Goal: Task Accomplishment & Management: Complete application form

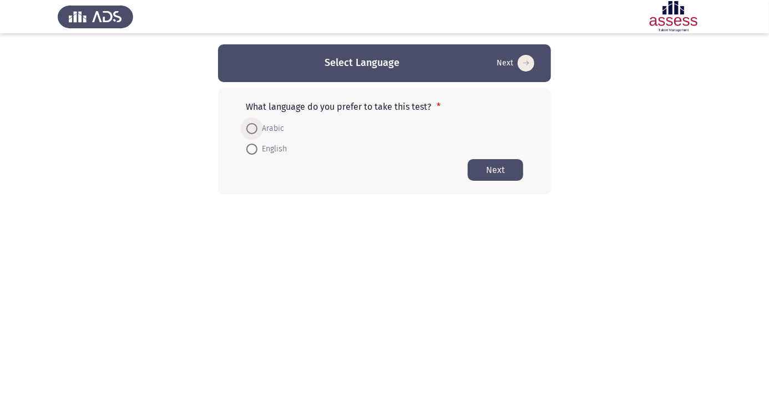
click at [252, 129] on span at bounding box center [252, 129] width 0 height 0
click at [252, 128] on input "Arabic" at bounding box center [251, 128] width 11 height 11
radio input "true"
click at [498, 167] on button "Next" at bounding box center [495, 170] width 55 height 22
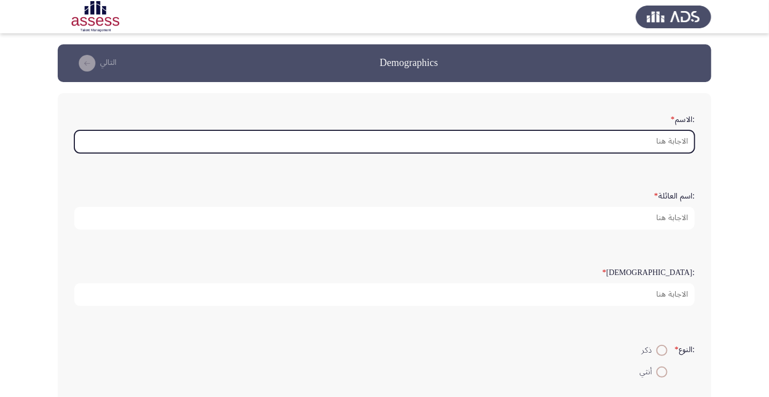
click at [653, 145] on input ":الاسم *" at bounding box center [384, 141] width 620 height 23
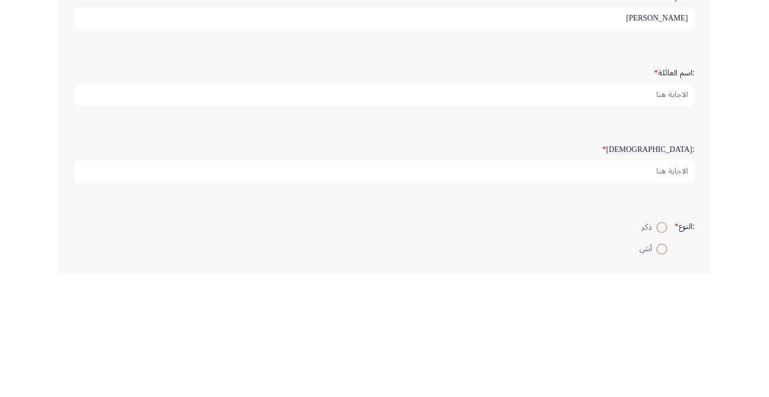
type input "محمود"
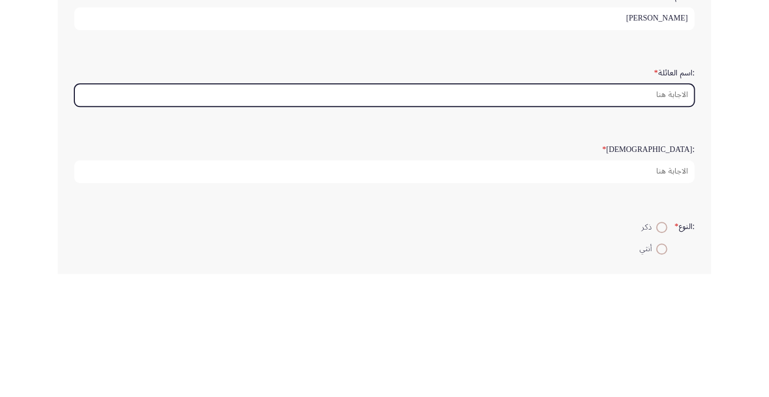
click at [624, 219] on input ":اسم العائلة *" at bounding box center [384, 218] width 620 height 23
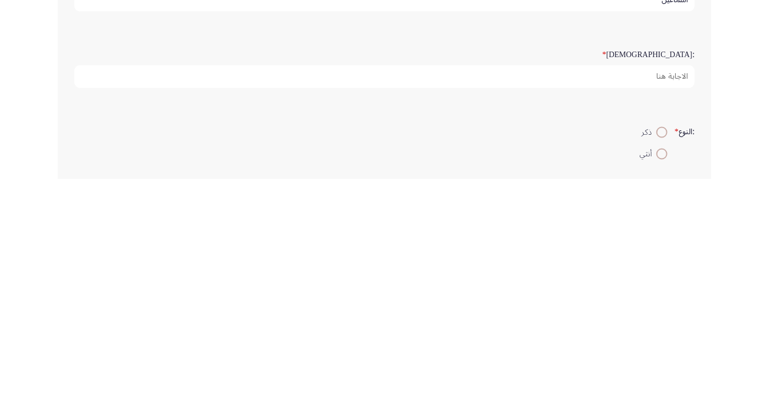
type input "اسماعيل"
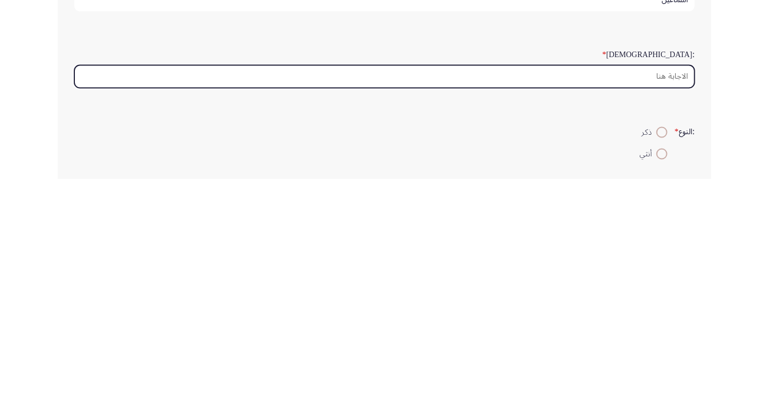
click at [622, 304] on input ":السن *" at bounding box center [384, 295] width 620 height 23
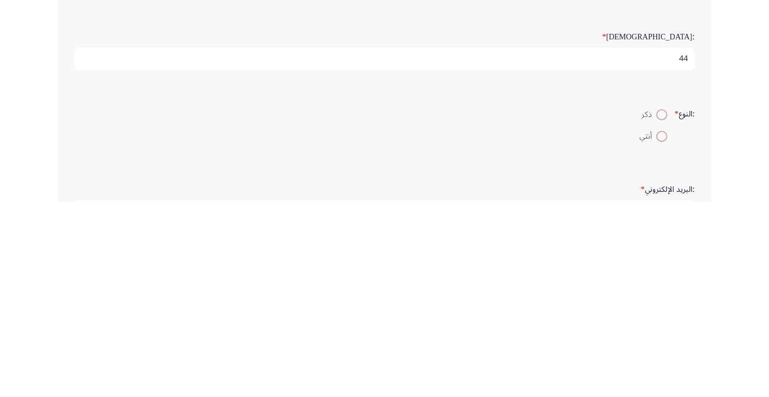
type input "44"
click at [662, 310] on span at bounding box center [662, 310] width 0 height 0
click at [660, 308] on input "ذكر" at bounding box center [661, 310] width 11 height 11
radio input "true"
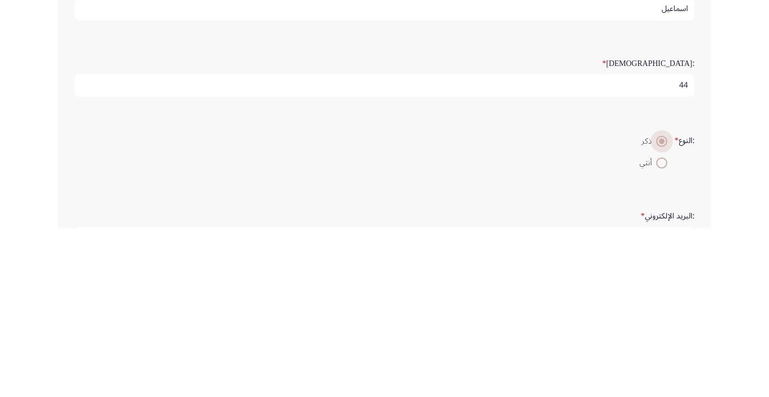
scroll to position [41, 0]
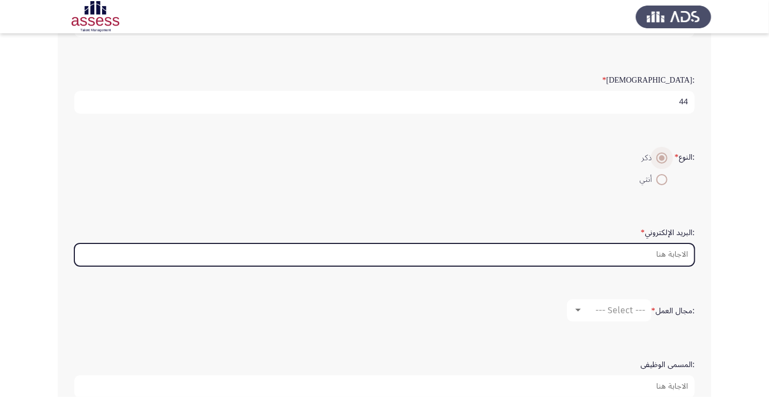
click at [603, 256] on input ":البريد الإلكتروني *" at bounding box center [384, 255] width 620 height 23
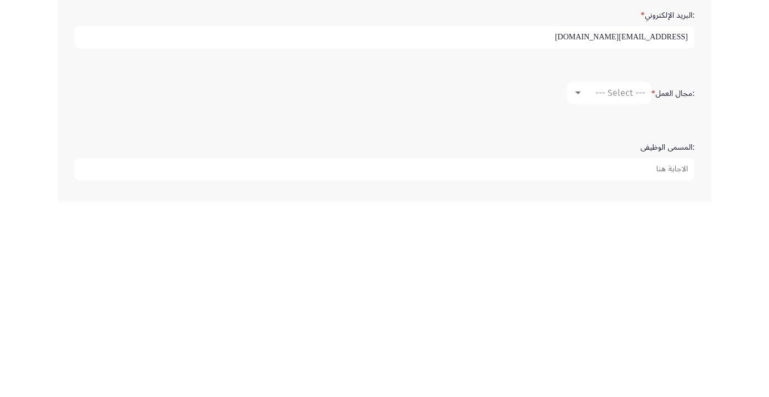
scroll to position [215, 0]
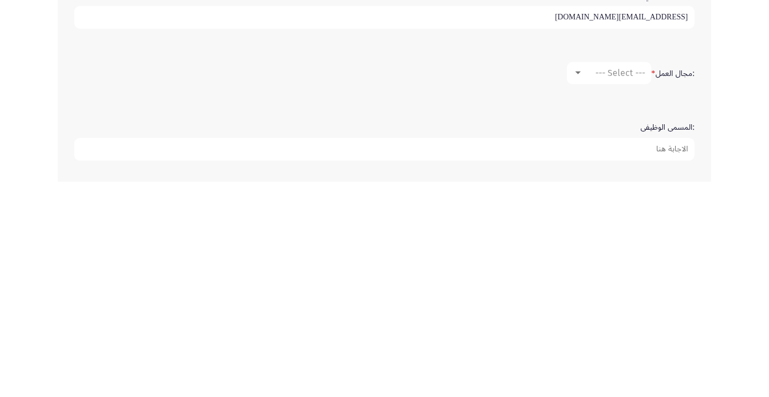
type input "Mahmoud8187mhm@gmail.com"
click at [582, 287] on div at bounding box center [578, 288] width 10 height 9
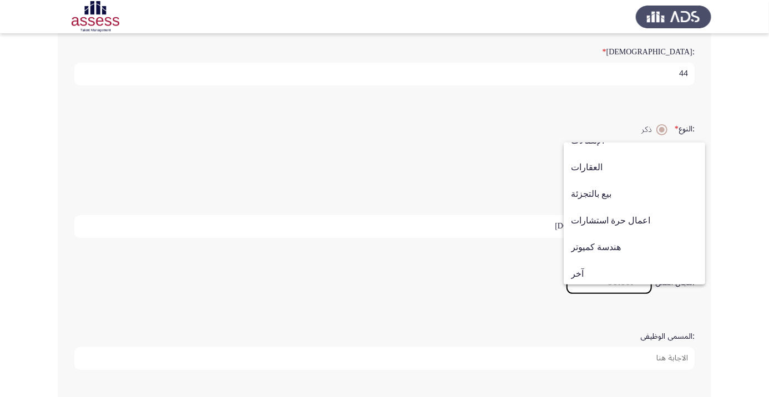
scroll to position [364, 0]
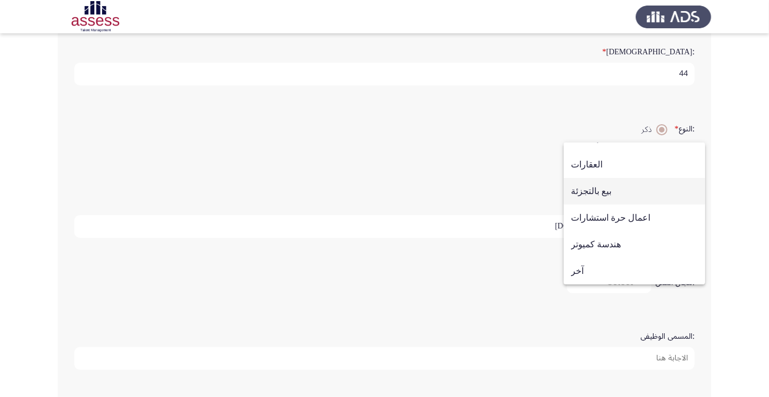
click at [617, 199] on span "بيع بالتجزئة" at bounding box center [634, 191] width 127 height 27
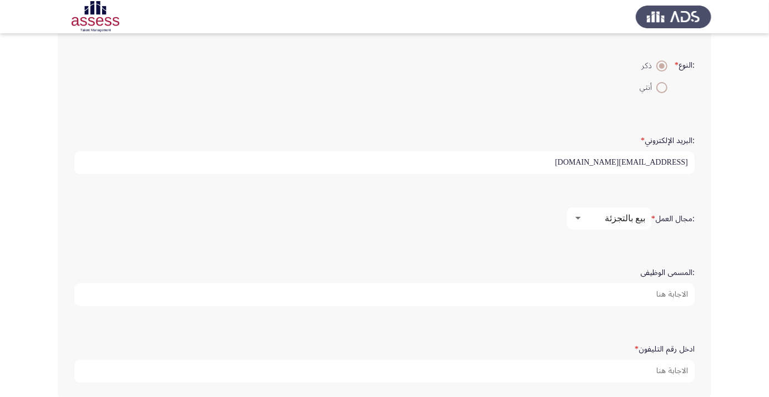
click at [633, 294] on input ":المسمى الوظيفى" at bounding box center [384, 295] width 620 height 23
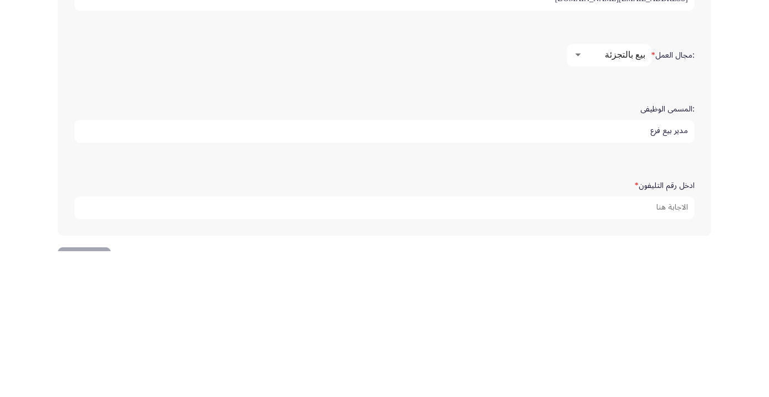
click at [671, 276] on input "مدير بيع فرع" at bounding box center [384, 277] width 620 height 23
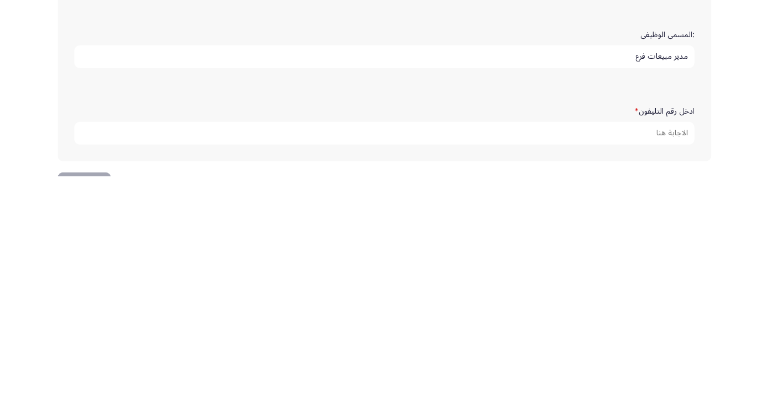
scroll to position [320, 0]
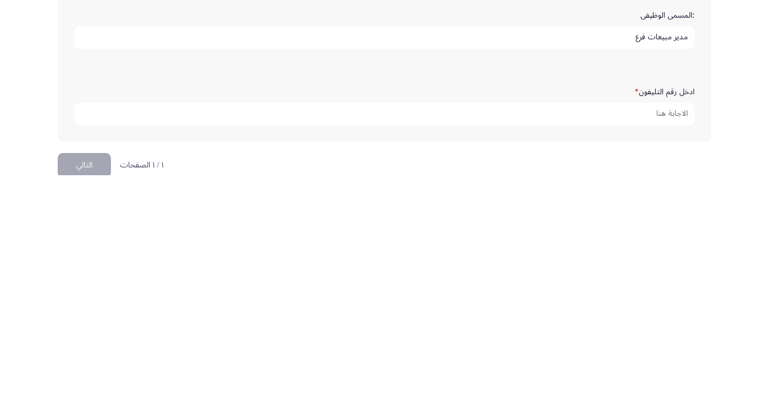
type input "مدير مبيعات فرع"
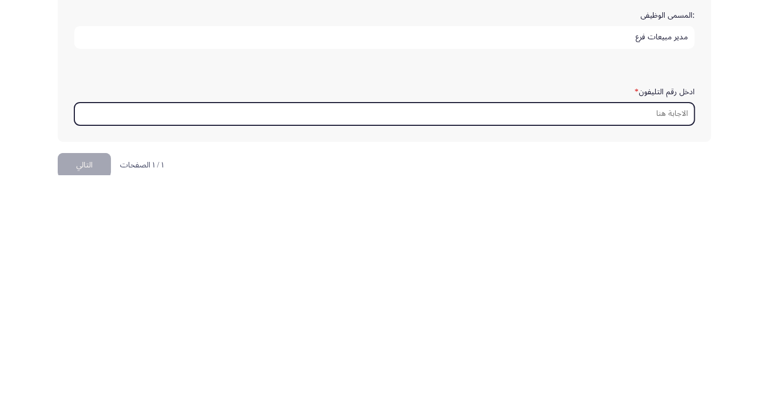
click at [658, 334] on input "ادخل رقم التليفون *" at bounding box center [384, 336] width 620 height 23
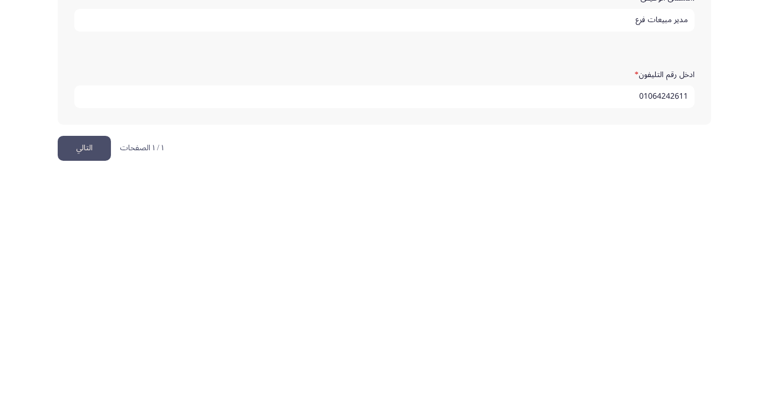
scroll to position [338, 0]
type input "01064242611"
click at [83, 368] on button "التالي" at bounding box center [84, 369] width 53 height 25
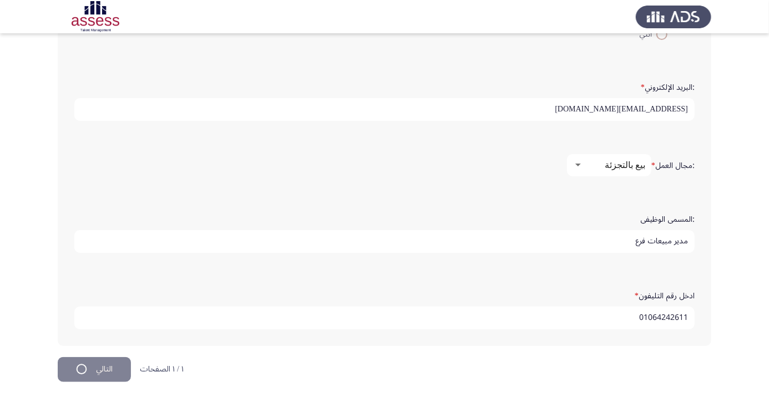
scroll to position [0, 0]
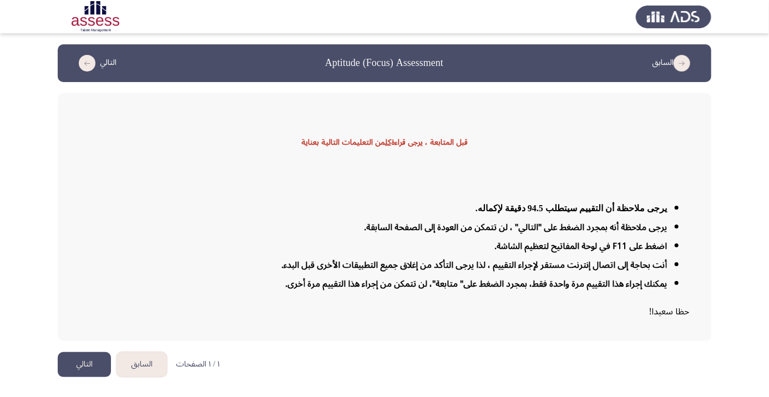
click at [78, 377] on button "التالي" at bounding box center [84, 364] width 53 height 25
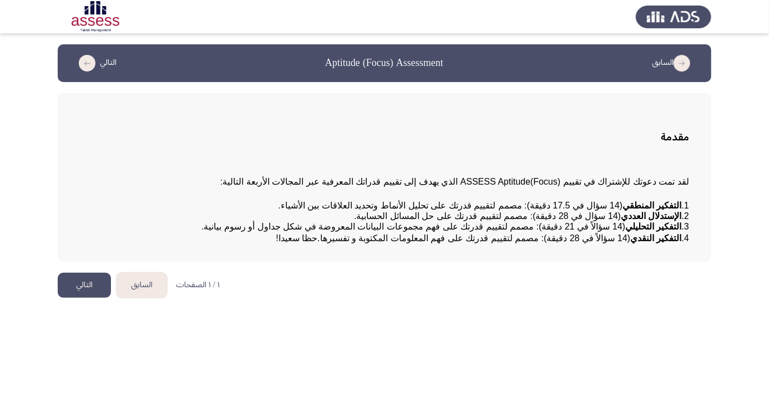
click at [89, 298] on button "التالي" at bounding box center [84, 285] width 53 height 25
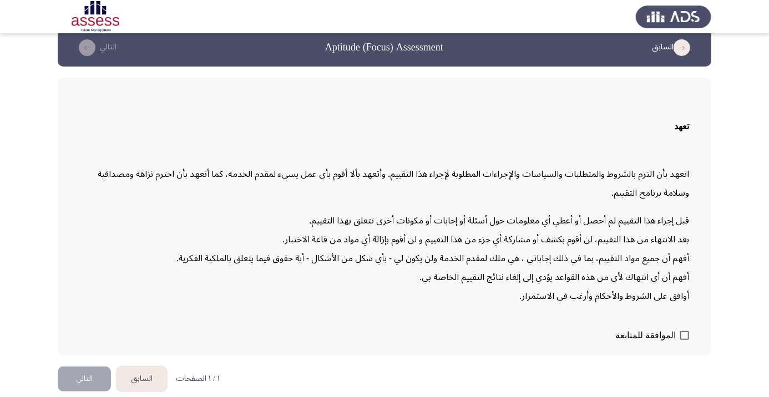
scroll to position [31, 0]
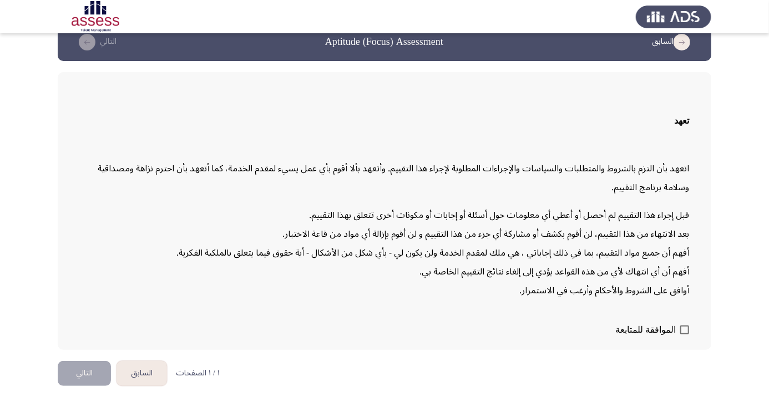
click at [685, 335] on span at bounding box center [684, 330] width 9 height 9
click at [685, 335] on input "الموافقة للمتابعة" at bounding box center [684, 335] width 1 height 1
checkbox input "true"
click at [90, 386] on button "التالي" at bounding box center [84, 373] width 53 height 25
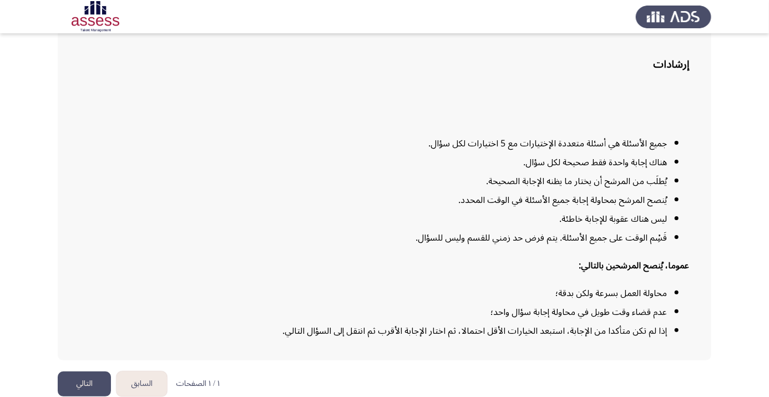
scroll to position [90, 0]
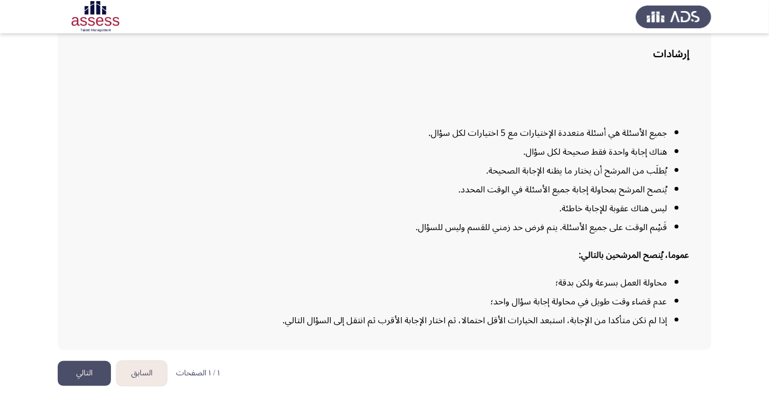
click at [89, 386] on button "التالي" at bounding box center [84, 373] width 53 height 25
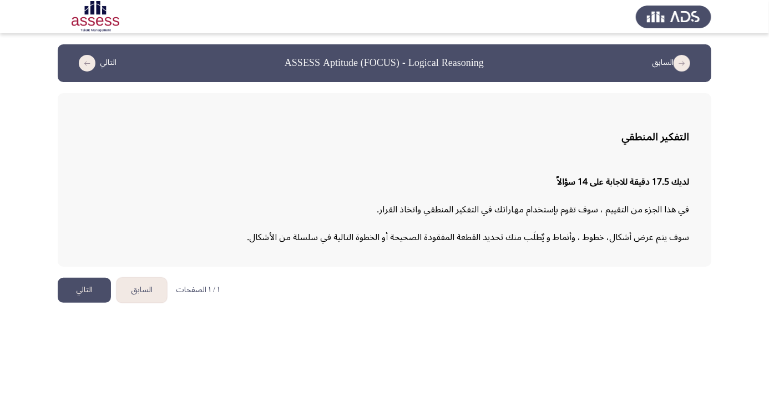
click at [87, 297] on button "التالي" at bounding box center [84, 290] width 53 height 25
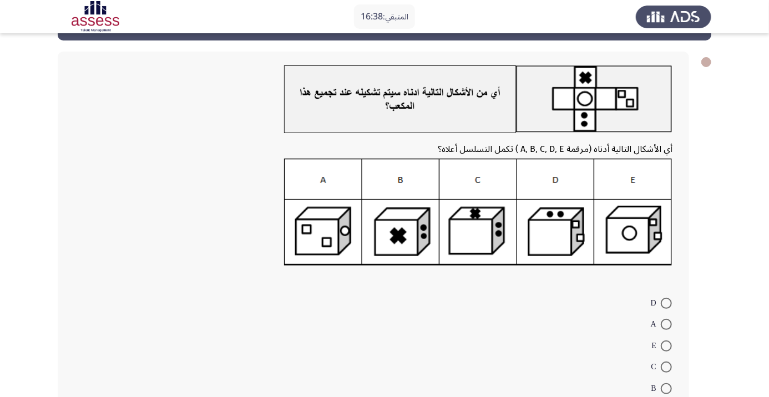
scroll to position [38, 0]
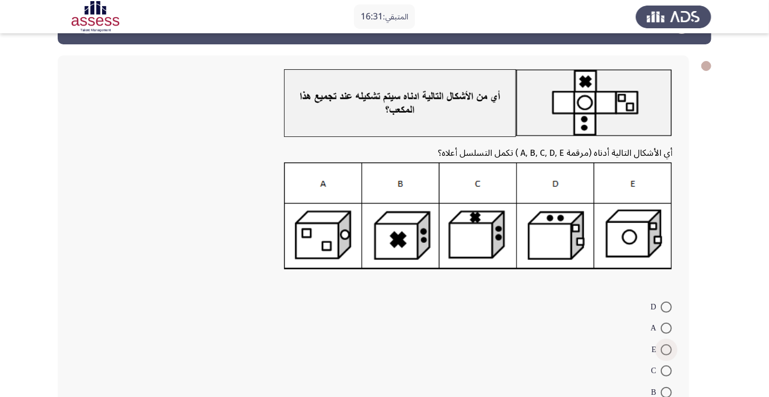
click at [666, 350] on span at bounding box center [666, 350] width 11 height 11
click at [666, 350] on input "E" at bounding box center [666, 350] width 11 height 11
radio input "true"
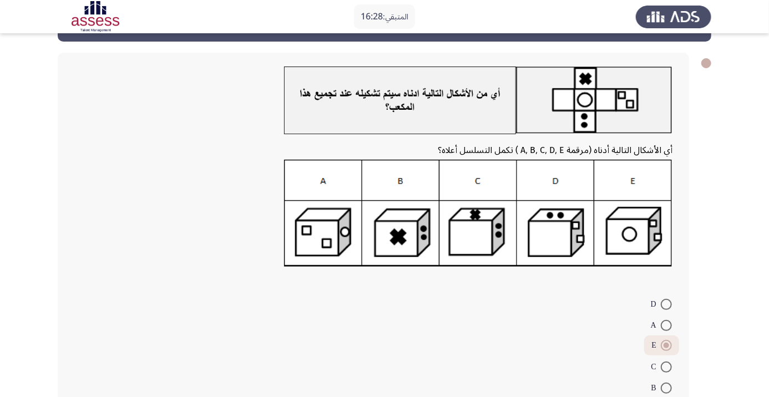
scroll to position [58, 0]
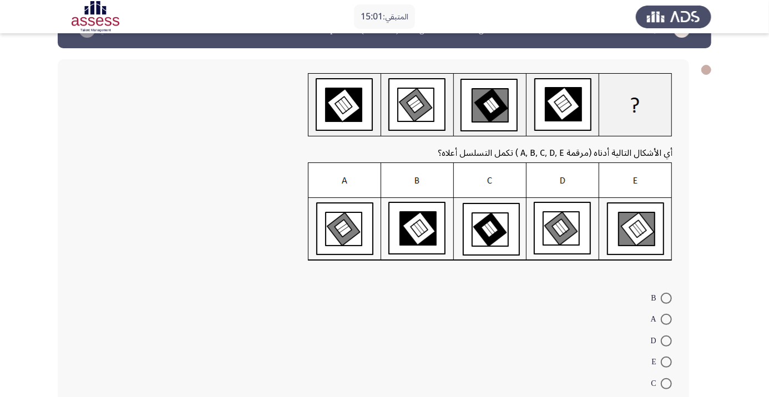
scroll to position [41, 0]
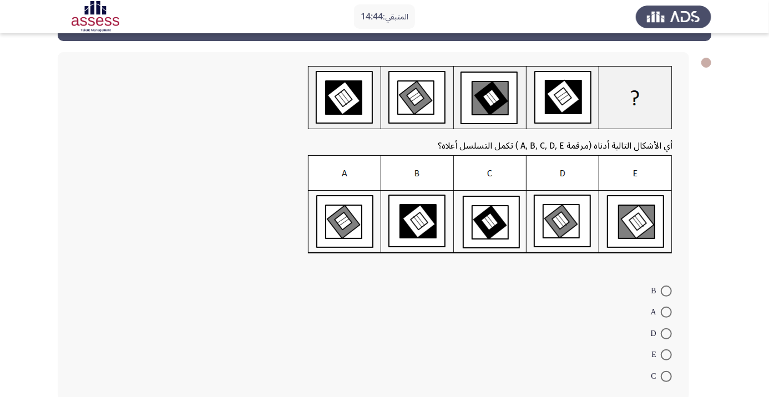
click at [671, 324] on mat-radio-button "D" at bounding box center [662, 333] width 36 height 22
click at [666, 315] on span at bounding box center [666, 312] width 11 height 11
click at [666, 315] on input "A" at bounding box center [666, 312] width 11 height 11
radio input "true"
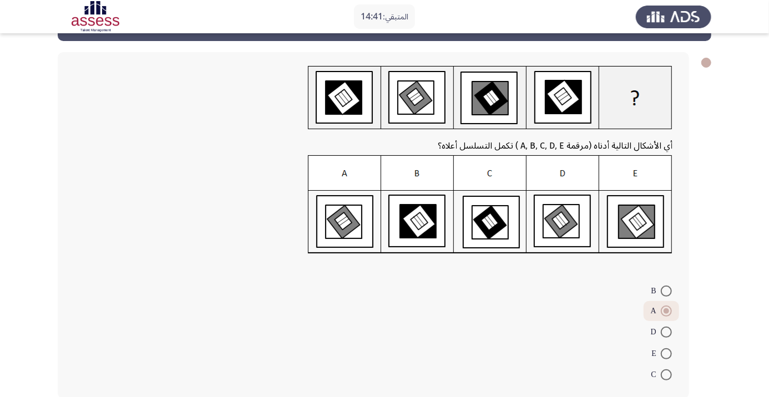
scroll to position [0, 0]
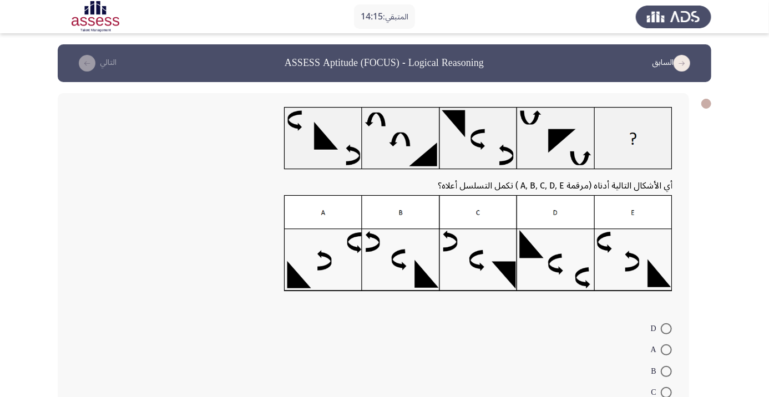
click at [453, 373] on form "D A B C E" at bounding box center [373, 370] width 598 height 107
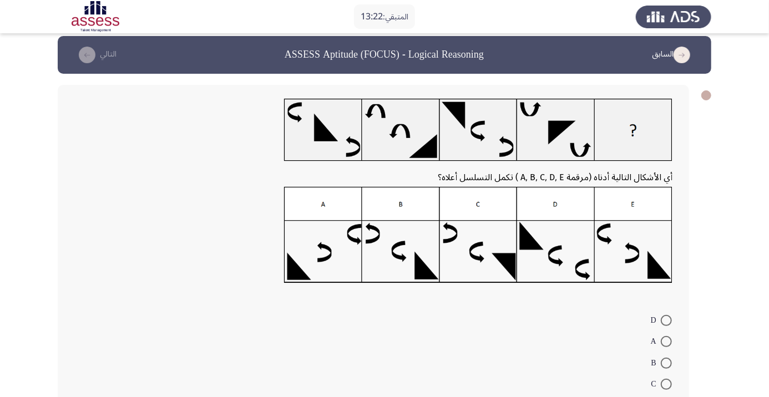
scroll to position [11, 0]
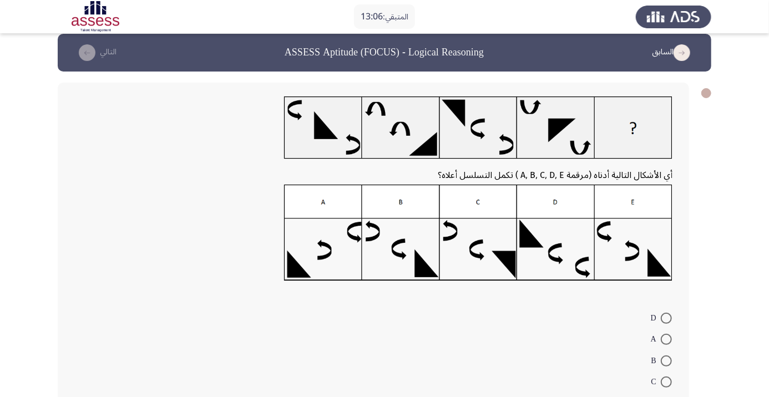
click at [666, 318] on span at bounding box center [666, 318] width 11 height 11
click at [666, 318] on input "D" at bounding box center [666, 318] width 11 height 11
radio input "true"
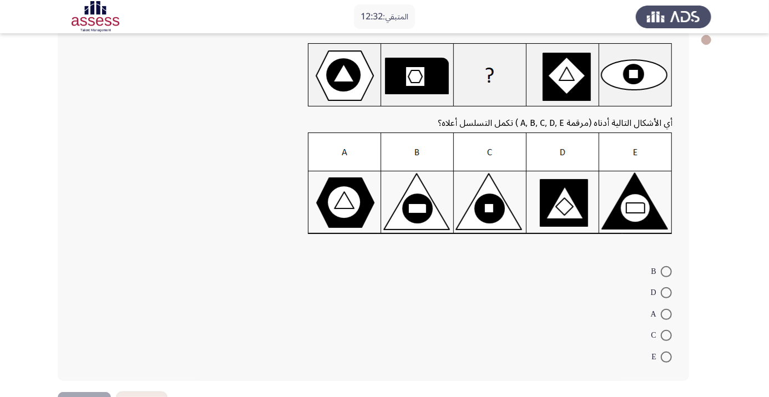
scroll to position [64, 0]
click at [565, 195] on img at bounding box center [490, 184] width 365 height 102
click at [666, 292] on span at bounding box center [666, 292] width 11 height 11
click at [666, 292] on input "D" at bounding box center [666, 292] width 11 height 11
radio input "true"
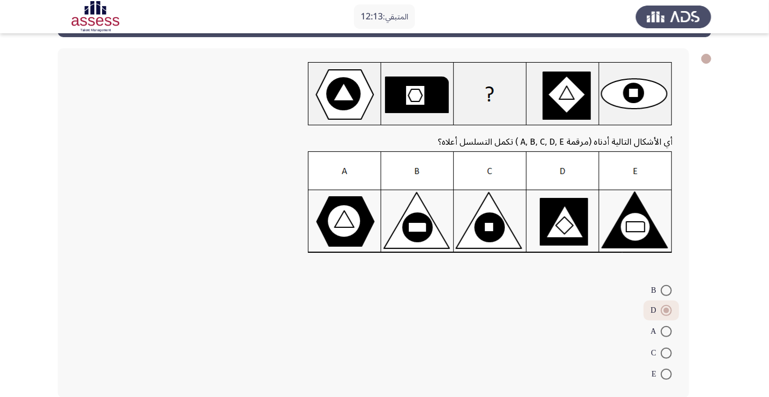
scroll to position [46, 0]
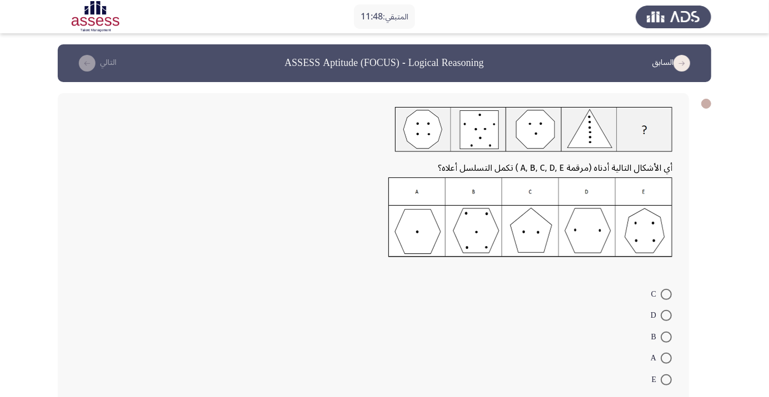
scroll to position [8, 0]
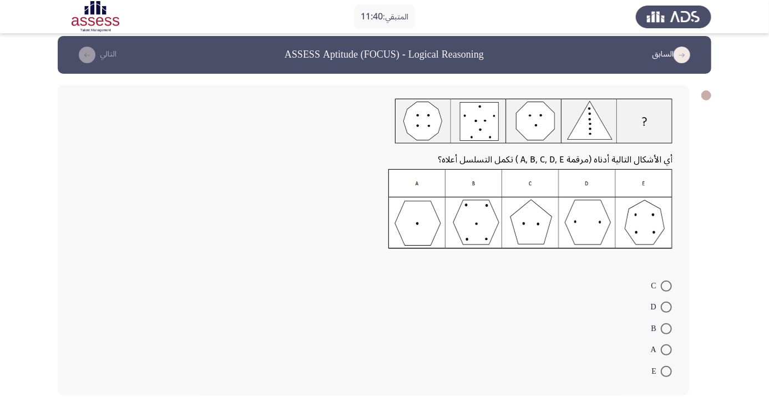
click at [526, 228] on img at bounding box center [530, 209] width 284 height 80
click at [666, 285] on span at bounding box center [666, 286] width 11 height 11
click at [666, 285] on input "C" at bounding box center [666, 286] width 11 height 11
radio input "true"
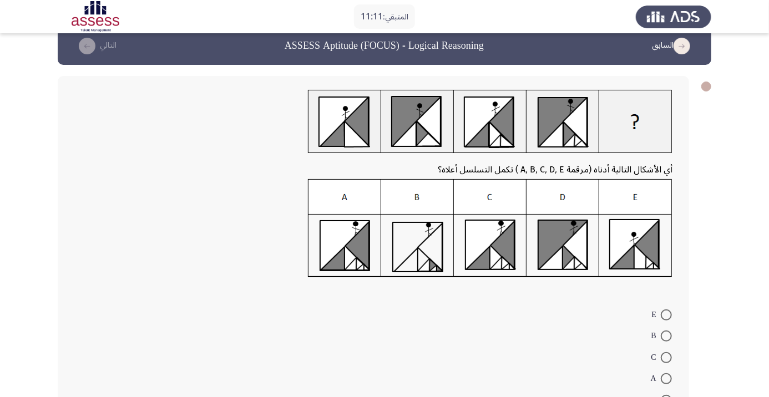
scroll to position [17, 0]
click at [243, 302] on div "أي الأشكال التالية أدناه (مرقمة A, B, C, D, E ) تكمل التسلسل أعلاه؟ E B C A D" at bounding box center [374, 250] width 632 height 348
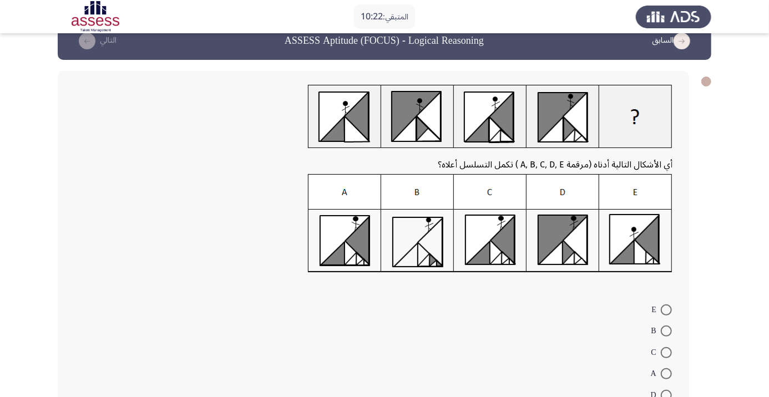
scroll to position [26, 0]
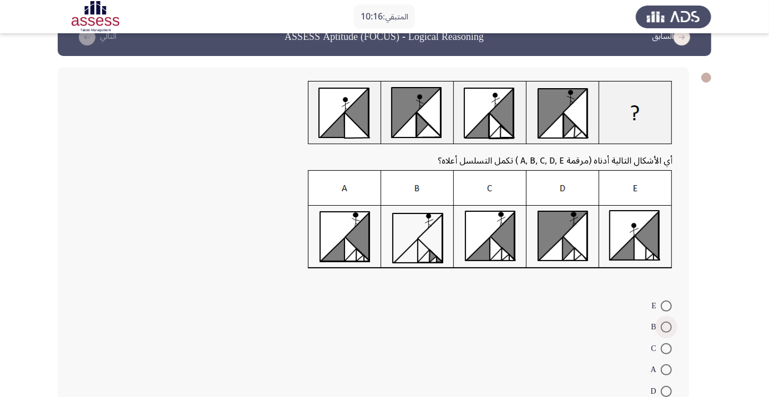
click at [667, 322] on span at bounding box center [666, 327] width 11 height 11
click at [667, 322] on input "B" at bounding box center [666, 327] width 11 height 11
radio input "true"
click at [666, 306] on span at bounding box center [666, 306] width 11 height 11
click at [666, 306] on input "E" at bounding box center [666, 306] width 11 height 11
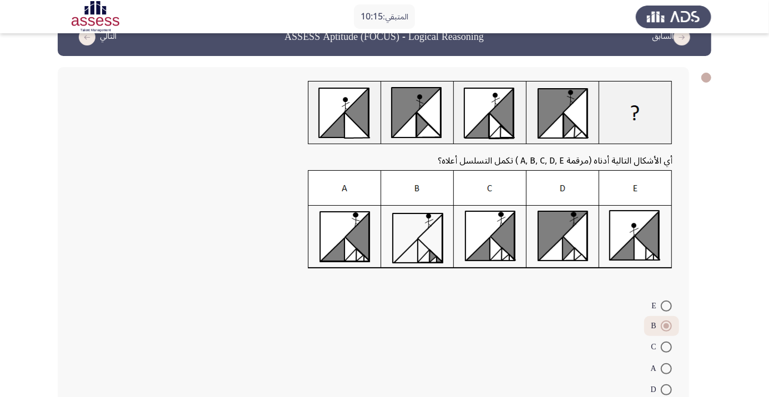
radio input "true"
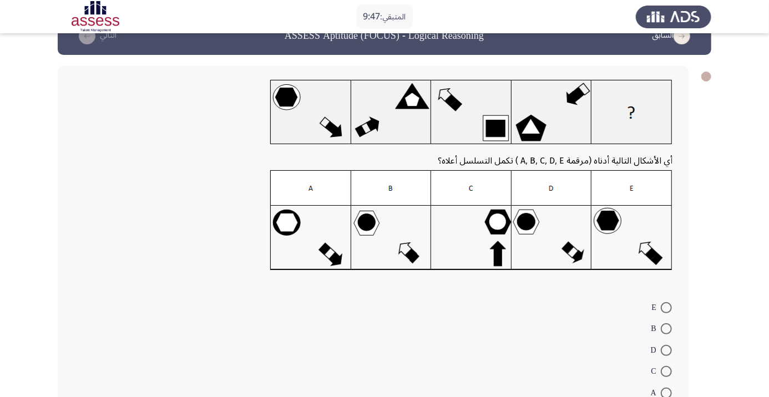
scroll to position [29, 0]
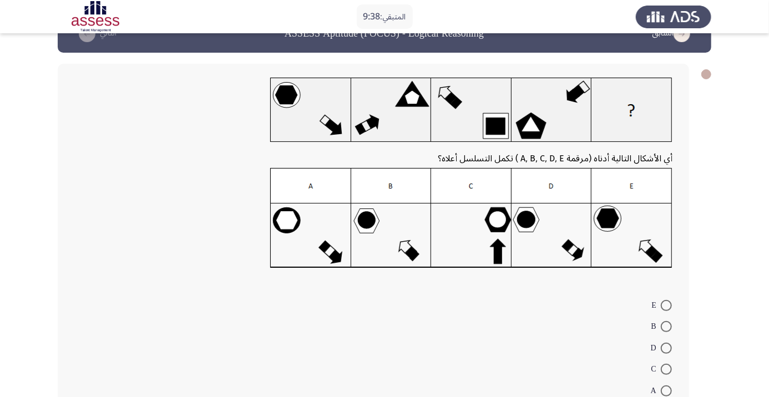
click at [666, 347] on span at bounding box center [666, 348] width 11 height 11
click at [666, 347] on input "D" at bounding box center [666, 348] width 11 height 11
radio input "true"
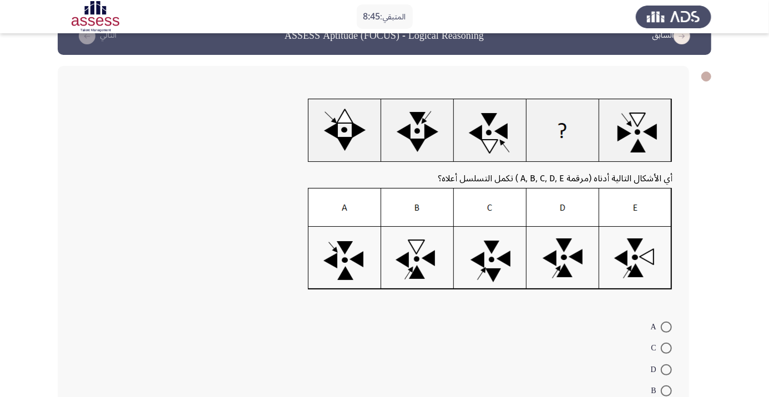
scroll to position [29, 0]
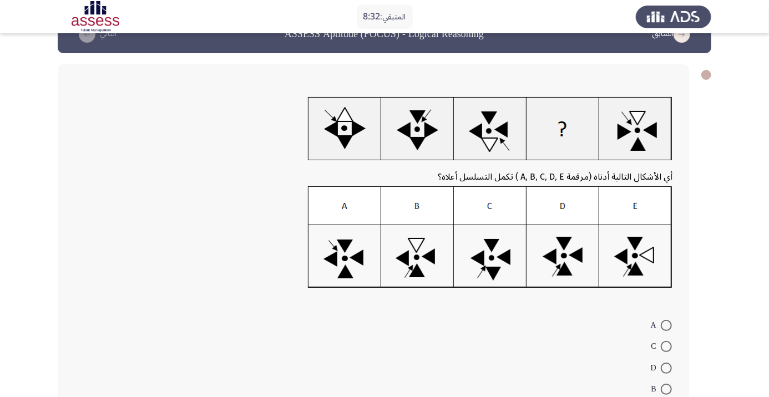
click at [666, 368] on span at bounding box center [666, 368] width 11 height 11
click at [666, 368] on input "D" at bounding box center [666, 368] width 11 height 11
radio input "true"
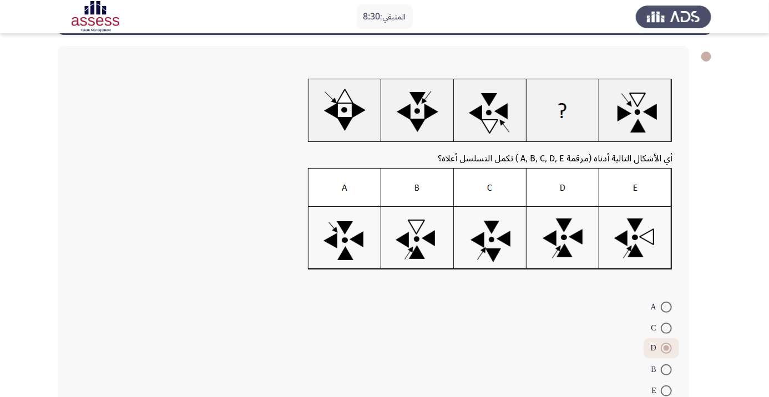
scroll to position [67, 0]
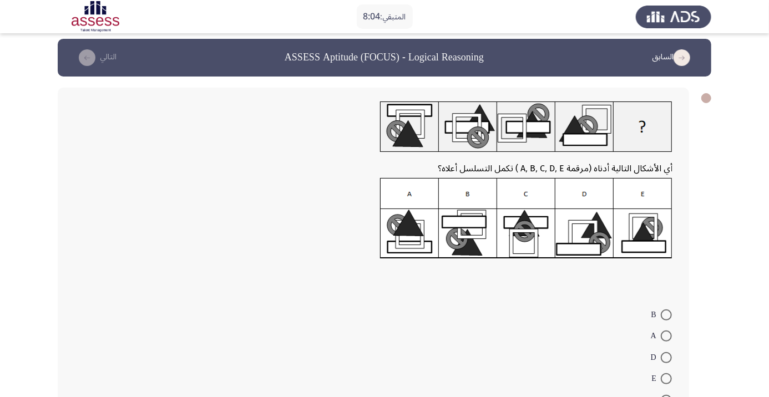
scroll to position [18, 0]
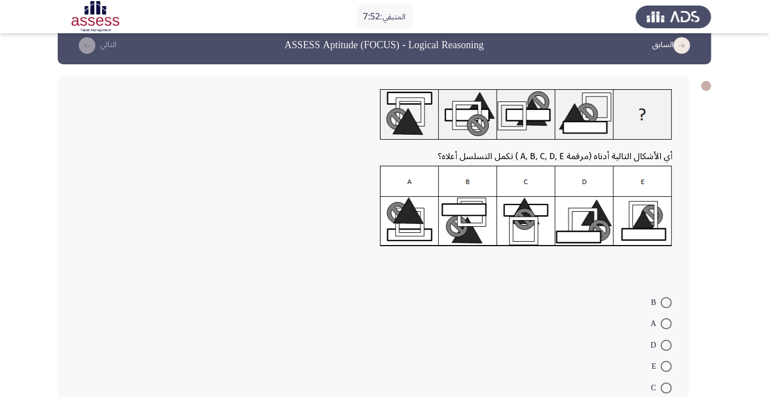
click at [203, 306] on form "B A D E C" at bounding box center [373, 344] width 598 height 107
click at [669, 390] on span at bounding box center [666, 388] width 11 height 11
click at [669, 390] on input "C" at bounding box center [666, 388] width 11 height 11
radio input "true"
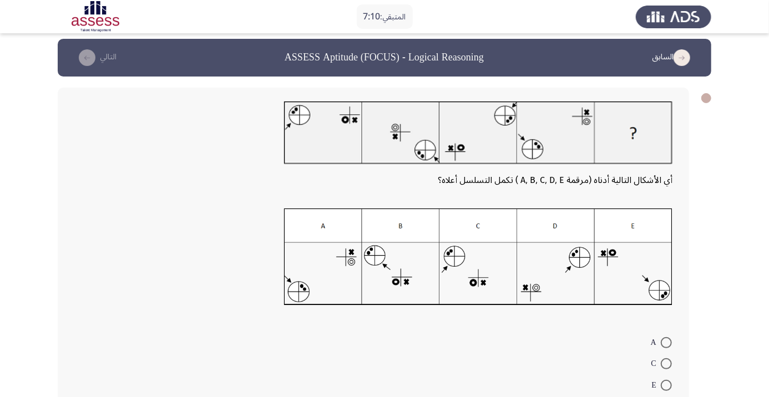
scroll to position [27, 0]
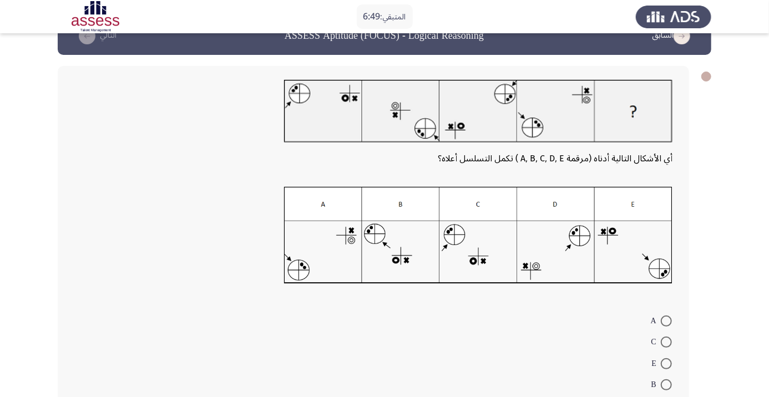
click at [666, 320] on span at bounding box center [666, 321] width 11 height 11
click at [666, 320] on input "A" at bounding box center [666, 321] width 11 height 11
radio input "true"
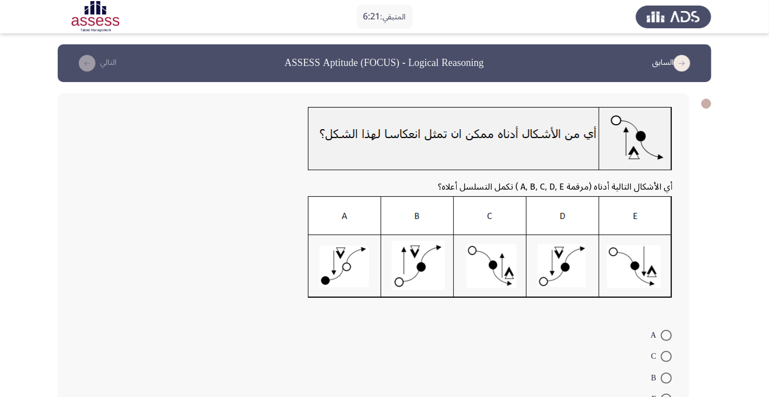
click at [208, 366] on form "A C B E D" at bounding box center [373, 377] width 598 height 107
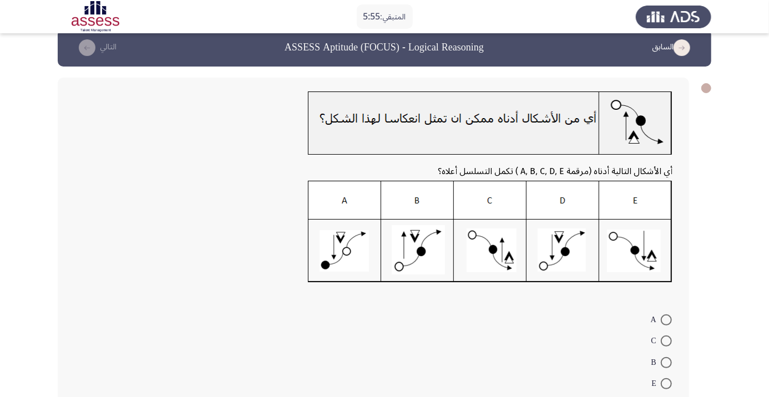
scroll to position [21, 0]
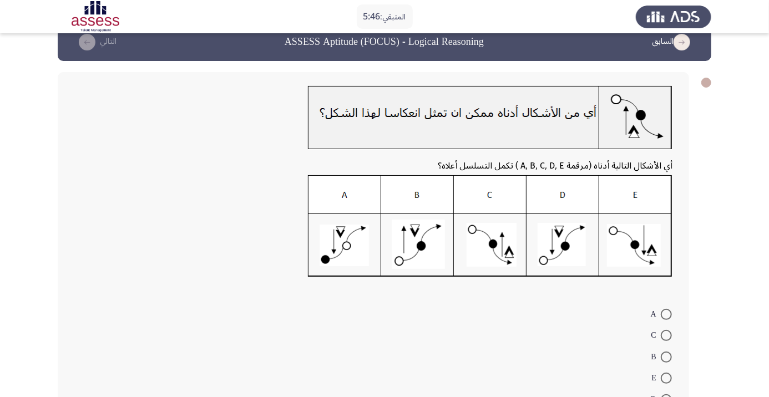
click at [669, 397] on span at bounding box center [666, 400] width 11 height 11
click at [669, 397] on input "D" at bounding box center [666, 400] width 11 height 11
radio input "true"
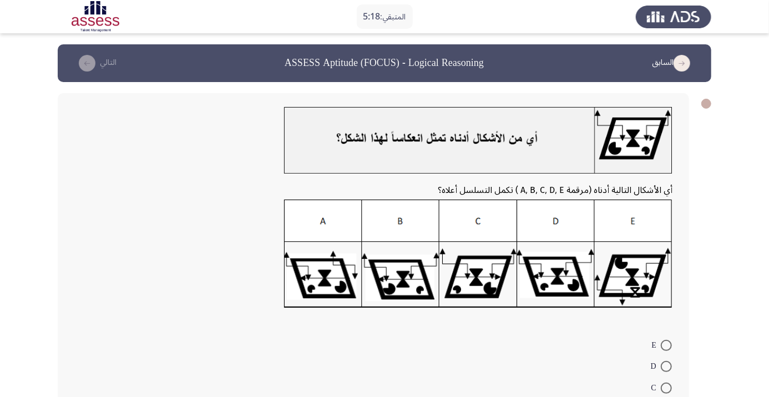
click at [264, 397] on form "E D C A B" at bounding box center [373, 387] width 598 height 107
click at [670, 379] on mat-radio-button "C" at bounding box center [661, 388] width 35 height 22
click at [666, 370] on span at bounding box center [666, 366] width 11 height 11
click at [666, 370] on input "D" at bounding box center [666, 366] width 11 height 11
radio input "true"
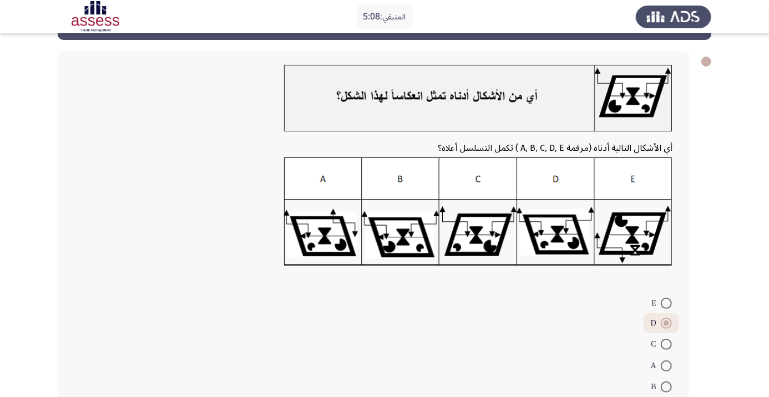
scroll to position [58, 0]
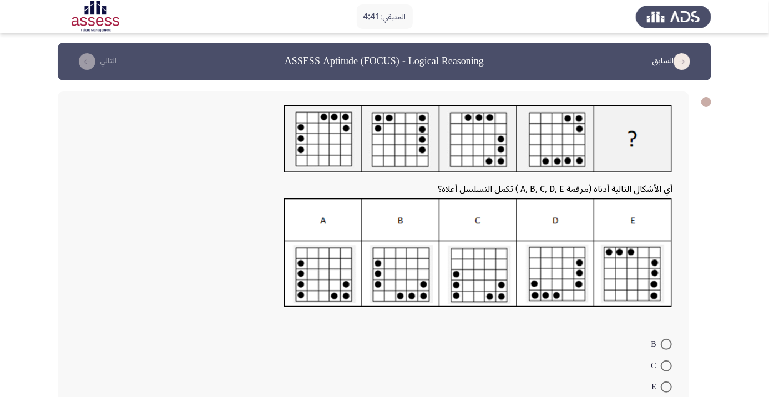
scroll to position [3, 0]
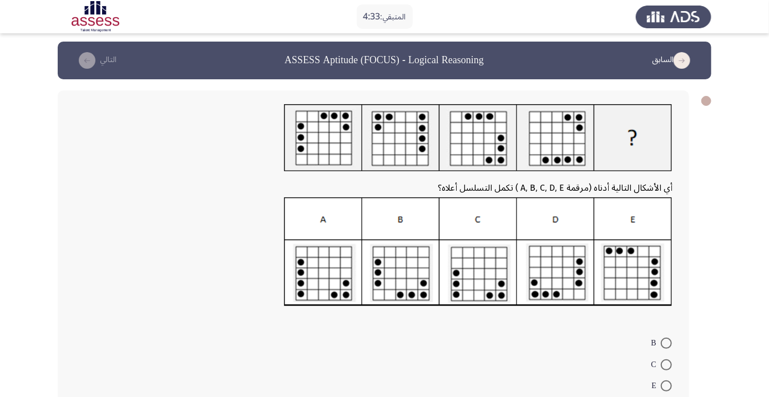
radio input "true"
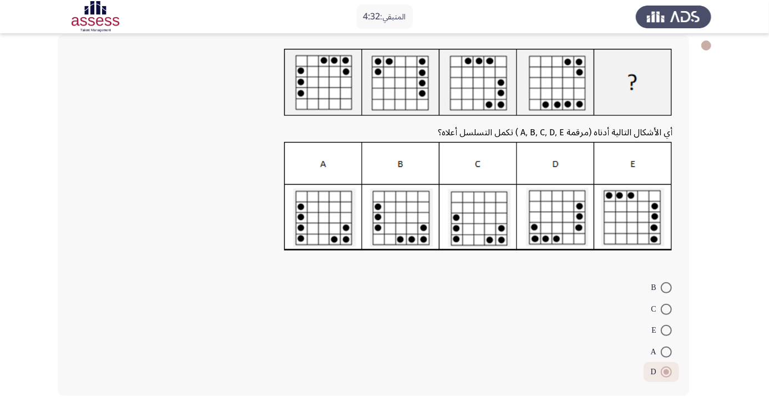
scroll to position [59, 0]
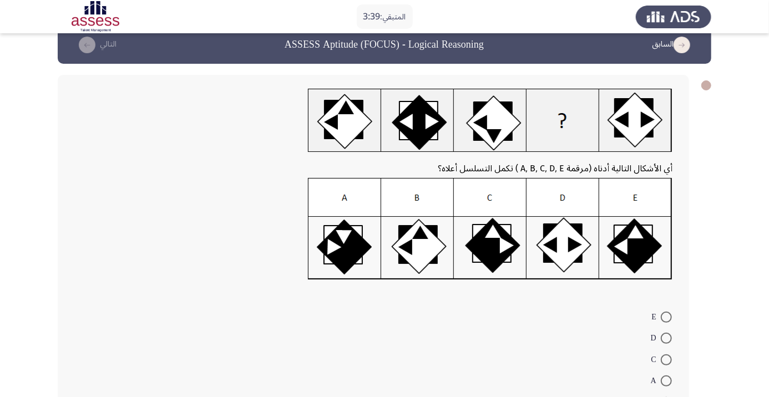
scroll to position [18, 0]
click at [666, 381] on span at bounding box center [666, 381] width 11 height 11
click at [666, 381] on input "A" at bounding box center [666, 381] width 11 height 11
radio input "true"
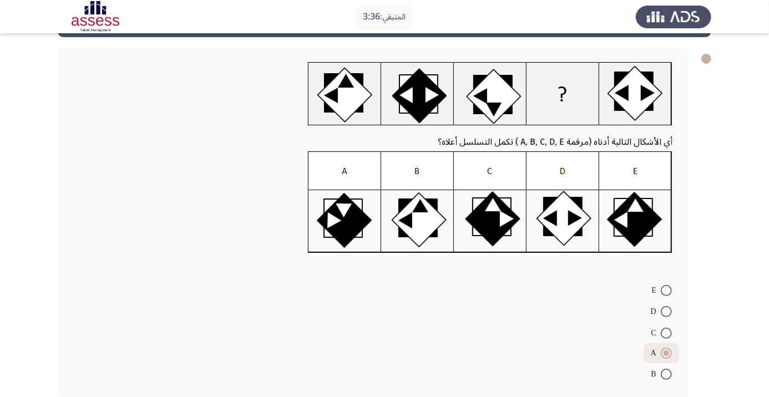
scroll to position [48, 0]
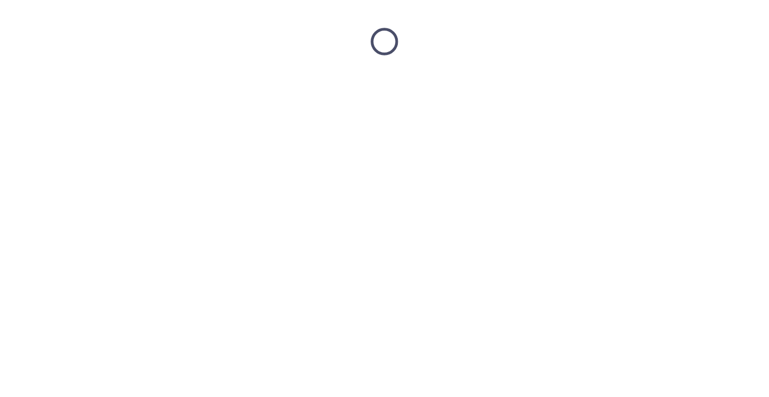
scroll to position [0, 0]
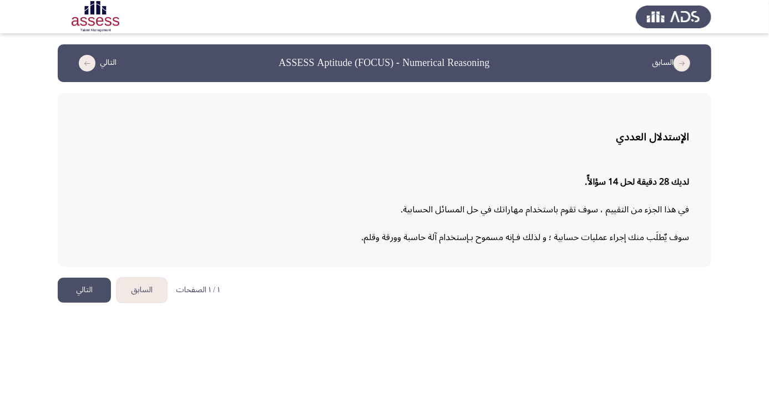
click at [98, 292] on button "التالي" at bounding box center [84, 290] width 53 height 25
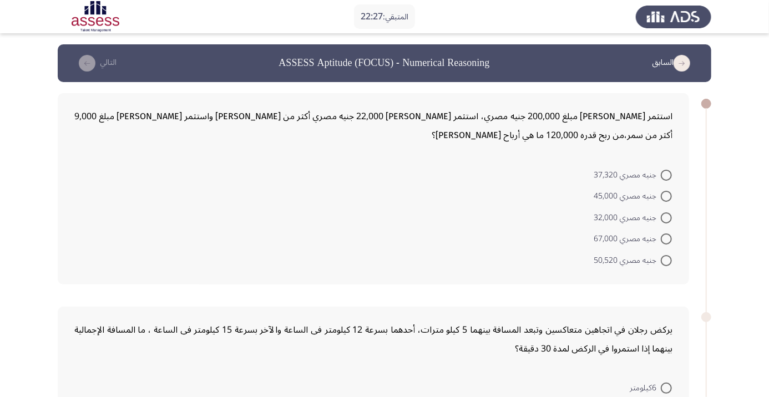
click at [155, 307] on div "يركض رجلان في اتجاهين متعاكسين وتبعد المسافة بينهما 5 كيلو مترات، أحدهما بسرعة …" at bounding box center [374, 402] width 632 height 191
click at [666, 265] on span at bounding box center [666, 260] width 11 height 11
click at [666, 265] on input "جنيه مصري 50,520" at bounding box center [666, 260] width 11 height 11
radio input "true"
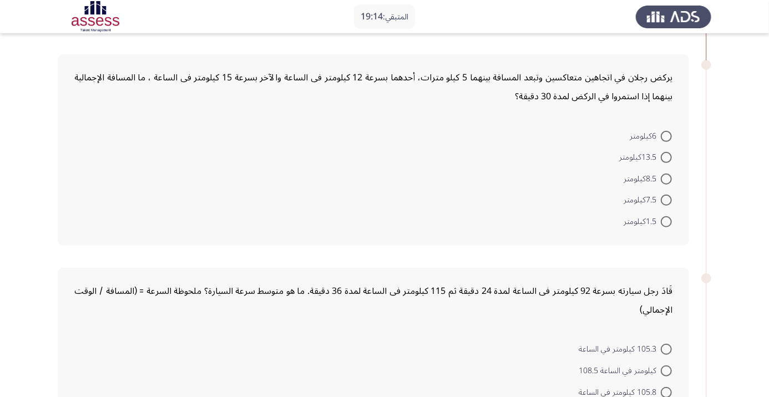
scroll to position [239, 0]
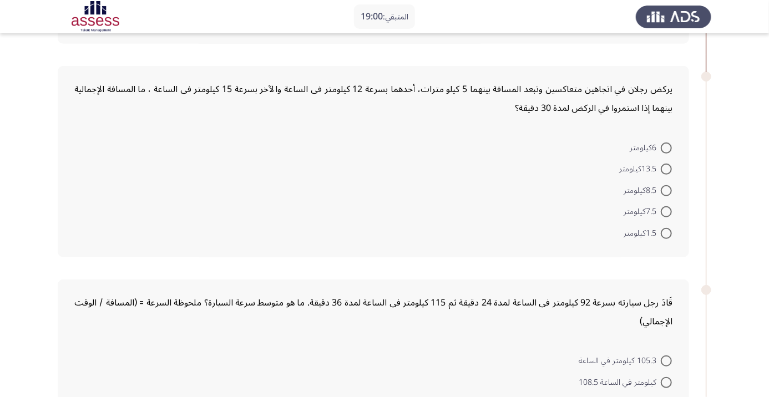
click at [666, 237] on span at bounding box center [666, 233] width 11 height 11
click at [666, 237] on input "1.5كيلومتر" at bounding box center [666, 233] width 11 height 11
radio input "true"
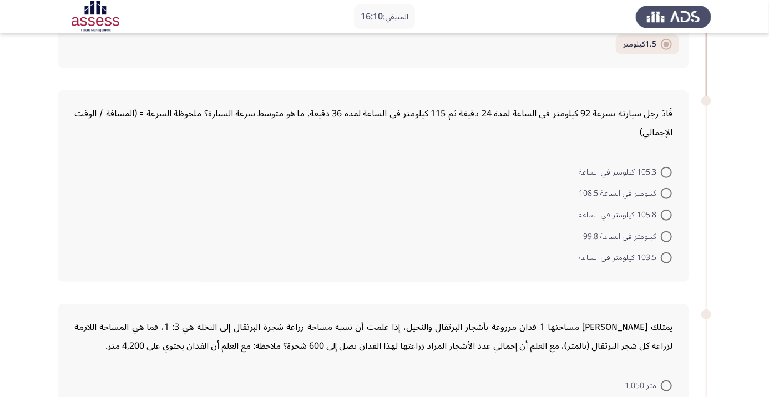
scroll to position [424, 0]
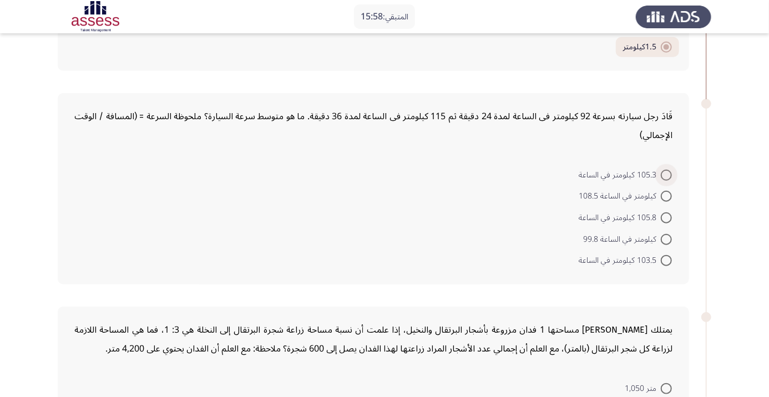
click at [666, 174] on span at bounding box center [666, 175] width 11 height 11
click at [666, 174] on input "105.3 كيلومتر في الساعة" at bounding box center [666, 175] width 11 height 11
radio input "true"
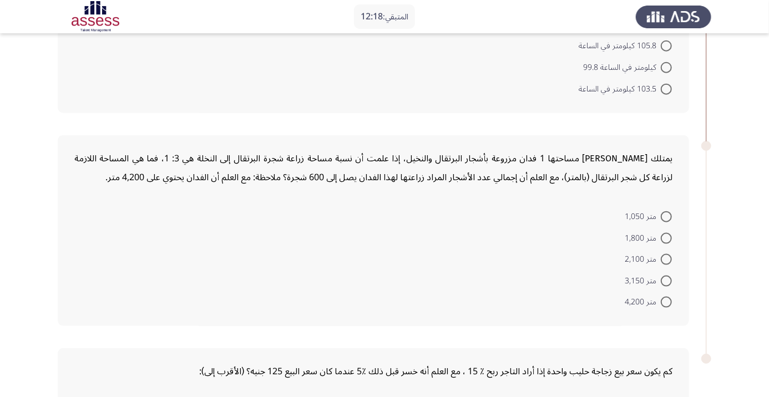
scroll to position [589, 0]
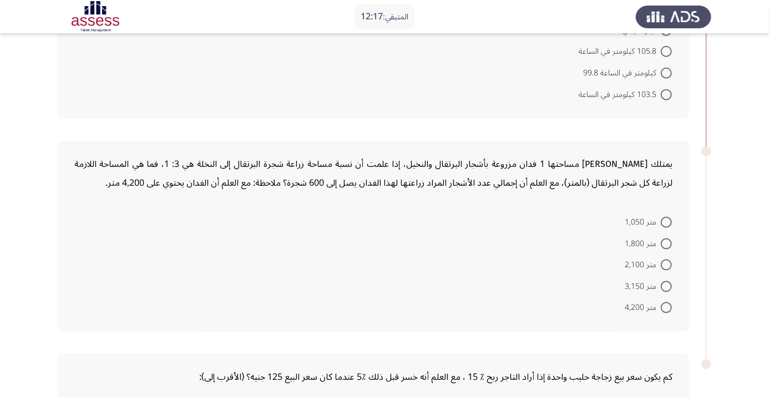
click at [667, 245] on span at bounding box center [666, 244] width 11 height 11
click at [667, 245] on input "متر 1,800" at bounding box center [666, 244] width 11 height 11
radio input "true"
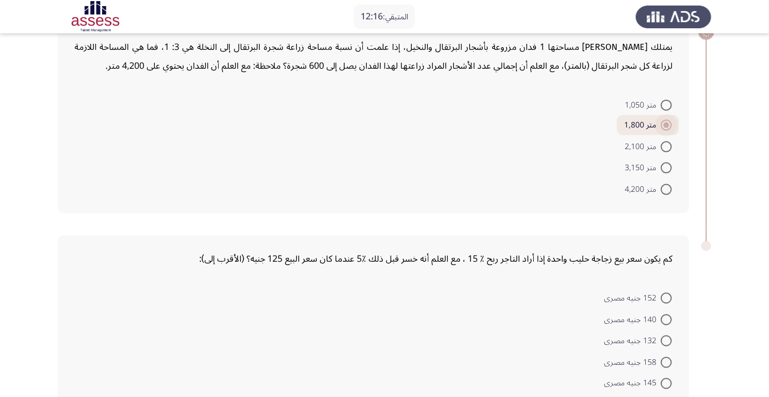
scroll to position [717, 0]
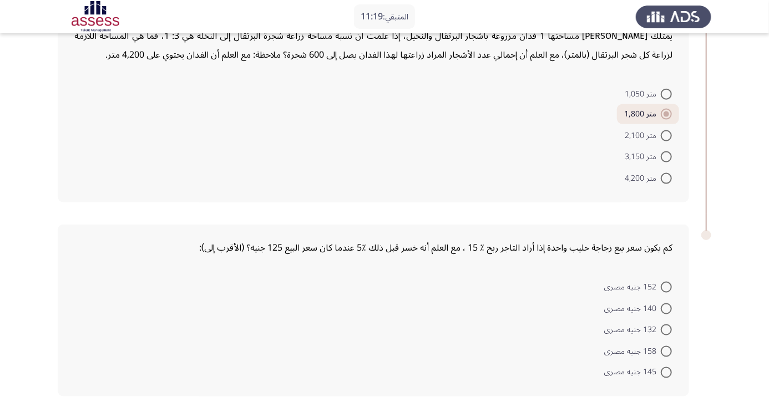
click at [518, 331] on form "152 جنيه مصرى 140 جنيه مصرى 132 جنيه مصرى 158 جنيه مصرى 145 جنيه مصرى" at bounding box center [373, 329] width 598 height 107
click at [665, 297] on mat-radio-button "140 جنيه مصرى" at bounding box center [638, 308] width 82 height 22
click at [666, 286] on span at bounding box center [666, 287] width 11 height 11
click at [666, 286] on input "152 جنيه مصرى" at bounding box center [666, 287] width 11 height 11
radio input "true"
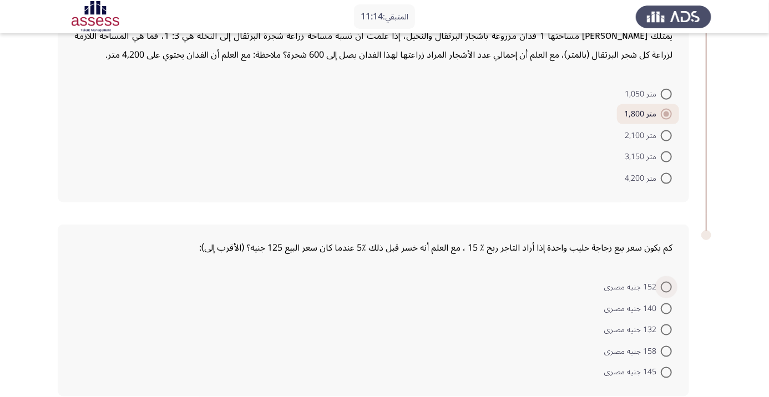
scroll to position [715, 0]
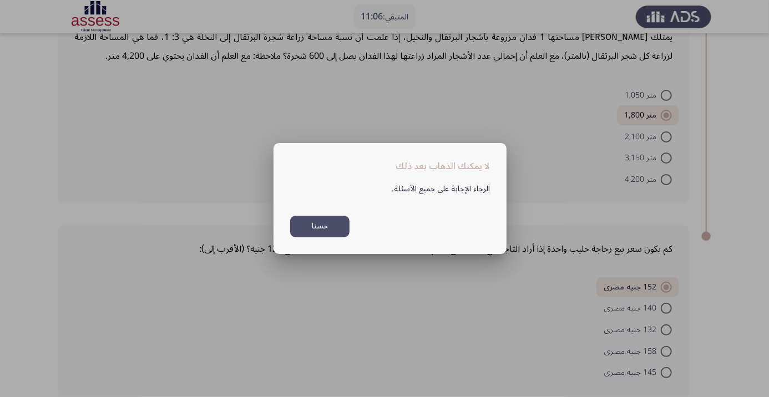
click at [322, 238] on button "حسنا" at bounding box center [319, 227] width 59 height 22
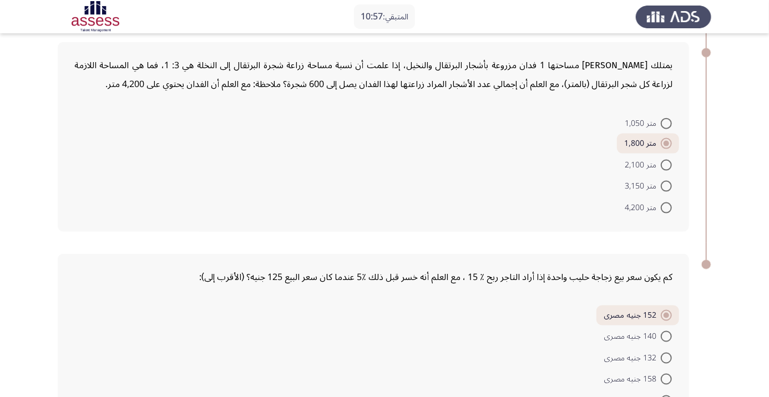
scroll to position [715, 0]
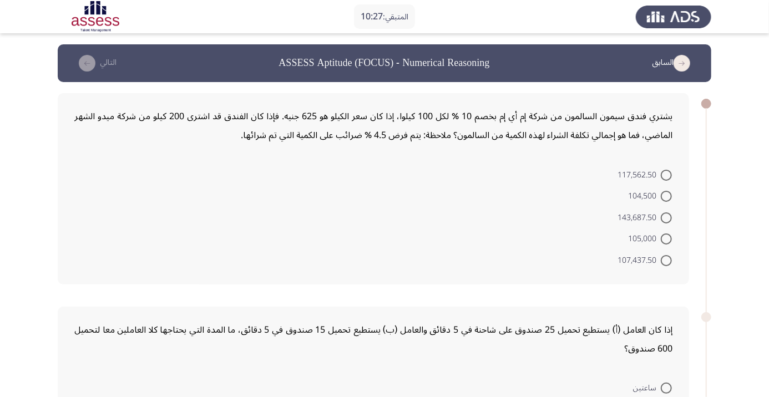
click at [213, 184] on form "117,562.50 104,500 143,687.50 105,000 107,437.50" at bounding box center [373, 217] width 598 height 107
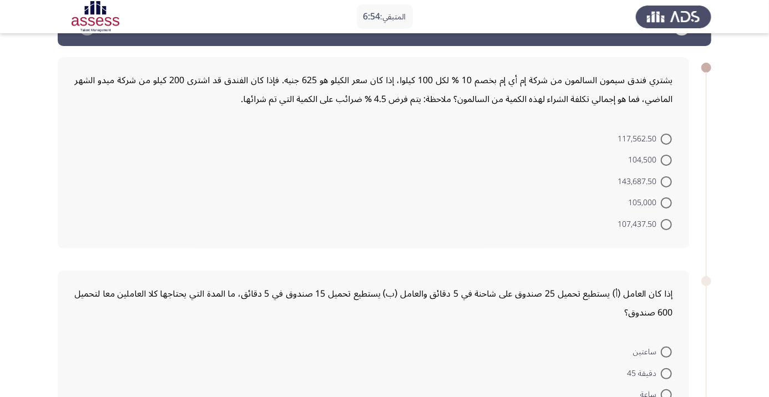
scroll to position [30, 0]
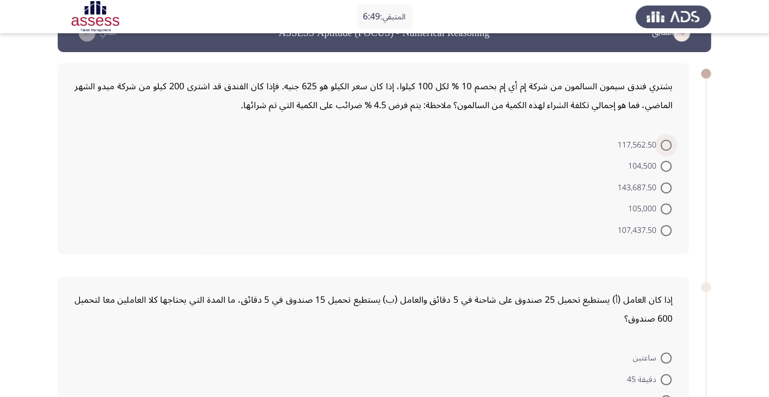
click at [666, 144] on span at bounding box center [666, 145] width 11 height 11
click at [666, 144] on input "117,562.50" at bounding box center [666, 145] width 11 height 11
radio input "true"
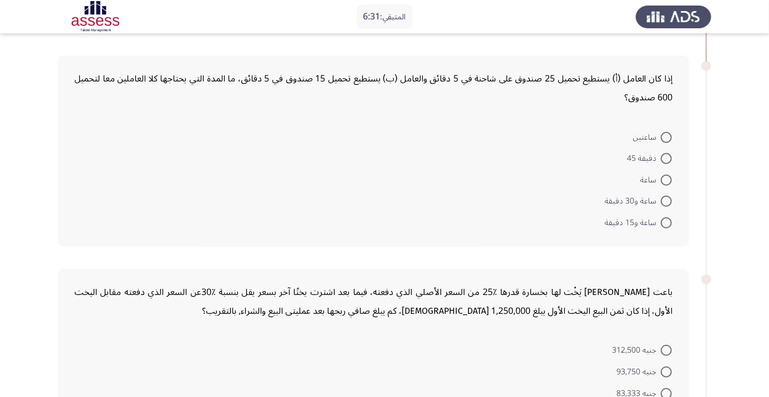
scroll to position [250, 0]
click at [211, 188] on form "ساعتين دقيقة 45 ساعة ساعة و30 دقيقة ساعة و15 دقيقة" at bounding box center [373, 179] width 598 height 107
click at [211, 200] on form "ساعتين دقيقة 45 ساعة ساعة و30 دقيقة ساعة و15 دقيقة" at bounding box center [373, 179] width 598 height 107
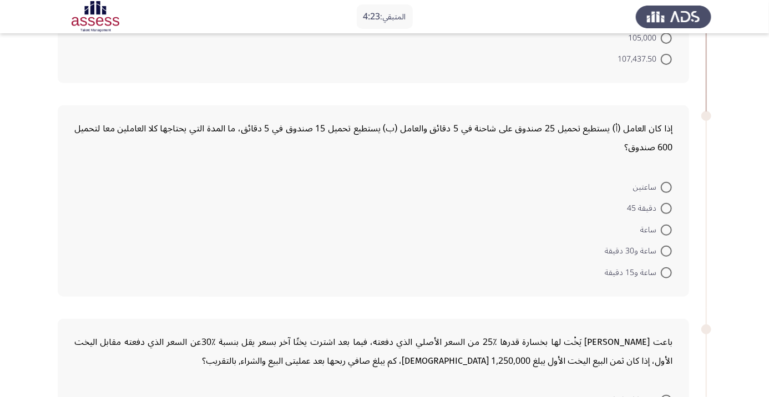
scroll to position [195, 0]
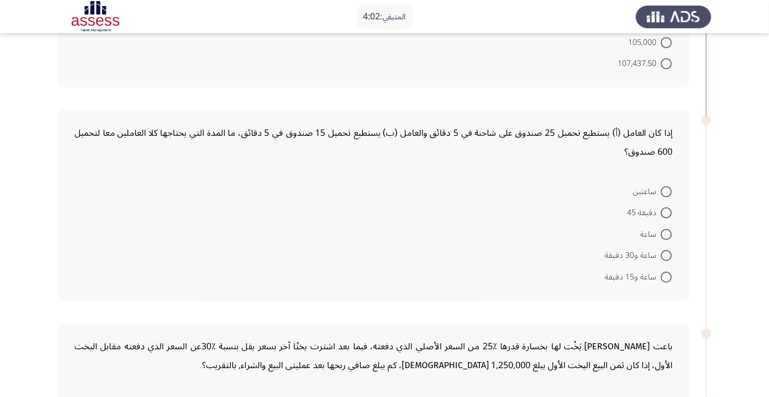
click at [666, 255] on span at bounding box center [666, 255] width 11 height 11
click at [666, 255] on input "ساعة و30 دقيقة" at bounding box center [666, 255] width 11 height 11
radio input "true"
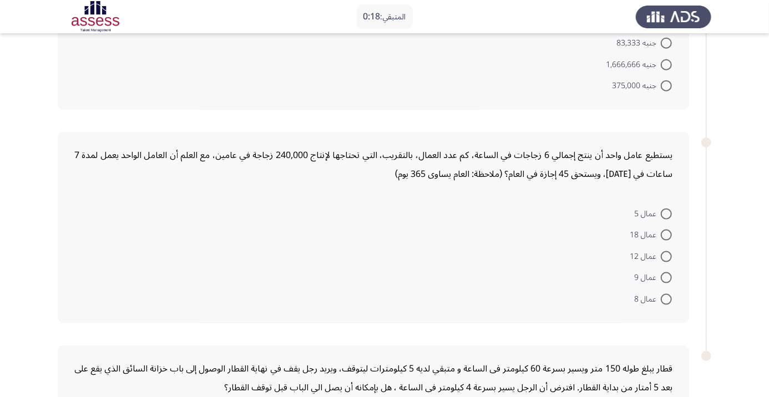
scroll to position [598, 0]
click at [63, 301] on div "يستطيع عامل واحد أن ينتج إجمالي 6 زجاجات في الساعة، كم عدد العمال، بالتقريب، ال…" at bounding box center [374, 228] width 632 height 191
click at [666, 213] on span at bounding box center [666, 214] width 11 height 11
click at [666, 213] on input "عمال 5" at bounding box center [666, 214] width 11 height 11
radio input "true"
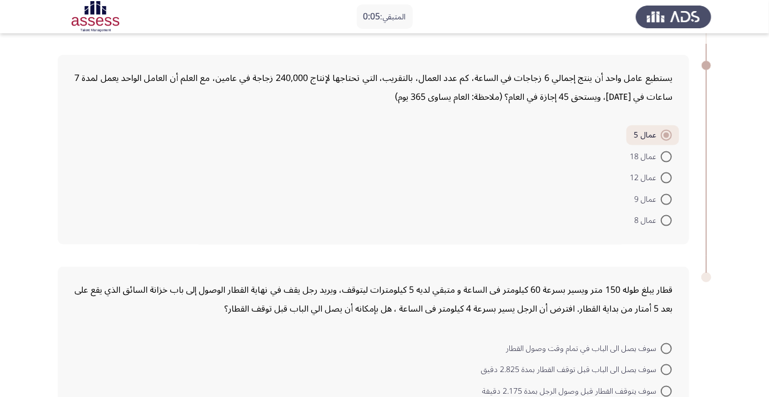
scroll to position [681, 0]
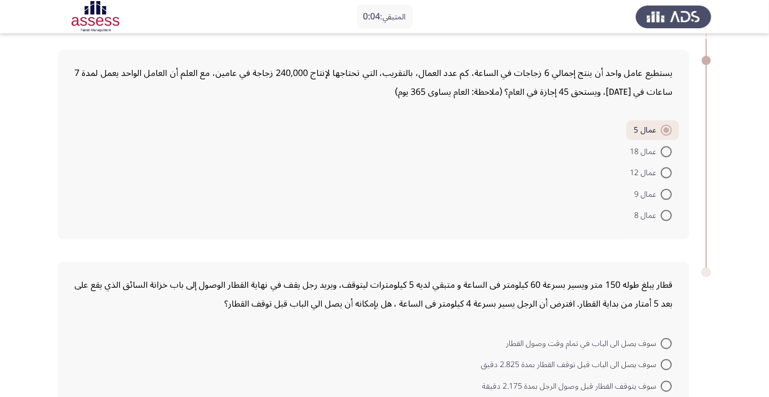
click at [678, 320] on div "قطار يبلغ طوله 150 متر ويسير بسرعة 60 كيلومتر فى الساعة و متبقي لديه 5 كيلومترا…" at bounding box center [374, 357] width 632 height 191
click at [666, 342] on span at bounding box center [666, 344] width 11 height 11
click at [666, 342] on input "سوف يصل الى الباب في تمام وقت وصول القطار" at bounding box center [666, 344] width 11 height 11
radio input "true"
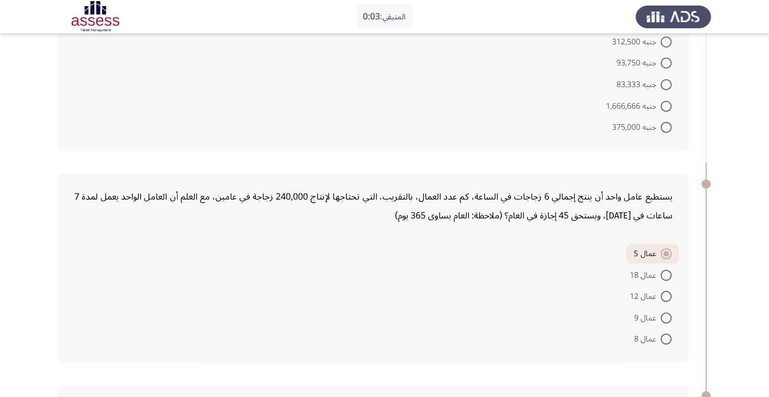
scroll to position [556, 0]
click at [663, 107] on span at bounding box center [666, 107] width 11 height 11
click at [663, 107] on input "جنيه 1,666,666" at bounding box center [666, 107] width 11 height 11
radio input "true"
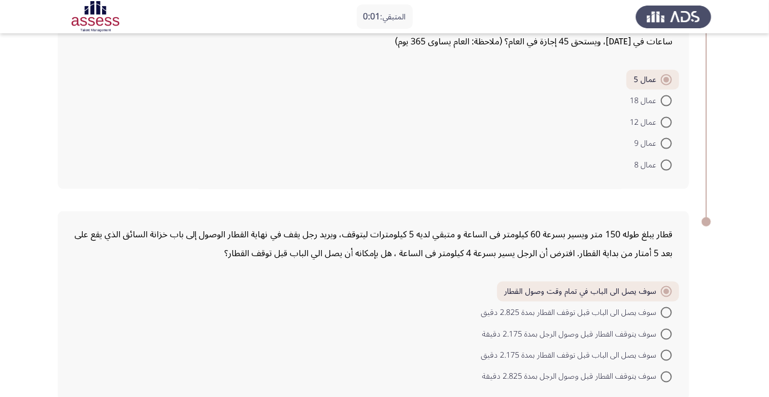
scroll to position [734, 0]
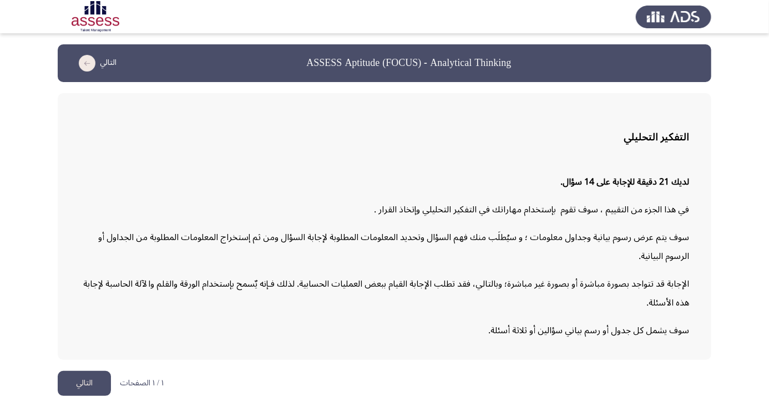
click at [90, 396] on button "التالي" at bounding box center [84, 383] width 53 height 25
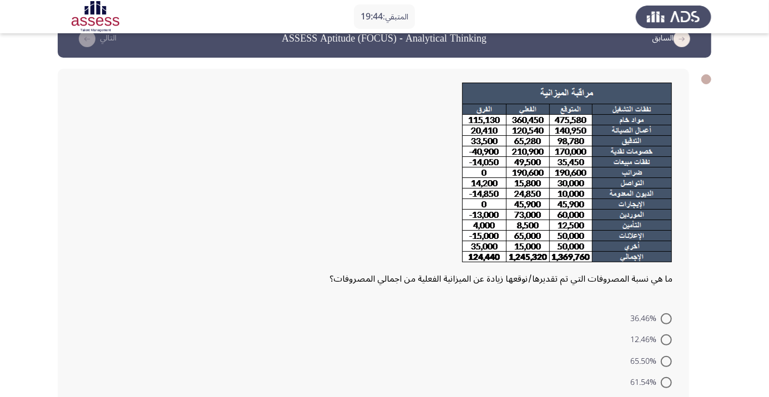
scroll to position [26, 0]
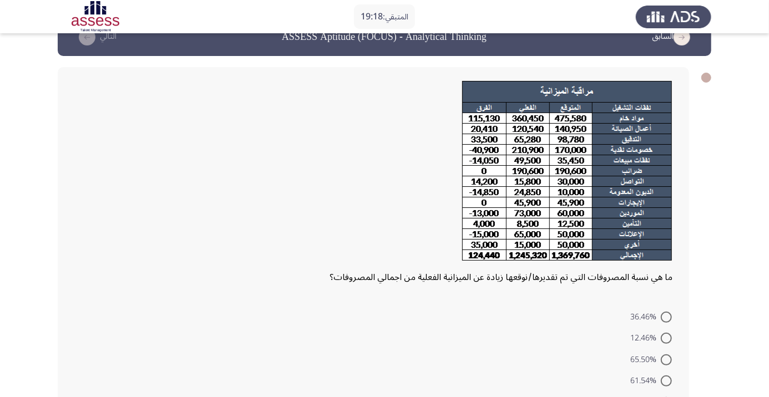
click at [548, 360] on form "36.46% 12.46% 65.50% 61.54% 38.46%" at bounding box center [373, 359] width 598 height 107
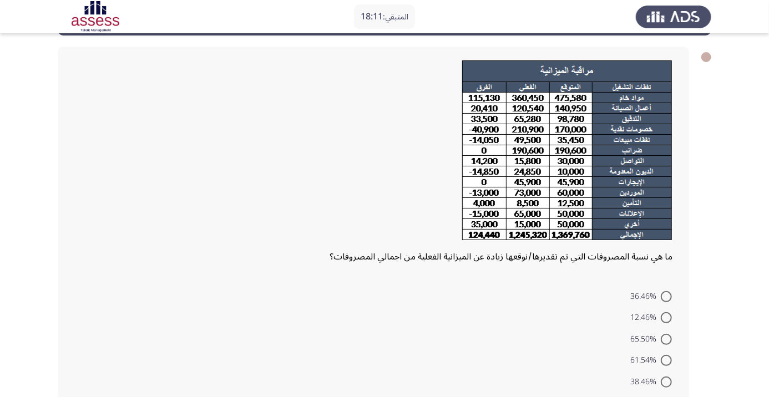
scroll to position [53, 0]
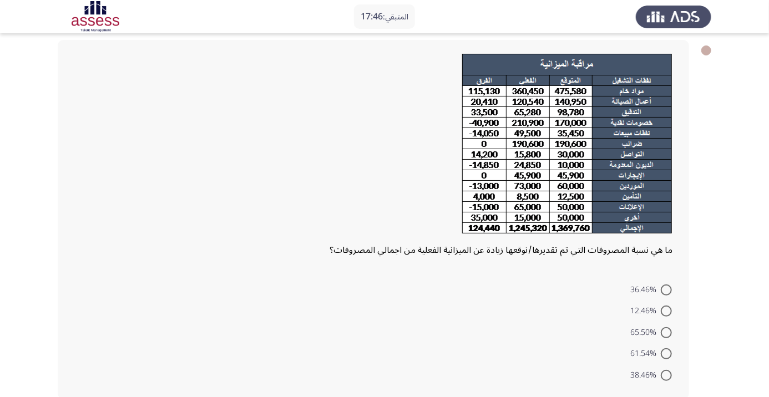
click at [669, 314] on span at bounding box center [666, 311] width 11 height 11
click at [669, 314] on input "12.46%" at bounding box center [666, 311] width 11 height 11
radio input "true"
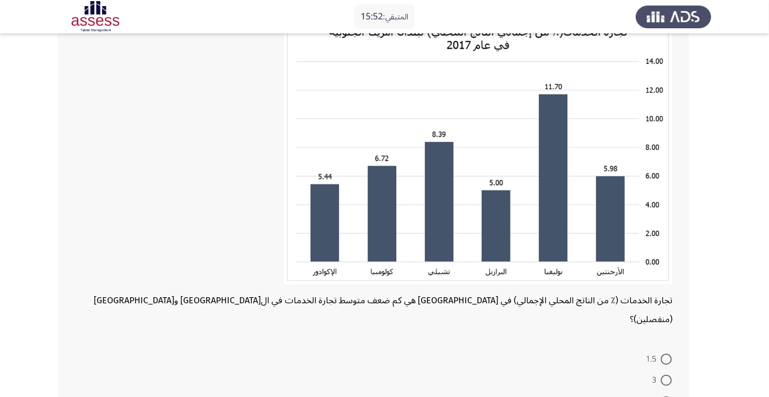
scroll to position [94, 0]
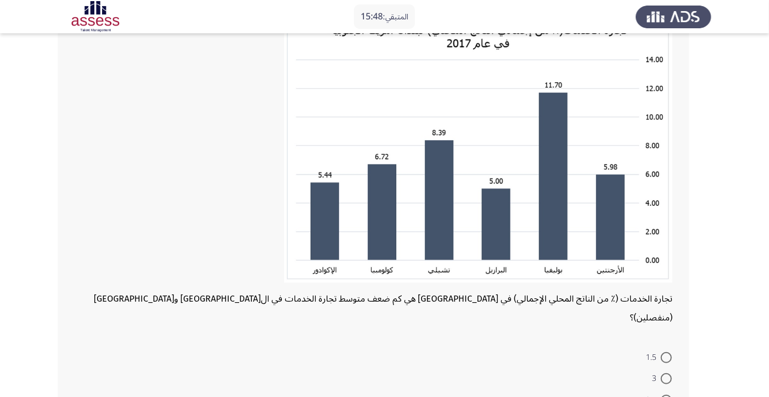
click at [572, 346] on form "1.5 3 2.5 3.5 2" at bounding box center [373, 399] width 598 height 107
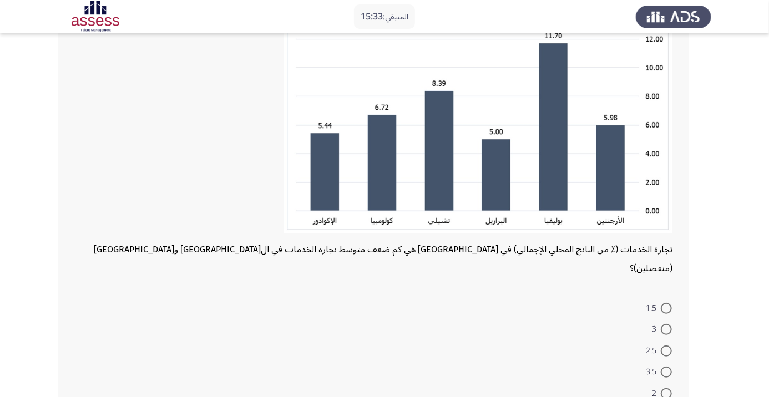
scroll to position [146, 0]
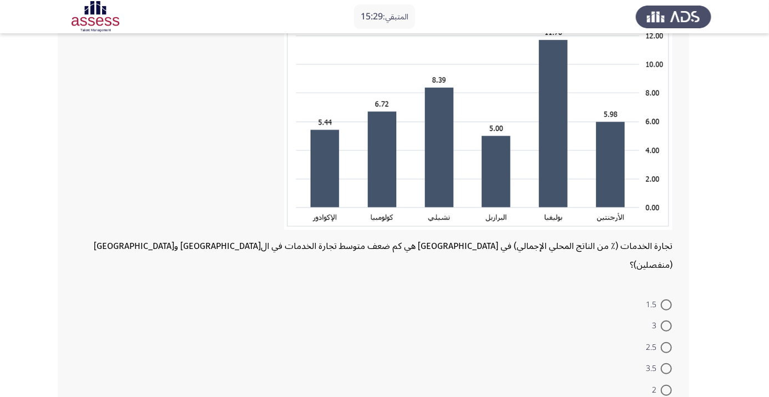
click at [671, 342] on span at bounding box center [666, 347] width 11 height 11
click at [671, 342] on input "2.5" at bounding box center [666, 347] width 11 height 11
radio input "true"
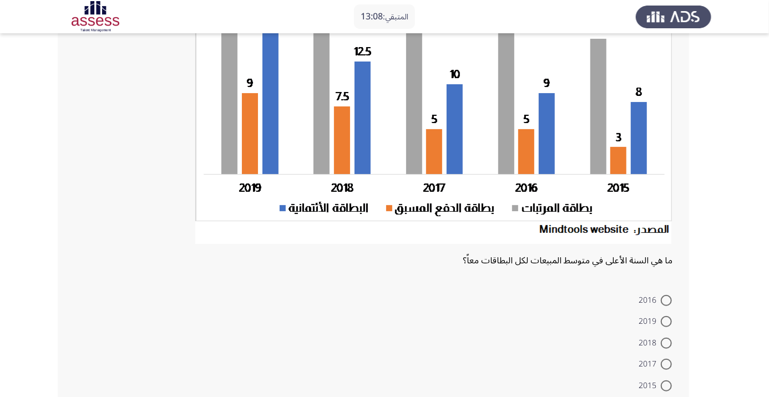
scroll to position [143, 0]
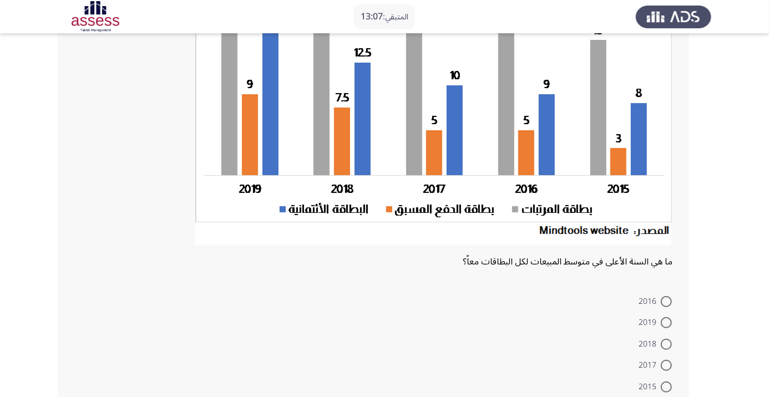
click at [666, 334] on mat-radio-button "2018" at bounding box center [656, 344] width 48 height 22
click at [666, 322] on span at bounding box center [666, 322] width 11 height 11
click at [666, 322] on input "2019" at bounding box center [666, 322] width 11 height 11
radio input "true"
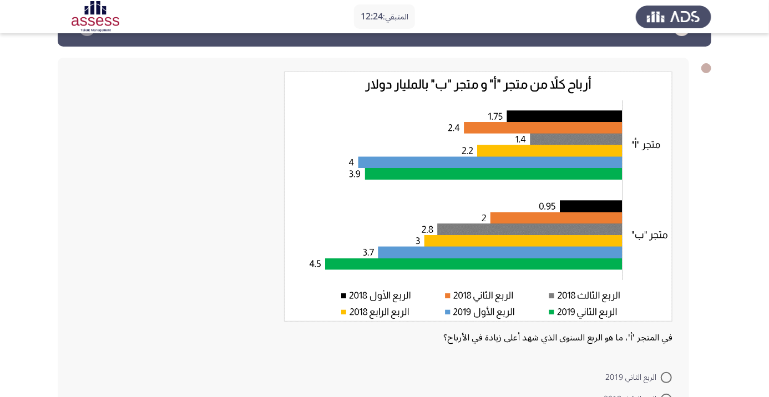
scroll to position [57, 0]
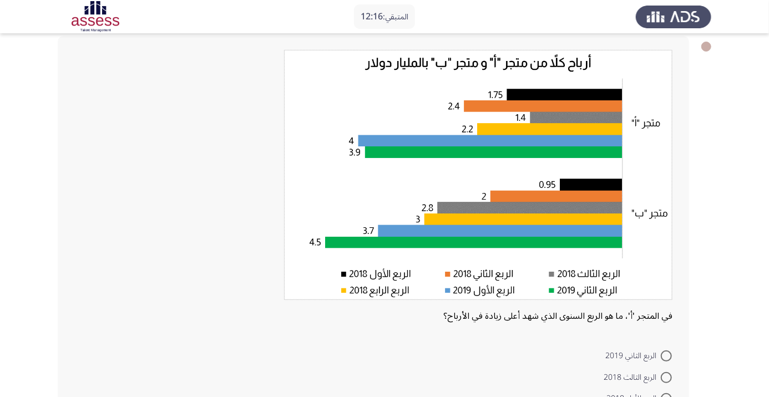
radio input "true"
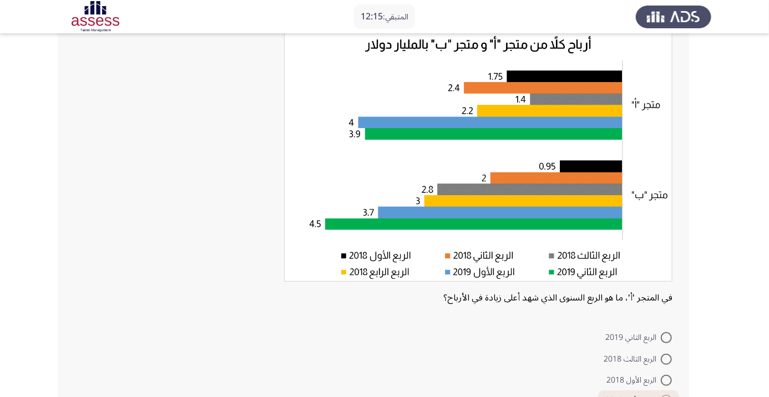
scroll to position [126, 0]
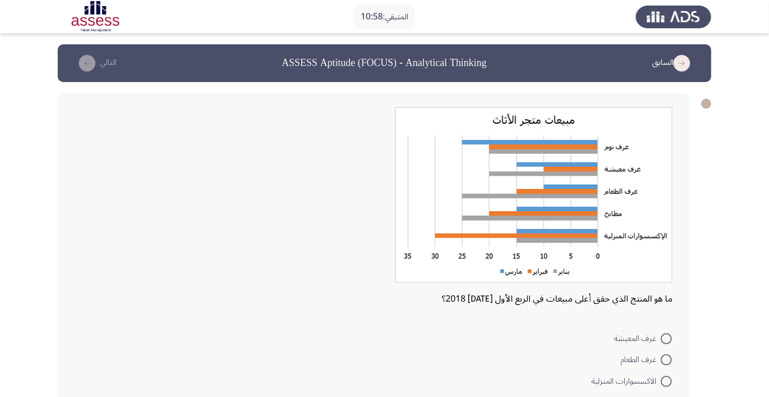
scroll to position [6, 0]
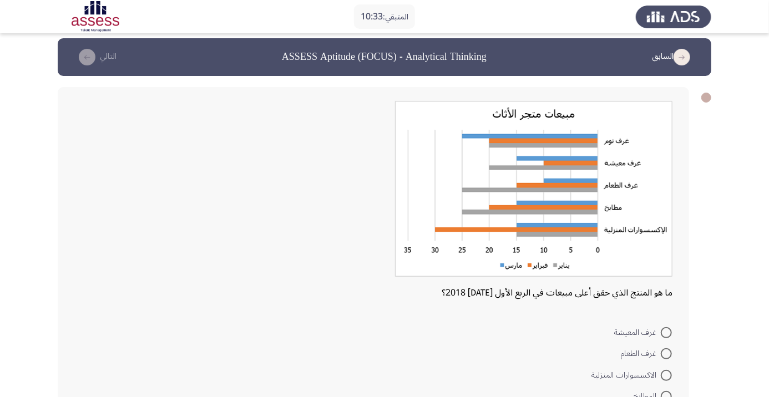
click at [479, 378] on form "غرف المعيشة غرف الطعام الاكسسوارات المنزلية المطابخ غرف النوم" at bounding box center [373, 374] width 598 height 107
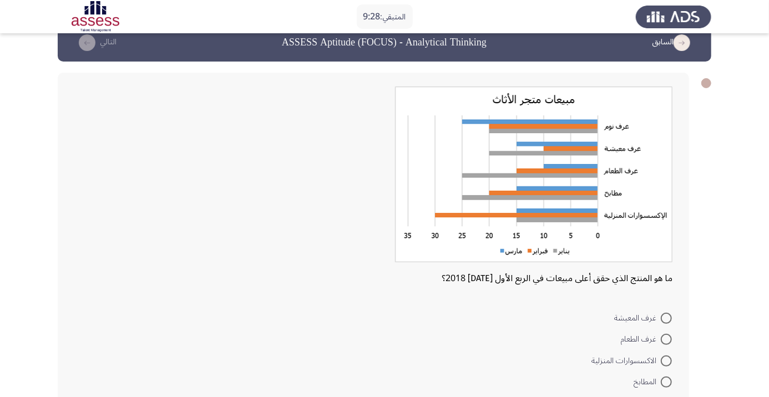
scroll to position [18, 0]
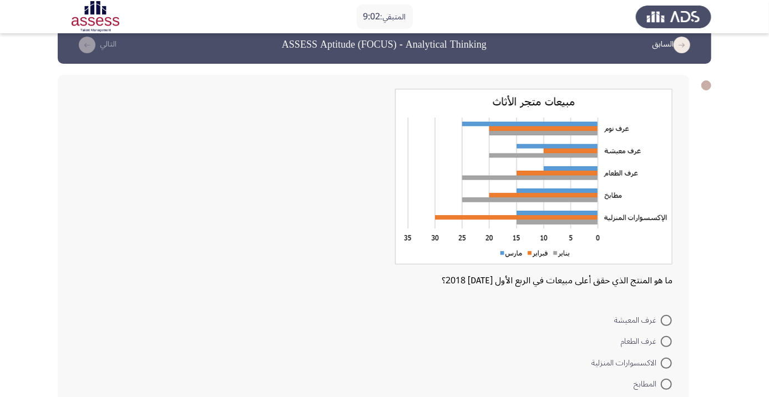
click at [474, 387] on form "غرف المعيشة غرف الطعام الاكسسوارات المنزلية المطابخ غرف النوم" at bounding box center [373, 362] width 598 height 107
click at [666, 384] on span at bounding box center [666, 384] width 11 height 11
click at [666, 384] on input "المطابخ" at bounding box center [666, 384] width 11 height 11
radio input "true"
click at [666, 362] on span at bounding box center [666, 363] width 11 height 11
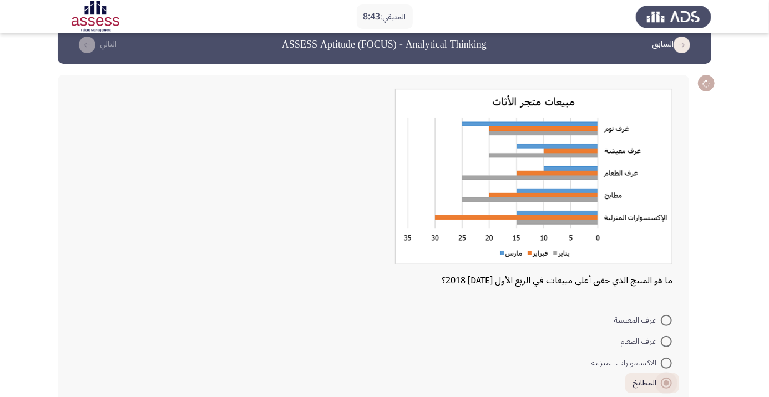
click at [666, 362] on input "الاكسسوارات المنزلية" at bounding box center [666, 363] width 11 height 11
radio input "true"
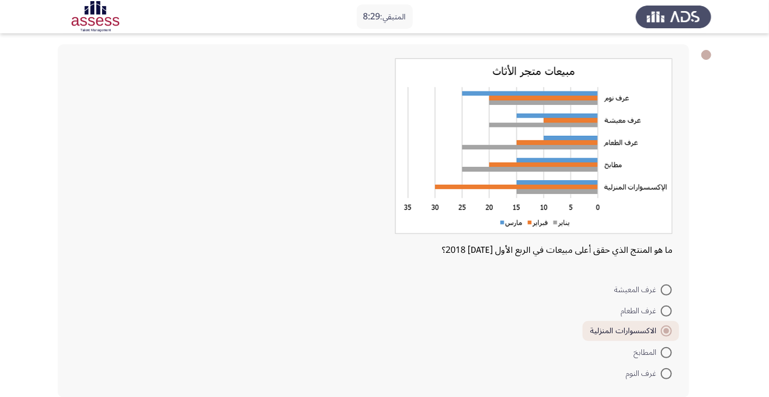
scroll to position [51, 0]
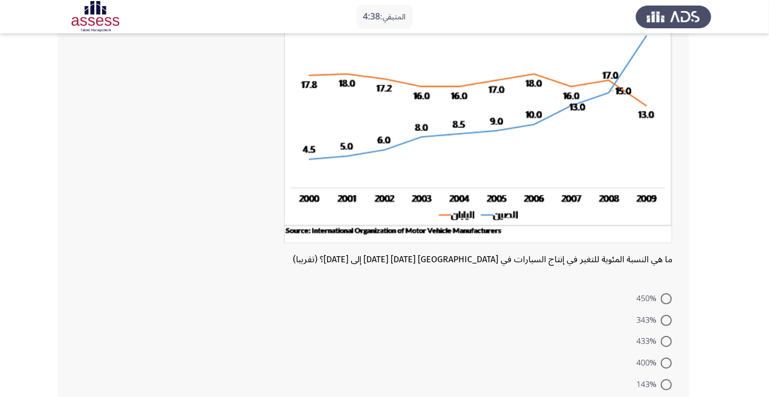
scroll to position [107, 0]
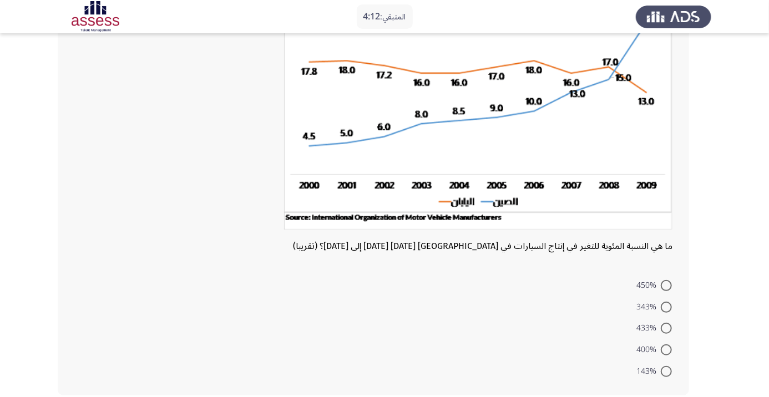
click at [666, 332] on span at bounding box center [666, 328] width 11 height 11
click at [666, 332] on input "433%" at bounding box center [666, 328] width 11 height 11
radio input "true"
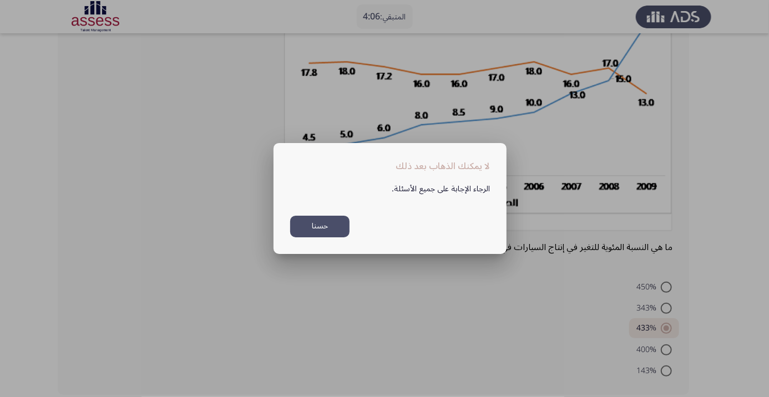
click at [403, 326] on div at bounding box center [384, 198] width 769 height 397
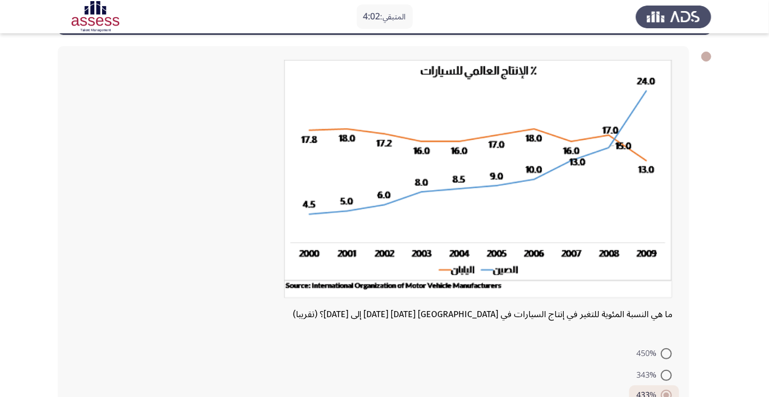
scroll to position [114, 0]
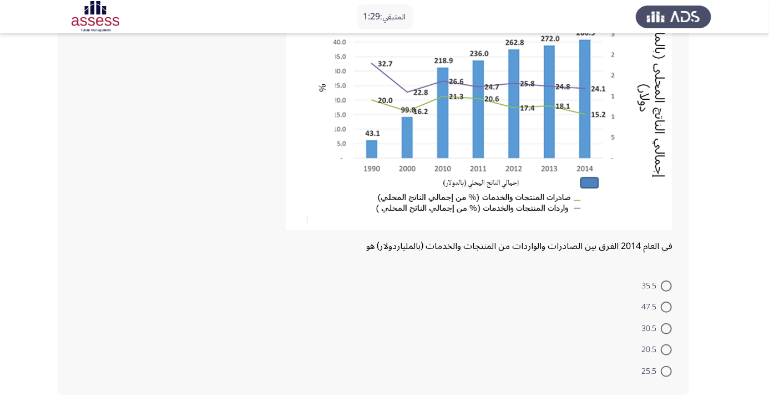
scroll to position [120, 0]
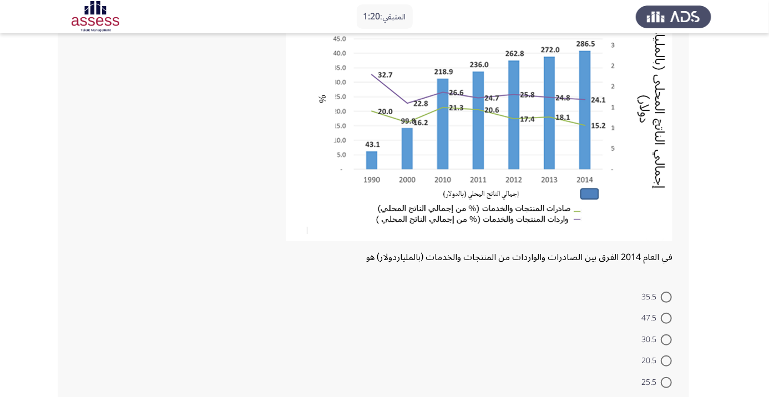
click at [666, 339] on span at bounding box center [666, 340] width 11 height 11
click at [666, 339] on input "30.5" at bounding box center [666, 340] width 11 height 11
radio input "true"
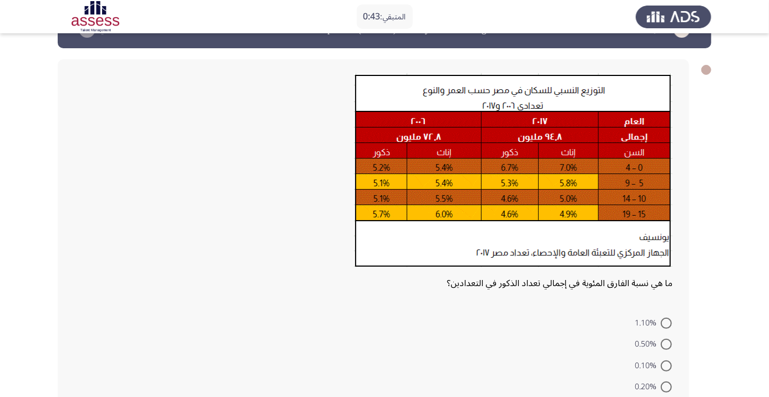
scroll to position [39, 0]
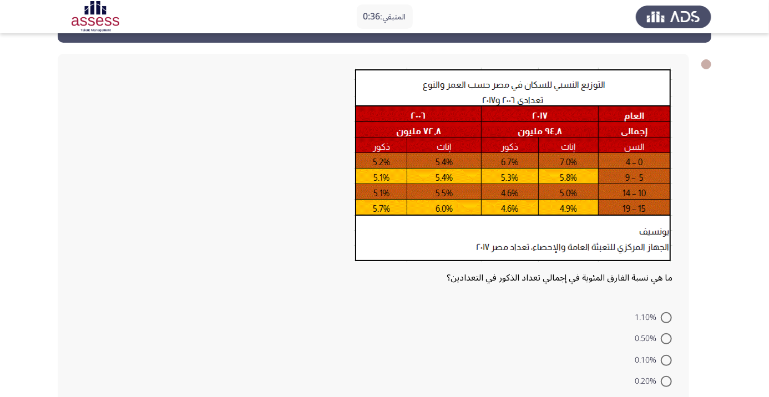
click at [666, 397] on span at bounding box center [666, 403] width 11 height 11
click at [666, 397] on input "2.05%" at bounding box center [666, 403] width 11 height 11
radio input "true"
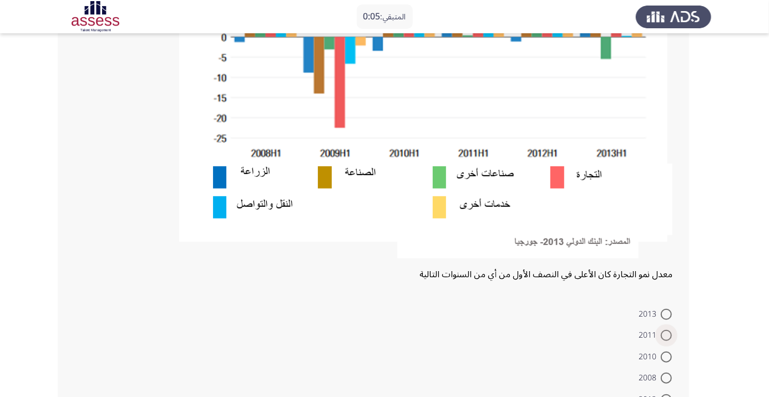
scroll to position [259, 0]
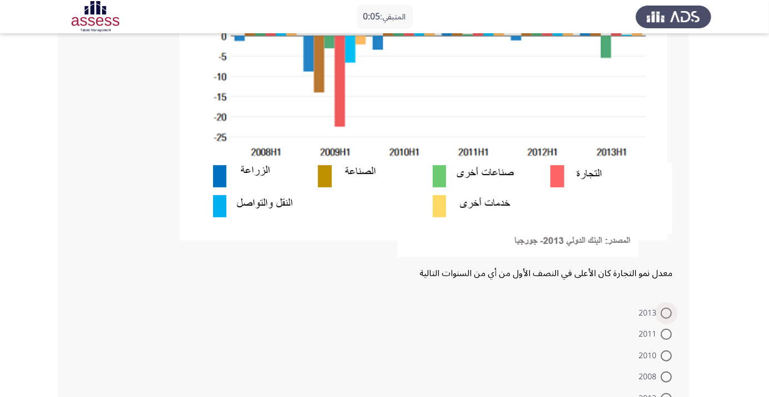
click at [666, 312] on span at bounding box center [666, 313] width 11 height 11
click at [666, 312] on input "2013" at bounding box center [666, 313] width 11 height 11
radio input "true"
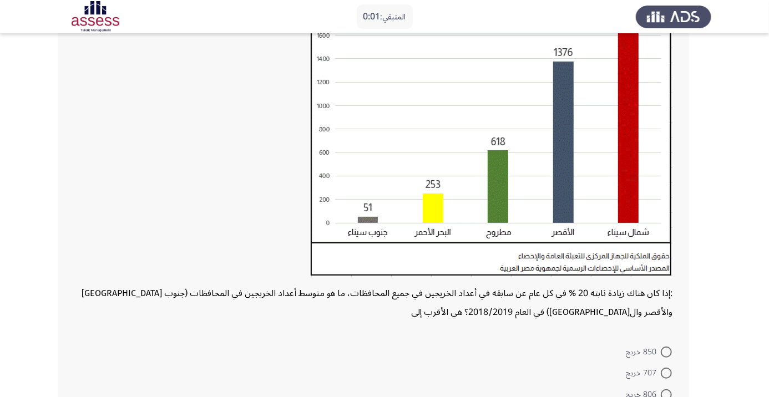
scroll to position [203, 0]
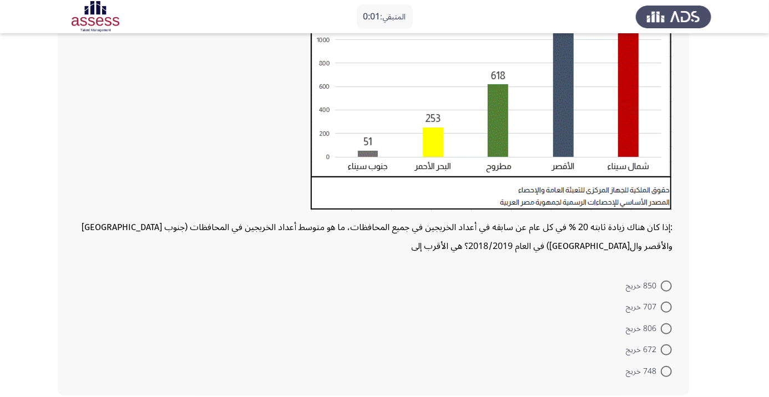
click at [666, 294] on mat-radio-button "850 خريج" at bounding box center [649, 286] width 60 height 22
click at [666, 285] on span at bounding box center [666, 286] width 11 height 11
click at [666, 285] on input "850 خريج" at bounding box center [666, 286] width 11 height 11
radio input "true"
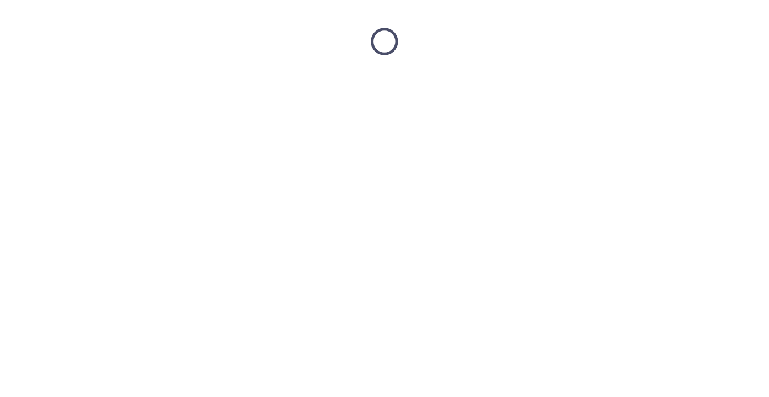
scroll to position [0, 0]
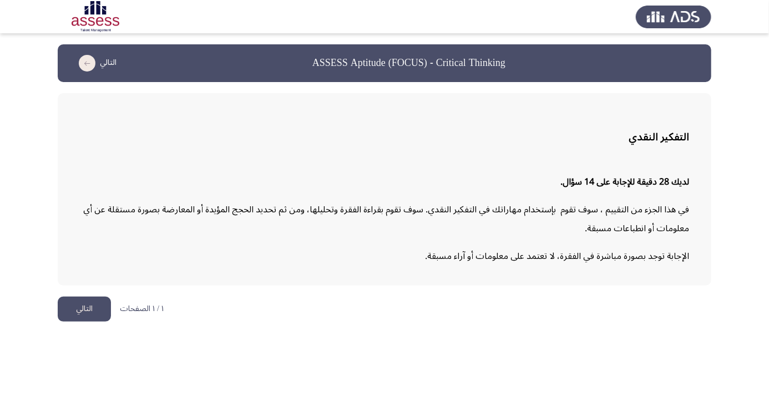
click at [85, 310] on button "التالي" at bounding box center [84, 309] width 53 height 25
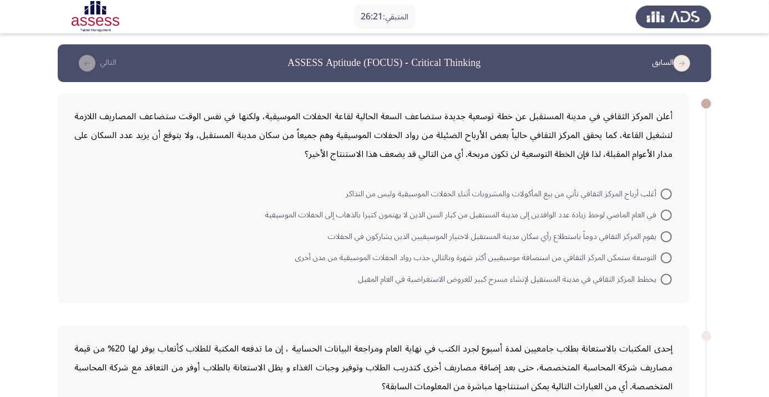
click at [666, 215] on span at bounding box center [666, 215] width 11 height 11
click at [666, 215] on input "في العام الماضي لوحظ زيادة عدد الوافدين إلى مدينة المستقبل من كبار السن الذين ل…" at bounding box center [666, 215] width 11 height 11
radio input "true"
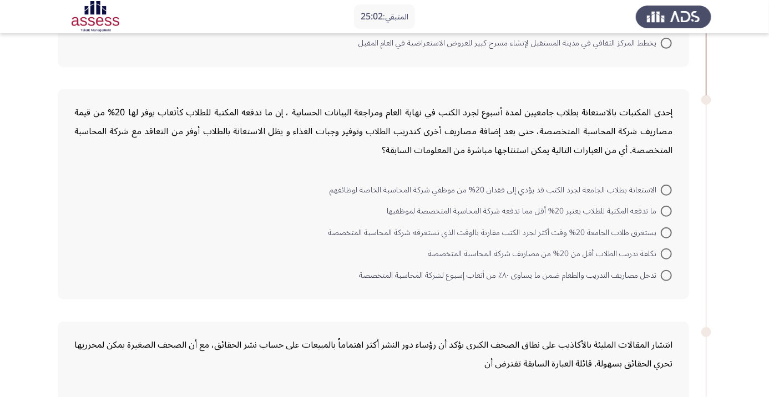
scroll to position [231, 0]
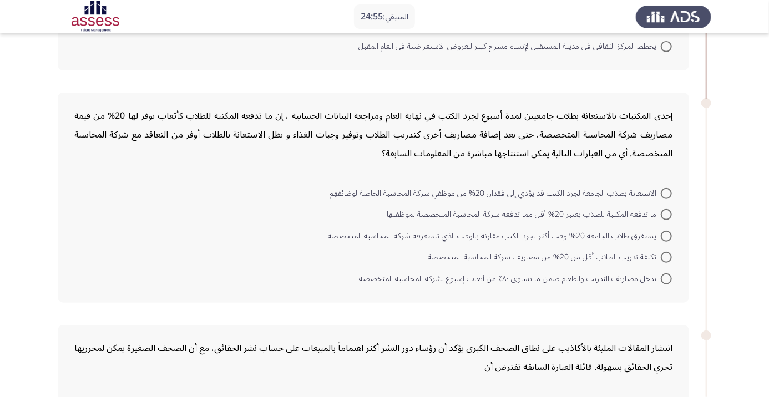
click at [665, 268] on mat-radio-button "تدخل مصاريف التدريب والطعام ضمن ما يساوى ٨٠٪ من أتعاب إسبوع لشركة المحاسبة المت…" at bounding box center [515, 278] width 327 height 22
click at [666, 256] on span at bounding box center [666, 257] width 11 height 11
click at [666, 256] on input "تكلفة تدريب الطلاب أقل من 20% من مصاريف شركة المحاسبة المتخصصة" at bounding box center [666, 257] width 11 height 11
radio input "true"
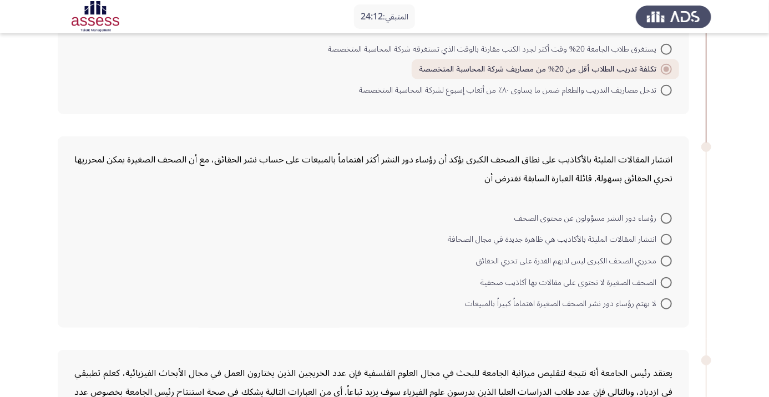
scroll to position [418, 0]
click at [666, 303] on span at bounding box center [666, 304] width 11 height 11
click at [666, 303] on input "لا يهتم رؤساء دور نشر الصحف الصغيرة اهتماماً كبيراً بالمبيعات" at bounding box center [666, 304] width 11 height 11
radio input "true"
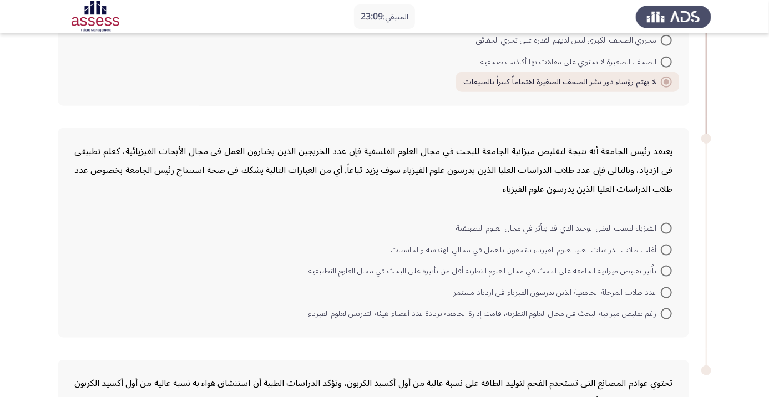
scroll to position [640, 0]
click at [668, 293] on span at bounding box center [666, 291] width 11 height 11
click at [668, 293] on input "عدد طلاب المرحلة الجامعية الذين يدرسون الفيزياء في ازدياد مستمر" at bounding box center [666, 291] width 11 height 11
radio input "true"
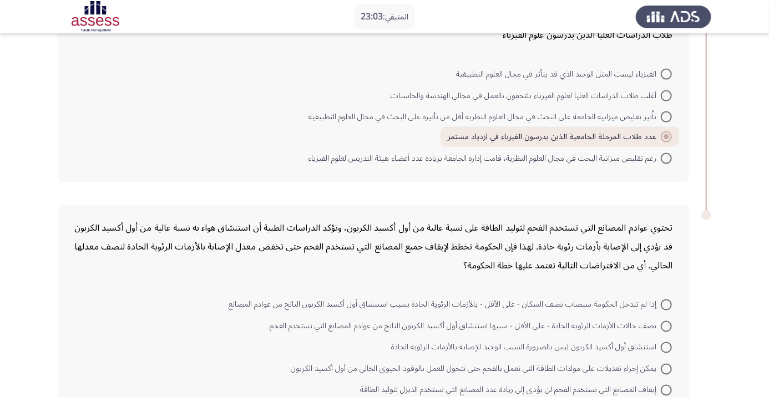
scroll to position [811, 0]
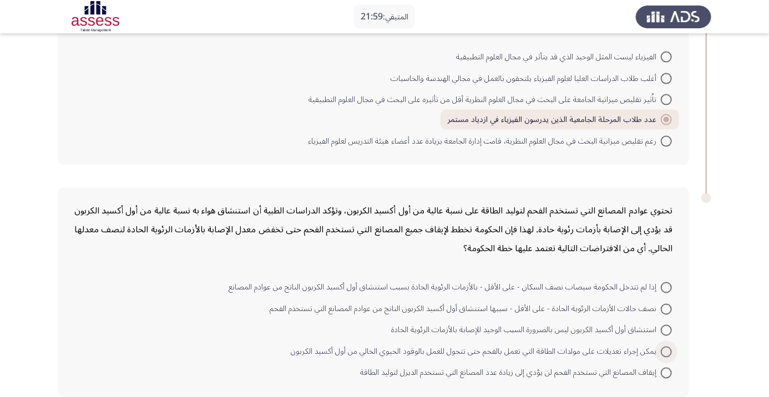
click at [666, 350] on span at bounding box center [666, 352] width 11 height 11
click at [666, 350] on input "يمكن إجراء تعديلات على مولدات الطاقة التي تعمل بالفحم حتى تتحول للعمل بالوقود ا…" at bounding box center [666, 352] width 11 height 11
radio input "true"
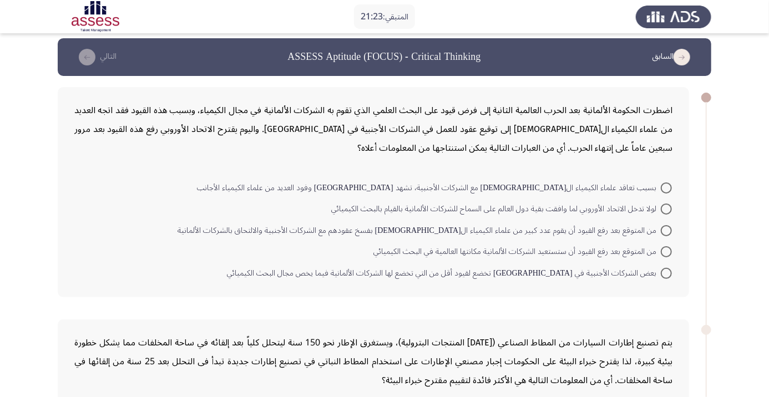
scroll to position [8, 0]
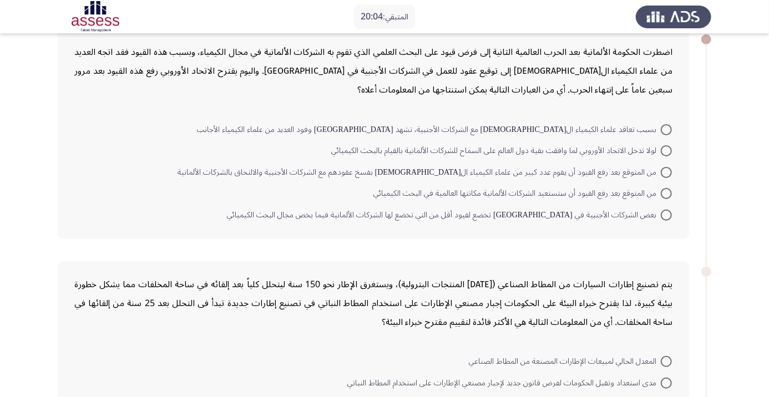
scroll to position [66, 0]
click at [666, 191] on span at bounding box center [666, 191] width 11 height 11
click at [666, 191] on input "من المتوقع بعد رفع القيود أن ستستعيد الشركات الألمانية مكانتها العالمية في البح…" at bounding box center [666, 191] width 11 height 11
radio input "true"
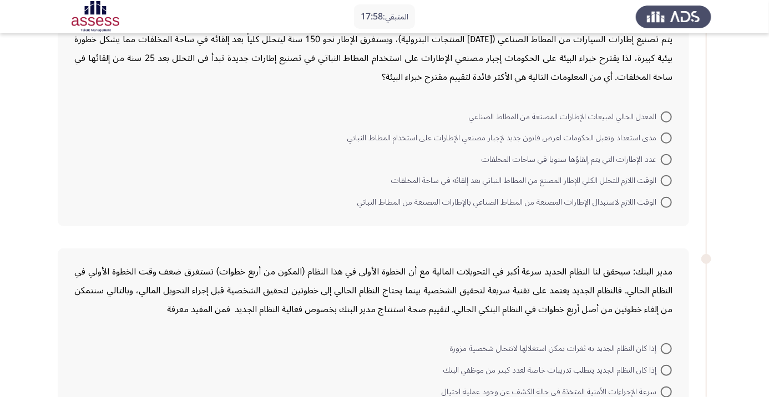
scroll to position [309, 0]
click at [665, 182] on span at bounding box center [666, 179] width 11 height 11
click at [665, 182] on input "الوقت اللازم للتحلل الكلي للإطار المصنع من المطاط النباتي بعد إلقائه في ساحة ال…" at bounding box center [666, 179] width 11 height 11
radio input "true"
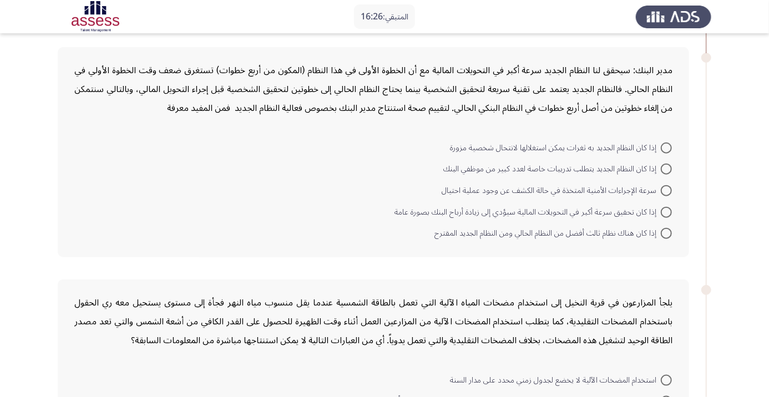
scroll to position [503, 0]
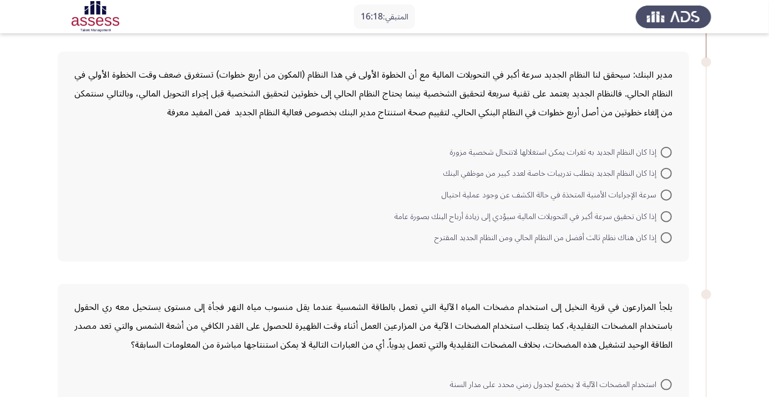
click at [666, 215] on span at bounding box center [666, 216] width 11 height 11
click at [666, 215] on input "إذا كان تحقيق سرعة أكبر في التحويلات المالية سيؤدي إلى زيادة أرباح البنك بصورة …" at bounding box center [666, 216] width 11 height 11
radio input "true"
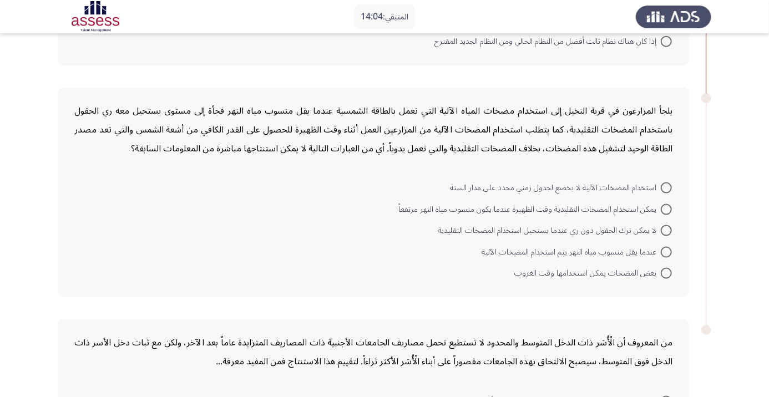
scroll to position [688, 0]
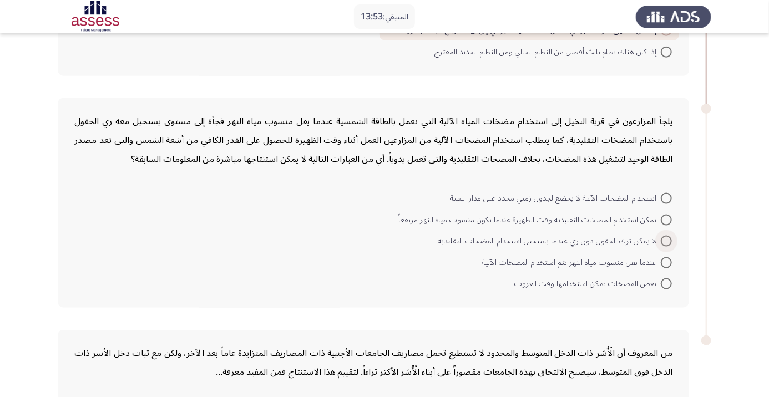
click at [666, 239] on span at bounding box center [666, 241] width 11 height 11
click at [666, 239] on input "لا يمكن ترك الحقول دون ري عندما يستحيل استخدام المضخات التقليدية" at bounding box center [666, 241] width 11 height 11
radio input "true"
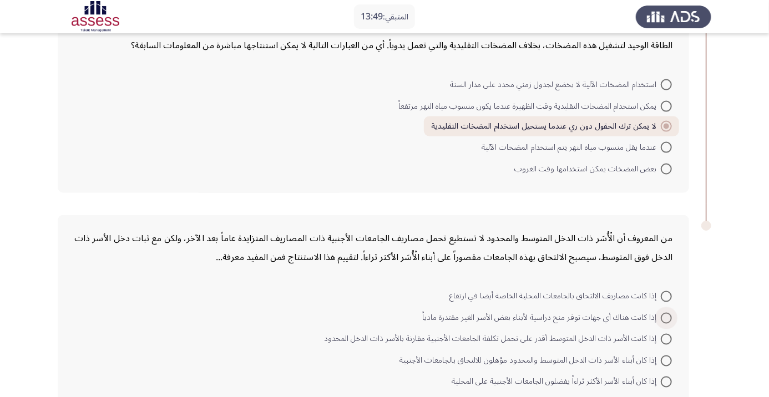
scroll to position [811, 0]
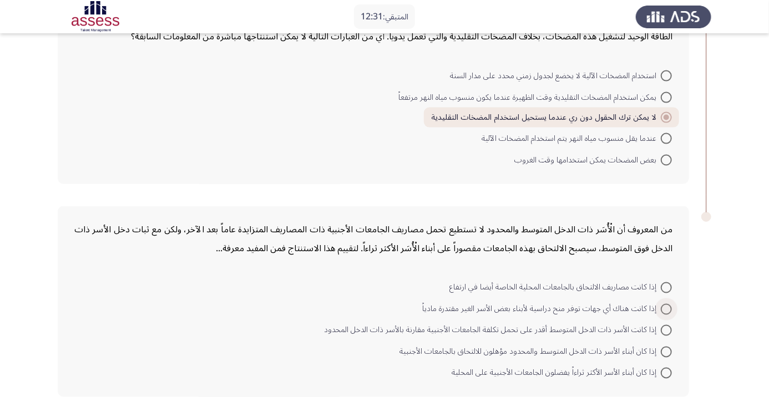
click at [666, 307] on span at bounding box center [666, 309] width 11 height 11
click at [666, 307] on input "إذا كانت هناك أي جهات توفر منح دراسية لأبناء بعض الأسر الغير مقتدرة مادياً" at bounding box center [666, 309] width 11 height 11
radio input "true"
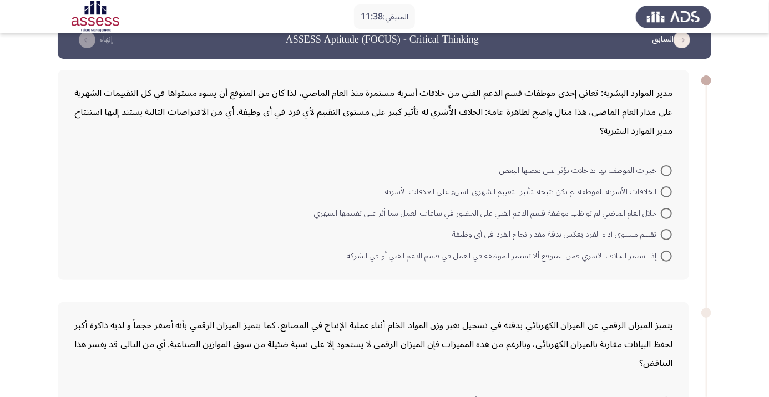
scroll to position [24, 0]
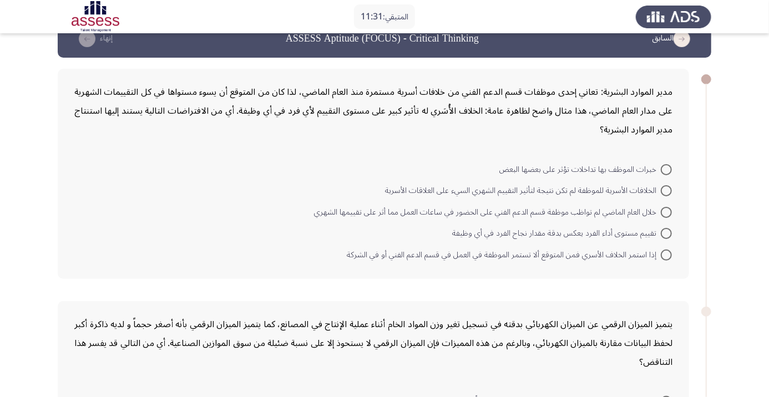
click at [663, 235] on span at bounding box center [666, 233] width 11 height 11
click at [663, 235] on input "تقييم مستوى أداء الفرد يعكس بدقة مقدار نجاح الفرد في أي وظيفة" at bounding box center [666, 233] width 11 height 11
radio input "true"
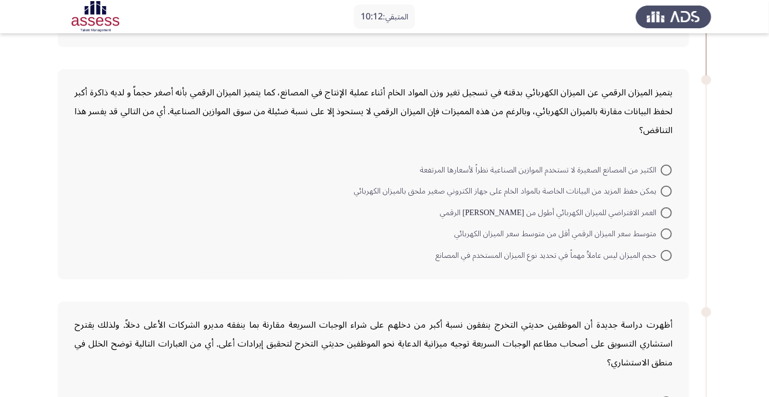
scroll to position [260, 0]
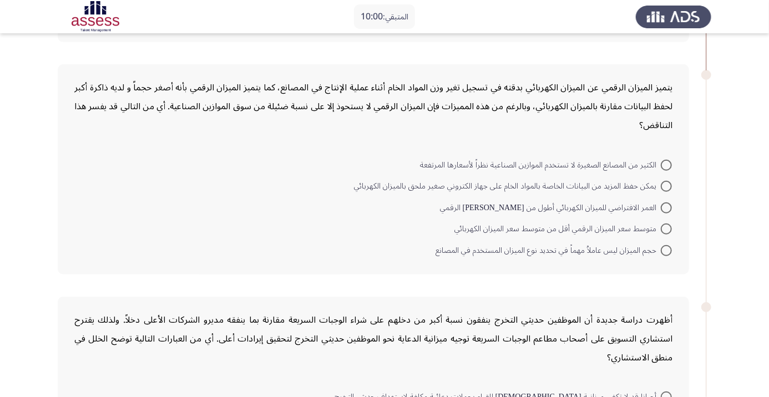
click at [661, 212] on span at bounding box center [666, 208] width 11 height 11
click at [661, 212] on input "العمر الافتراضي للميزان الكهربائي أطول من عمر نظيره الرقمي" at bounding box center [666, 208] width 11 height 11
radio input "true"
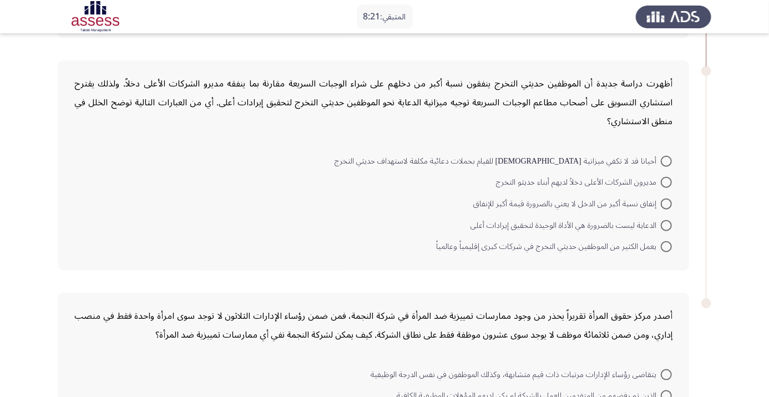
scroll to position [512, 0]
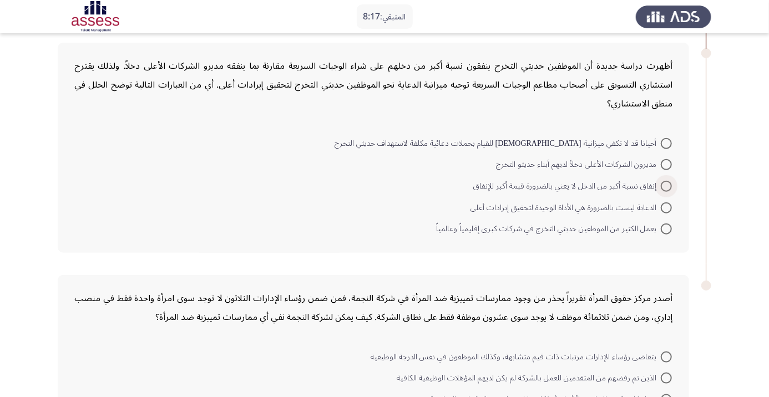
click at [664, 189] on span at bounding box center [666, 186] width 11 height 11
click at [664, 189] on input "إنفاق نسبة أكبر من الدخل لا يعني بالضرورة قيمة أكبر للإنفاق" at bounding box center [666, 186] width 11 height 11
radio input "true"
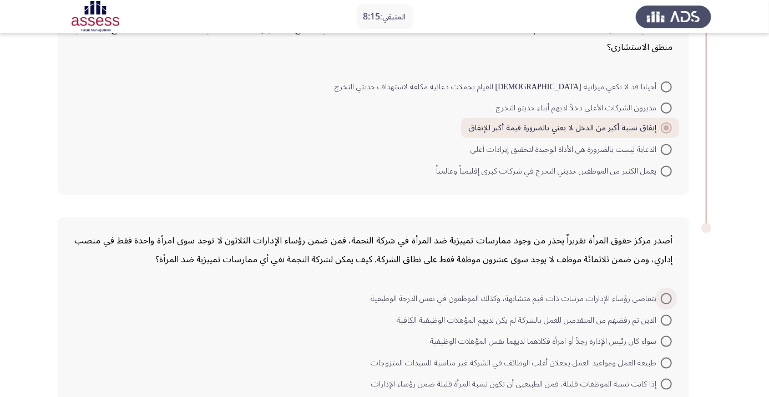
scroll to position [580, 0]
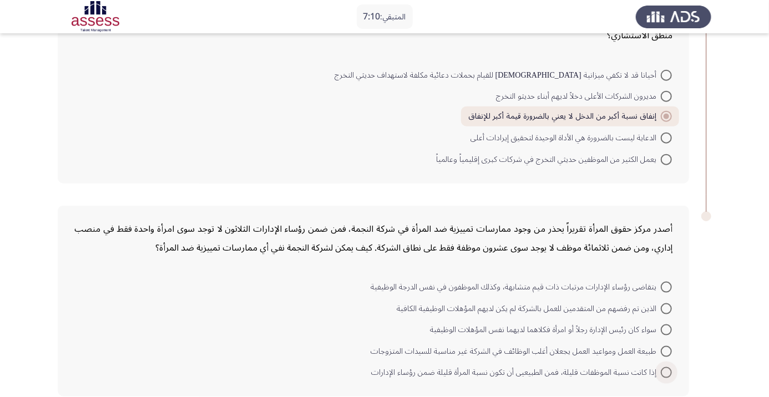
click at [664, 375] on span at bounding box center [666, 372] width 11 height 11
click at [664, 375] on input "إذا كانت نسبة الموظفات قليلة، فمن الطبيعيى أن تكون نسبة المرأة قليلة ضمن رؤساء …" at bounding box center [666, 372] width 11 height 11
radio input "true"
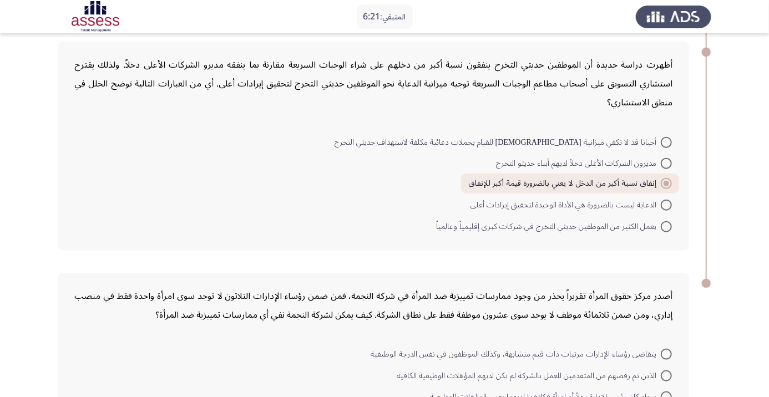
scroll to position [507, 0]
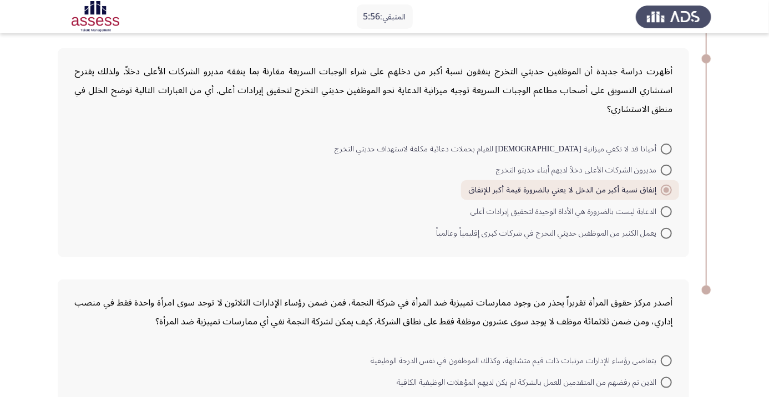
click at [64, 164] on div "أظهرت دراسة جديدة أن الموظفين حديثي التخرج ينفقون نسبة أكبر من دخلهم على شراء ا…" at bounding box center [374, 152] width 632 height 209
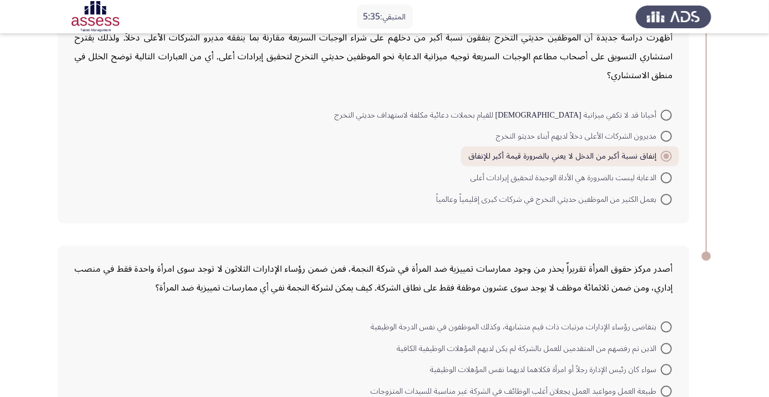
scroll to position [579, 0]
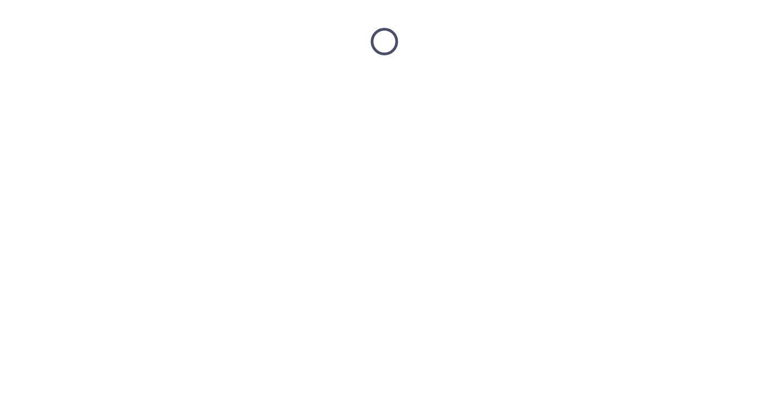
scroll to position [0, 0]
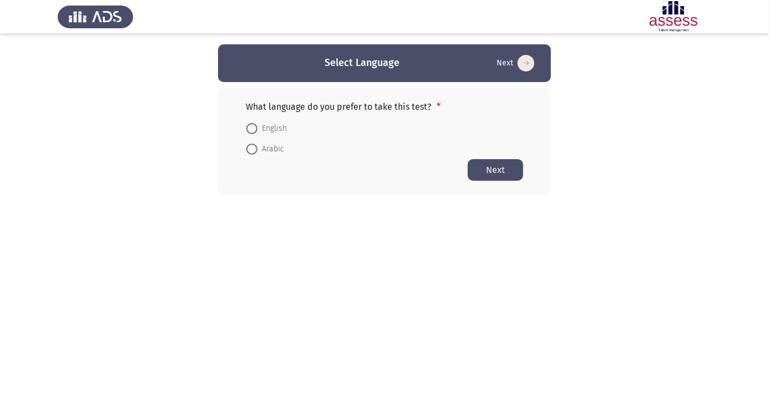
click at [255, 150] on span at bounding box center [251, 149] width 11 height 11
click at [255, 150] on input "Arabic" at bounding box center [251, 149] width 11 height 11
radio input "true"
click at [502, 171] on button "Next" at bounding box center [495, 170] width 55 height 22
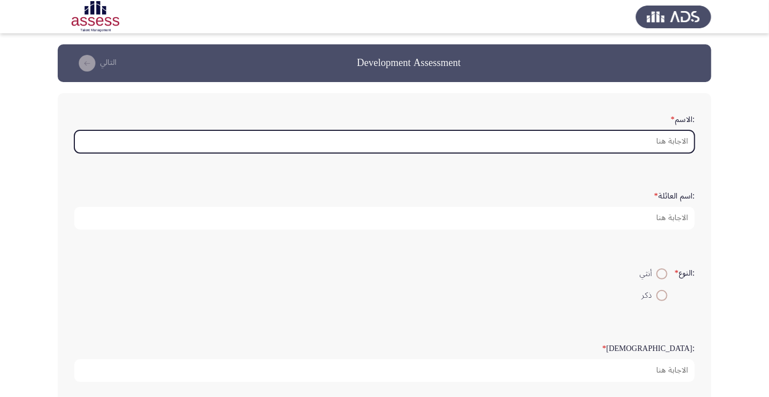
click at [620, 142] on input ":الاسم *" at bounding box center [384, 141] width 620 height 23
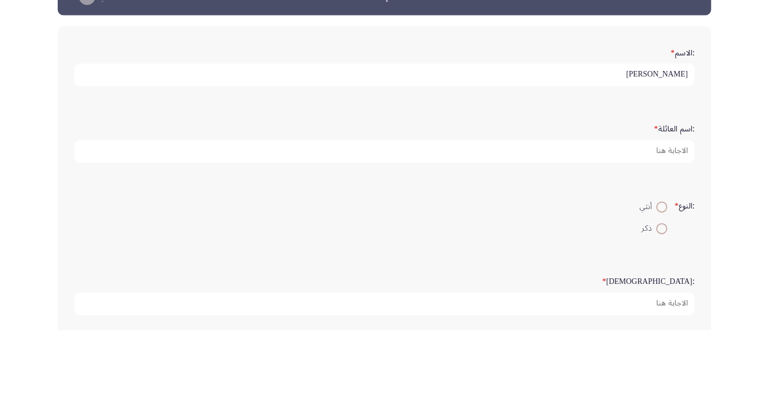
type input "محمود"
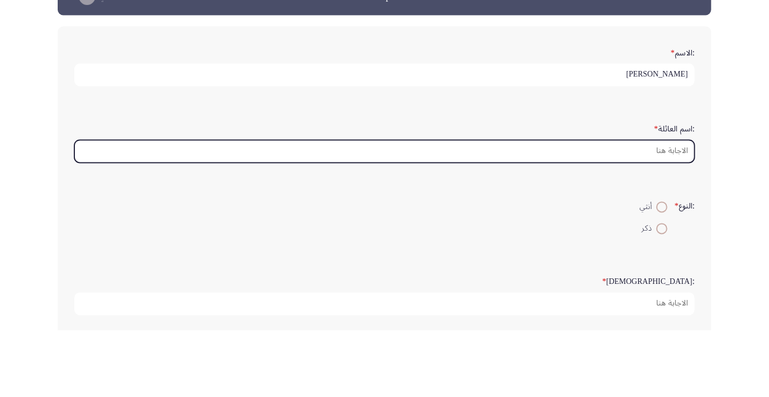
click at [643, 219] on input ":اسم العائلة *" at bounding box center [384, 218] width 620 height 23
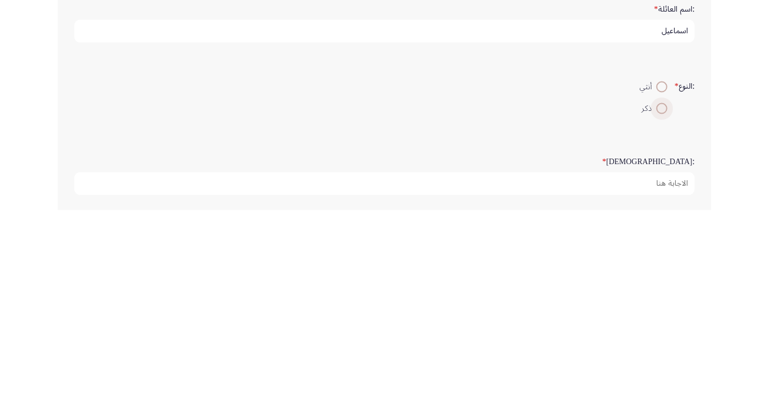
type input "اسماعيل"
click at [662, 296] on span at bounding box center [662, 296] width 0 height 0
click at [660, 294] on input "ذكر" at bounding box center [661, 295] width 11 height 11
radio input "true"
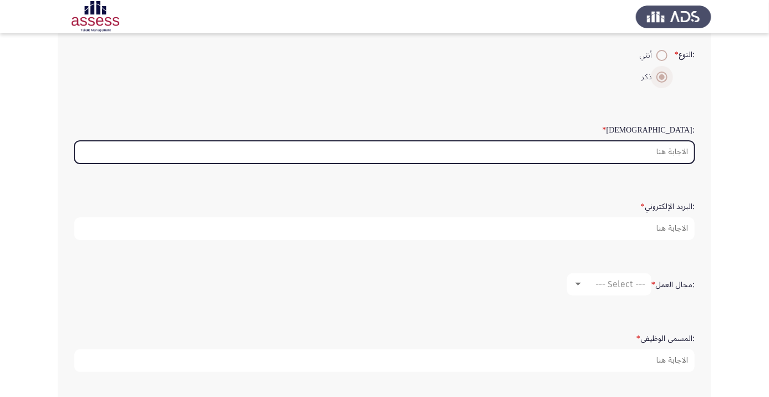
click at [632, 148] on input ":السن *" at bounding box center [384, 152] width 620 height 23
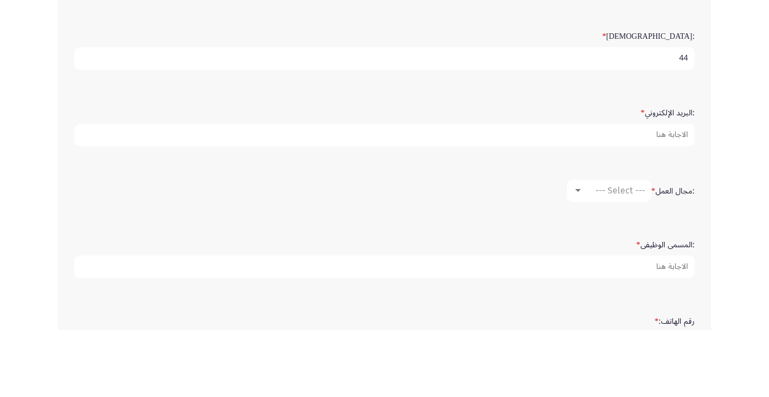
scroll to position [245, 0]
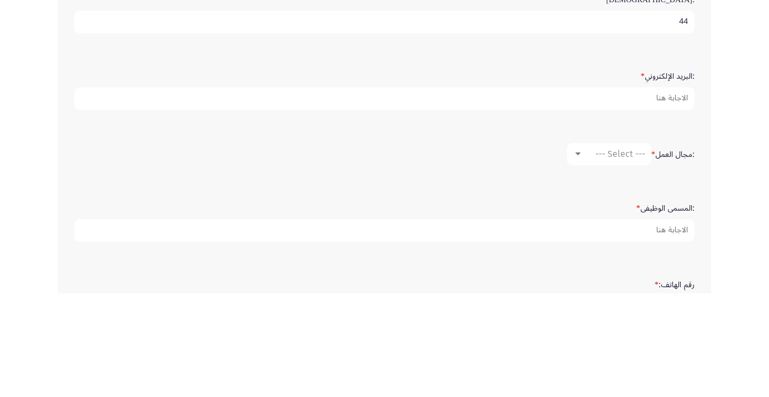
type input "44"
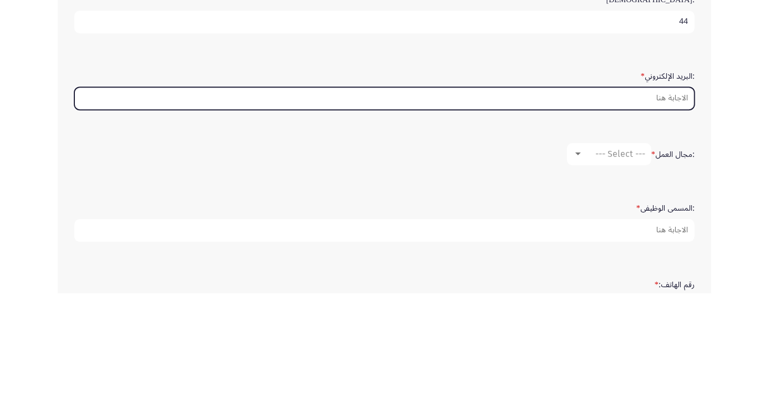
click at [615, 201] on input ":البريد الإلكتروني *" at bounding box center [384, 202] width 620 height 23
type input "Mahmoud"
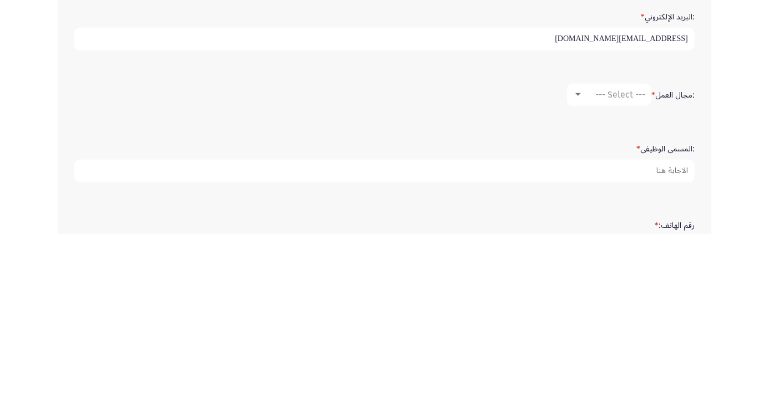
type input "mahmoud8187mhm@gmail.com"
click at [608, 253] on span "--- Select ---" at bounding box center [620, 257] width 50 height 11
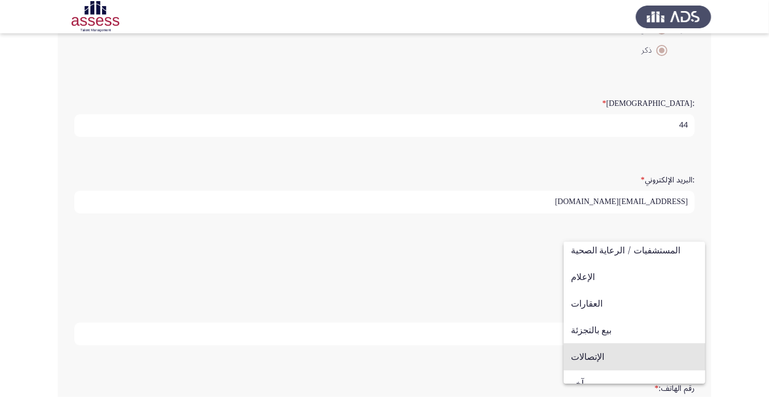
scroll to position [364, 0]
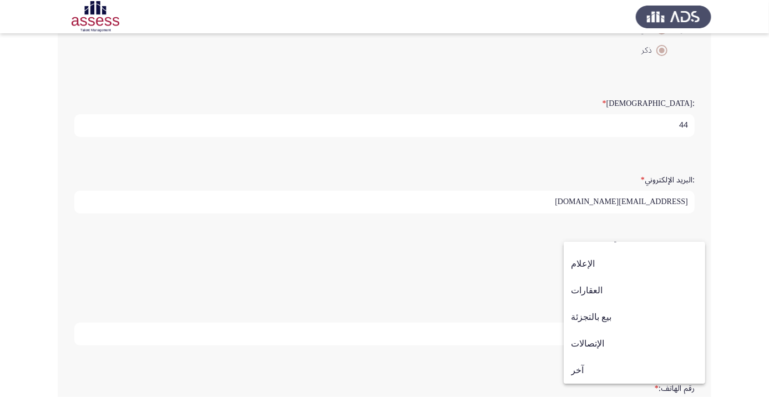
click at [618, 324] on span "بيع بالتجزئة" at bounding box center [634, 317] width 127 height 27
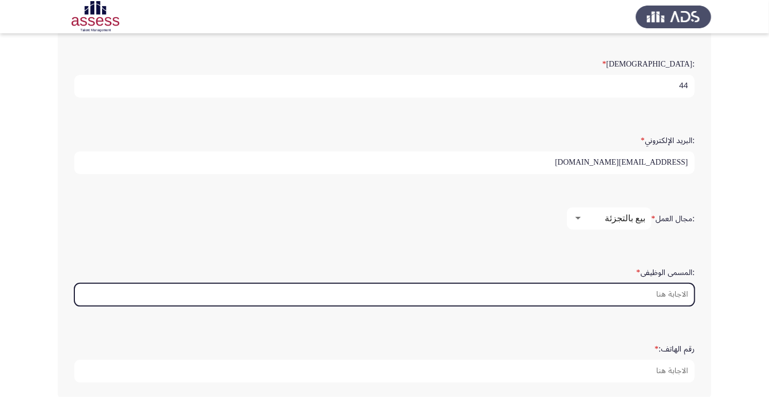
click at [608, 293] on input ":المسمى الوظيفى *" at bounding box center [384, 295] width 620 height 23
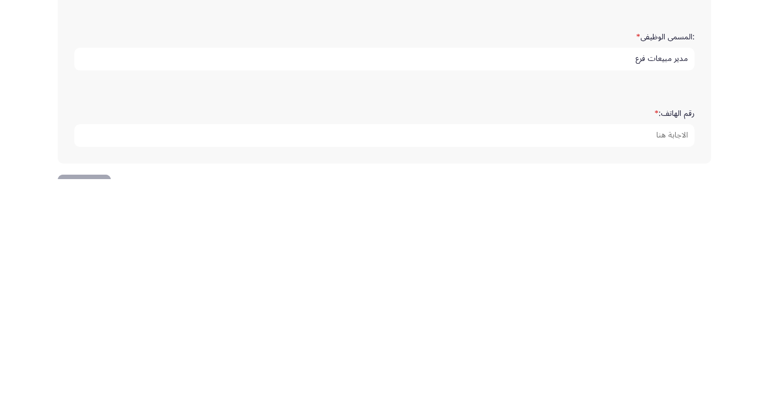
scroll to position [310, 0]
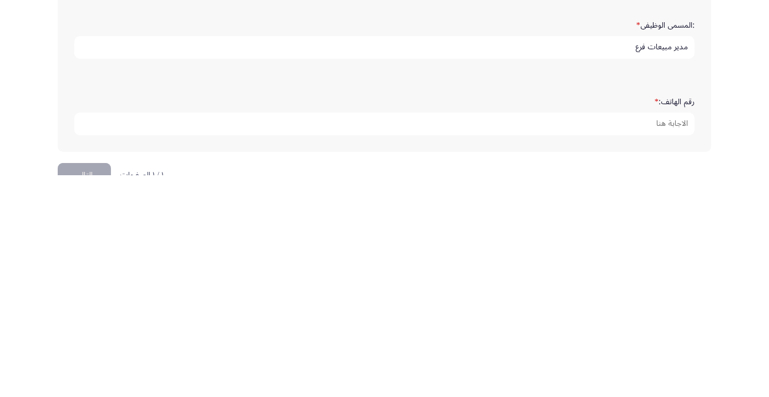
type input "مدير مبيعات فرع"
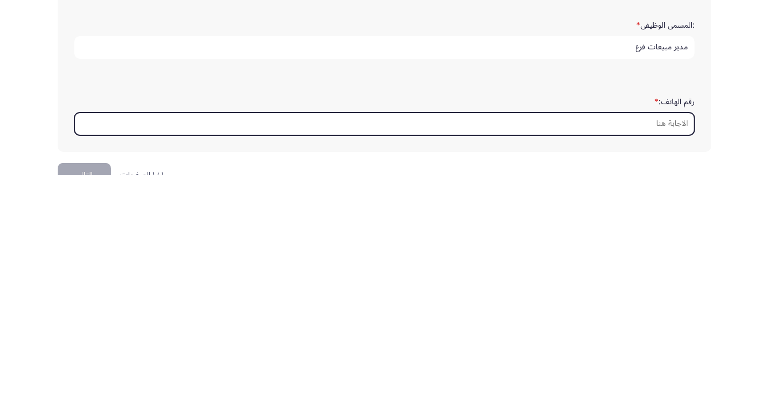
click at [622, 346] on input "رقم الهاتف: *" at bounding box center [384, 346] width 620 height 23
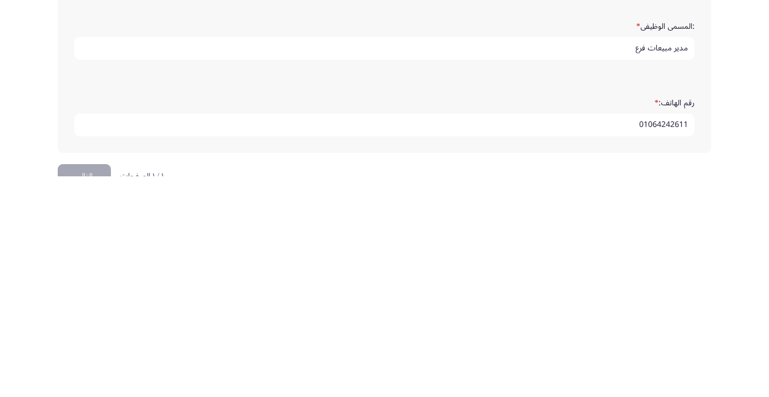
scroll to position [338, 0]
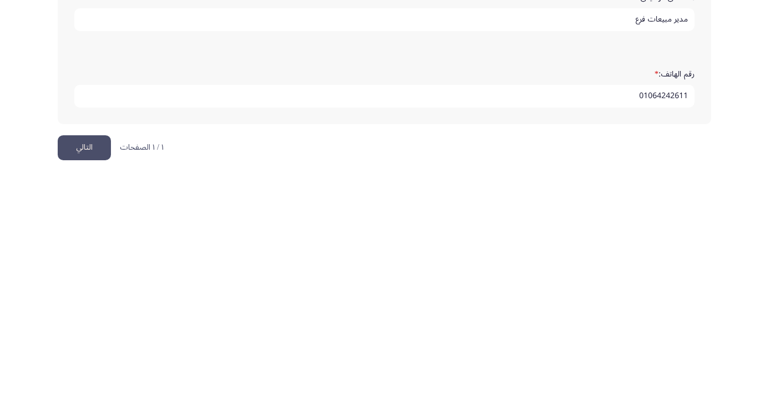
type input "01064242611"
click at [92, 363] on button "التالي" at bounding box center [84, 369] width 53 height 25
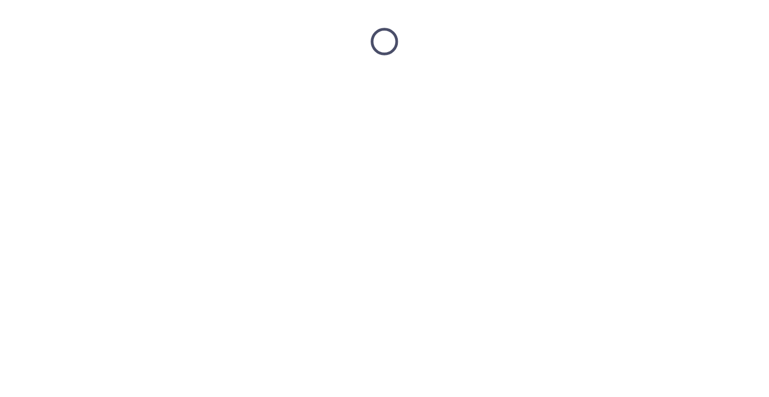
scroll to position [0, 0]
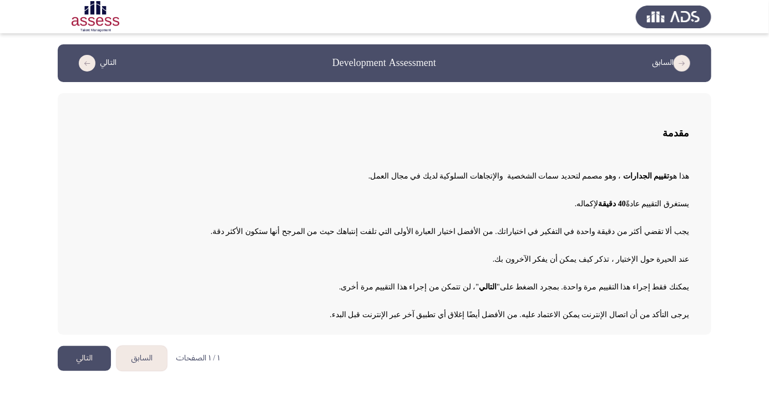
click at [84, 358] on button "التالي" at bounding box center [84, 358] width 53 height 25
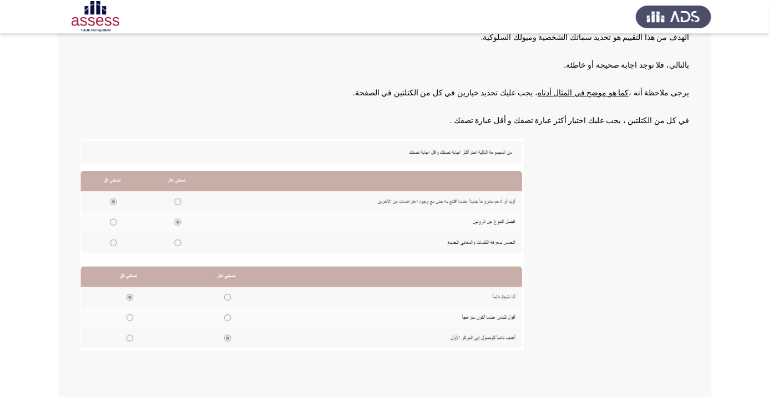
scroll to position [122, 0]
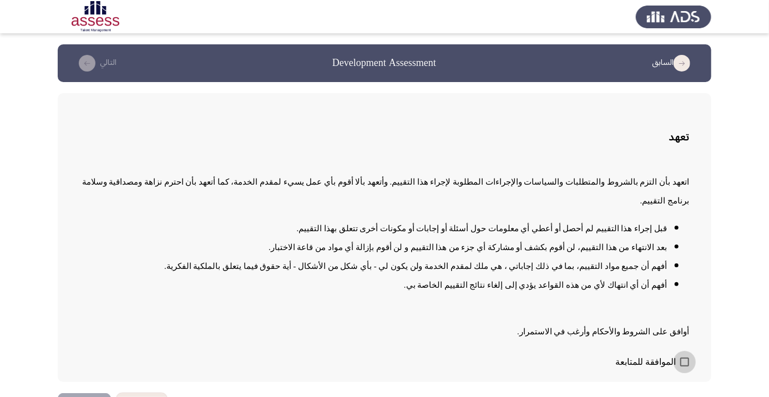
click at [684, 369] on label "الموافقة للمتابعة" at bounding box center [652, 362] width 74 height 13
click at [684, 367] on input "الموافقة للمتابعة" at bounding box center [684, 367] width 1 height 1
checkbox input "true"
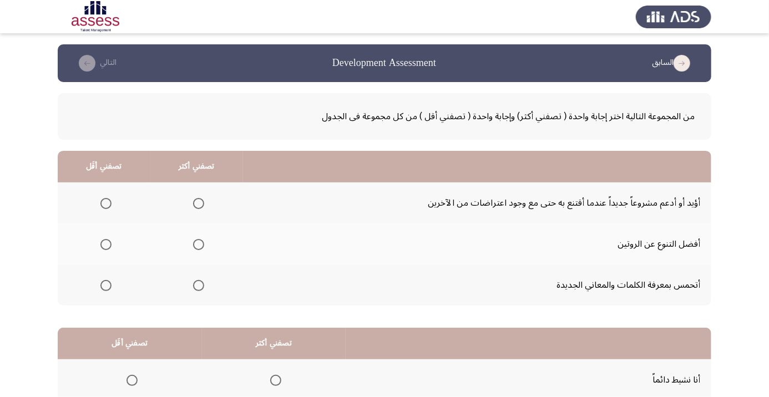
click at [199, 204] on span "Select an option" at bounding box center [199, 204] width 0 height 0
click at [200, 203] on input "Select an option" at bounding box center [198, 203] width 11 height 11
click at [203, 245] on span "Select an option" at bounding box center [198, 244] width 11 height 11
click at [203, 245] on input "Select an option" at bounding box center [198, 244] width 11 height 11
click at [203, 204] on span "Select an option" at bounding box center [198, 203] width 11 height 11
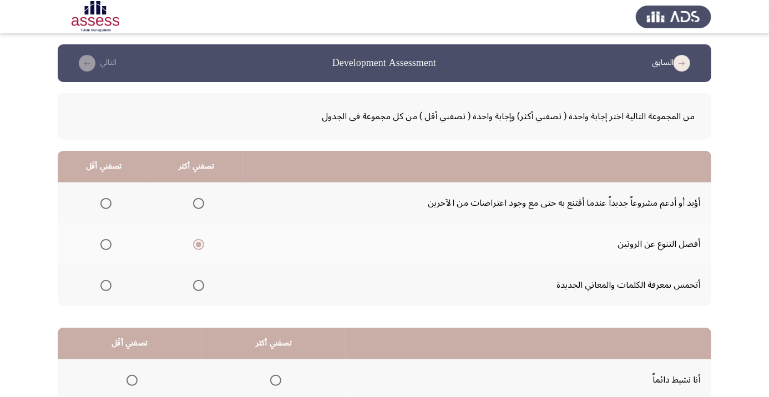
click at [203, 204] on input "Select an option" at bounding box center [198, 203] width 11 height 11
click at [199, 249] on span "Select an option" at bounding box center [198, 244] width 11 height 11
click at [199, 249] on input "Select an option" at bounding box center [198, 244] width 11 height 11
click at [199, 204] on span "Select an option" at bounding box center [199, 204] width 0 height 0
click at [200, 203] on input "Select an option" at bounding box center [198, 203] width 11 height 11
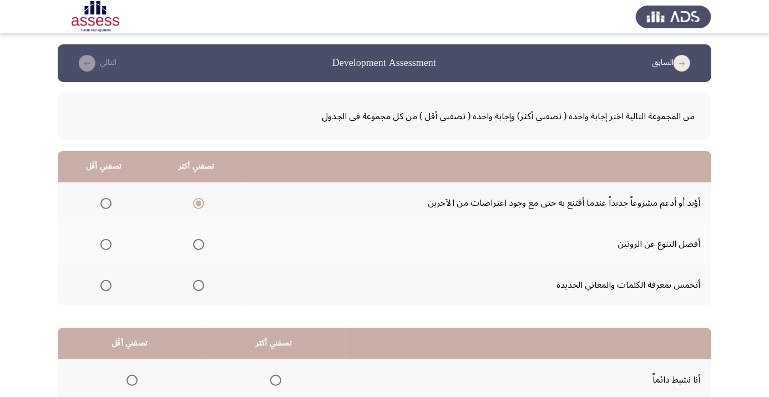
click at [199, 245] on span "Select an option" at bounding box center [199, 245] width 0 height 0
click at [200, 244] on input "Select an option" at bounding box center [198, 244] width 11 height 11
click at [199, 204] on span "Select an option" at bounding box center [199, 204] width 0 height 0
click at [200, 203] on input "Select an option" at bounding box center [198, 203] width 11 height 11
click at [199, 199] on span "Select an option" at bounding box center [198, 203] width 11 height 11
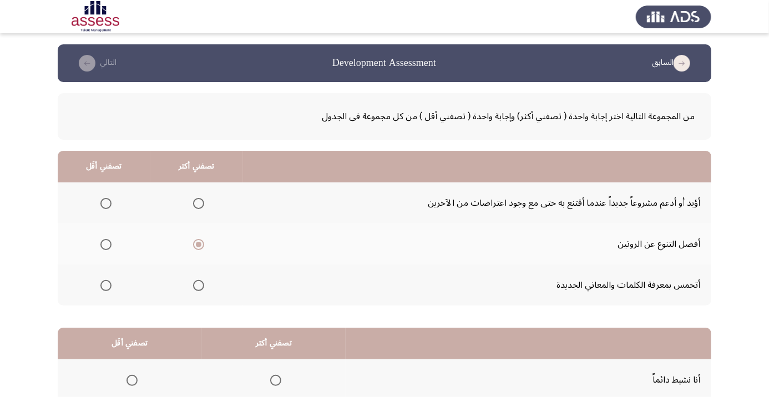
click at [199, 199] on input "Select an option" at bounding box center [198, 203] width 11 height 11
click at [110, 243] on span "Select an option" at bounding box center [105, 244] width 11 height 11
click at [110, 243] on input "Select an option" at bounding box center [105, 244] width 11 height 11
click at [199, 286] on span "Select an option" at bounding box center [199, 286] width 0 height 0
click at [200, 285] on input "Select an option" at bounding box center [198, 285] width 11 height 11
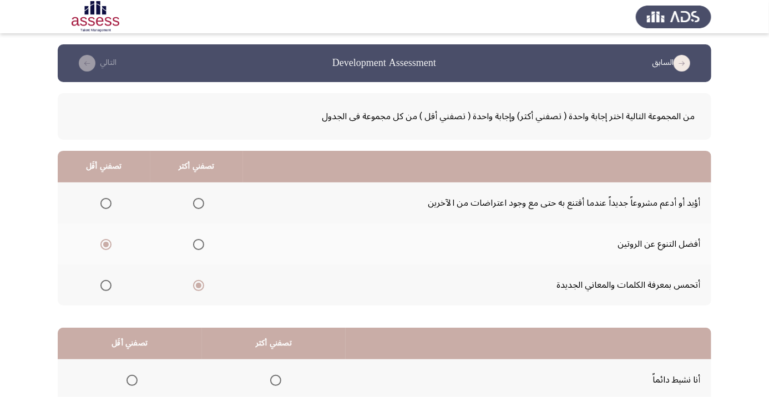
click at [199, 204] on span "Select an option" at bounding box center [199, 204] width 0 height 0
click at [200, 203] on input "Select an option" at bounding box center [198, 203] width 11 height 11
click at [199, 286] on span "Select an option" at bounding box center [199, 286] width 0 height 0
click at [200, 285] on input "Select an option" at bounding box center [198, 285] width 11 height 11
click at [203, 203] on span "Select an option" at bounding box center [198, 203] width 11 height 11
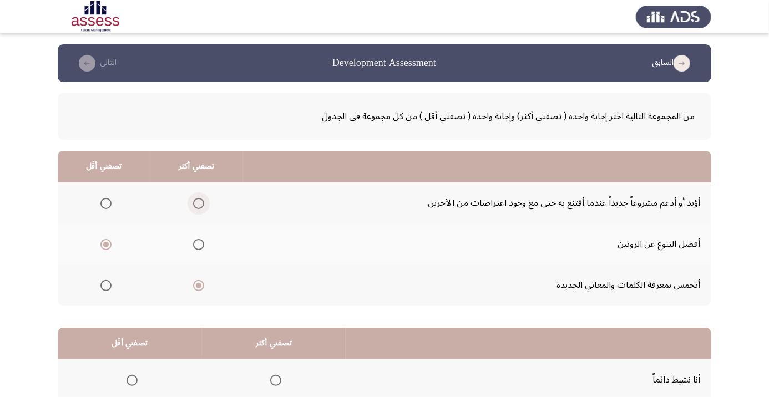
click at [203, 203] on input "Select an option" at bounding box center [198, 203] width 11 height 11
click at [110, 286] on span "Select an option" at bounding box center [105, 285] width 11 height 11
click at [110, 286] on input "Select an option" at bounding box center [105, 285] width 11 height 11
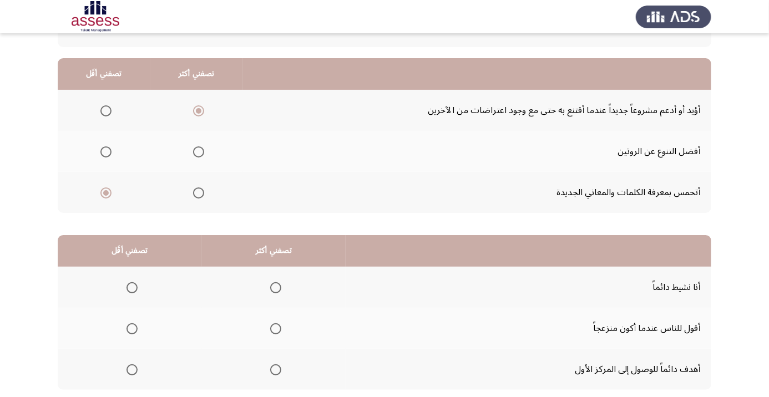
scroll to position [109, 0]
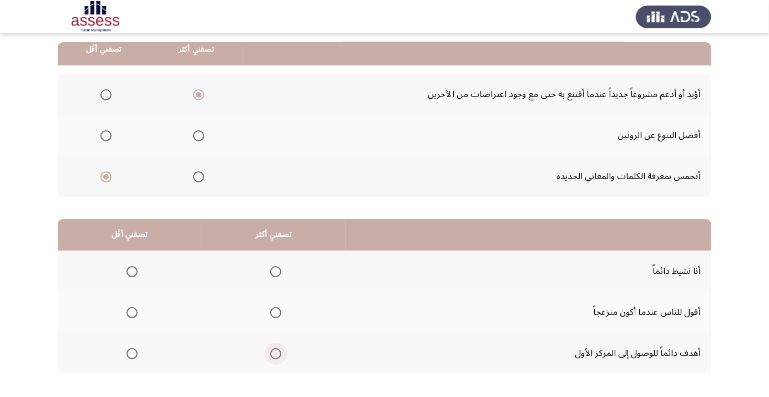
click at [277, 355] on span "Select an option" at bounding box center [275, 353] width 11 height 11
click at [277, 355] on input "Select an option" at bounding box center [275, 353] width 11 height 11
click at [132, 271] on span "Select an option" at bounding box center [132, 271] width 11 height 11
click at [132, 271] on input "Select an option" at bounding box center [132, 271] width 11 height 11
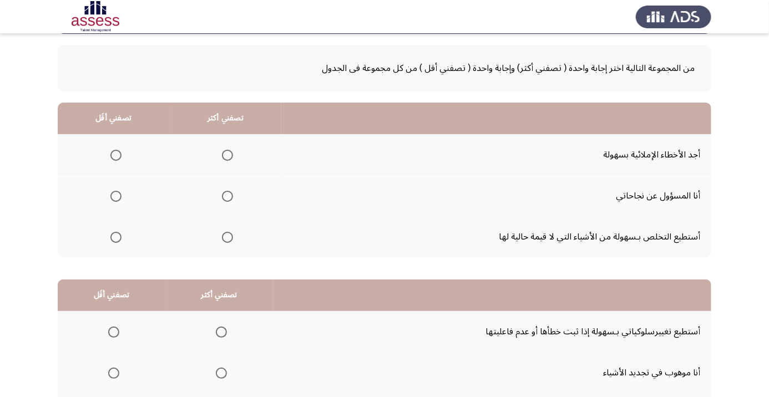
scroll to position [55, 0]
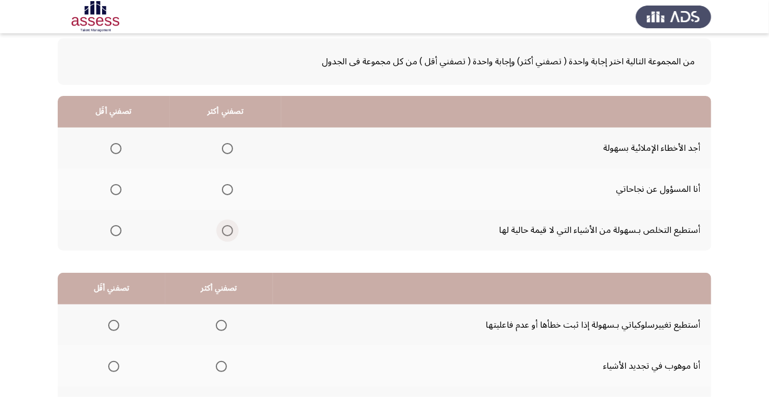
click at [228, 235] on span "Select an option" at bounding box center [227, 230] width 11 height 11
click at [228, 235] on input "Select an option" at bounding box center [227, 230] width 11 height 11
click at [120, 194] on span "Select an option" at bounding box center [115, 189] width 11 height 11
click at [120, 194] on input "Select an option" at bounding box center [115, 189] width 11 height 11
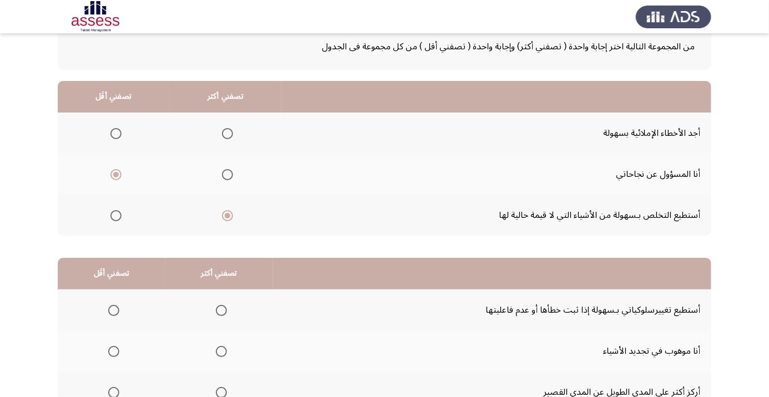
scroll to position [109, 0]
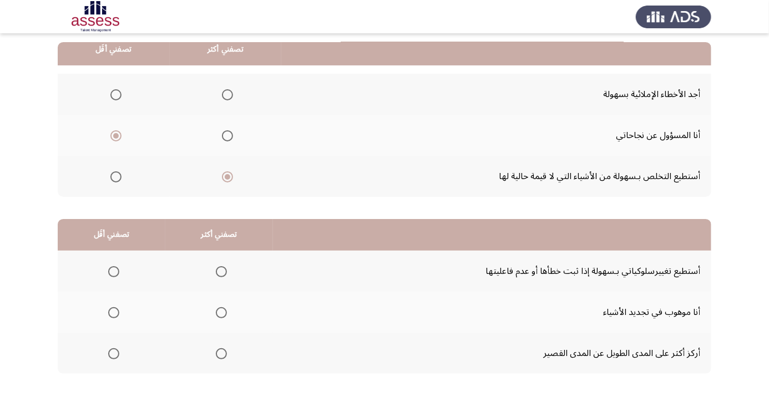
click at [108, 272] on span "Select an option" at bounding box center [113, 271] width 11 height 11
click at [108, 272] on input "Select an option" at bounding box center [113, 271] width 11 height 11
click at [221, 354] on span "Select an option" at bounding box center [221, 354] width 0 height 0
click at [221, 352] on input "Select an option" at bounding box center [221, 353] width 11 height 11
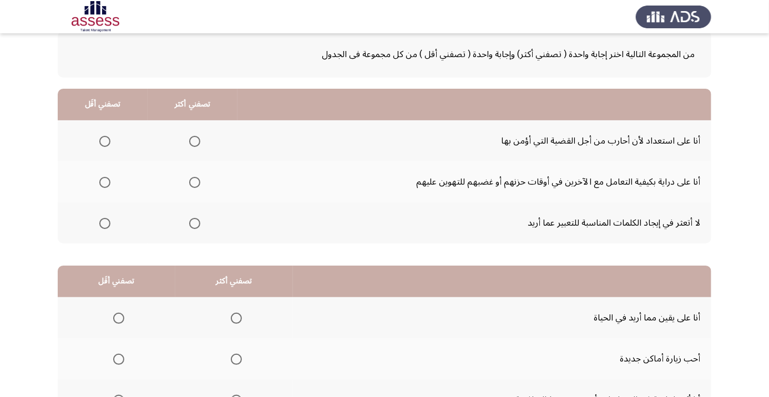
scroll to position [63, 0]
click at [105, 140] on span "Select an option" at bounding box center [104, 140] width 11 height 11
click at [105, 140] on input "Select an option" at bounding box center [104, 140] width 11 height 11
click at [197, 184] on span "Select an option" at bounding box center [194, 181] width 11 height 11
click at [197, 184] on input "Select an option" at bounding box center [194, 181] width 11 height 11
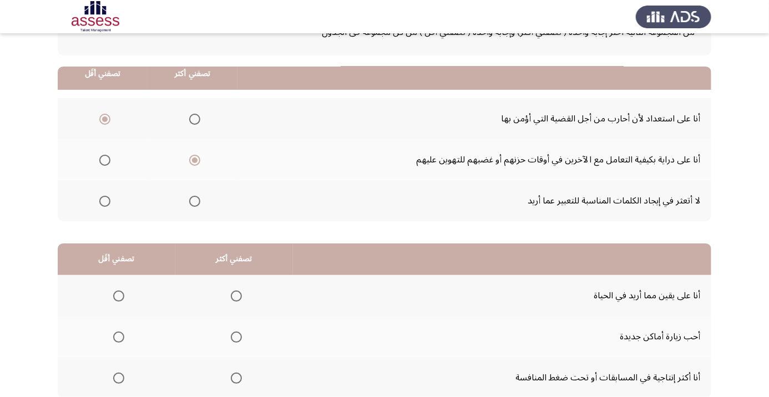
scroll to position [109, 0]
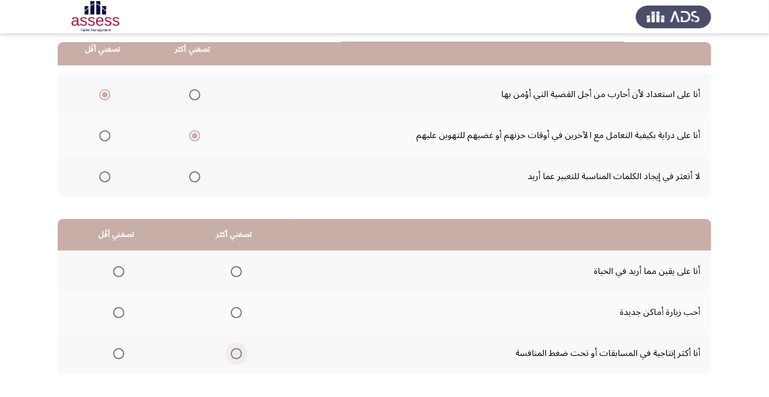
click at [239, 351] on span "Select an option" at bounding box center [236, 353] width 11 height 11
click at [239, 351] on input "Select an option" at bounding box center [236, 353] width 11 height 11
click at [119, 313] on span "Select an option" at bounding box center [119, 313] width 0 height 0
click at [118, 311] on input "Select an option" at bounding box center [118, 312] width 11 height 11
click at [236, 313] on span "Select an option" at bounding box center [236, 313] width 0 height 0
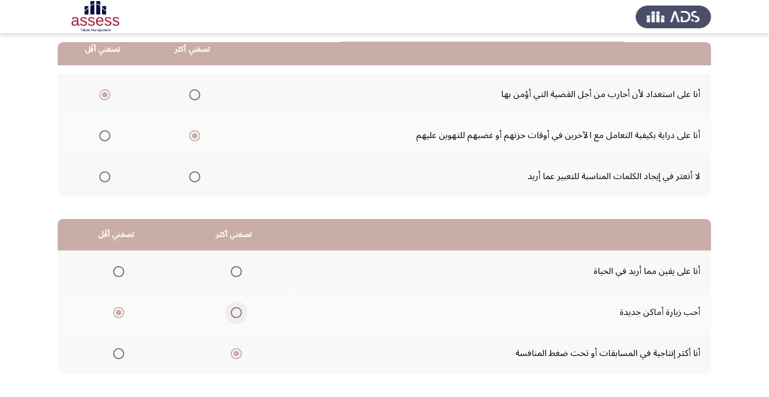
click at [236, 311] on input "Select an option" at bounding box center [236, 312] width 11 height 11
click at [236, 354] on span "Select an option" at bounding box center [236, 354] width 0 height 0
click at [236, 352] on input "Select an option" at bounding box center [236, 353] width 11 height 11
click at [119, 272] on span "Select an option" at bounding box center [119, 272] width 0 height 0
click at [118, 271] on input "Select an option" at bounding box center [118, 271] width 11 height 11
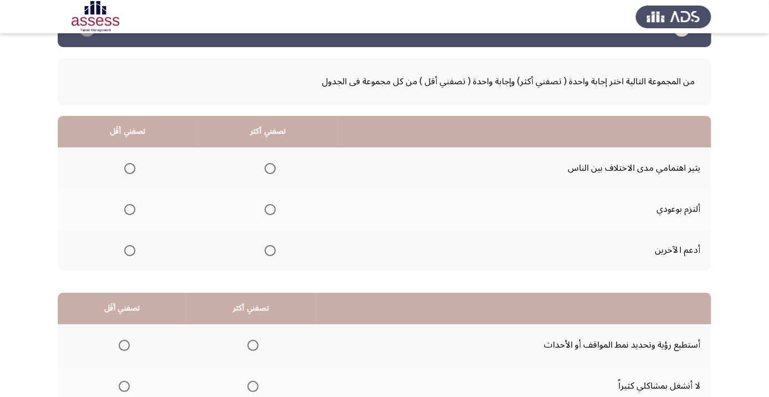
scroll to position [36, 0]
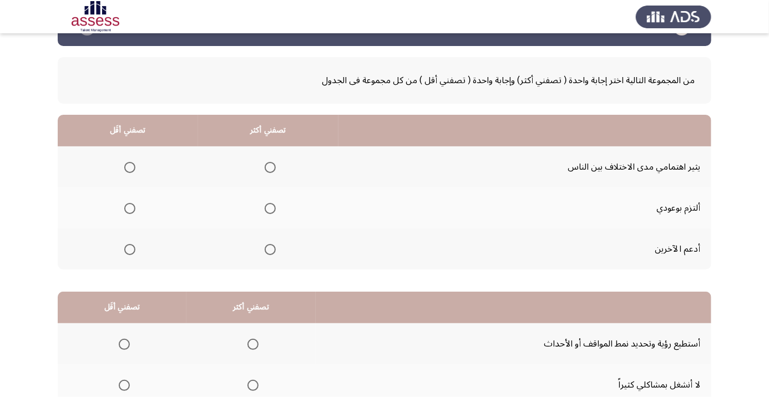
click at [270, 250] on span "Select an option" at bounding box center [270, 250] width 0 height 0
click at [270, 249] on input "Select an option" at bounding box center [270, 249] width 11 height 11
click at [130, 209] on span "Select an option" at bounding box center [130, 209] width 0 height 0
click at [129, 208] on input "Select an option" at bounding box center [129, 208] width 11 height 11
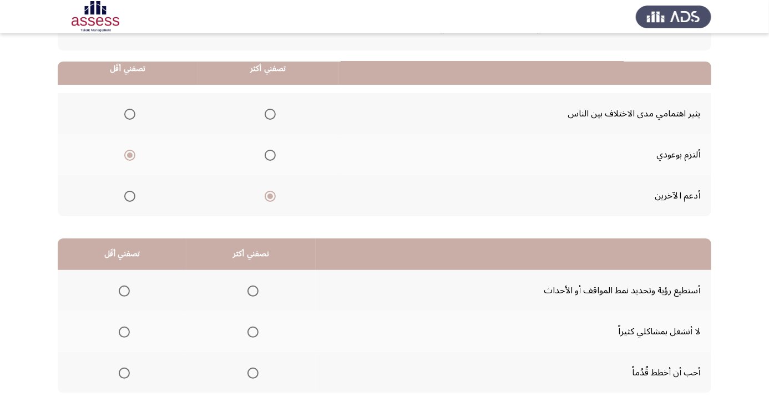
scroll to position [109, 0]
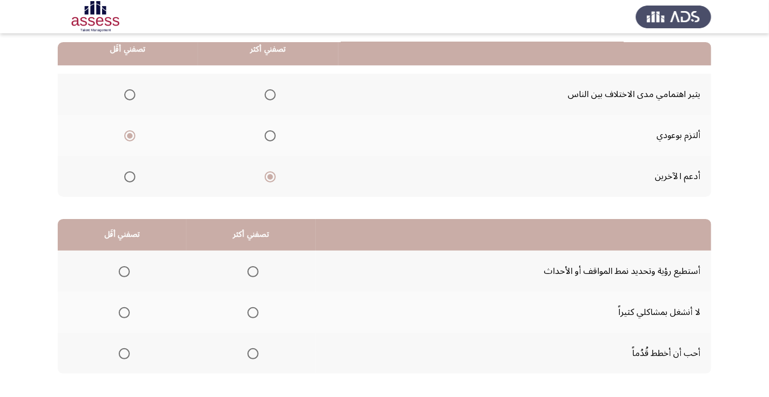
click at [130, 95] on span "Select an option" at bounding box center [130, 95] width 0 height 0
click at [129, 94] on input "Select an option" at bounding box center [129, 94] width 11 height 11
click at [254, 355] on span "Select an option" at bounding box center [252, 353] width 11 height 11
click at [254, 355] on input "Select an option" at bounding box center [252, 353] width 11 height 11
click at [129, 310] on span "Select an option" at bounding box center [124, 312] width 11 height 11
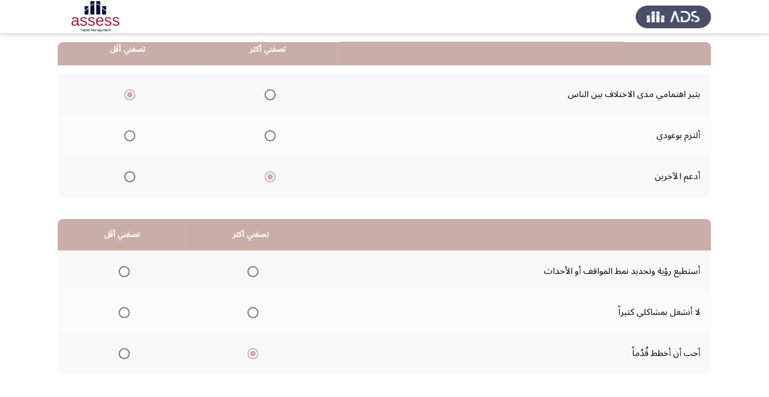
click at [129, 310] on input "Select an option" at bounding box center [124, 312] width 11 height 11
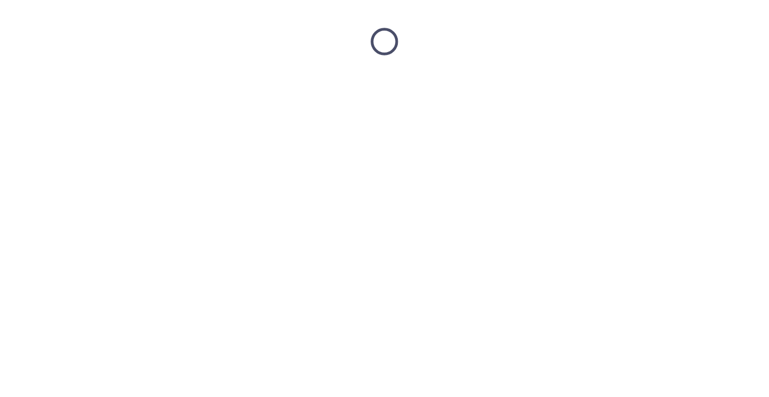
scroll to position [0, 0]
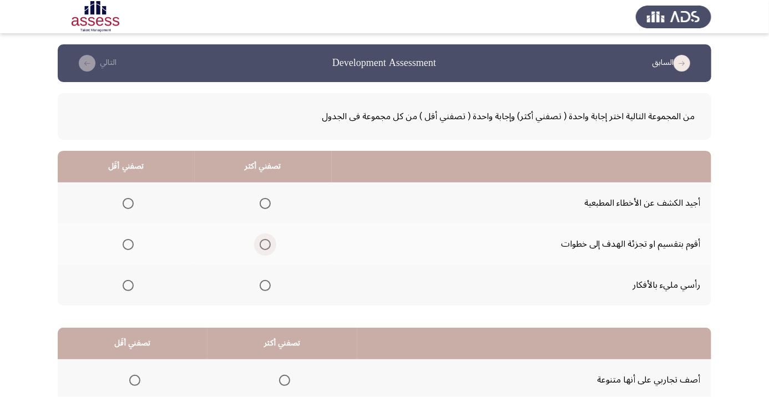
click at [267, 249] on span "Select an option" at bounding box center [265, 244] width 11 height 11
click at [267, 249] on input "Select an option" at bounding box center [265, 244] width 11 height 11
click at [130, 289] on span "Select an option" at bounding box center [128, 285] width 11 height 11
click at [130, 289] on input "Select an option" at bounding box center [128, 285] width 11 height 11
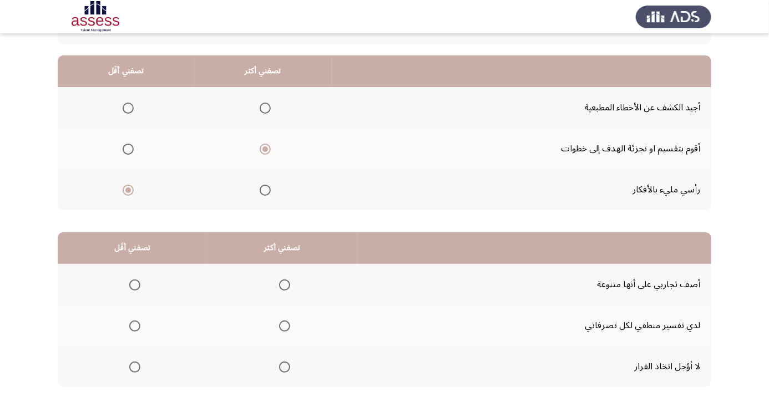
scroll to position [109, 0]
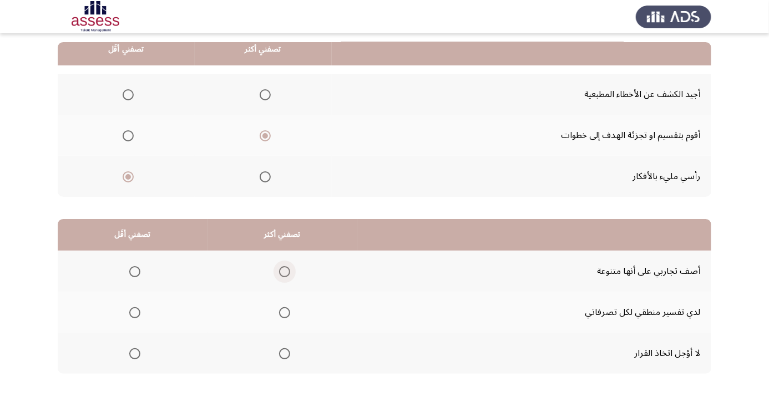
click at [286, 271] on span "Select an option" at bounding box center [284, 271] width 11 height 11
click at [286, 271] on input "Select an option" at bounding box center [284, 271] width 11 height 11
click at [135, 315] on span "Select an option" at bounding box center [134, 312] width 11 height 11
click at [135, 315] on input "Select an option" at bounding box center [134, 312] width 11 height 11
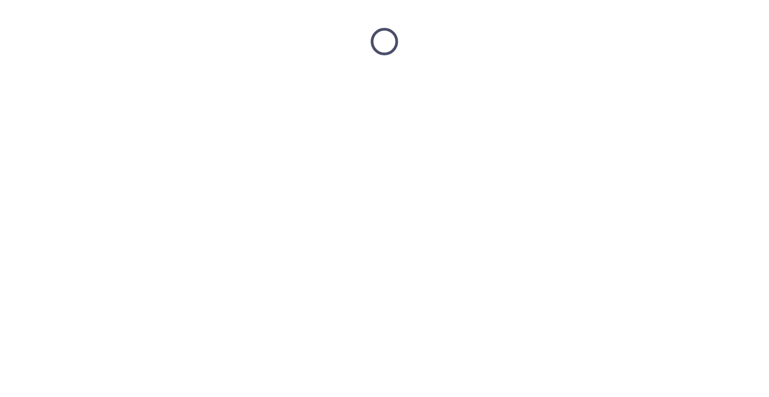
scroll to position [0, 0]
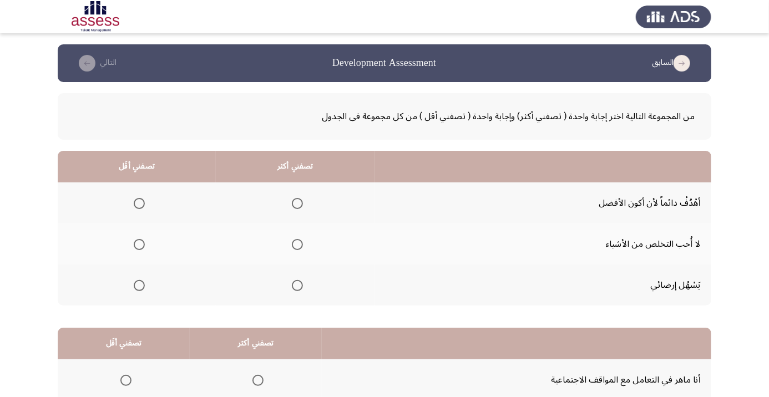
click at [297, 204] on span "Select an option" at bounding box center [297, 204] width 0 height 0
click at [299, 203] on input "Select an option" at bounding box center [297, 203] width 11 height 11
click at [139, 285] on span "Select an option" at bounding box center [139, 285] width 11 height 11
click at [139, 285] on input "Select an option" at bounding box center [139, 285] width 11 height 11
click at [140, 289] on span "Select an option" at bounding box center [139, 285] width 11 height 11
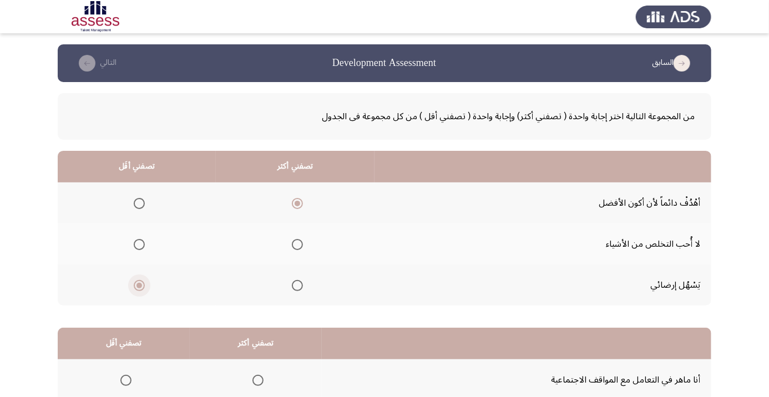
click at [140, 289] on input "Select an option" at bounding box center [139, 285] width 11 height 11
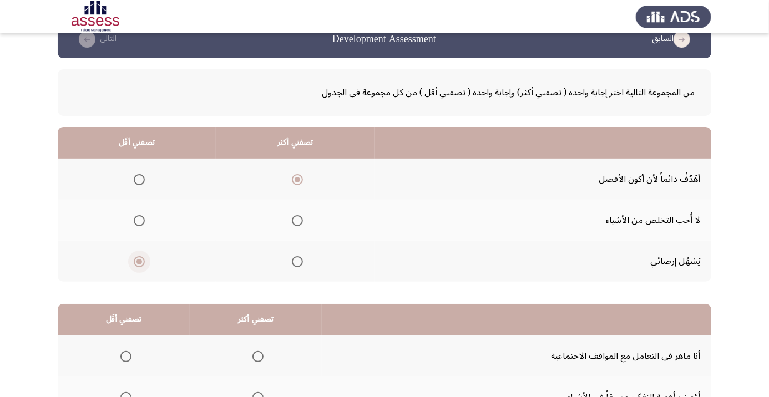
scroll to position [109, 0]
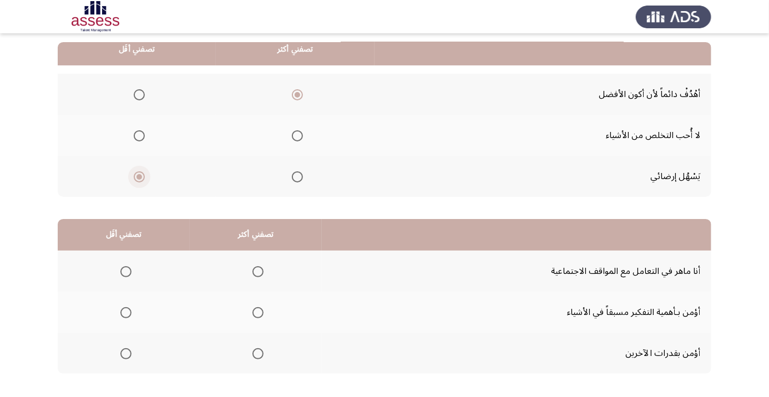
click at [259, 355] on span "Select an option" at bounding box center [257, 353] width 11 height 11
click at [259, 355] on input "Select an option" at bounding box center [257, 353] width 11 height 11
click at [126, 267] on span "Select an option" at bounding box center [125, 271] width 11 height 11
click at [126, 267] on input "Select an option" at bounding box center [125, 271] width 11 height 11
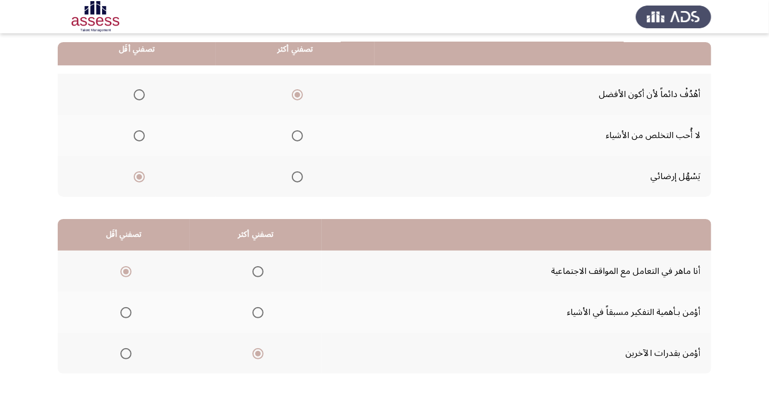
scroll to position [0, 0]
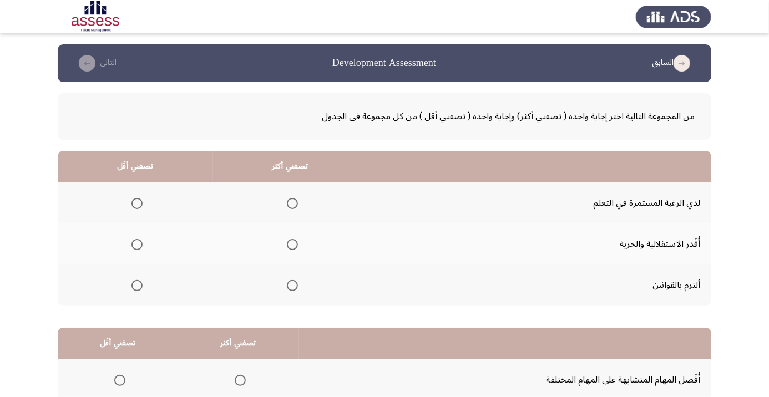
click at [137, 245] on span "Select an option" at bounding box center [137, 245] width 0 height 0
click at [138, 244] on input "Select an option" at bounding box center [137, 244] width 11 height 11
click at [293, 203] on span "Select an option" at bounding box center [292, 203] width 11 height 11
click at [293, 203] on input "Select an option" at bounding box center [292, 203] width 11 height 11
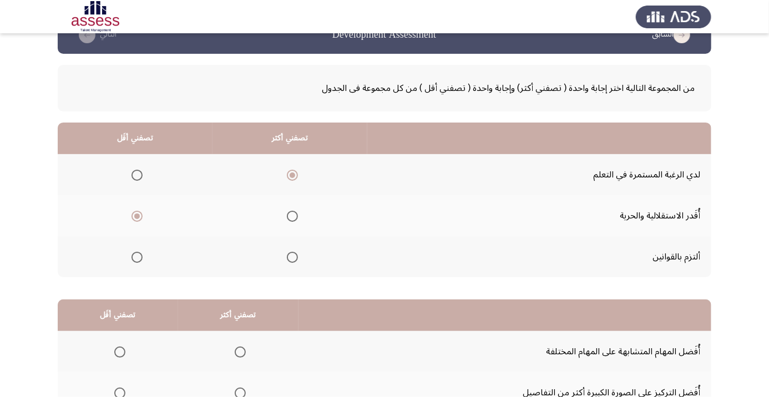
scroll to position [109, 0]
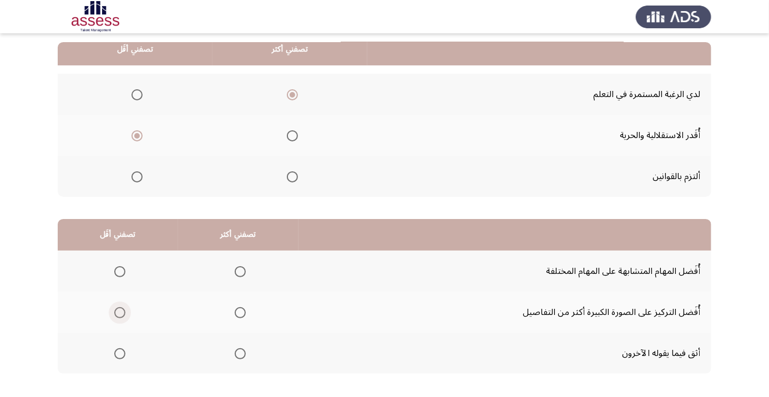
click at [120, 313] on span "Select an option" at bounding box center [120, 313] width 0 height 0
click at [120, 311] on input "Select an option" at bounding box center [119, 312] width 11 height 11
click at [240, 272] on span "Select an option" at bounding box center [240, 272] width 0 height 0
click at [241, 271] on input "Select an option" at bounding box center [240, 271] width 11 height 11
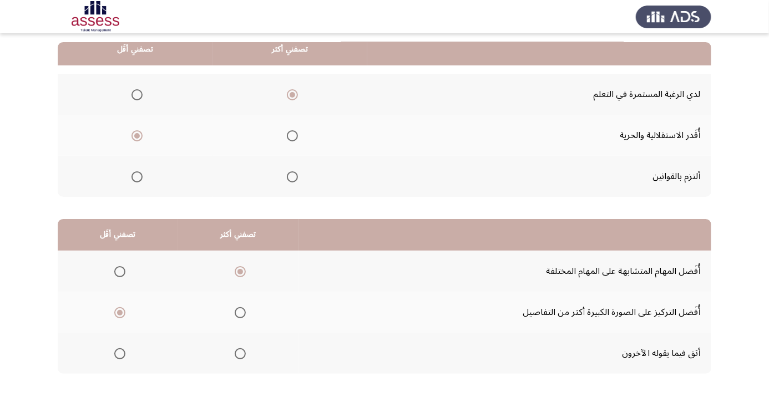
scroll to position [0, 0]
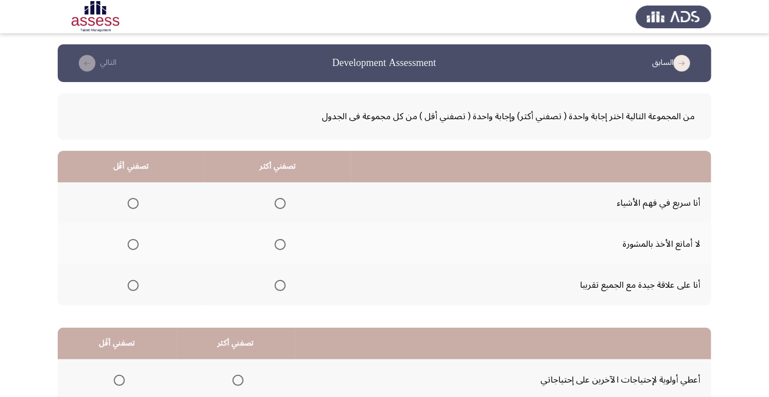
click at [280, 245] on span "Select an option" at bounding box center [280, 245] width 0 height 0
click at [280, 244] on input "Select an option" at bounding box center [280, 244] width 11 height 11
click at [133, 285] on span "Select an option" at bounding box center [133, 285] width 11 height 11
click at [133, 285] on input "Select an option" at bounding box center [133, 285] width 11 height 11
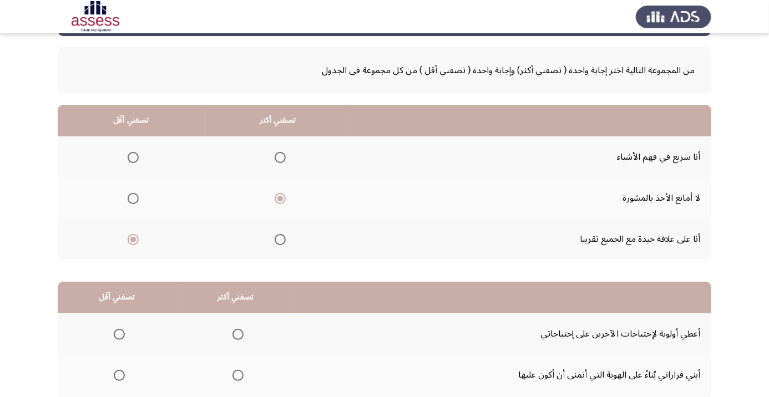
scroll to position [109, 0]
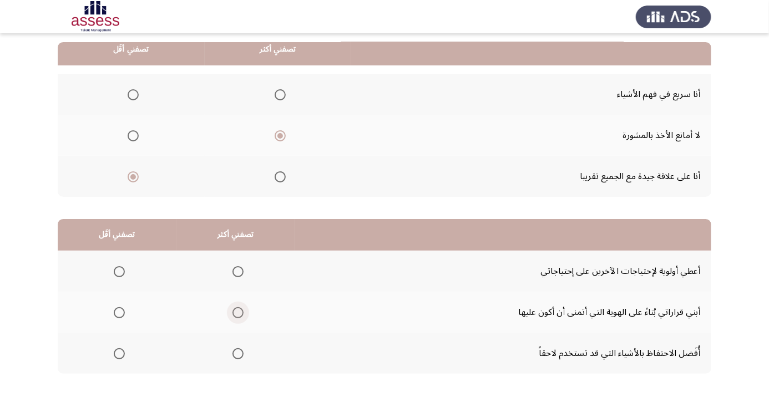
click at [242, 317] on span "Select an option" at bounding box center [238, 312] width 11 height 11
click at [242, 317] on input "Select an option" at bounding box center [238, 312] width 11 height 11
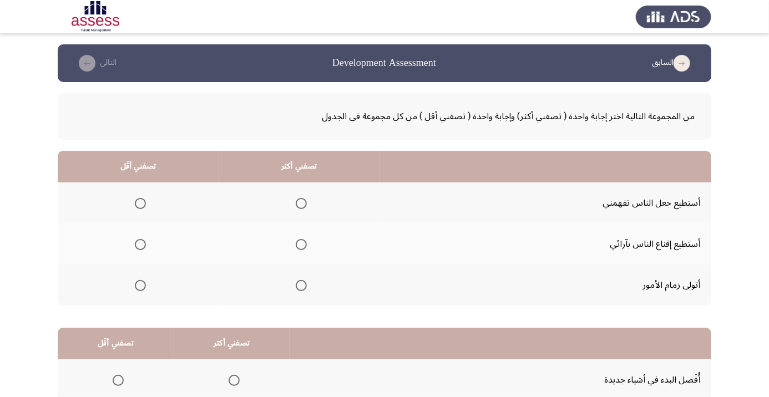
click at [302, 203] on span "Select an option" at bounding box center [301, 203] width 11 height 11
click at [302, 203] on input "Select an option" at bounding box center [301, 203] width 11 height 11
click at [140, 245] on span "Select an option" at bounding box center [140, 245] width 0 height 0
click at [140, 244] on input "Select an option" at bounding box center [140, 244] width 11 height 11
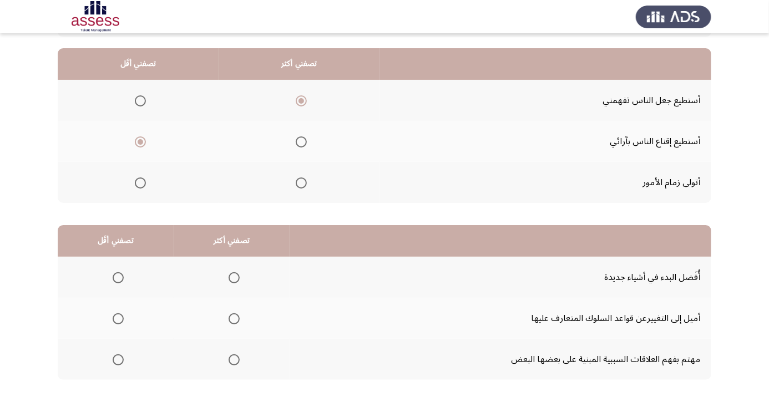
scroll to position [109, 0]
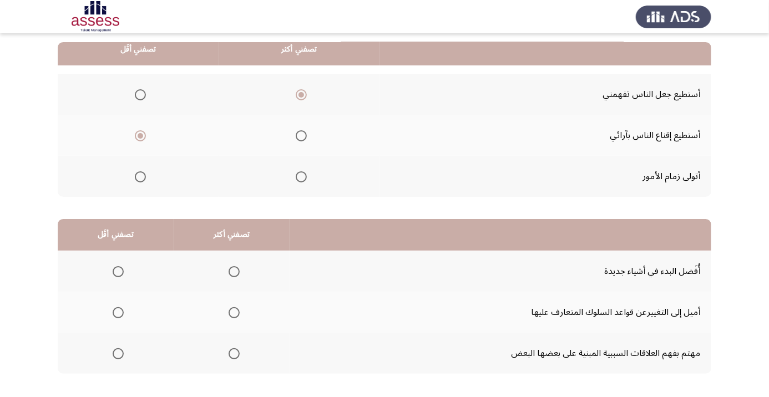
click at [237, 353] on span "Select an option" at bounding box center [234, 353] width 11 height 11
click at [237, 353] on input "Select an option" at bounding box center [234, 353] width 11 height 11
click at [118, 313] on span "Select an option" at bounding box center [118, 313] width 0 height 0
click at [118, 311] on input "Select an option" at bounding box center [118, 312] width 11 height 11
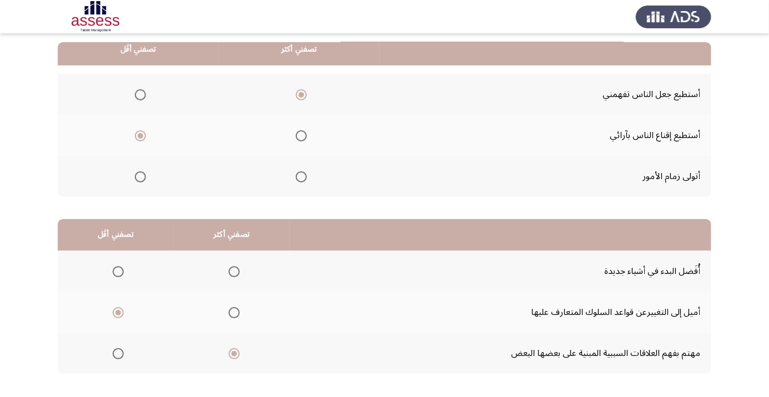
scroll to position [0, 0]
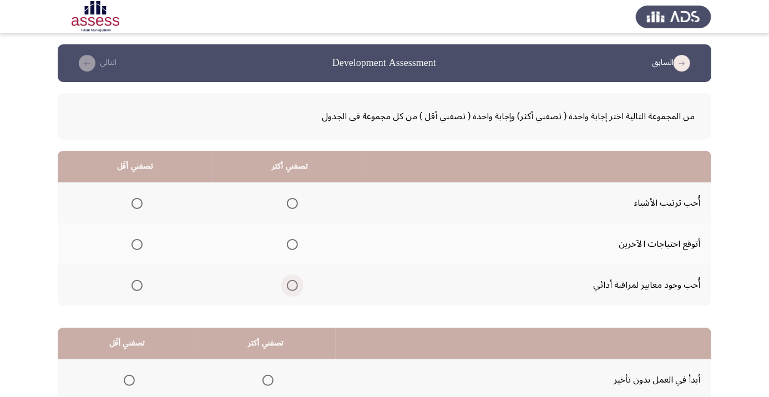
click at [292, 286] on span "Select an option" at bounding box center [292, 286] width 0 height 0
click at [292, 285] on input "Select an option" at bounding box center [292, 285] width 11 height 11
click at [137, 244] on span "Select an option" at bounding box center [137, 244] width 11 height 11
click at [137, 244] on input "Select an option" at bounding box center [137, 244] width 11 height 11
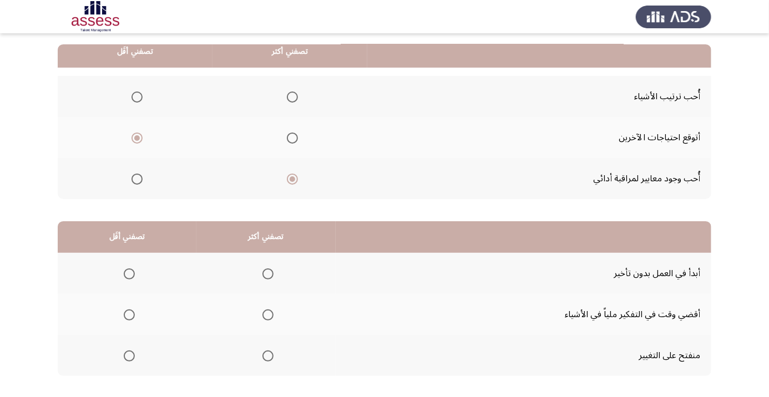
scroll to position [109, 0]
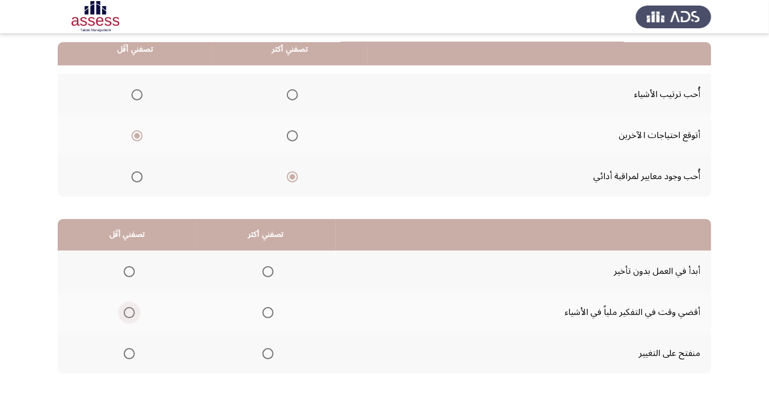
click at [129, 313] on span "Select an option" at bounding box center [129, 313] width 0 height 0
click at [129, 311] on input "Select an option" at bounding box center [129, 312] width 11 height 11
click at [268, 272] on span "Select an option" at bounding box center [268, 272] width 0 height 0
click at [269, 271] on input "Select an option" at bounding box center [267, 271] width 11 height 11
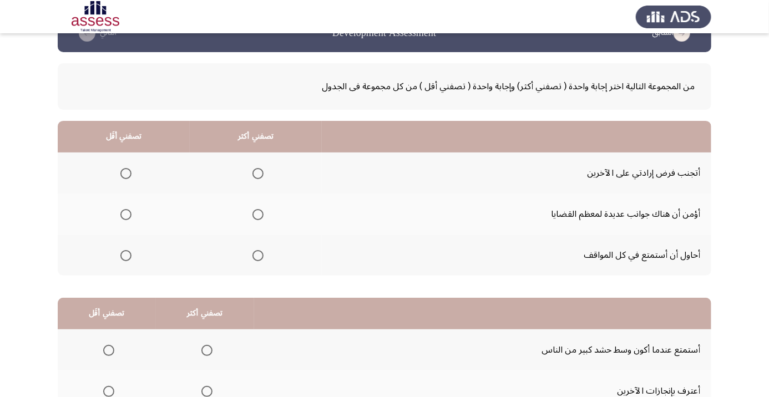
scroll to position [50, 0]
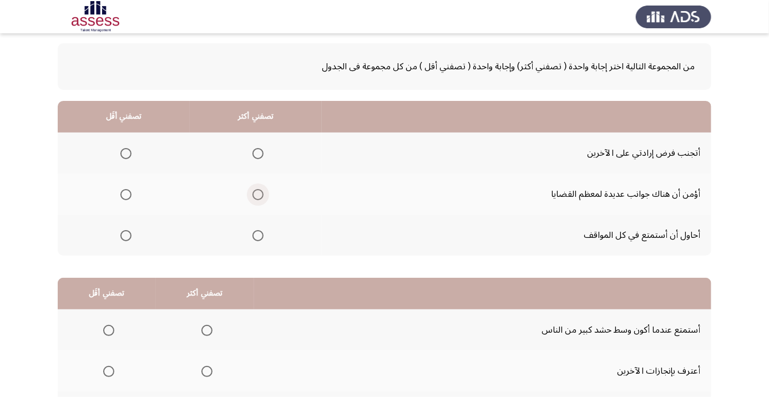
click at [257, 197] on span "Select an option" at bounding box center [257, 194] width 11 height 11
click at [257, 197] on input "Select an option" at bounding box center [257, 194] width 11 height 11
click at [128, 236] on span "Select an option" at bounding box center [125, 235] width 11 height 11
click at [128, 236] on input "Select an option" at bounding box center [125, 235] width 11 height 11
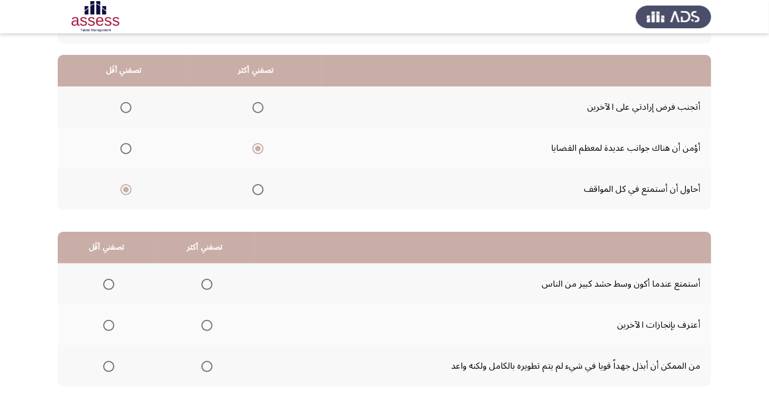
scroll to position [109, 0]
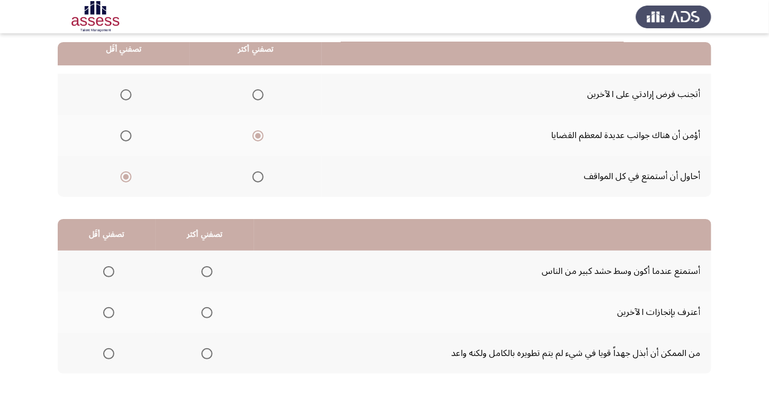
click at [207, 313] on span "Select an option" at bounding box center [207, 313] width 0 height 0
click at [207, 311] on input "Select an option" at bounding box center [206, 312] width 11 height 11
click at [109, 272] on span "Select an option" at bounding box center [109, 272] width 0 height 0
click at [109, 271] on input "Select an option" at bounding box center [108, 271] width 11 height 11
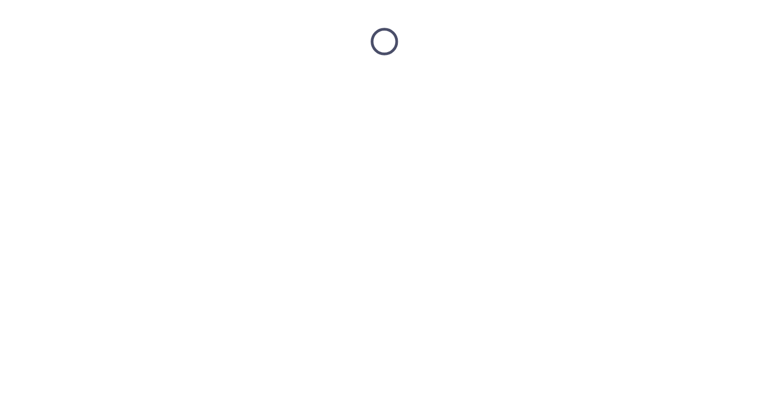
scroll to position [0, 0]
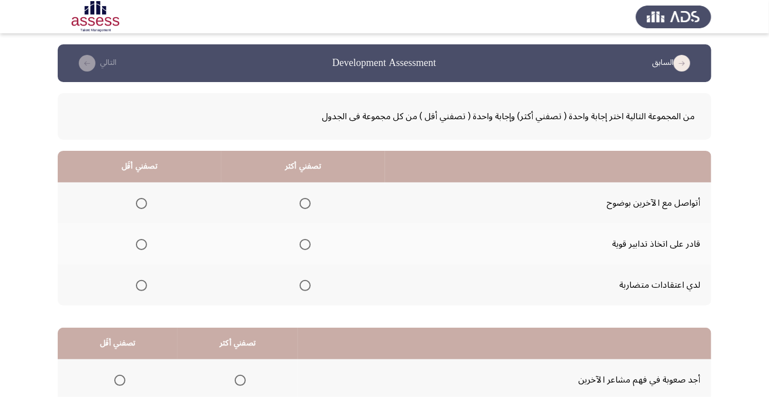
click at [305, 206] on span "Select an option" at bounding box center [305, 203] width 11 height 11
click at [305, 206] on input "Select an option" at bounding box center [305, 203] width 11 height 11
click at [142, 286] on span "Select an option" at bounding box center [142, 286] width 0 height 0
click at [142, 285] on input "Select an option" at bounding box center [141, 285] width 11 height 11
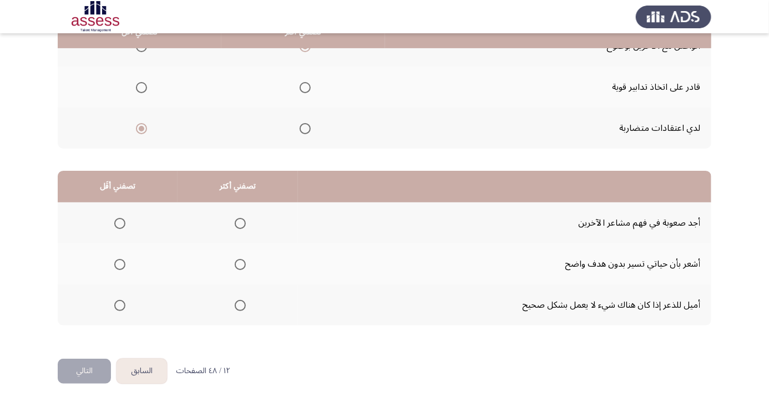
scroll to position [162, 0]
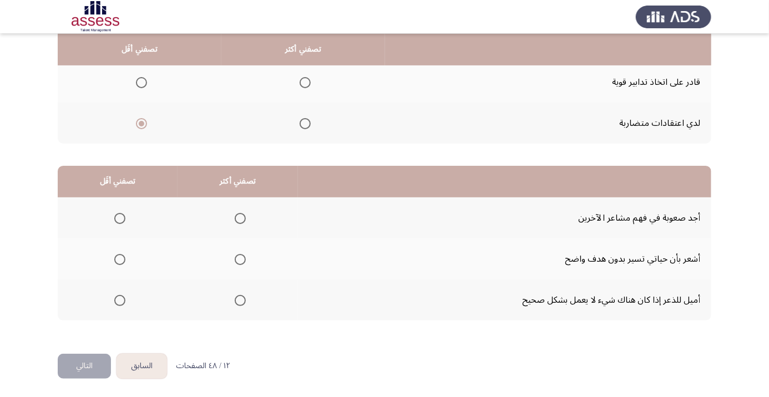
click at [242, 222] on span "Select an option" at bounding box center [240, 218] width 11 height 11
click at [242, 222] on input "Select an option" at bounding box center [240, 218] width 11 height 11
click at [120, 260] on span "Select an option" at bounding box center [120, 260] width 0 height 0
click at [119, 258] on input "Select an option" at bounding box center [119, 259] width 11 height 11
click at [90, 361] on button "التالي" at bounding box center [84, 366] width 53 height 25
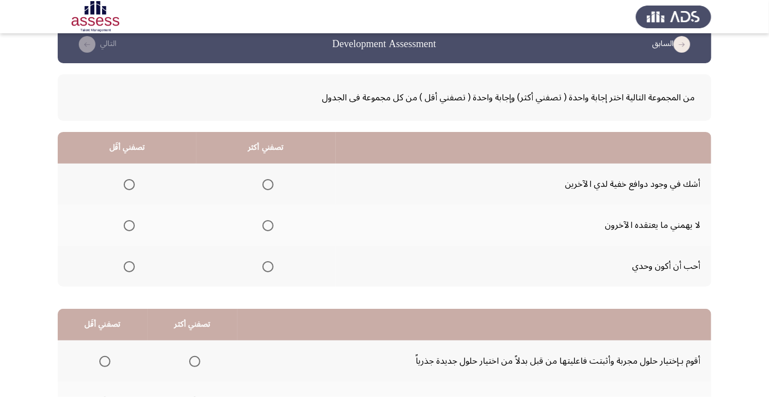
scroll to position [34, 0]
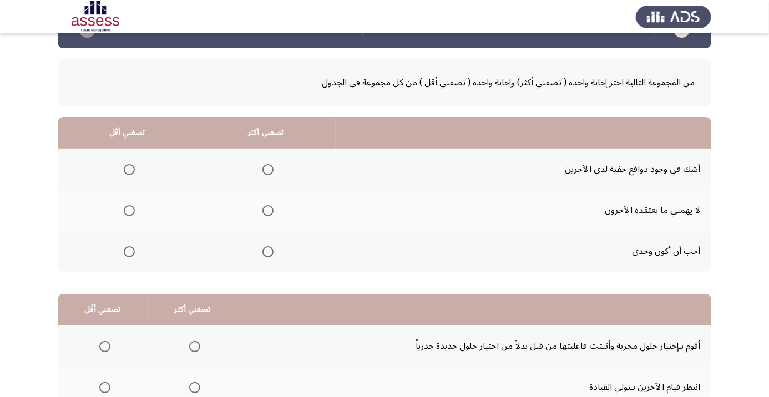
click at [269, 213] on span "Select an option" at bounding box center [267, 210] width 11 height 11
click at [269, 213] on input "Select an option" at bounding box center [267, 210] width 11 height 11
click at [129, 170] on span "Select an option" at bounding box center [129, 170] width 0 height 0
click at [129, 169] on input "Select an option" at bounding box center [129, 169] width 11 height 11
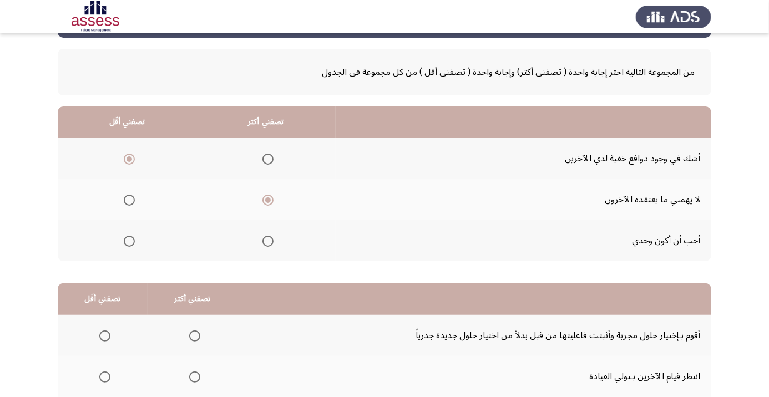
scroll to position [109, 0]
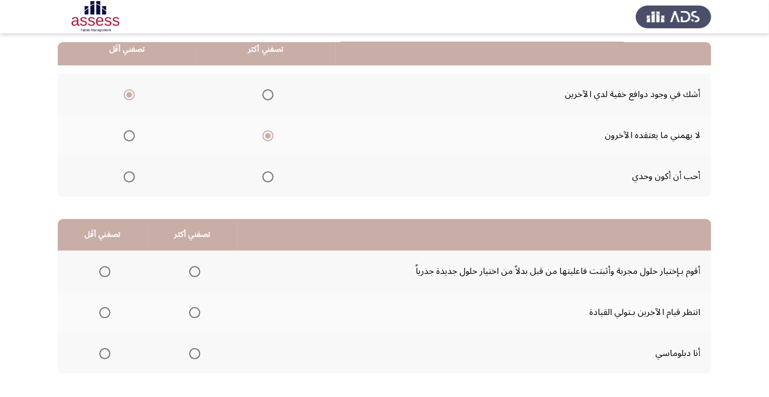
click at [194, 311] on span "Select an option" at bounding box center [194, 312] width 11 height 11
click at [194, 311] on input "Select an option" at bounding box center [194, 312] width 11 height 11
click at [104, 271] on span "Select an option" at bounding box center [104, 271] width 11 height 11
click at [104, 271] on input "Select an option" at bounding box center [104, 271] width 11 height 11
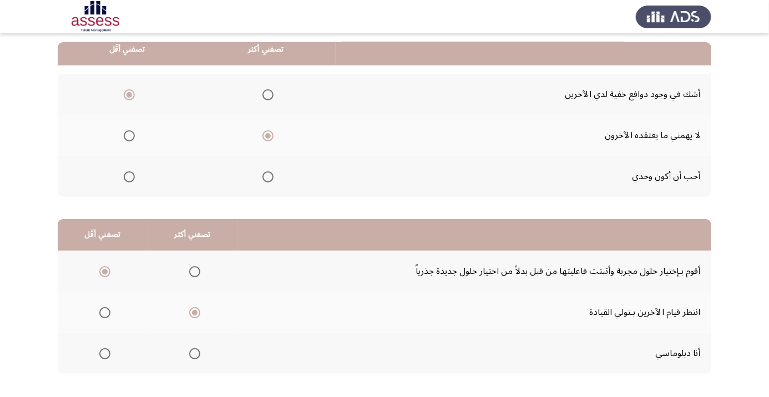
scroll to position [0, 0]
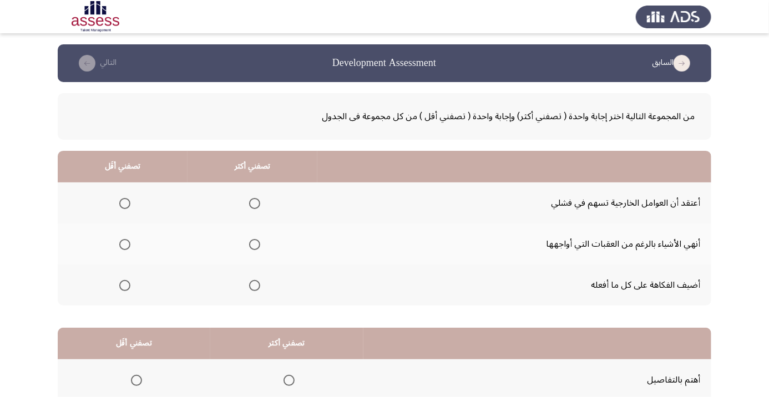
click at [125, 204] on span "Select an option" at bounding box center [125, 204] width 0 height 0
click at [125, 203] on input "Select an option" at bounding box center [124, 203] width 11 height 11
click at [255, 245] on span "Select an option" at bounding box center [255, 245] width 0 height 0
click at [256, 244] on input "Select an option" at bounding box center [254, 244] width 11 height 11
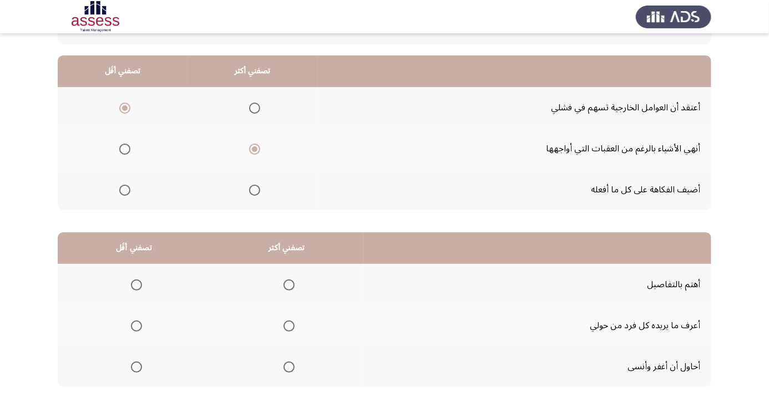
scroll to position [109, 0]
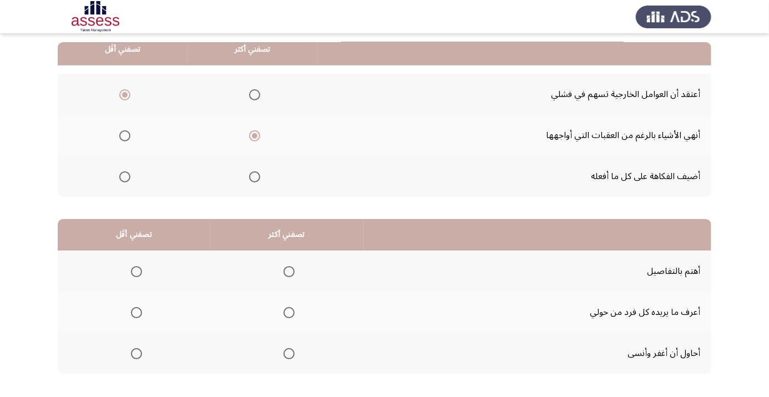
click at [289, 272] on span "Select an option" at bounding box center [289, 272] width 0 height 0
click at [291, 271] on input "Select an option" at bounding box center [289, 271] width 11 height 11
click at [138, 357] on span "Select an option" at bounding box center [136, 353] width 11 height 11
click at [138, 357] on input "Select an option" at bounding box center [136, 353] width 11 height 11
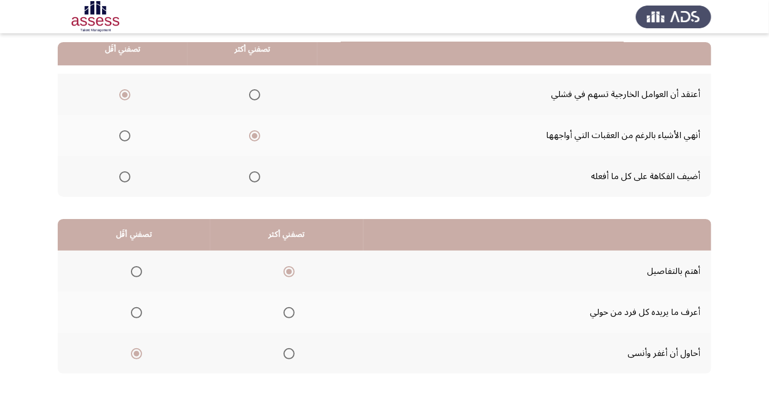
scroll to position [0, 0]
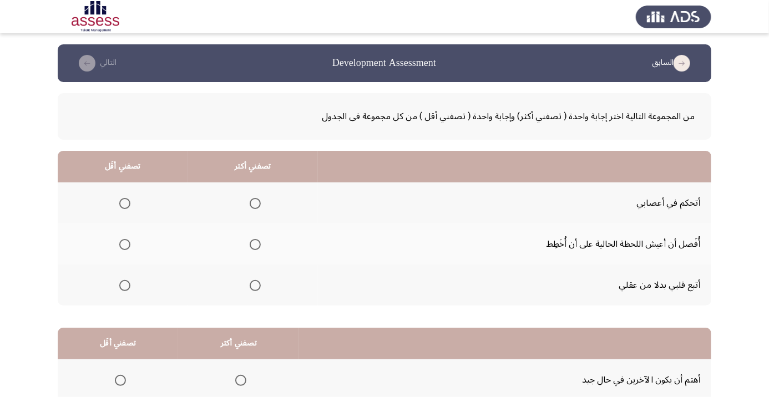
click at [254, 206] on span "Select an option" at bounding box center [255, 203] width 11 height 11
click at [254, 206] on input "Select an option" at bounding box center [255, 203] width 11 height 11
click at [125, 245] on span "Select an option" at bounding box center [125, 245] width 0 height 0
click at [124, 244] on input "Select an option" at bounding box center [124, 244] width 11 height 11
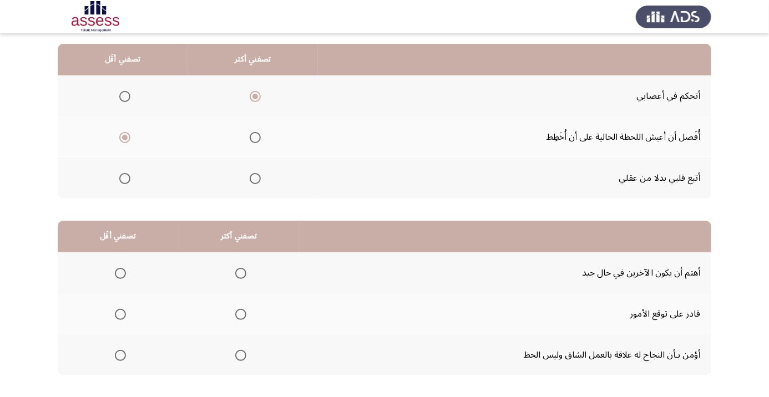
scroll to position [109, 0]
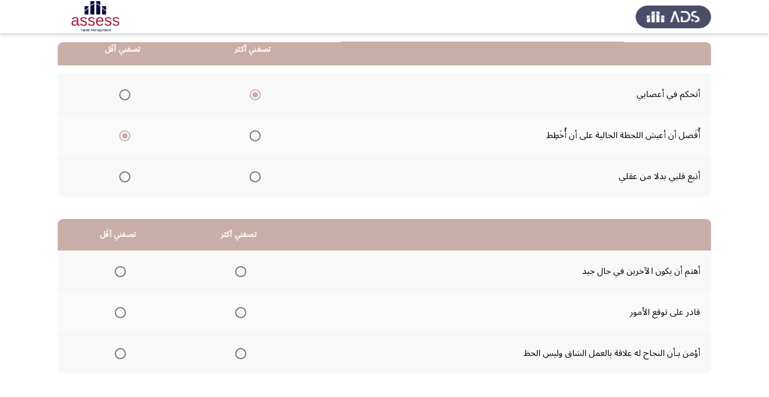
click at [241, 313] on span "Select an option" at bounding box center [241, 313] width 0 height 0
click at [240, 311] on input "Select an option" at bounding box center [240, 312] width 11 height 11
click at [120, 272] on span "Select an option" at bounding box center [120, 272] width 0 height 0
click at [120, 271] on input "Select an option" at bounding box center [120, 271] width 11 height 11
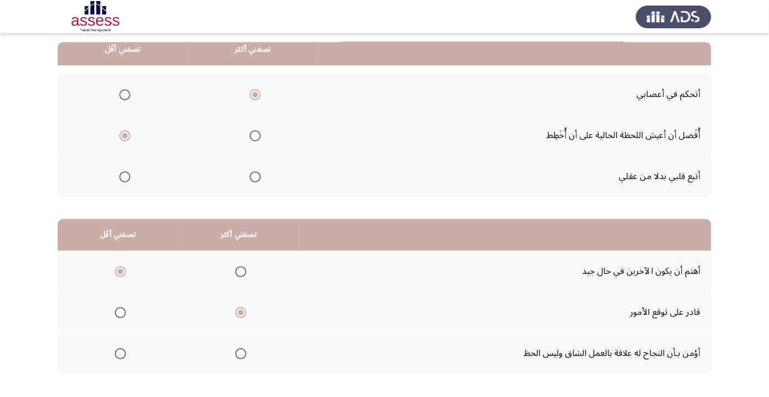
scroll to position [0, 0]
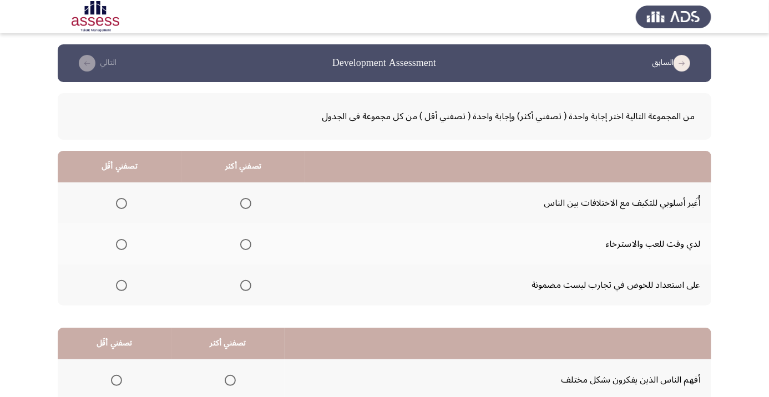
click at [122, 286] on span "Select an option" at bounding box center [122, 286] width 0 height 0
click at [122, 285] on input "Select an option" at bounding box center [121, 285] width 11 height 11
click at [246, 204] on span "Select an option" at bounding box center [246, 204] width 0 height 0
click at [246, 203] on input "Select an option" at bounding box center [245, 203] width 11 height 11
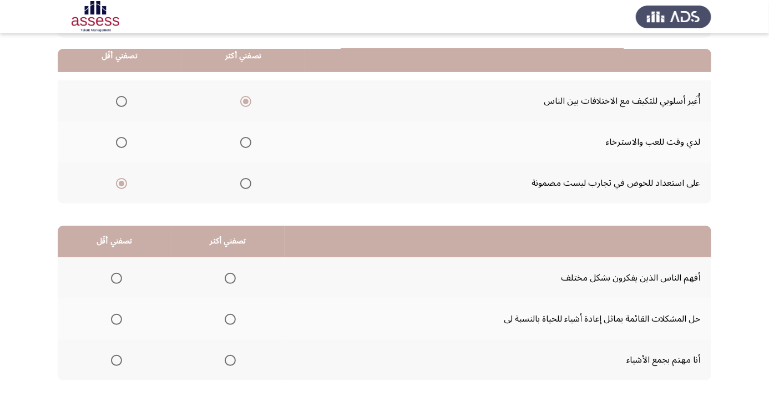
scroll to position [109, 0]
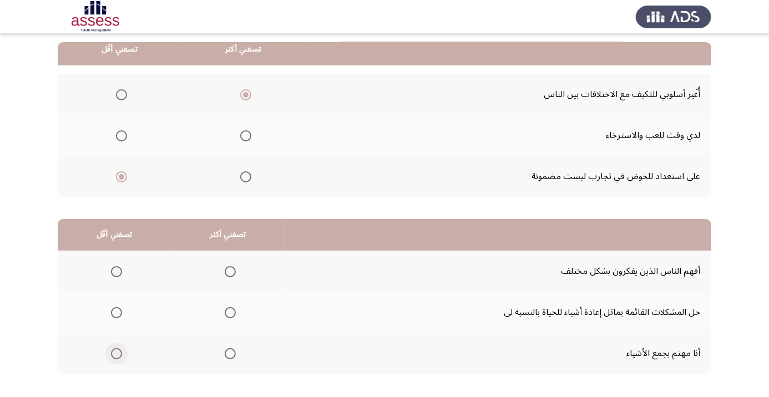
click at [117, 354] on span "Select an option" at bounding box center [117, 354] width 0 height 0
click at [116, 352] on input "Select an option" at bounding box center [116, 353] width 11 height 11
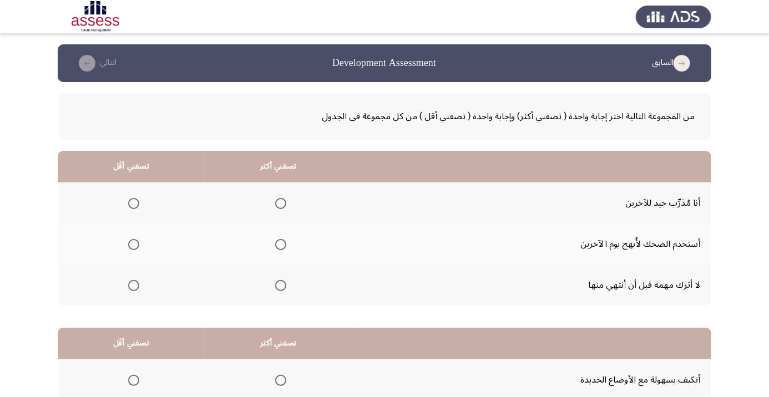
click at [134, 245] on span "Select an option" at bounding box center [134, 245] width 0 height 0
click at [134, 244] on input "Select an option" at bounding box center [133, 244] width 11 height 11
click at [281, 204] on span "Select an option" at bounding box center [281, 204] width 0 height 0
click at [282, 203] on input "Select an option" at bounding box center [280, 203] width 11 height 11
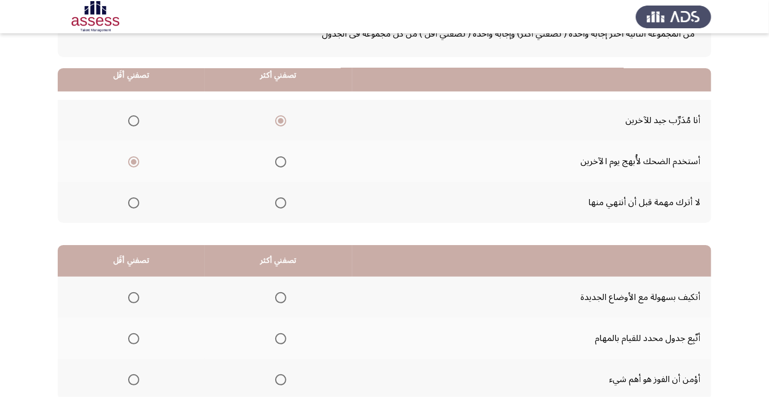
scroll to position [109, 0]
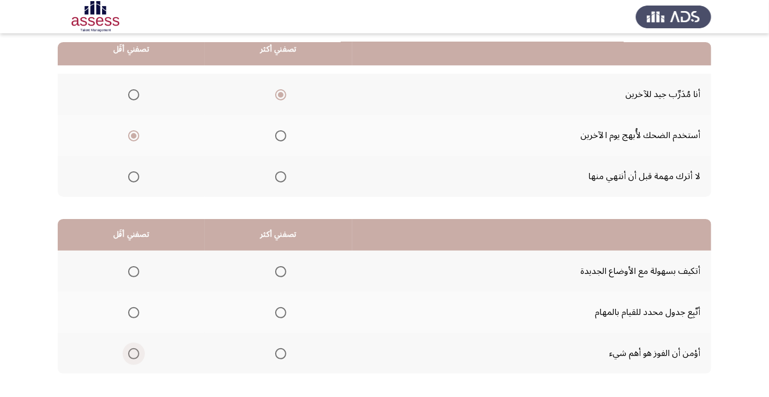
click at [137, 355] on span "Select an option" at bounding box center [133, 353] width 11 height 11
click at [137, 355] on input "Select an option" at bounding box center [133, 353] width 11 height 11
click at [285, 271] on span "Select an option" at bounding box center [280, 271] width 11 height 11
click at [285, 271] on input "Select an option" at bounding box center [280, 271] width 11 height 11
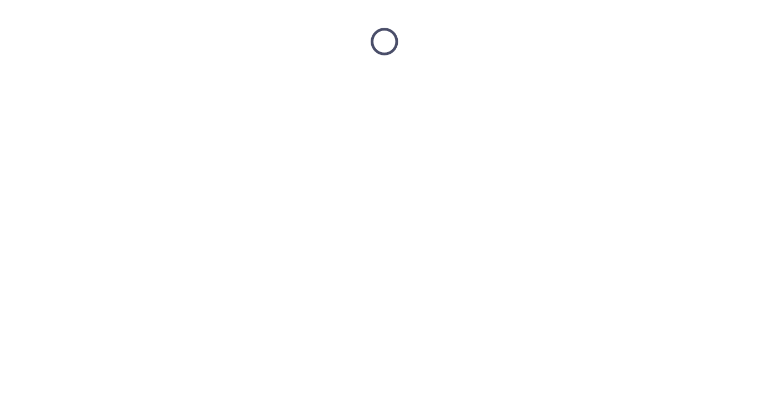
scroll to position [0, 0]
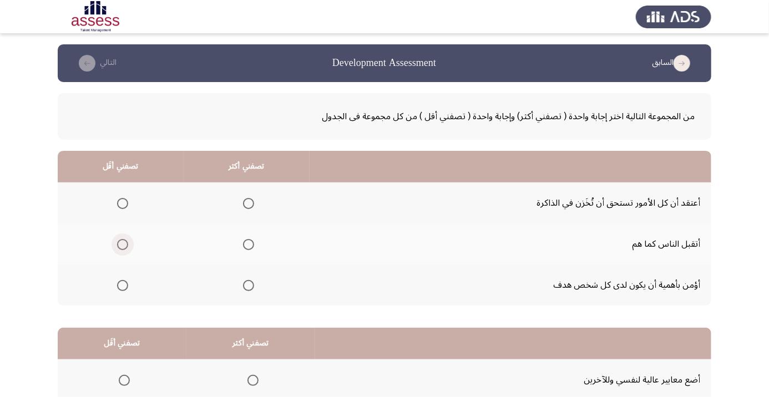
click at [127, 245] on span "Select an option" at bounding box center [122, 244] width 11 height 11
click at [127, 245] on input "Select an option" at bounding box center [122, 244] width 11 height 11
click at [250, 285] on span "Select an option" at bounding box center [248, 285] width 11 height 11
click at [250, 285] on input "Select an option" at bounding box center [248, 285] width 11 height 11
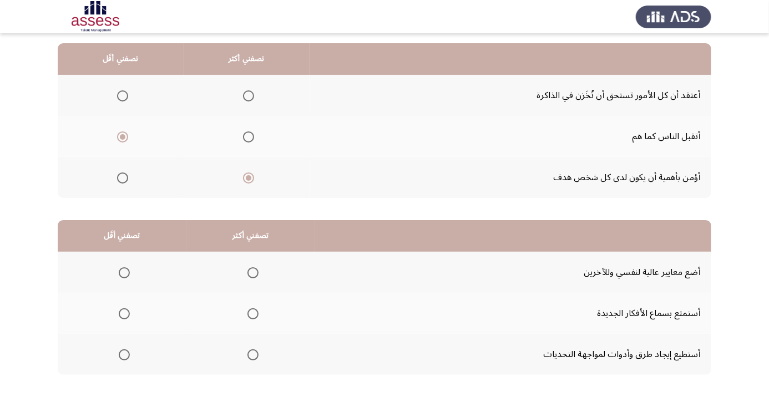
scroll to position [109, 0]
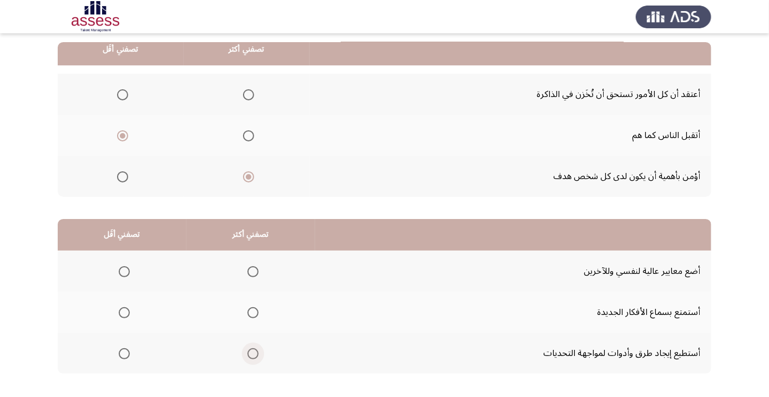
click at [256, 355] on span "Select an option" at bounding box center [252, 353] width 11 height 11
click at [256, 355] on input "Select an option" at bounding box center [252, 353] width 11 height 11
click at [124, 316] on span "Select an option" at bounding box center [124, 312] width 11 height 11
click at [124, 316] on input "Select an option" at bounding box center [124, 312] width 11 height 11
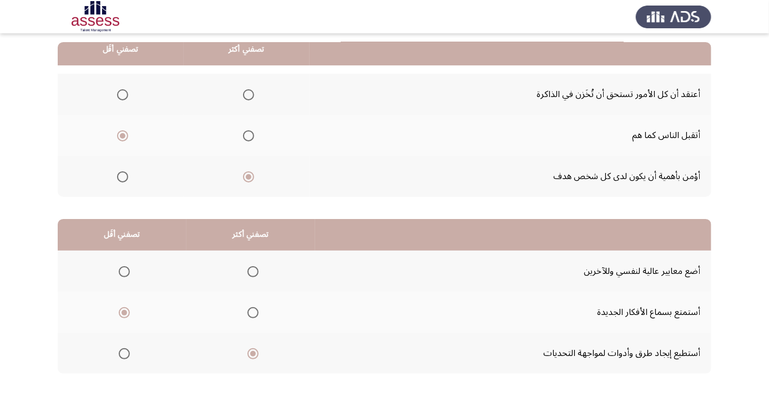
scroll to position [0, 0]
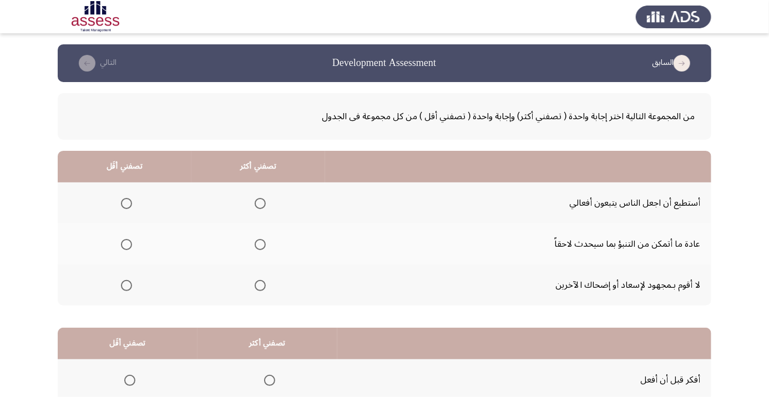
click at [260, 245] on span "Select an option" at bounding box center [260, 245] width 0 height 0
click at [261, 244] on input "Select an option" at bounding box center [260, 244] width 11 height 11
click at [127, 203] on span "Select an option" at bounding box center [126, 203] width 11 height 11
click at [127, 203] on input "Select an option" at bounding box center [126, 203] width 11 height 11
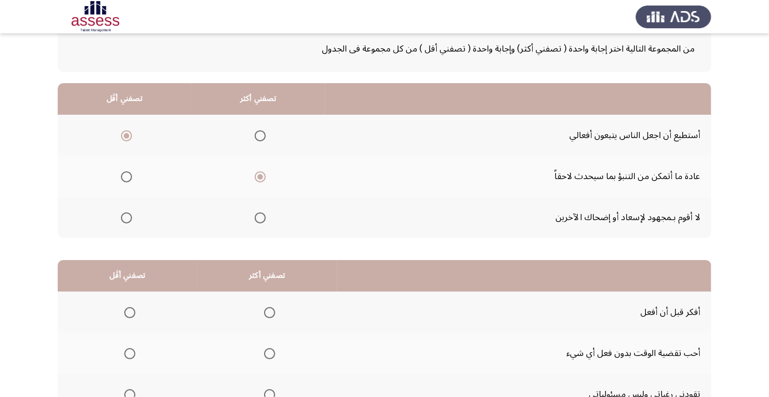
scroll to position [109, 0]
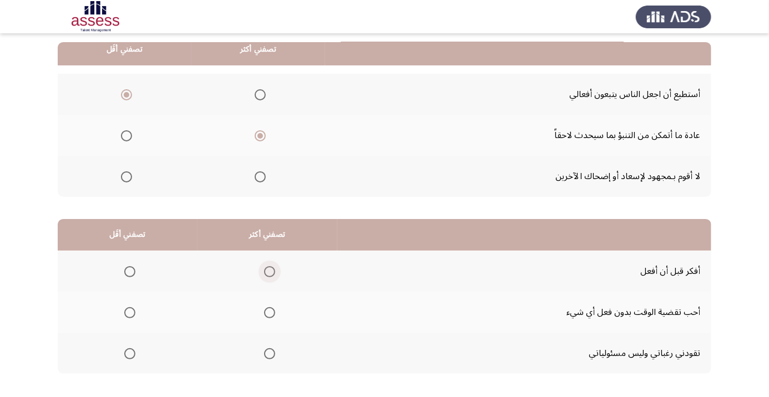
click at [272, 274] on span "Select an option" at bounding box center [269, 271] width 11 height 11
click at [272, 274] on input "Select an option" at bounding box center [269, 271] width 11 height 11
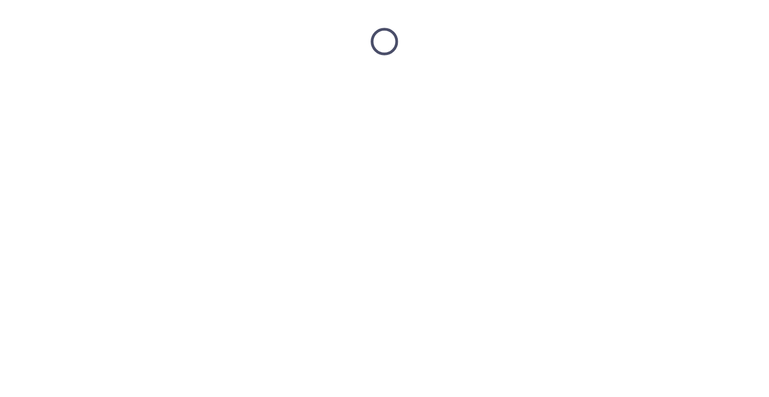
scroll to position [0, 0]
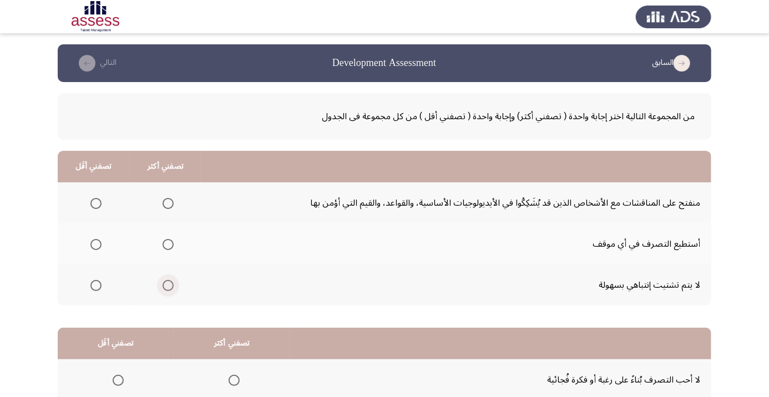
click at [168, 286] on span "Select an option" at bounding box center [168, 286] width 0 height 0
click at [168, 285] on input "Select an option" at bounding box center [168, 285] width 11 height 11
click at [96, 204] on span "Select an option" at bounding box center [96, 204] width 0 height 0
click at [95, 203] on input "Select an option" at bounding box center [95, 203] width 11 height 11
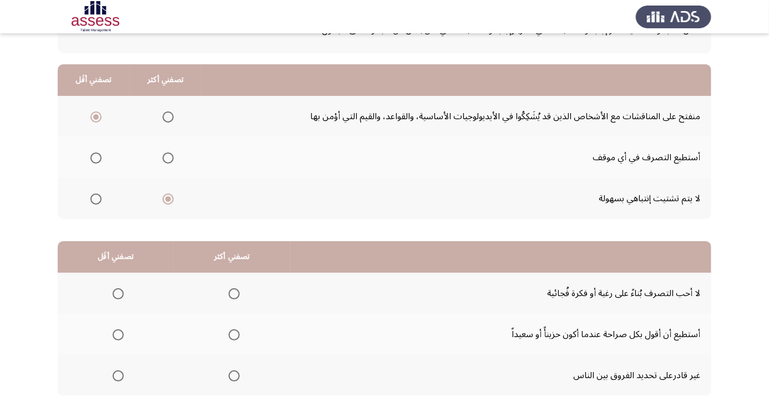
scroll to position [109, 0]
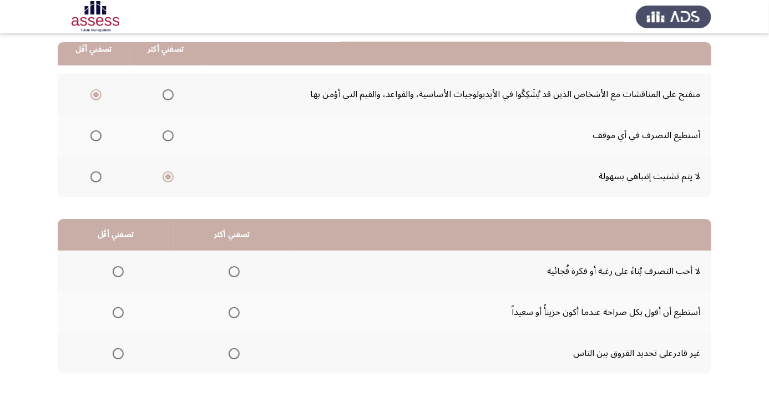
click at [118, 354] on span "Select an option" at bounding box center [118, 354] width 0 height 0
click at [118, 352] on input "Select an option" at bounding box center [118, 353] width 11 height 11
click at [234, 272] on span "Select an option" at bounding box center [234, 272] width 0 height 0
click at [234, 271] on input "Select an option" at bounding box center [234, 271] width 11 height 11
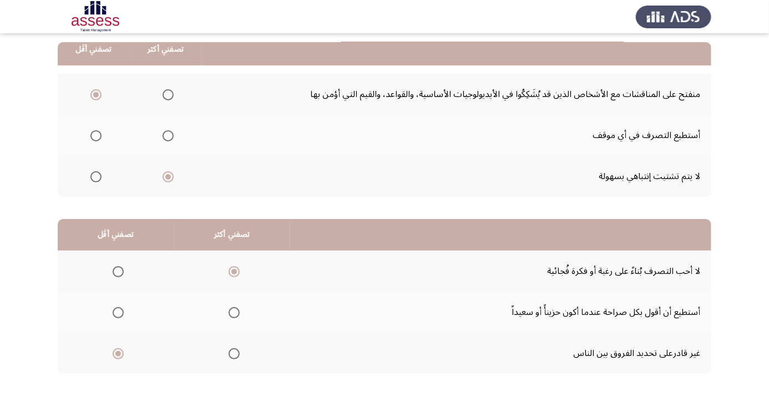
scroll to position [0, 0]
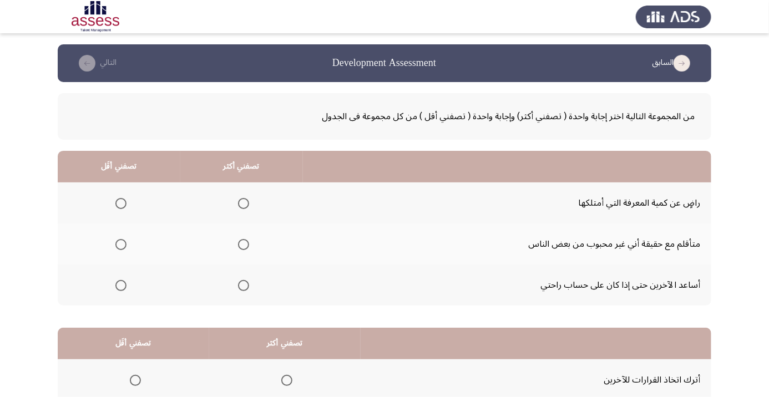
click at [121, 286] on span "Select an option" at bounding box center [121, 286] width 0 height 0
click at [121, 285] on input "Select an option" at bounding box center [120, 285] width 11 height 11
click at [247, 203] on span "Select an option" at bounding box center [243, 203] width 11 height 11
click at [247, 203] on input "Select an option" at bounding box center [243, 203] width 11 height 11
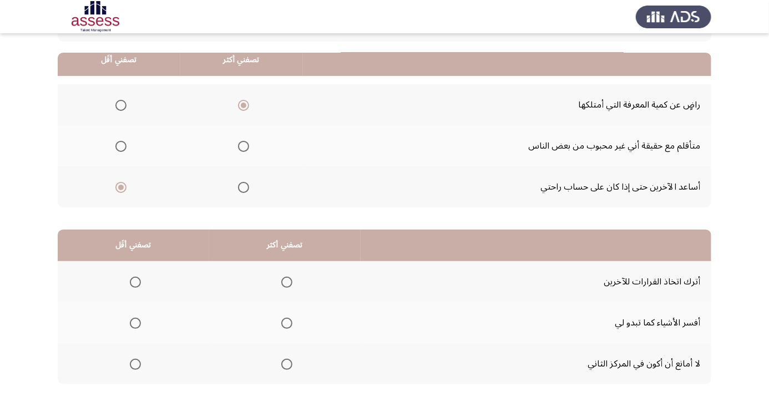
scroll to position [109, 0]
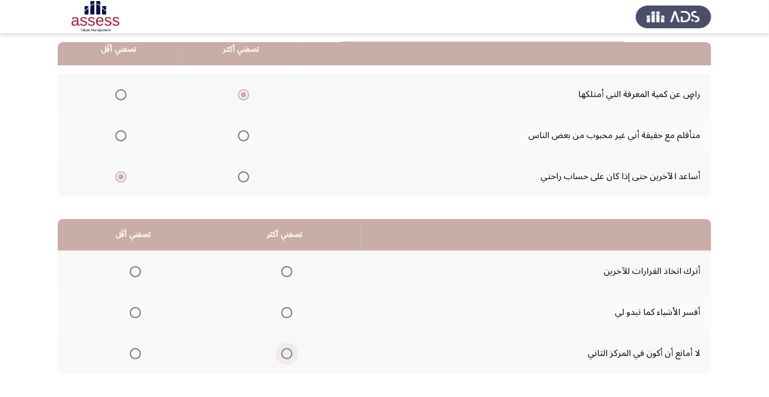
click at [287, 354] on span "Select an option" at bounding box center [287, 354] width 0 height 0
click at [289, 352] on input "Select an option" at bounding box center [286, 353] width 11 height 11
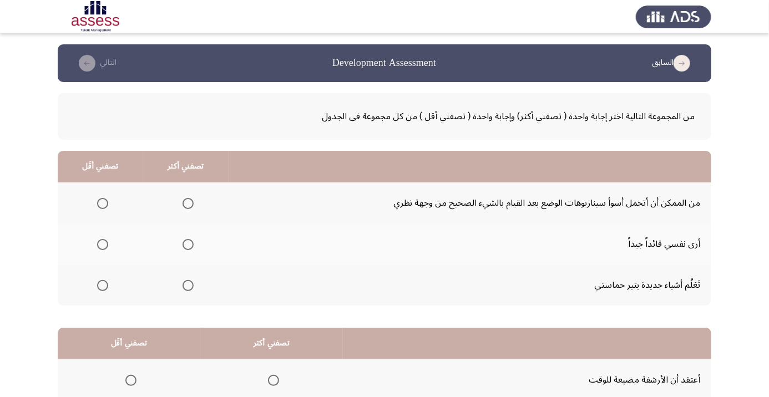
click at [188, 245] on span "Select an option" at bounding box center [188, 245] width 0 height 0
click at [188, 244] on input "Select an option" at bounding box center [188, 244] width 11 height 11
click at [99, 287] on span "Select an option" at bounding box center [102, 285] width 11 height 11
click at [99, 287] on input "Select an option" at bounding box center [102, 285] width 11 height 11
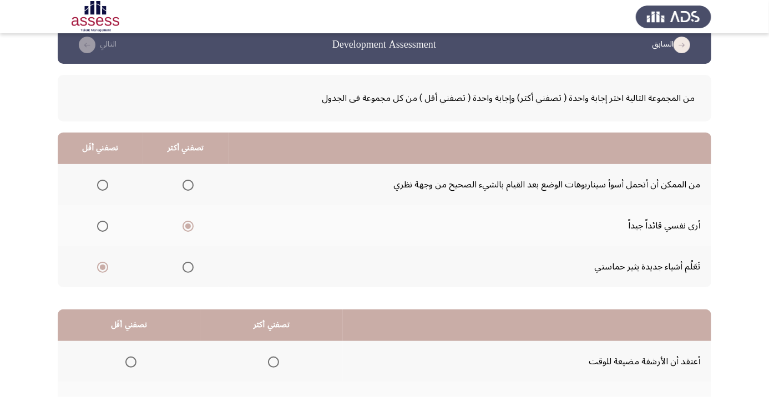
scroll to position [109, 0]
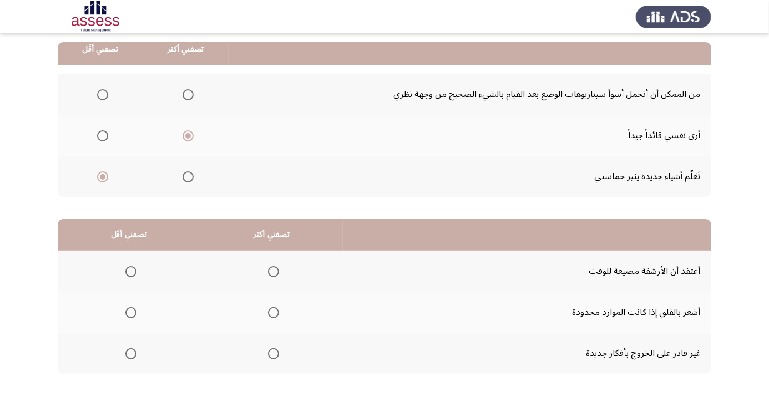
click at [127, 356] on span "Select an option" at bounding box center [130, 353] width 11 height 11
click at [127, 356] on input "Select an option" at bounding box center [130, 353] width 11 height 11
click at [274, 313] on span "Select an option" at bounding box center [274, 313] width 0 height 0
click at [274, 311] on input "Select an option" at bounding box center [273, 312] width 11 height 11
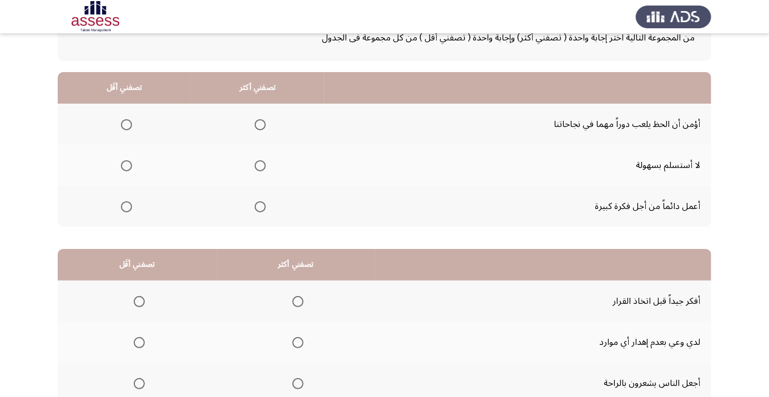
scroll to position [80, 0]
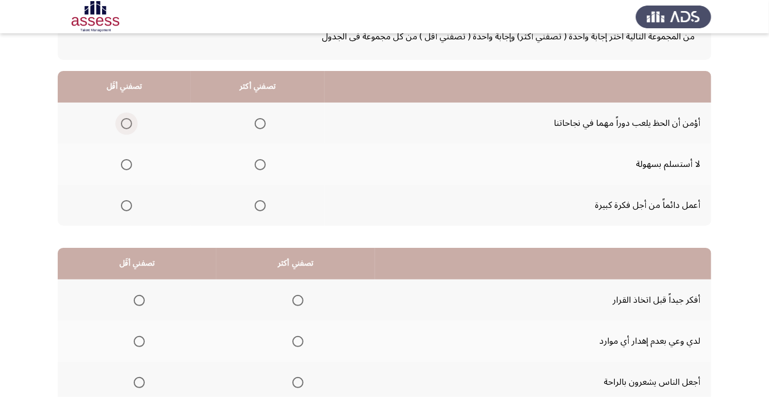
click at [126, 123] on span "Select an option" at bounding box center [126, 123] width 11 height 11
click at [126, 123] on input "Select an option" at bounding box center [126, 123] width 11 height 11
click at [260, 165] on span "Select an option" at bounding box center [260, 165] width 0 height 0
click at [265, 163] on span "Select an option" at bounding box center [260, 164] width 11 height 11
click at [265, 163] on input "Select an option" at bounding box center [260, 164] width 11 height 11
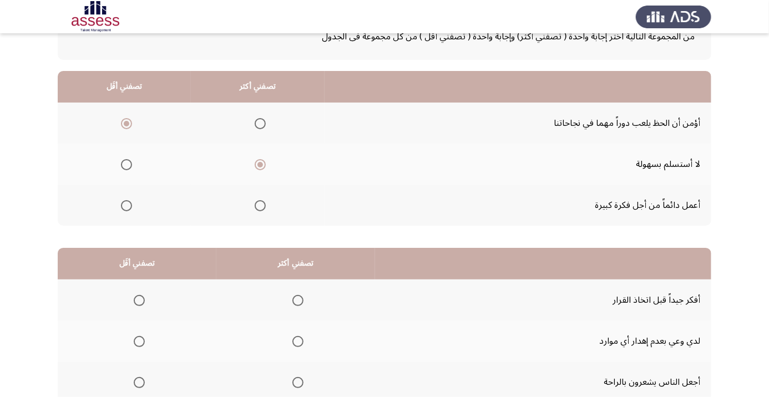
scroll to position [109, 0]
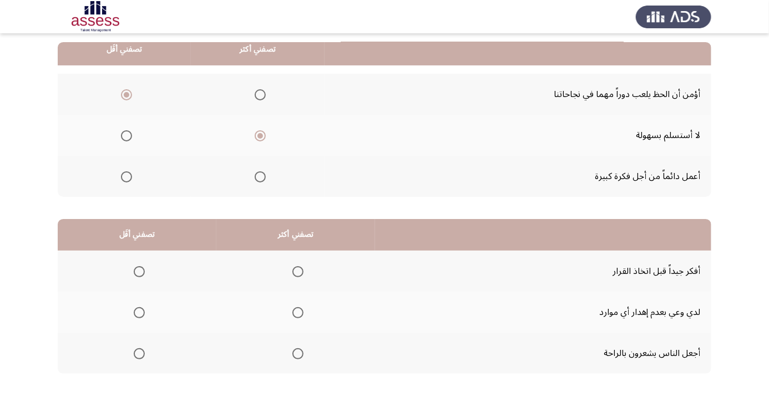
click at [298, 272] on span "Select an option" at bounding box center [298, 272] width 0 height 0
click at [297, 271] on input "Select an option" at bounding box center [297, 271] width 11 height 11
click at [138, 356] on span "Select an option" at bounding box center [139, 353] width 11 height 11
click at [138, 356] on input "Select an option" at bounding box center [139, 353] width 11 height 11
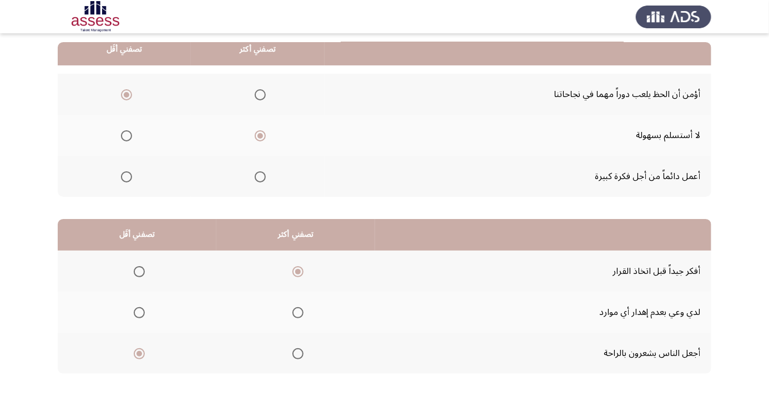
scroll to position [0, 0]
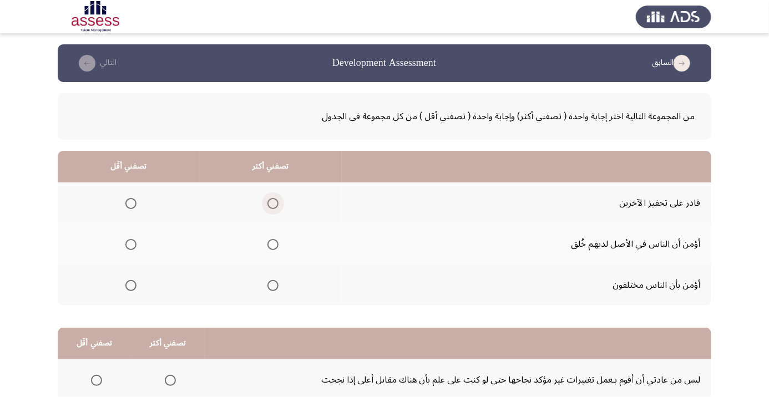
click at [278, 204] on span "Select an option" at bounding box center [272, 203] width 11 height 11
click at [278, 204] on input "Select an option" at bounding box center [272, 203] width 11 height 11
click at [131, 244] on span "Select an option" at bounding box center [130, 244] width 11 height 11
click at [131, 244] on input "Select an option" at bounding box center [130, 244] width 11 height 11
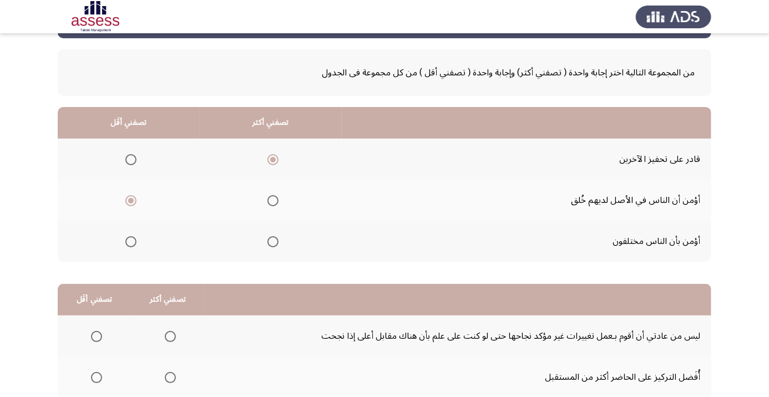
scroll to position [109, 0]
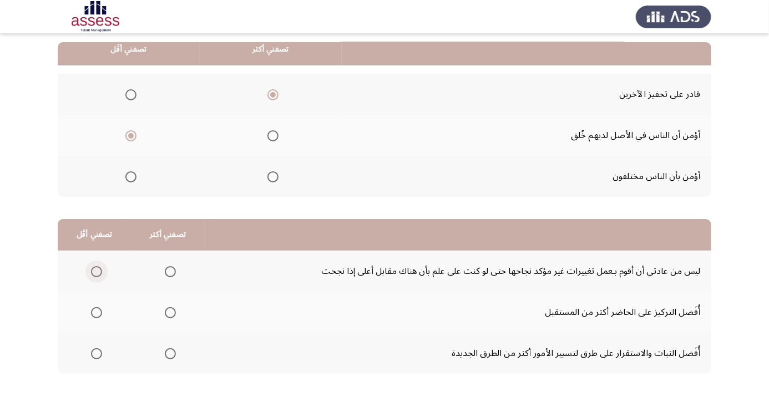
click at [96, 271] on span "Select an option" at bounding box center [96, 271] width 11 height 11
click at [96, 271] on input "Select an option" at bounding box center [96, 271] width 11 height 11
click at [169, 356] on span "Select an option" at bounding box center [170, 353] width 11 height 11
click at [169, 356] on input "Select an option" at bounding box center [170, 353] width 11 height 11
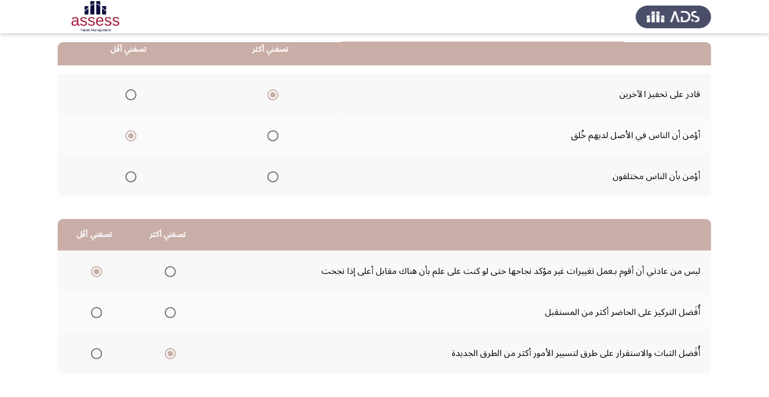
scroll to position [0, 0]
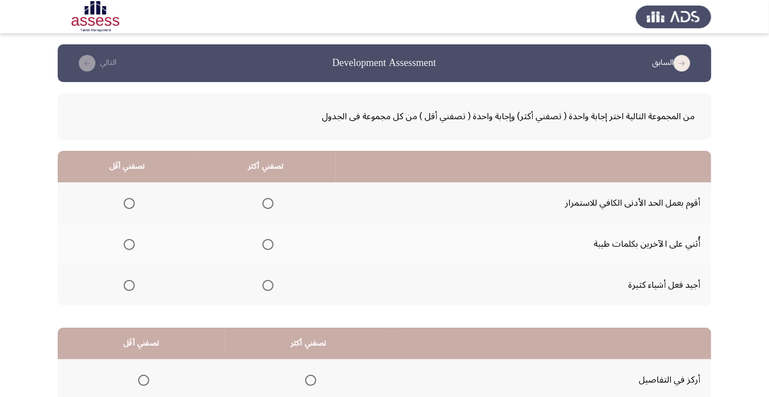
click at [129, 204] on span "Select an option" at bounding box center [129, 204] width 0 height 0
click at [129, 203] on input "Select an option" at bounding box center [129, 203] width 11 height 11
click at [271, 241] on span "Select an option" at bounding box center [267, 244] width 11 height 11
click at [271, 241] on input "Select an option" at bounding box center [267, 244] width 11 height 11
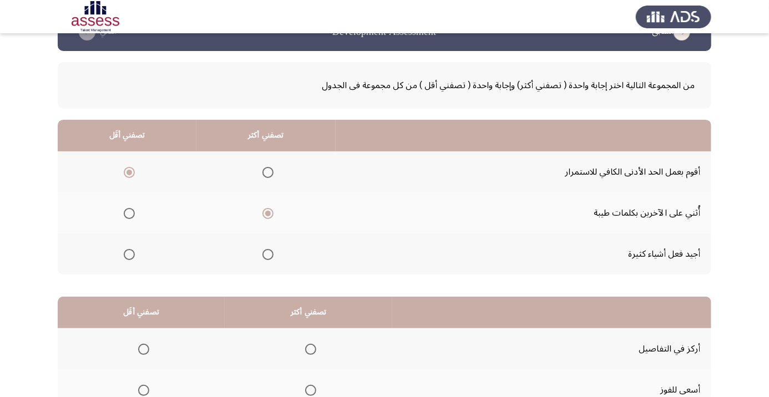
scroll to position [109, 0]
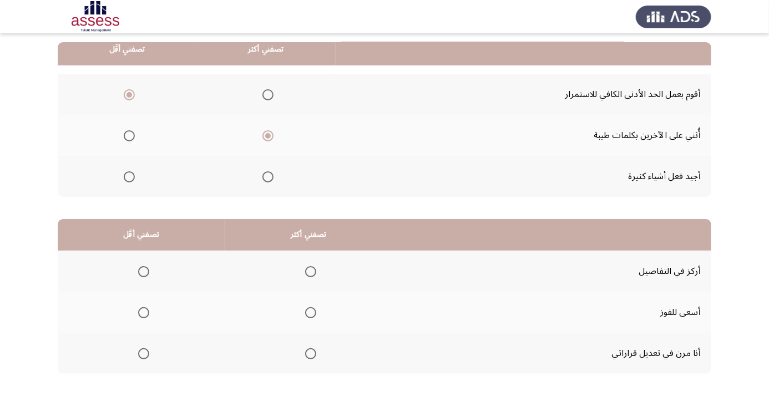
click at [311, 272] on span "Select an option" at bounding box center [311, 272] width 0 height 0
click at [311, 271] on input "Select an option" at bounding box center [310, 271] width 11 height 11
click at [135, 312] on label "Select an option" at bounding box center [142, 312] width 16 height 11
click at [138, 312] on input "Select an option" at bounding box center [143, 312] width 11 height 11
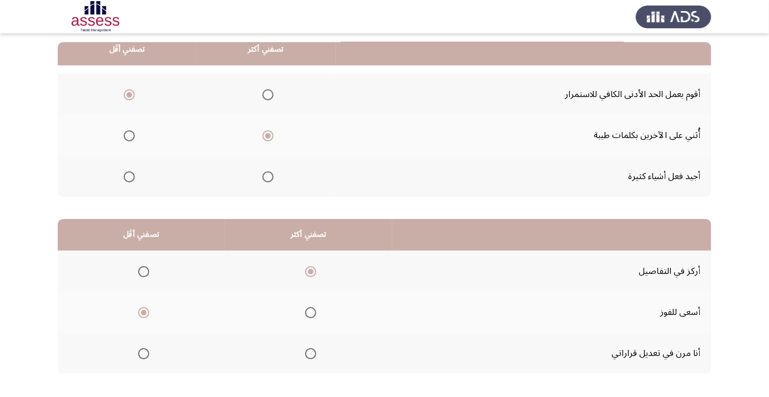
scroll to position [0, 0]
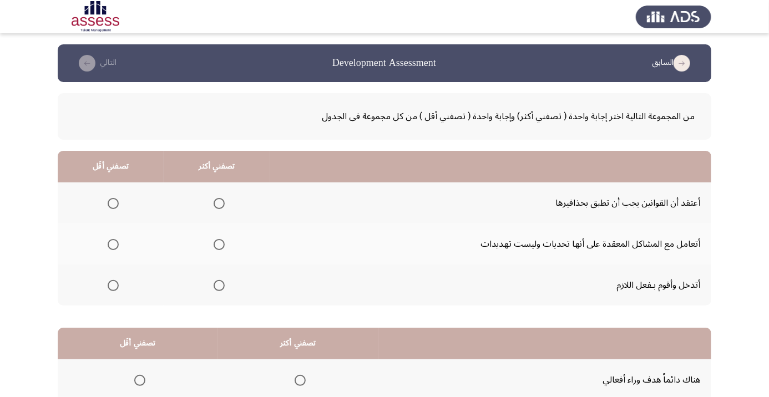
click at [219, 247] on span "Select an option" at bounding box center [219, 244] width 11 height 11
click at [219, 247] on input "Select an option" at bounding box center [219, 244] width 11 height 11
click at [118, 205] on span "Select an option" at bounding box center [113, 203] width 11 height 11
click at [114, 200] on span "Select an option" at bounding box center [113, 203] width 11 height 11
click at [114, 200] on input "Select an option" at bounding box center [113, 203] width 11 height 11
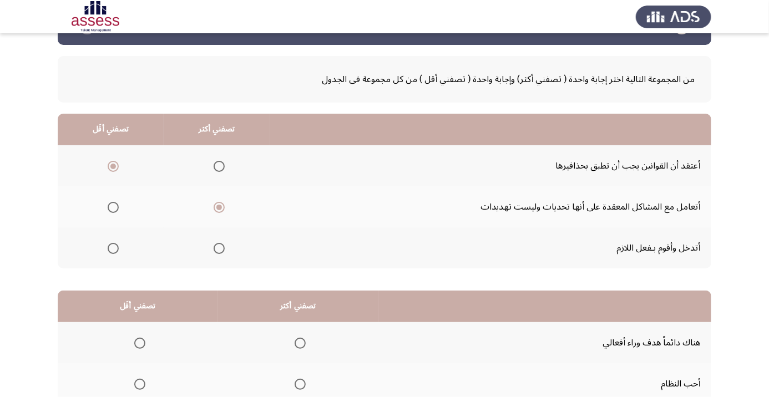
scroll to position [109, 0]
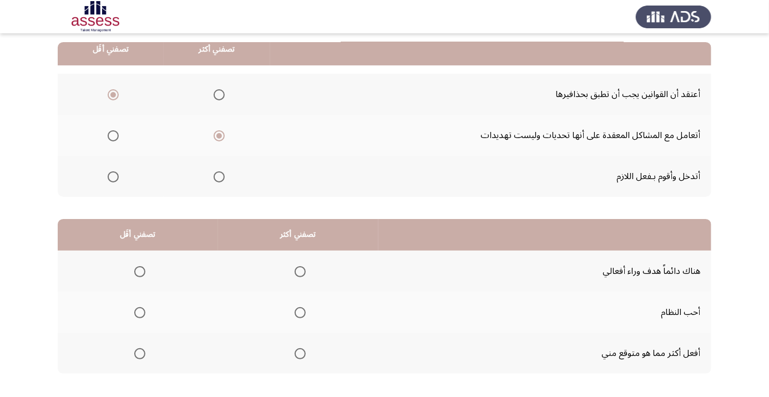
click at [304, 352] on span "Select an option" at bounding box center [300, 353] width 11 height 11
click at [304, 352] on input "Select an option" at bounding box center [300, 353] width 11 height 11
click at [140, 313] on span "Select an option" at bounding box center [140, 313] width 0 height 0
click at [140, 311] on input "Select an option" at bounding box center [139, 312] width 11 height 11
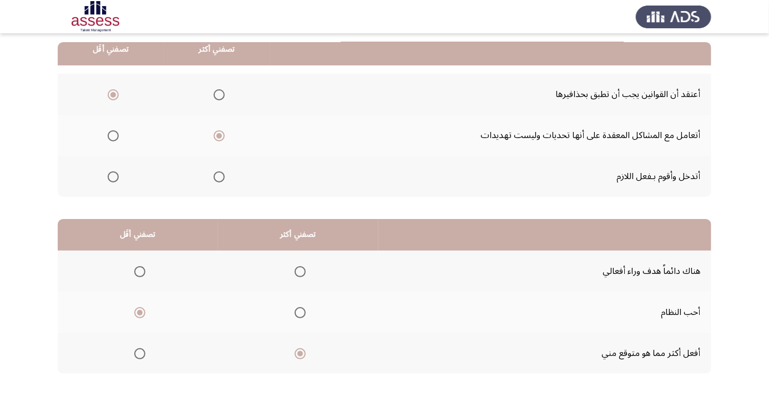
scroll to position [0, 0]
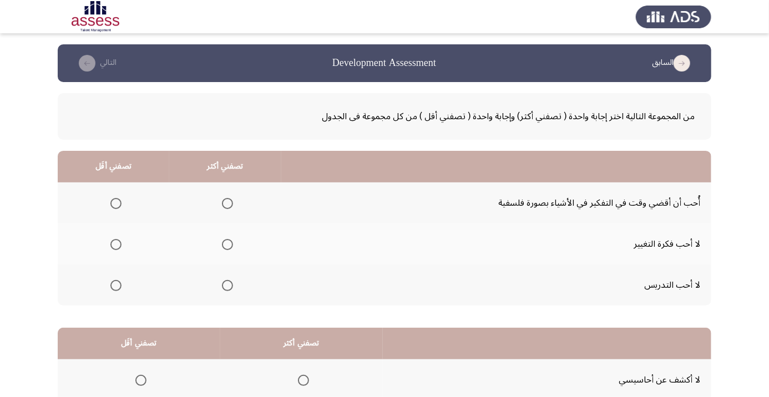
click at [115, 244] on span "Select an option" at bounding box center [115, 244] width 11 height 11
click at [115, 244] on input "Select an option" at bounding box center [115, 244] width 11 height 11
click at [231, 204] on span "Select an option" at bounding box center [227, 203] width 11 height 11
click at [231, 204] on input "Select an option" at bounding box center [227, 203] width 11 height 11
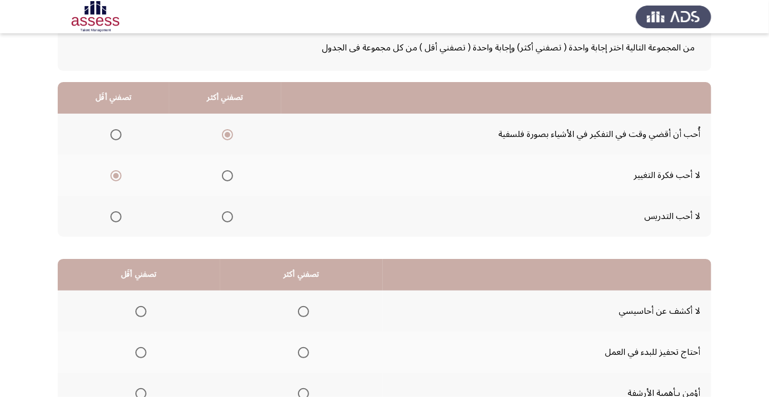
scroll to position [109, 0]
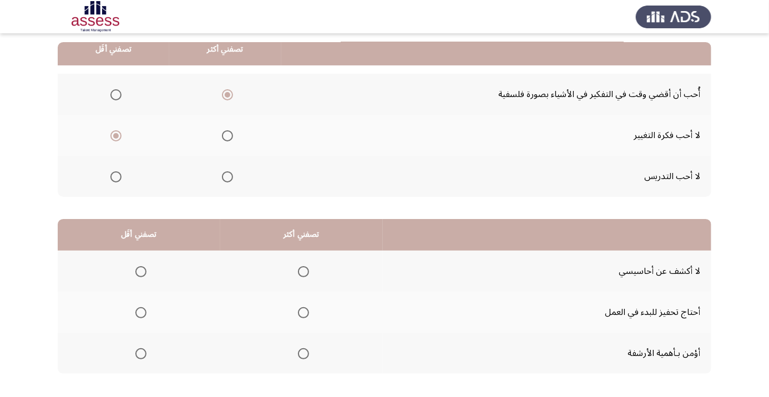
click at [305, 266] on span "Select an option" at bounding box center [303, 271] width 11 height 11
click at [305, 266] on input "Select an option" at bounding box center [303, 271] width 11 height 11
click at [138, 353] on span "Select an option" at bounding box center [140, 353] width 11 height 11
click at [138, 353] on input "Select an option" at bounding box center [140, 353] width 11 height 11
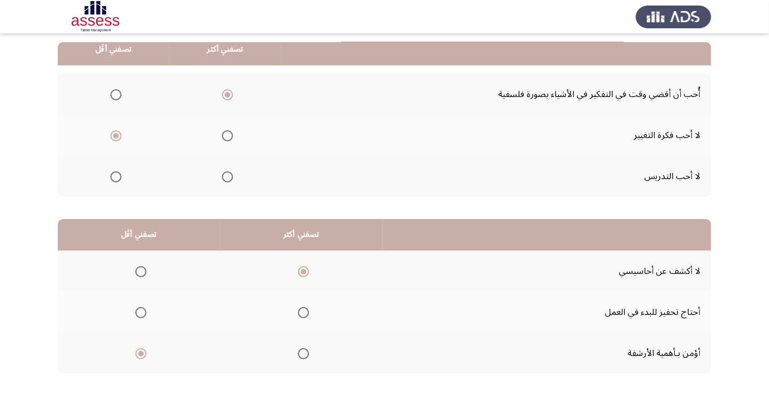
scroll to position [0, 0]
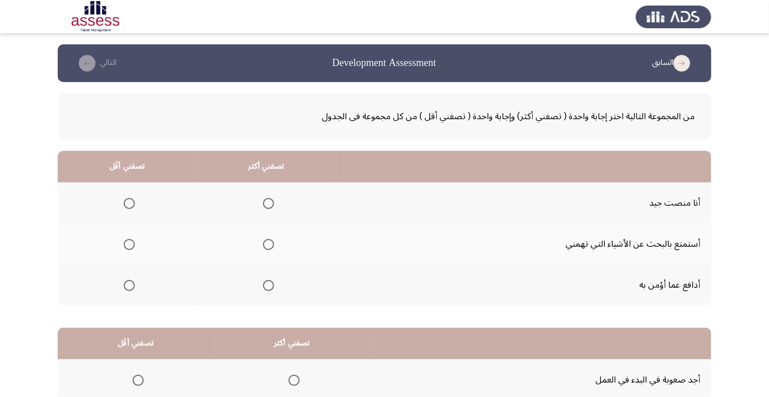
click at [269, 204] on span "Select an option" at bounding box center [269, 204] width 0 height 0
click at [269, 203] on input "Select an option" at bounding box center [268, 203] width 11 height 11
click at [129, 244] on span "Select an option" at bounding box center [129, 244] width 11 height 11
click at [129, 244] on input "Select an option" at bounding box center [129, 244] width 11 height 11
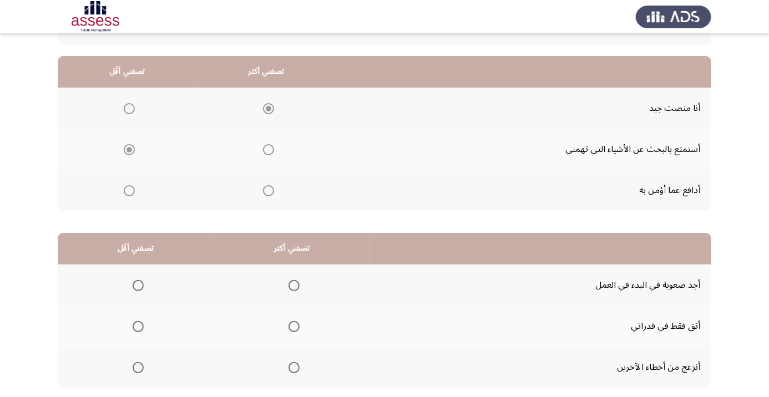
scroll to position [109, 0]
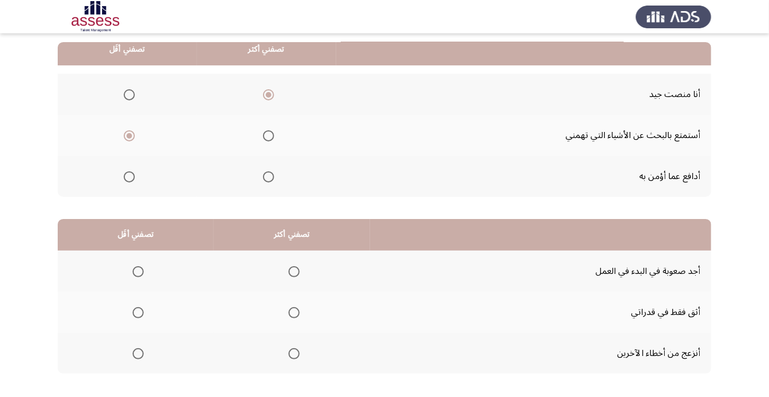
click at [294, 352] on span "Select an option" at bounding box center [294, 353] width 11 height 11
click at [294, 352] on input "Select an option" at bounding box center [294, 353] width 11 height 11
click at [136, 274] on span "Select an option" at bounding box center [138, 271] width 11 height 11
click at [136, 274] on input "Select an option" at bounding box center [138, 271] width 11 height 11
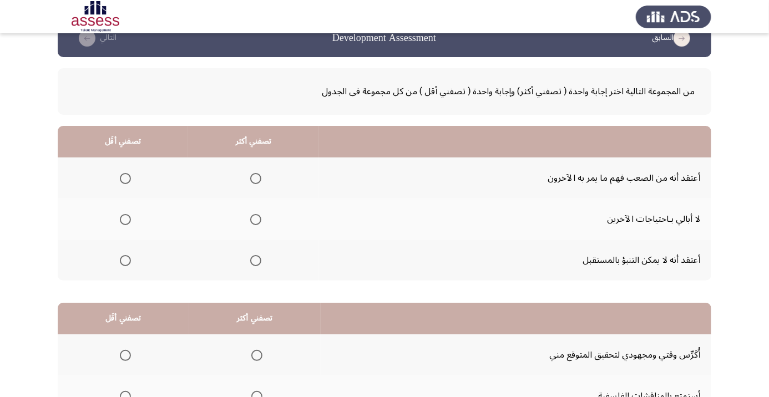
scroll to position [0, 0]
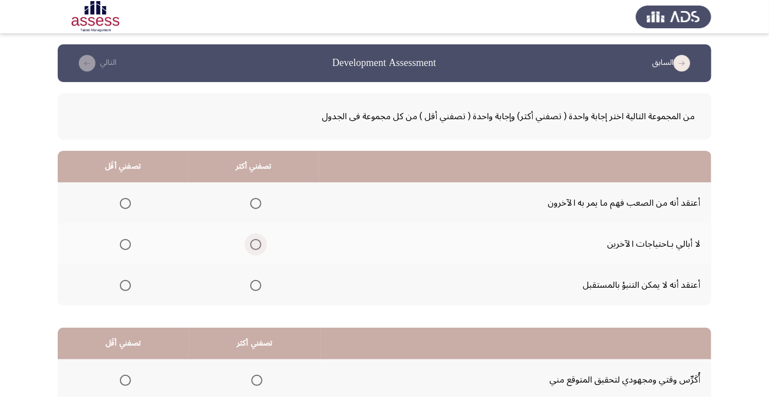
click at [256, 245] on span "Select an option" at bounding box center [256, 245] width 0 height 0
click at [257, 244] on input "Select an option" at bounding box center [255, 244] width 11 height 11
click at [125, 245] on span "Select an option" at bounding box center [125, 245] width 0 height 0
click at [125, 244] on input "Select an option" at bounding box center [125, 244] width 11 height 11
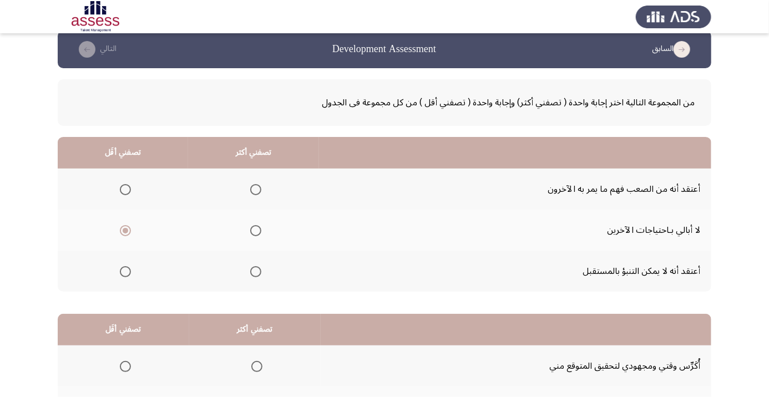
scroll to position [12, 0]
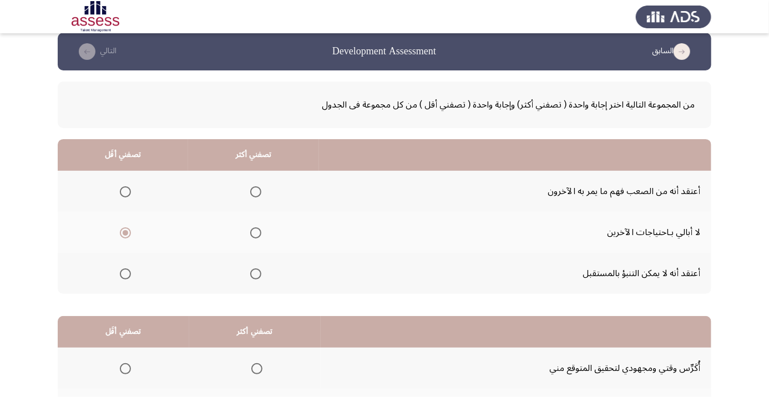
click at [257, 276] on span "Select an option" at bounding box center [255, 274] width 11 height 11
click at [257, 276] on input "Select an option" at bounding box center [255, 274] width 11 height 11
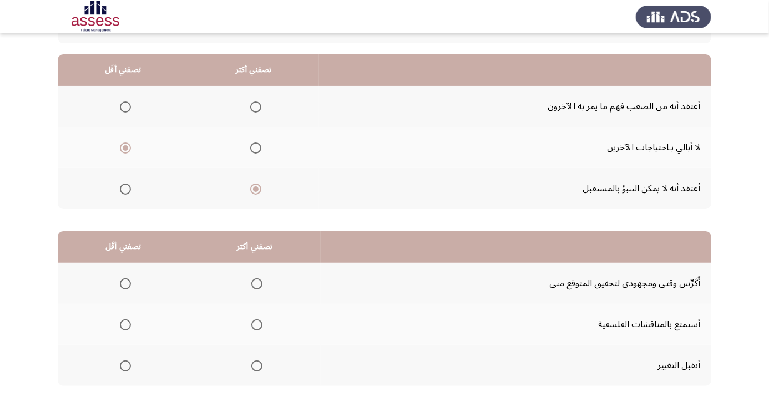
scroll to position [109, 0]
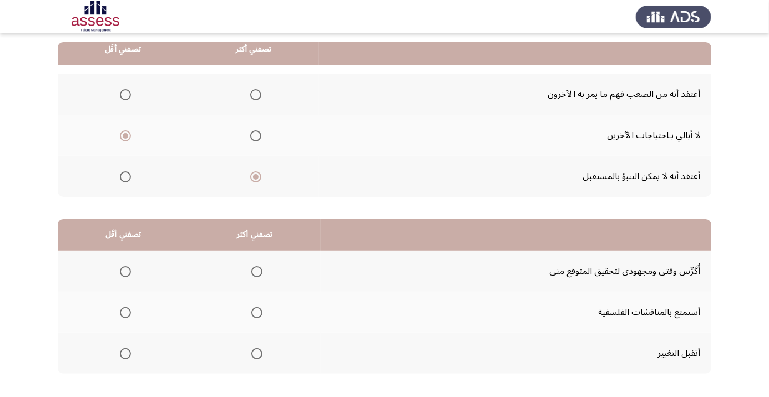
click at [125, 313] on span "Select an option" at bounding box center [125, 313] width 0 height 0
click at [125, 311] on input "Select an option" at bounding box center [125, 312] width 11 height 11
click at [257, 272] on span "Select an option" at bounding box center [257, 272] width 0 height 0
click at [257, 275] on span "Select an option" at bounding box center [256, 271] width 11 height 11
click at [257, 275] on input "Select an option" at bounding box center [256, 271] width 11 height 11
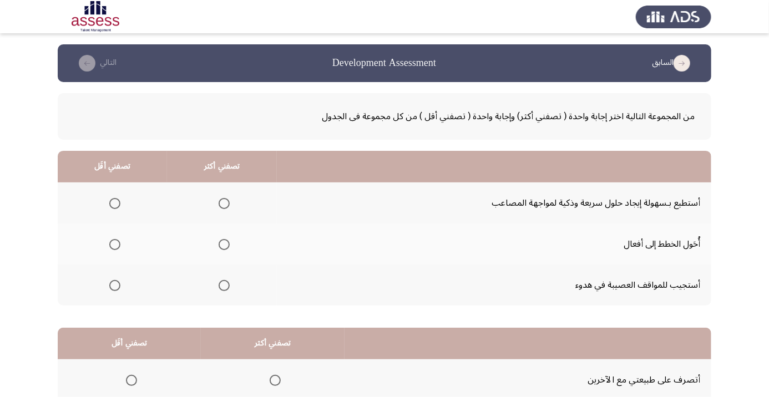
click at [215, 203] on label "Select an option" at bounding box center [222, 203] width 16 height 11
click at [219, 203] on input "Select an option" at bounding box center [224, 203] width 11 height 11
click at [115, 286] on span "Select an option" at bounding box center [115, 286] width 0 height 0
click at [114, 285] on input "Select an option" at bounding box center [114, 285] width 11 height 11
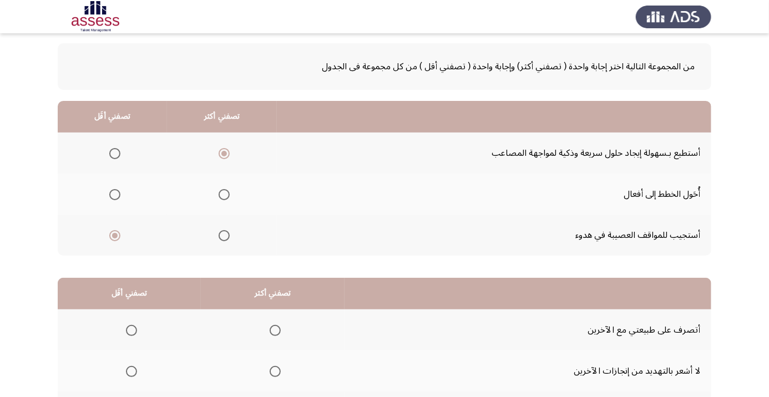
scroll to position [109, 0]
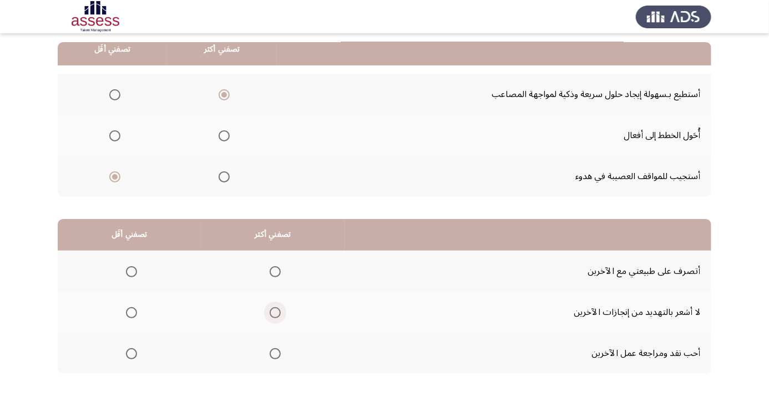
click at [276, 311] on span "Select an option" at bounding box center [275, 312] width 11 height 11
click at [276, 311] on input "Select an option" at bounding box center [275, 312] width 11 height 11
click at [132, 272] on span "Select an option" at bounding box center [132, 272] width 0 height 0
click at [132, 271] on input "Select an option" at bounding box center [131, 271] width 11 height 11
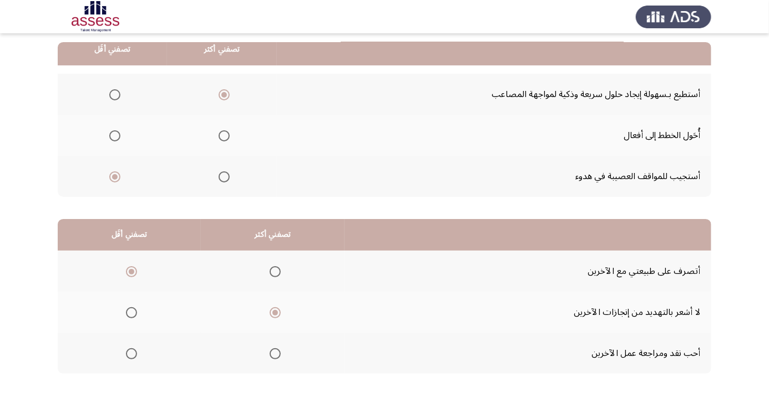
scroll to position [0, 0]
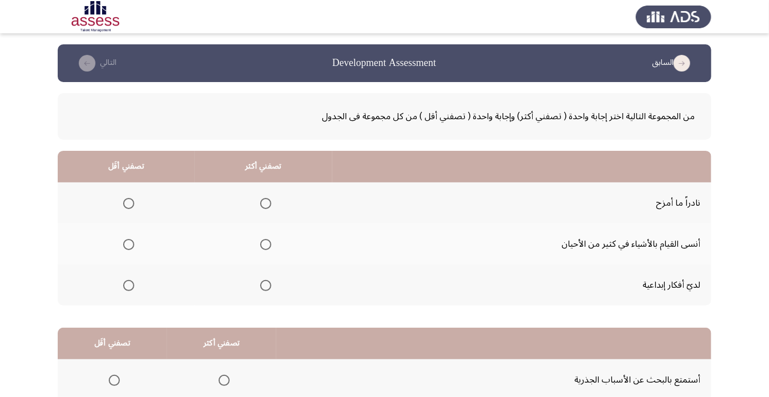
click at [129, 204] on span "Select an option" at bounding box center [129, 204] width 0 height 0
click at [128, 203] on input "Select an option" at bounding box center [128, 203] width 11 height 11
click at [266, 286] on span "Select an option" at bounding box center [266, 286] width 0 height 0
click at [266, 285] on input "Select an option" at bounding box center [265, 285] width 11 height 11
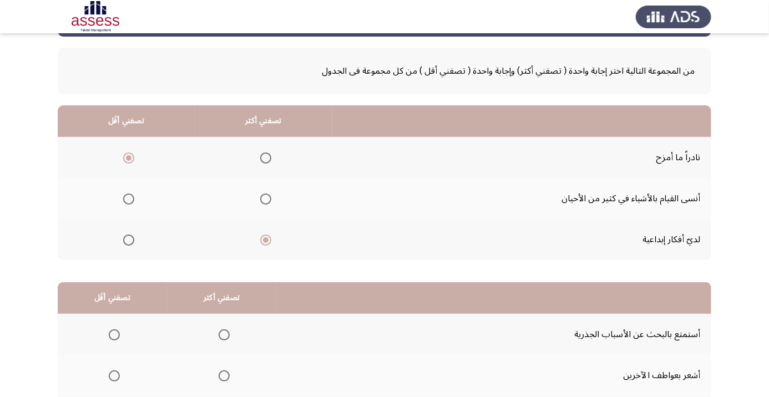
scroll to position [109, 0]
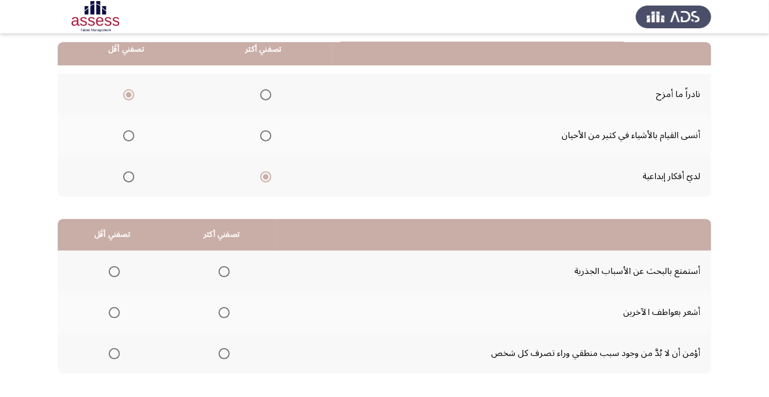
click at [114, 354] on span "Select an option" at bounding box center [114, 354] width 0 height 0
click at [114, 352] on input "Select an option" at bounding box center [114, 353] width 11 height 11
click at [224, 272] on span "Select an option" at bounding box center [224, 272] width 0 height 0
click at [224, 271] on input "Select an option" at bounding box center [224, 271] width 11 height 11
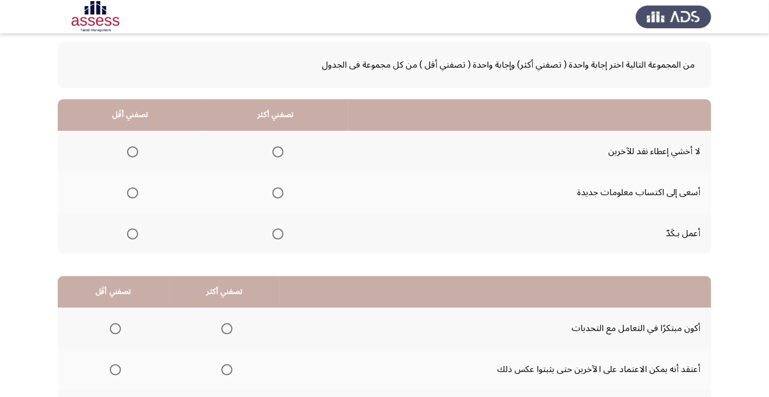
scroll to position [53, 0]
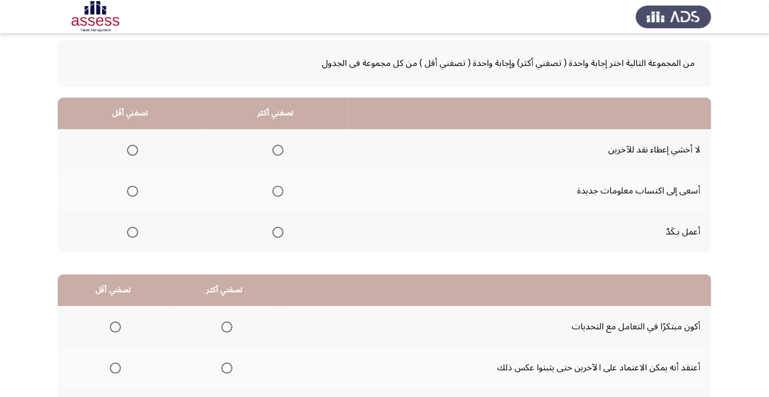
click at [275, 193] on span "Select an option" at bounding box center [277, 191] width 11 height 11
click at [275, 193] on input "Select an option" at bounding box center [277, 191] width 11 height 11
click at [133, 150] on span "Select an option" at bounding box center [133, 150] width 0 height 0
click at [133, 233] on span "Select an option" at bounding box center [133, 233] width 0 height 0
click at [133, 231] on input "Select an option" at bounding box center [132, 232] width 11 height 11
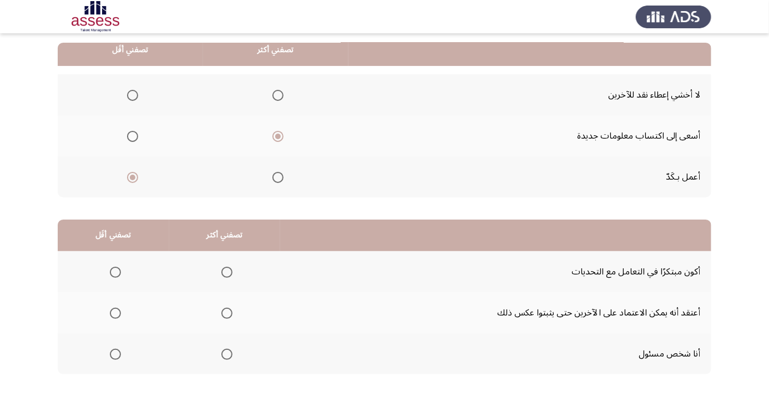
scroll to position [109, 0]
click at [115, 313] on span "Select an option" at bounding box center [115, 313] width 0 height 0
click at [115, 311] on input "Select an option" at bounding box center [115, 312] width 11 height 11
click at [227, 272] on span "Select an option" at bounding box center [227, 272] width 0 height 0
click at [226, 271] on input "Select an option" at bounding box center [226, 271] width 11 height 11
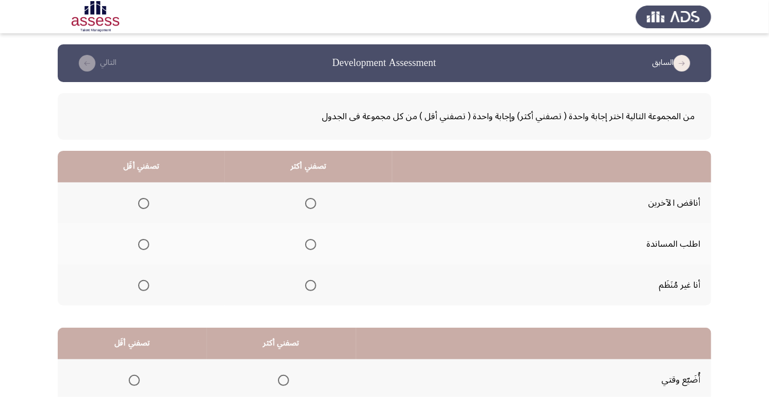
click at [144, 286] on span "Select an option" at bounding box center [144, 286] width 0 height 0
click at [143, 285] on input "Select an option" at bounding box center [143, 285] width 11 height 11
click at [305, 249] on span "Select an option" at bounding box center [310, 244] width 11 height 11
click at [305, 249] on input "Select an option" at bounding box center [310, 244] width 11 height 11
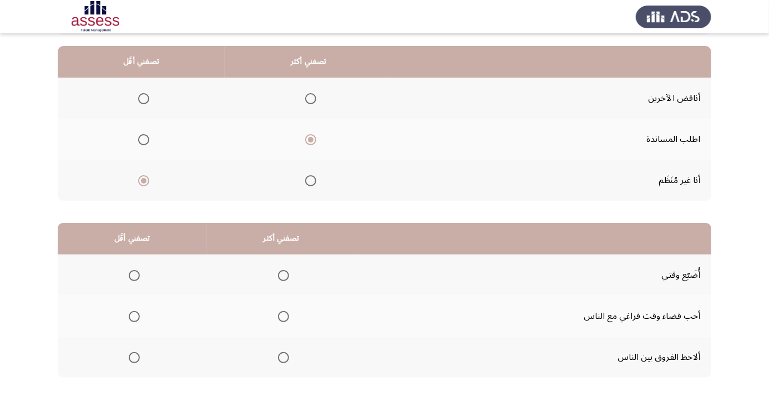
scroll to position [109, 0]
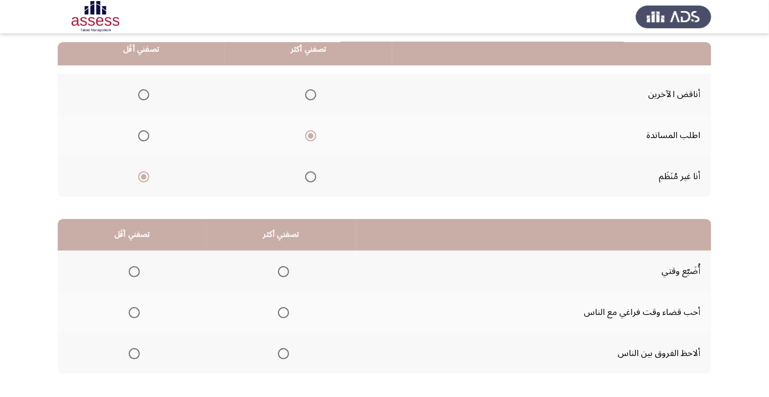
click at [284, 354] on span "Select an option" at bounding box center [284, 354] width 0 height 0
click at [284, 352] on input "Select an option" at bounding box center [283, 353] width 11 height 11
click at [134, 271] on span "Select an option" at bounding box center [134, 271] width 11 height 11
click at [134, 271] on input "Select an option" at bounding box center [134, 271] width 11 height 11
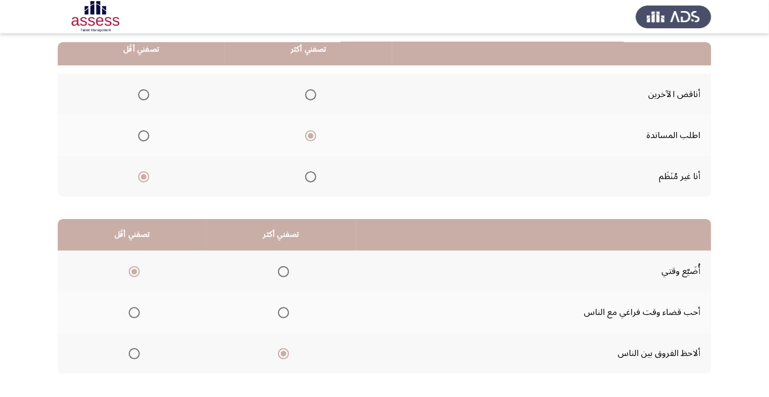
scroll to position [0, 0]
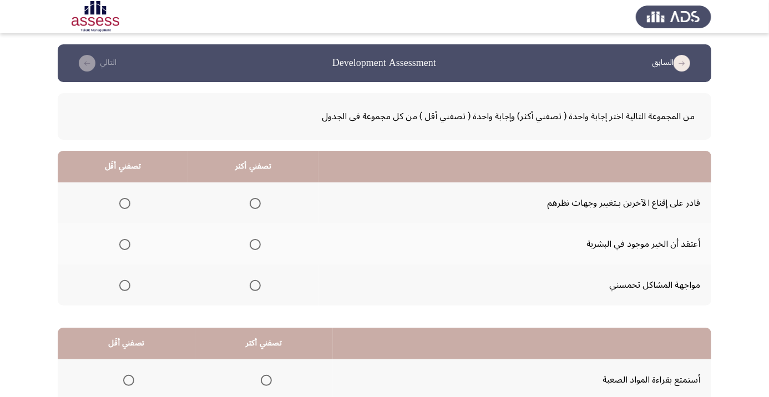
click at [256, 288] on span "Select an option" at bounding box center [255, 285] width 11 height 11
click at [256, 288] on input "Select an option" at bounding box center [255, 285] width 11 height 11
click at [125, 245] on span "Select an option" at bounding box center [125, 245] width 0 height 0
click at [124, 244] on input "Select an option" at bounding box center [124, 244] width 11 height 11
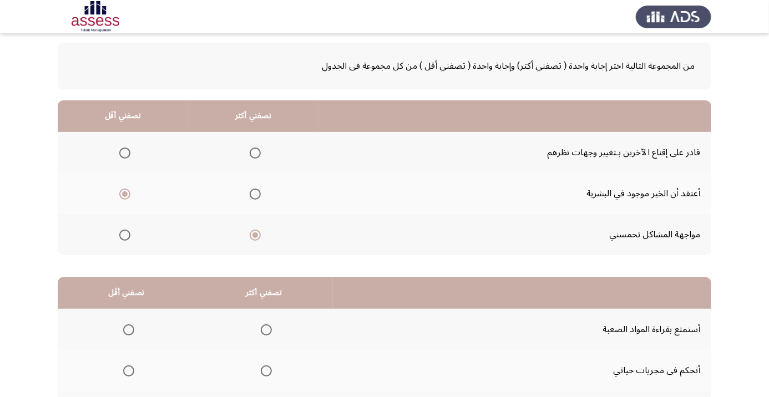
scroll to position [109, 0]
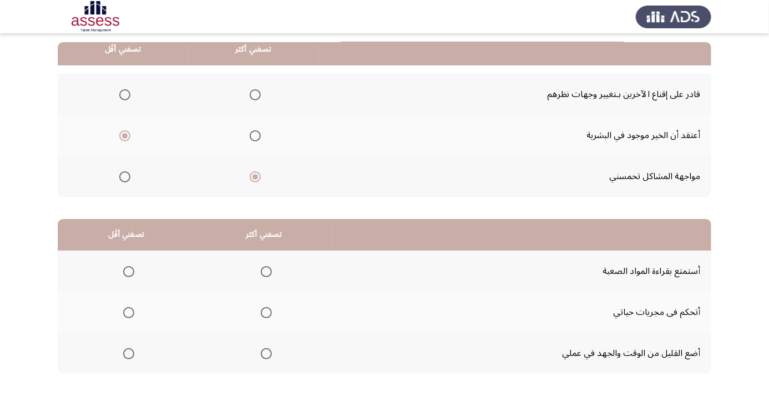
click at [121, 96] on span "Select an option" at bounding box center [124, 94] width 11 height 11
click at [121, 96] on input "Select an option" at bounding box center [124, 94] width 11 height 11
click at [125, 136] on span "Select an option" at bounding box center [125, 136] width 0 height 0
click at [124, 135] on input "Select an option" at bounding box center [124, 135] width 11 height 11
click at [255, 95] on span "Select an option" at bounding box center [255, 95] width 0 height 0
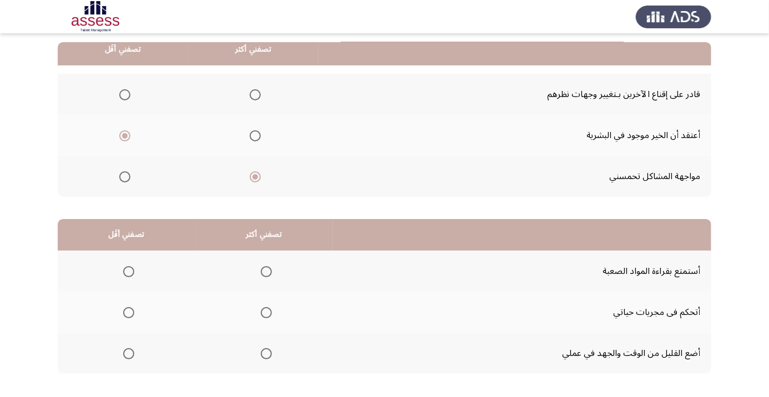
click at [255, 94] on input "Select an option" at bounding box center [255, 94] width 11 height 11
click at [125, 177] on span "Select an option" at bounding box center [125, 177] width 0 height 0
click at [124, 176] on input "Select an option" at bounding box center [124, 176] width 11 height 11
click at [124, 357] on span "Select an option" at bounding box center [128, 353] width 11 height 11
click at [124, 357] on input "Select an option" at bounding box center [128, 353] width 11 height 11
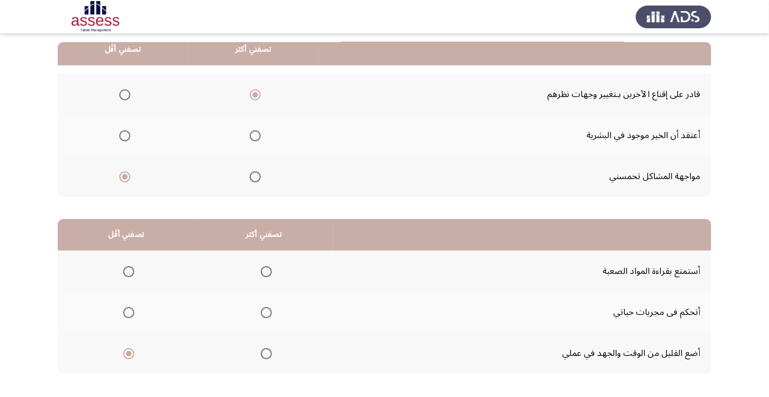
click at [266, 313] on span "Select an option" at bounding box center [266, 313] width 0 height 0
click at [267, 311] on input "Select an option" at bounding box center [266, 312] width 11 height 11
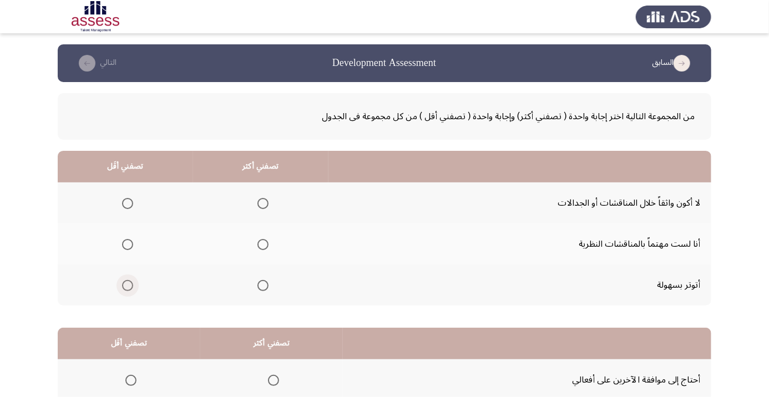
click at [128, 286] on span "Select an option" at bounding box center [128, 286] width 0 height 0
click at [127, 285] on input "Select an option" at bounding box center [127, 285] width 11 height 11
click at [263, 245] on span "Select an option" at bounding box center [263, 245] width 0 height 0
click at [262, 244] on input "Select an option" at bounding box center [262, 244] width 11 height 11
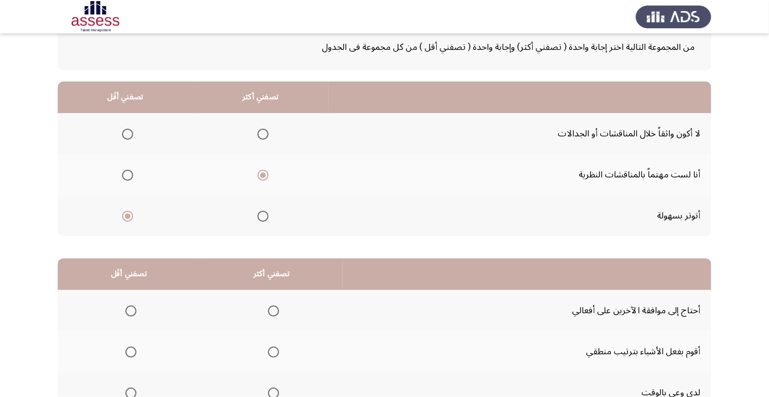
scroll to position [72, 0]
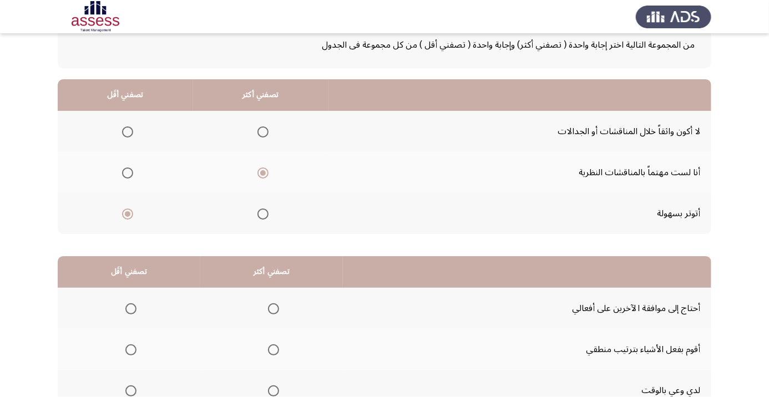
click at [274, 391] on span "Select an option" at bounding box center [274, 391] width 0 height 0
click at [275, 390] on input "Select an option" at bounding box center [273, 391] width 11 height 11
click at [131, 309] on span "Select an option" at bounding box center [131, 309] width 0 height 0
click at [131, 307] on input "Select an option" at bounding box center [130, 309] width 11 height 11
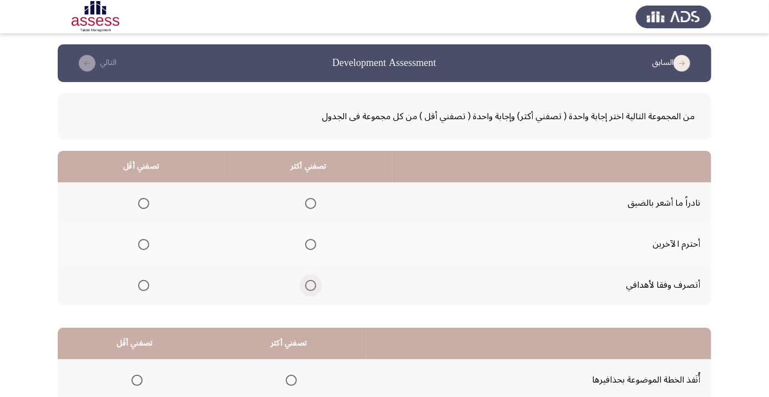
click at [311, 286] on span "Select an option" at bounding box center [311, 286] width 0 height 0
click at [311, 285] on input "Select an option" at bounding box center [310, 285] width 11 height 11
click at [143, 248] on span "Select an option" at bounding box center [143, 244] width 11 height 11
click at [143, 248] on input "Select an option" at bounding box center [143, 244] width 11 height 11
click at [144, 244] on span "Select an option" at bounding box center [144, 245] width 6 height 6
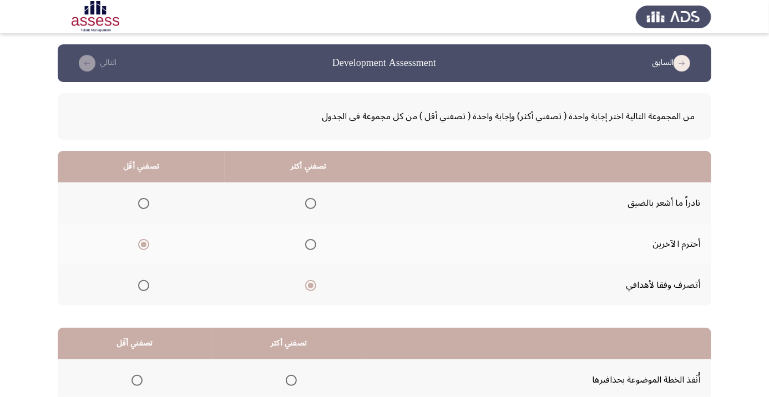
click at [144, 244] on input "Select an option" at bounding box center [143, 244] width 11 height 11
click at [140, 201] on span "Select an option" at bounding box center [143, 203] width 11 height 11
click at [140, 201] on input "Select an option" at bounding box center [143, 203] width 11 height 11
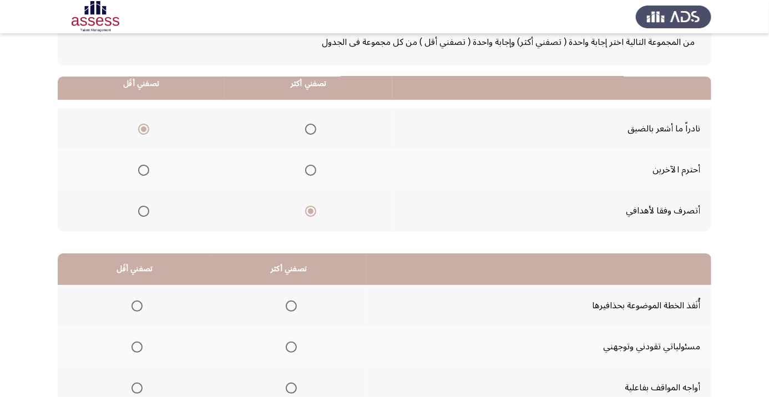
scroll to position [109, 0]
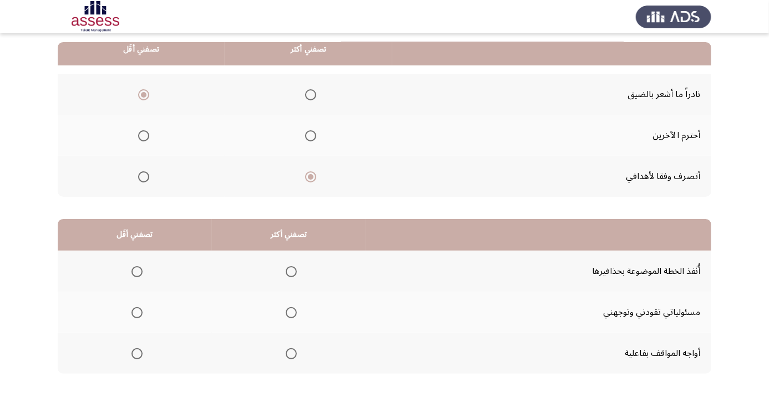
click at [290, 311] on span "Select an option" at bounding box center [291, 312] width 11 height 11
click at [290, 311] on input "Select an option" at bounding box center [291, 312] width 11 height 11
click at [137, 272] on span "Select an option" at bounding box center [137, 272] width 0 height 0
click at [137, 271] on input "Select an option" at bounding box center [137, 271] width 11 height 11
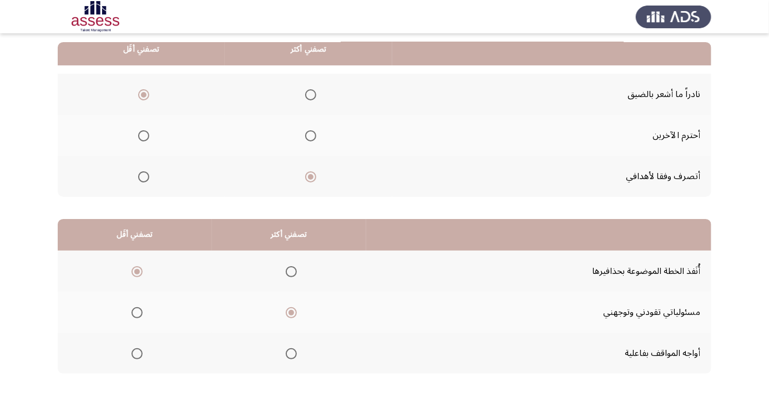
scroll to position [0, 0]
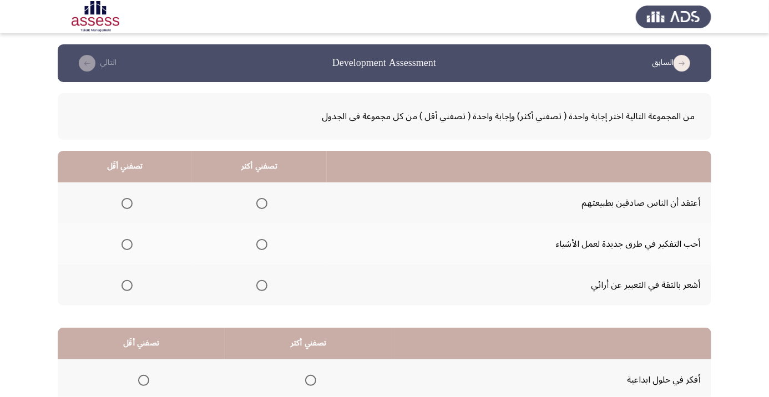
click at [138, 199] on th at bounding box center [125, 203] width 134 height 41
click at [127, 204] on span "Select an option" at bounding box center [127, 204] width 0 height 0
click at [127, 203] on input "Select an option" at bounding box center [127, 203] width 11 height 11
click at [261, 245] on span "Select an option" at bounding box center [261, 245] width 0 height 0
click at [261, 244] on input "Select an option" at bounding box center [261, 244] width 11 height 11
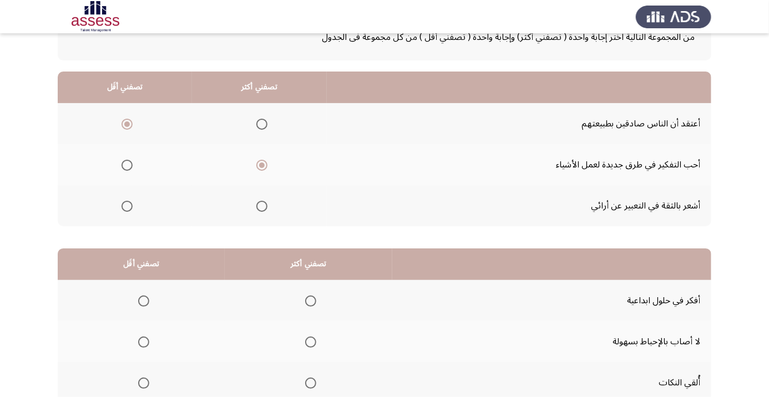
scroll to position [88, 0]
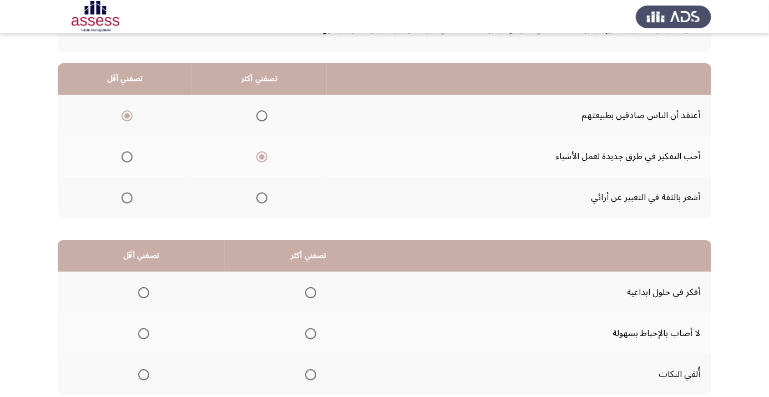
click at [312, 337] on span "Select an option" at bounding box center [310, 334] width 11 height 11
click at [312, 337] on input "Select an option" at bounding box center [310, 334] width 11 height 11
click at [144, 293] on span "Select an option" at bounding box center [144, 293] width 0 height 0
click at [143, 292] on input "Select an option" at bounding box center [143, 292] width 11 height 11
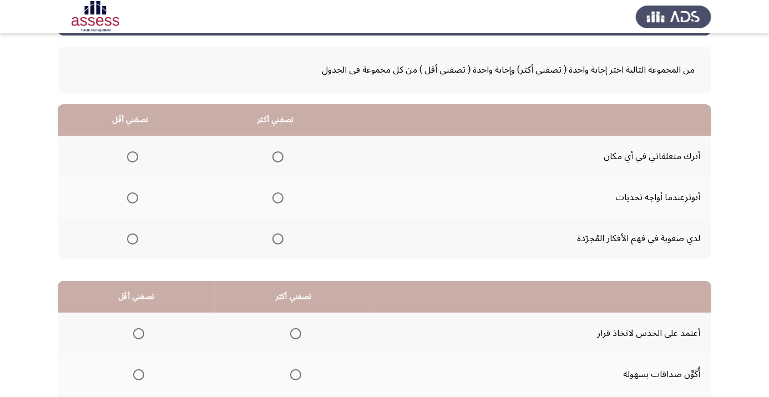
scroll to position [47, 0]
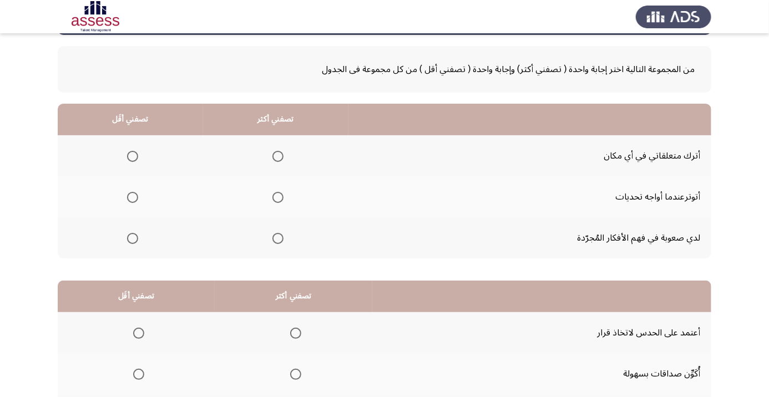
click at [133, 196] on span "Select an option" at bounding box center [132, 197] width 11 height 11
click at [133, 196] on input "Select an option" at bounding box center [132, 197] width 11 height 11
click at [278, 156] on span "Select an option" at bounding box center [278, 156] width 0 height 0
click at [280, 155] on input "Select an option" at bounding box center [277, 156] width 11 height 11
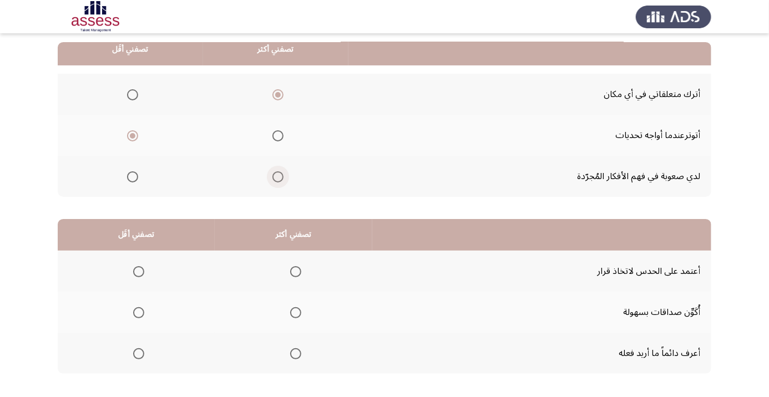
click at [282, 178] on span "Select an option" at bounding box center [277, 176] width 11 height 11
click at [282, 178] on input "Select an option" at bounding box center [277, 176] width 11 height 11
click at [296, 354] on span "Select an option" at bounding box center [296, 354] width 0 height 0
click at [297, 352] on input "Select an option" at bounding box center [295, 353] width 11 height 11
click at [139, 271] on span "Select an option" at bounding box center [138, 271] width 11 height 11
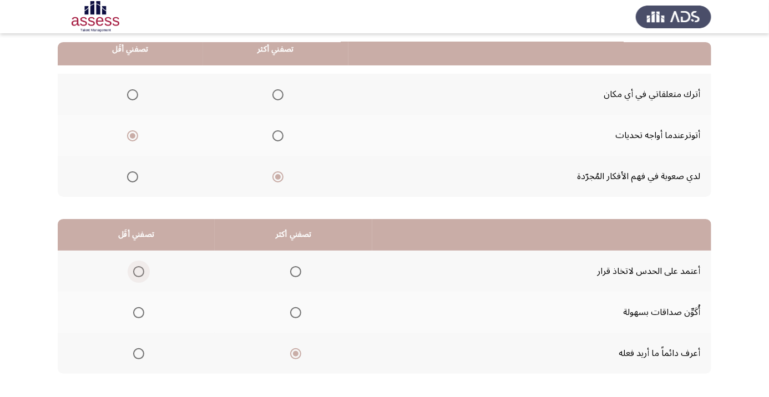
click at [139, 271] on input "Select an option" at bounding box center [138, 271] width 11 height 11
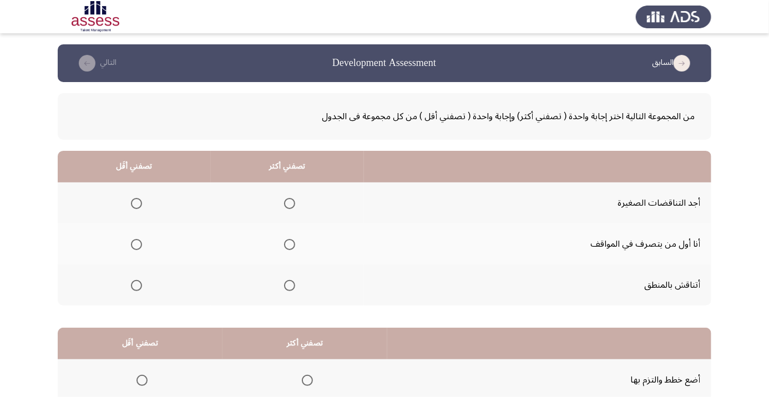
click at [290, 245] on span "Select an option" at bounding box center [290, 245] width 0 height 0
click at [290, 244] on input "Select an option" at bounding box center [289, 244] width 11 height 11
click at [137, 203] on span "Select an option" at bounding box center [136, 203] width 11 height 11
click at [137, 203] on input "Select an option" at bounding box center [136, 203] width 11 height 11
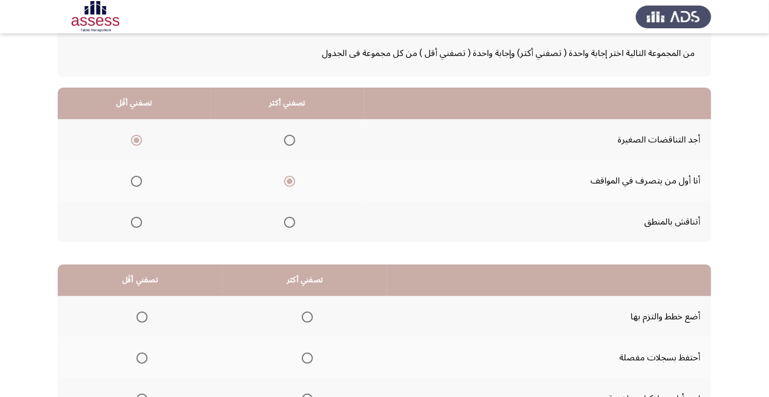
scroll to position [109, 0]
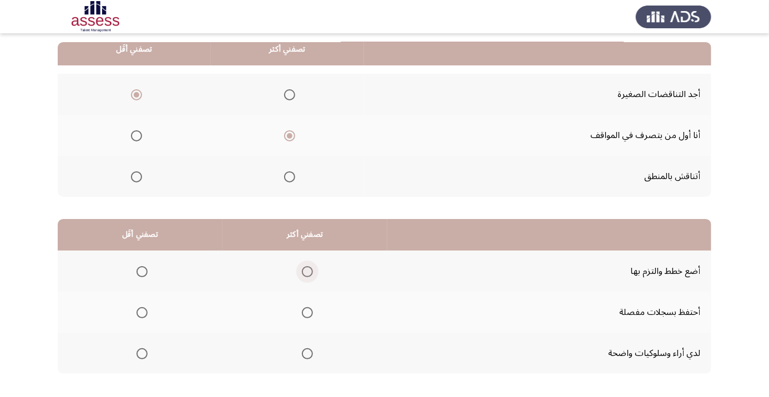
click at [309, 267] on span "Select an option" at bounding box center [307, 271] width 11 height 11
click at [309, 267] on input "Select an option" at bounding box center [307, 271] width 11 height 11
click at [142, 313] on span "Select an option" at bounding box center [142, 313] width 0 height 0
click at [142, 311] on input "Select an option" at bounding box center [142, 312] width 11 height 11
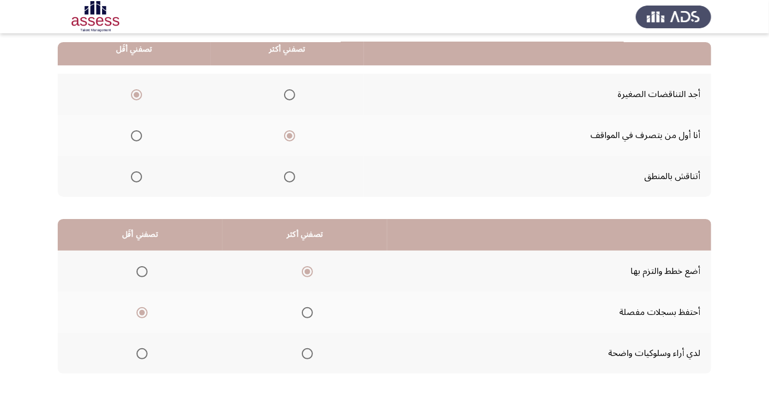
scroll to position [0, 0]
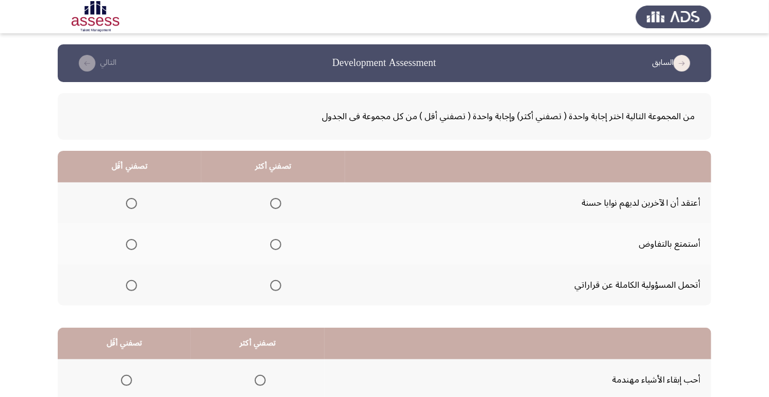
click at [276, 286] on span "Select an option" at bounding box center [276, 286] width 0 height 0
click at [276, 285] on input "Select an option" at bounding box center [275, 285] width 11 height 11
click at [129, 249] on span "Select an option" at bounding box center [131, 244] width 11 height 11
click at [129, 249] on input "Select an option" at bounding box center [131, 244] width 11 height 11
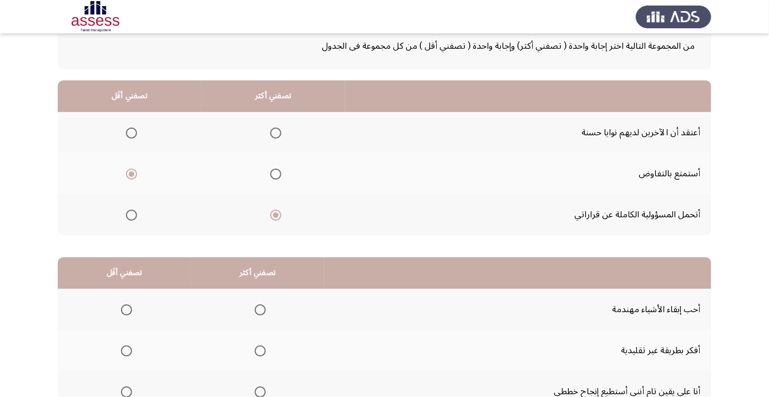
scroll to position [71, 0]
click at [124, 137] on label "Select an option" at bounding box center [130, 132] width 16 height 11
click at [126, 137] on input "Select an option" at bounding box center [131, 132] width 11 height 11
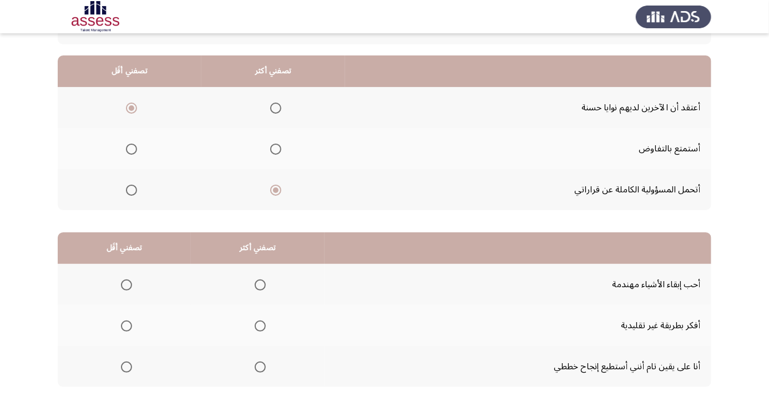
scroll to position [109, 0]
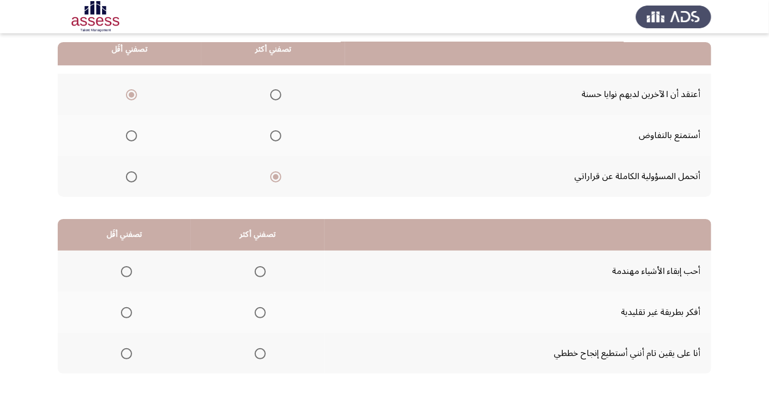
click at [260, 354] on span "Select an option" at bounding box center [260, 354] width 0 height 0
click at [260, 352] on input "Select an option" at bounding box center [260, 353] width 11 height 11
click at [128, 309] on span "Select an option" at bounding box center [126, 312] width 11 height 11
click at [128, 309] on input "Select an option" at bounding box center [126, 312] width 11 height 11
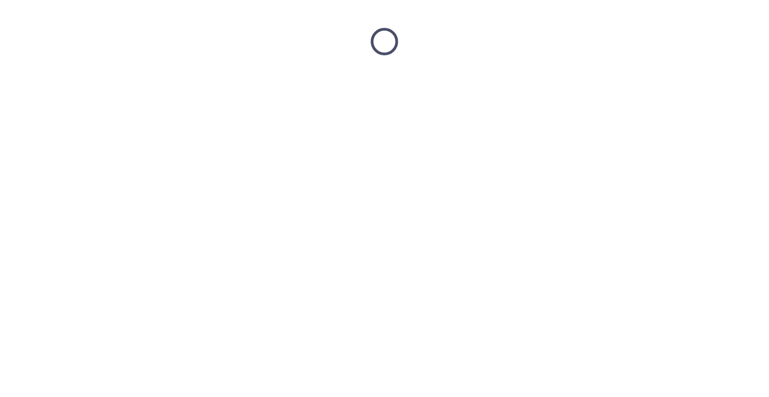
scroll to position [0, 0]
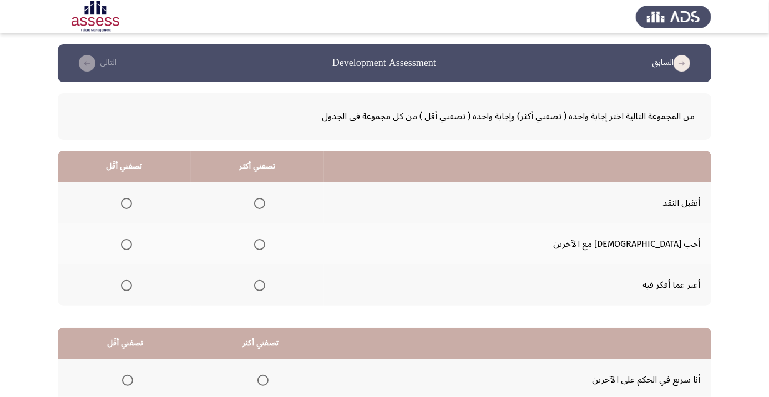
click at [260, 286] on span "Select an option" at bounding box center [260, 286] width 0 height 0
click at [265, 285] on input "Select an option" at bounding box center [259, 285] width 11 height 11
click at [127, 204] on span "Select an option" at bounding box center [127, 204] width 0 height 0
click at [132, 203] on input "Select an option" at bounding box center [126, 203] width 11 height 11
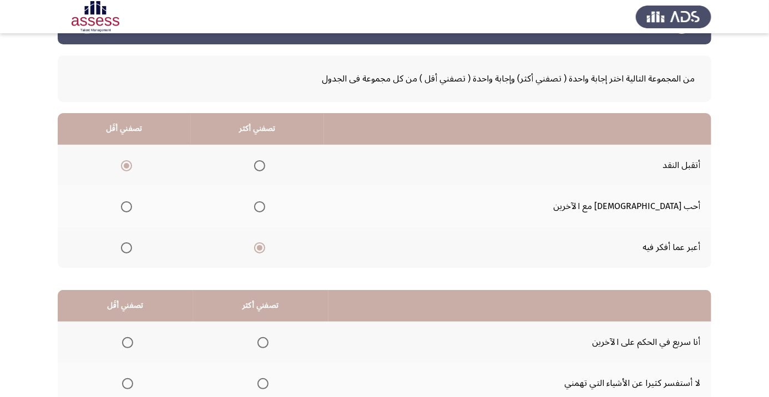
scroll to position [109, 0]
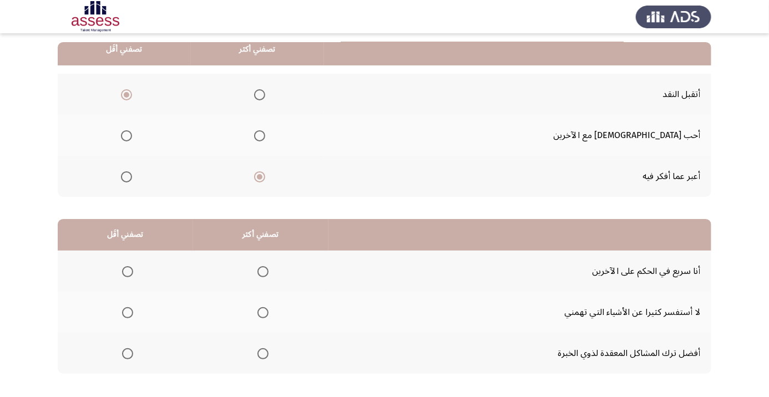
click at [128, 313] on span "Select an option" at bounding box center [128, 313] width 0 height 0
click at [128, 311] on input "Select an option" at bounding box center [127, 312] width 11 height 11
click at [264, 357] on span "Select an option" at bounding box center [262, 353] width 11 height 11
click at [264, 357] on input "Select an option" at bounding box center [262, 353] width 11 height 11
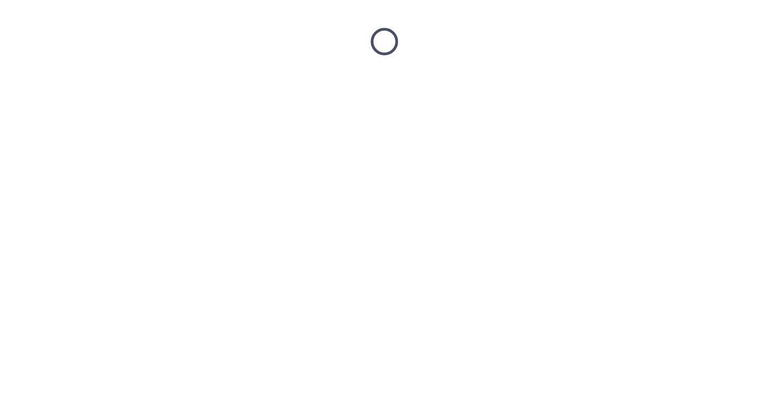
scroll to position [0, 0]
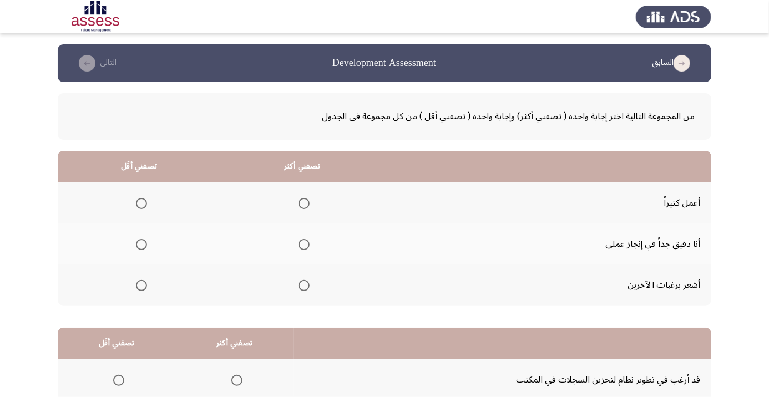
click at [304, 245] on span "Select an option" at bounding box center [304, 245] width 0 height 0
click at [304, 244] on input "Select an option" at bounding box center [304, 244] width 11 height 11
click at [142, 286] on span "Select an option" at bounding box center [142, 286] width 0 height 0
click at [141, 285] on input "Select an option" at bounding box center [141, 285] width 11 height 11
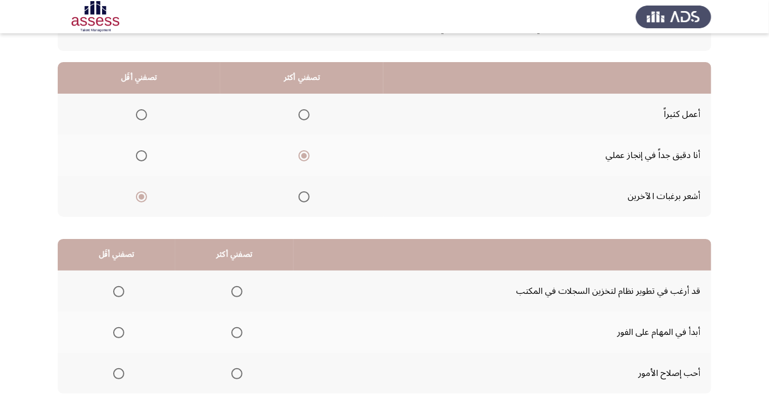
scroll to position [103, 0]
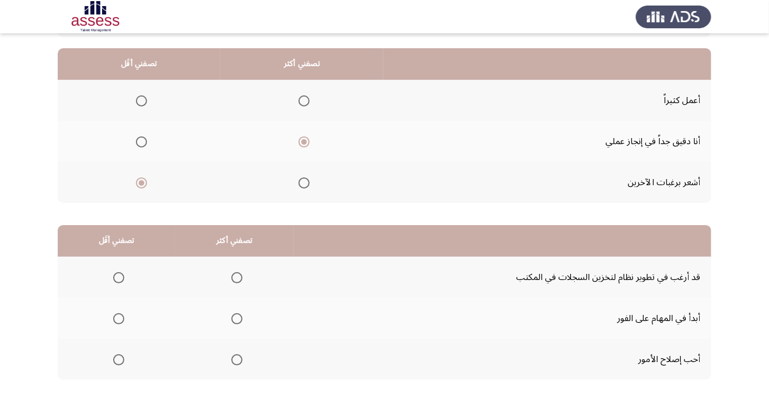
click at [234, 321] on span "Select an option" at bounding box center [236, 319] width 11 height 11
click at [234, 321] on input "Select an option" at bounding box center [236, 319] width 11 height 11
click at [122, 279] on span "Select an option" at bounding box center [118, 277] width 11 height 11
click at [122, 279] on input "Select an option" at bounding box center [118, 277] width 11 height 11
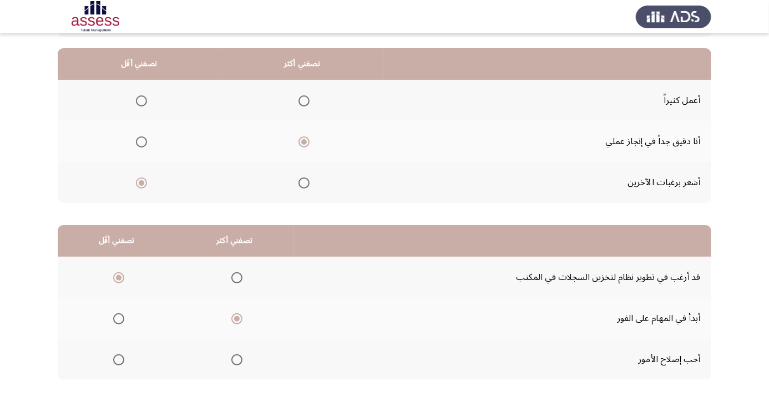
scroll to position [0, 0]
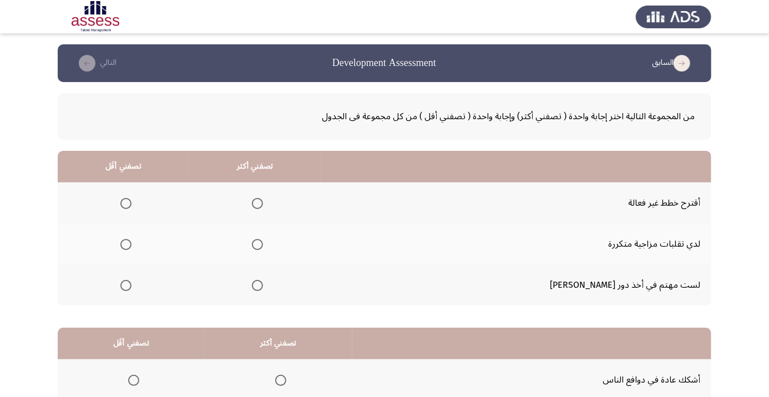
click at [126, 204] on span "Select an option" at bounding box center [126, 204] width 0 height 0
click at [132, 203] on input "Select an option" at bounding box center [125, 203] width 11 height 11
click at [263, 286] on span "Select an option" at bounding box center [257, 285] width 11 height 11
click at [263, 286] on input "Select an option" at bounding box center [257, 285] width 11 height 11
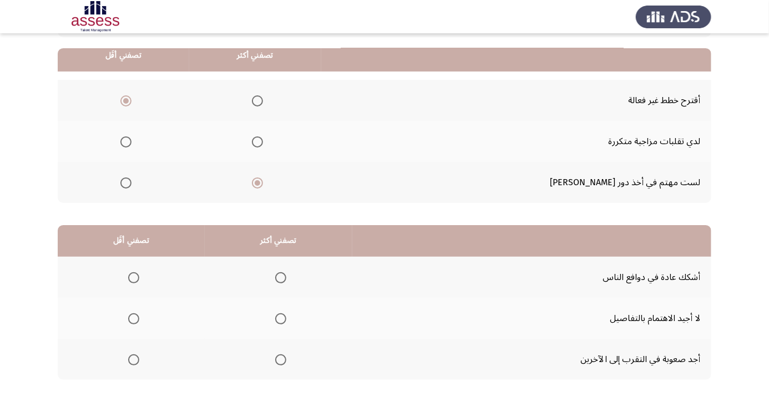
scroll to position [109, 0]
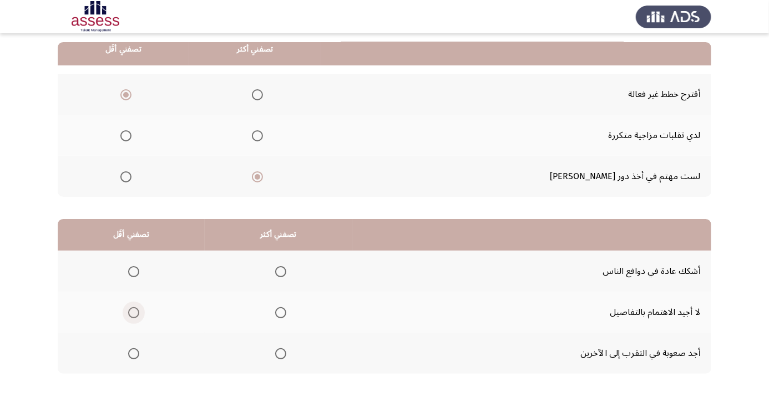
click at [133, 315] on span "Select an option" at bounding box center [133, 312] width 11 height 11
click at [133, 315] on input "Select an option" at bounding box center [133, 312] width 11 height 11
click at [281, 272] on span "Select an option" at bounding box center [281, 272] width 0 height 0
click at [281, 271] on input "Select an option" at bounding box center [280, 271] width 11 height 11
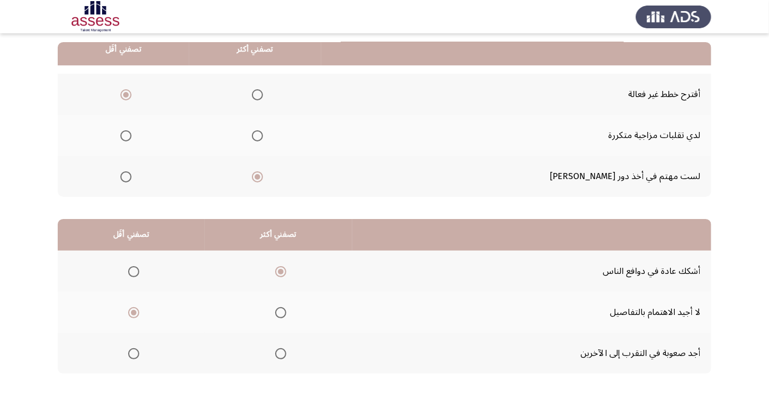
scroll to position [0, 0]
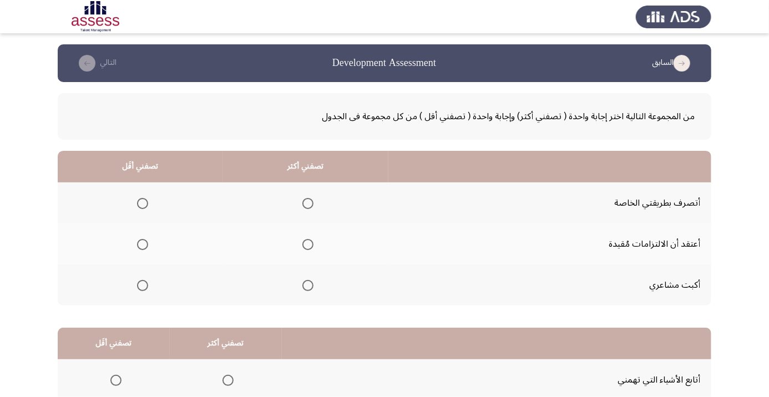
click at [143, 204] on span "Select an option" at bounding box center [143, 204] width 0 height 0
click at [143, 203] on input "Select an option" at bounding box center [142, 203] width 11 height 11
click at [314, 244] on span "Select an option" at bounding box center [307, 244] width 11 height 11
click at [314, 244] on input "Select an option" at bounding box center [307, 244] width 11 height 11
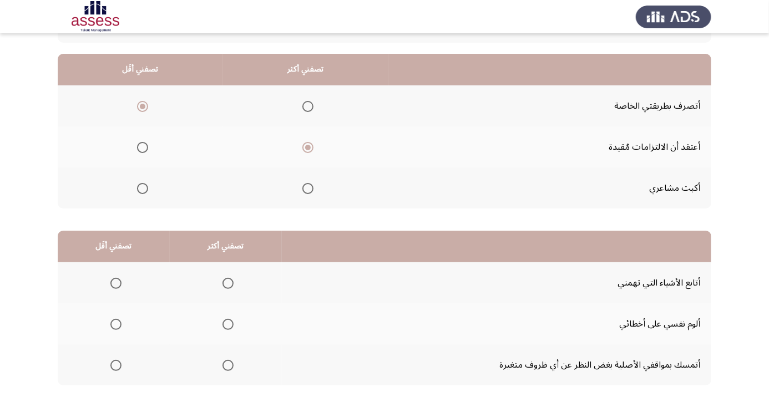
scroll to position [109, 0]
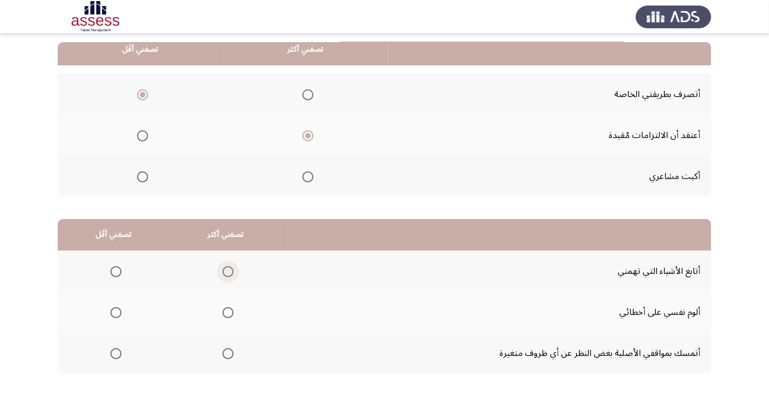
click at [225, 274] on span "Select an option" at bounding box center [228, 271] width 11 height 11
click at [225, 274] on input "Select an option" at bounding box center [228, 271] width 11 height 11
click at [112, 311] on span "Select an option" at bounding box center [115, 312] width 11 height 11
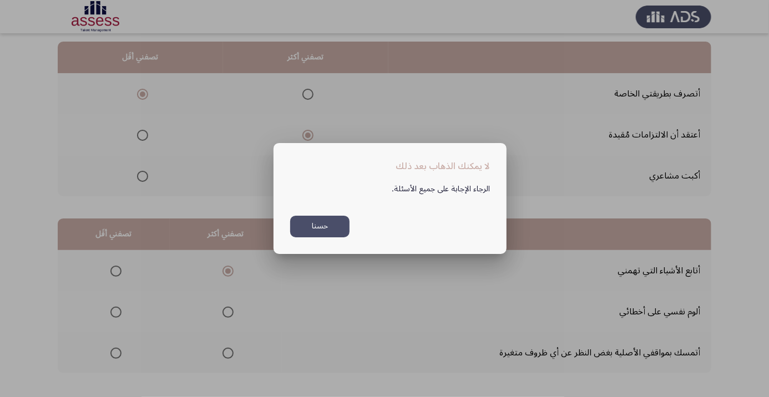
click at [325, 327] on div at bounding box center [384, 198] width 769 height 397
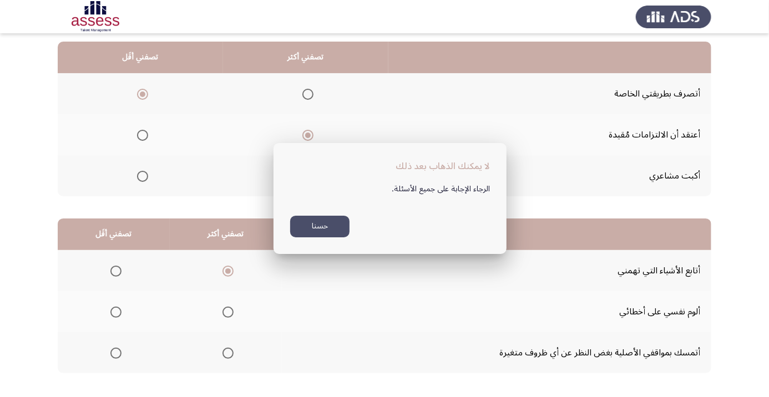
scroll to position [109, 0]
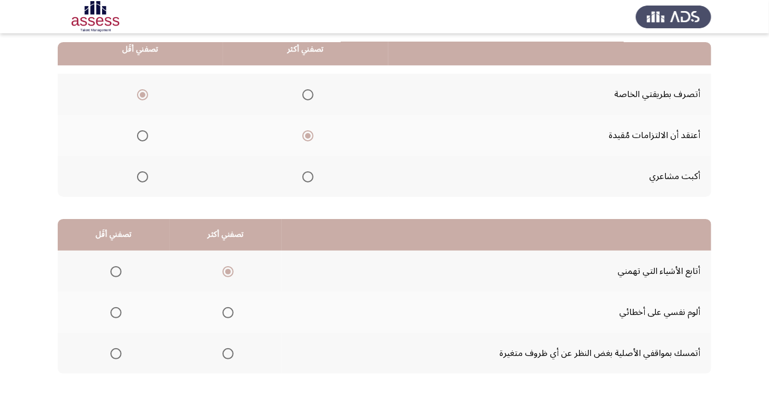
click at [114, 315] on span "Select an option" at bounding box center [115, 312] width 11 height 11
click at [114, 315] on input "Select an option" at bounding box center [115, 312] width 11 height 11
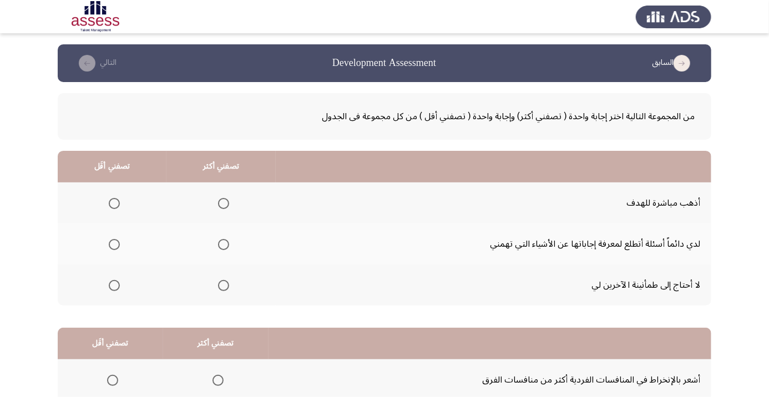
click at [229, 290] on span "Select an option" at bounding box center [223, 285] width 11 height 11
click at [229, 290] on input "Select an option" at bounding box center [223, 285] width 11 height 11
click at [110, 246] on span "Select an option" at bounding box center [114, 244] width 11 height 11
click at [110, 246] on input "Select an option" at bounding box center [114, 244] width 11 height 11
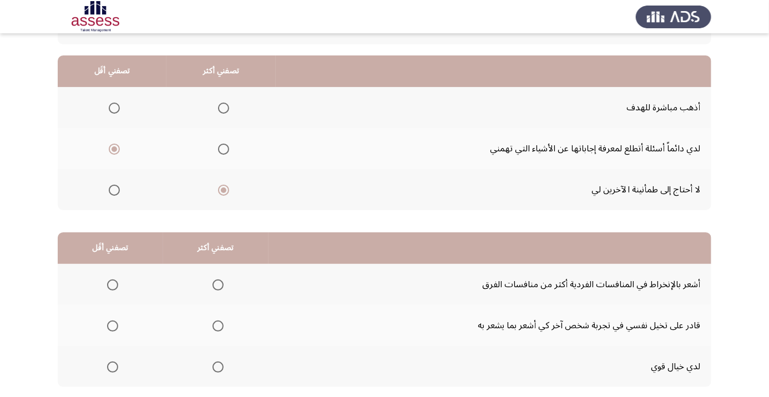
scroll to position [109, 0]
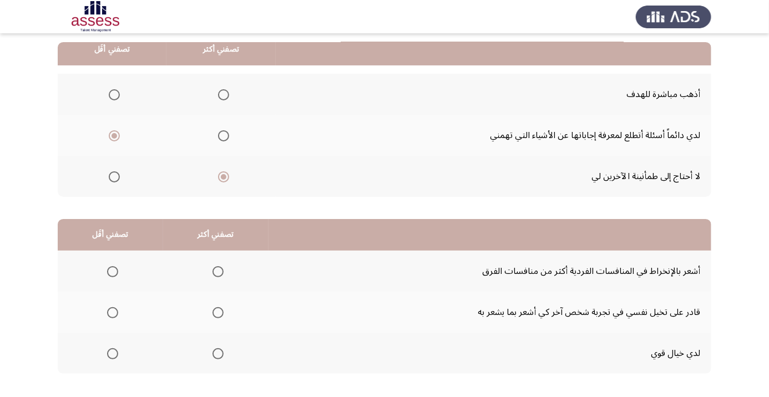
click at [110, 316] on span "Select an option" at bounding box center [112, 312] width 11 height 11
click at [110, 316] on input "Select an option" at bounding box center [112, 312] width 11 height 11
click at [218, 272] on span "Select an option" at bounding box center [218, 272] width 0 height 0
click at [218, 271] on input "Select an option" at bounding box center [218, 271] width 11 height 11
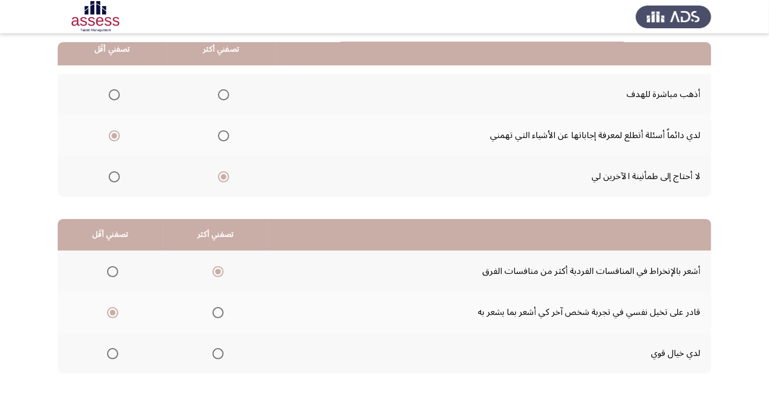
scroll to position [0, 0]
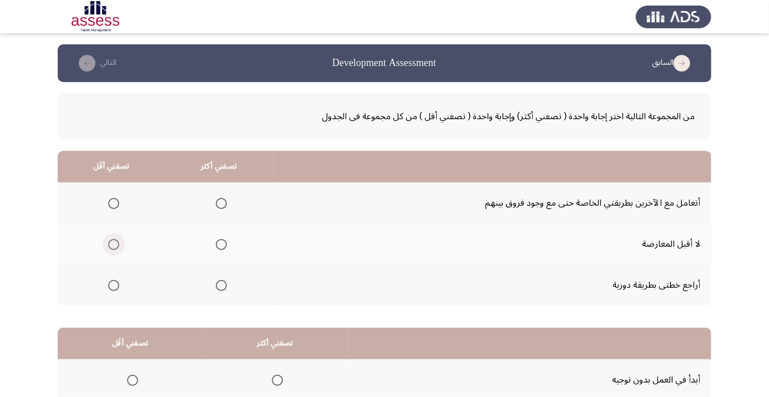
click at [114, 245] on span "Select an option" at bounding box center [114, 245] width 0 height 0
click at [114, 244] on input "Select an option" at bounding box center [113, 244] width 11 height 11
click at [221, 289] on span "Select an option" at bounding box center [221, 285] width 11 height 11
click at [221, 289] on input "Select an option" at bounding box center [221, 285] width 11 height 11
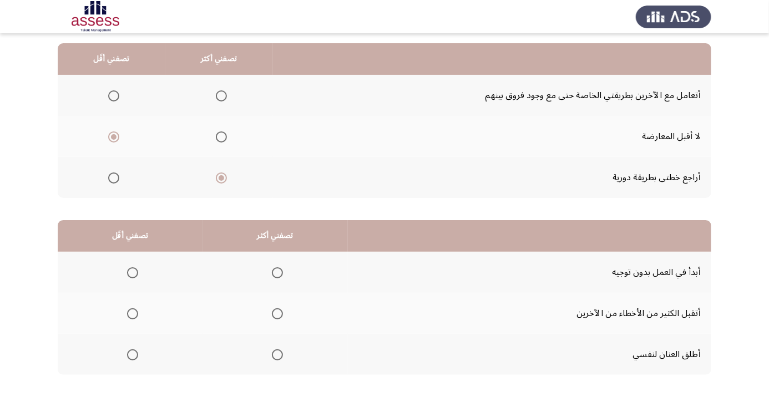
scroll to position [109, 0]
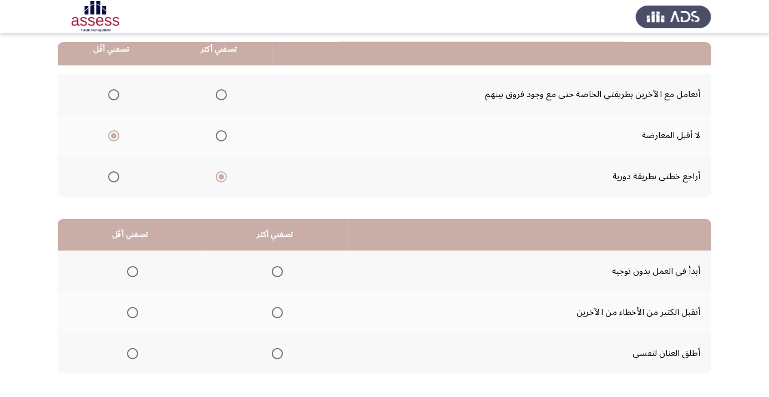
click at [278, 271] on span "Select an option" at bounding box center [277, 271] width 11 height 11
click at [278, 271] on input "Select an option" at bounding box center [277, 271] width 11 height 11
click at [132, 315] on span "Select an option" at bounding box center [132, 312] width 11 height 11
click at [132, 315] on input "Select an option" at bounding box center [132, 312] width 11 height 11
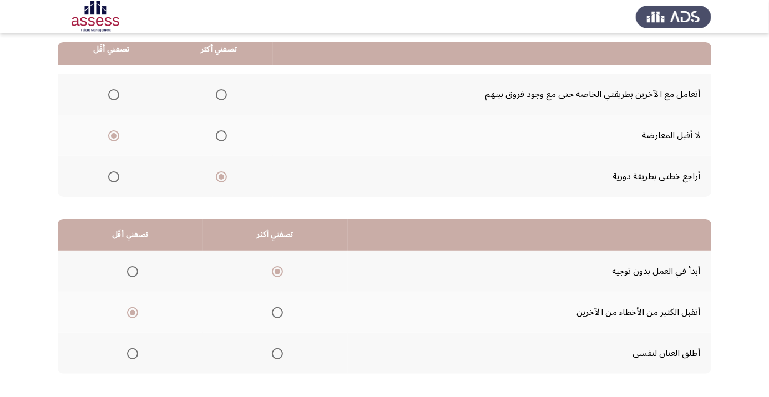
scroll to position [0, 0]
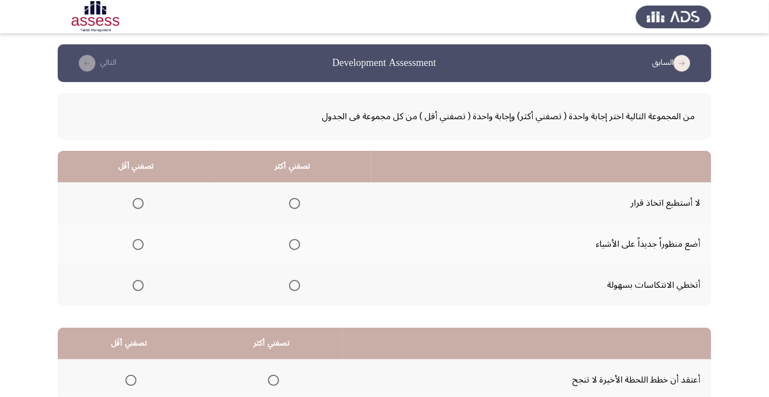
click at [295, 286] on span "Select an option" at bounding box center [295, 286] width 0 height 0
click at [294, 285] on input "Select an option" at bounding box center [294, 285] width 11 height 11
click at [138, 203] on span "Select an option" at bounding box center [138, 203] width 11 height 11
click at [138, 203] on input "Select an option" at bounding box center [138, 203] width 11 height 11
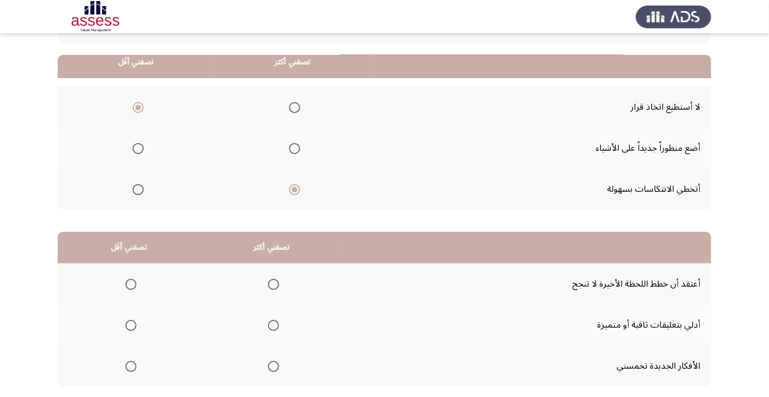
scroll to position [109, 0]
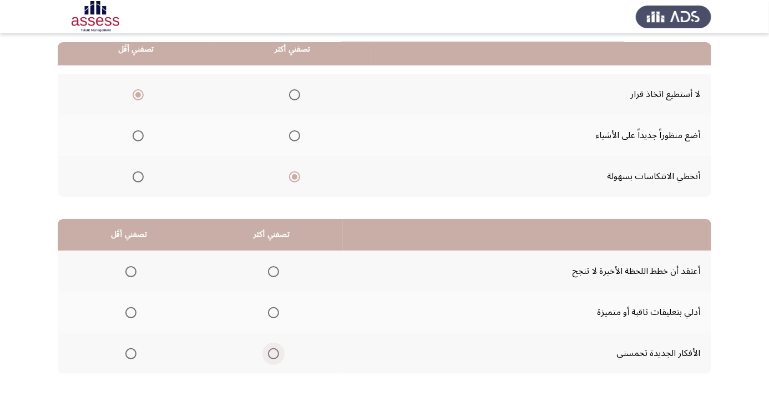
click at [277, 356] on span "Select an option" at bounding box center [273, 353] width 11 height 11
click at [277, 356] on input "Select an option" at bounding box center [273, 353] width 11 height 11
click at [136, 266] on span "Select an option" at bounding box center [130, 271] width 11 height 11
click at [136, 266] on input "Select an option" at bounding box center [130, 271] width 11 height 11
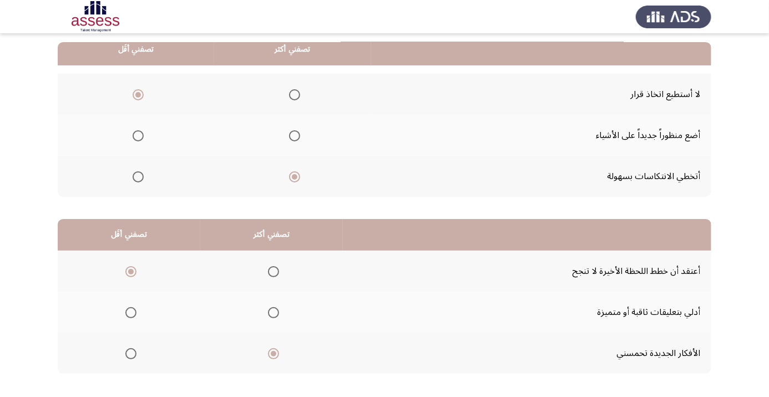
scroll to position [0, 0]
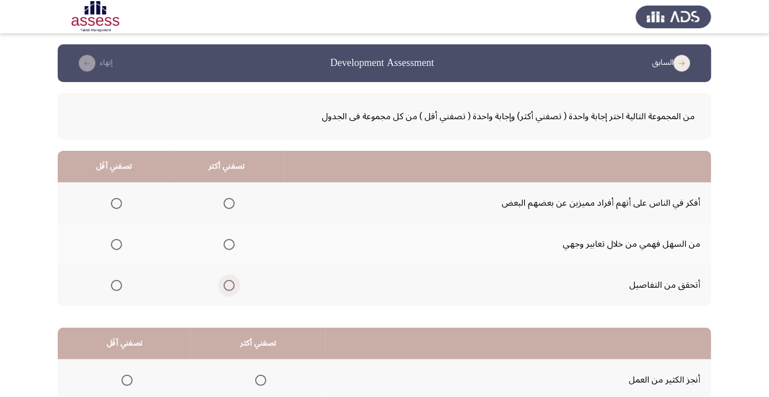
click at [229, 286] on span "Select an option" at bounding box center [229, 286] width 0 height 0
click at [230, 285] on input "Select an option" at bounding box center [229, 285] width 11 height 11
click at [117, 245] on span "Select an option" at bounding box center [117, 245] width 0 height 0
click at [117, 244] on input "Select an option" at bounding box center [116, 244] width 11 height 11
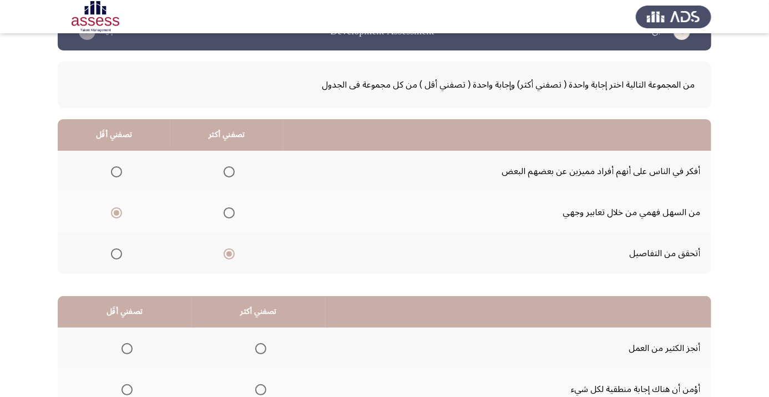
scroll to position [109, 0]
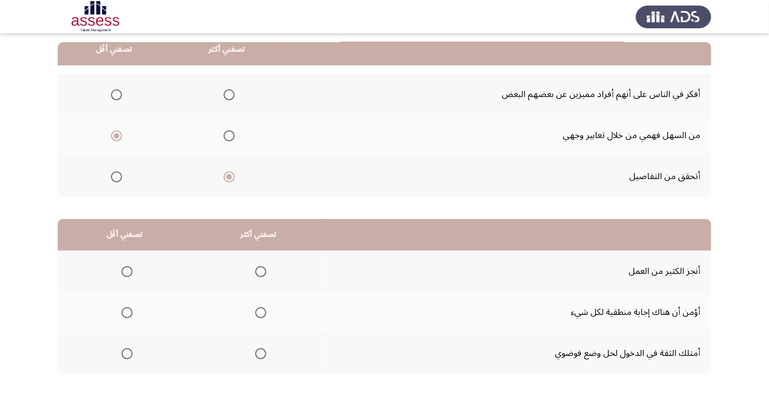
click at [127, 313] on span "Select an option" at bounding box center [127, 313] width 0 height 0
click at [127, 311] on input "Select an option" at bounding box center [127, 312] width 11 height 11
click at [261, 354] on span "Select an option" at bounding box center [261, 354] width 0 height 0
click at [261, 352] on input "Select an option" at bounding box center [260, 353] width 11 height 11
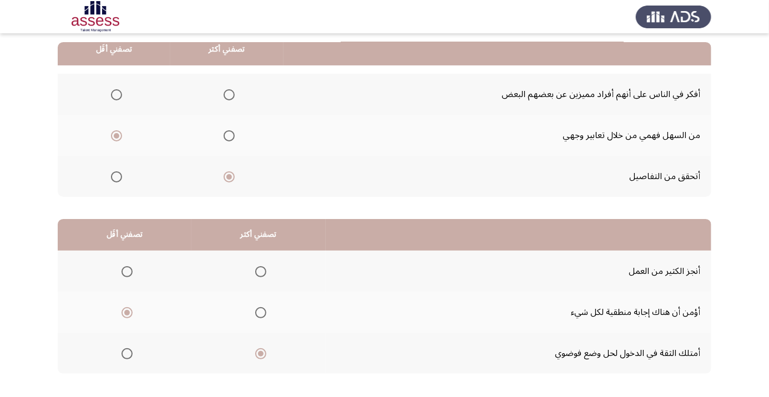
scroll to position [0, 0]
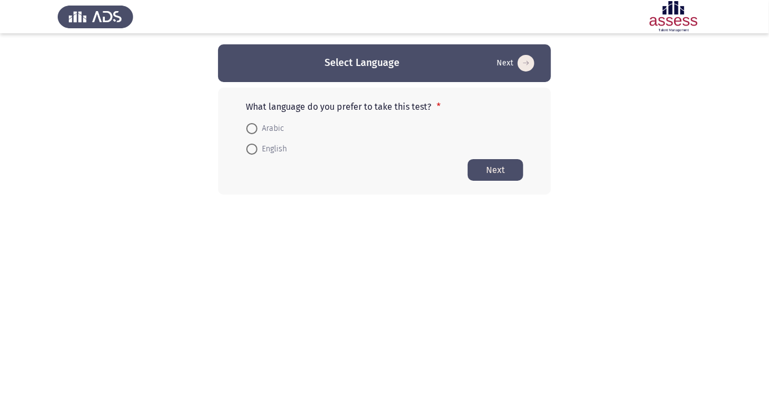
click at [252, 129] on span at bounding box center [252, 129] width 0 height 0
click at [252, 128] on input "Arabic" at bounding box center [251, 128] width 11 height 11
radio input "true"
click at [502, 168] on button "Next" at bounding box center [495, 170] width 55 height 22
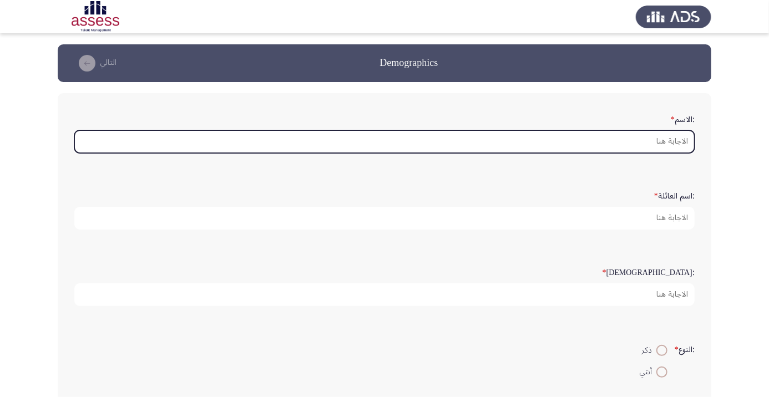
click at [650, 144] on input ":الاسم *" at bounding box center [384, 141] width 620 height 23
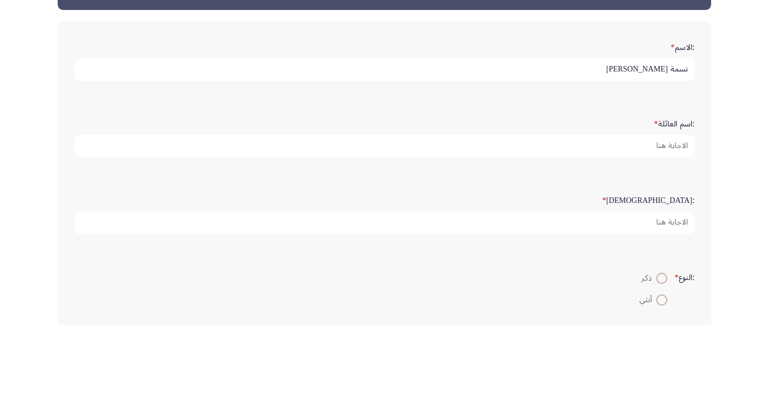
scroll to position [3, 0]
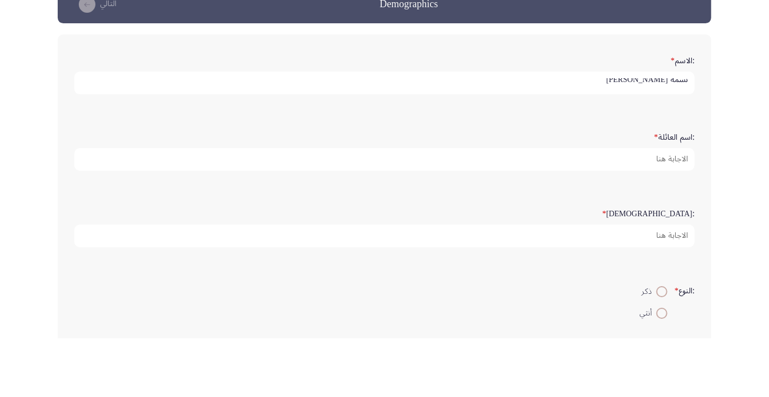
type input "نسمة عبدالعزيز عادل محمد"
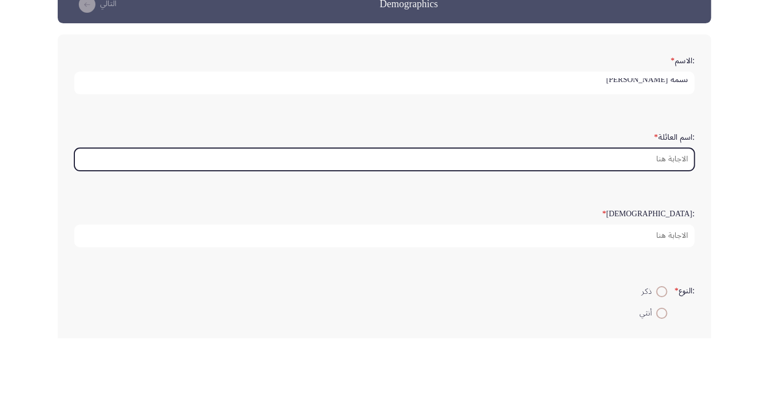
click at [650, 220] on input ":اسم العائلة *" at bounding box center [384, 218] width 620 height 23
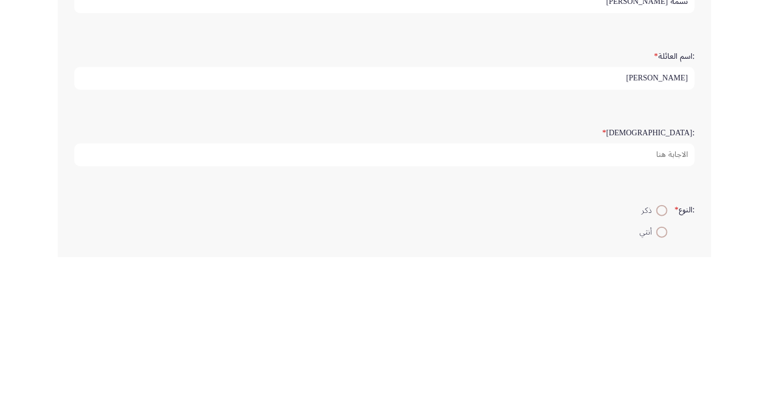
type input "علي درويش"
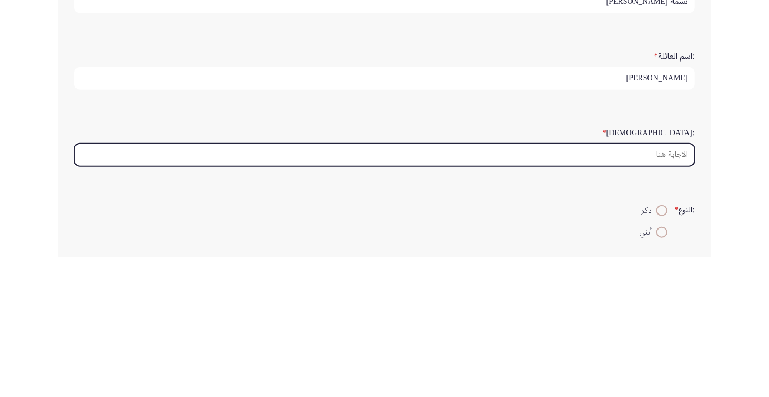
click at [629, 295] on input ":السن *" at bounding box center [384, 295] width 620 height 23
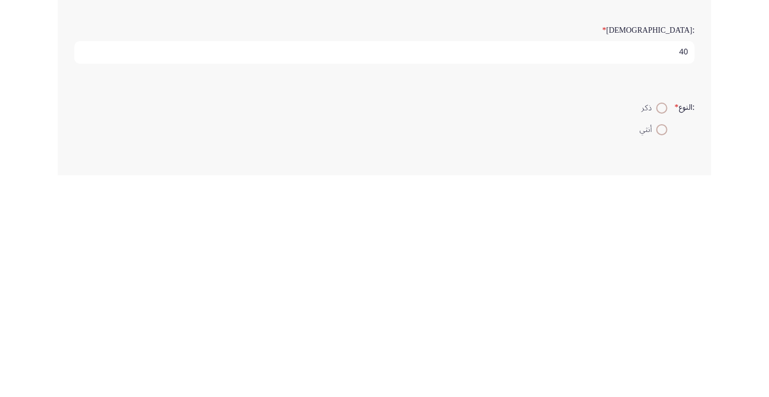
type input "40"
click at [648, 355] on span "أنثي" at bounding box center [648, 351] width 17 height 13
click at [656, 355] on input "أنثي" at bounding box center [661, 351] width 11 height 11
radio input "true"
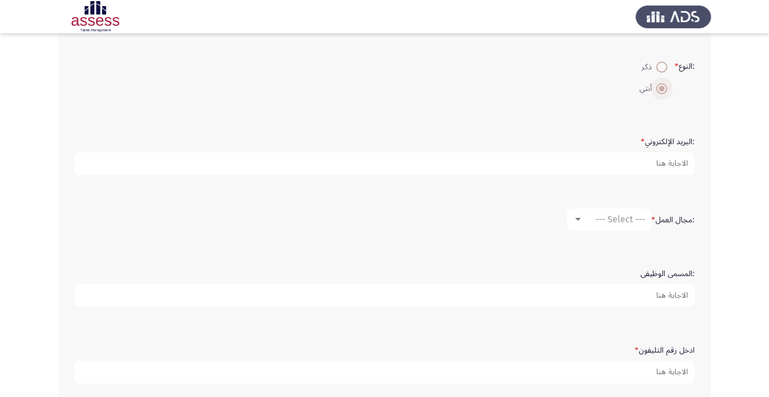
scroll to position [285, 0]
click at [588, 219] on div "--- Select ---" at bounding box center [614, 218] width 62 height 11
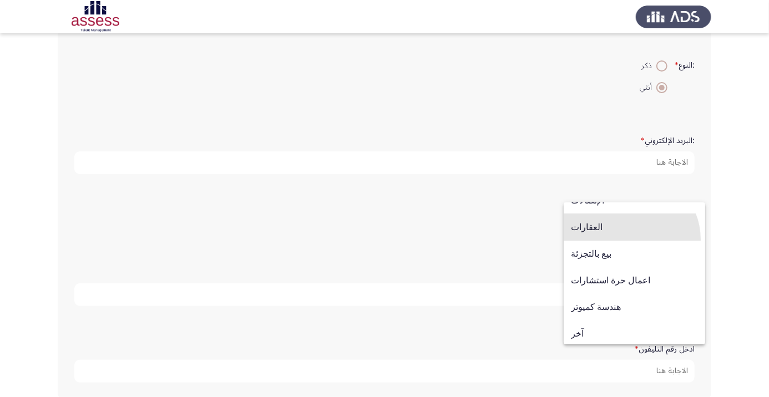
scroll to position [364, 0]
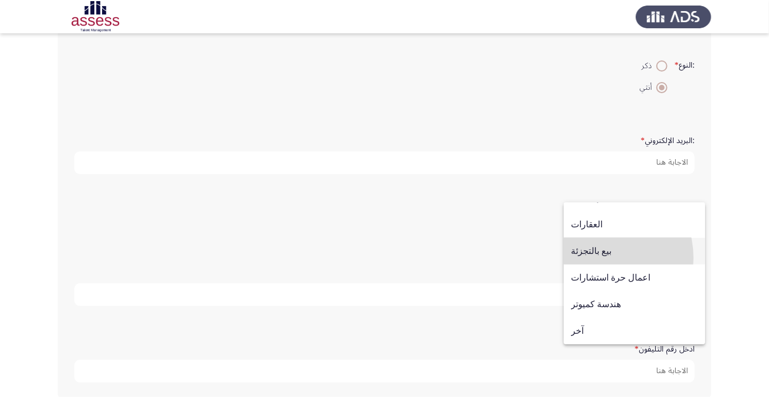
click at [592, 258] on span "بيع بالتجزئة" at bounding box center [634, 251] width 127 height 27
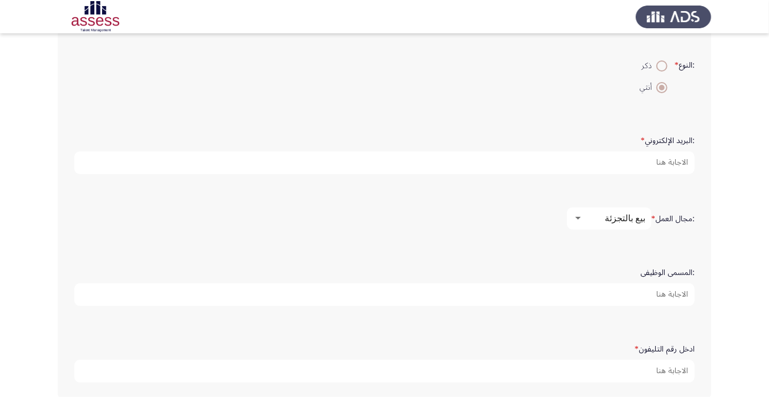
click at [636, 295] on input ":المسمى الوظيفى" at bounding box center [384, 295] width 620 height 23
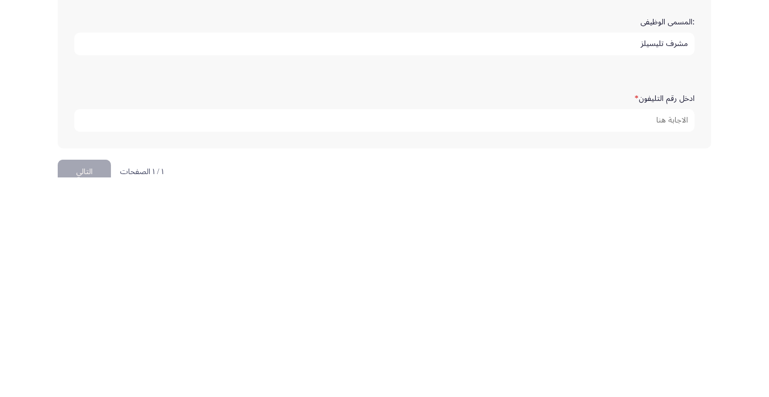
scroll to position [324, 0]
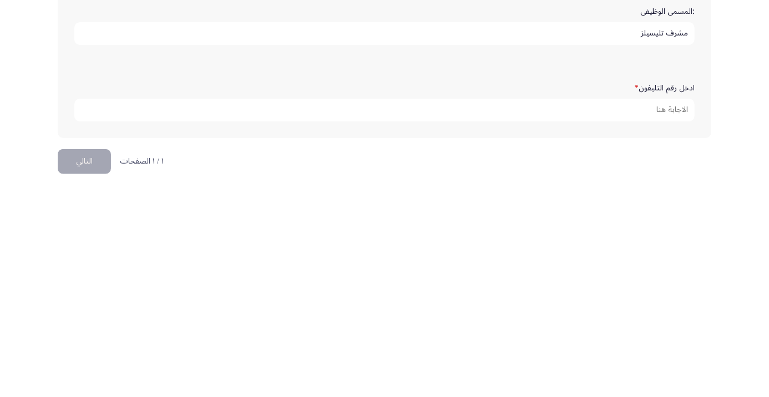
type input "مشرف تليسيلز"
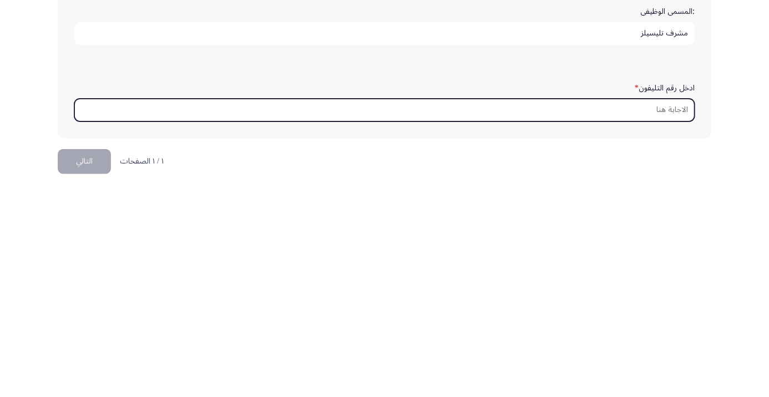
click at [634, 331] on input "ادخل رقم التليفون *" at bounding box center [384, 332] width 620 height 23
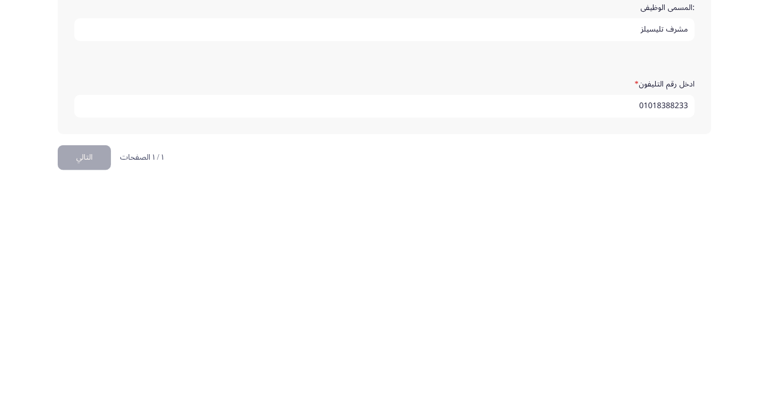
scroll to position [338, 0]
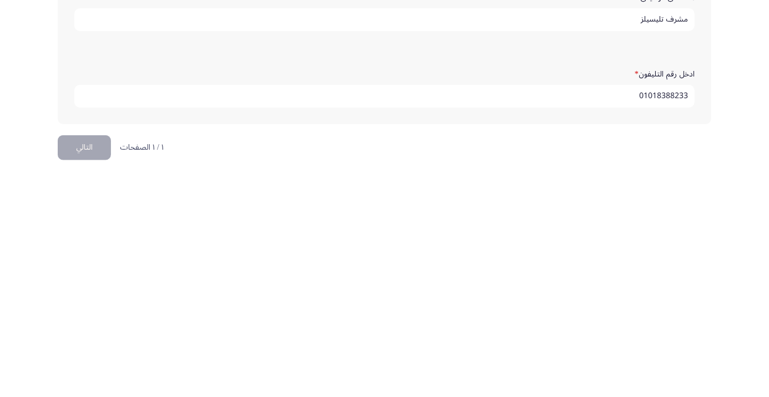
type input "01018388233"
click at [88, 371] on button "التالي" at bounding box center [84, 369] width 53 height 25
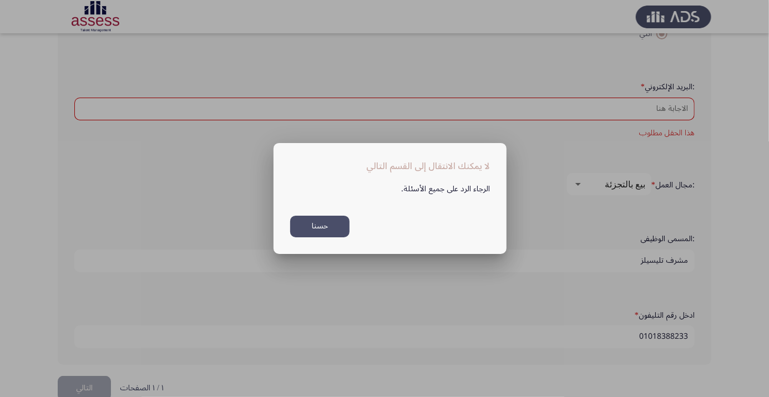
click at [327, 226] on button "حسنا" at bounding box center [319, 227] width 59 height 22
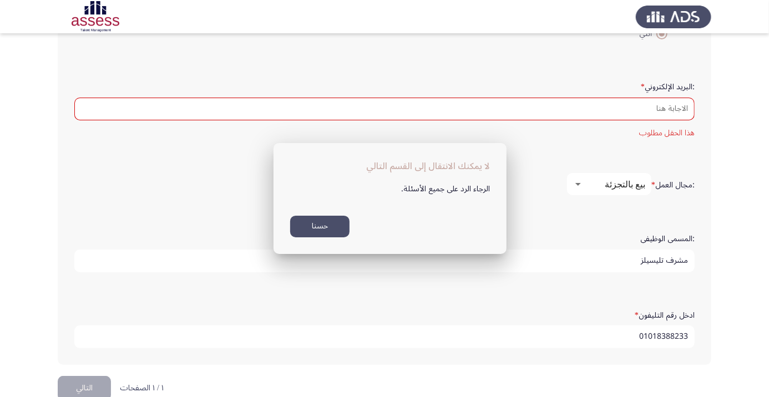
scroll to position [338, 0]
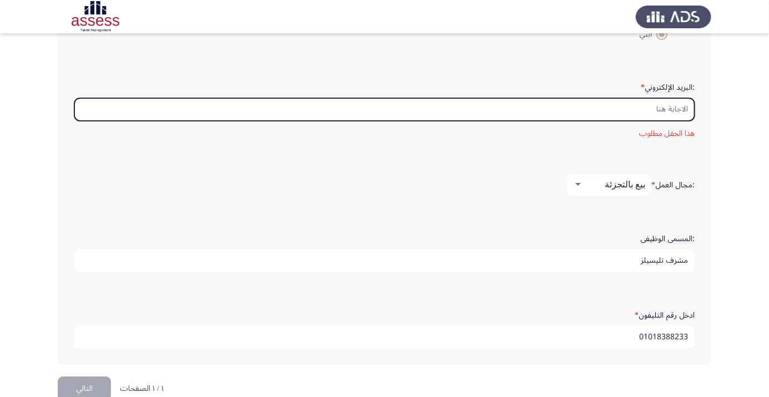
click at [572, 109] on input ":البريد الإلكتروني *" at bounding box center [384, 109] width 620 height 23
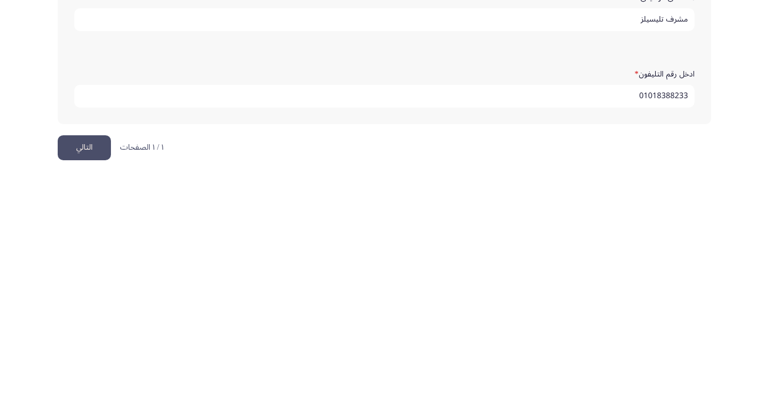
type input "Nesmaabdalziz@icloud.com"
click at [85, 363] on button "التالي" at bounding box center [84, 369] width 53 height 25
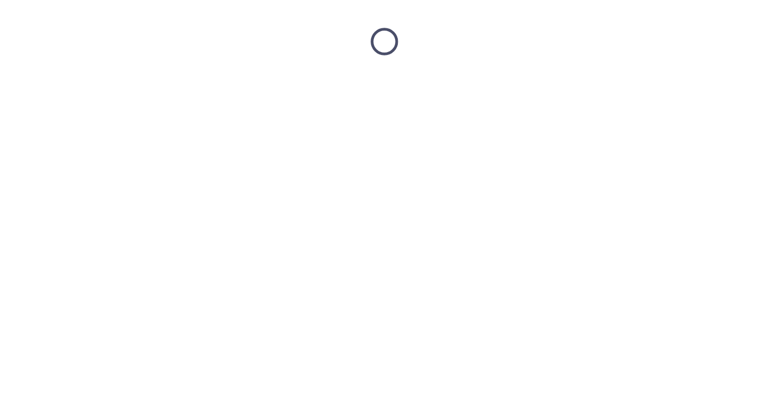
scroll to position [0, 0]
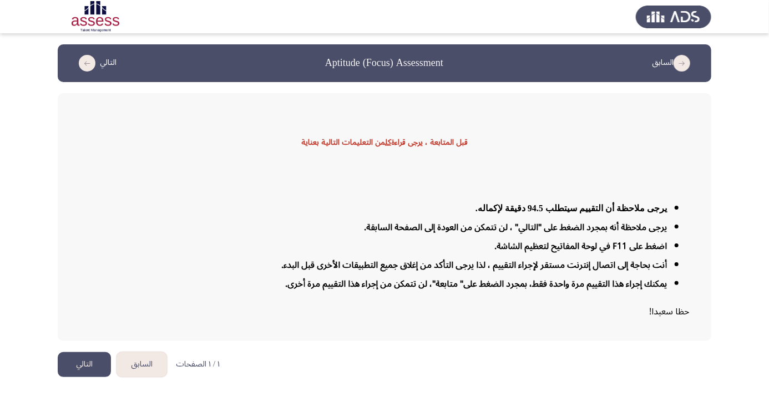
click at [91, 377] on button "التالي" at bounding box center [84, 364] width 53 height 25
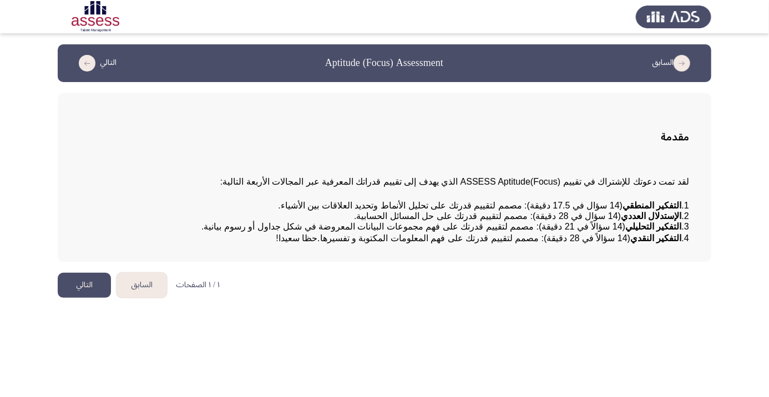
click at [79, 298] on button "التالي" at bounding box center [84, 285] width 53 height 25
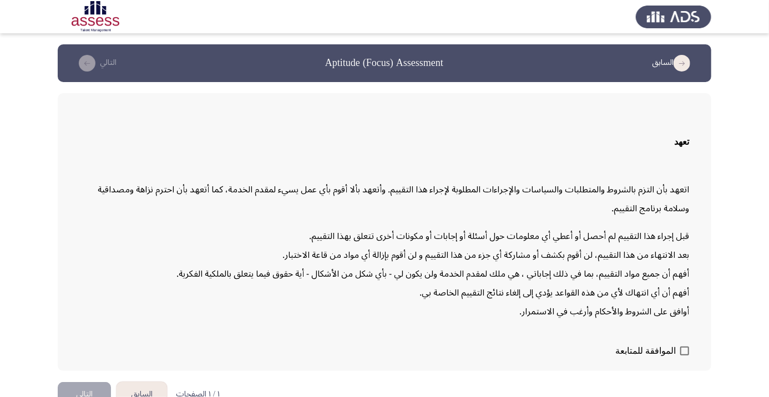
click at [670, 358] on span "الموافقة للمتابعة" at bounding box center [645, 351] width 60 height 13
click at [684, 356] on input "الموافقة للمتابعة" at bounding box center [684, 356] width 1 height 1
checkbox input "true"
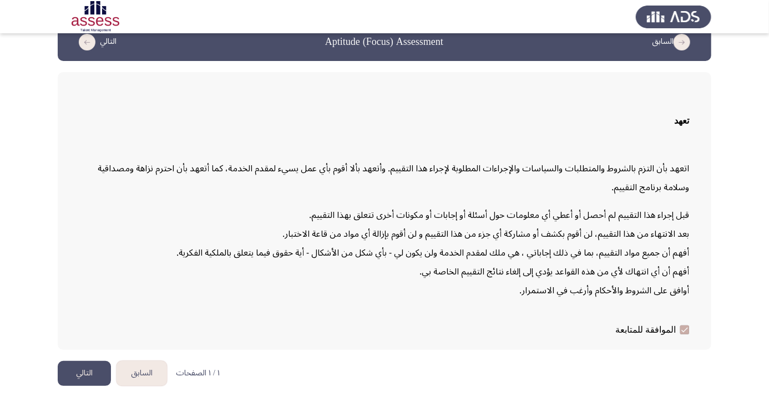
click at [86, 386] on button "التالي" at bounding box center [84, 373] width 53 height 25
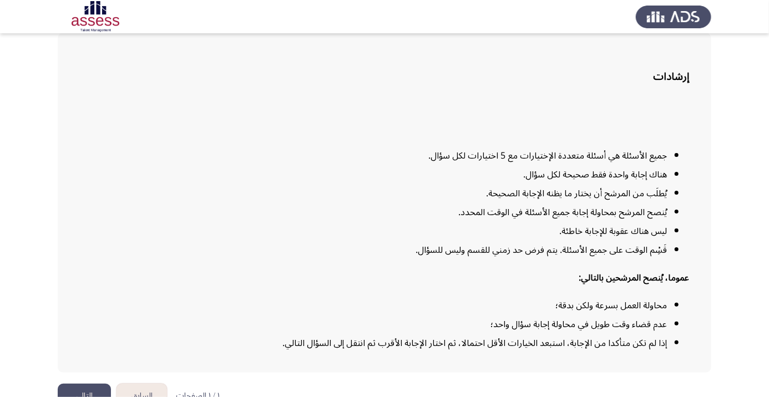
scroll to position [90, 0]
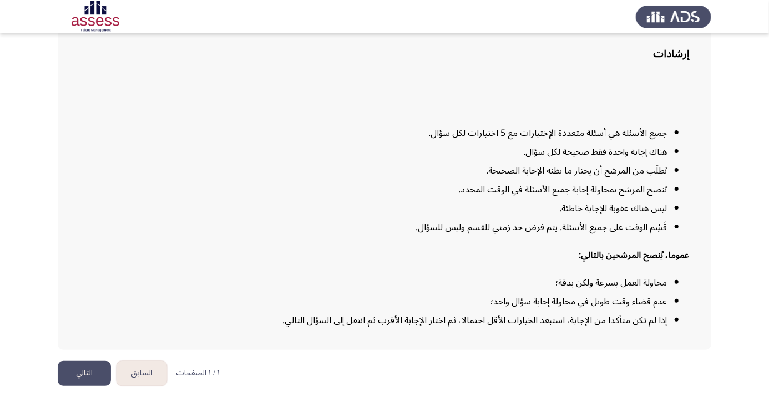
click at [89, 386] on button "التالي" at bounding box center [84, 373] width 53 height 25
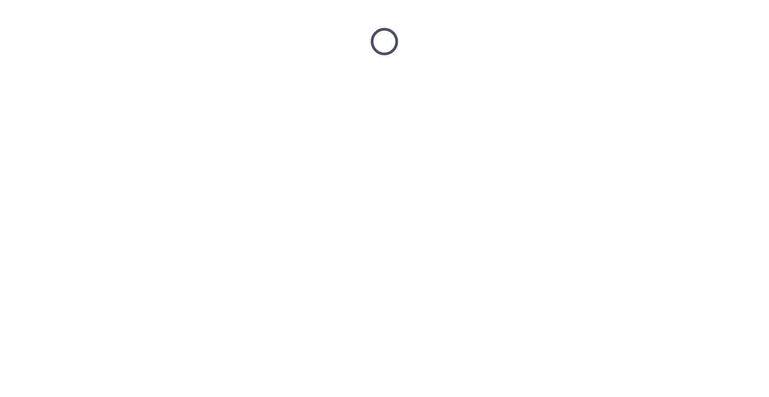
scroll to position [0, 0]
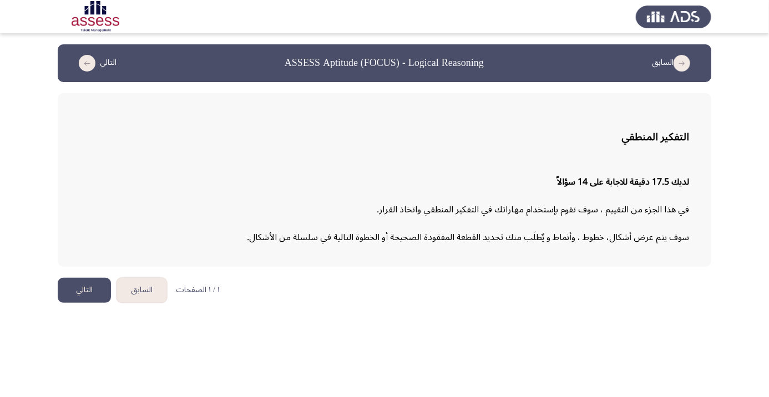
click at [87, 291] on button "التالي" at bounding box center [84, 290] width 53 height 25
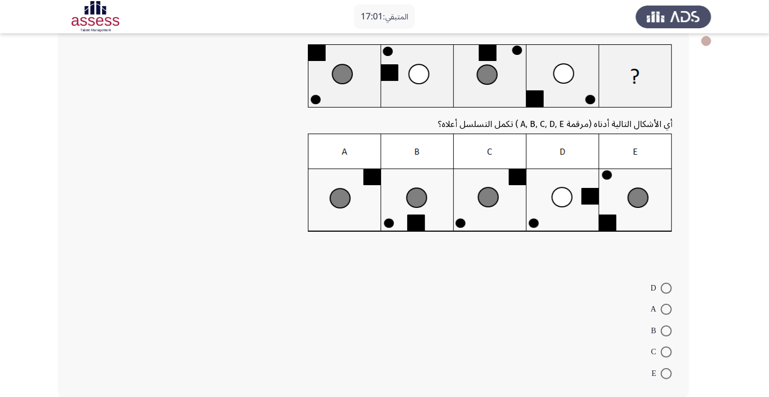
scroll to position [74, 0]
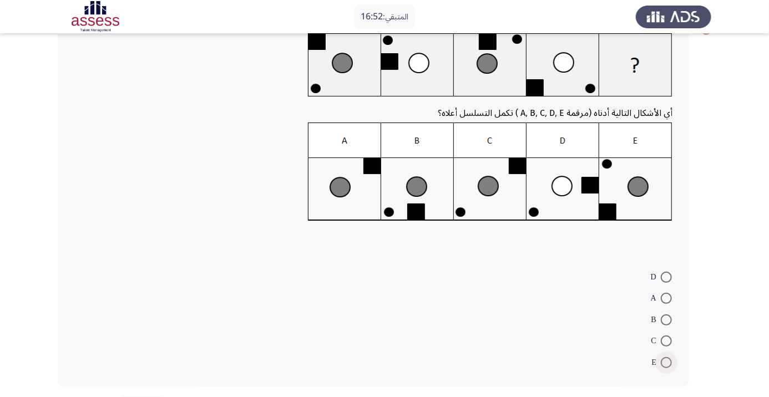
click at [666, 362] on span at bounding box center [666, 362] width 11 height 11
click at [666, 362] on input "E" at bounding box center [666, 362] width 11 height 11
radio input "true"
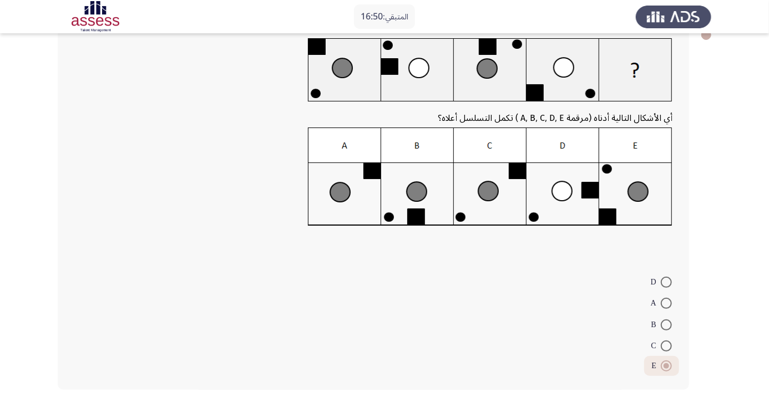
scroll to position [63, 0]
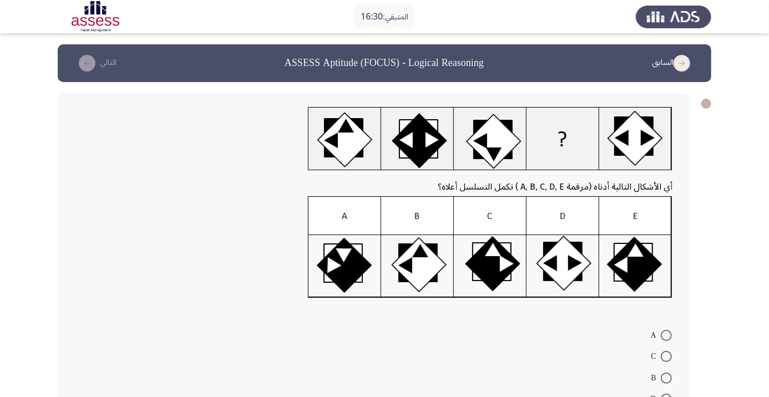
click at [666, 397] on span at bounding box center [666, 399] width 11 height 11
click at [666, 397] on input "D" at bounding box center [666, 399] width 11 height 11
radio input "true"
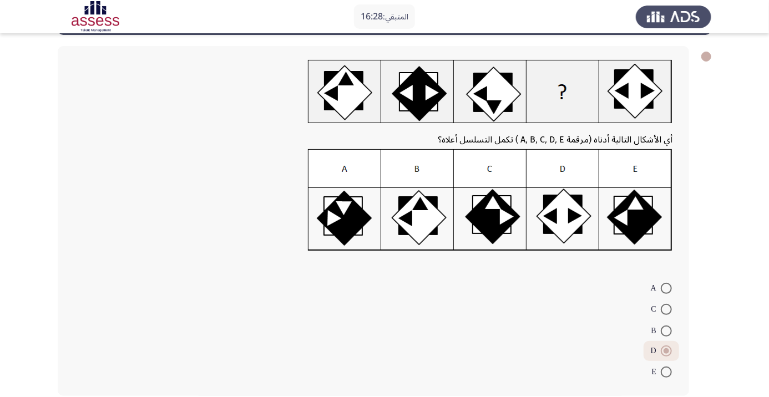
scroll to position [48, 0]
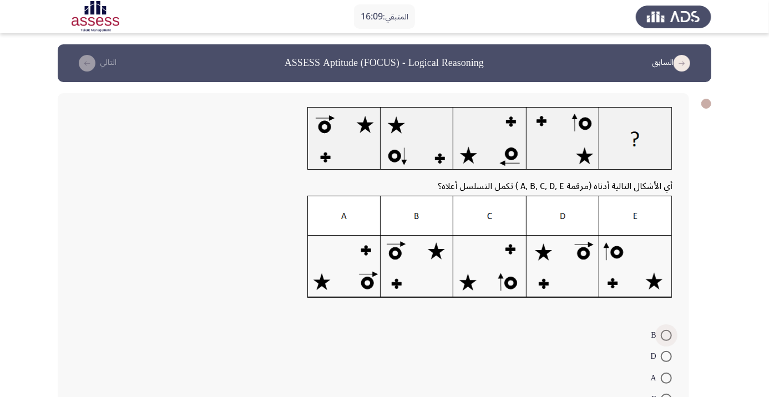
click at [666, 335] on span at bounding box center [666, 335] width 11 height 11
click at [666, 335] on input "B" at bounding box center [666, 335] width 11 height 11
radio input "true"
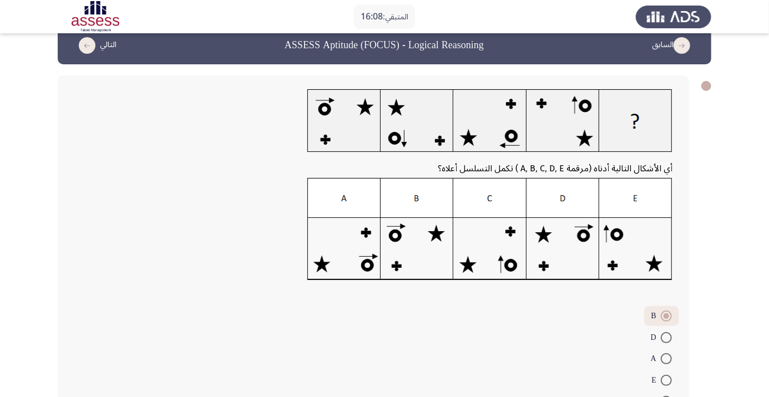
scroll to position [48, 0]
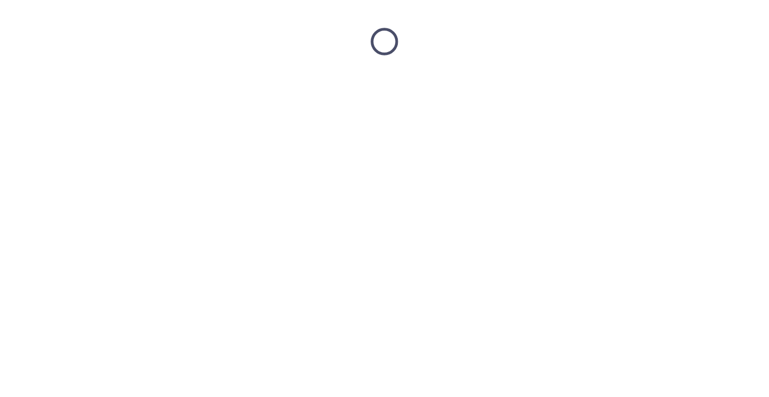
scroll to position [0, 0]
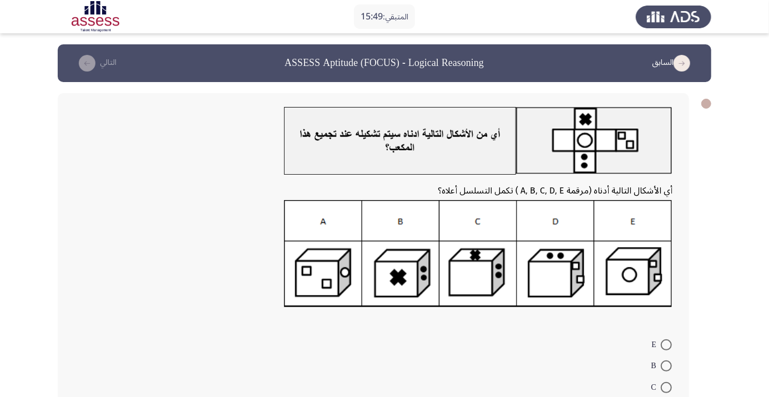
radio input "true"
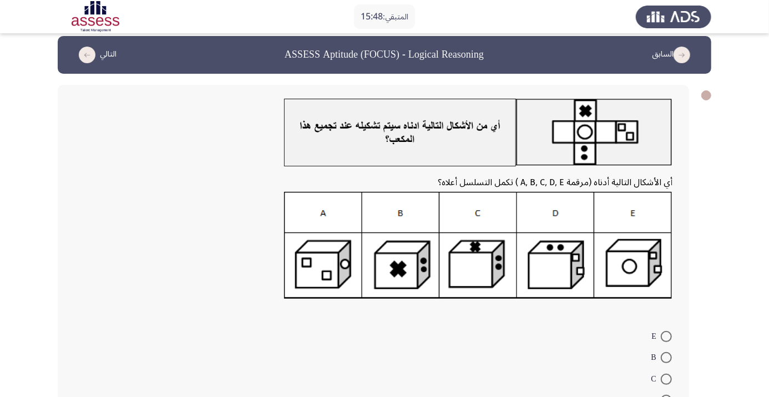
scroll to position [58, 0]
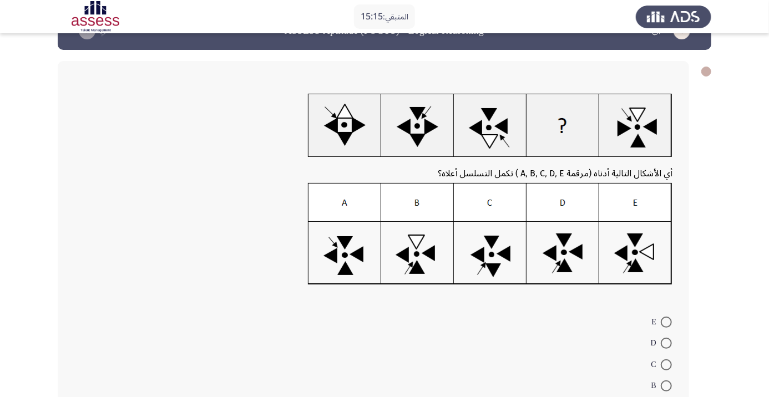
scroll to position [46, 0]
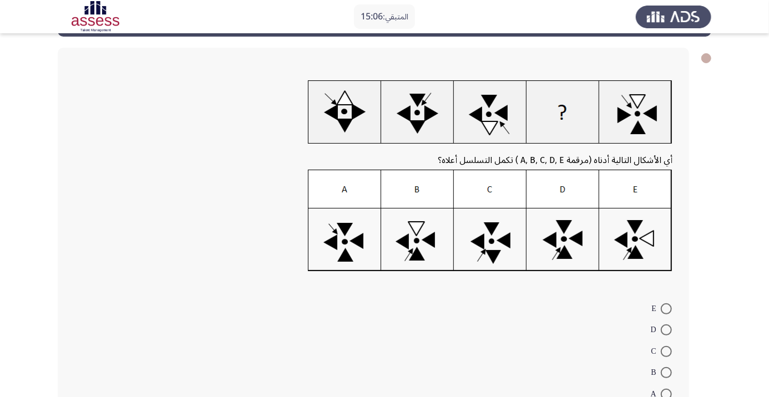
click at [666, 351] on span at bounding box center [666, 351] width 11 height 11
click at [666, 351] on input "C" at bounding box center [666, 351] width 11 height 11
radio input "true"
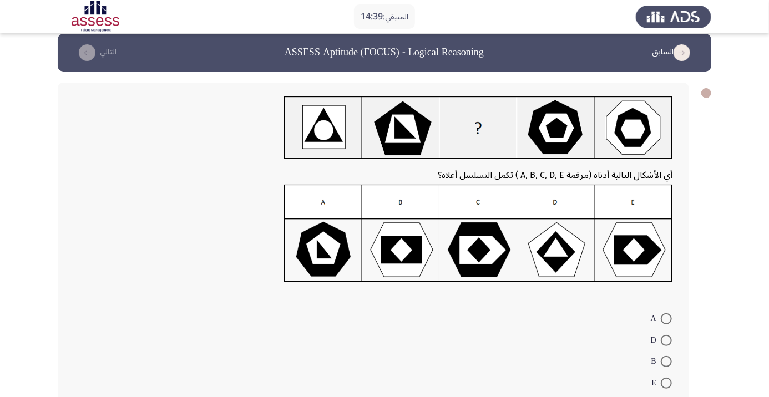
scroll to position [21, 0]
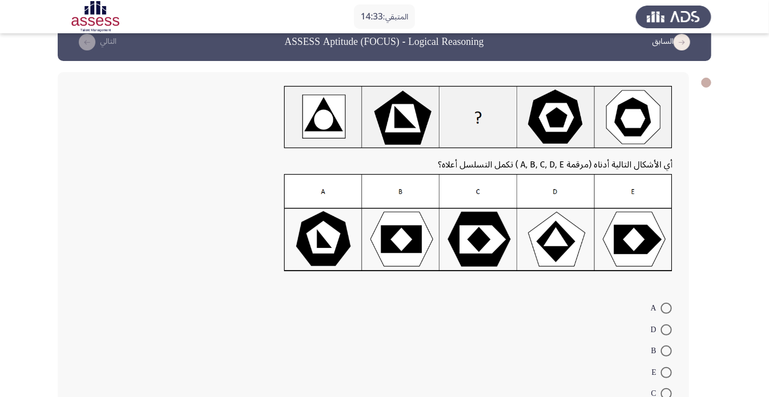
click at [666, 351] on span at bounding box center [666, 351] width 11 height 11
click at [666, 351] on input "B" at bounding box center [666, 351] width 11 height 11
radio input "true"
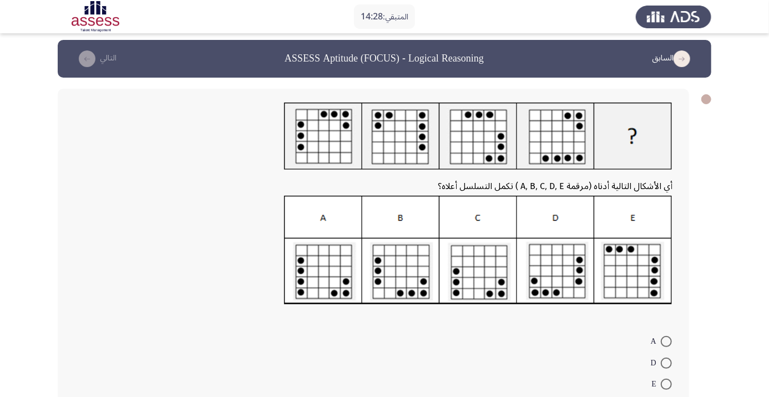
scroll to position [12, 0]
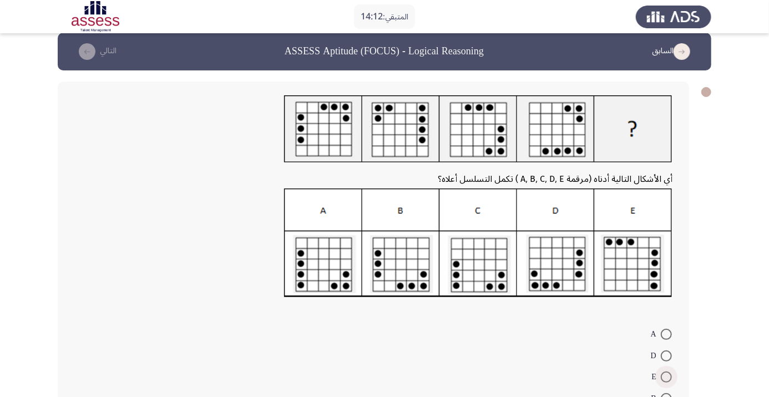
click at [666, 377] on span at bounding box center [666, 377] width 11 height 11
click at [666, 377] on input "E" at bounding box center [666, 377] width 11 height 11
radio input "true"
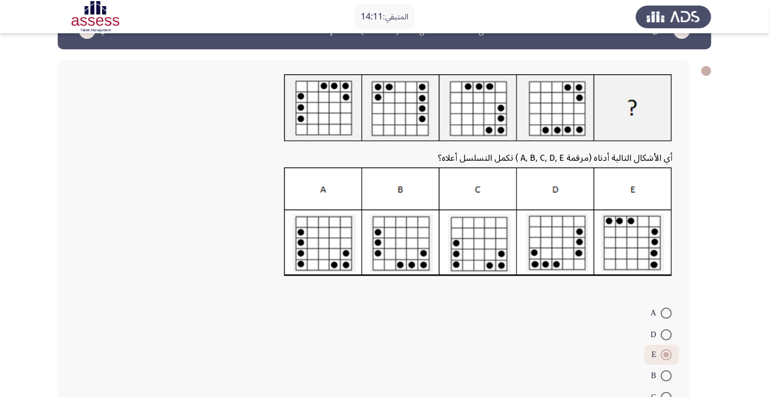
scroll to position [59, 0]
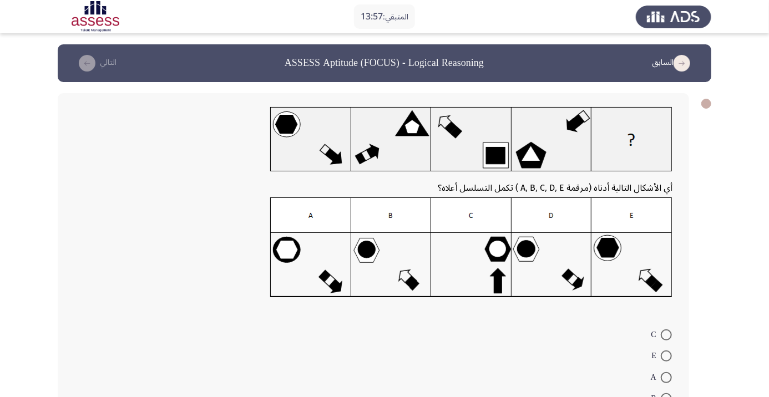
click at [666, 377] on span at bounding box center [666, 377] width 11 height 11
click at [666, 377] on input "A" at bounding box center [666, 377] width 11 height 11
radio input "true"
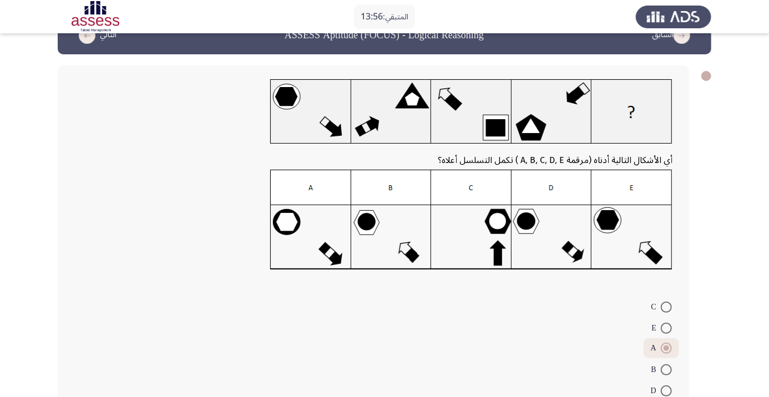
scroll to position [48, 0]
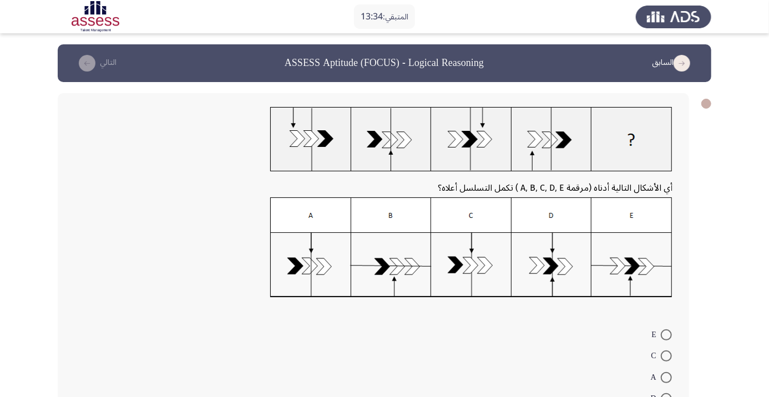
click at [666, 397] on span at bounding box center [666, 398] width 11 height 11
click at [666, 397] on input "D" at bounding box center [666, 398] width 11 height 11
radio input "true"
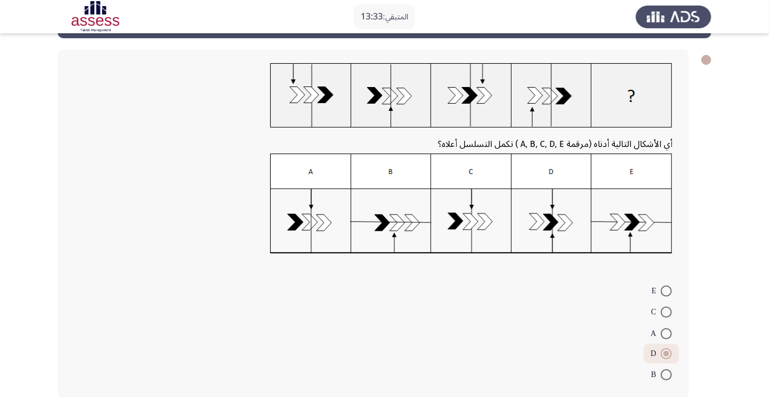
scroll to position [48, 0]
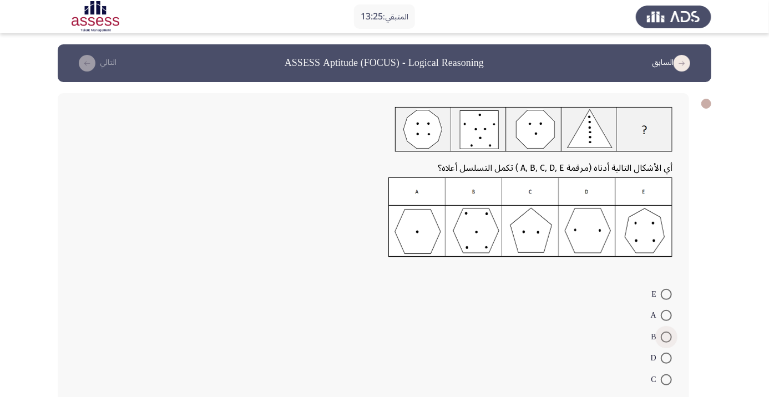
click at [666, 337] on span at bounding box center [666, 337] width 11 height 11
click at [666, 337] on input "B" at bounding box center [666, 337] width 11 height 11
radio input "true"
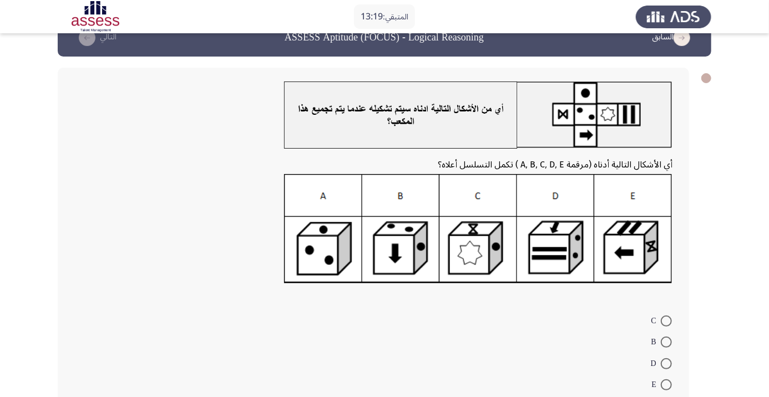
scroll to position [24, 0]
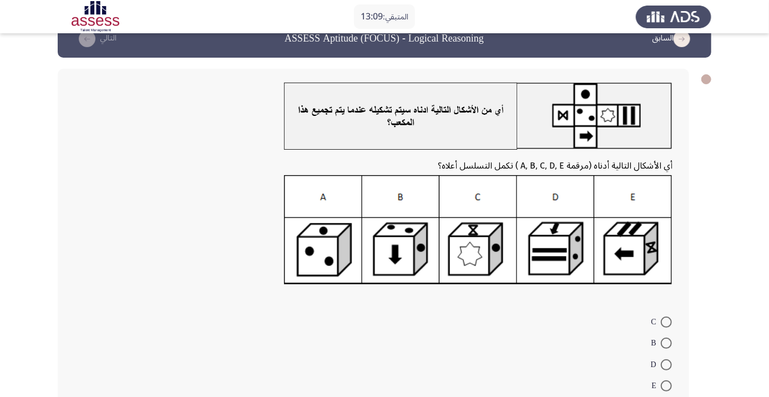
click at [550, 270] on img at bounding box center [478, 230] width 388 height 110
radio input "true"
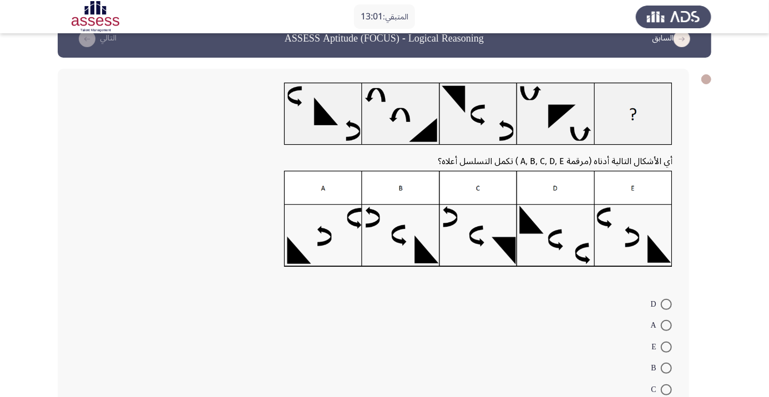
scroll to position [26, 0]
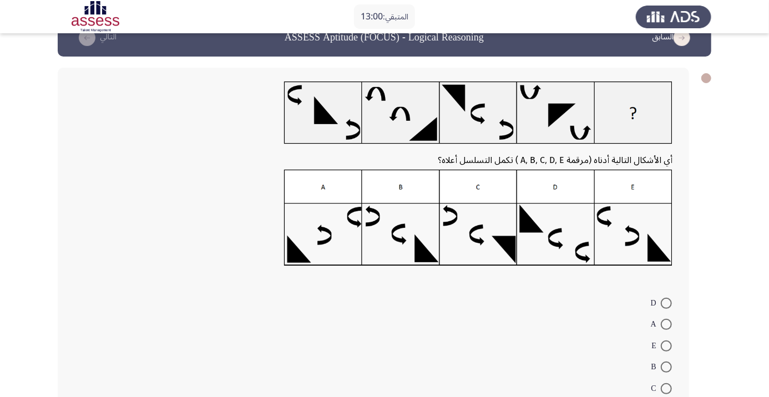
click at [666, 346] on span at bounding box center [666, 346] width 11 height 11
click at [666, 346] on input "E" at bounding box center [666, 346] width 11 height 11
radio input "true"
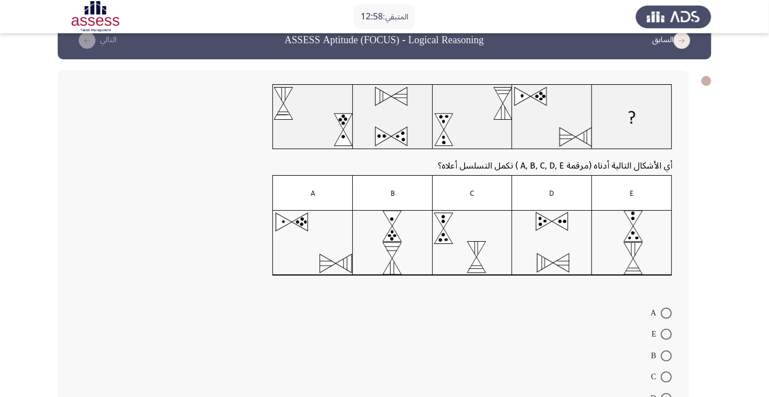
scroll to position [50, 0]
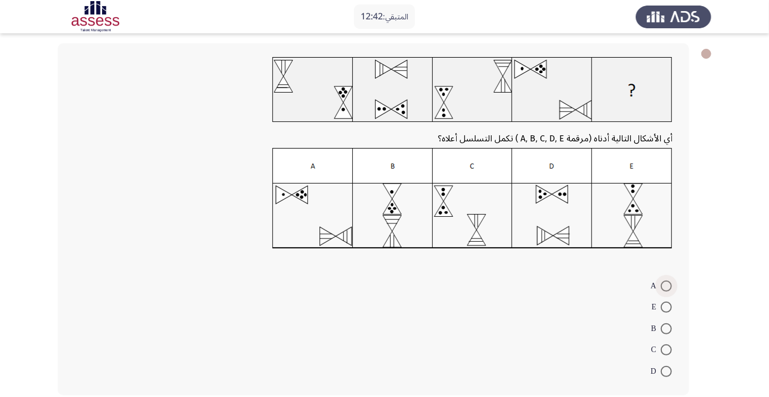
click at [666, 286] on span at bounding box center [666, 286] width 11 height 11
click at [666, 286] on input "A" at bounding box center [666, 286] width 11 height 11
radio input "true"
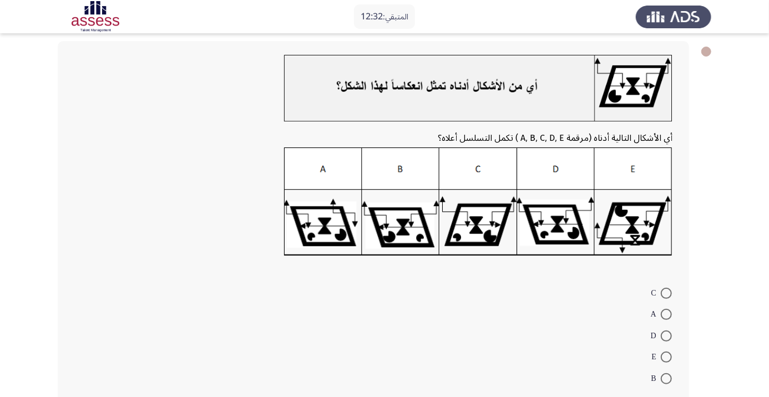
scroll to position [59, 0]
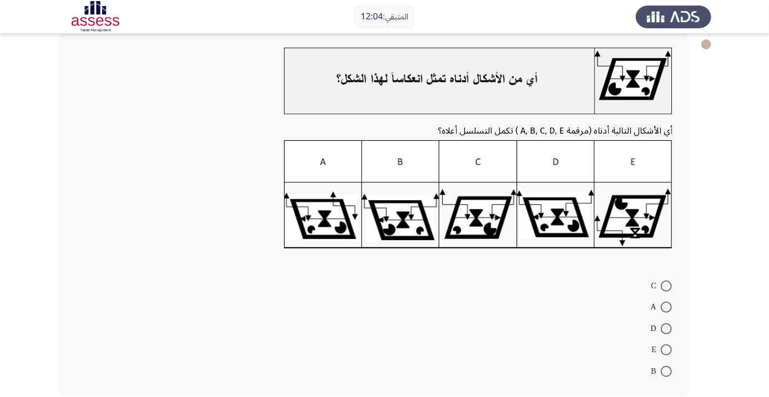
click at [88, 240] on div at bounding box center [373, 198] width 598 height 116
click at [666, 371] on span at bounding box center [666, 371] width 11 height 11
click at [666, 371] on input "B" at bounding box center [666, 371] width 11 height 11
radio input "true"
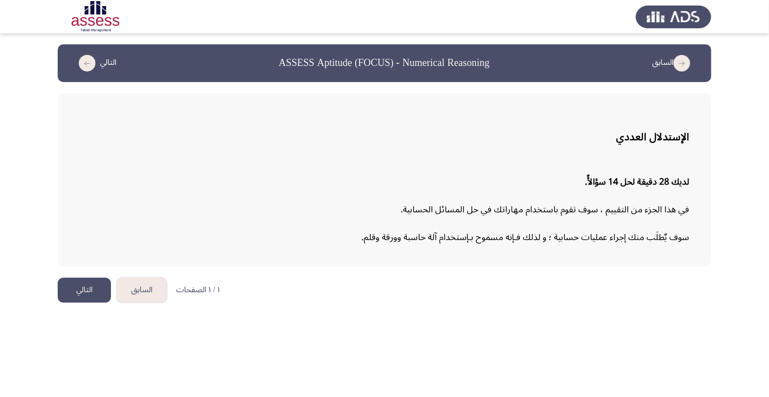
click at [78, 287] on button "التالي" at bounding box center [84, 290] width 53 height 25
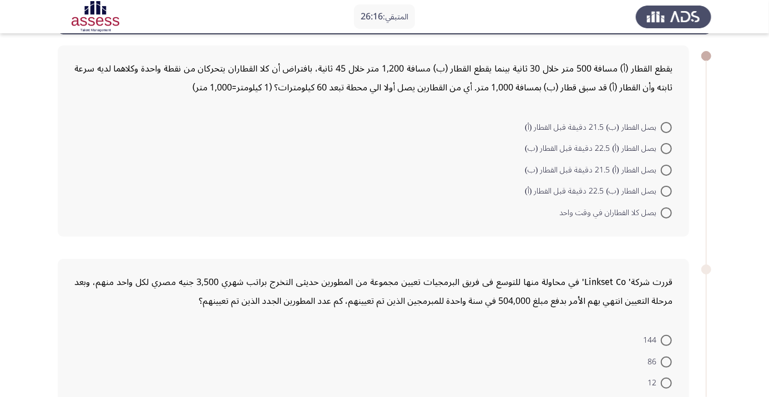
scroll to position [70, 0]
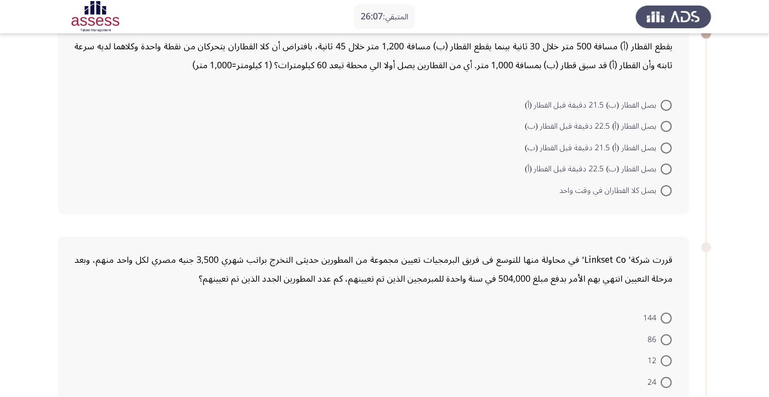
click at [649, 245] on div "قررت شركة' Linkset Co' في محاولة منها للتوسع فى فريق البرمجيات تعيين مجموعة من …" at bounding box center [374, 332] width 632 height 191
click at [666, 190] on span at bounding box center [666, 190] width 11 height 11
click at [666, 190] on input "يصل كلا القطاران في وقت واحد" at bounding box center [666, 190] width 11 height 11
radio input "true"
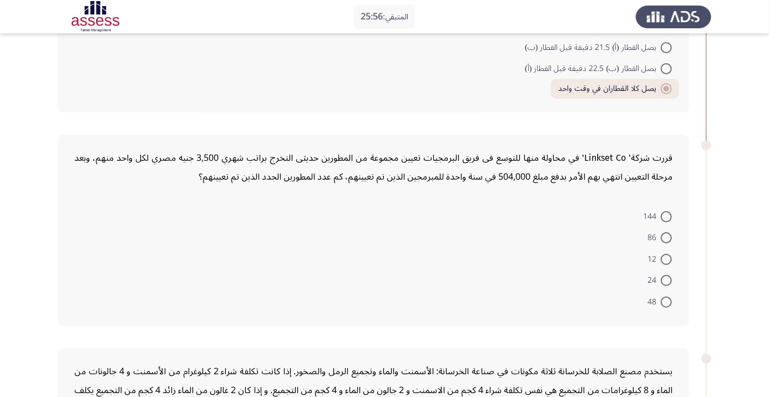
scroll to position [168, 0]
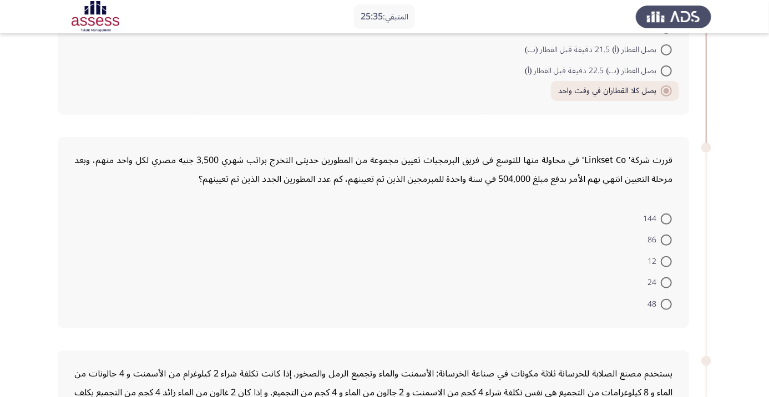
click at [666, 218] on span at bounding box center [666, 219] width 11 height 11
click at [666, 218] on input "144" at bounding box center [666, 219] width 11 height 11
radio input "true"
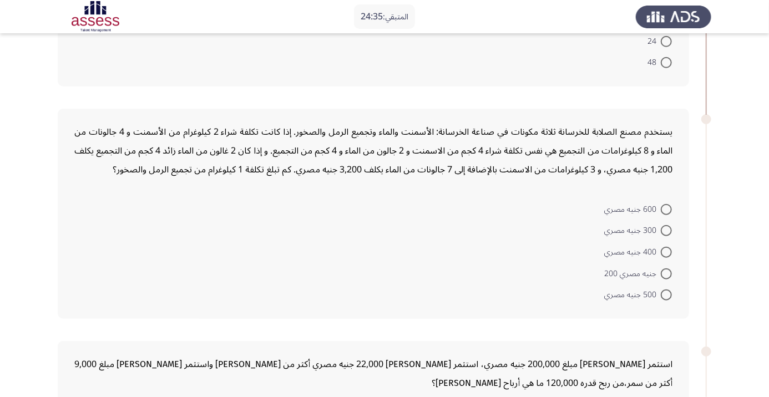
scroll to position [415, 0]
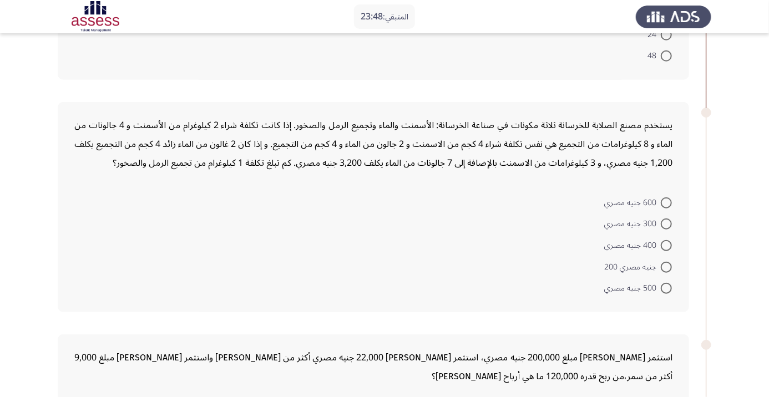
click at [666, 204] on span at bounding box center [666, 203] width 11 height 11
click at [666, 204] on input "600 جنيه مصري" at bounding box center [666, 203] width 11 height 11
radio input "true"
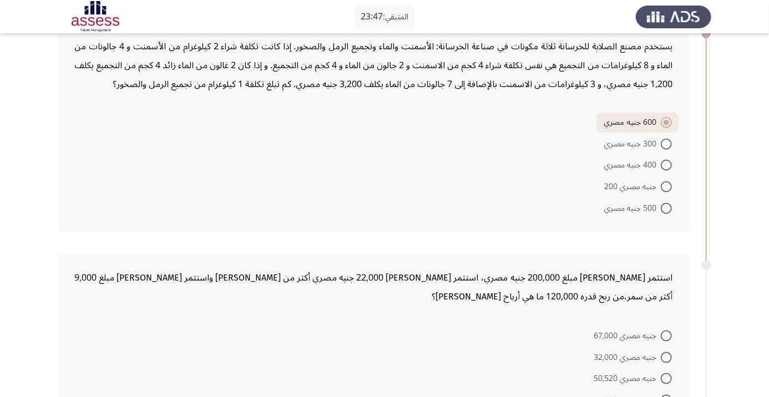
scroll to position [496, 0]
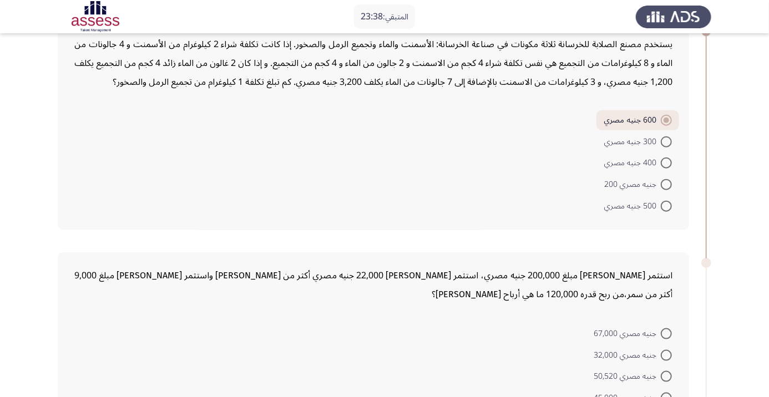
click at [503, 344] on form "جنيه مصري 67,000 جنيه مصري 32,000 جنيه مصري 50,520 جنيه مصري 45,000 جنيه مصري 3…" at bounding box center [373, 376] width 598 height 107
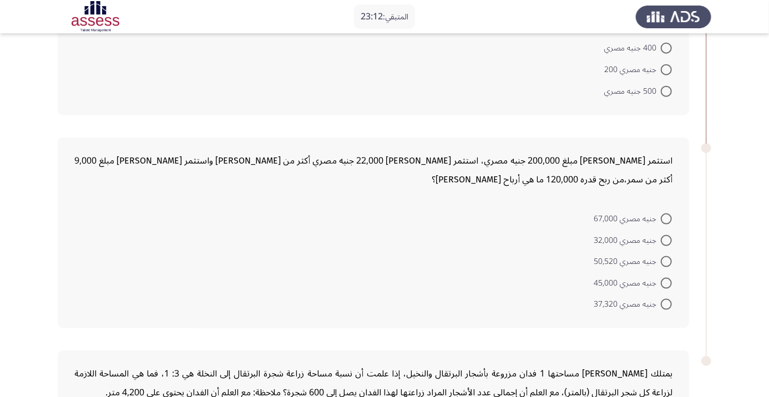
scroll to position [612, 0]
click at [666, 239] on span at bounding box center [666, 240] width 11 height 11
click at [666, 239] on input "جنيه مصري 32,000" at bounding box center [666, 240] width 11 height 11
radio input "true"
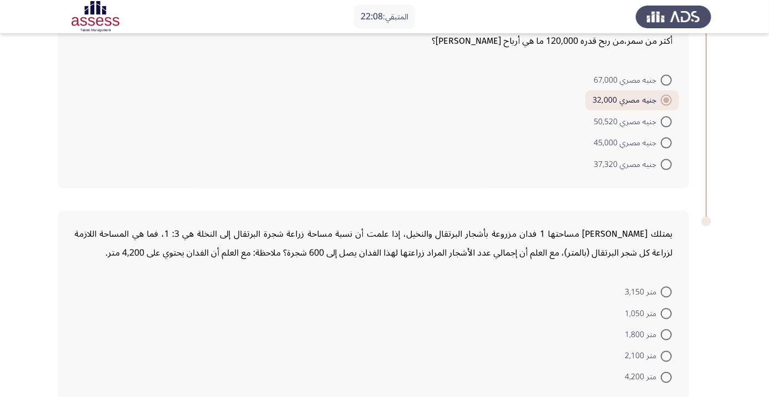
scroll to position [755, 0]
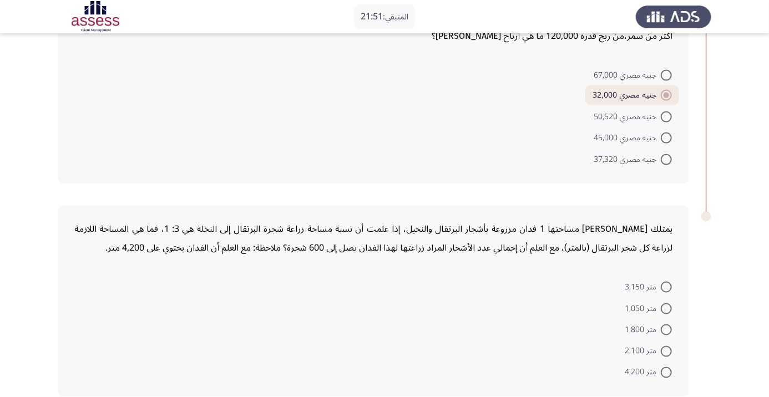
click at [666, 376] on span at bounding box center [666, 372] width 11 height 11
click at [666, 376] on input "متر 4,200" at bounding box center [666, 372] width 11 height 11
radio input "true"
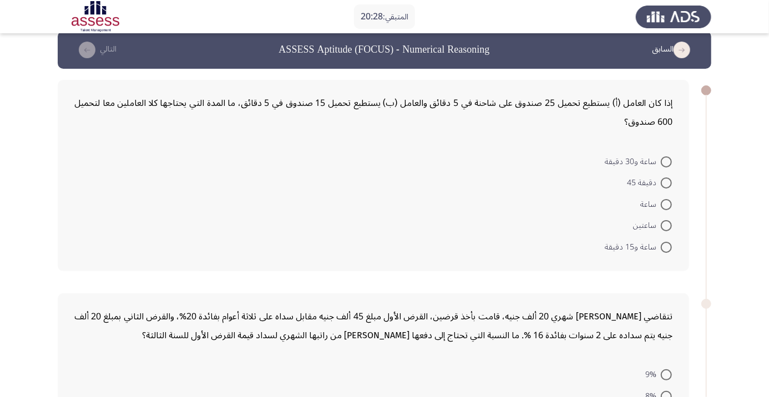
scroll to position [29, 0]
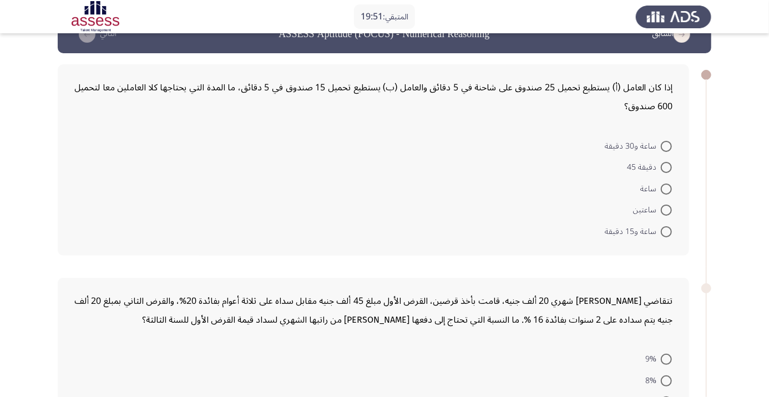
click at [649, 238] on span "ساعة و15 دقيقة" at bounding box center [633, 231] width 56 height 13
click at [661, 238] on input "ساعة و15 دقيقة" at bounding box center [666, 231] width 11 height 11
radio input "true"
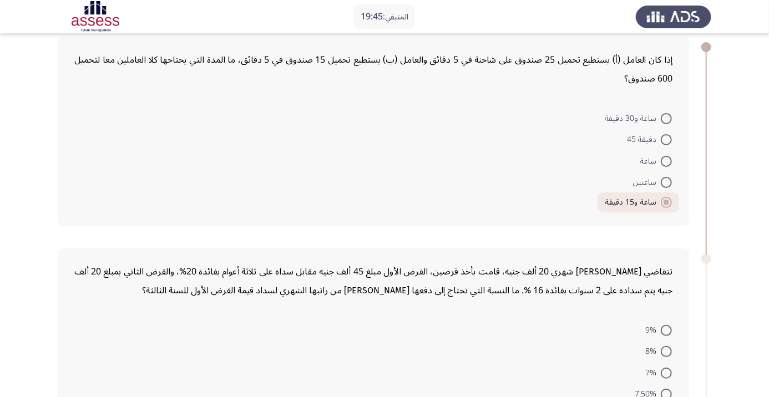
scroll to position [65, 0]
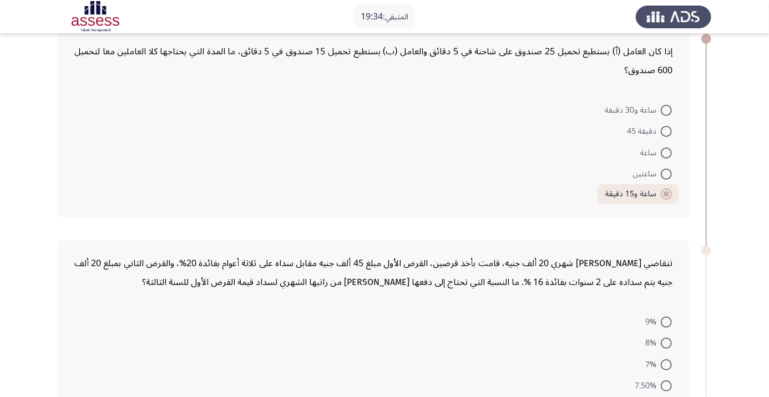
click at [641, 356] on mat-radio-button "7%" at bounding box center [658, 364] width 41 height 22
click at [60, 98] on div "إذا كان العامل (أ) يستطيع تحميل 25 صندوق على شاحنة في 5 دقائق والعامل (ب) يستطي…" at bounding box center [374, 123] width 632 height 190
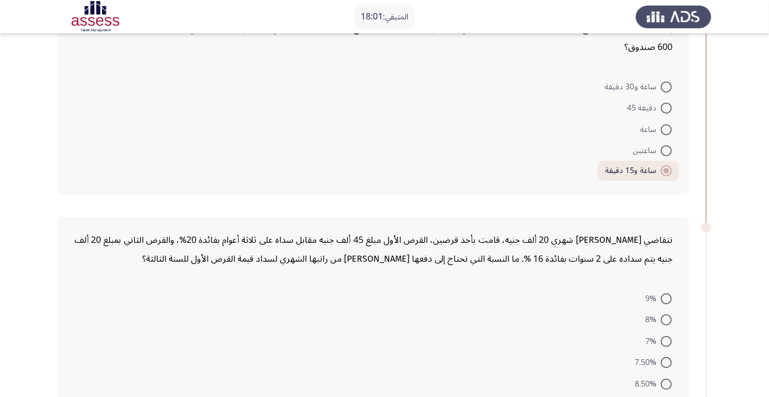
scroll to position [94, 0]
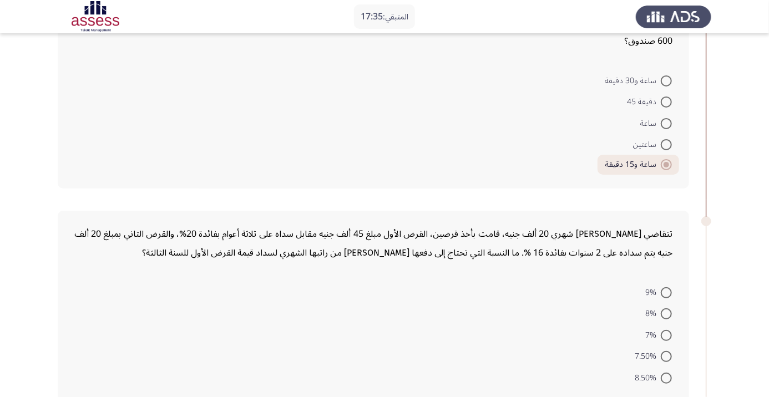
click at [670, 294] on span at bounding box center [666, 292] width 11 height 11
click at [670, 294] on input "9%" at bounding box center [666, 292] width 11 height 11
radio input "true"
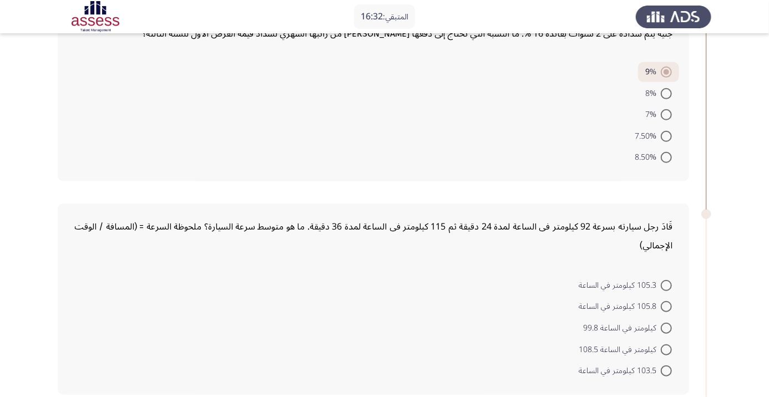
scroll to position [316, 0]
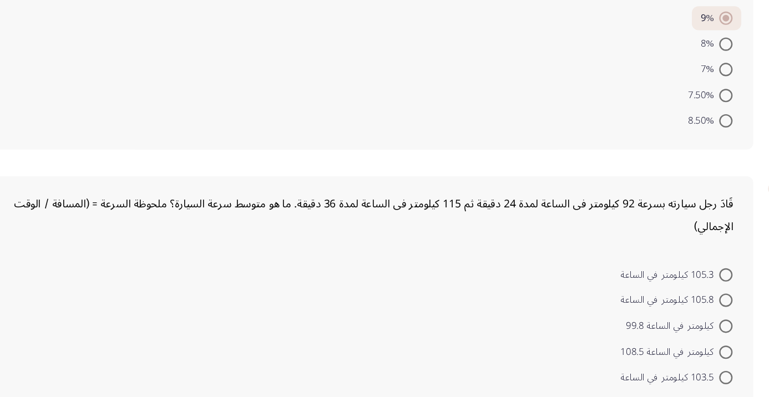
click at [662, 373] on span at bounding box center [666, 368] width 11 height 11
click at [662, 373] on input "103.5 كيلومتر في الساعة" at bounding box center [666, 368] width 11 height 11
radio input "true"
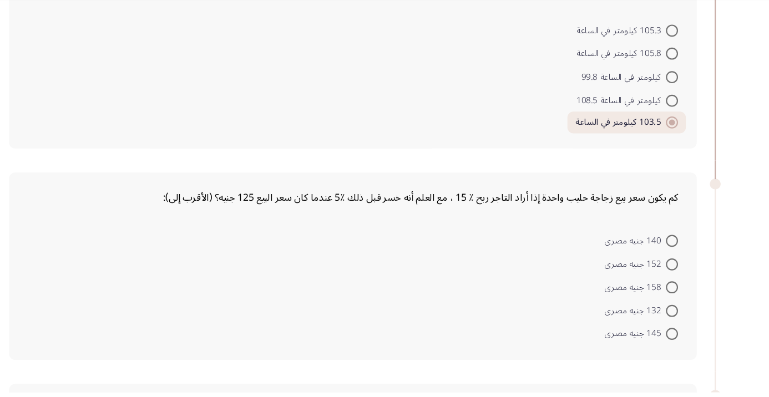
scroll to position [536, 0]
click at [668, 345] on span at bounding box center [666, 341] width 11 height 11
click at [668, 345] on input "145 جنيه مصرى" at bounding box center [666, 341] width 11 height 11
radio input "true"
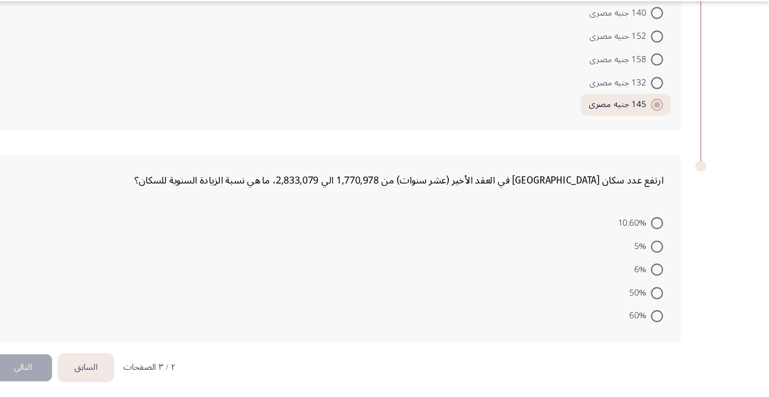
scroll to position [751, 0]
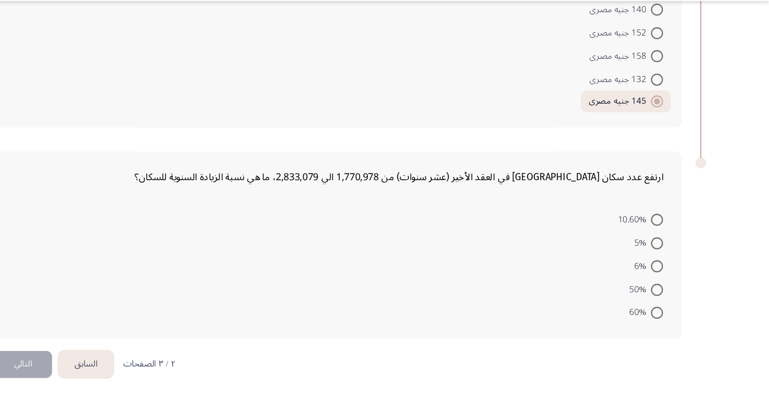
click at [105, 178] on div "ارتفع عدد سكان دبي في العقد الأخير (عشر سنوات) من 1,770,978 الي 2,833,079، ما ه…" at bounding box center [374, 257] width 632 height 173
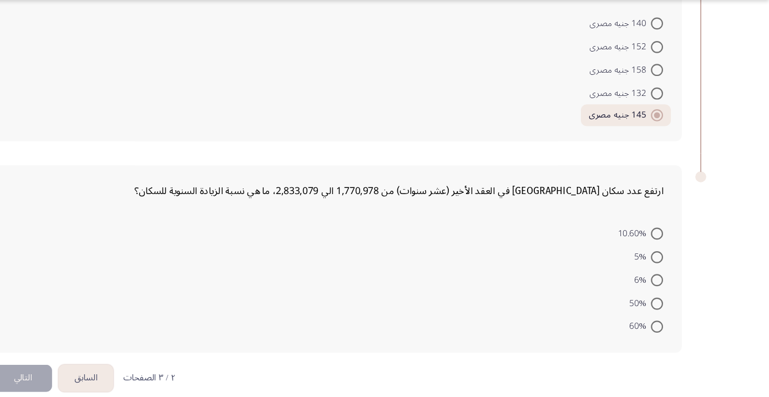
scroll to position [746, 0]
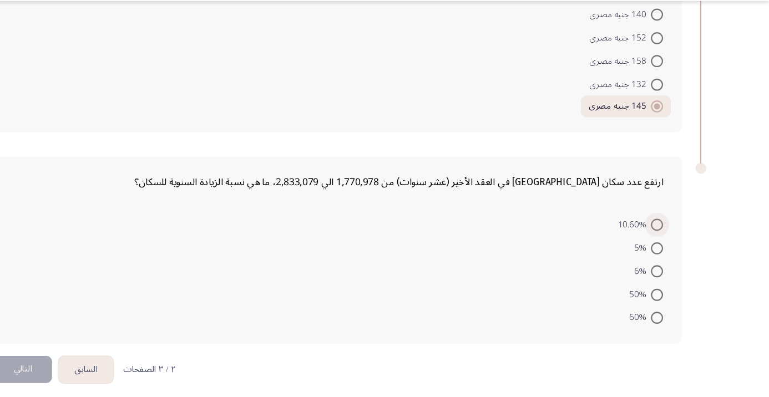
click at [666, 238] on span at bounding box center [666, 239] width 11 height 11
click at [666, 238] on input "10.60%" at bounding box center [666, 239] width 11 height 11
radio input "true"
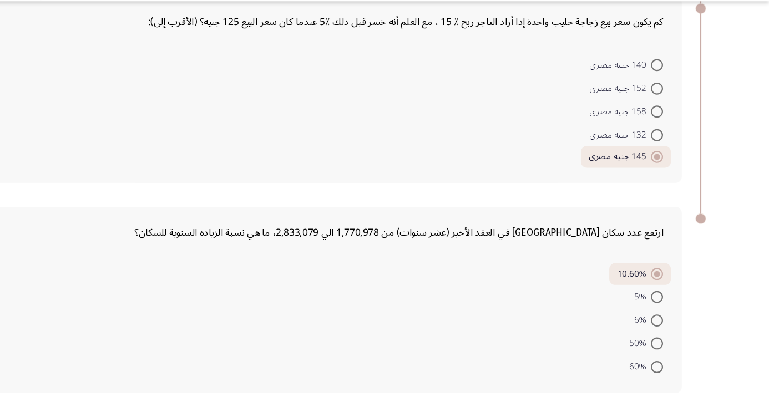
scroll to position [696, 0]
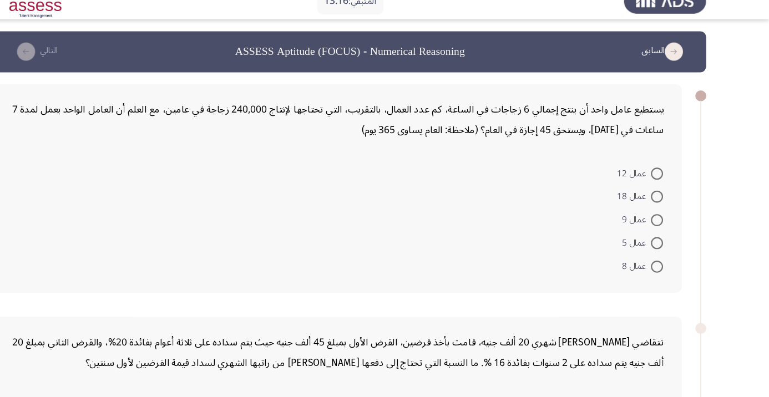
scroll to position [17, 0]
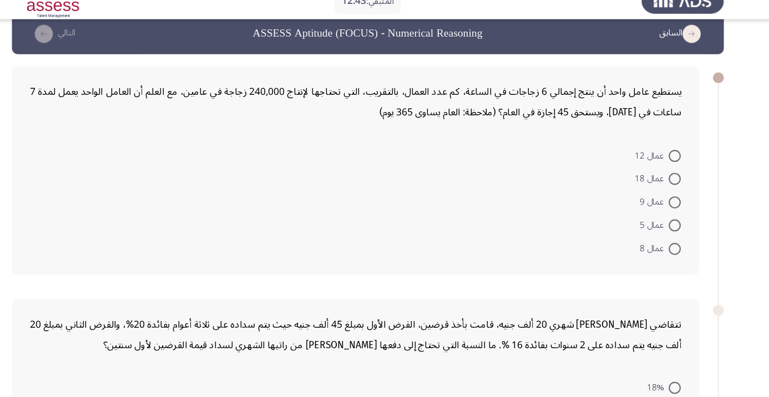
click at [80, 203] on form "عمال 12 عمال 18 عمال 9 عمال 5 عمال 8" at bounding box center [373, 200] width 598 height 107
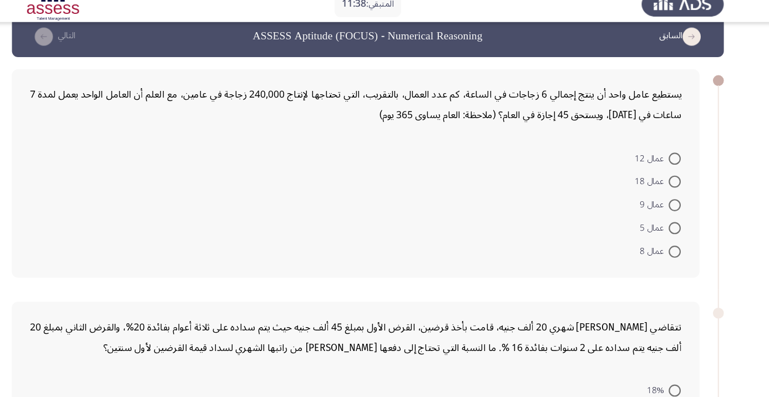
click at [662, 205] on span at bounding box center [666, 201] width 11 height 11
click at [662, 205] on input "عمال 9" at bounding box center [666, 201] width 11 height 11
radio input "true"
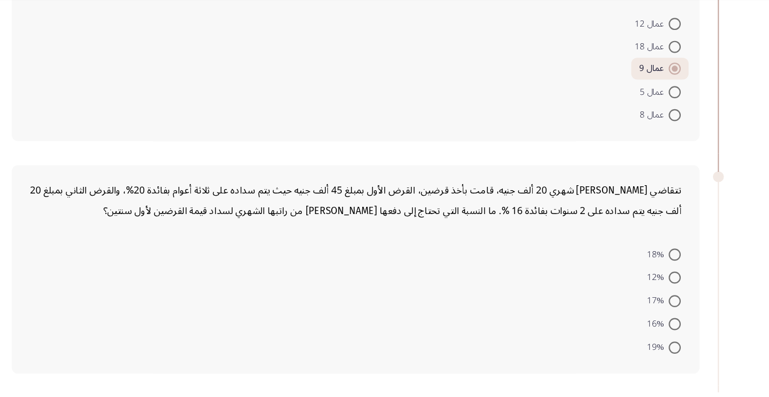
scroll to position [120, 0]
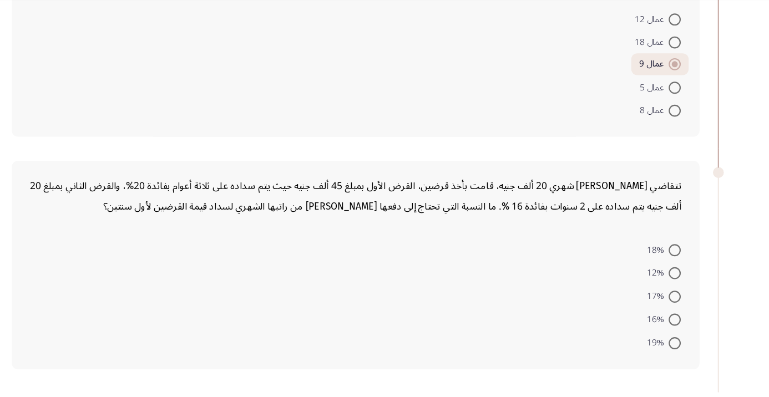
click at [658, 298] on mat-radio-button "17%" at bounding box center [657, 309] width 46 height 22
click at [665, 290] on span at bounding box center [666, 287] width 11 height 11
click at [665, 290] on input "12%" at bounding box center [666, 287] width 11 height 11
radio input "true"
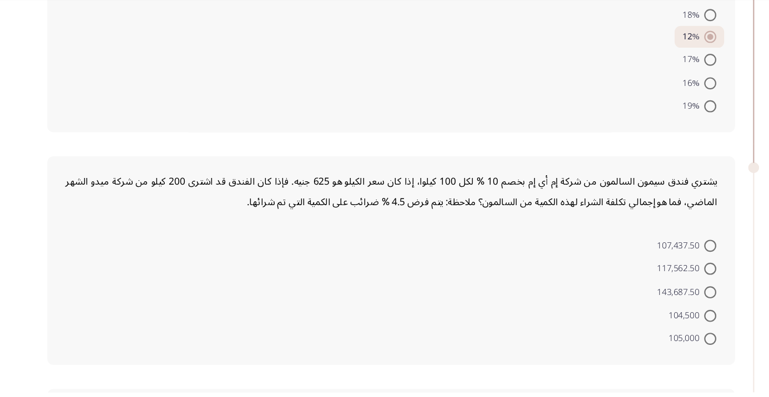
scroll to position [338, 0]
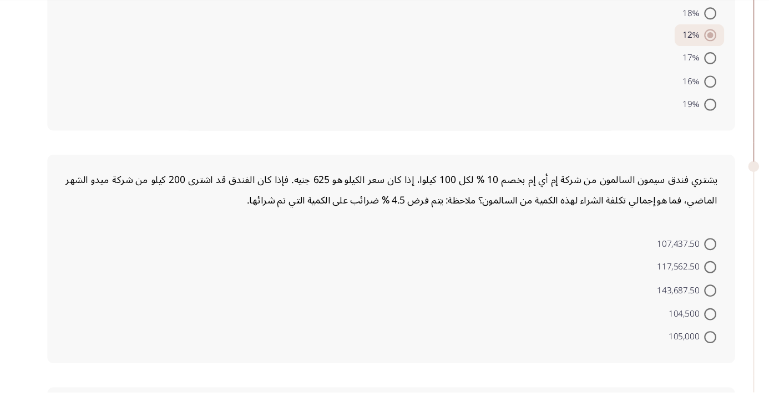
click at [87, 282] on form "107,437.50 117,562.50 143,687.50 104,500 105,000" at bounding box center [373, 303] width 598 height 107
click at [666, 302] on span at bounding box center [666, 304] width 11 height 11
click at [666, 302] on input "143,687.50" at bounding box center [666, 304] width 11 height 11
radio input "true"
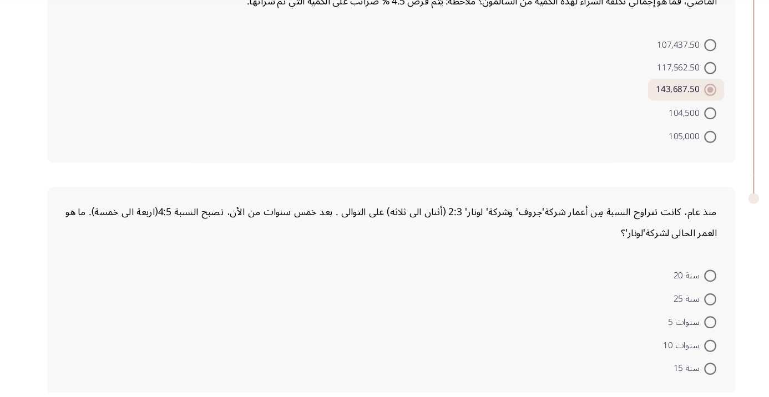
scroll to position [524, 0]
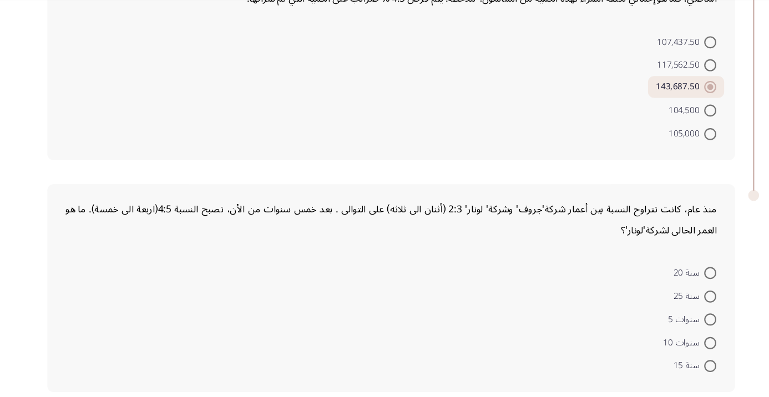
click at [664, 332] on span at bounding box center [666, 330] width 11 height 11
click at [664, 332] on input "سنوات 5" at bounding box center [666, 330] width 11 height 11
radio input "true"
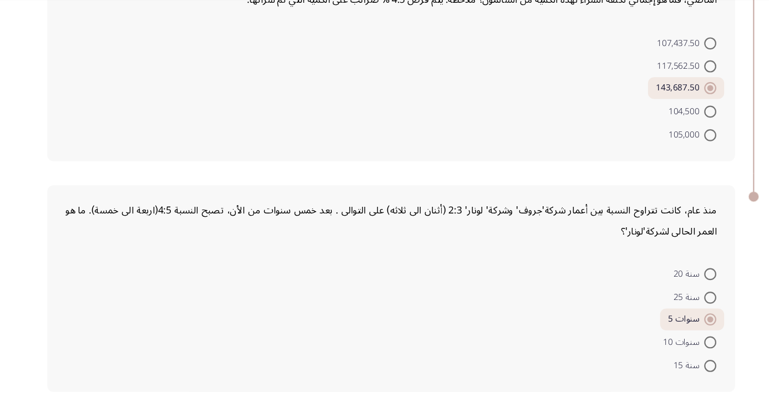
scroll to position [0, 0]
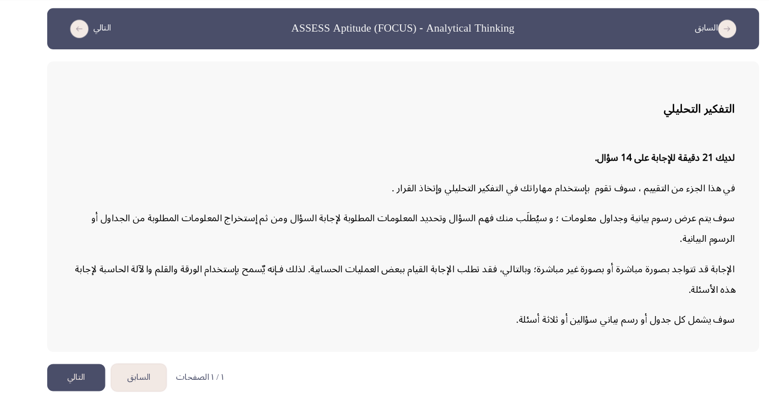
click at [78, 396] on button "التالي" at bounding box center [84, 383] width 53 height 25
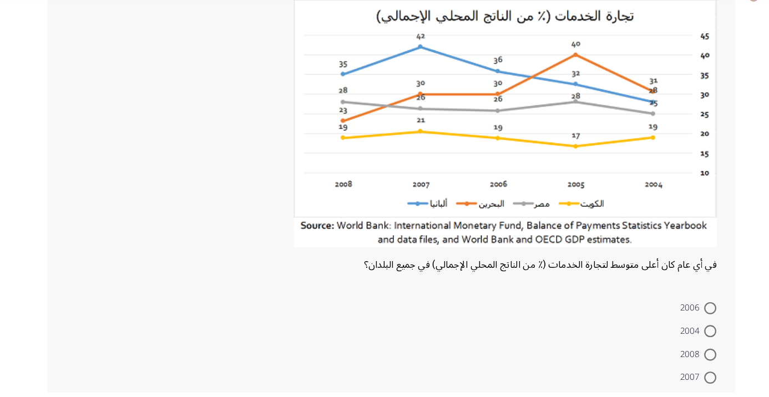
scroll to position [74, 0]
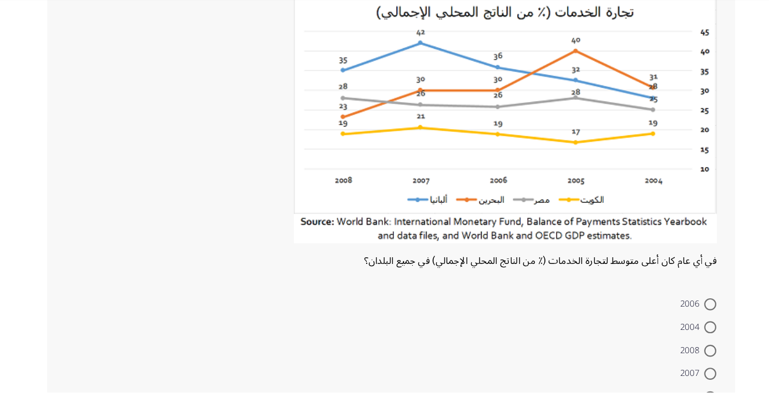
click at [666, 383] on span at bounding box center [666, 380] width 11 height 11
click at [666, 383] on input "2007" at bounding box center [666, 380] width 11 height 11
radio input "true"
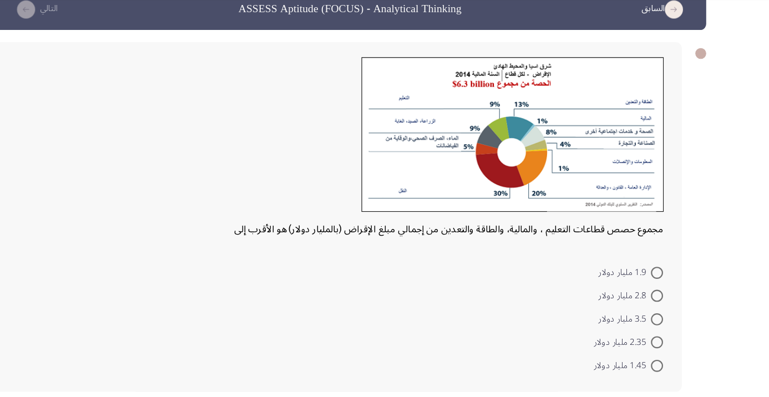
scroll to position [19, 0]
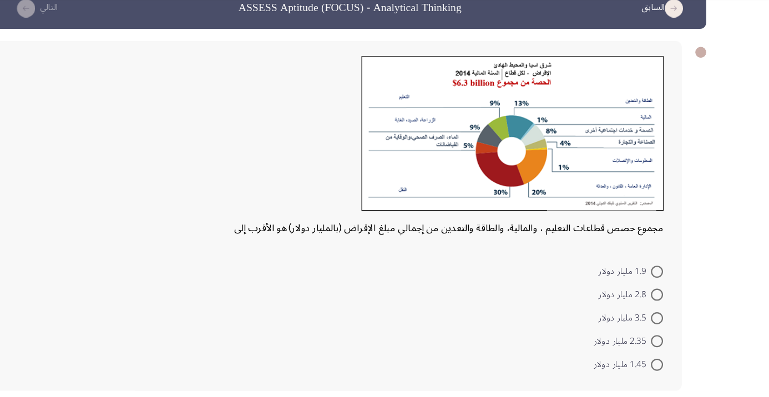
click at [94, 269] on div "مجموع حصص قطاعات التعليم ، والمالية، والطاقة والتعدين من إجمالي مبلغ الإقراض (ب…" at bounding box center [374, 234] width 632 height 321
click at [665, 375] on span at bounding box center [666, 371] width 11 height 11
click at [665, 375] on input "1.45 مليار دولار" at bounding box center [666, 371] width 11 height 11
radio input "true"
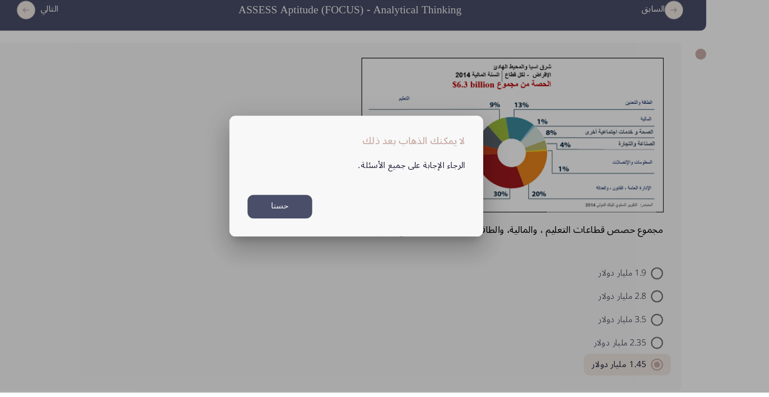
click at [327, 238] on button "حسنا" at bounding box center [319, 227] width 59 height 22
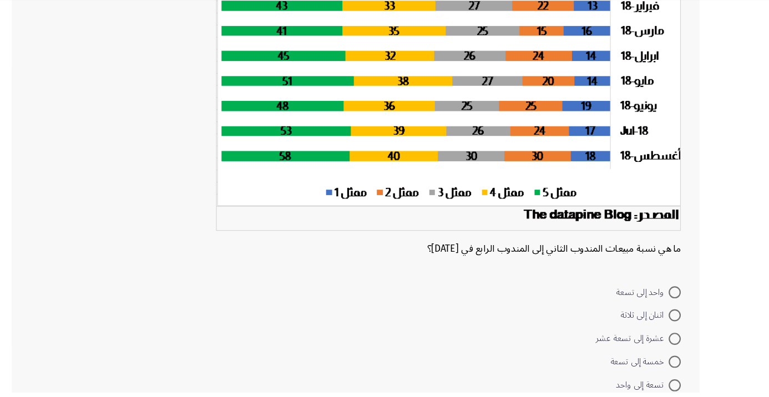
scroll to position [125, 0]
click at [661, 326] on span at bounding box center [666, 326] width 11 height 11
click at [661, 326] on input "اثنان إلى ثلاثة" at bounding box center [666, 326] width 11 height 11
radio input "true"
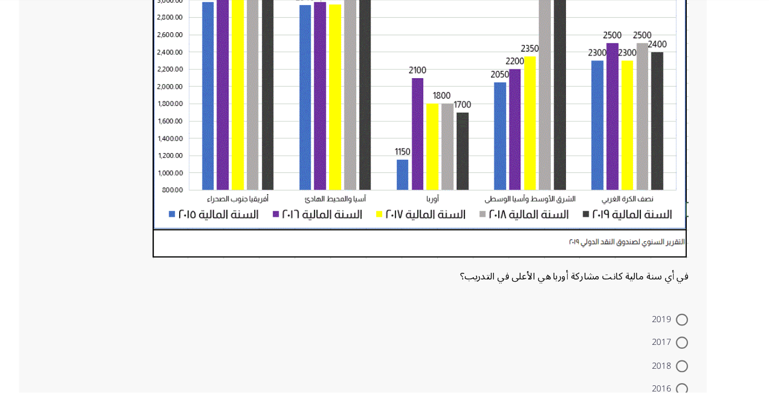
scroll to position [247, 0]
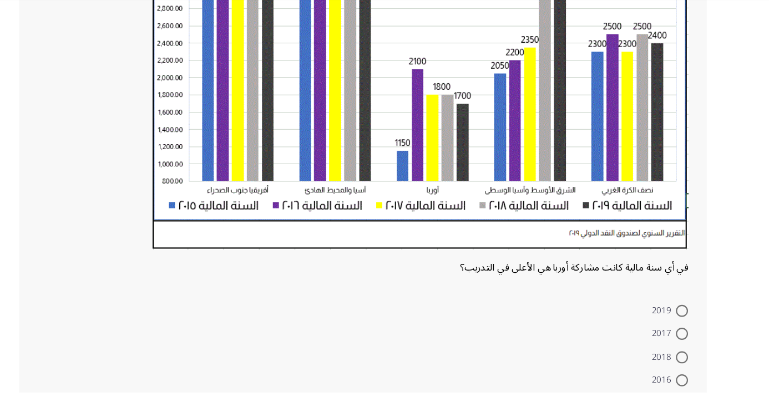
click at [661, 388] on span at bounding box center [666, 386] width 11 height 11
click at [661, 388] on input "2016" at bounding box center [666, 386] width 11 height 11
radio input "true"
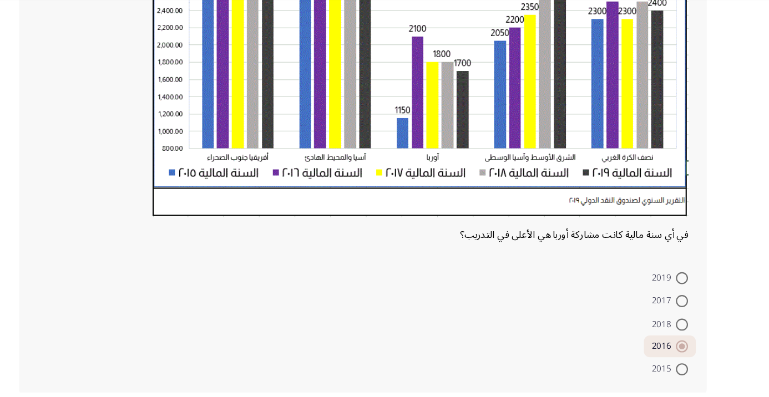
scroll to position [282, 0]
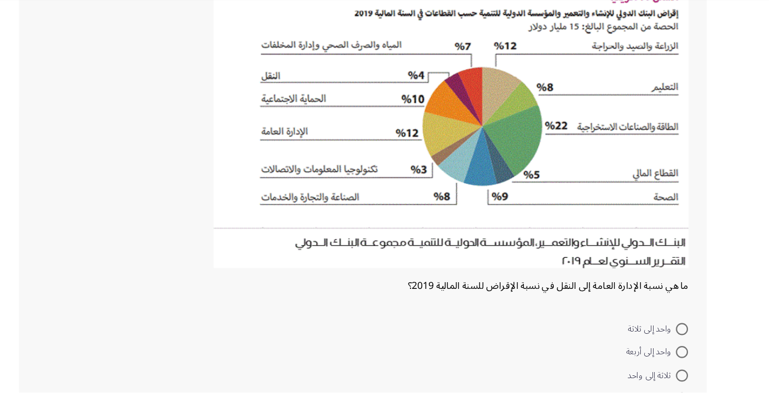
scroll to position [89, 0]
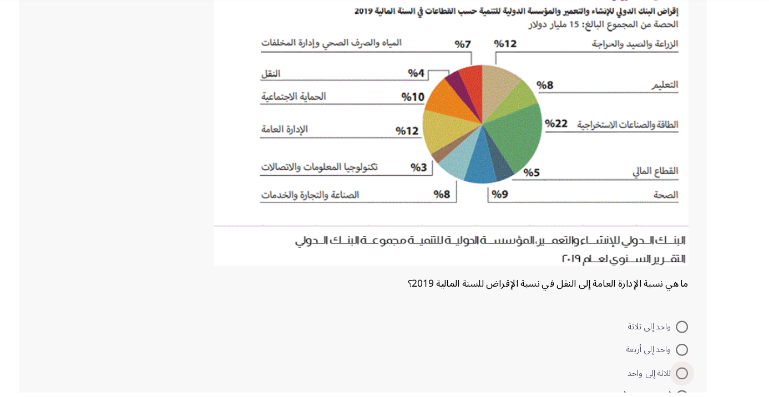
click at [663, 379] on span at bounding box center [666, 380] width 11 height 11
click at [663, 379] on input "ثلاثة إلى واحد" at bounding box center [666, 380] width 11 height 11
radio input "true"
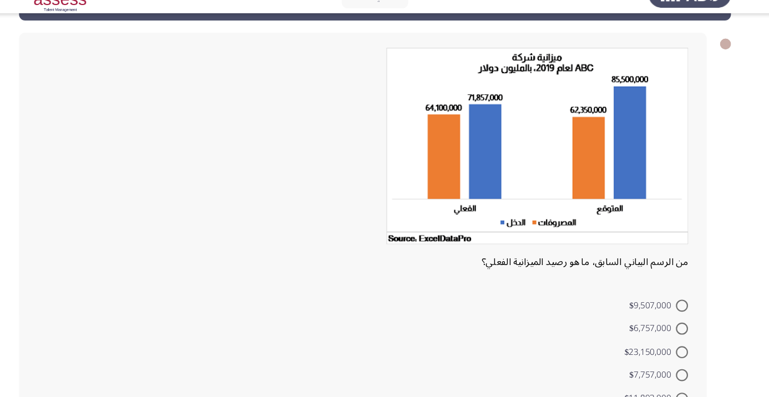
scroll to position [42, 0]
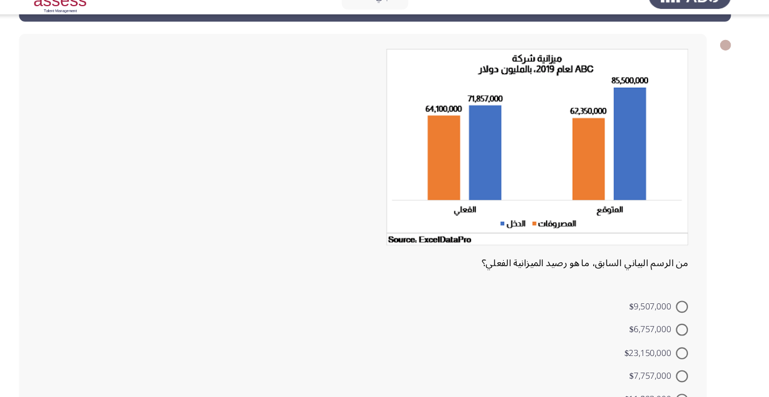
click at [78, 239] on div at bounding box center [373, 159] width 598 height 188
click at [663, 365] on span at bounding box center [666, 365] width 11 height 11
click at [663, 365] on input "$7,757,000" at bounding box center [666, 365] width 11 height 11
radio input "true"
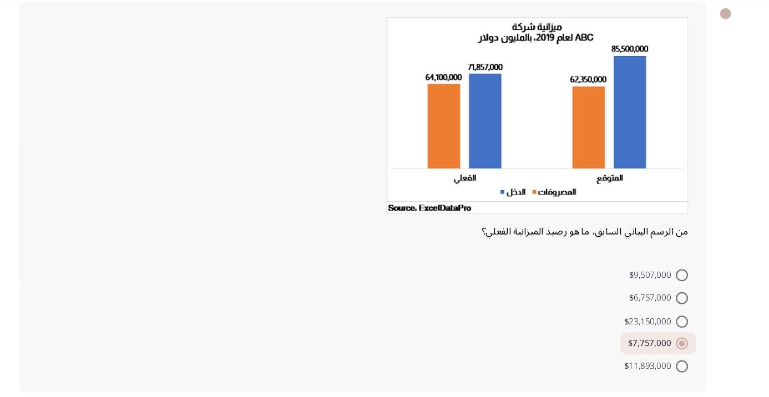
scroll to position [56, 0]
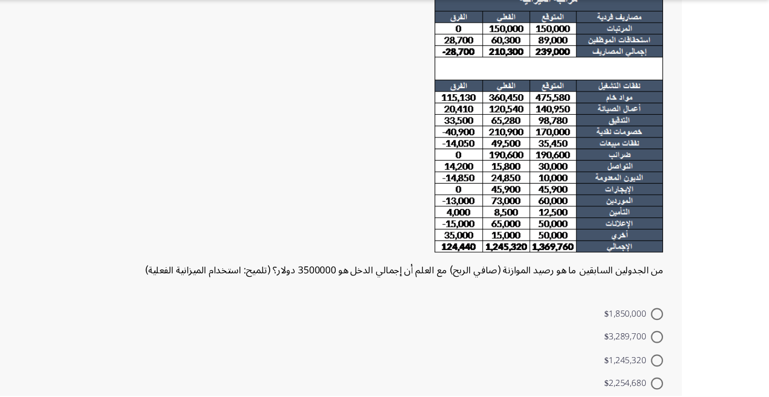
scroll to position [84, 0]
click at [670, 376] on mat-radio-button "$2,254,680" at bounding box center [645, 386] width 68 height 22
click at [666, 364] on span at bounding box center [666, 365] width 11 height 11
click at [666, 364] on input "$1,245,320" at bounding box center [666, 365] width 11 height 11
radio input "true"
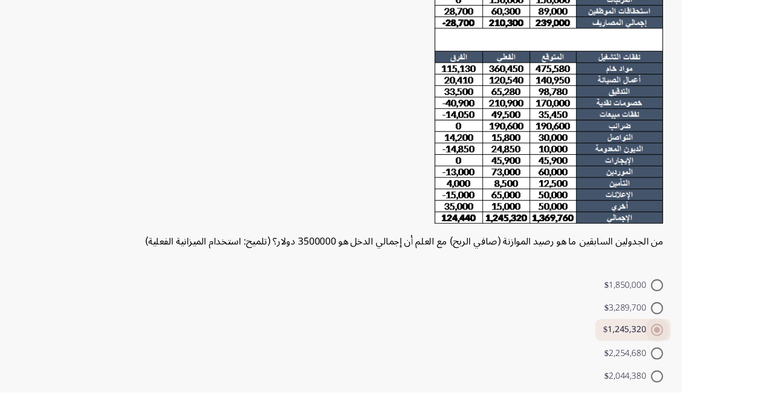
scroll to position [119, 0]
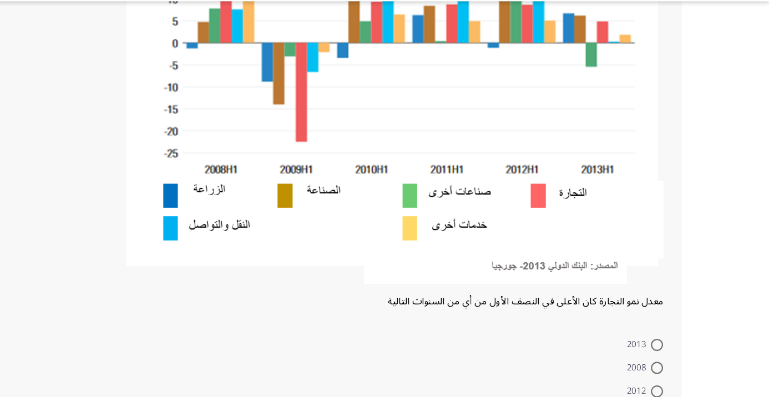
scroll to position [224, 0]
click at [666, 369] on span at bounding box center [666, 370] width 11 height 11
click at [666, 369] on input "2008" at bounding box center [666, 370] width 11 height 11
radio input "true"
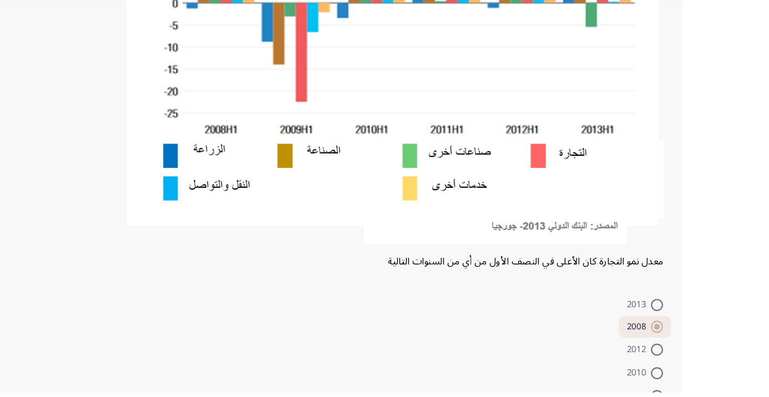
scroll to position [285, 0]
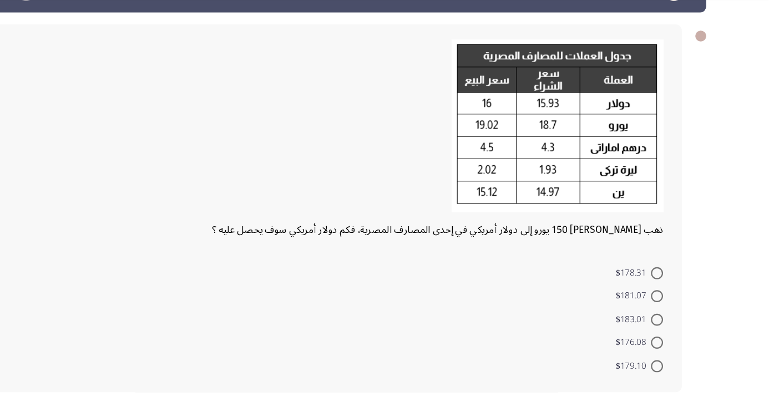
scroll to position [35, 0]
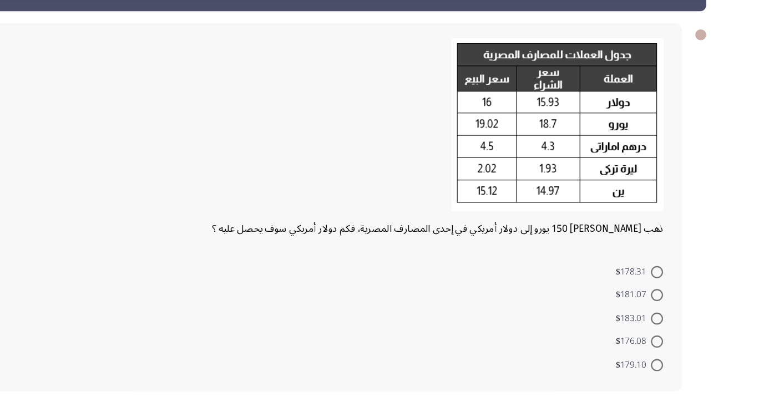
click at [113, 263] on div "ذهب أحمد لتحويل 150 يورو إلى دولار أمريكي في إحدى المصارف المصرية، فكم دولار أم…" at bounding box center [374, 227] width 632 height 338
click at [661, 287] on span at bounding box center [666, 286] width 11 height 11
click at [661, 287] on input "$178.31" at bounding box center [666, 286] width 11 height 11
radio input "true"
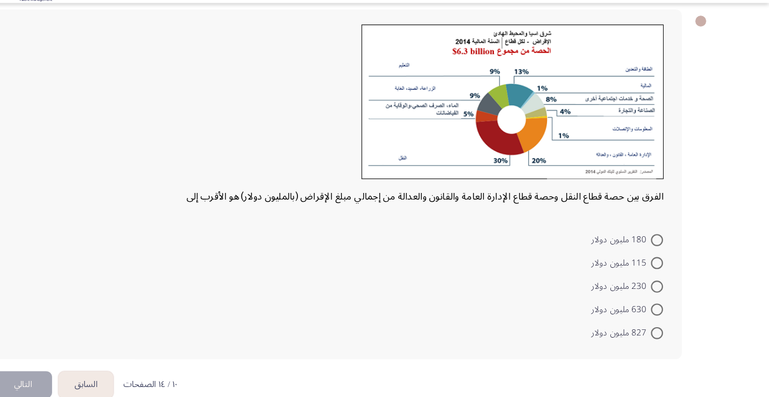
scroll to position [55, 0]
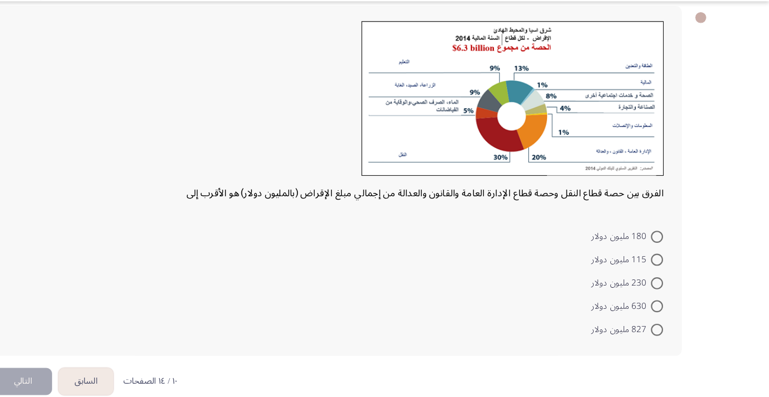
click at [666, 313] on span at bounding box center [666, 313] width 11 height 11
click at [666, 313] on input "630 مليون دولار" at bounding box center [666, 313] width 11 height 11
radio input "true"
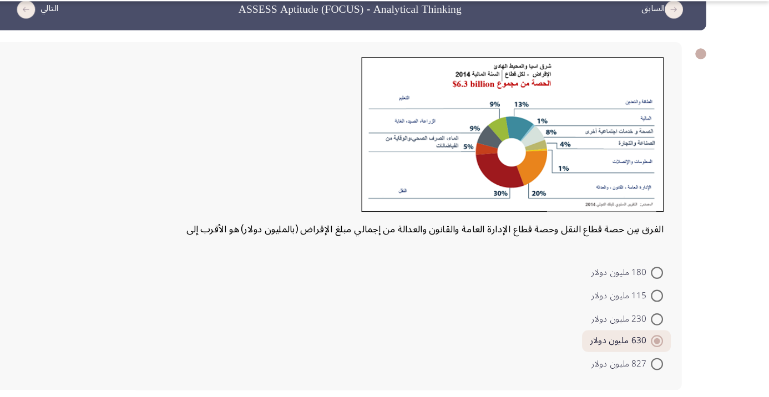
scroll to position [17, 0]
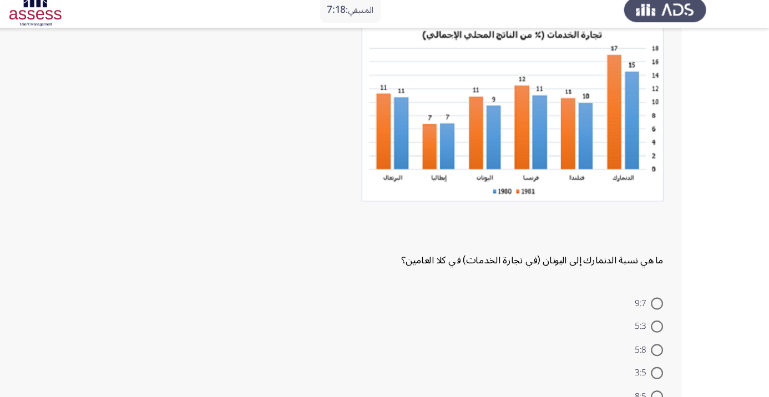
scroll to position [77, 0]
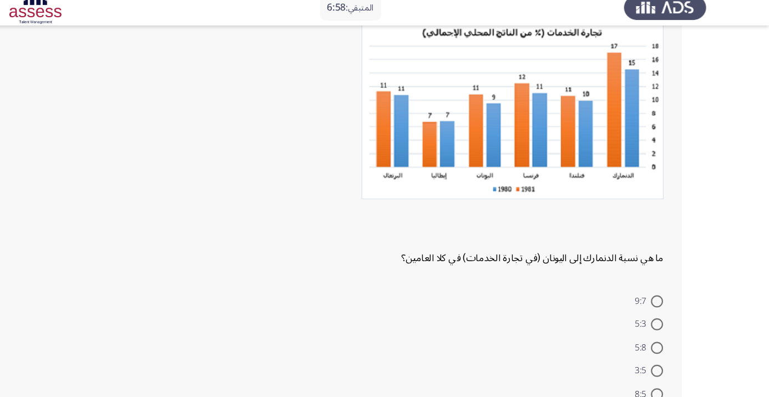
click at [669, 361] on mat-radio-button "8:5" at bounding box center [659, 372] width 41 height 22
click at [665, 353] on span at bounding box center [666, 350] width 11 height 11
click at [665, 353] on input "3:5" at bounding box center [666, 350] width 11 height 11
radio input "true"
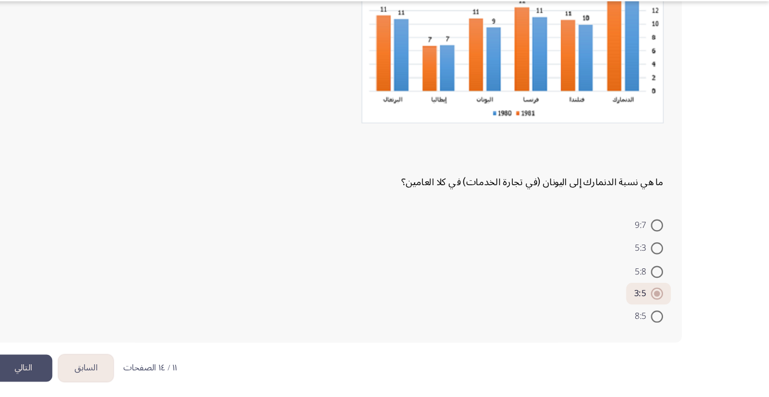
scroll to position [129, 0]
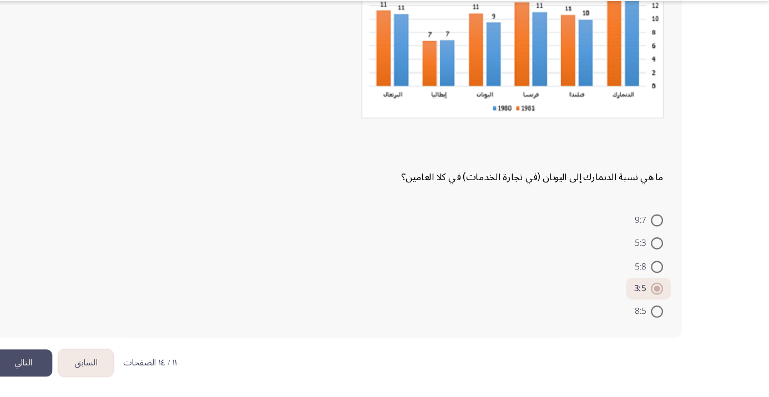
click at [86, 365] on button "التالي" at bounding box center [84, 365] width 53 height 25
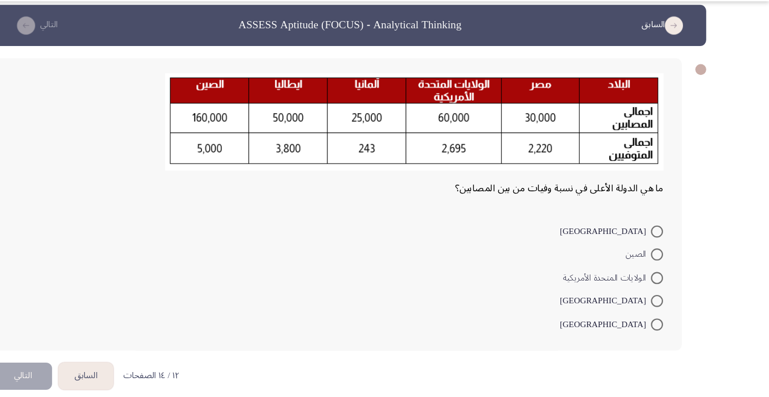
scroll to position [9, 0]
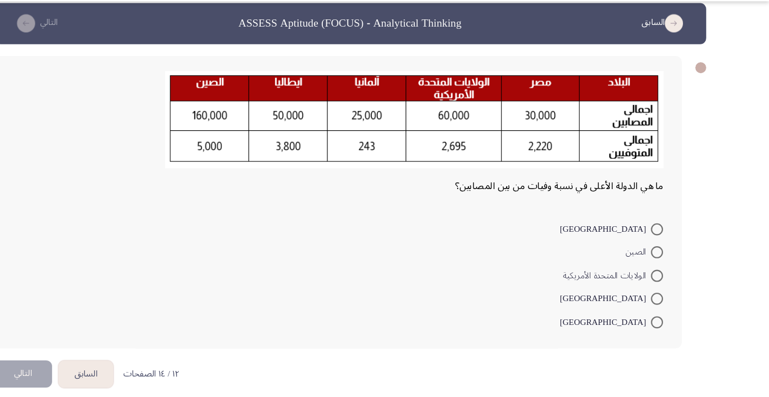
click at [147, 245] on form "إيطاليا الصين الولايات المتحدة الأمريكية ألمانيا مصر" at bounding box center [373, 284] width 598 height 107
click at [151, 246] on form "إيطاليا الصين الولايات المتحدة الأمريكية ألمانيا مصر" at bounding box center [373, 284] width 598 height 107
click at [113, 214] on div "ما هي الدولة الأعلى في نسبة وفيات من بين المصابين؟ إيطاليا الصين الولايات المتح…" at bounding box center [374, 218] width 632 height 269
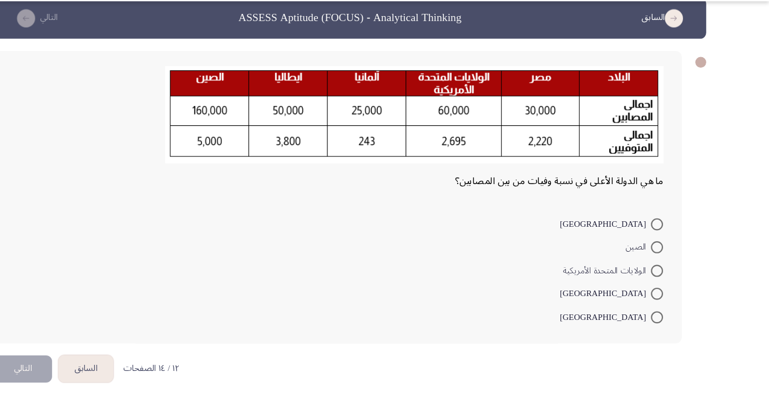
click at [663, 238] on span at bounding box center [666, 238] width 11 height 11
click at [663, 238] on input "إيطاليا" at bounding box center [666, 238] width 11 height 11
radio input "true"
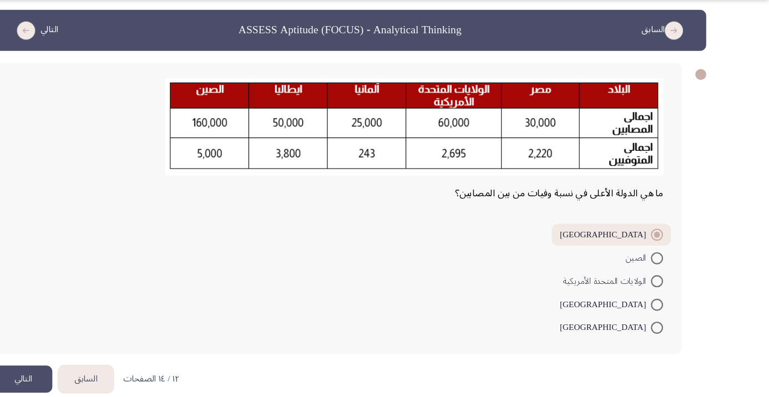
scroll to position [0, 0]
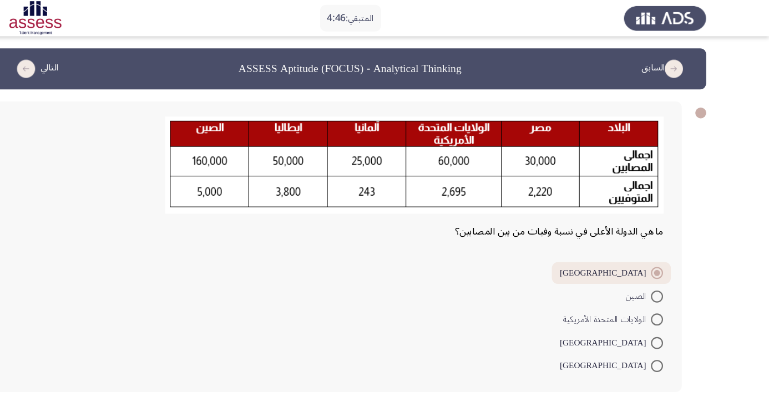
click at [102, 373] on button "التالي" at bounding box center [84, 383] width 53 height 25
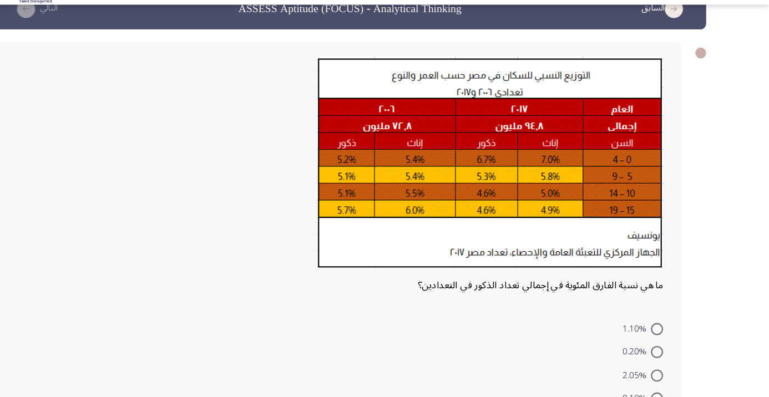
scroll to position [27, 0]
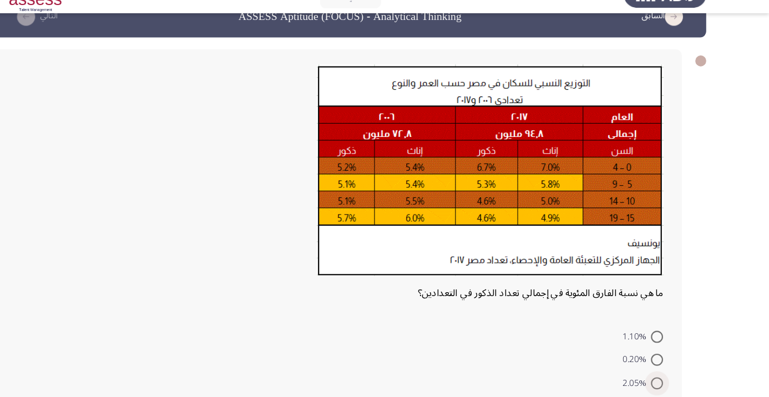
click at [666, 373] on span at bounding box center [666, 373] width 11 height 11
click at [666, 373] on input "2.05%" at bounding box center [666, 373] width 11 height 11
radio input "true"
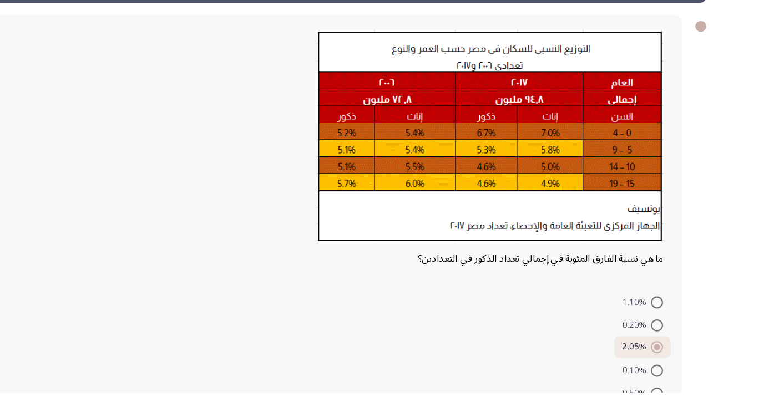
scroll to position [69, 0]
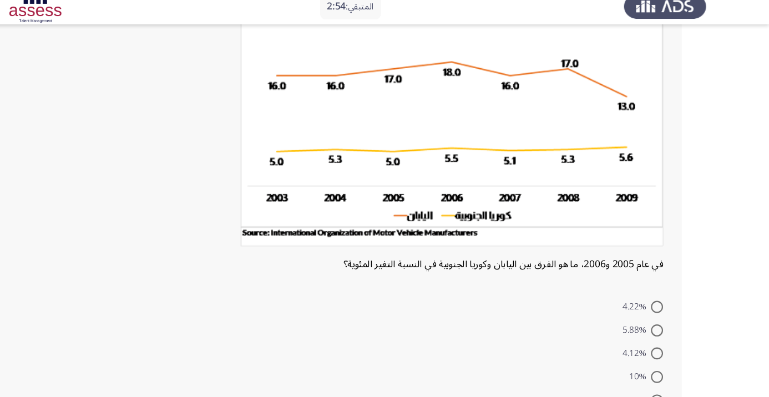
scroll to position [107, 0]
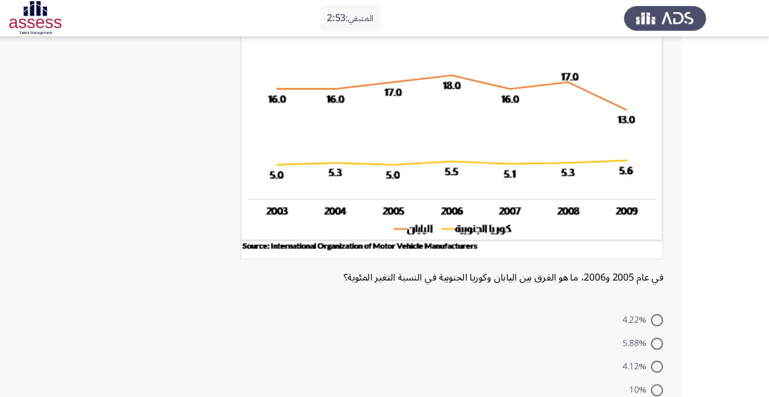
click at [666, 336] on span at bounding box center [666, 336] width 11 height 11
click at [666, 336] on input "4.12%" at bounding box center [666, 336] width 11 height 11
radio input "true"
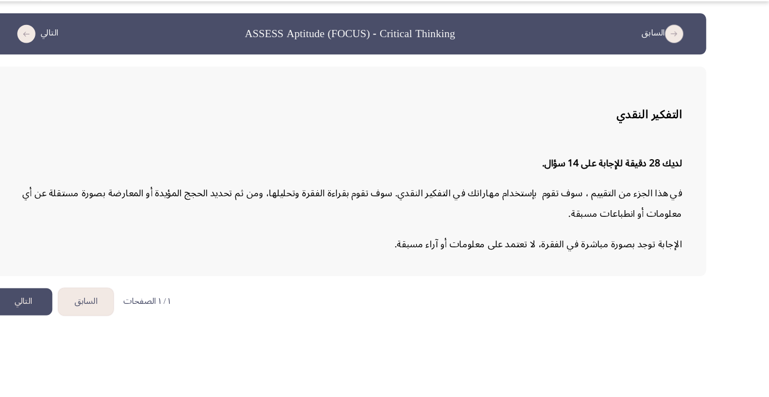
scroll to position [0, 0]
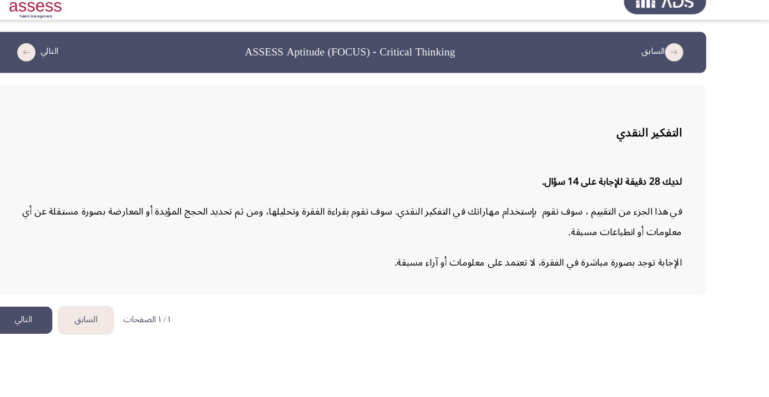
click at [105, 301] on button "التالي" at bounding box center [84, 309] width 53 height 25
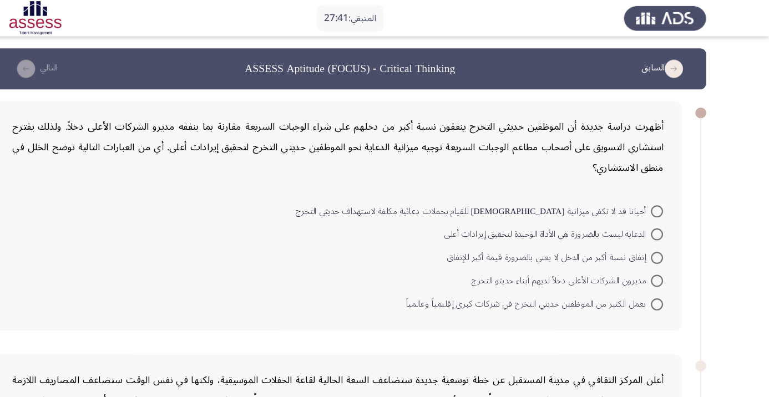
click at [125, 248] on form "أحيانا قد لا تكفي ميزانية الدعاية للقيام بحملات دعائية مكلفة لاستهداف حديثي الت…" at bounding box center [373, 236] width 598 height 107
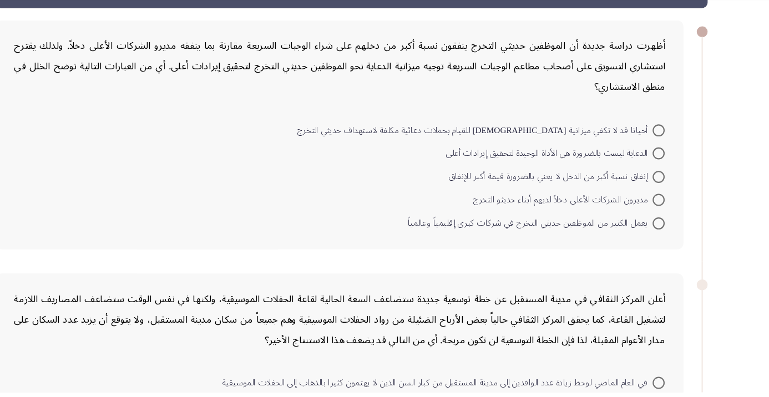
scroll to position [38, 0]
click at [655, 173] on span "الدعاية ليست بالضرورة هي الأداة الوحيدة لتحقيق إيرادات أعلى" at bounding box center [566, 177] width 190 height 13
click at [661, 173] on input "الدعاية ليست بالضرورة هي الأداة الوحيدة لتحقيق إيرادات أعلى" at bounding box center [666, 177] width 11 height 11
radio input "true"
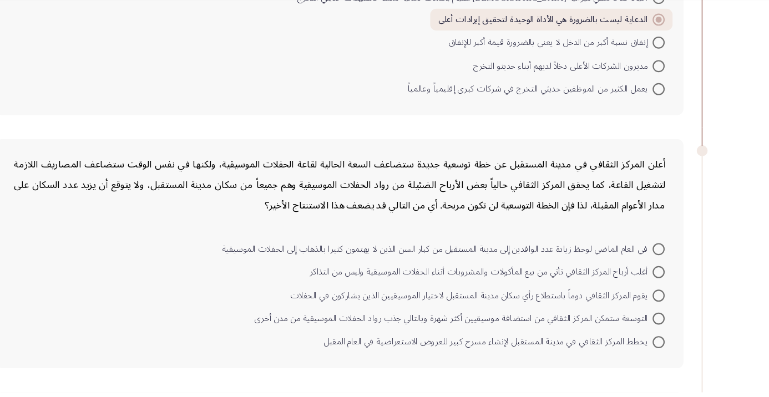
scroll to position [160, 0]
click at [154, 313] on form "في العام الماضي لوحظ زيادة عدد الوافدين إلى مدينة المستقبل من كبار السن الذين ل…" at bounding box center [373, 306] width 598 height 107
click at [646, 301] on span "يقوم المركز الثقافي دوماً باستطلاع رأي سكان مدينة المستقبل لاختيار الموسيقيين ا…" at bounding box center [494, 307] width 333 height 13
click at [661, 302] on input "يقوم المركز الثقافي دوماً باستطلاع رأي سكان مدينة المستقبل لاختيار الموسيقيين ا…" at bounding box center [666, 307] width 11 height 11
radio input "true"
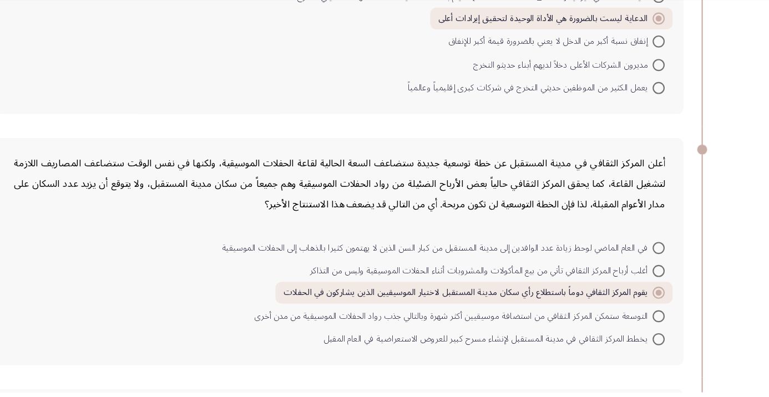
click at [664, 306] on span at bounding box center [667, 306] width 6 height 6
click at [664, 306] on input "يقوم المركز الثقافي دوماً باستطلاع رأي سكان مدينة المستقبل لاختيار الموسيقيين ا…" at bounding box center [666, 305] width 11 height 11
click at [666, 285] on span at bounding box center [666, 285] width 11 height 11
click at [666, 285] on input "أغلب أرباح المركز الثقافي تأتي من بيع المأكولات والمشروبات أثناء الحفلات الموسي…" at bounding box center [666, 285] width 11 height 11
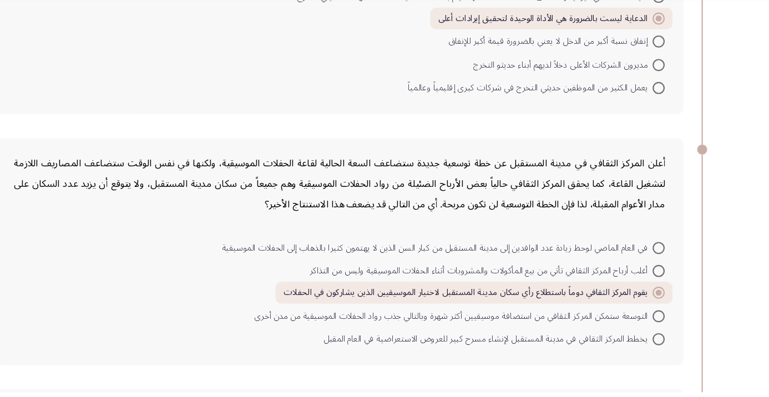
radio input "true"
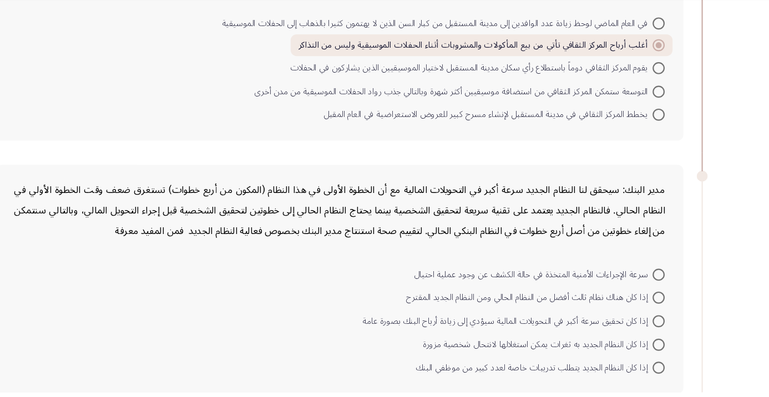
scroll to position [368, 0]
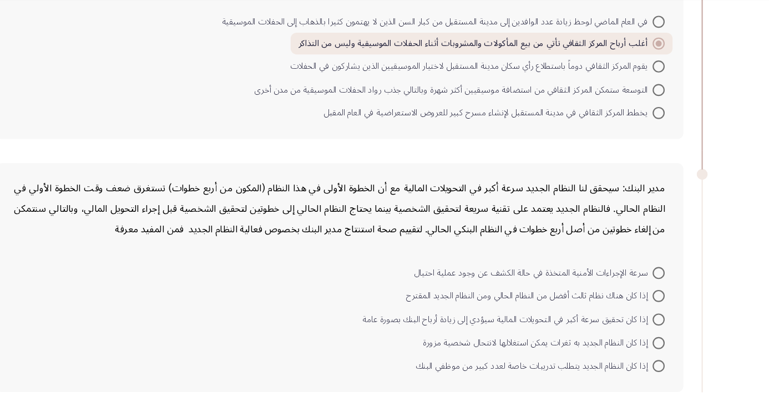
click at [665, 376] on span at bounding box center [666, 372] width 11 height 11
click at [665, 376] on input "إذا كان النظام الجديد يتطلب تدريبات خاصة لعدد كبير من موظفي البنك" at bounding box center [666, 372] width 11 height 11
radio input "true"
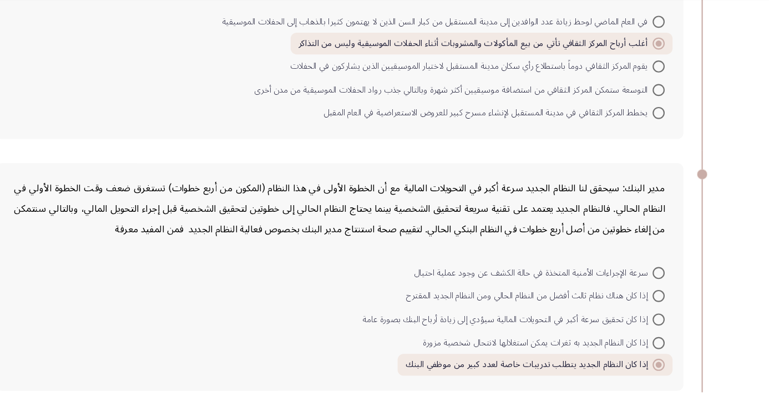
click at [663, 287] on span at bounding box center [666, 287] width 11 height 11
click at [663, 287] on input "سرعة الإجراءات الأمنية المتخذة في حالة الكشف عن وجود عملية احتيال" at bounding box center [666, 287] width 11 height 11
radio input "true"
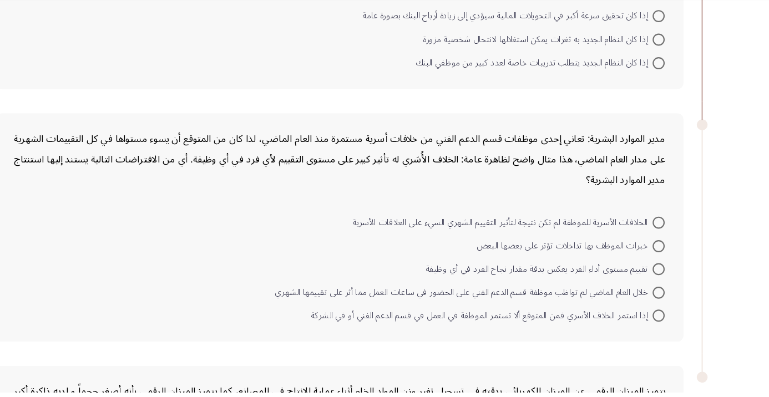
scroll to position [646, 0]
click at [670, 326] on span at bounding box center [666, 326] width 11 height 11
click at [670, 326] on input "إذا استمر الخلاف الأسري فمن المتوقع ألا تستمر الموظفة في العمل في قسم الدعم الف…" at bounding box center [666, 326] width 11 height 11
radio input "true"
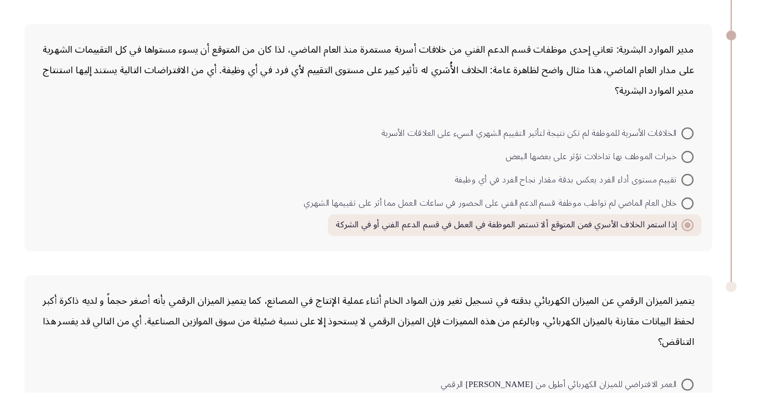
scroll to position [830, 0]
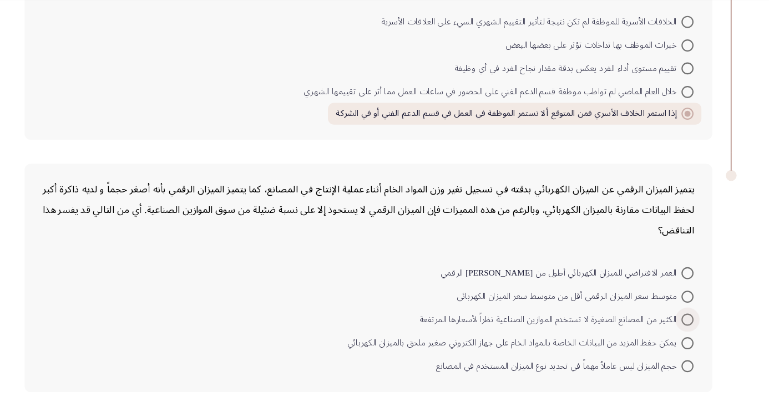
click at [666, 329] on span at bounding box center [666, 330] width 11 height 11
click at [666, 329] on input "الكثير من المصانع الصغيرة لا تستخدم الموازين الصناعية نظراً لأسعارها المرتفعة" at bounding box center [666, 330] width 11 height 11
radio input "true"
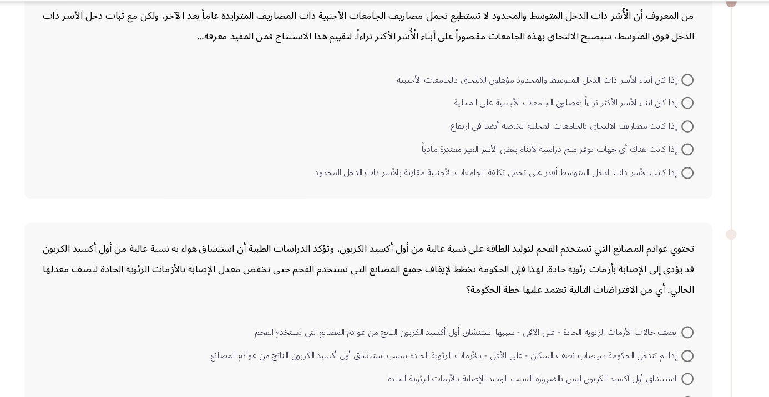
scroll to position [70, 0]
click at [666, 168] on span at bounding box center [666, 168] width 11 height 11
click at [666, 168] on input "إذا كانت هناك أي جهات توفر منح دراسية لأبناء بعض الأسر الغير مقتدرة مادياً" at bounding box center [666, 168] width 11 height 11
radio input "true"
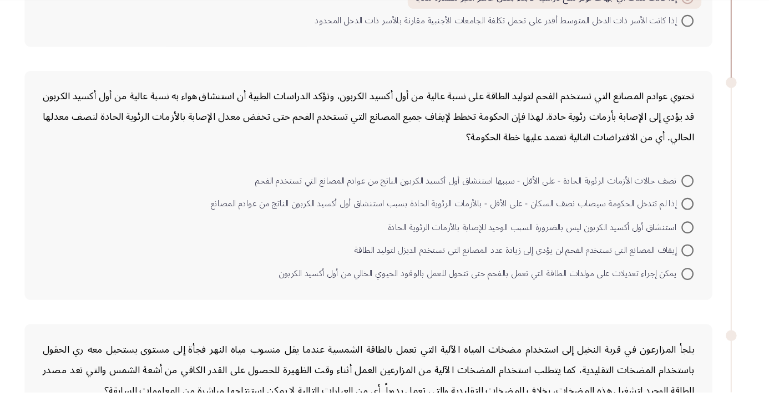
scroll to position [204, 0]
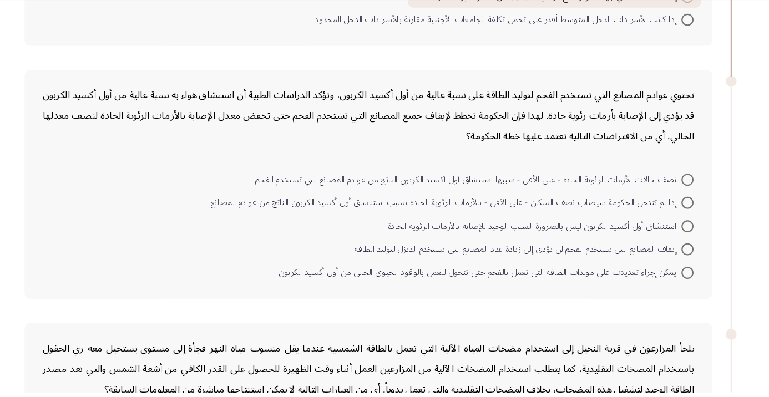
click at [661, 223] on span at bounding box center [666, 223] width 11 height 11
click at [661, 223] on input "إذا لم تتدخل الحكومة سيصاب نصف السكان - على الأقل - بالأزمات الرئوية الحادة بسب…" at bounding box center [666, 223] width 11 height 11
radio input "true"
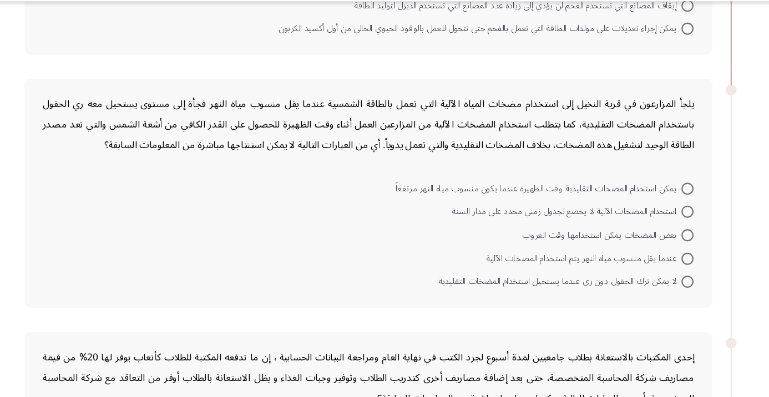
scroll to position [435, 0]
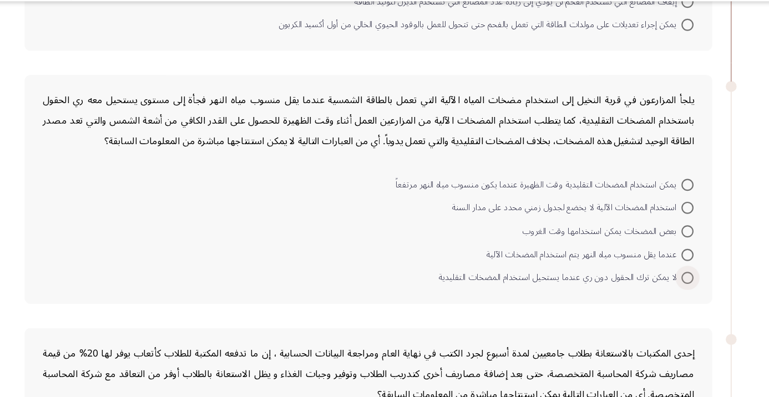
click at [664, 282] on span at bounding box center [666, 287] width 11 height 11
click at [664, 282] on input "لا يمكن ترك الحقول دون ري عندما يستحيل استخدام المضخات التقليدية" at bounding box center [666, 287] width 11 height 11
radio input "true"
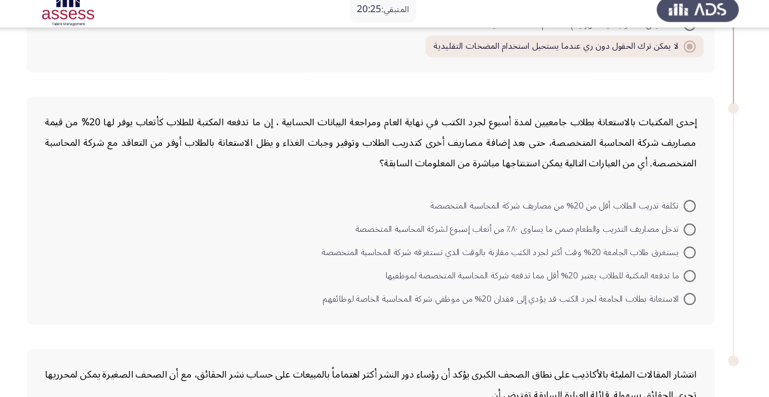
scroll to position [670, 0]
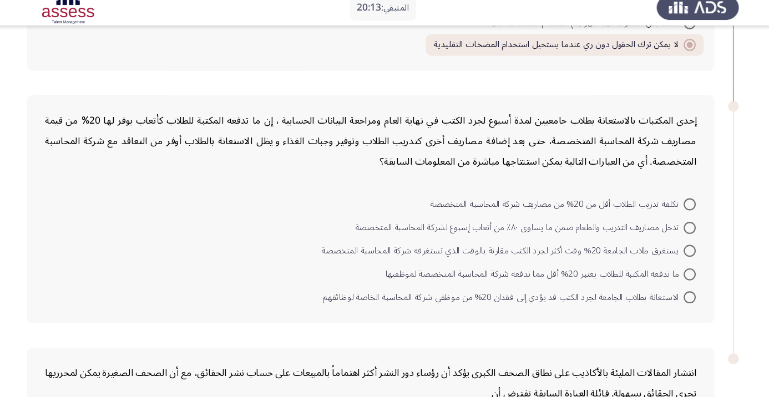
click at [666, 260] on span at bounding box center [666, 261] width 11 height 11
click at [666, 260] on input "ما تدفعه المكتبة للطلاب يعتبر 20% أقل مما تدفعه شركة المحاسبة المتخصصة لموظفيها" at bounding box center [666, 261] width 11 height 11
radio input "true"
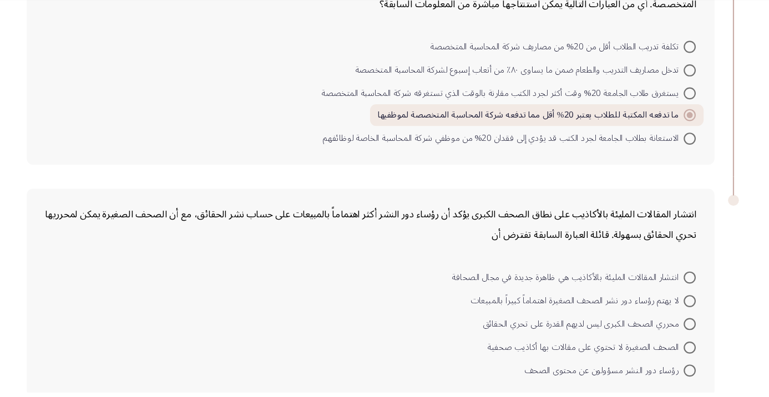
scroll to position [790, 0]
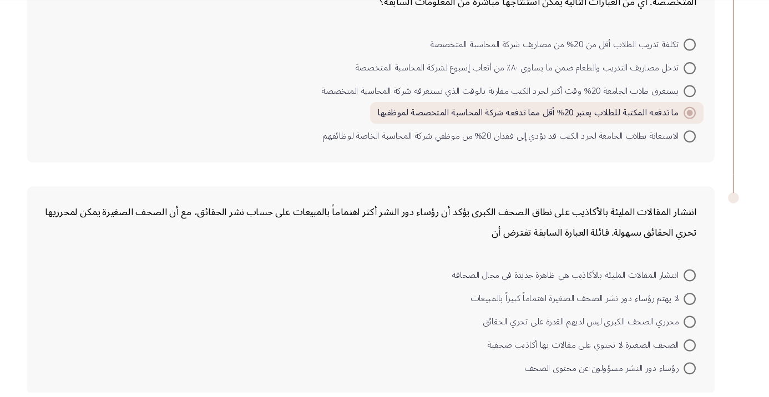
click at [85, 276] on div "انتشار المقالات المليئة بالأكاذيب على نطاق الصحف الكبرى يؤكد أن رؤساء دور النشر…" at bounding box center [374, 303] width 632 height 191
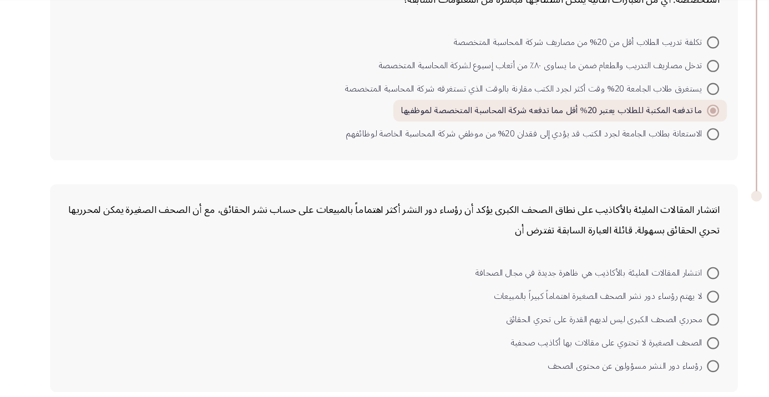
click at [666, 307] on span at bounding box center [666, 309] width 11 height 11
click at [666, 307] on input "لا يهتم رؤساء دور نشر الصحف الصغيرة اهتماماً كبيراً بالمبيعات" at bounding box center [666, 309] width 11 height 11
radio input "true"
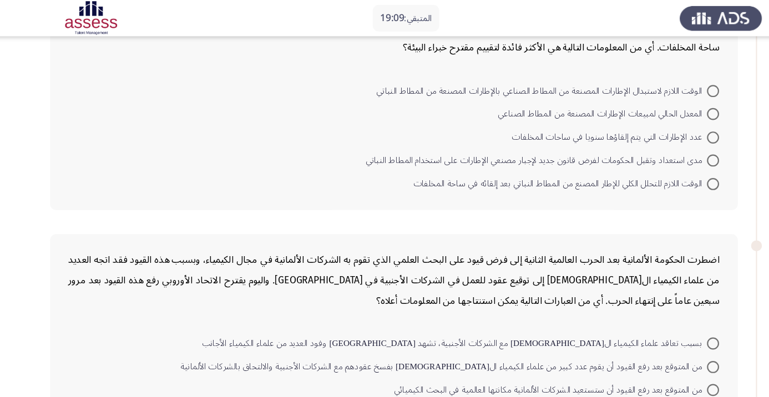
scroll to position [0, 0]
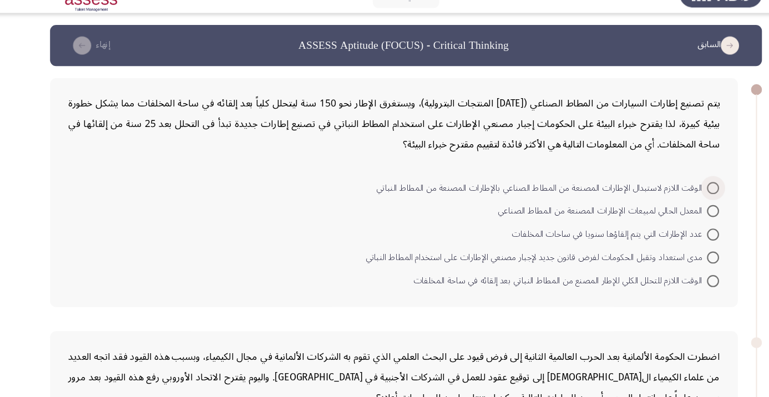
click at [663, 193] on span at bounding box center [666, 194] width 11 height 11
click at [663, 193] on input "الوقت اللازم لاستبدال الإطارات المصنعة من المطاط الصناعي بالإطارات المصنعة من ا…" at bounding box center [666, 194] width 11 height 11
radio input "true"
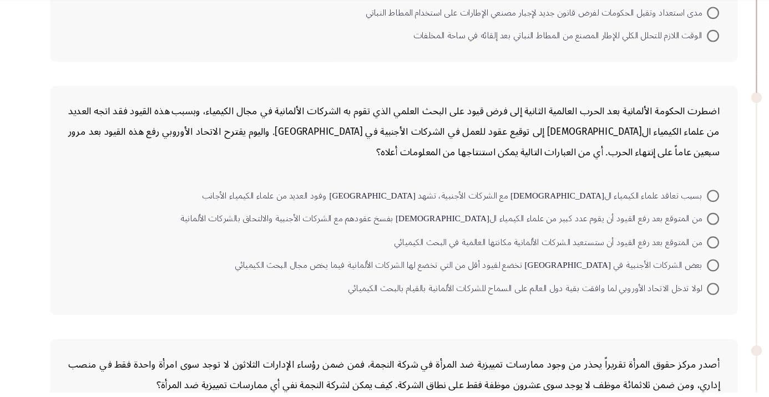
scroll to position [208, 0]
click at [666, 258] on span at bounding box center [666, 259] width 11 height 11
click at [666, 258] on input "من المتوقع بعد رفع القيود أن ستستعيد الشركات الألمانية مكانتها العالمية في البح…" at bounding box center [666, 259] width 11 height 11
radio input "true"
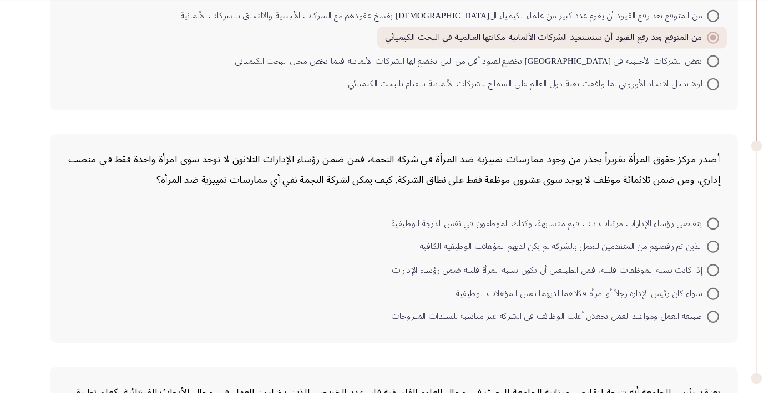
scroll to position [395, 0]
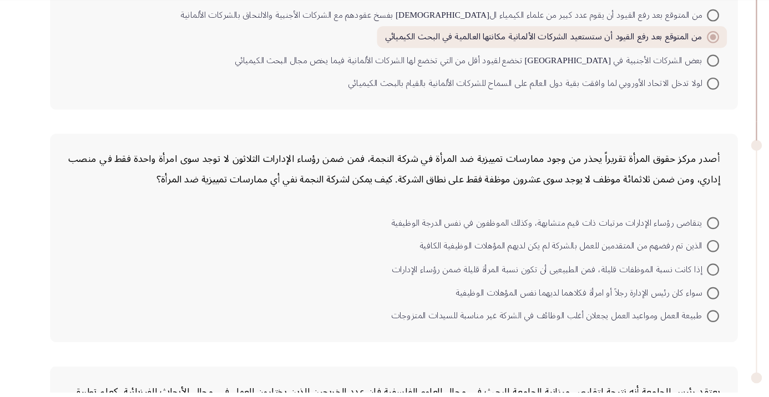
click at [666, 284] on span at bounding box center [666, 284] width 11 height 11
click at [666, 284] on input "إذا كانت نسبة الموظفات قليلة، فمن الطبيعيى أن تكون نسبة المرأة قليلة ضمن رؤساء …" at bounding box center [666, 284] width 11 height 11
radio input "true"
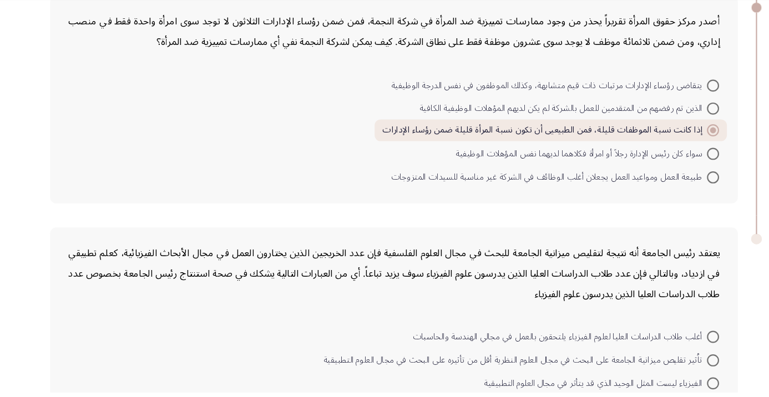
scroll to position [580, 0]
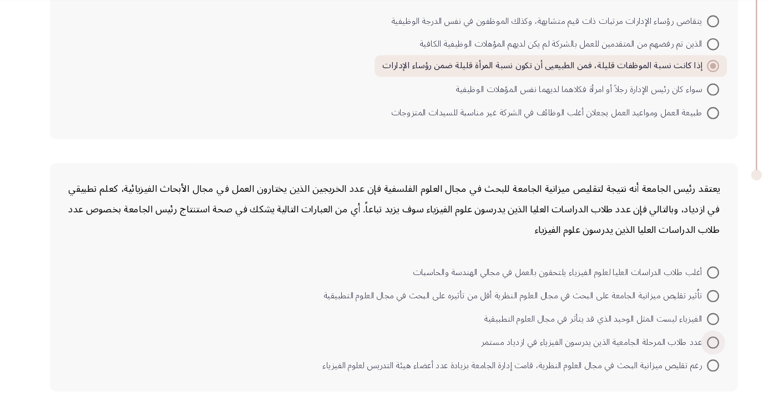
click at [666, 350] on span at bounding box center [666, 351] width 11 height 11
click at [666, 350] on input "عدد طلاب المرحلة الجامعية الذين يدرسون الفيزياء في ازدياد مستمر" at bounding box center [666, 351] width 11 height 11
radio input "true"
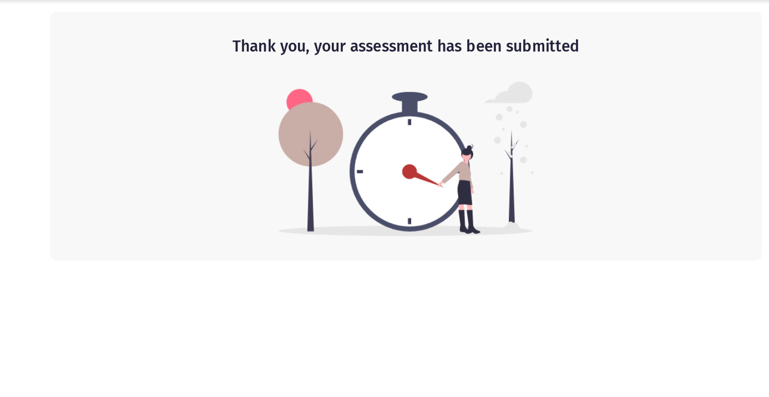
scroll to position [0, 0]
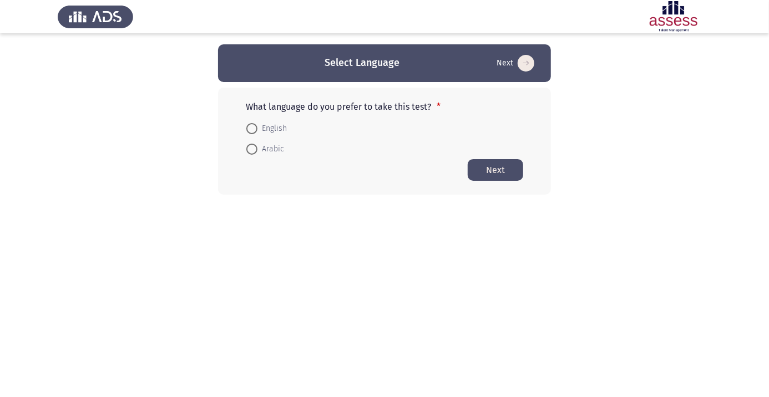
click at [240, 151] on mat-radio-button "Arabic" at bounding box center [265, 149] width 52 height 21
click at [250, 152] on span at bounding box center [251, 149] width 11 height 11
click at [250, 152] on input "Arabic" at bounding box center [251, 149] width 11 height 11
radio input "true"
click at [496, 166] on button "Next" at bounding box center [495, 170] width 55 height 22
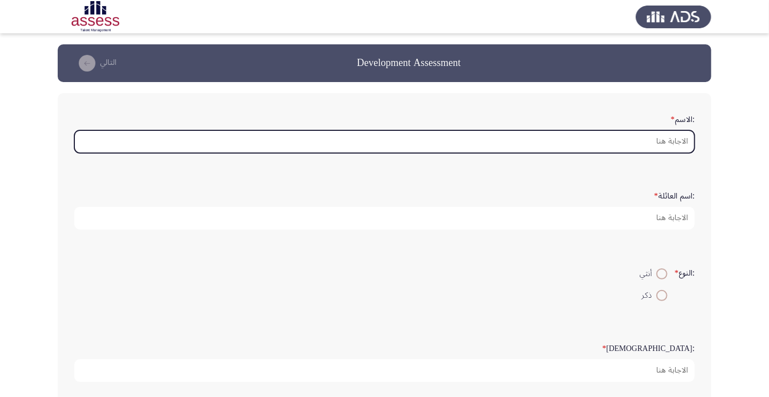
click at [676, 145] on input ":الاسم *" at bounding box center [384, 141] width 620 height 23
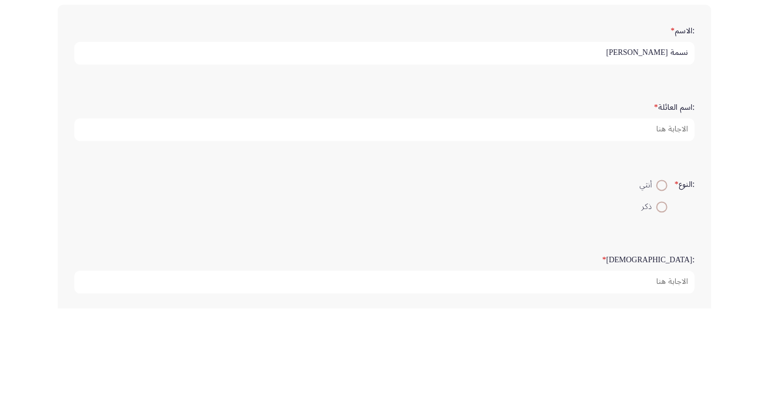
type input "نسمة [PERSON_NAME]"
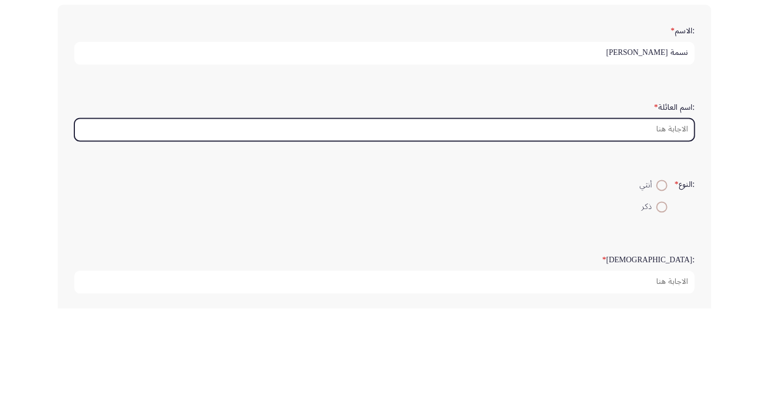
click at [660, 221] on input ":اسم العائلة *" at bounding box center [384, 218] width 620 height 23
click at [659, 219] on input ":اسم العائلة *" at bounding box center [384, 218] width 620 height 23
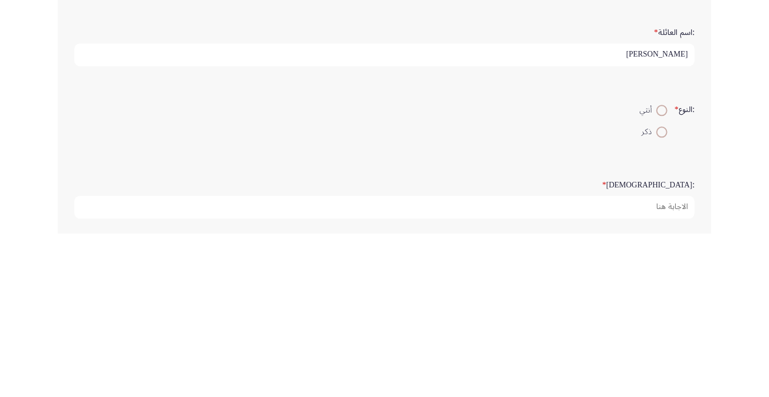
type input "[PERSON_NAME]"
click at [657, 274] on span at bounding box center [661, 274] width 11 height 11
click at [657, 274] on input "أنثي" at bounding box center [661, 274] width 11 height 11
radio input "true"
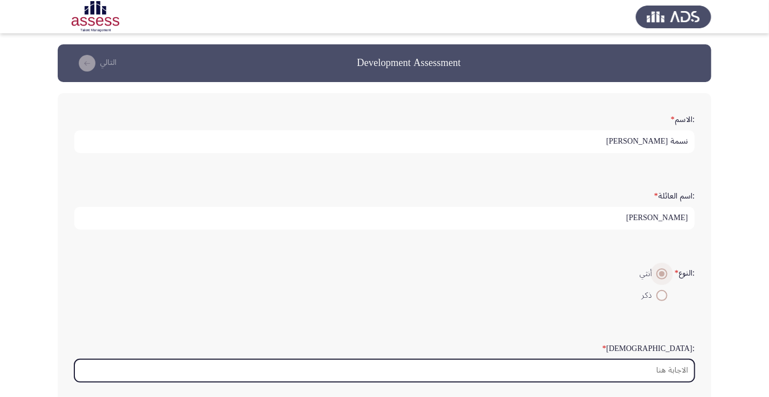
click at [672, 380] on input ":السن *" at bounding box center [384, 371] width 620 height 23
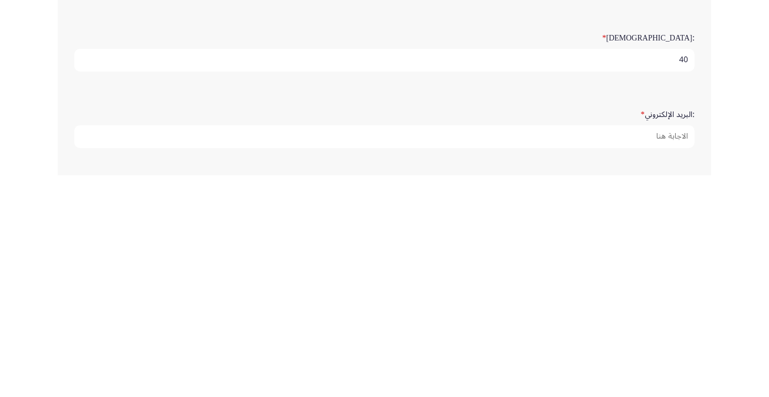
scroll to position [90, 0]
type input "40"
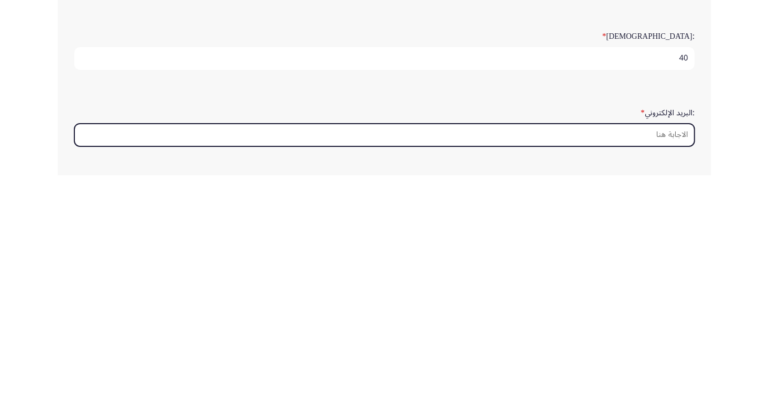
click at [129, 364] on input ":البريد الإلكتروني *" at bounding box center [384, 357] width 620 height 23
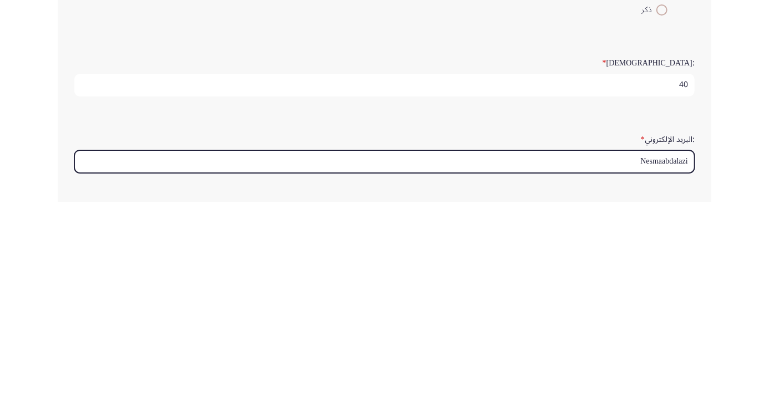
type input "Nesmaabdalaziz"
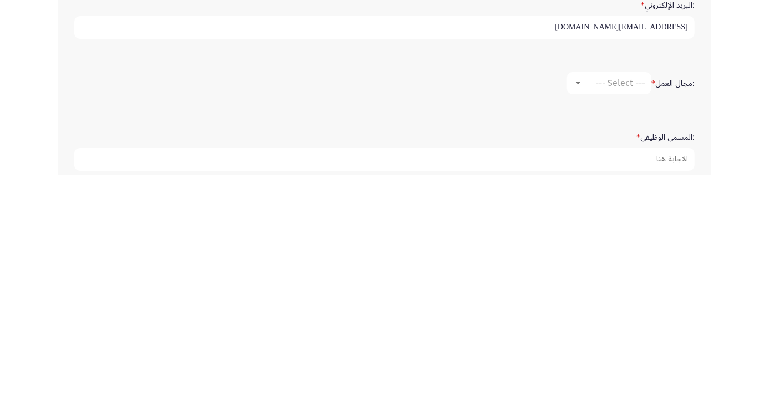
type input "[EMAIL_ADDRESS][DOMAIN_NAME]"
click at [613, 305] on span "--- Select ---" at bounding box center [620, 305] width 50 height 11
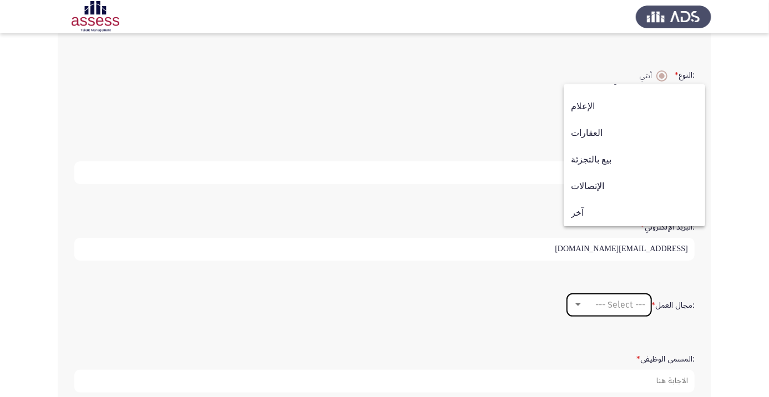
scroll to position [285, 0]
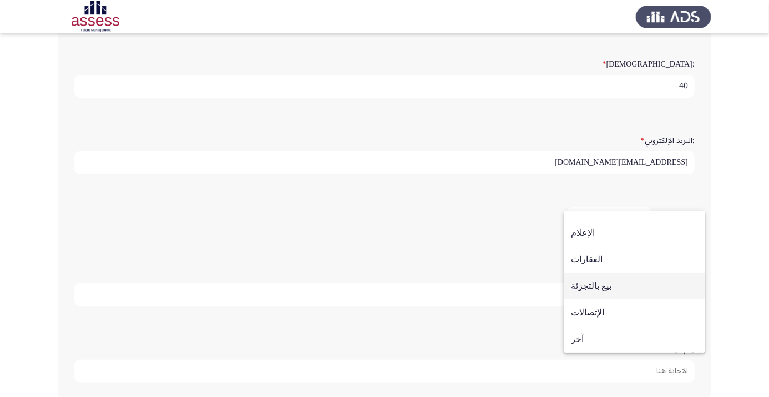
click at [629, 290] on span "بيع بالتجزئة" at bounding box center [634, 286] width 127 height 27
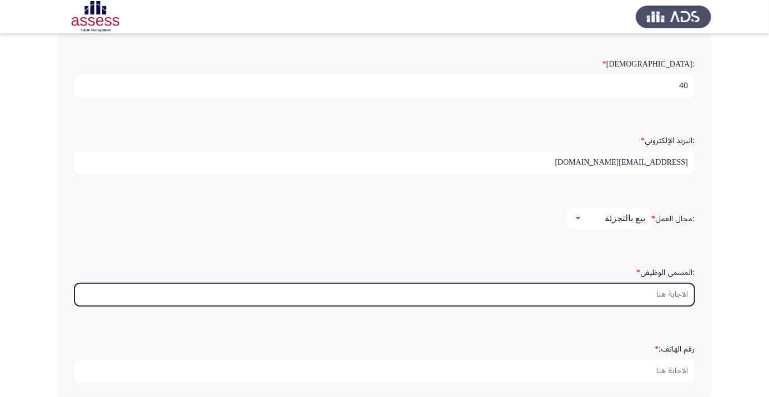
click at [654, 296] on input ":المسمى الوظيفى *" at bounding box center [384, 295] width 620 height 23
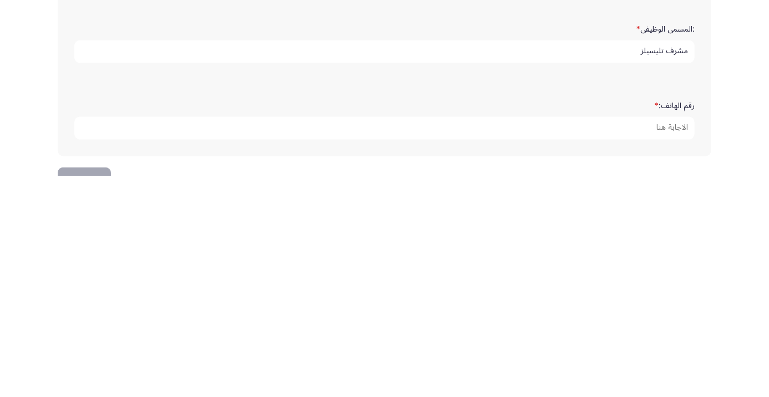
scroll to position [307, 0]
type input "مشرف تليسيلز"
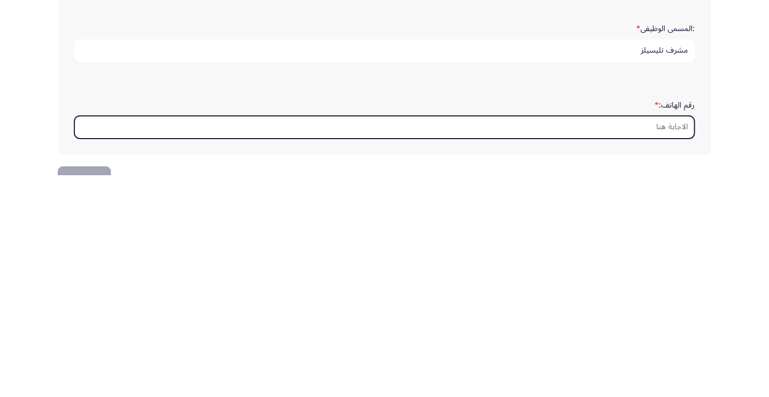
click at [584, 347] on input "رقم الهاتف: *" at bounding box center [384, 349] width 620 height 23
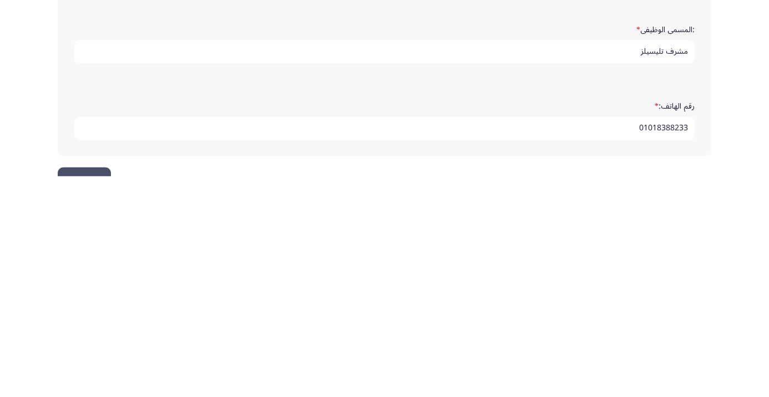
scroll to position [338, 0]
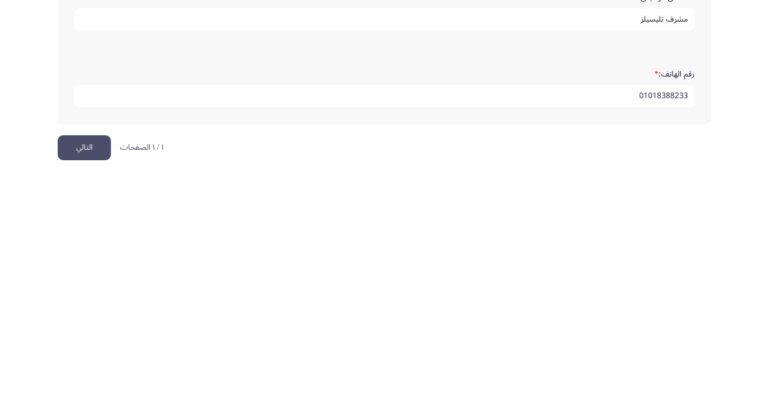
type input "01018388233"
click at [82, 364] on button "التالي" at bounding box center [84, 369] width 53 height 25
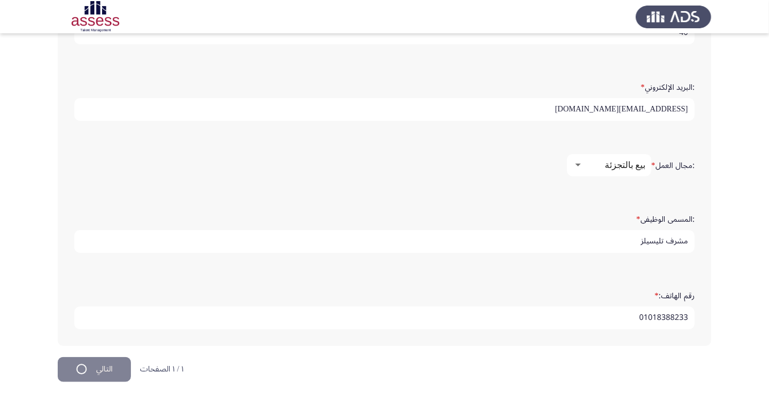
scroll to position [0, 0]
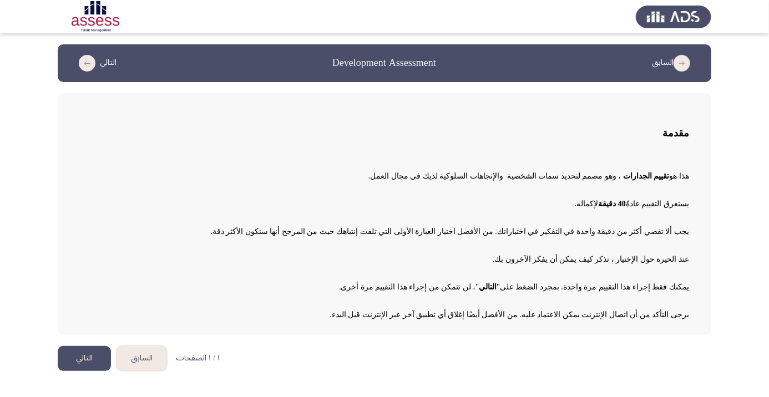
click at [75, 363] on button "التالي" at bounding box center [84, 358] width 53 height 25
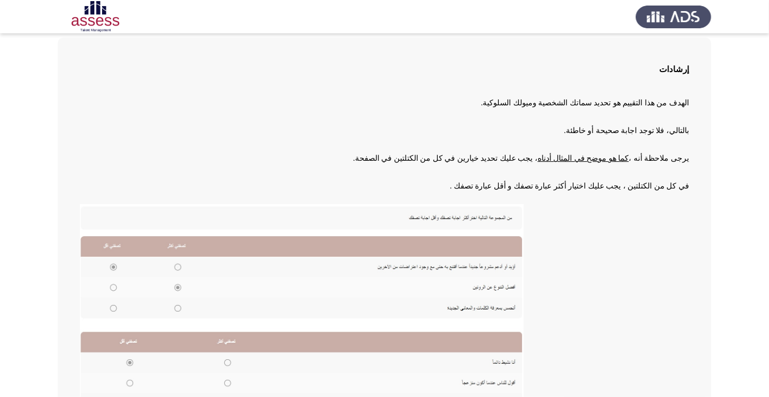
scroll to position [122, 0]
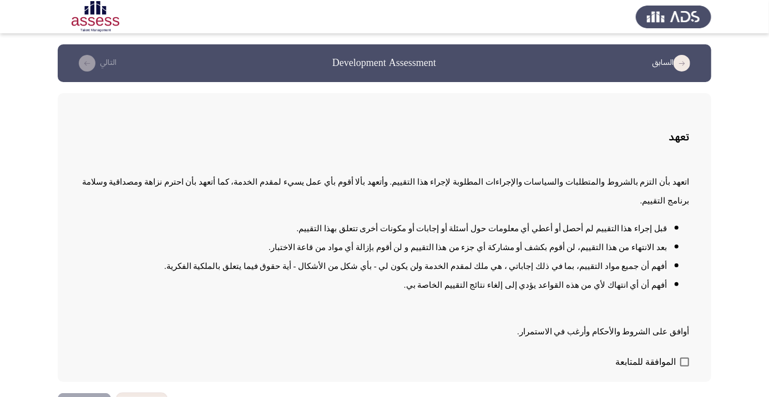
scroll to position [1, 0]
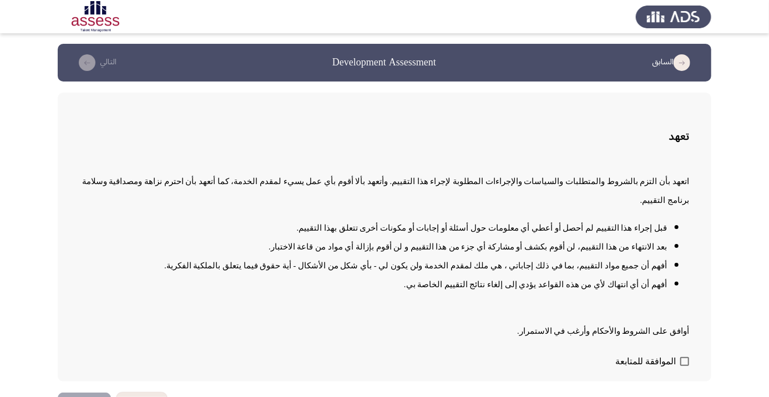
click at [683, 366] on span at bounding box center [684, 361] width 9 height 9
click at [684, 367] on input "الموافقة للمتابعة" at bounding box center [684, 366] width 1 height 1
checkbox input "true"
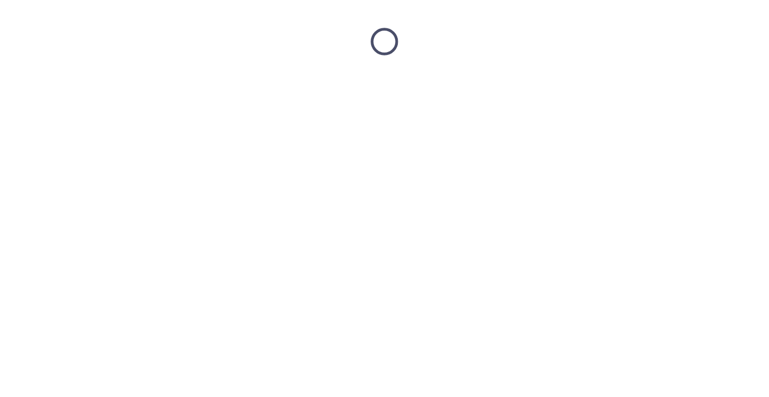
scroll to position [0, 0]
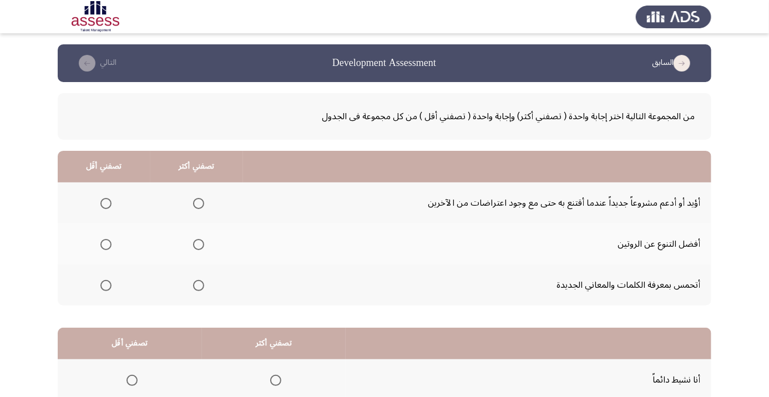
click at [199, 204] on span "Select an option" at bounding box center [199, 204] width 0 height 0
click at [200, 203] on input "Select an option" at bounding box center [198, 203] width 11 height 11
click at [199, 240] on span "Select an option" at bounding box center [198, 244] width 11 height 11
click at [199, 240] on input "Select an option" at bounding box center [198, 244] width 11 height 11
click at [107, 190] on th at bounding box center [104, 203] width 93 height 41
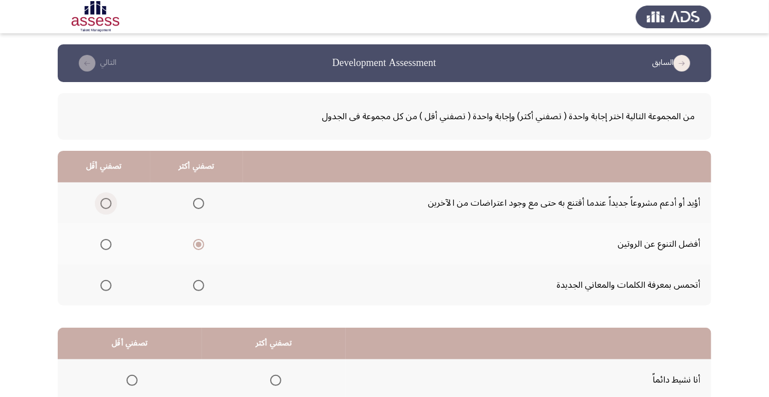
click at [106, 204] on span "Select an option" at bounding box center [106, 204] width 0 height 0
click at [107, 203] on input "Select an option" at bounding box center [105, 203] width 11 height 11
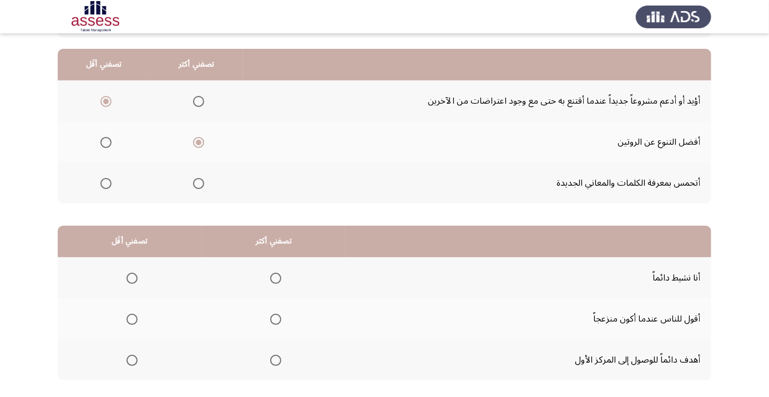
scroll to position [109, 0]
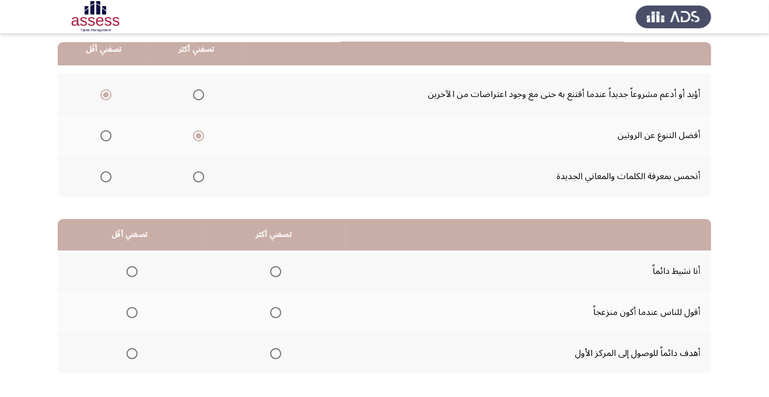
click at [128, 312] on span "Select an option" at bounding box center [132, 312] width 11 height 11
click at [128, 312] on input "Select an option" at bounding box center [132, 312] width 11 height 11
click at [275, 274] on span "Select an option" at bounding box center [275, 271] width 11 height 11
click at [275, 274] on input "Select an option" at bounding box center [275, 271] width 11 height 11
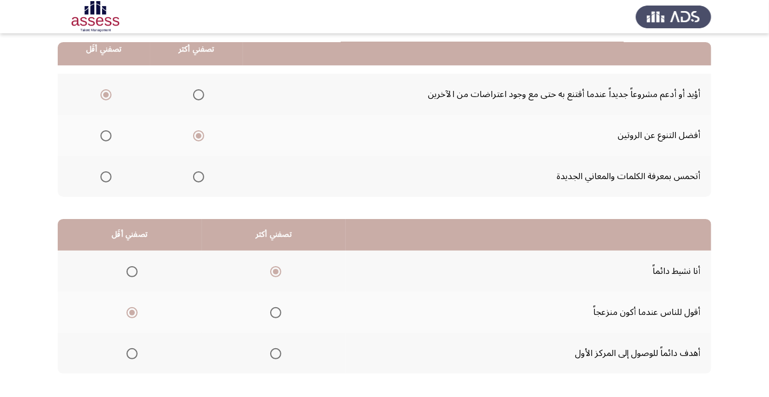
scroll to position [0, 0]
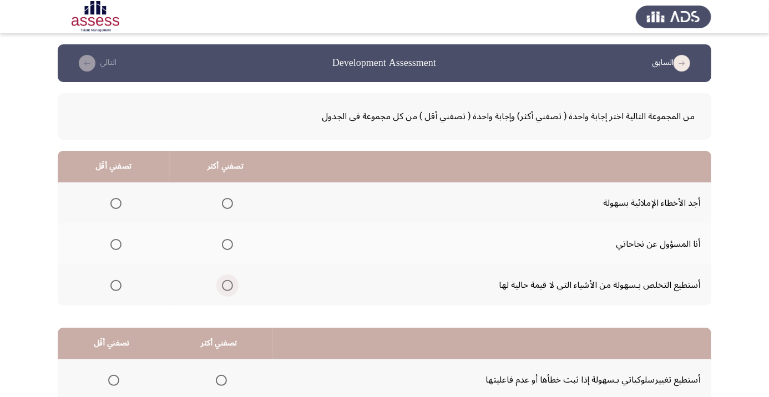
click at [226, 288] on span "Select an option" at bounding box center [227, 285] width 11 height 11
click at [226, 288] on input "Select an option" at bounding box center [227, 285] width 11 height 11
click at [116, 204] on span "Select an option" at bounding box center [116, 204] width 0 height 0
click at [115, 203] on input "Select an option" at bounding box center [115, 203] width 11 height 11
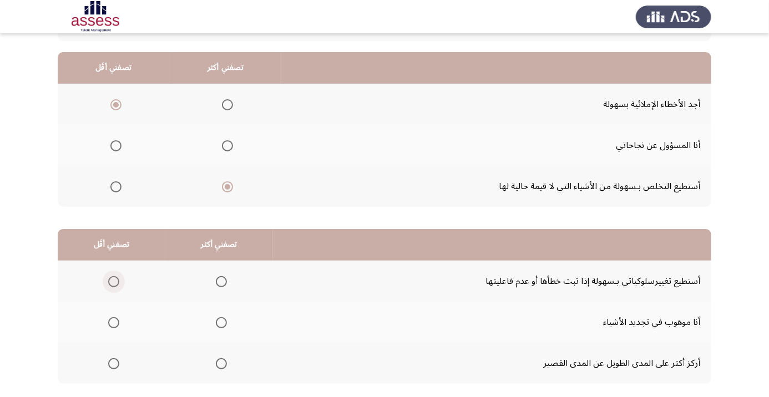
scroll to position [109, 0]
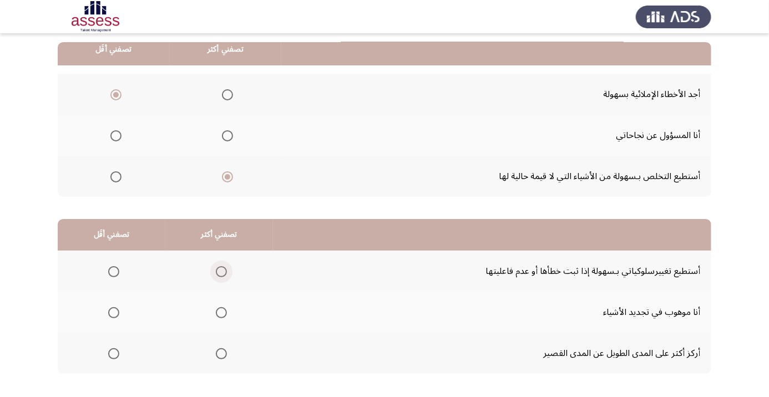
click at [221, 272] on span "Select an option" at bounding box center [221, 272] width 0 height 0
click at [221, 271] on input "Select an option" at bounding box center [221, 271] width 11 height 11
click at [108, 352] on span "Select an option" at bounding box center [113, 353] width 11 height 11
click at [108, 352] on input "Select an option" at bounding box center [113, 353] width 11 height 11
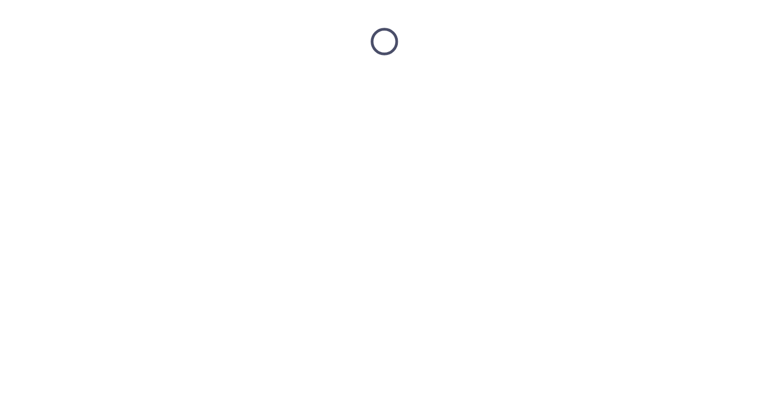
scroll to position [0, 0]
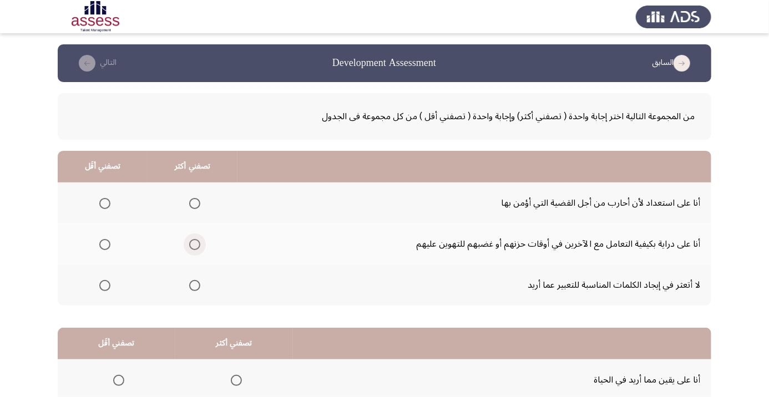
click at [195, 245] on span "Select an option" at bounding box center [195, 245] width 0 height 0
click at [195, 244] on input "Select an option" at bounding box center [194, 244] width 11 height 11
click at [105, 203] on span "Select an option" at bounding box center [104, 203] width 11 height 11
click at [105, 203] on input "Select an option" at bounding box center [104, 203] width 11 height 11
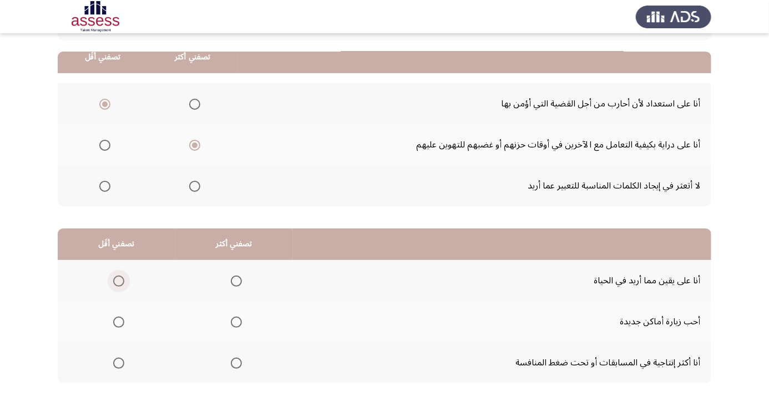
scroll to position [109, 0]
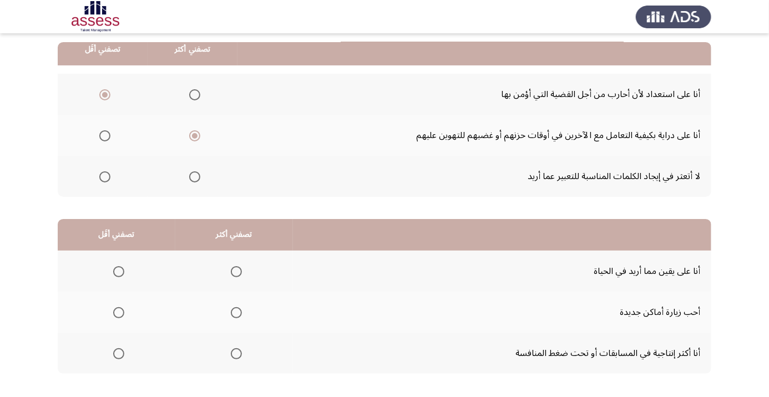
click at [102, 180] on span "Select an option" at bounding box center [104, 176] width 11 height 11
click at [102, 180] on input "Select an option" at bounding box center [104, 176] width 11 height 11
click at [114, 355] on span "Select an option" at bounding box center [118, 353] width 11 height 11
click at [114, 355] on input "Select an option" at bounding box center [118, 353] width 11 height 11
click at [236, 272] on span "Select an option" at bounding box center [236, 272] width 0 height 0
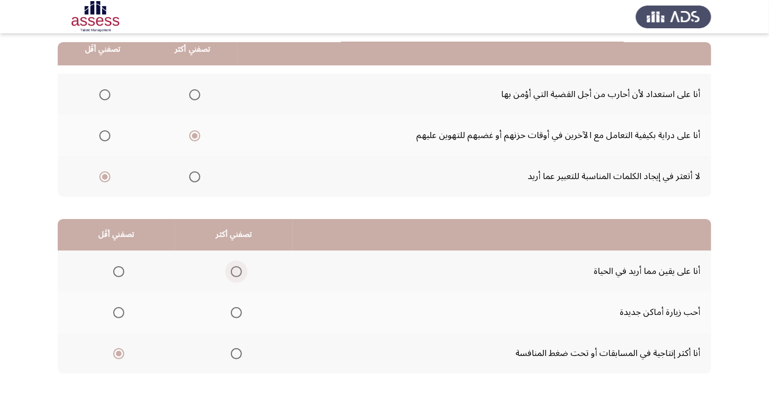
click at [236, 271] on input "Select an option" at bounding box center [236, 271] width 11 height 11
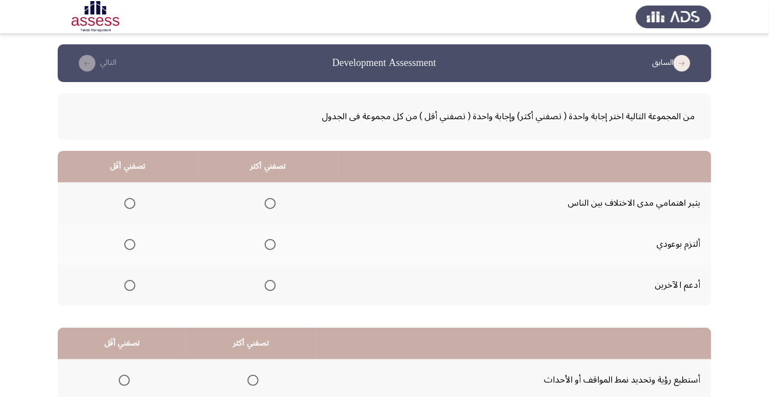
click at [130, 204] on span "Select an option" at bounding box center [130, 204] width 0 height 0
click at [129, 203] on input "Select an option" at bounding box center [129, 203] width 11 height 11
click at [270, 286] on span "Select an option" at bounding box center [270, 286] width 0 height 0
click at [270, 285] on input "Select an option" at bounding box center [270, 285] width 11 height 11
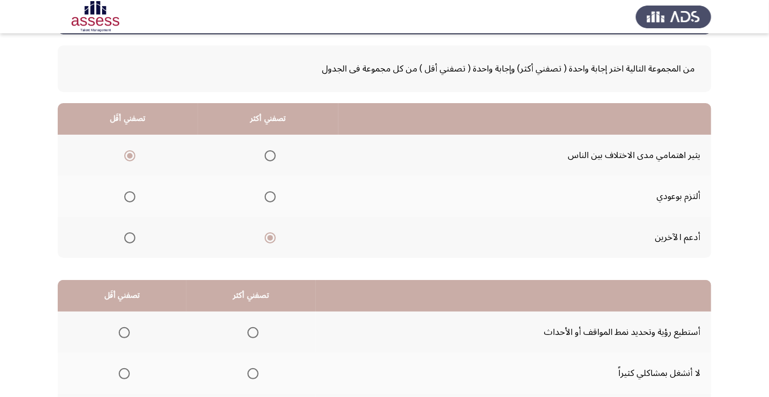
scroll to position [109, 0]
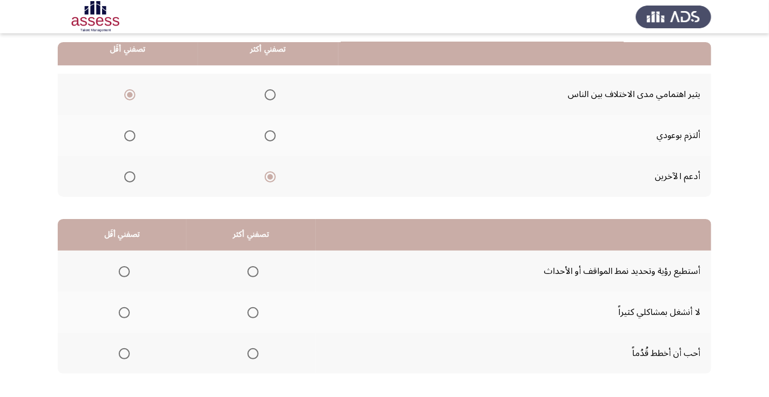
click at [249, 352] on span "Select an option" at bounding box center [252, 353] width 11 height 11
click at [249, 352] on input "Select an option" at bounding box center [252, 353] width 11 height 11
click at [124, 313] on span "Select an option" at bounding box center [124, 313] width 0 height 0
click at [124, 311] on input "Select an option" at bounding box center [124, 312] width 11 height 11
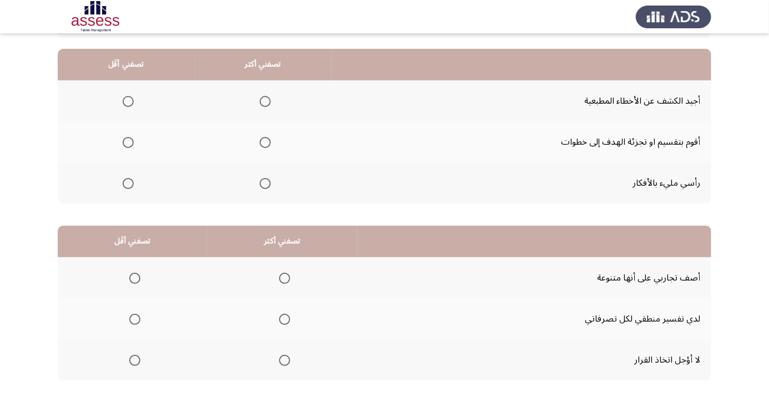
scroll to position [103, 0]
click at [132, 105] on span "Select an option" at bounding box center [128, 100] width 11 height 11
click at [132, 105] on input "Select an option" at bounding box center [128, 100] width 11 height 11
click at [265, 183] on span "Select an option" at bounding box center [265, 183] width 0 height 0
click at [265, 182] on input "Select an option" at bounding box center [265, 183] width 11 height 11
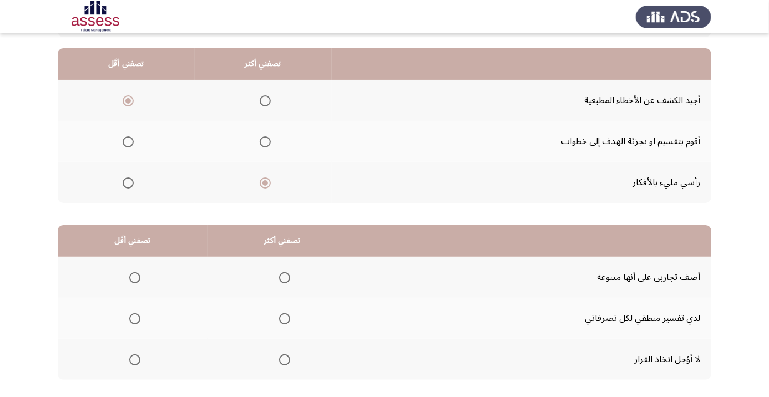
scroll to position [109, 0]
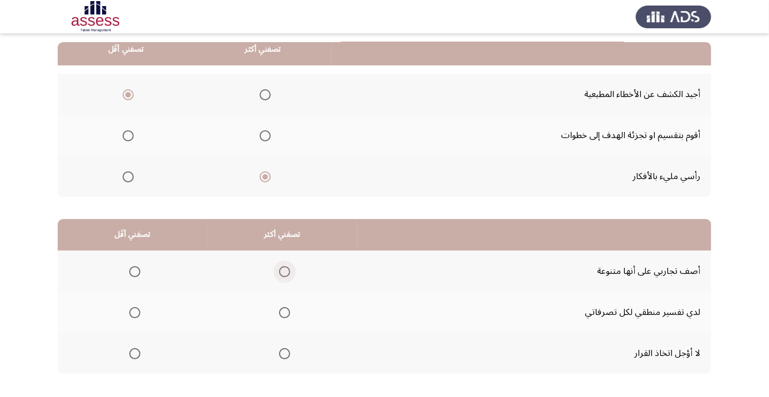
click at [286, 271] on span "Select an option" at bounding box center [284, 271] width 11 height 11
click at [286, 271] on input "Select an option" at bounding box center [284, 271] width 11 height 11
click at [130, 314] on span "Select an option" at bounding box center [134, 312] width 11 height 11
click at [130, 314] on input "Select an option" at bounding box center [134, 312] width 11 height 11
click at [284, 351] on span "Select an option" at bounding box center [284, 353] width 11 height 11
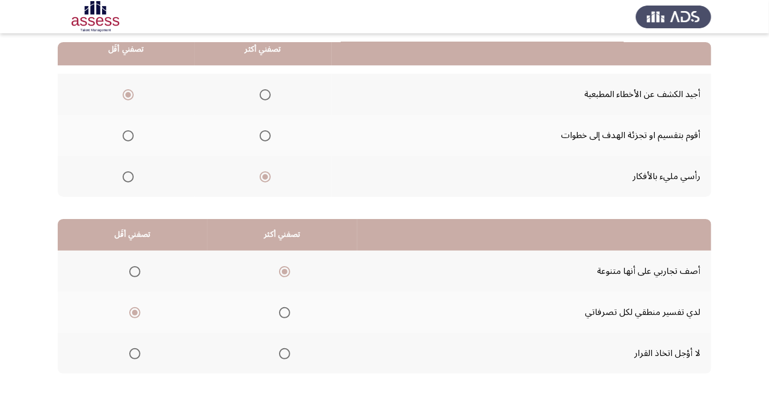
click at [284, 351] on input "Select an option" at bounding box center [284, 353] width 11 height 11
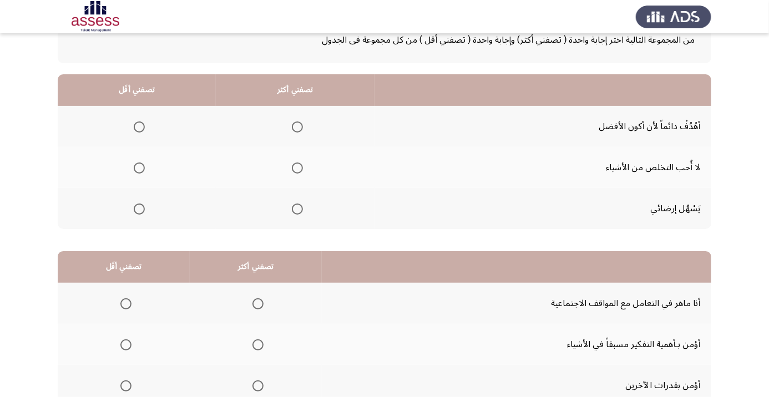
scroll to position [77, 0]
click at [294, 128] on span "Select an option" at bounding box center [297, 126] width 11 height 11
click at [294, 128] on input "Select an option" at bounding box center [297, 126] width 11 height 11
click at [137, 166] on span "Select an option" at bounding box center [139, 167] width 11 height 11
click at [137, 166] on input "Select an option" at bounding box center [139, 167] width 11 height 11
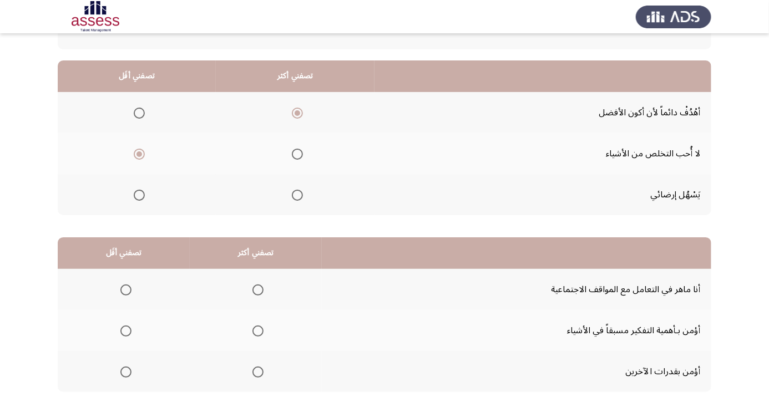
scroll to position [109, 0]
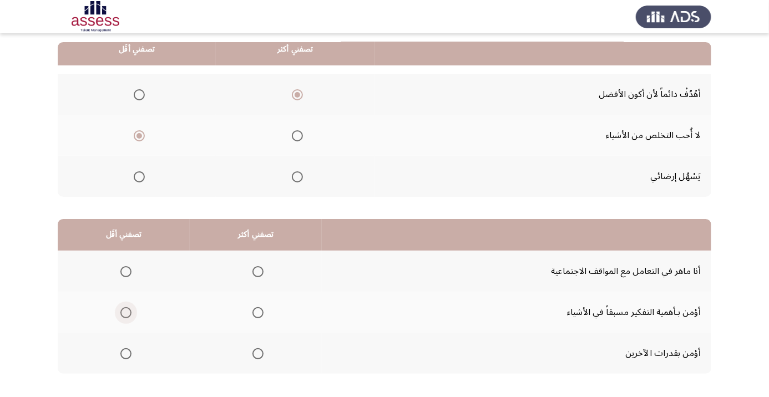
click at [126, 313] on span "Select an option" at bounding box center [126, 313] width 0 height 0
click at [126, 311] on input "Select an option" at bounding box center [125, 312] width 11 height 11
click at [255, 272] on span "Select an option" at bounding box center [257, 271] width 11 height 11
click at [255, 272] on input "Select an option" at bounding box center [257, 271] width 11 height 11
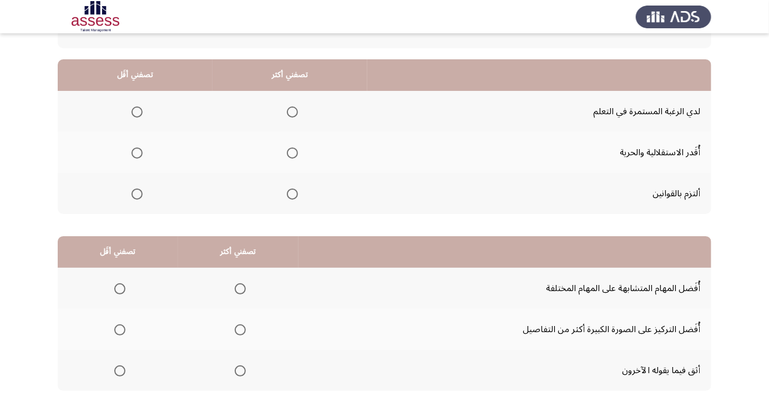
scroll to position [92, 0]
click at [293, 193] on span "Select an option" at bounding box center [292, 193] width 11 height 11
click at [293, 193] on input "Select an option" at bounding box center [292, 193] width 11 height 11
click at [134, 111] on span "Select an option" at bounding box center [137, 111] width 11 height 11
click at [134, 111] on input "Select an option" at bounding box center [137, 111] width 11 height 11
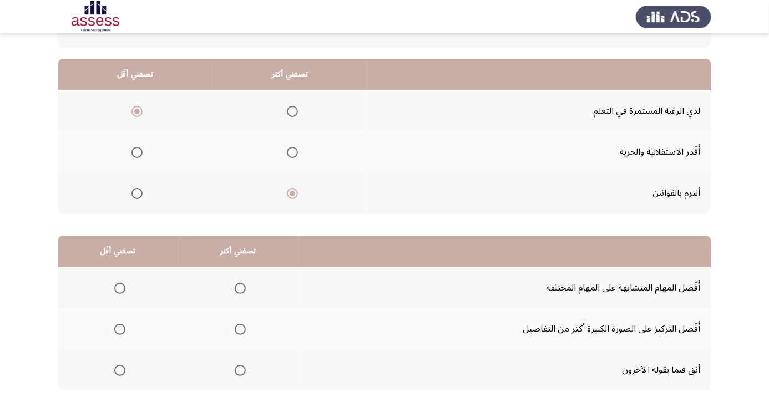
scroll to position [109, 0]
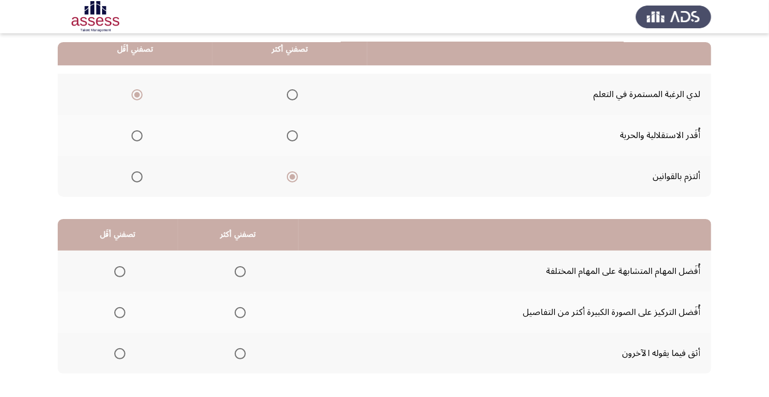
click at [137, 136] on span "Select an option" at bounding box center [137, 136] width 0 height 0
click at [138, 135] on input "Select an option" at bounding box center [137, 135] width 11 height 11
click at [120, 272] on span "Select an option" at bounding box center [120, 272] width 0 height 0
click at [120, 271] on input "Select an option" at bounding box center [119, 271] width 11 height 11
click at [240, 313] on span "Select an option" at bounding box center [240, 313] width 0 height 0
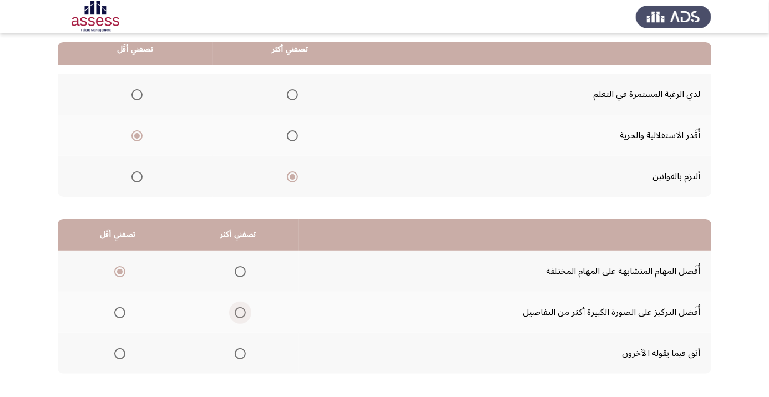
click at [241, 311] on input "Select an option" at bounding box center [240, 312] width 11 height 11
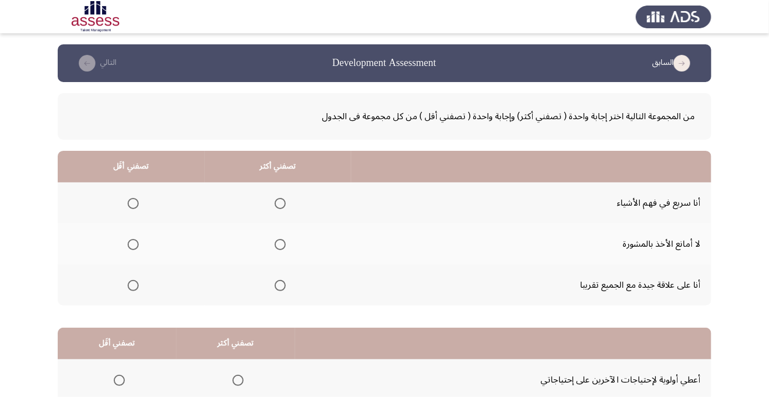
click at [281, 289] on span "Select an option" at bounding box center [280, 285] width 11 height 11
click at [281, 289] on input "Select an option" at bounding box center [280, 285] width 11 height 11
click at [124, 247] on label "Select an option" at bounding box center [131, 244] width 16 height 11
click at [128, 247] on input "Select an option" at bounding box center [133, 244] width 11 height 11
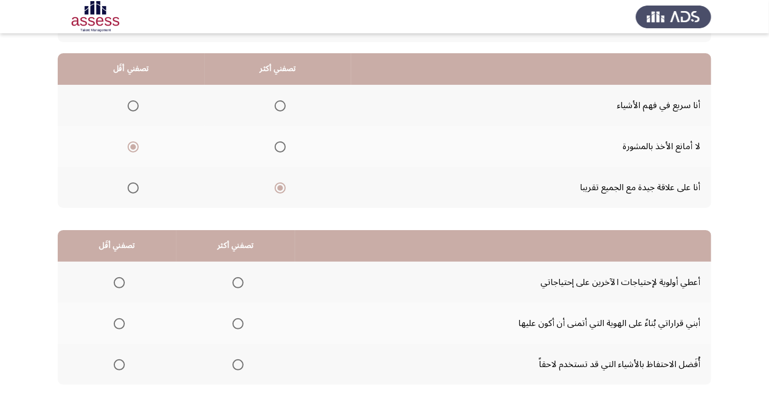
scroll to position [109, 0]
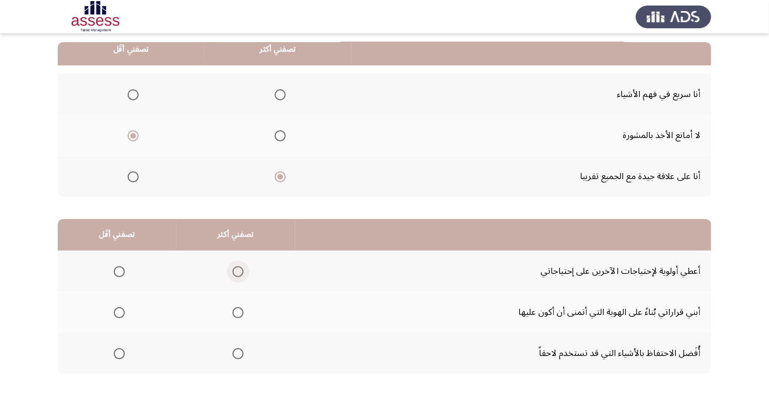
click at [233, 272] on span "Select an option" at bounding box center [238, 271] width 11 height 11
click at [233, 272] on input "Select an option" at bounding box center [238, 271] width 11 height 11
click at [103, 302] on th at bounding box center [117, 312] width 119 height 41
click at [120, 315] on span "Select an option" at bounding box center [119, 312] width 11 height 11
click at [120, 315] on input "Select an option" at bounding box center [119, 312] width 11 height 11
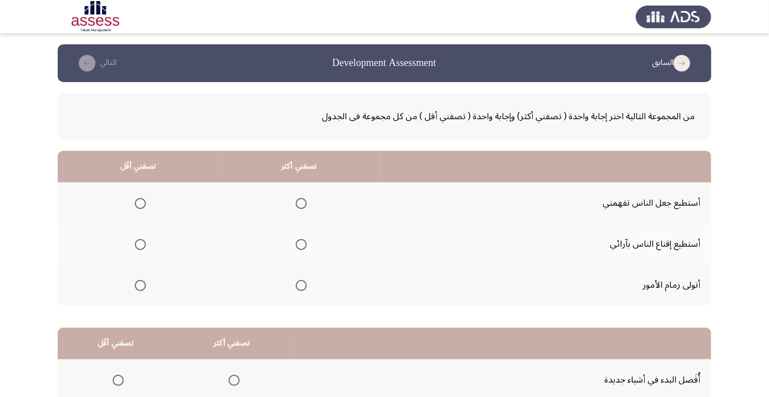
click at [304, 290] on span "Select an option" at bounding box center [301, 285] width 11 height 11
click at [304, 290] on input "Select an option" at bounding box center [301, 285] width 11 height 11
click at [124, 188] on th at bounding box center [138, 203] width 161 height 41
click at [146, 219] on th at bounding box center [138, 203] width 161 height 41
click at [137, 203] on span "Select an option" at bounding box center [140, 203] width 11 height 11
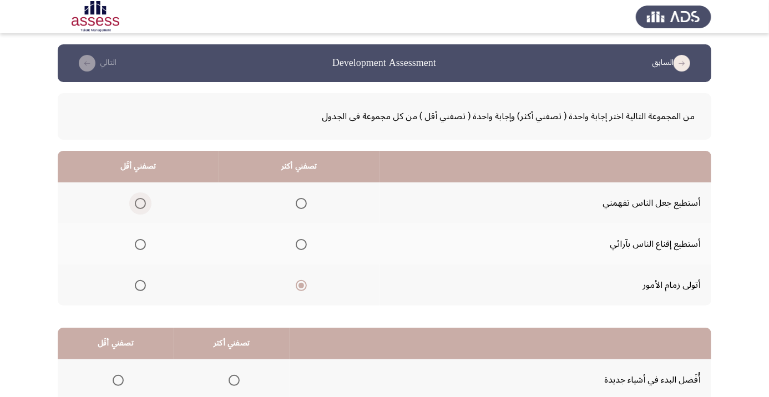
click at [137, 203] on input "Select an option" at bounding box center [140, 203] width 11 height 11
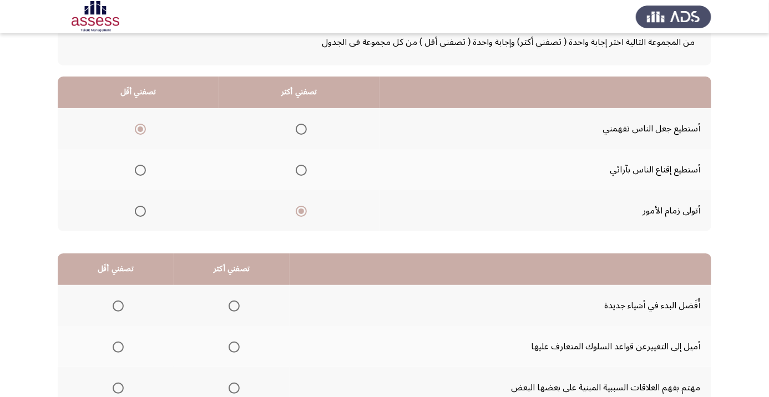
scroll to position [109, 0]
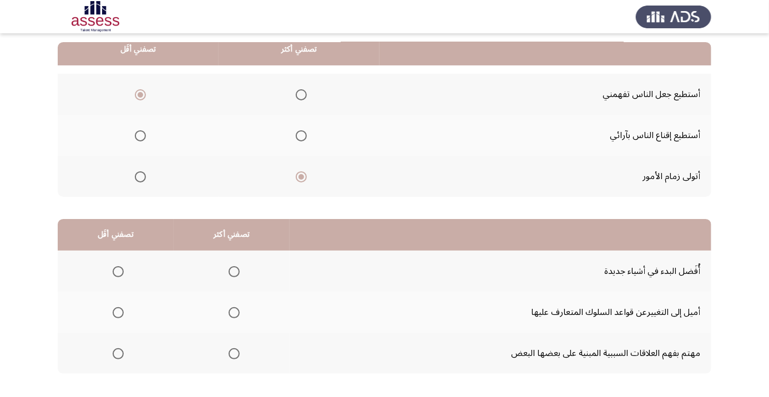
click at [114, 310] on span "Select an option" at bounding box center [118, 312] width 11 height 11
click at [114, 310] on input "Select an option" at bounding box center [118, 312] width 11 height 11
click at [234, 272] on span "Select an option" at bounding box center [234, 272] width 0 height 0
click at [234, 271] on input "Select an option" at bounding box center [234, 271] width 11 height 11
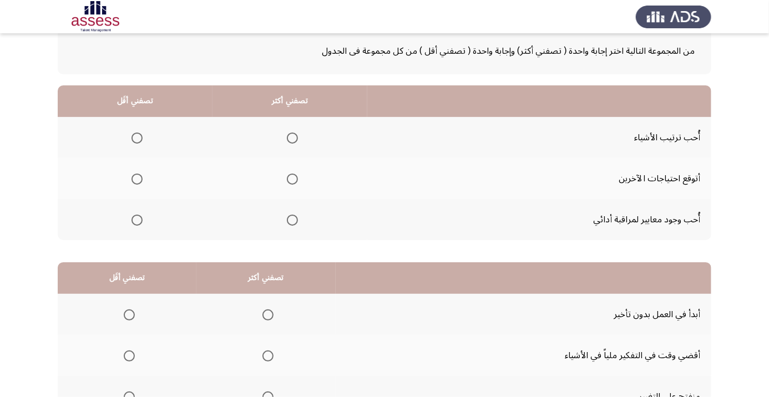
scroll to position [69, 0]
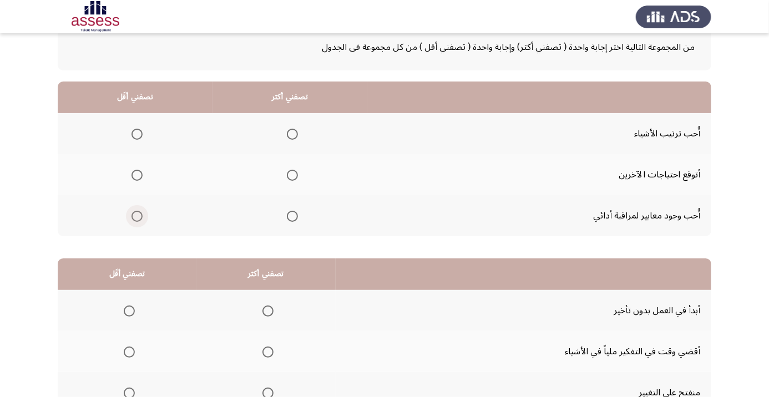
click at [133, 220] on span "Select an option" at bounding box center [137, 216] width 11 height 11
click at [133, 220] on input "Select an option" at bounding box center [137, 216] width 11 height 11
click at [292, 134] on span "Select an option" at bounding box center [292, 134] width 0 height 0
click at [292, 133] on input "Select an option" at bounding box center [292, 134] width 11 height 11
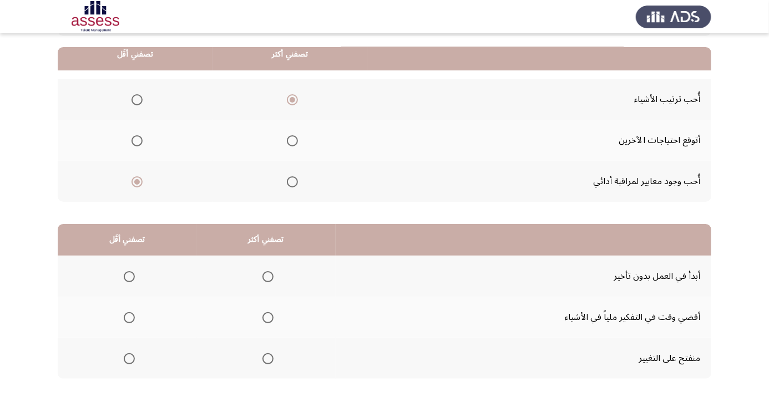
scroll to position [109, 0]
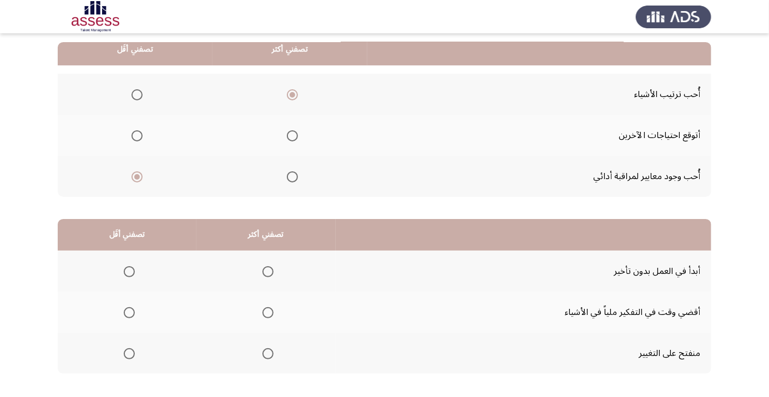
click at [37, 169] on app-assessment-container "السابق Development Assessment التالي من المجموعة التالية اختر إجابة واحدة ( تصف…" at bounding box center [384, 172] width 769 height 472
click at [125, 310] on span "Select an option" at bounding box center [129, 312] width 11 height 11
click at [125, 310] on input "Select an option" at bounding box center [129, 312] width 11 height 11
click at [264, 274] on span "Select an option" at bounding box center [267, 271] width 11 height 11
click at [264, 274] on input "Select an option" at bounding box center [267, 271] width 11 height 11
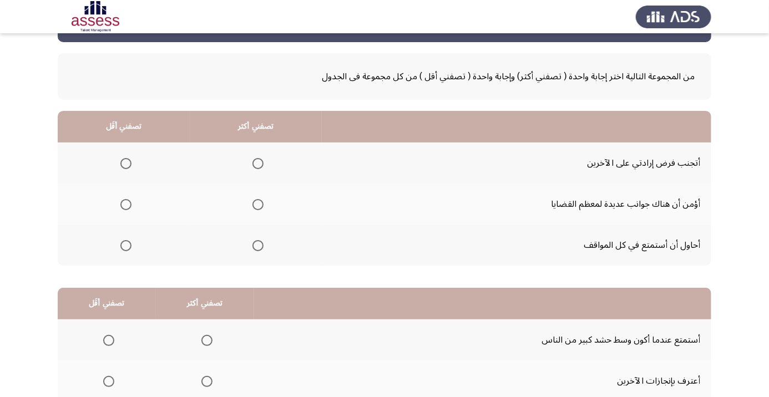
scroll to position [40, 0]
click at [253, 244] on span "Select an option" at bounding box center [257, 245] width 11 height 11
click at [253, 244] on input "Select an option" at bounding box center [257, 245] width 11 height 11
click at [126, 164] on span "Select an option" at bounding box center [126, 164] width 0 height 0
click at [125, 163] on input "Select an option" at bounding box center [125, 163] width 11 height 11
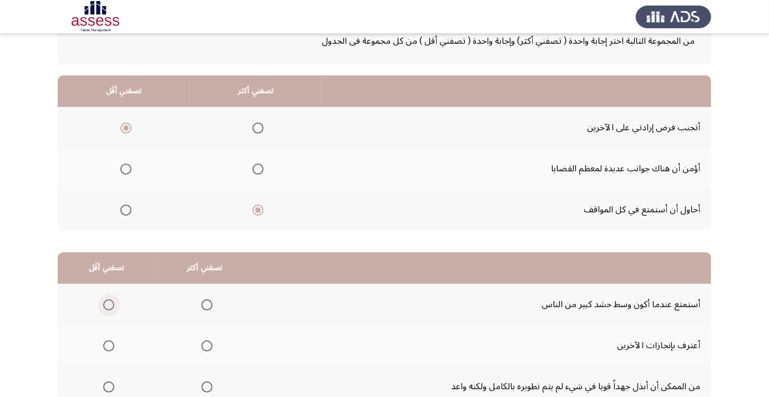
scroll to position [109, 0]
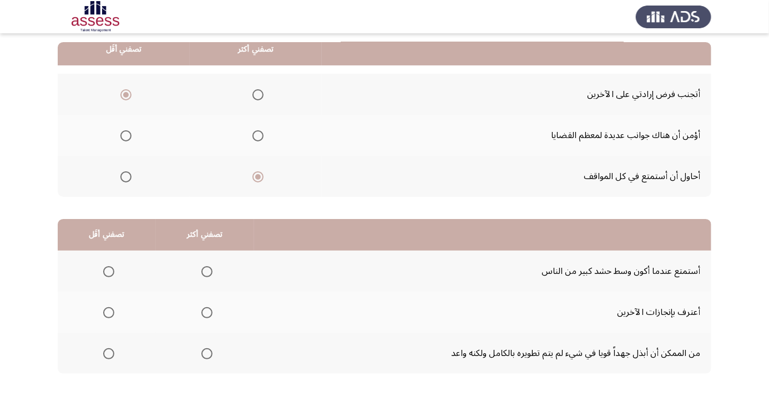
click at [124, 93] on span "Select an option" at bounding box center [126, 95] width 6 height 6
click at [124, 93] on input "Select an option" at bounding box center [125, 94] width 11 height 11
click at [114, 156] on th at bounding box center [124, 176] width 132 height 41
click at [123, 138] on span "Select an option" at bounding box center [125, 135] width 11 height 11
click at [123, 138] on input "Select an option" at bounding box center [125, 135] width 11 height 11
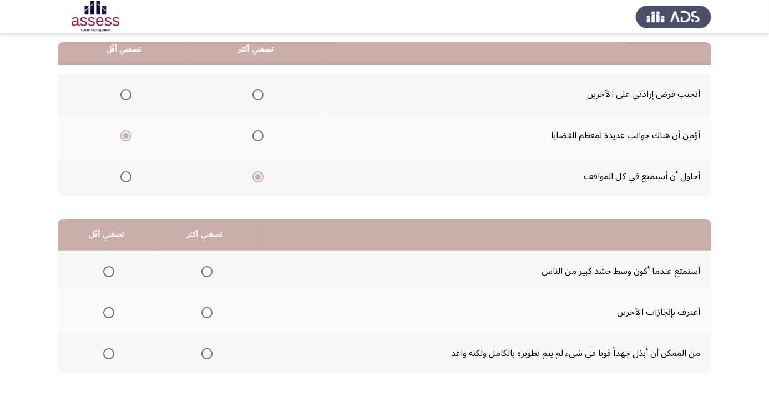
click at [101, 354] on label "Select an option" at bounding box center [107, 353] width 16 height 11
click at [103, 354] on input "Select an option" at bounding box center [108, 353] width 11 height 11
click at [207, 272] on span "Select an option" at bounding box center [207, 272] width 0 height 0
click at [207, 271] on input "Select an option" at bounding box center [206, 271] width 11 height 11
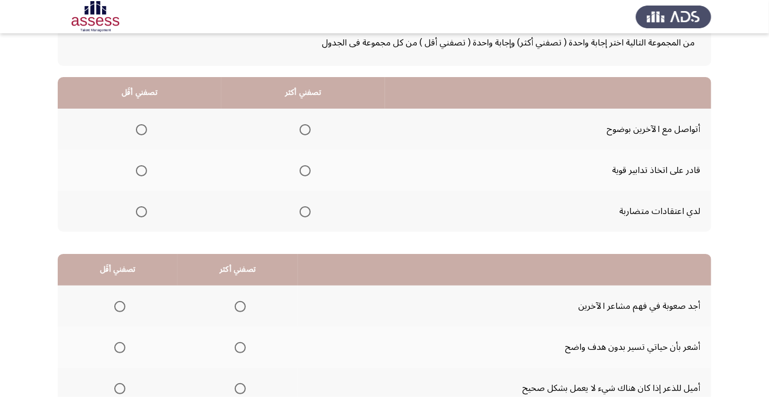
scroll to position [75, 0]
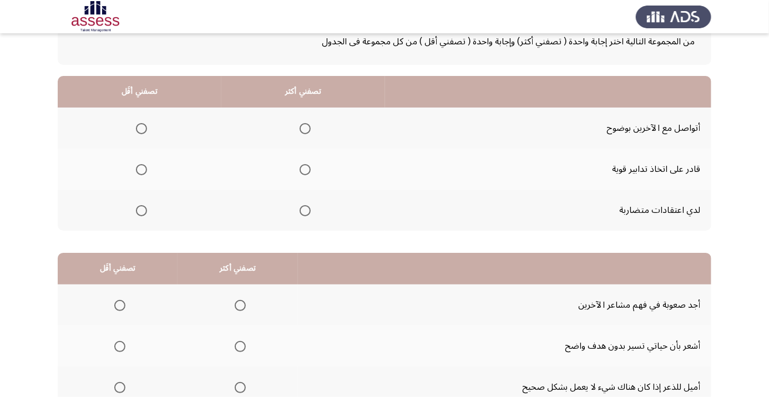
click at [142, 211] on span "Select an option" at bounding box center [142, 211] width 0 height 0
click at [142, 210] on input "Select an option" at bounding box center [141, 210] width 11 height 11
click at [306, 133] on span "Select an option" at bounding box center [305, 128] width 11 height 11
click at [306, 133] on input "Select an option" at bounding box center [305, 128] width 11 height 11
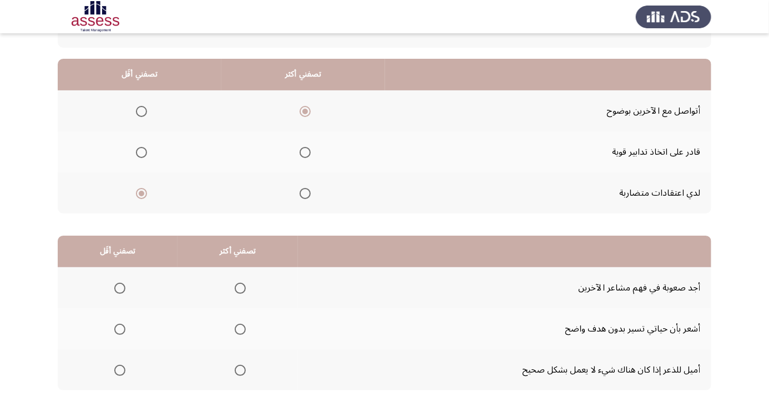
scroll to position [109, 0]
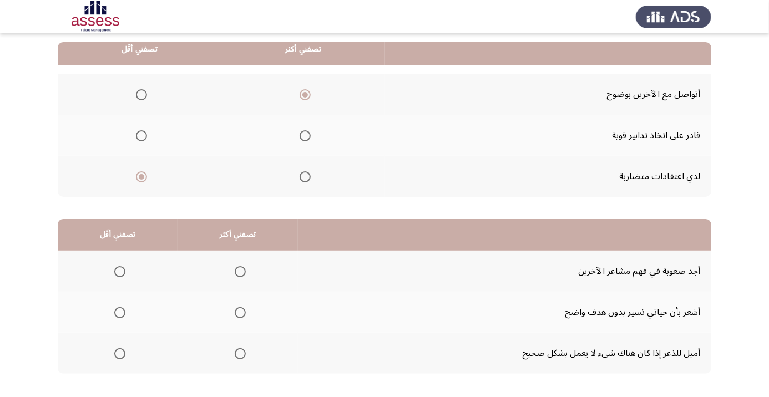
click at [122, 315] on span "Select an option" at bounding box center [119, 312] width 11 height 11
click at [122, 315] on input "Select an option" at bounding box center [119, 312] width 11 height 11
click at [239, 271] on span "Select an option" at bounding box center [240, 271] width 11 height 11
click at [239, 271] on input "Select an option" at bounding box center [240, 271] width 11 height 11
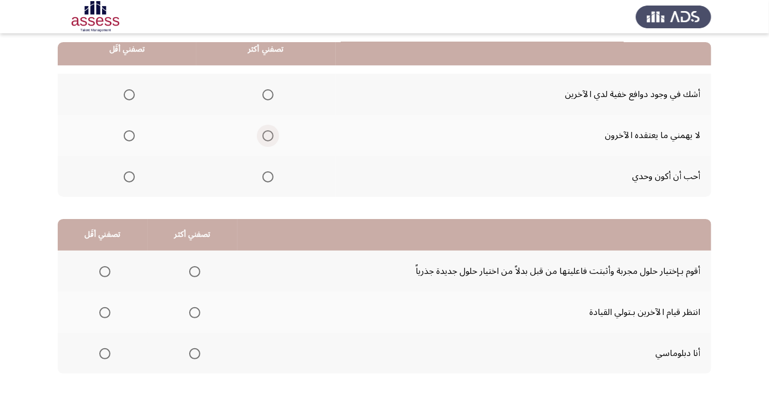
click at [265, 135] on span "Select an option" at bounding box center [267, 135] width 11 height 11
click at [265, 135] on input "Select an option" at bounding box center [267, 135] width 11 height 11
click at [131, 181] on span "Select an option" at bounding box center [129, 176] width 11 height 11
click at [131, 181] on input "Select an option" at bounding box center [129, 176] width 11 height 11
click at [126, 174] on span "Select an option" at bounding box center [129, 176] width 11 height 11
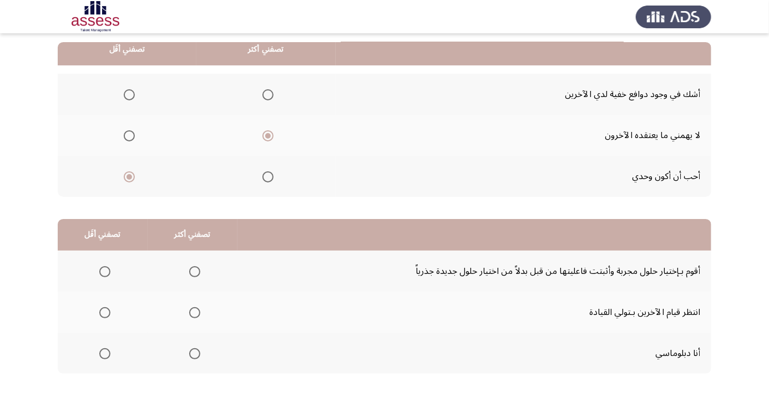
click at [126, 174] on input "Select an option" at bounding box center [129, 176] width 11 height 11
click at [129, 95] on span "Select an option" at bounding box center [129, 95] width 0 height 0
click at [129, 94] on input "Select an option" at bounding box center [129, 94] width 11 height 11
click at [194, 352] on span "Select an option" at bounding box center [194, 353] width 11 height 11
click at [194, 352] on input "Select an option" at bounding box center [194, 353] width 11 height 11
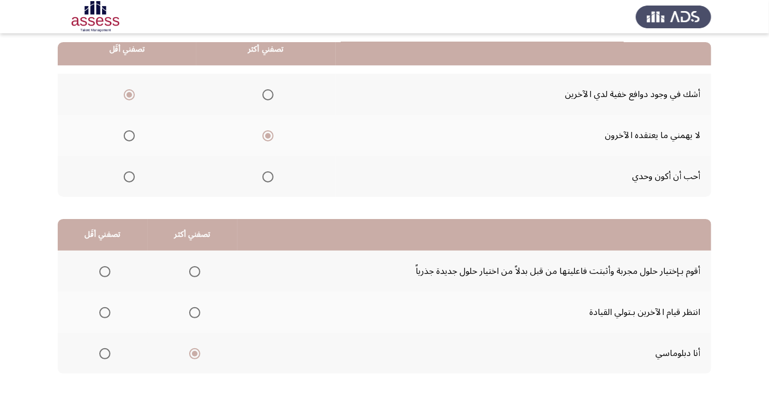
click at [102, 308] on span "Select an option" at bounding box center [104, 312] width 11 height 11
click at [102, 308] on input "Select an option" at bounding box center [104, 312] width 11 height 11
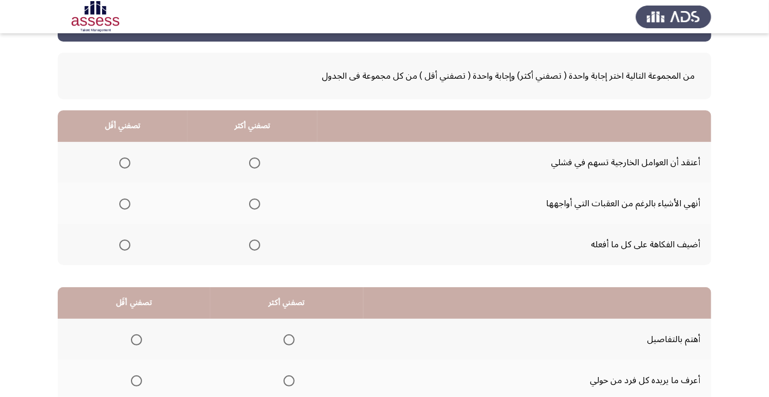
scroll to position [44, 0]
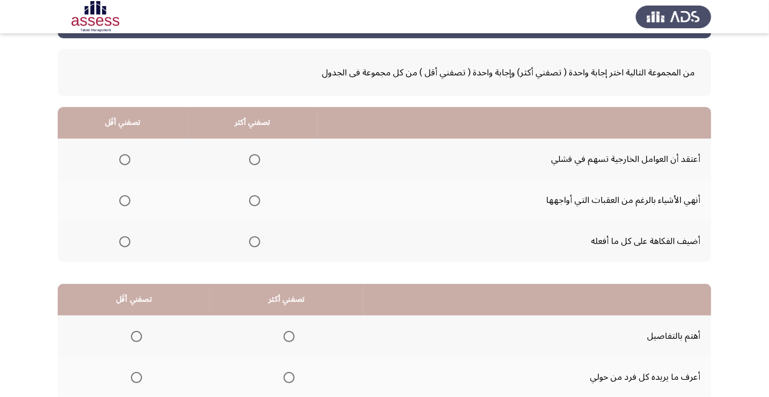
click at [252, 239] on span "Select an option" at bounding box center [254, 241] width 11 height 11
click at [252, 239] on input "Select an option" at bounding box center [254, 241] width 11 height 11
click at [130, 164] on span "Select an option" at bounding box center [124, 159] width 11 height 11
click at [130, 164] on input "Select an option" at bounding box center [124, 159] width 11 height 11
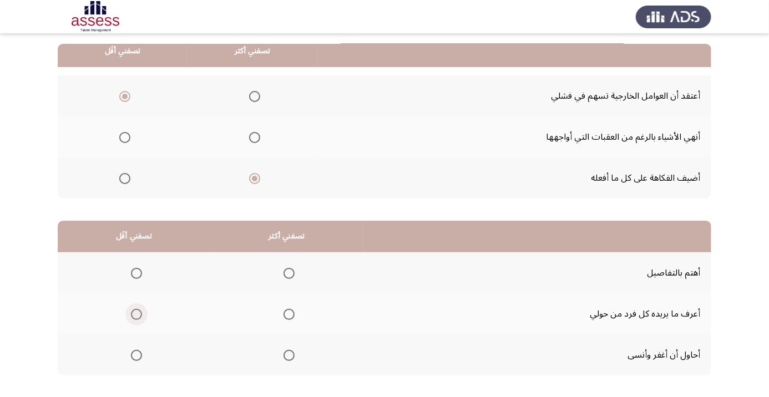
scroll to position [109, 0]
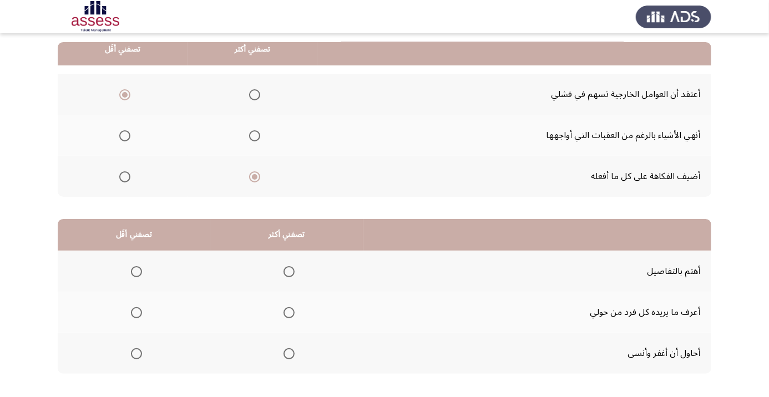
click at [289, 354] on span "Select an option" at bounding box center [289, 354] width 0 height 0
click at [291, 352] on input "Select an option" at bounding box center [289, 353] width 11 height 11
click at [131, 270] on span "Select an option" at bounding box center [136, 271] width 11 height 11
click at [131, 270] on input "Select an option" at bounding box center [136, 271] width 11 height 11
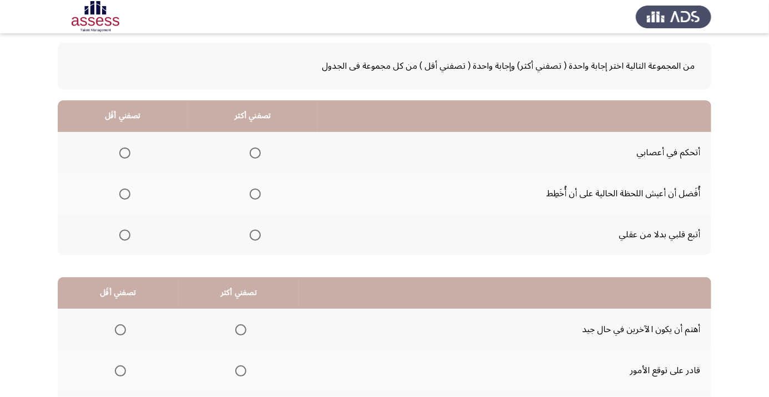
scroll to position [53, 0]
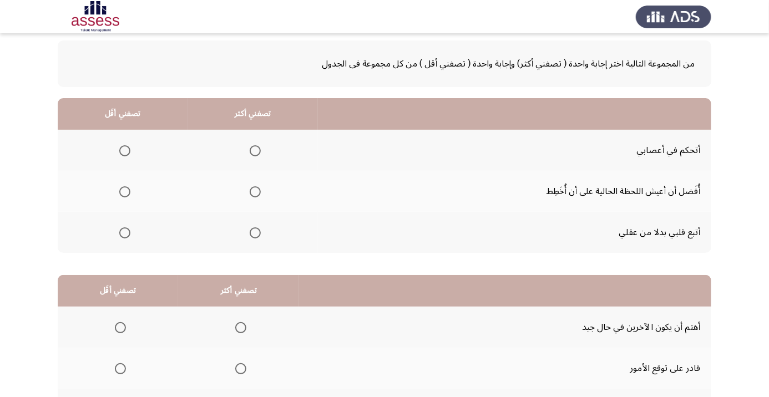
click at [251, 153] on span "Select an option" at bounding box center [255, 150] width 11 height 11
click at [251, 153] on input "Select an option" at bounding box center [255, 150] width 11 height 11
click at [114, 245] on th at bounding box center [123, 232] width 130 height 41
click at [125, 233] on span "Select an option" at bounding box center [125, 233] width 0 height 0
click at [124, 232] on input "Select an option" at bounding box center [124, 233] width 11 height 11
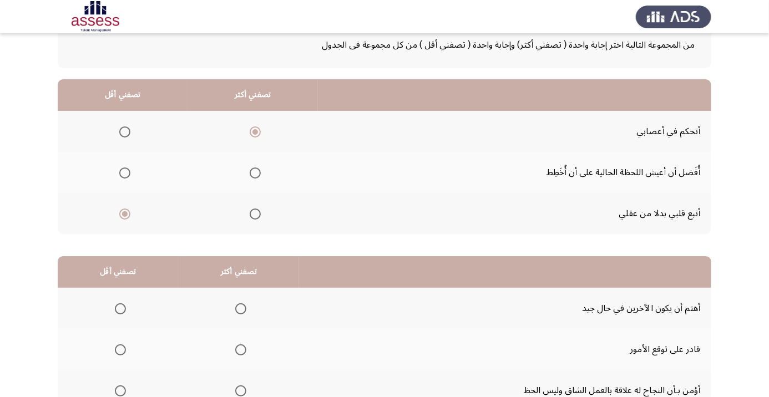
scroll to position [109, 0]
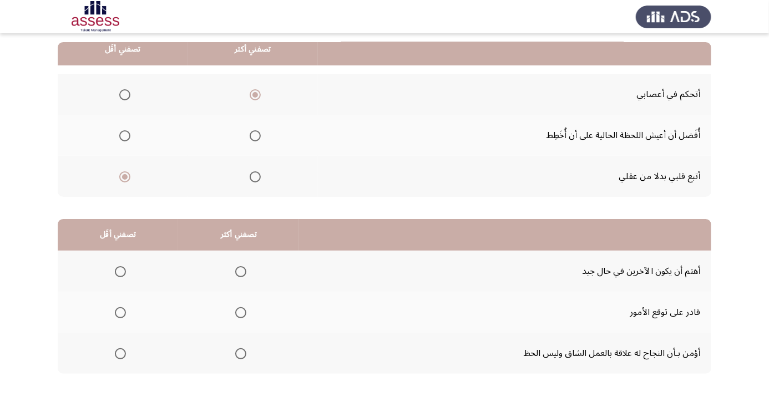
click at [240, 357] on span "Select an option" at bounding box center [240, 353] width 11 height 11
click at [240, 357] on input "Select an option" at bounding box center [240, 353] width 11 height 11
click at [115, 312] on span "Select an option" at bounding box center [120, 312] width 11 height 11
click at [115, 312] on input "Select an option" at bounding box center [120, 312] width 11 height 11
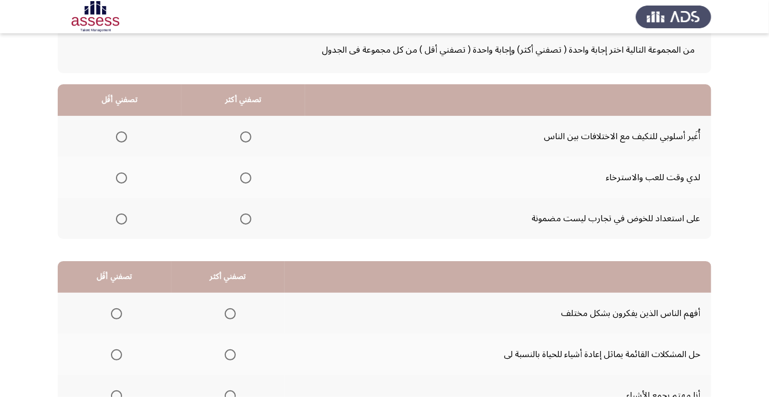
scroll to position [72, 0]
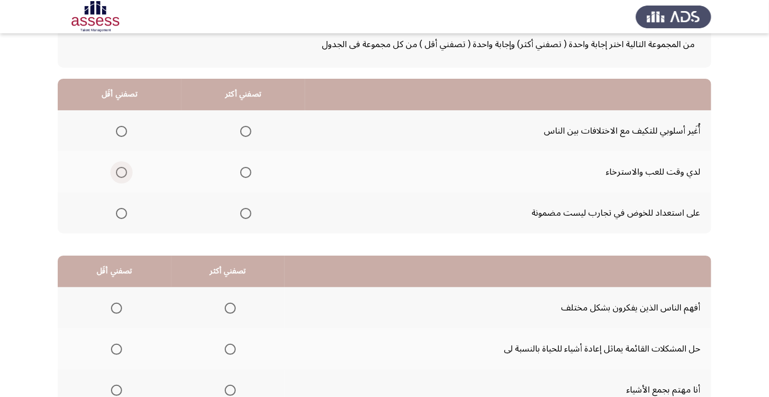
click at [122, 173] on span "Select an option" at bounding box center [122, 173] width 0 height 0
click at [122, 171] on input "Select an option" at bounding box center [121, 172] width 11 height 11
click at [243, 130] on span "Select an option" at bounding box center [245, 131] width 11 height 11
click at [243, 130] on input "Select an option" at bounding box center [245, 131] width 11 height 11
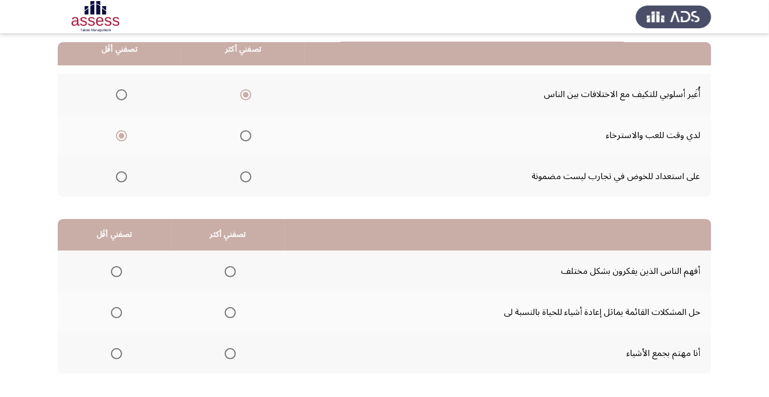
click at [117, 354] on span "Select an option" at bounding box center [117, 354] width 0 height 0
click at [116, 352] on input "Select an option" at bounding box center [116, 353] width 11 height 11
click at [226, 266] on span "Select an option" at bounding box center [230, 271] width 11 height 11
click at [226, 266] on input "Select an option" at bounding box center [230, 271] width 11 height 11
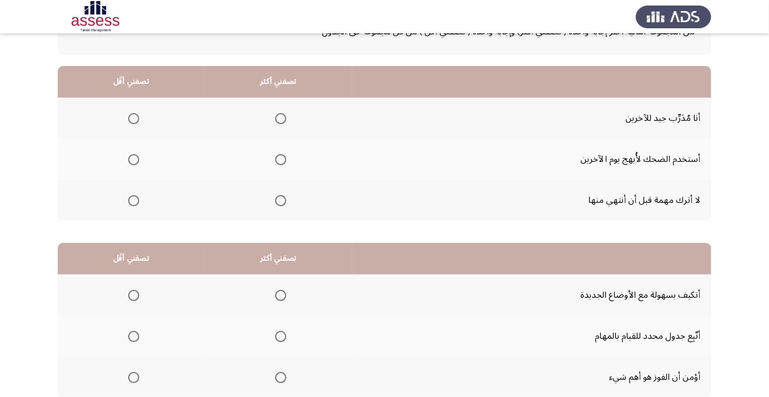
scroll to position [85, 0]
click at [281, 119] on span "Select an option" at bounding box center [281, 119] width 0 height 0
click at [282, 118] on input "Select an option" at bounding box center [280, 118] width 11 height 11
click at [130, 159] on span "Select an option" at bounding box center [133, 159] width 11 height 11
click at [130, 159] on input "Select an option" at bounding box center [133, 159] width 11 height 11
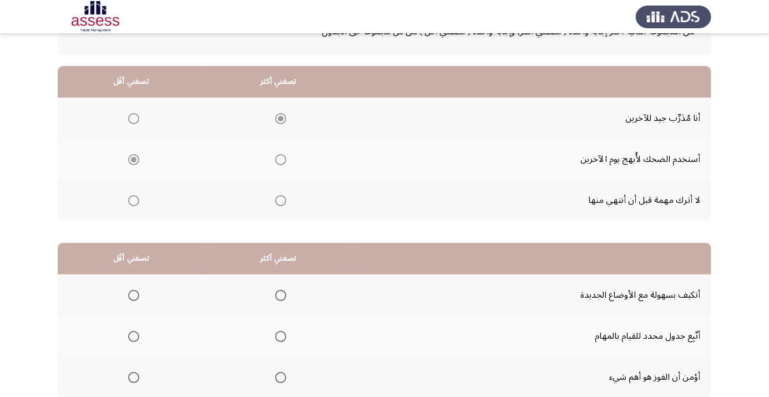
scroll to position [109, 0]
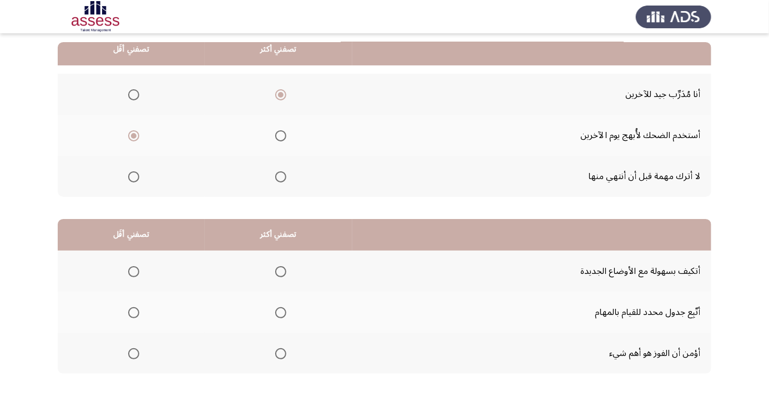
click at [281, 311] on span "Select an option" at bounding box center [280, 312] width 11 height 11
click at [281, 311] on input "Select an option" at bounding box center [280, 312] width 11 height 11
click at [276, 307] on span "Select an option" at bounding box center [280, 312] width 11 height 11
click at [124, 312] on label "Select an option" at bounding box center [132, 312] width 16 height 11
click at [128, 312] on input "Select an option" at bounding box center [133, 312] width 11 height 11
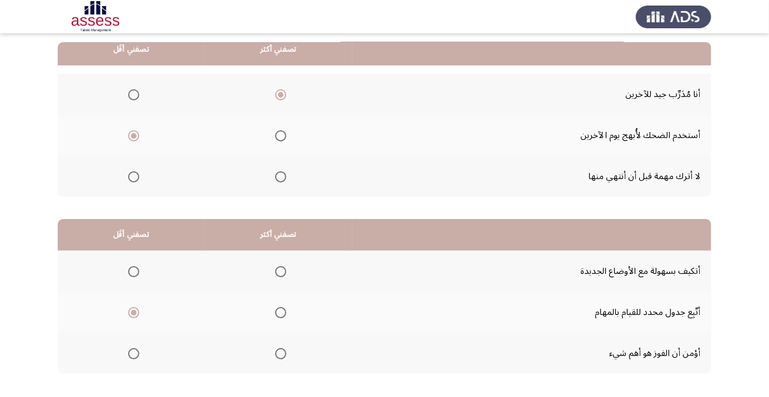
click at [280, 350] on span "Select an option" at bounding box center [280, 353] width 11 height 11
click at [280, 350] on input "Select an option" at bounding box center [280, 353] width 11 height 11
click at [281, 271] on span "Select an option" at bounding box center [280, 271] width 11 height 11
click at [281, 271] on input "Select an option" at bounding box center [280, 271] width 11 height 11
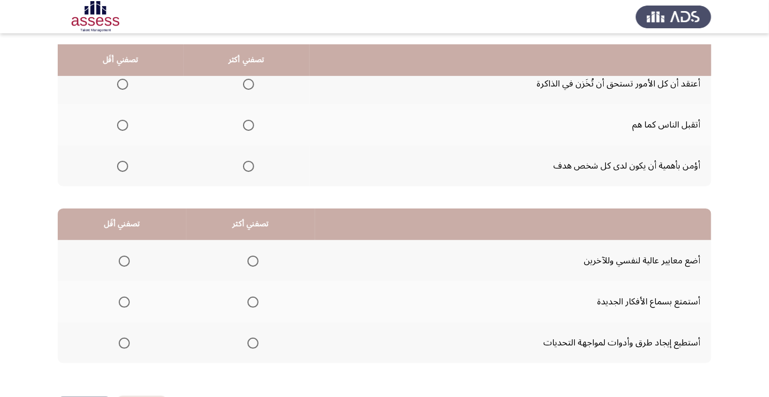
scroll to position [130, 0]
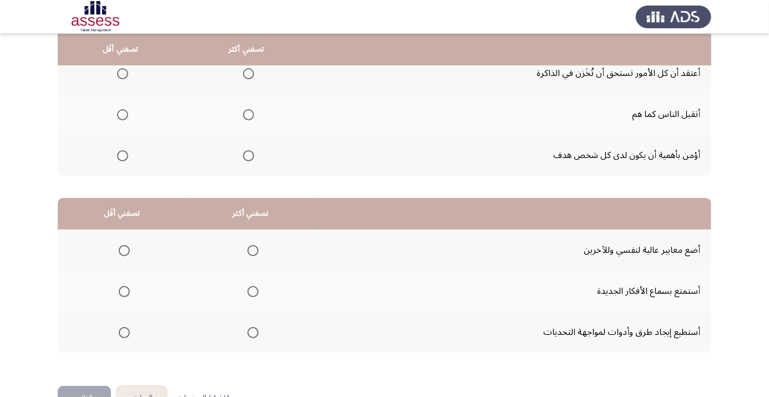
click at [123, 74] on span "Select an option" at bounding box center [123, 74] width 0 height 0
click at [123, 73] on input "Select an option" at bounding box center [122, 73] width 11 height 11
click at [249, 118] on span "Select an option" at bounding box center [248, 114] width 11 height 11
click at [249, 118] on input "Select an option" at bounding box center [248, 114] width 11 height 11
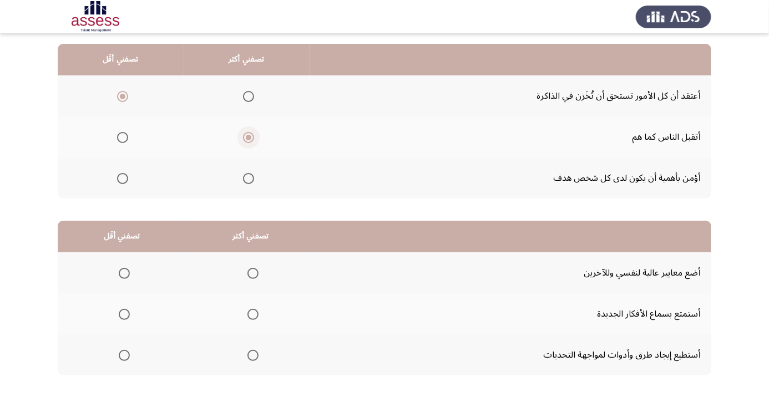
scroll to position [107, 0]
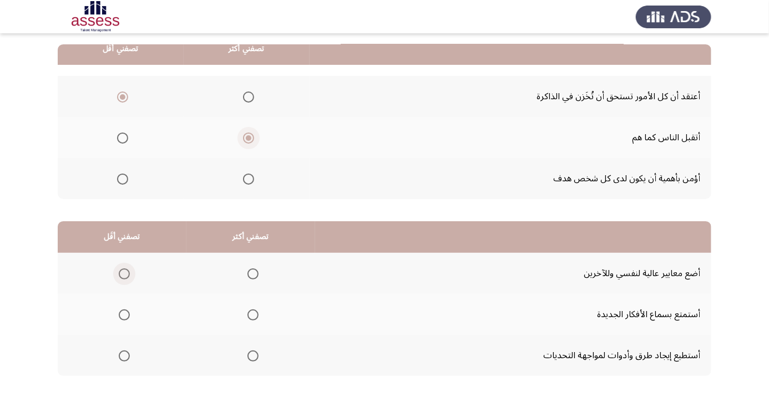
click at [119, 274] on span "Select an option" at bounding box center [124, 274] width 11 height 11
click at [119, 274] on input "Select an option" at bounding box center [124, 274] width 11 height 11
click at [248, 357] on span "Select an option" at bounding box center [252, 356] width 11 height 11
click at [248, 357] on input "Select an option" at bounding box center [252, 356] width 11 height 11
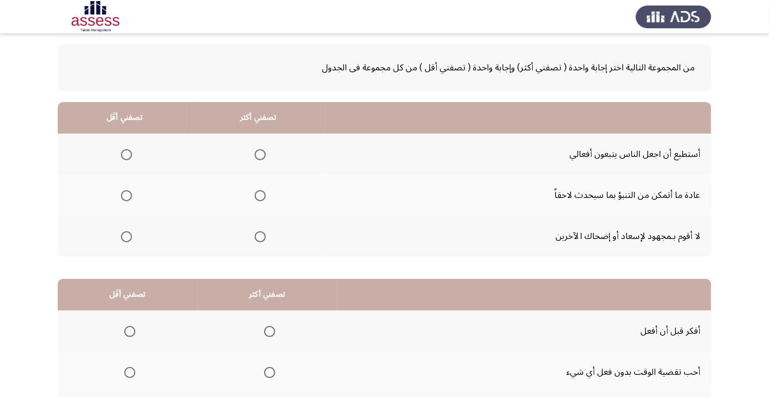
scroll to position [76, 0]
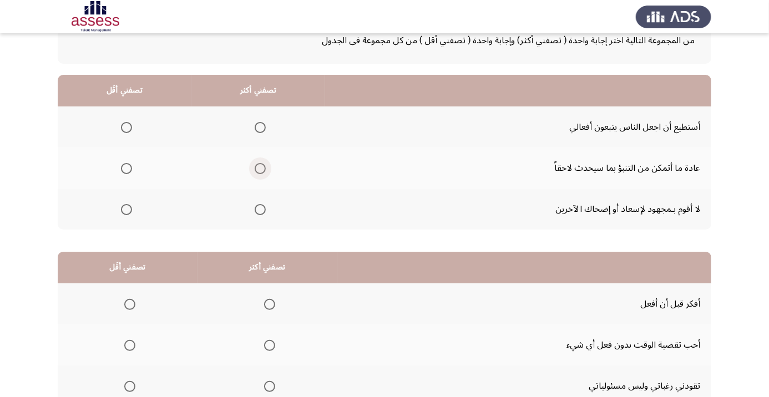
click at [260, 169] on span "Select an option" at bounding box center [260, 169] width 0 height 0
click at [261, 168] on input "Select an option" at bounding box center [260, 168] width 11 height 11
click at [127, 127] on span "Select an option" at bounding box center [126, 127] width 11 height 11
click at [127, 127] on input "Select an option" at bounding box center [126, 127] width 11 height 11
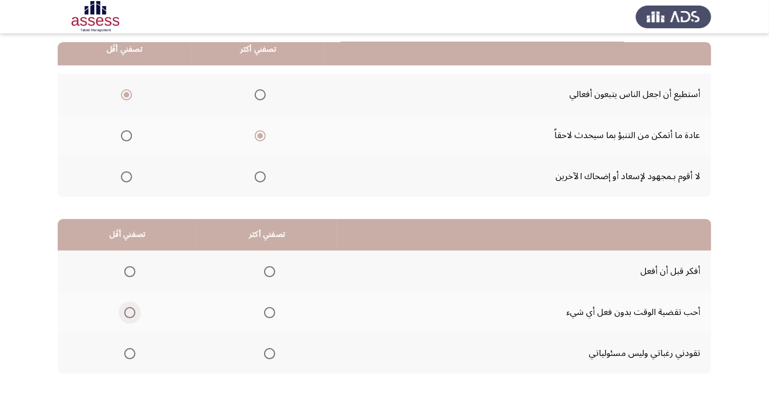
click at [129, 311] on span "Select an option" at bounding box center [129, 312] width 11 height 11
click at [129, 311] on input "Select an option" at bounding box center [129, 312] width 11 height 11
click at [270, 272] on span "Select an option" at bounding box center [270, 272] width 0 height 0
click at [269, 271] on input "Select an option" at bounding box center [269, 271] width 11 height 11
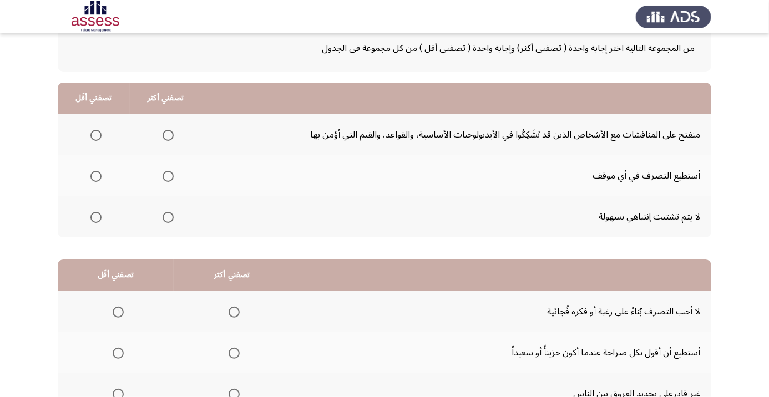
scroll to position [75, 0]
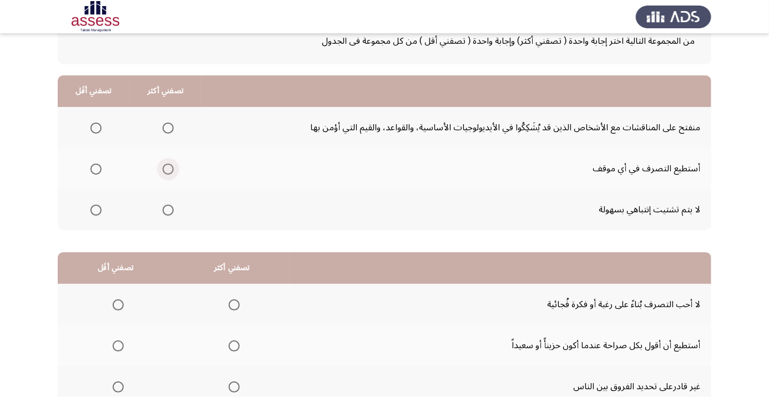
click at [168, 169] on span "Select an option" at bounding box center [168, 169] width 0 height 0
click at [168, 168] on input "Select an option" at bounding box center [168, 169] width 11 height 11
click at [96, 128] on span "Select an option" at bounding box center [96, 128] width 0 height 0
click at [95, 127] on input "Select an option" at bounding box center [95, 128] width 11 height 11
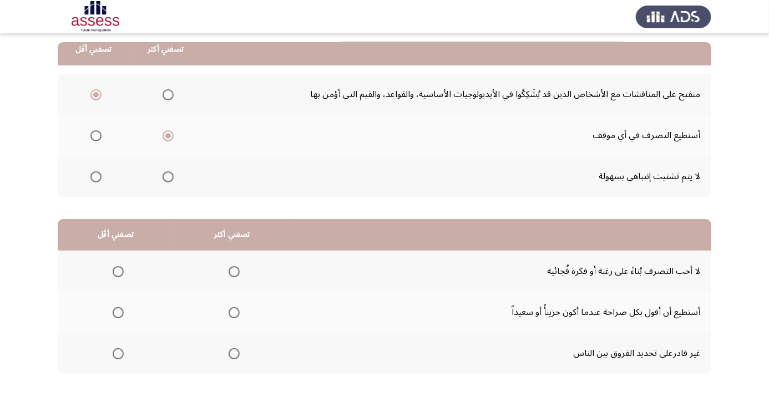
click at [115, 367] on th at bounding box center [116, 353] width 116 height 41
click at [232, 315] on span "Select an option" at bounding box center [234, 312] width 11 height 11
click at [232, 315] on input "Select an option" at bounding box center [234, 312] width 11 height 11
click at [129, 373] on th at bounding box center [116, 353] width 116 height 41
click at [114, 366] on th at bounding box center [116, 353] width 116 height 41
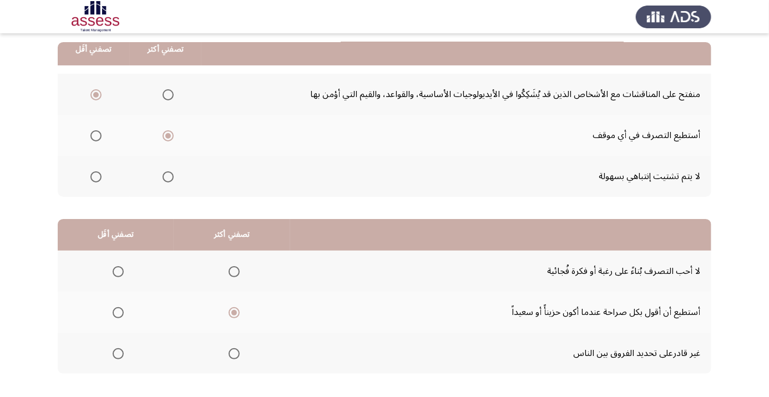
click at [110, 354] on label "Select an option" at bounding box center [116, 353] width 16 height 11
click at [113, 354] on input "Select an option" at bounding box center [118, 353] width 11 height 11
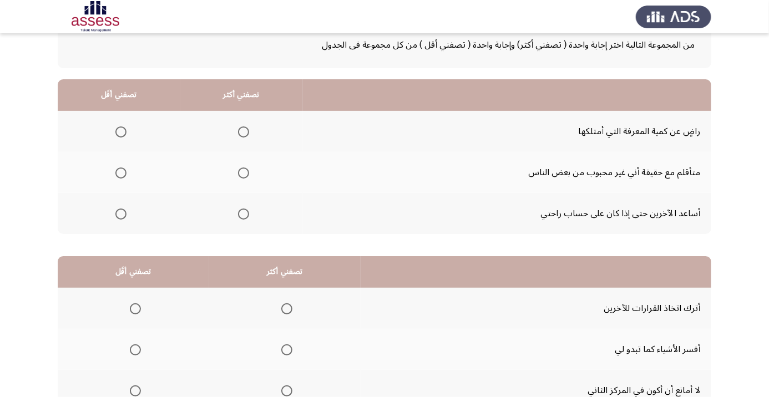
scroll to position [73, 0]
click at [244, 213] on span "Select an option" at bounding box center [244, 213] width 0 height 0
click at [244, 212] on input "Select an option" at bounding box center [243, 213] width 11 height 11
click at [121, 172] on span "Select an option" at bounding box center [121, 172] width 0 height 0
click at [121, 171] on input "Select an option" at bounding box center [120, 171] width 11 height 11
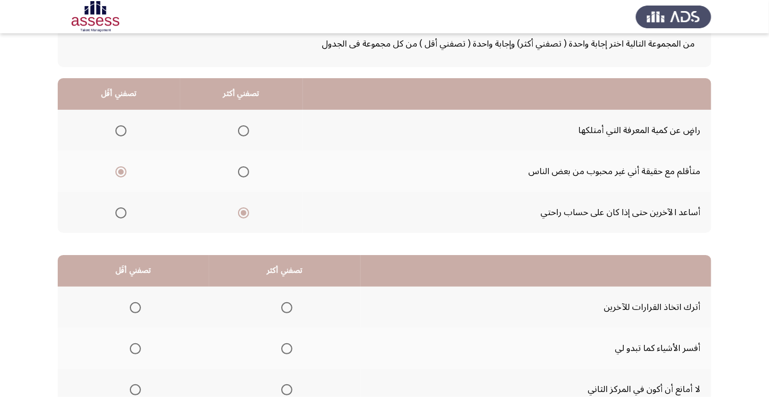
scroll to position [109, 0]
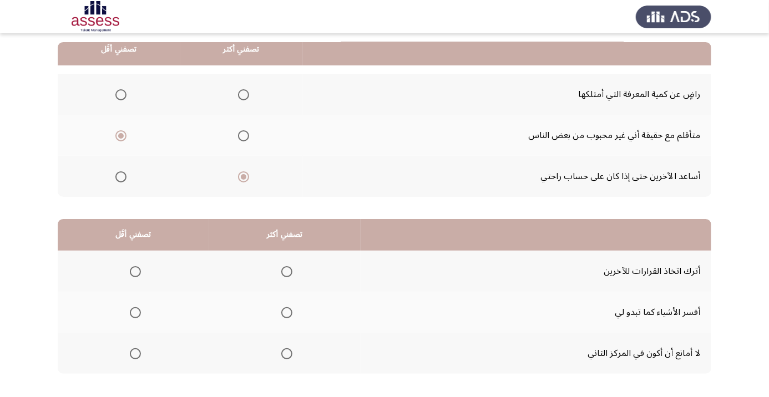
click at [115, 269] on th at bounding box center [133, 271] width 151 height 41
click at [128, 275] on label "Select an option" at bounding box center [133, 271] width 16 height 11
click at [130, 275] on input "Select an option" at bounding box center [135, 271] width 11 height 11
click at [285, 356] on span "Select an option" at bounding box center [286, 353] width 11 height 11
click at [285, 356] on input "Select an option" at bounding box center [286, 353] width 11 height 11
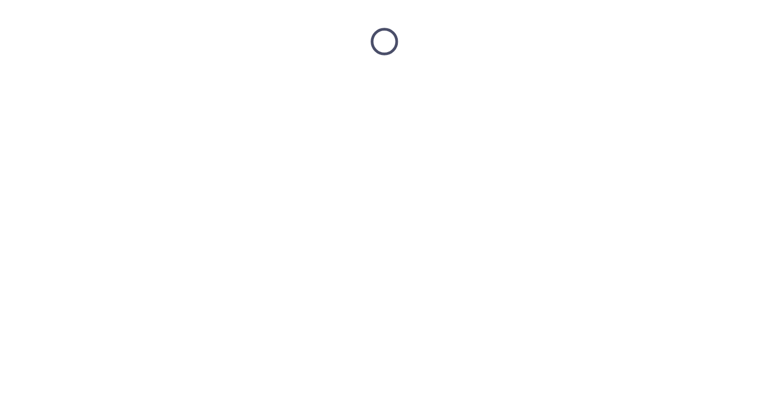
scroll to position [0, 0]
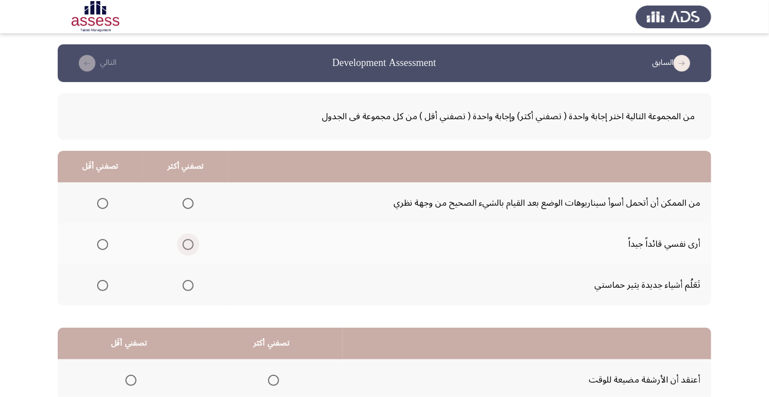
click at [186, 240] on span "Select an option" at bounding box center [188, 244] width 11 height 11
click at [186, 240] on input "Select an option" at bounding box center [188, 244] width 11 height 11
click at [93, 200] on label "Select an option" at bounding box center [101, 203] width 16 height 11
click at [97, 200] on input "Select an option" at bounding box center [102, 203] width 11 height 11
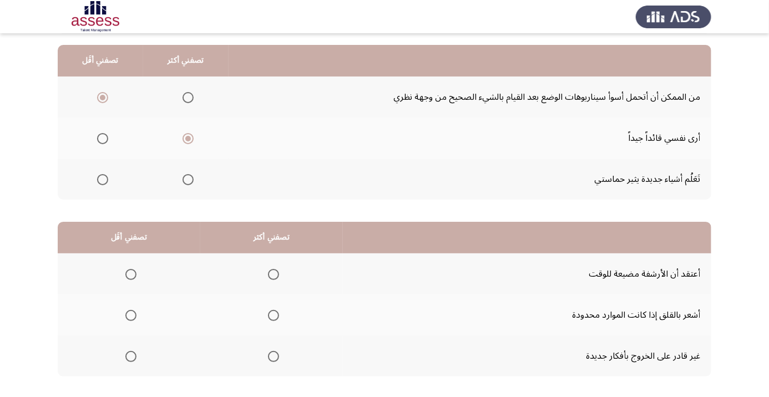
scroll to position [109, 0]
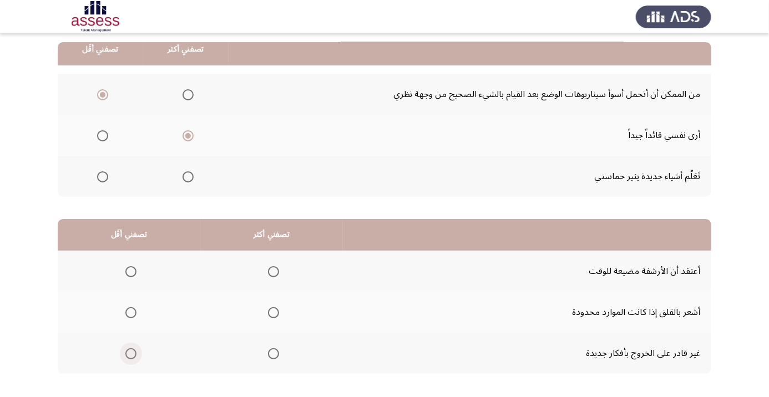
click at [128, 351] on span "Select an option" at bounding box center [130, 353] width 11 height 11
click at [128, 351] on input "Select an option" at bounding box center [130, 353] width 11 height 11
click at [274, 313] on span "Select an option" at bounding box center [274, 313] width 0 height 0
click at [274, 311] on input "Select an option" at bounding box center [273, 312] width 11 height 11
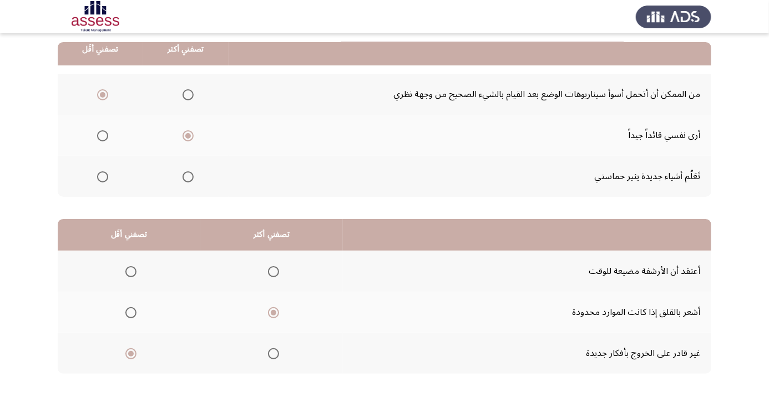
scroll to position [0, 0]
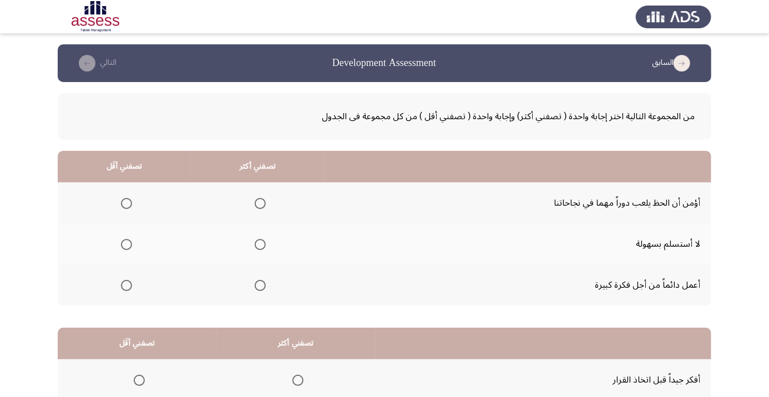
click at [224, 273] on th at bounding box center [258, 285] width 134 height 41
click at [256, 246] on span "Select an option" at bounding box center [260, 244] width 11 height 11
click at [256, 246] on input "Select an option" at bounding box center [260, 244] width 11 height 11
click at [125, 206] on span "Select an option" at bounding box center [126, 203] width 11 height 11
click at [125, 206] on input "Select an option" at bounding box center [126, 203] width 11 height 11
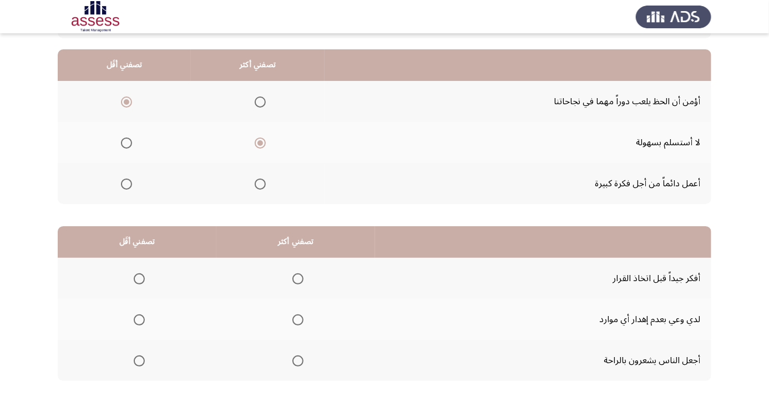
scroll to position [109, 0]
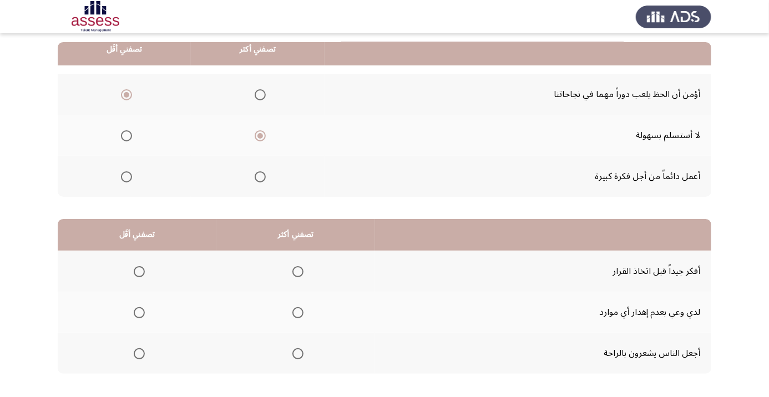
click at [291, 325] on th at bounding box center [295, 312] width 159 height 41
click at [295, 314] on span "Select an option" at bounding box center [297, 312] width 11 height 11
click at [295, 314] on input "Select an option" at bounding box center [297, 312] width 11 height 11
click at [108, 262] on th at bounding box center [137, 271] width 159 height 41
click at [137, 266] on span "Select an option" at bounding box center [139, 271] width 11 height 11
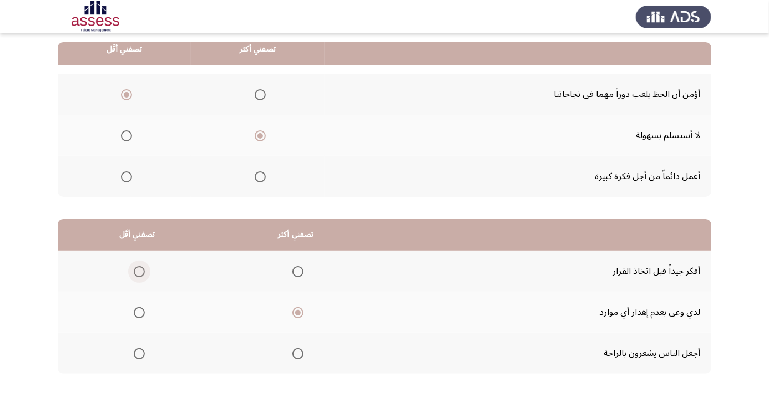
click at [137, 266] on input "Select an option" at bounding box center [139, 271] width 11 height 11
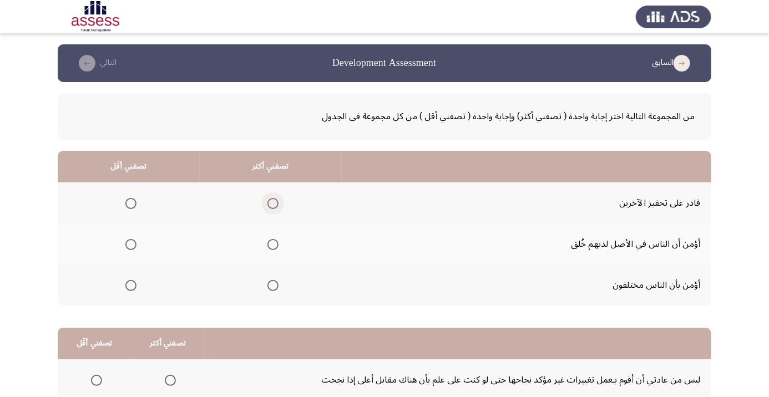
click at [276, 199] on span "Select an option" at bounding box center [272, 203] width 11 height 11
click at [276, 199] on input "Select an option" at bounding box center [272, 203] width 11 height 11
click at [127, 285] on span "Select an option" at bounding box center [130, 285] width 11 height 11
click at [127, 285] on input "Select an option" at bounding box center [130, 285] width 11 height 11
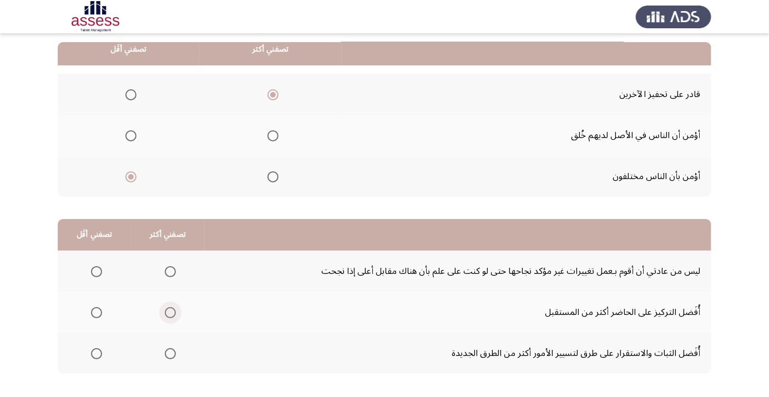
click at [170, 313] on span "Select an option" at bounding box center [170, 313] width 0 height 0
click at [170, 311] on input "Select an option" at bounding box center [170, 312] width 11 height 11
click at [98, 356] on span "Select an option" at bounding box center [96, 353] width 11 height 11
click at [98, 356] on input "Select an option" at bounding box center [96, 353] width 11 height 11
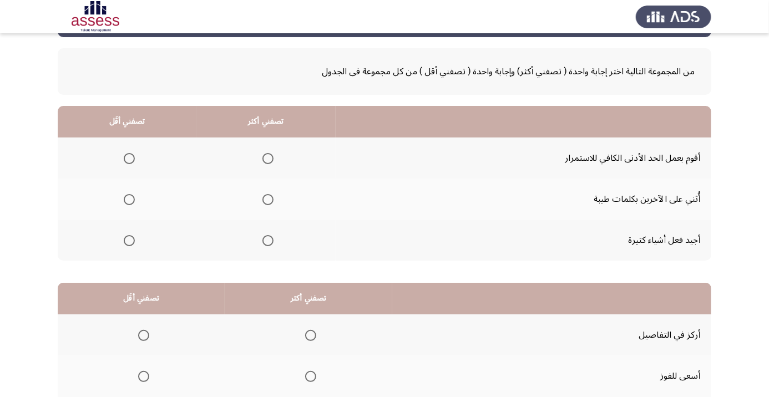
scroll to position [49, 0]
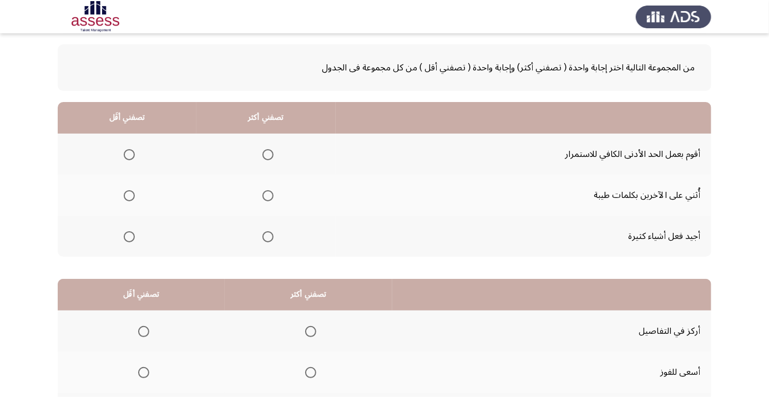
click at [265, 234] on span "Select an option" at bounding box center [267, 236] width 11 height 11
click at [265, 234] on input "Select an option" at bounding box center [267, 236] width 11 height 11
click at [128, 150] on span "Select an option" at bounding box center [129, 154] width 11 height 11
click at [128, 150] on input "Select an option" at bounding box center [129, 154] width 11 height 11
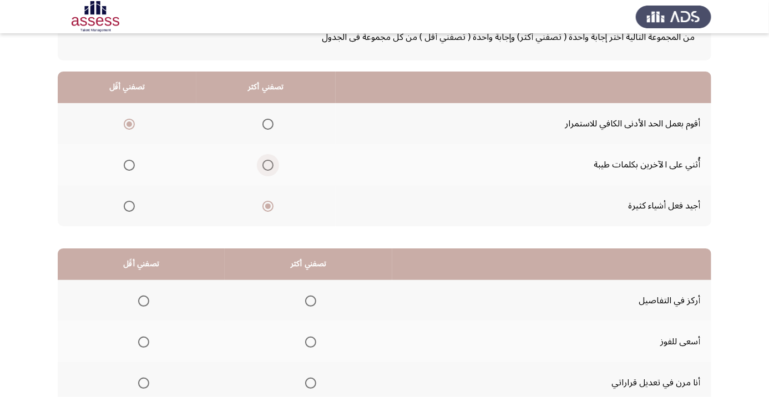
scroll to position [109, 0]
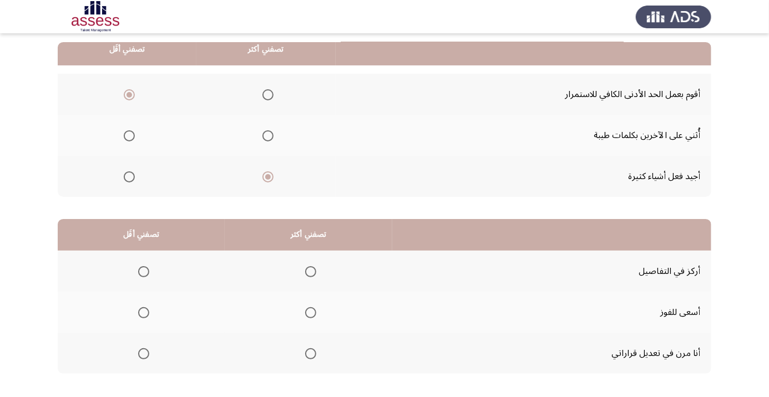
click at [139, 267] on span "Select an option" at bounding box center [143, 271] width 11 height 11
click at [139, 267] on input "Select an option" at bounding box center [143, 271] width 11 height 11
click at [311, 354] on span "Select an option" at bounding box center [311, 354] width 0 height 0
click at [311, 352] on input "Select an option" at bounding box center [310, 353] width 11 height 11
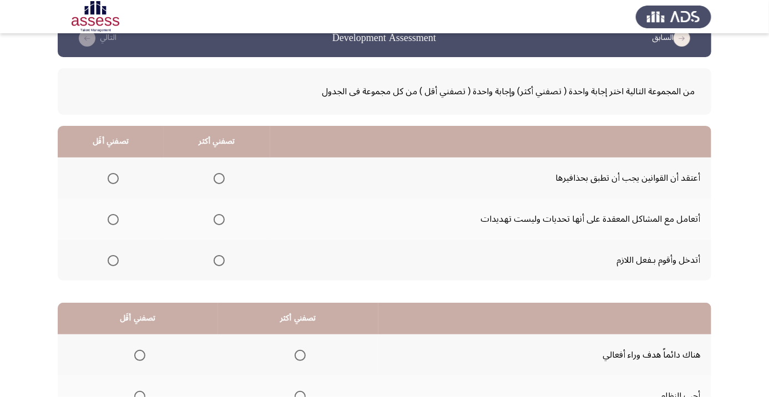
scroll to position [26, 0]
click at [104, 182] on label "Select an option" at bounding box center [111, 178] width 16 height 11
click at [108, 182] on input "Select an option" at bounding box center [113, 178] width 11 height 11
click at [216, 218] on span "Select an option" at bounding box center [219, 219] width 11 height 11
click at [216, 218] on input "Select an option" at bounding box center [219, 219] width 11 height 11
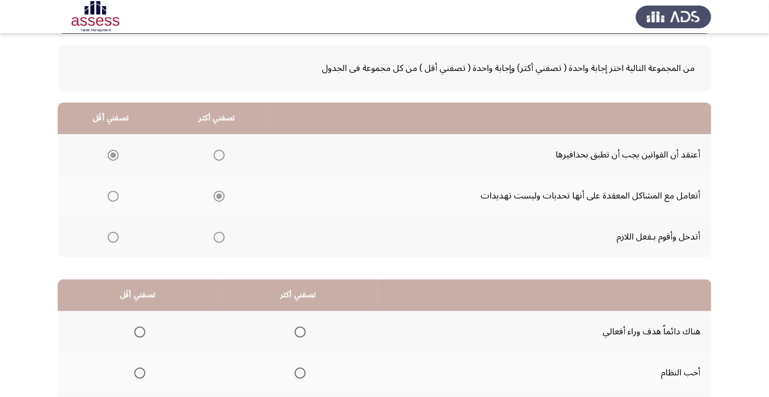
scroll to position [109, 0]
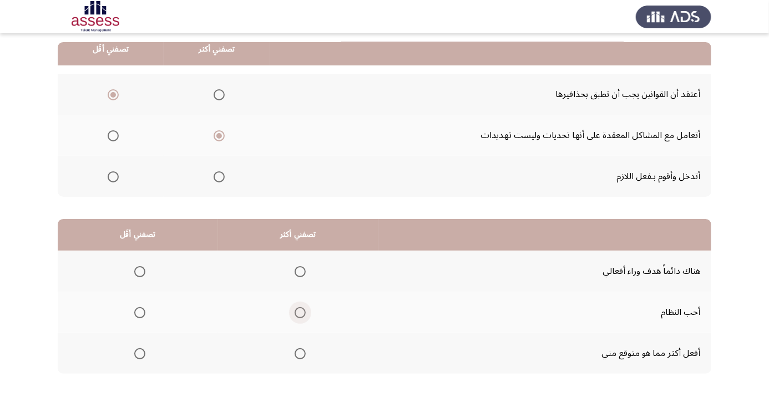
click at [302, 315] on span "Select an option" at bounding box center [300, 312] width 11 height 11
click at [302, 315] on input "Select an option" at bounding box center [300, 312] width 11 height 11
click at [137, 269] on span "Select an option" at bounding box center [139, 271] width 11 height 11
click at [137, 269] on input "Select an option" at bounding box center [139, 271] width 11 height 11
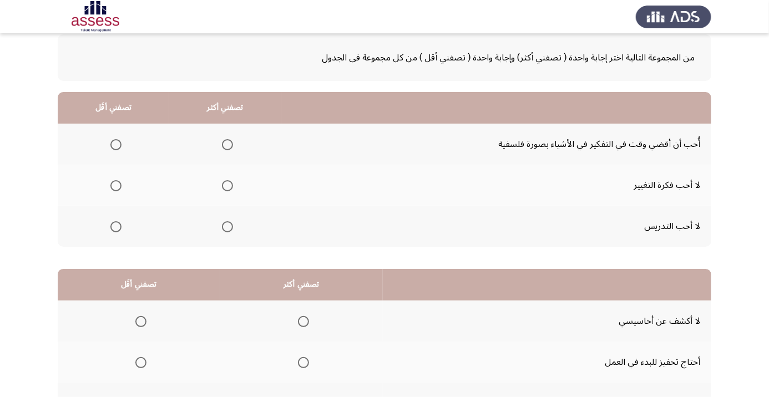
scroll to position [61, 0]
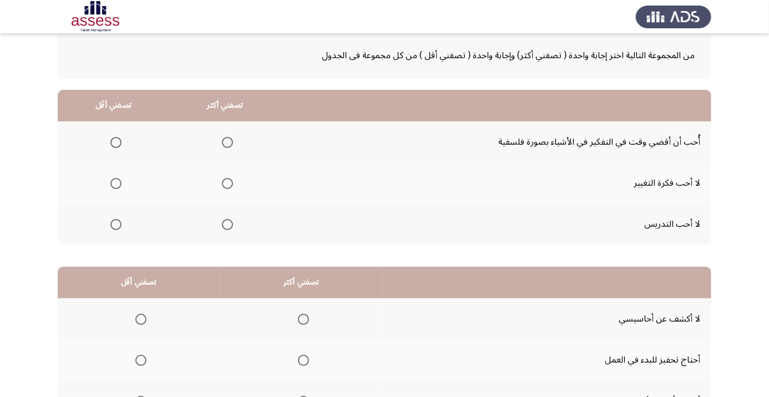
click at [115, 145] on span "Select an option" at bounding box center [115, 142] width 11 height 11
click at [115, 145] on input "Select an option" at bounding box center [115, 142] width 11 height 11
click at [112, 229] on span "Select an option" at bounding box center [115, 224] width 11 height 11
click at [112, 229] on input "Select an option" at bounding box center [115, 224] width 11 height 11
click at [228, 142] on span "Select an option" at bounding box center [227, 142] width 11 height 11
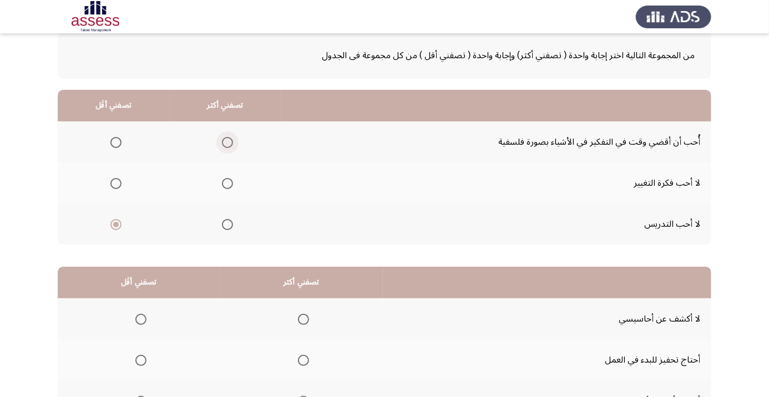
click at [228, 142] on input "Select an option" at bounding box center [227, 142] width 11 height 11
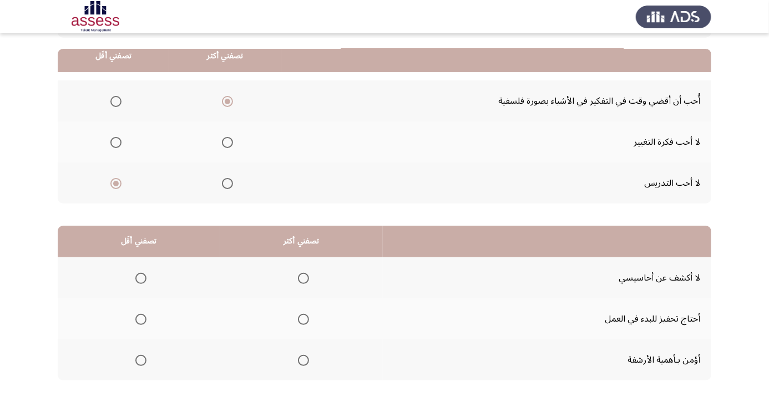
scroll to position [109, 0]
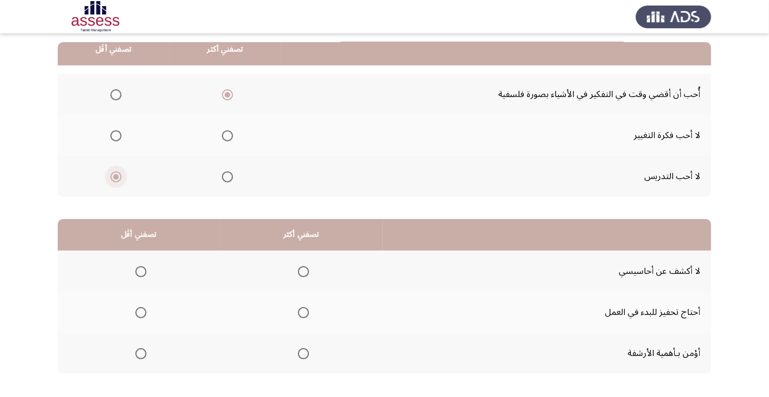
click at [115, 176] on span "Select an option" at bounding box center [116, 177] width 6 height 6
click at [115, 176] on input "Select an option" at bounding box center [115, 176] width 11 height 11
click at [115, 94] on span "Select an option" at bounding box center [115, 94] width 11 height 11
click at [115, 94] on input "Select an option" at bounding box center [115, 94] width 11 height 11
click at [112, 178] on span "Select an option" at bounding box center [115, 176] width 11 height 11
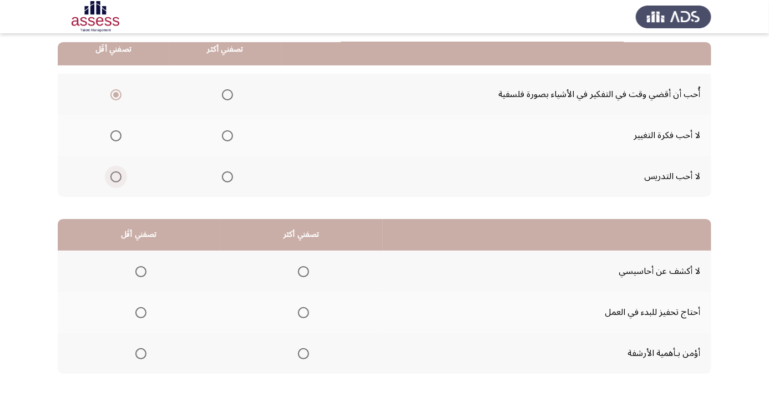
click at [112, 178] on input "Select an option" at bounding box center [115, 176] width 11 height 11
click at [227, 97] on span "Select an option" at bounding box center [227, 94] width 11 height 11
click at [227, 97] on input "Select an option" at bounding box center [227, 94] width 11 height 11
click at [302, 274] on span "Select an option" at bounding box center [303, 271] width 11 height 11
click at [302, 274] on input "Select an option" at bounding box center [303, 271] width 11 height 11
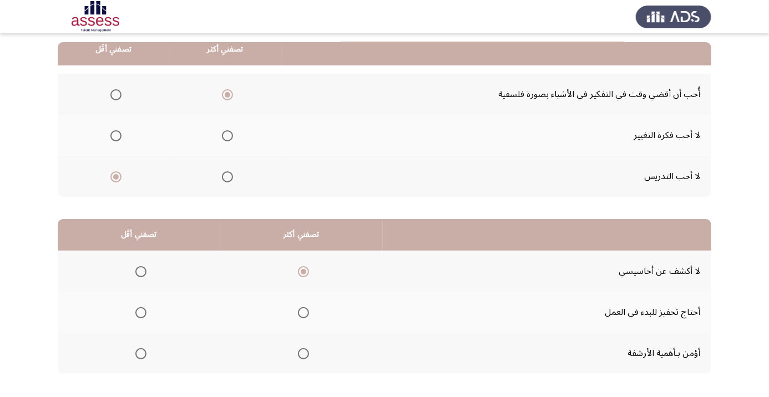
click at [141, 354] on span "Select an option" at bounding box center [141, 354] width 0 height 0
click at [141, 352] on input "Select an option" at bounding box center [140, 353] width 11 height 11
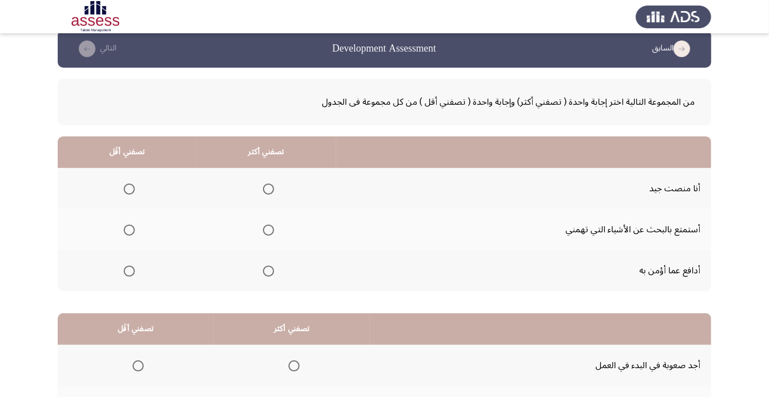
scroll to position [32, 0]
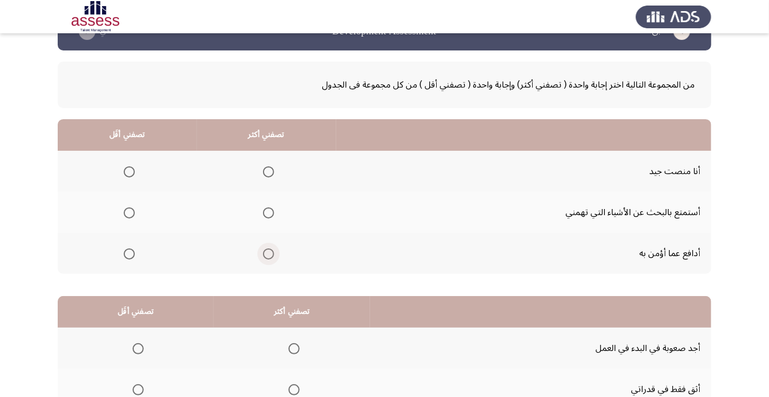
click at [265, 253] on span "Select an option" at bounding box center [268, 254] width 11 height 11
click at [265, 253] on input "Select an option" at bounding box center [268, 254] width 11 height 11
click at [129, 171] on span "Select an option" at bounding box center [129, 171] width 11 height 11
click at [129, 171] on input "Select an option" at bounding box center [129, 171] width 11 height 11
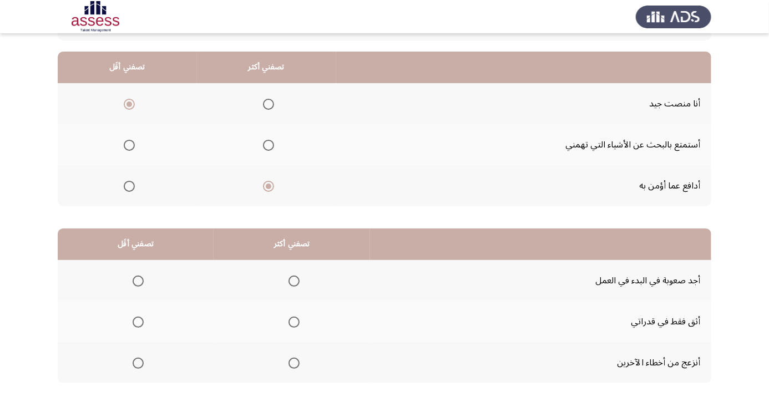
scroll to position [109, 0]
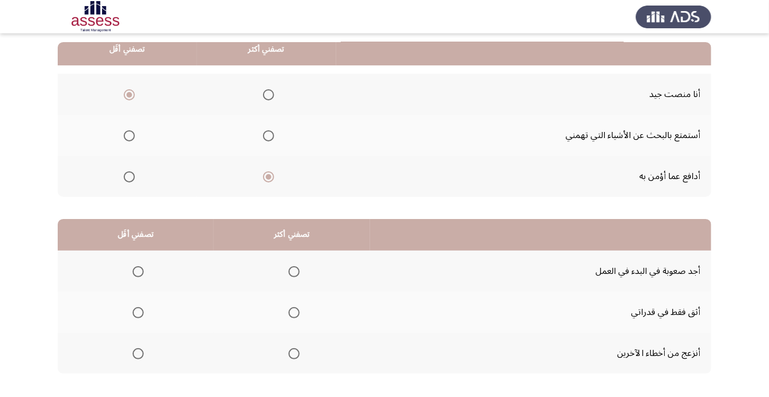
click at [129, 135] on span "Select an option" at bounding box center [129, 135] width 11 height 11
click at [129, 135] on input "Select an option" at bounding box center [129, 135] width 11 height 11
click at [293, 357] on span "Select an option" at bounding box center [294, 353] width 11 height 11
click at [293, 357] on input "Select an option" at bounding box center [294, 353] width 11 height 11
click at [135, 258] on th at bounding box center [136, 271] width 156 height 41
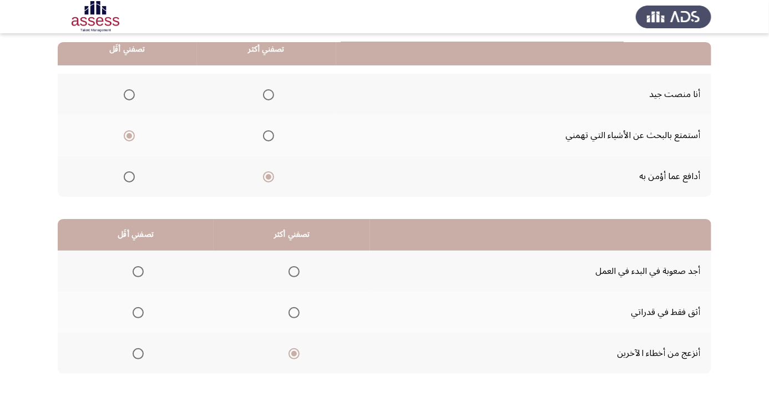
click at [134, 255] on th at bounding box center [136, 271] width 156 height 41
click at [129, 274] on label "Select an option" at bounding box center [136, 271] width 16 height 11
click at [133, 274] on input "Select an option" at bounding box center [138, 271] width 11 height 11
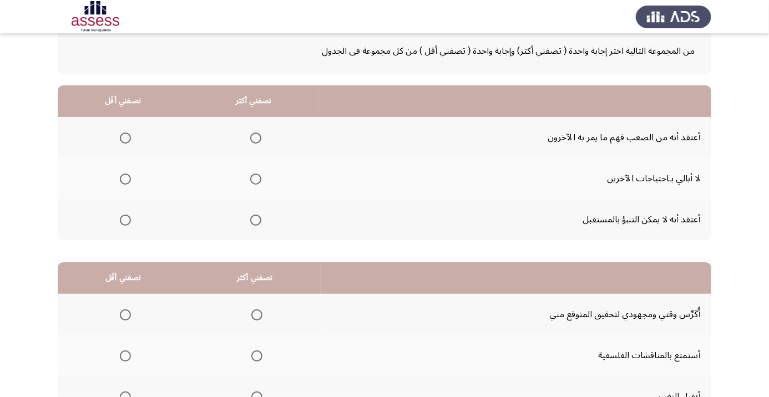
scroll to position [66, 0]
click at [122, 138] on span "Select an option" at bounding box center [125, 137] width 11 height 11
click at [122, 138] on input "Select an option" at bounding box center [125, 137] width 11 height 11
click at [253, 221] on span "Select an option" at bounding box center [255, 219] width 11 height 11
click at [253, 221] on input "Select an option" at bounding box center [255, 219] width 11 height 11
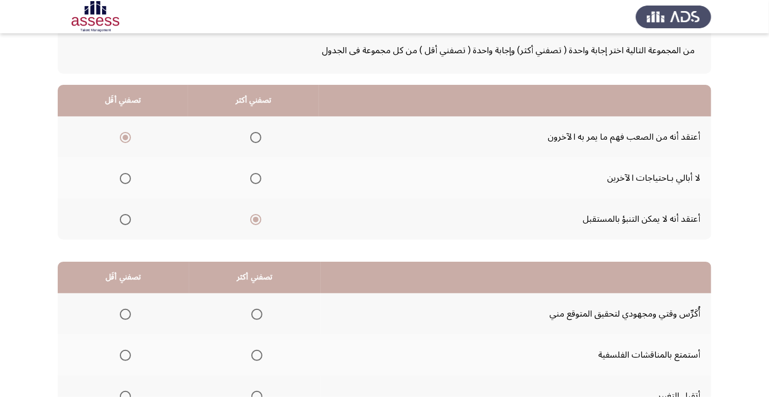
scroll to position [109, 0]
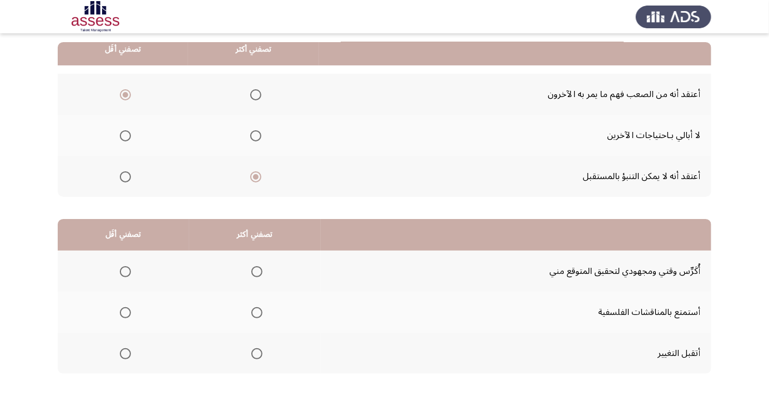
click at [257, 355] on span "Select an option" at bounding box center [256, 353] width 11 height 11
click at [257, 355] on input "Select an option" at bounding box center [256, 353] width 11 height 11
click at [115, 309] on label "Select an option" at bounding box center [123, 312] width 16 height 11
click at [120, 309] on input "Select an option" at bounding box center [125, 312] width 11 height 11
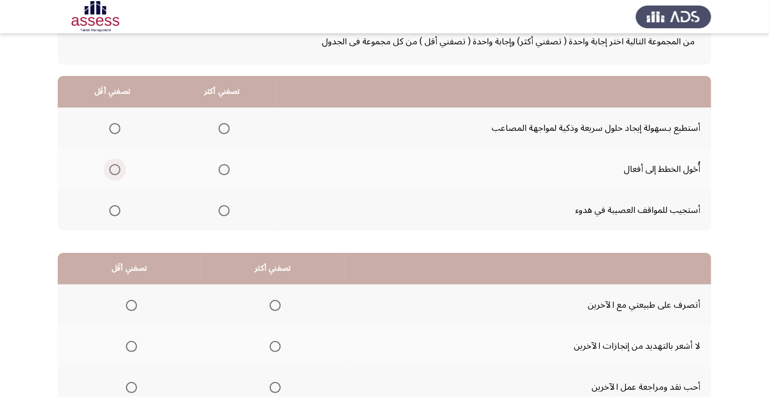
scroll to position [87, 0]
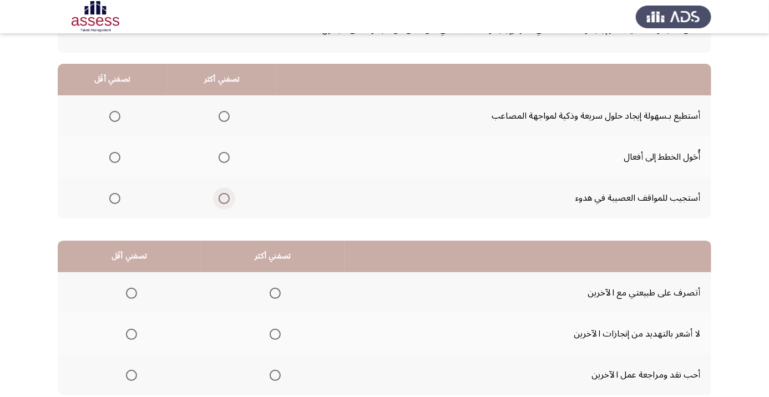
click at [223, 203] on span "Select an option" at bounding box center [224, 198] width 11 height 11
click at [223, 203] on input "Select an option" at bounding box center [224, 198] width 11 height 11
click at [112, 121] on span "Select an option" at bounding box center [114, 116] width 11 height 11
click at [112, 121] on input "Select an option" at bounding box center [114, 116] width 11 height 11
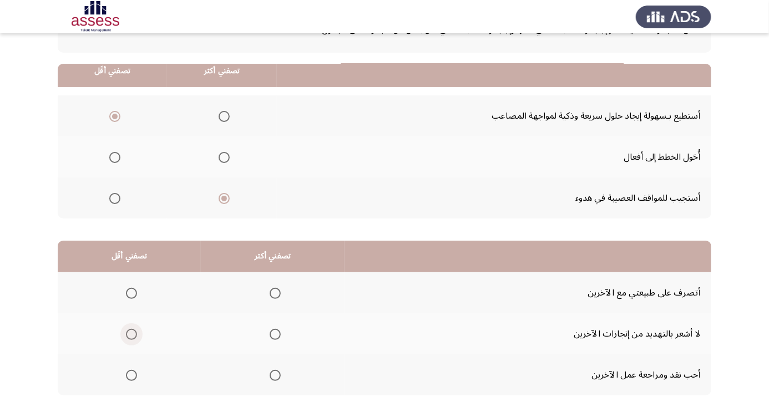
scroll to position [109, 0]
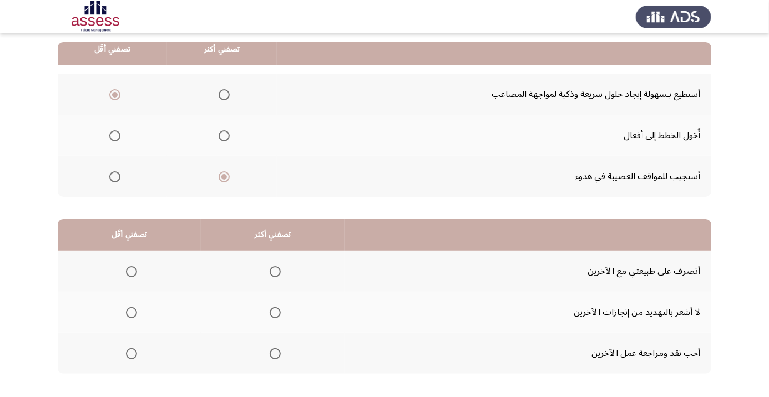
click at [115, 136] on span "Select an option" at bounding box center [115, 136] width 0 height 0
click at [114, 135] on input "Select an option" at bounding box center [114, 135] width 11 height 11
click at [267, 271] on label "Select an option" at bounding box center [273, 271] width 16 height 11
click at [270, 271] on input "Select an option" at bounding box center [275, 271] width 11 height 11
click at [127, 313] on span "Select an option" at bounding box center [131, 312] width 11 height 11
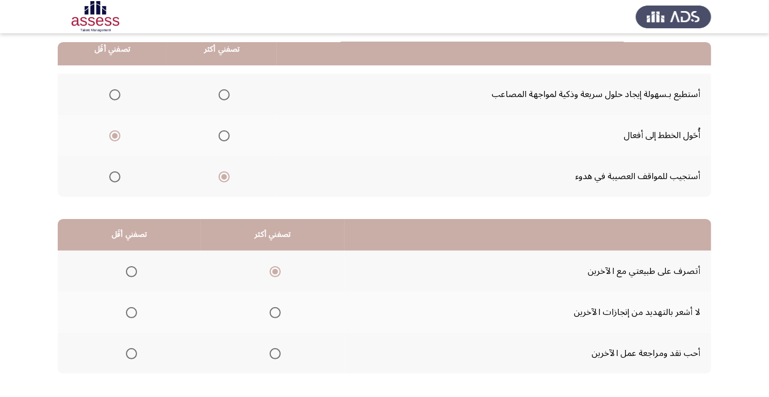
click at [127, 313] on input "Select an option" at bounding box center [131, 312] width 11 height 11
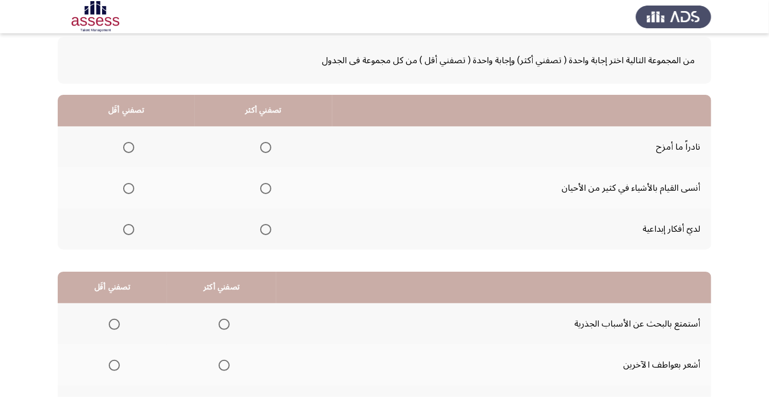
scroll to position [57, 0]
click at [124, 144] on span "Select an option" at bounding box center [128, 147] width 11 height 11
click at [124, 144] on input "Select an option" at bounding box center [128, 147] width 11 height 11
click at [261, 233] on span "Select an option" at bounding box center [265, 229] width 11 height 11
click at [261, 233] on input "Select an option" at bounding box center [265, 229] width 11 height 11
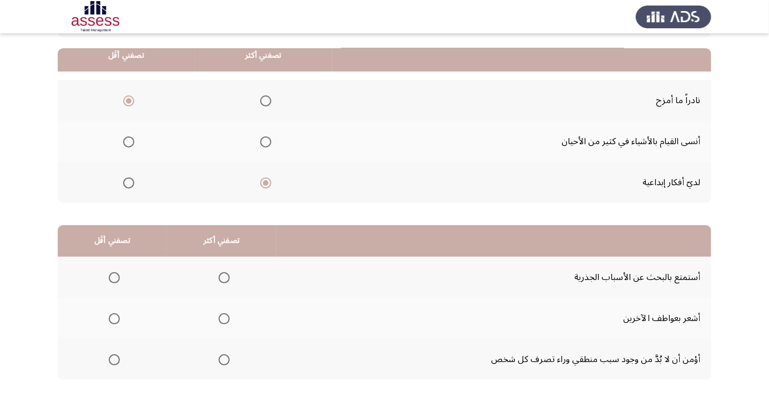
scroll to position [109, 0]
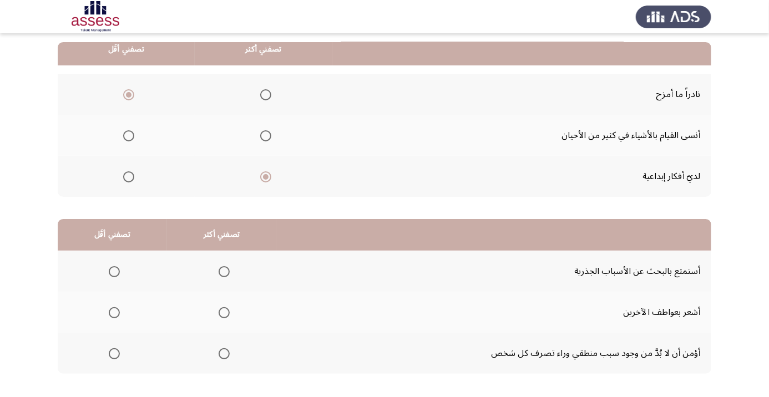
click at [96, 164] on th at bounding box center [126, 176] width 137 height 41
click at [221, 309] on span "Select an option" at bounding box center [224, 312] width 11 height 11
click at [221, 309] on input "Select an option" at bounding box center [224, 312] width 11 height 11
click at [104, 367] on th at bounding box center [112, 353] width 109 height 41
click at [119, 358] on span "Select an option" at bounding box center [114, 353] width 11 height 11
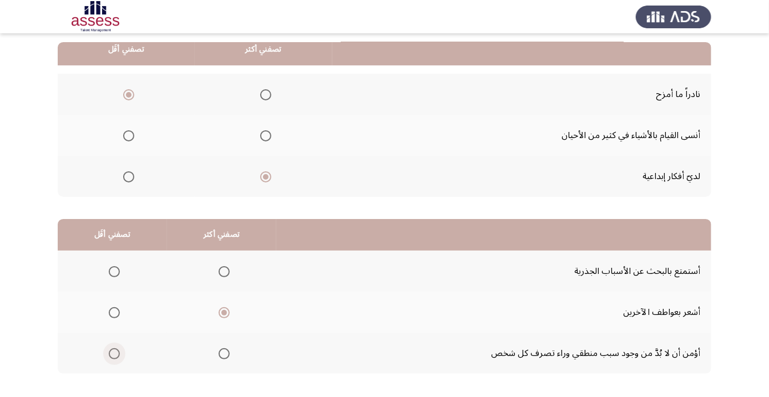
click at [119, 358] on input "Select an option" at bounding box center [114, 353] width 11 height 11
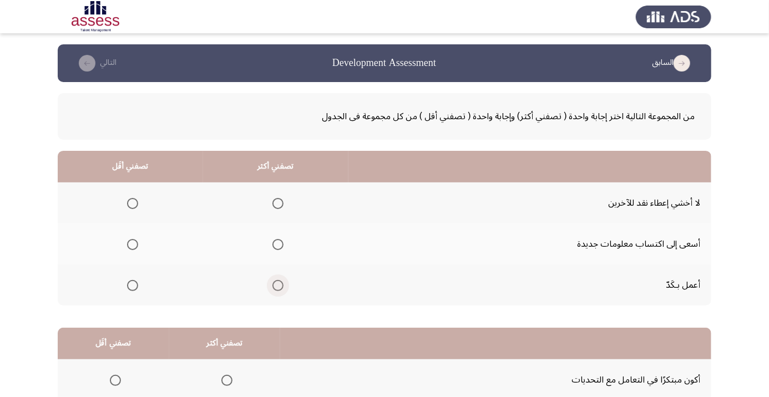
click at [275, 287] on span "Select an option" at bounding box center [277, 285] width 11 height 11
click at [275, 287] on input "Select an option" at bounding box center [277, 285] width 11 height 11
click at [130, 190] on th at bounding box center [130, 203] width 145 height 41
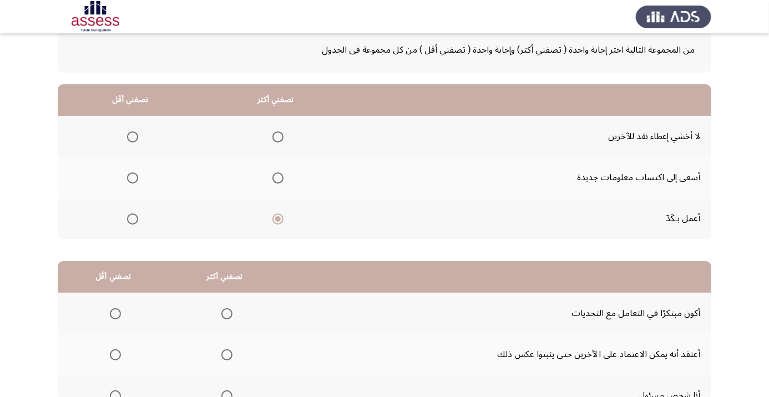
scroll to position [109, 0]
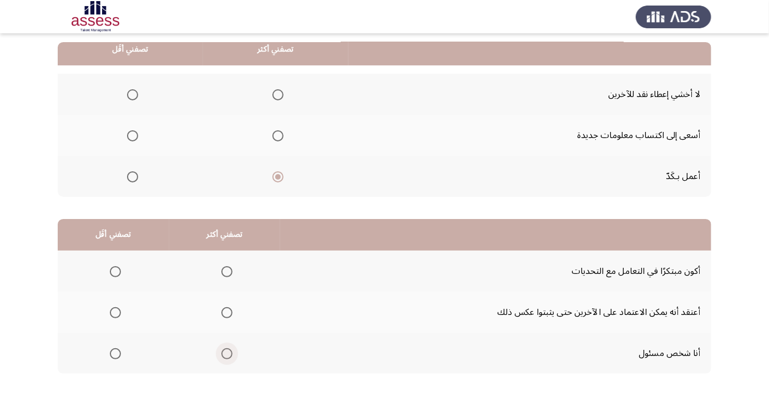
click at [227, 354] on span "Select an option" at bounding box center [227, 354] width 0 height 0
click at [226, 352] on input "Select an option" at bounding box center [226, 353] width 11 height 11
click at [114, 307] on span "Select an option" at bounding box center [115, 312] width 11 height 11
click at [114, 307] on input "Select an option" at bounding box center [115, 312] width 11 height 11
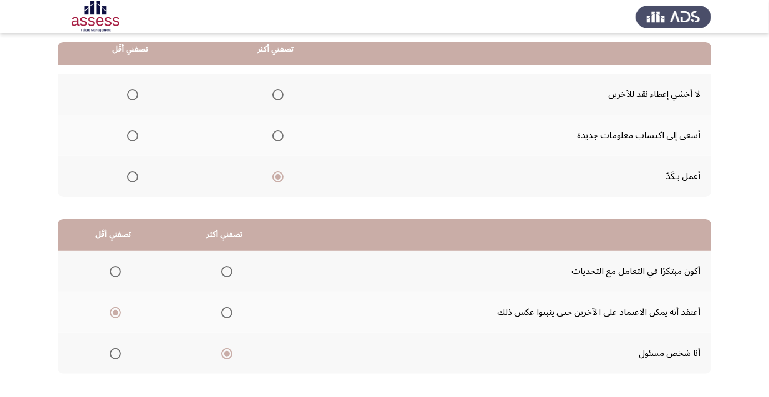
scroll to position [0, 0]
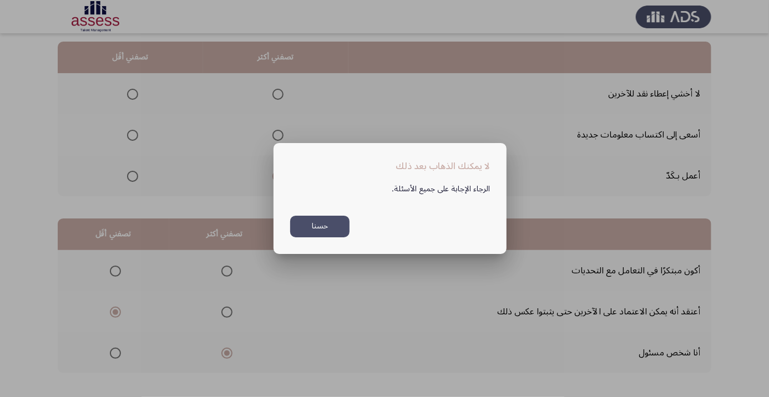
click at [218, 122] on div at bounding box center [384, 198] width 769 height 397
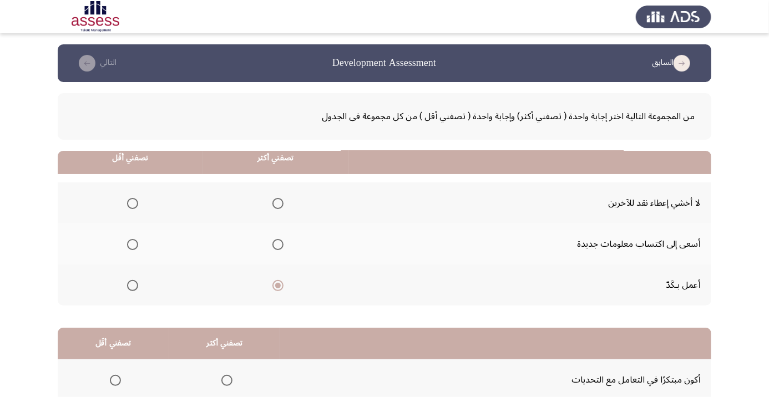
scroll to position [109, 0]
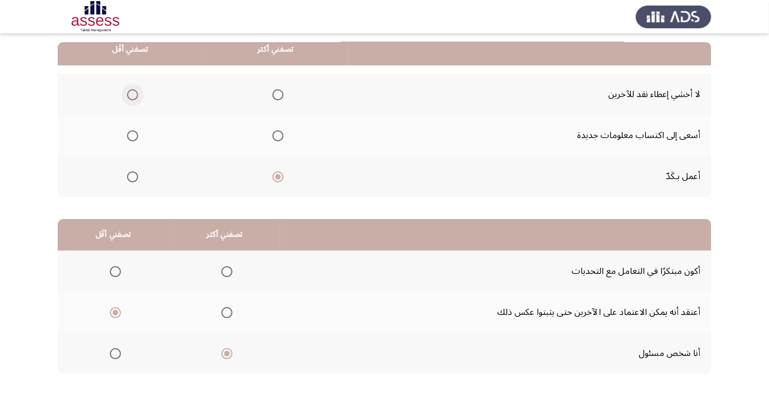
click at [128, 92] on span "Select an option" at bounding box center [132, 94] width 11 height 11
click at [128, 92] on input "Select an option" at bounding box center [132, 94] width 11 height 11
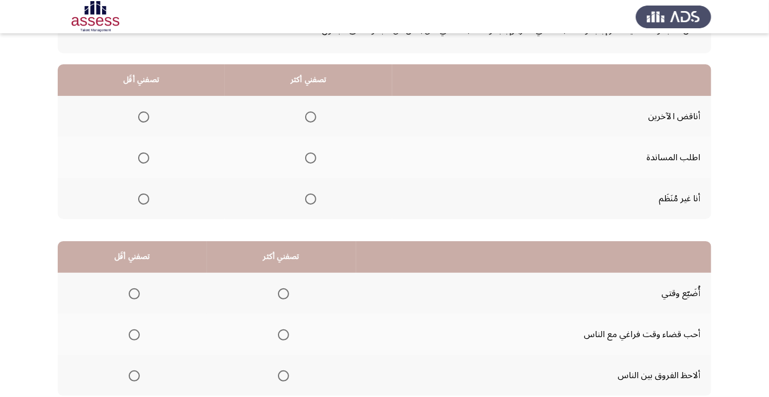
scroll to position [87, 0]
click at [135, 119] on label "Select an option" at bounding box center [142, 117] width 16 height 11
click at [138, 119] on input "Select an option" at bounding box center [143, 117] width 11 height 11
click at [291, 169] on th at bounding box center [309, 157] width 168 height 41
click at [302, 160] on label "Select an option" at bounding box center [309, 158] width 16 height 11
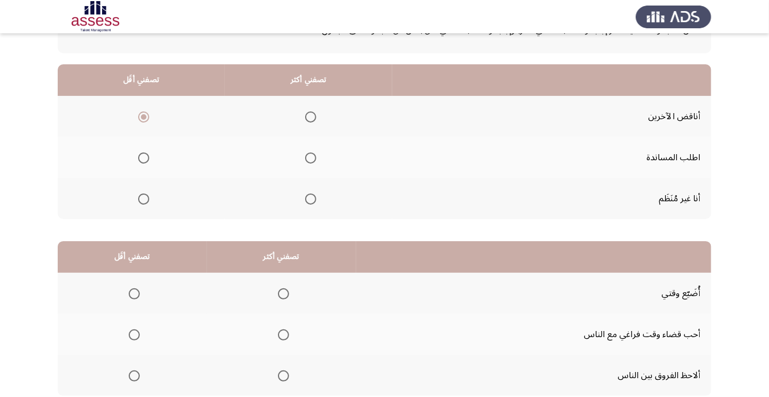
click at [305, 160] on input "Select an option" at bounding box center [310, 158] width 11 height 11
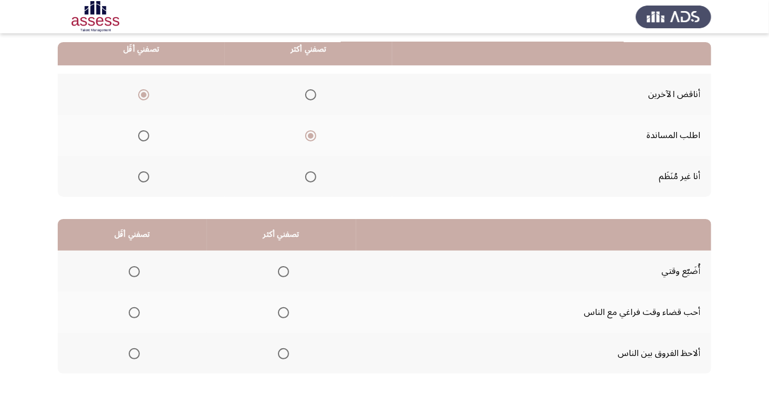
click at [134, 271] on span "Select an option" at bounding box center [134, 271] width 11 height 11
click at [134, 271] on input "Select an option" at bounding box center [134, 271] width 11 height 11
click at [279, 358] on span "Select an option" at bounding box center [283, 353] width 11 height 11
click at [279, 358] on input "Select an option" at bounding box center [283, 353] width 11 height 11
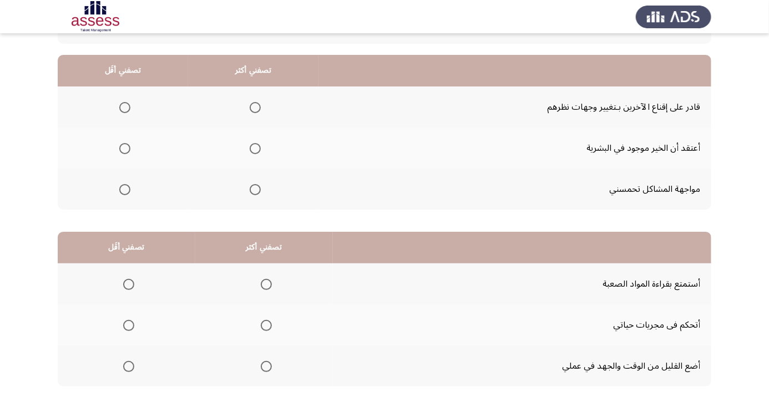
scroll to position [102, 0]
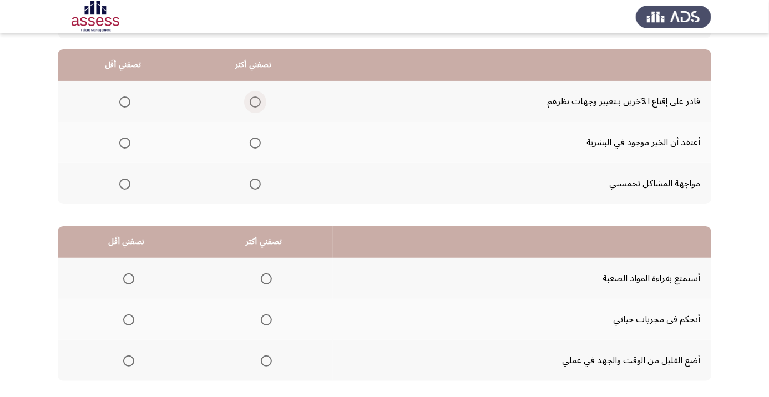
click at [255, 102] on span "Select an option" at bounding box center [255, 102] width 0 height 0
click at [255, 101] on input "Select an option" at bounding box center [255, 102] width 11 height 11
click at [255, 143] on span "Select an option" at bounding box center [255, 143] width 0 height 0
click at [255, 142] on input "Select an option" at bounding box center [255, 143] width 11 height 11
click at [106, 174] on th at bounding box center [123, 183] width 130 height 41
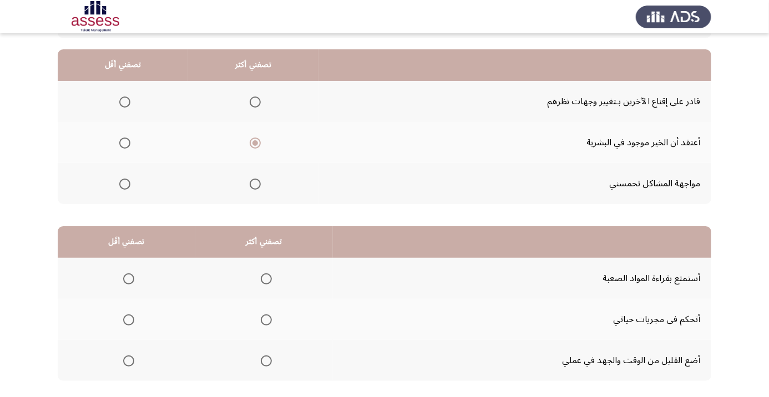
click at [125, 184] on span "Select an option" at bounding box center [125, 184] width 0 height 0
click at [124, 183] on input "Select an option" at bounding box center [124, 184] width 11 height 11
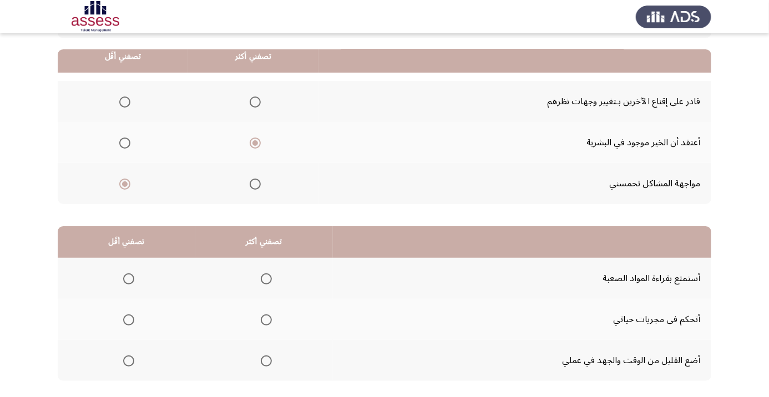
scroll to position [109, 0]
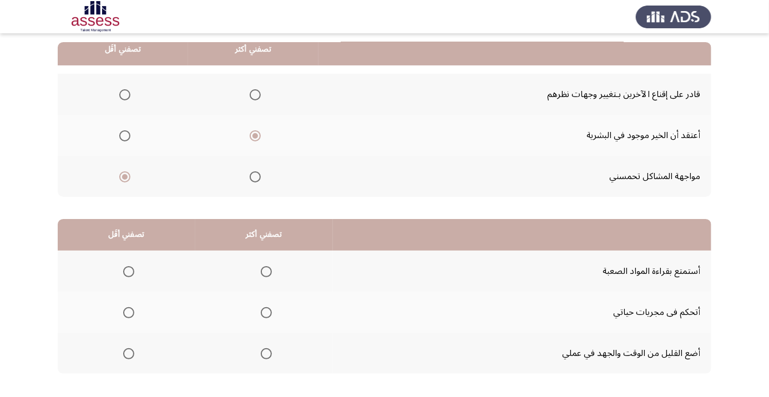
click at [120, 272] on label "Select an option" at bounding box center [127, 271] width 16 height 11
click at [123, 272] on input "Select an option" at bounding box center [128, 271] width 11 height 11
click at [263, 309] on span "Select an option" at bounding box center [266, 312] width 11 height 11
click at [263, 309] on input "Select an option" at bounding box center [266, 312] width 11 height 11
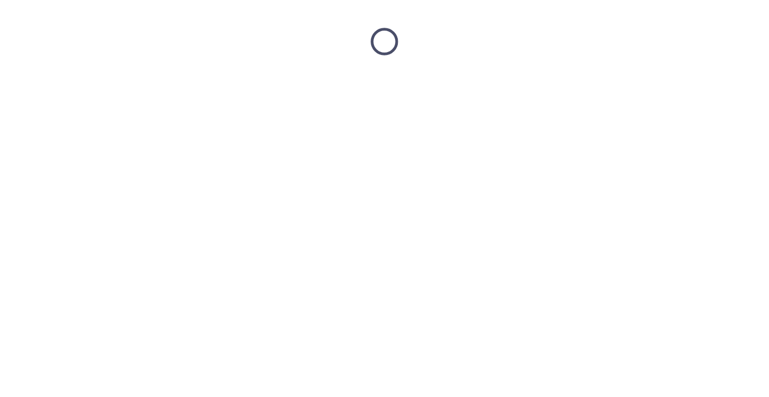
scroll to position [0, 0]
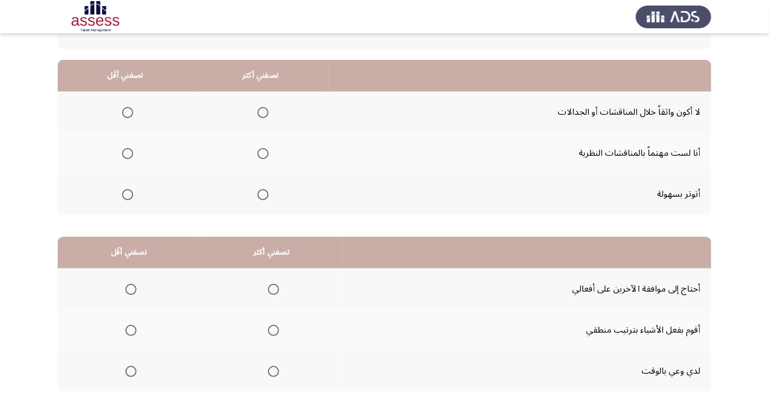
scroll to position [90, 0]
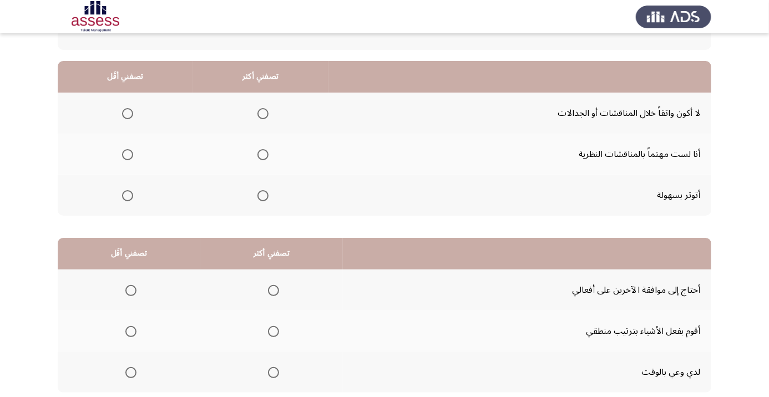
click at [128, 114] on span "Select an option" at bounding box center [128, 114] width 0 height 0
click at [127, 113] on input "Select an option" at bounding box center [127, 113] width 11 height 11
click at [266, 155] on span "Select an option" at bounding box center [262, 154] width 11 height 11
click at [266, 155] on input "Select an option" at bounding box center [262, 154] width 11 height 11
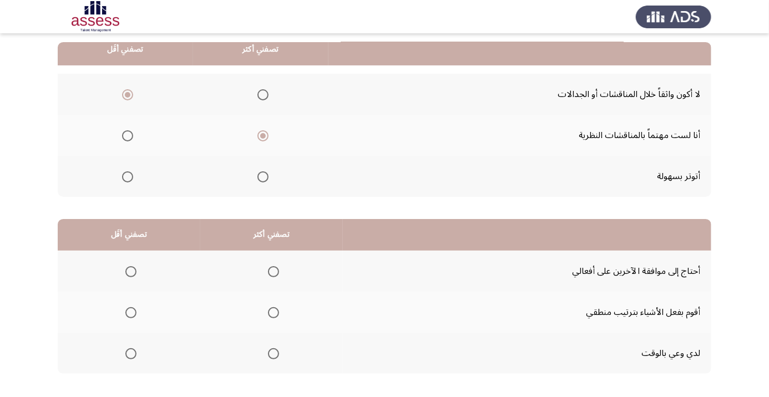
click at [98, 244] on th "تصفني أقَل" at bounding box center [129, 235] width 143 height 32
click at [275, 357] on span "Select an option" at bounding box center [273, 353] width 11 height 11
click at [275, 357] on input "Select an option" at bounding box center [273, 353] width 11 height 11
click at [127, 274] on span "Select an option" at bounding box center [130, 271] width 11 height 11
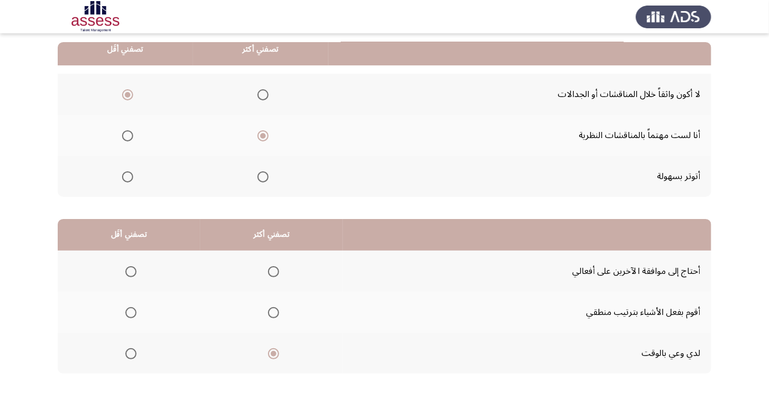
click at [127, 274] on input "Select an option" at bounding box center [130, 271] width 11 height 11
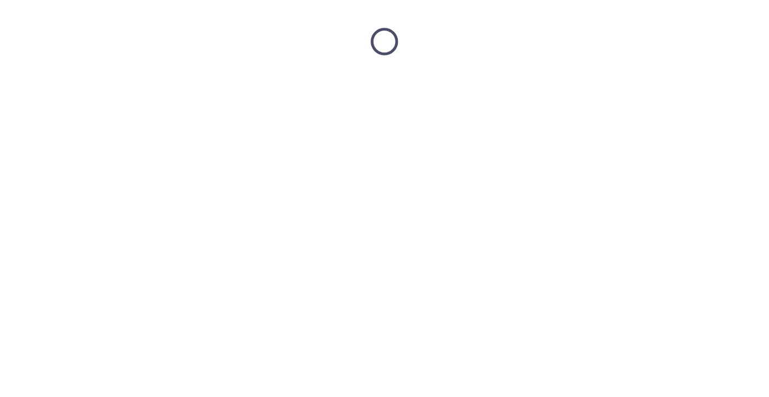
click at [83, 83] on html at bounding box center [384, 41] width 769 height 83
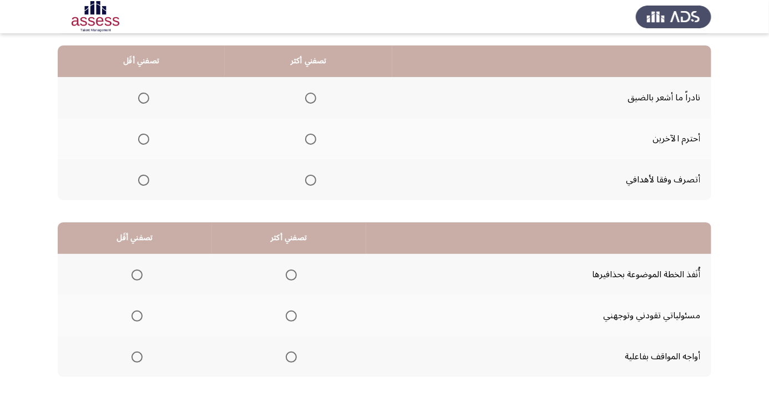
scroll to position [108, 0]
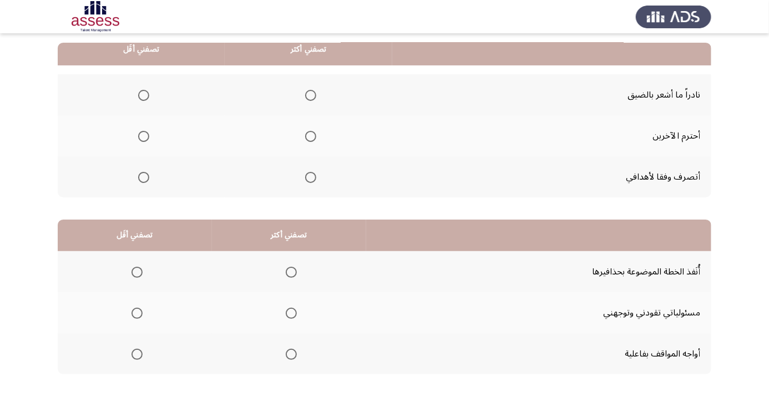
click at [310, 139] on span "Select an option" at bounding box center [310, 136] width 11 height 11
click at [310, 139] on input "Select an option" at bounding box center [310, 136] width 11 height 11
click at [122, 90] on th at bounding box center [141, 94] width 167 height 41
click at [135, 98] on label "Select an option" at bounding box center [142, 95] width 16 height 11
click at [138, 98] on input "Select an option" at bounding box center [143, 95] width 11 height 11
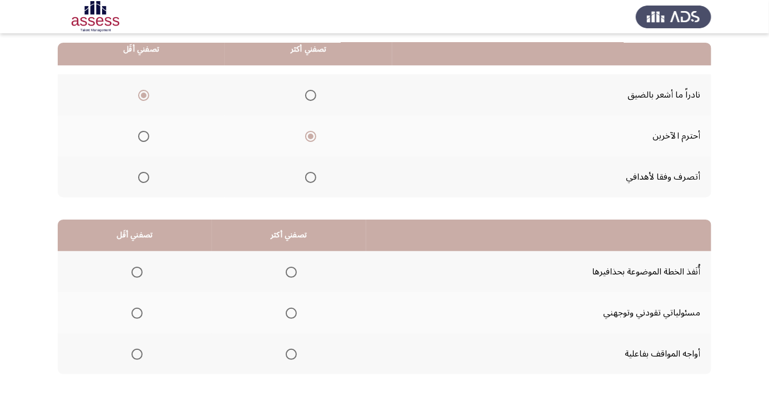
click at [658, 382] on div "من المجموعة التالية اختر إجابة واحدة ( تصفني أكثر) وإجابة واحدة ( تصفني أقل ) م…" at bounding box center [385, 185] width 654 height 423
click at [135, 266] on span "Select an option" at bounding box center [137, 271] width 11 height 11
click at [135, 266] on input "Select an option" at bounding box center [137, 271] width 11 height 11
click at [290, 352] on span "Select an option" at bounding box center [291, 353] width 11 height 11
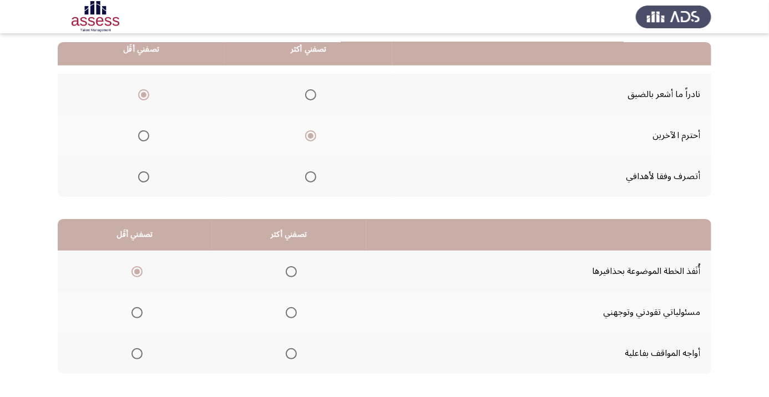
click at [290, 352] on input "Select an option" at bounding box center [291, 353] width 11 height 11
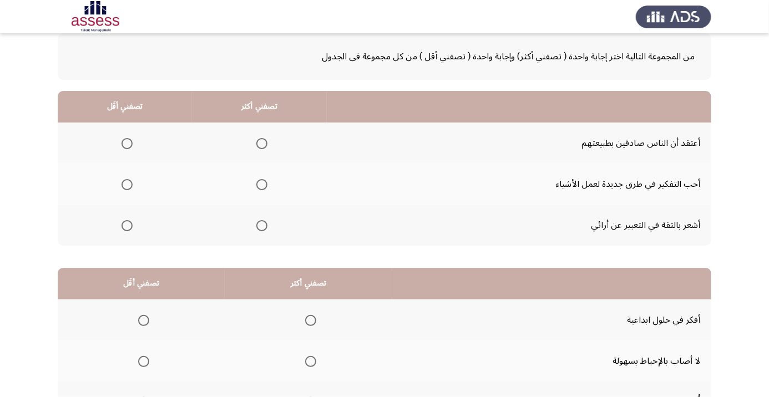
scroll to position [63, 0]
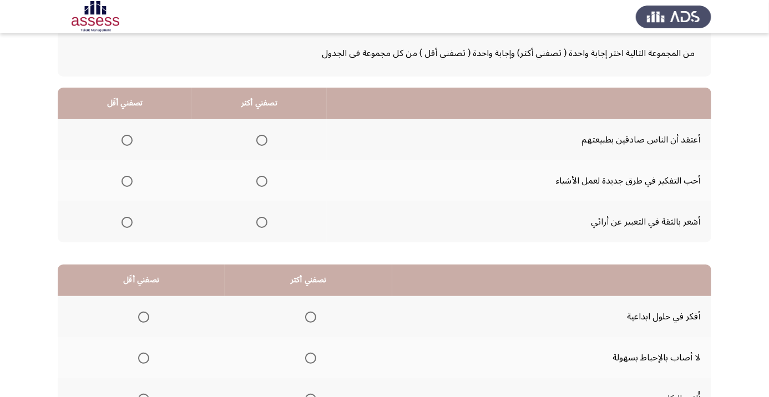
click at [257, 234] on th at bounding box center [259, 221] width 135 height 41
click at [262, 225] on span "Select an option" at bounding box center [261, 222] width 11 height 11
click at [262, 225] on input "Select an option" at bounding box center [261, 222] width 11 height 11
click at [123, 135] on span "Select an option" at bounding box center [127, 140] width 11 height 11
click at [123, 135] on input "Select an option" at bounding box center [127, 140] width 11 height 11
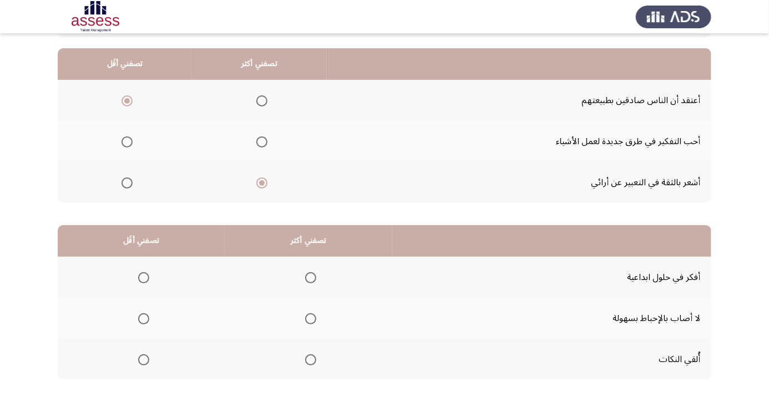
scroll to position [109, 0]
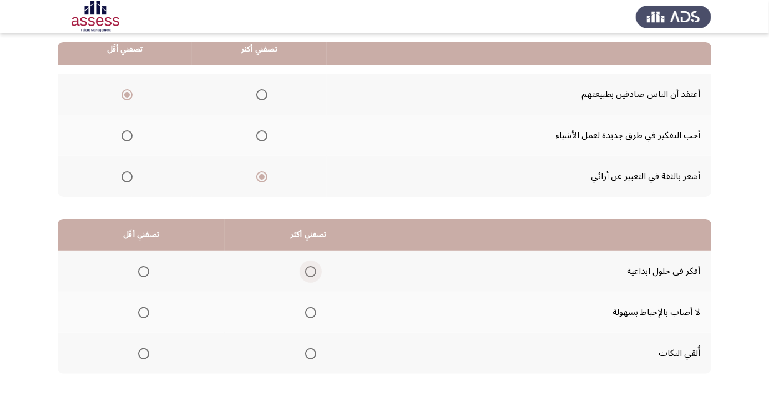
click at [306, 271] on span "Select an option" at bounding box center [310, 271] width 11 height 11
click at [306, 271] on input "Select an option" at bounding box center [310, 271] width 11 height 11
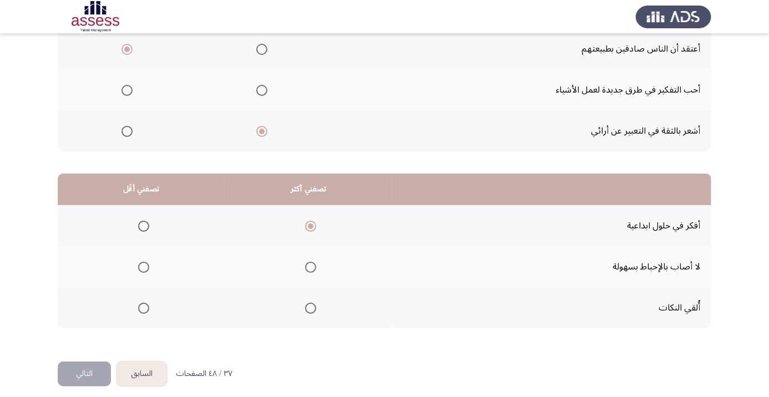
scroll to position [162, 0]
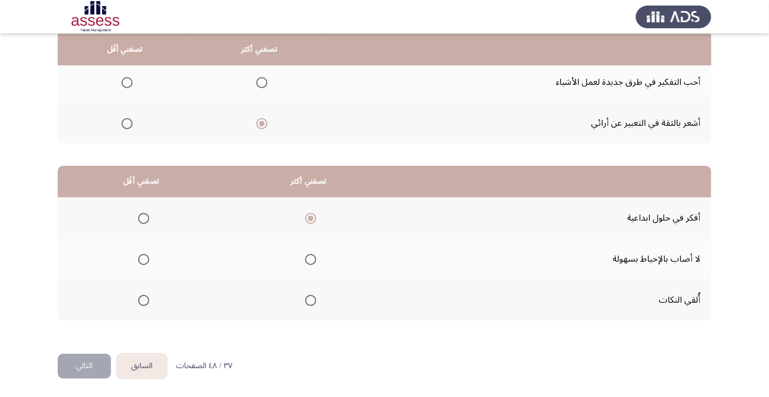
click at [83, 365] on button "التالي" at bounding box center [84, 366] width 53 height 25
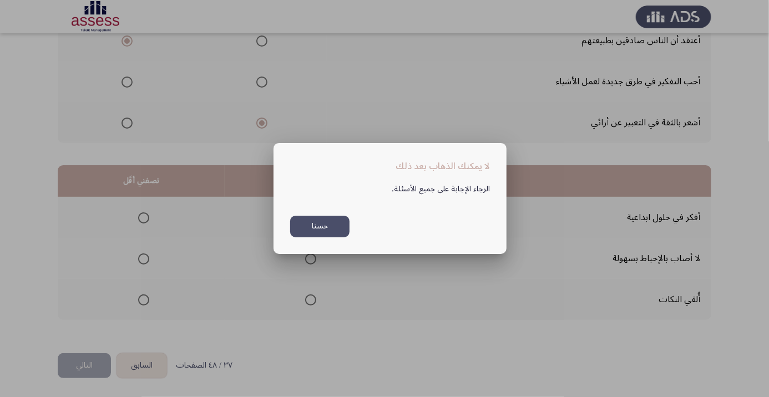
click at [336, 229] on button "حسنا" at bounding box center [319, 227] width 59 height 22
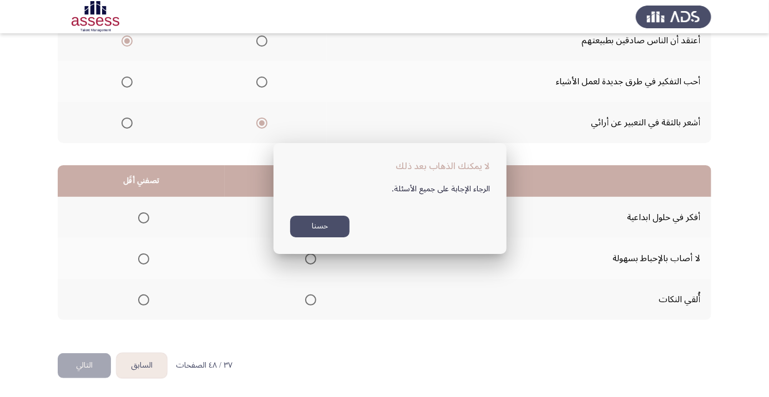
scroll to position [162, 0]
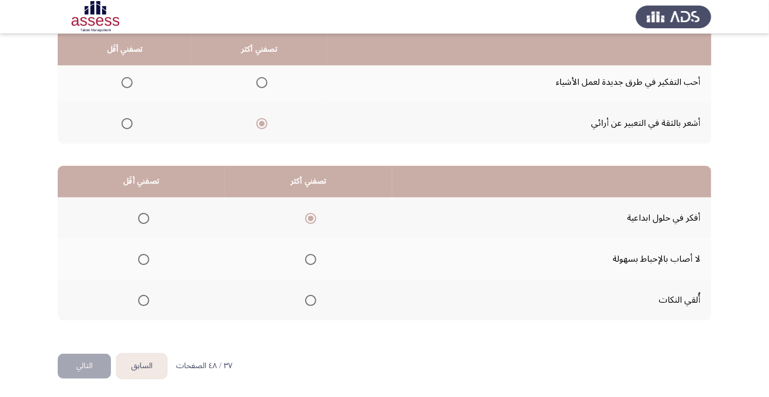
click at [143, 261] on span "Select an option" at bounding box center [143, 259] width 11 height 11
click at [143, 261] on input "Select an option" at bounding box center [143, 259] width 11 height 11
click at [78, 365] on button "التالي" at bounding box center [84, 366] width 53 height 25
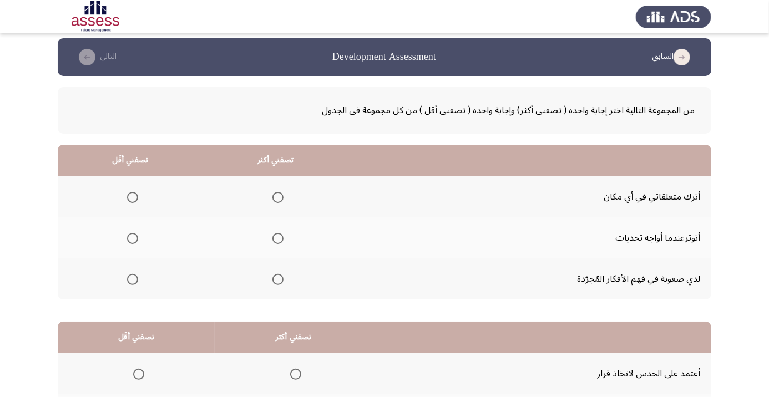
scroll to position [7, 0]
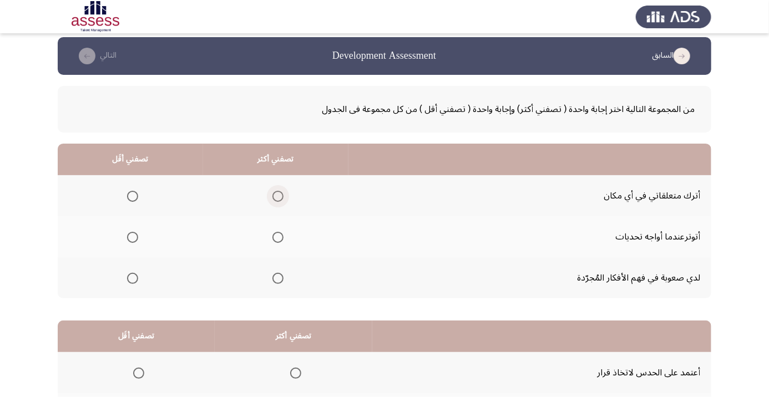
click at [278, 196] on span "Select an option" at bounding box center [278, 196] width 0 height 0
click at [280, 195] on input "Select an option" at bounding box center [277, 196] width 11 height 11
click at [133, 277] on span "Select an option" at bounding box center [132, 278] width 11 height 11
click at [133, 277] on input "Select an option" at bounding box center [132, 278] width 11 height 11
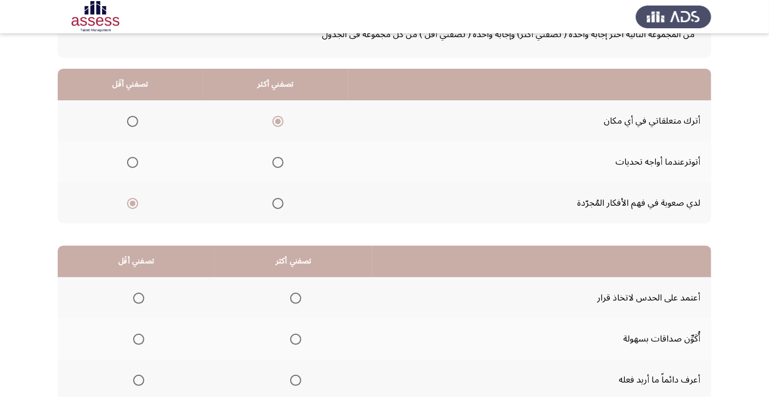
scroll to position [109, 0]
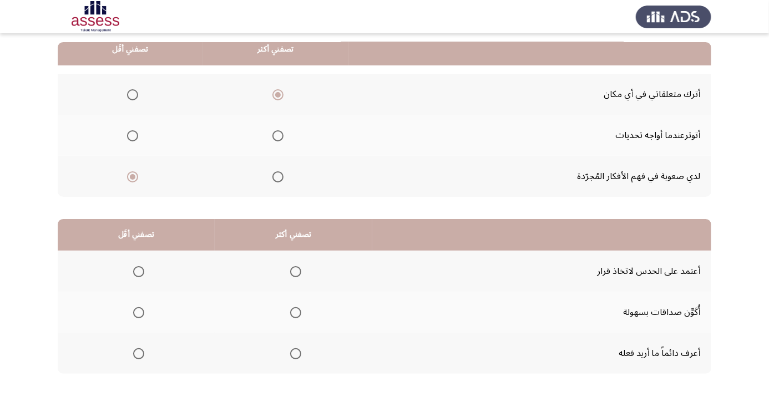
click at [0, 392] on app-assessment-container "السابق Development Assessment التالي من المجموعة التالية اختر إجابة واحدة ( تصف…" at bounding box center [384, 172] width 769 height 472
click at [287, 364] on th at bounding box center [294, 353] width 158 height 41
click at [296, 313] on span "Select an option" at bounding box center [296, 313] width 0 height 0
click at [297, 311] on input "Select an option" at bounding box center [295, 312] width 11 height 11
click at [130, 356] on label "Select an option" at bounding box center [137, 353] width 16 height 11
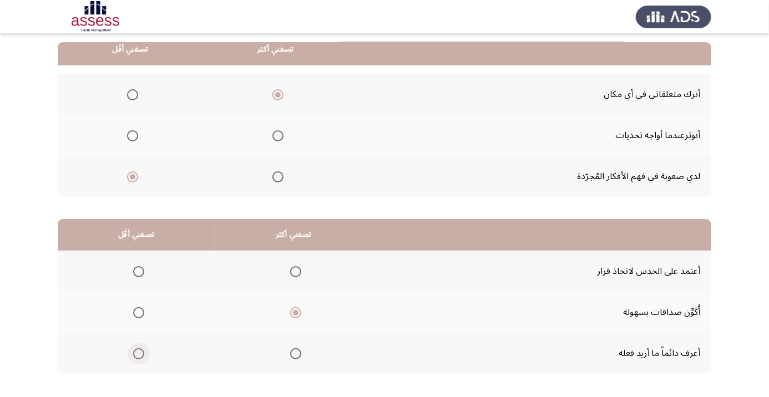
click at [133, 356] on input "Select an option" at bounding box center [138, 353] width 11 height 11
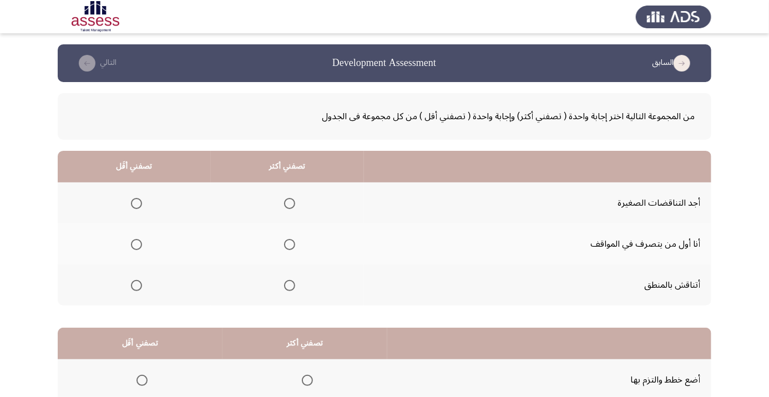
click at [290, 247] on span "Select an option" at bounding box center [289, 244] width 11 height 11
click at [290, 247] on input "Select an option" at bounding box center [289, 244] width 11 height 11
click at [132, 204] on span "Select an option" at bounding box center [136, 203] width 11 height 11
click at [132, 204] on input "Select an option" at bounding box center [136, 203] width 11 height 11
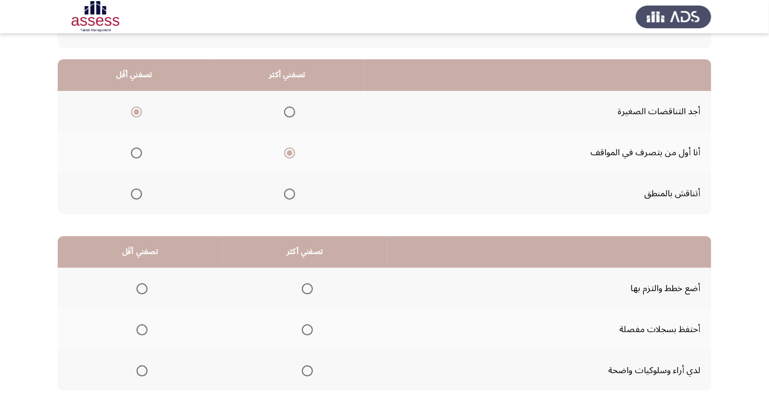
scroll to position [109, 0]
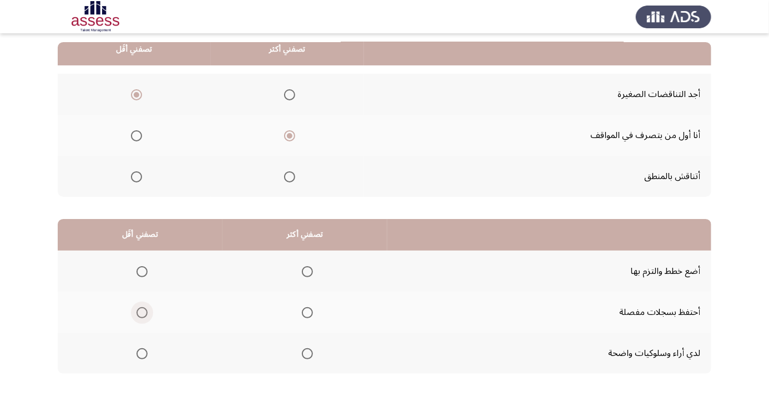
click at [142, 313] on span "Select an option" at bounding box center [142, 313] width 0 height 0
click at [142, 311] on input "Select an option" at bounding box center [142, 312] width 11 height 11
click at [0, 368] on app-assessment-container "السابق Development Assessment التالي من المجموعة التالية اختر إجابة واحدة ( تصف…" at bounding box center [384, 172] width 769 height 472
click at [302, 355] on span "Select an option" at bounding box center [307, 353] width 11 height 11
click at [302, 355] on input "Select an option" at bounding box center [307, 353] width 11 height 11
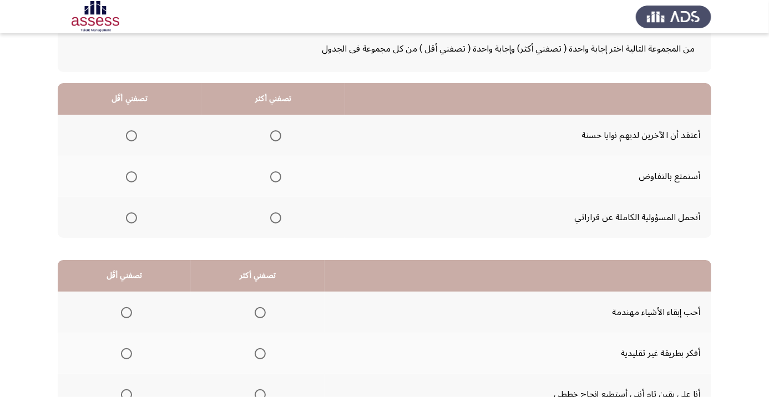
scroll to position [72, 0]
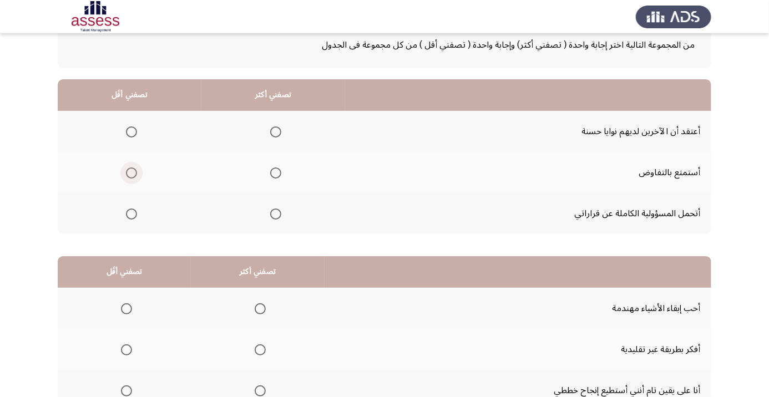
click at [132, 172] on span "Select an option" at bounding box center [131, 173] width 11 height 11
click at [132, 172] on input "Select an option" at bounding box center [131, 173] width 11 height 11
click at [277, 218] on span "Select an option" at bounding box center [275, 214] width 11 height 11
click at [277, 218] on input "Select an option" at bounding box center [275, 214] width 11 height 11
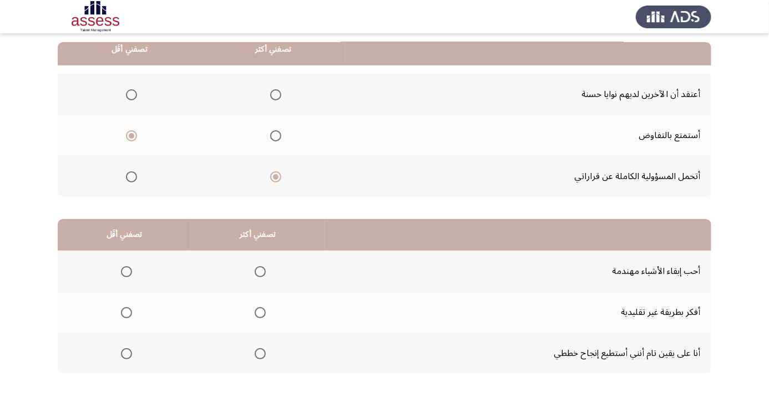
click at [261, 357] on span "Select an option" at bounding box center [260, 353] width 11 height 11
click at [261, 357] on input "Select an option" at bounding box center [260, 353] width 11 height 11
click at [127, 313] on span "Select an option" at bounding box center [127, 313] width 0 height 0
click at [126, 311] on input "Select an option" at bounding box center [126, 312] width 11 height 11
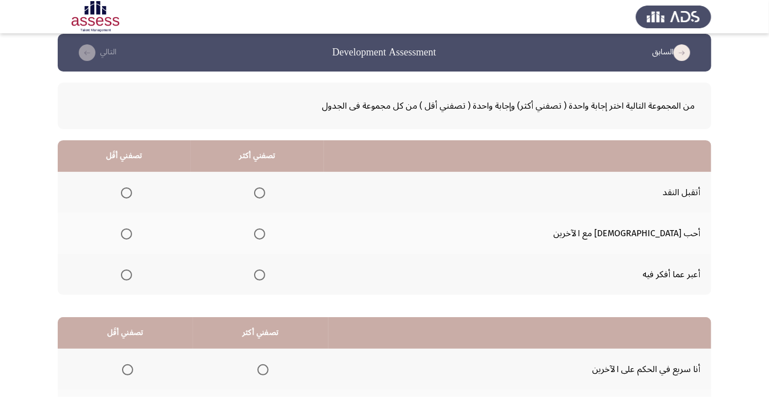
scroll to position [28, 0]
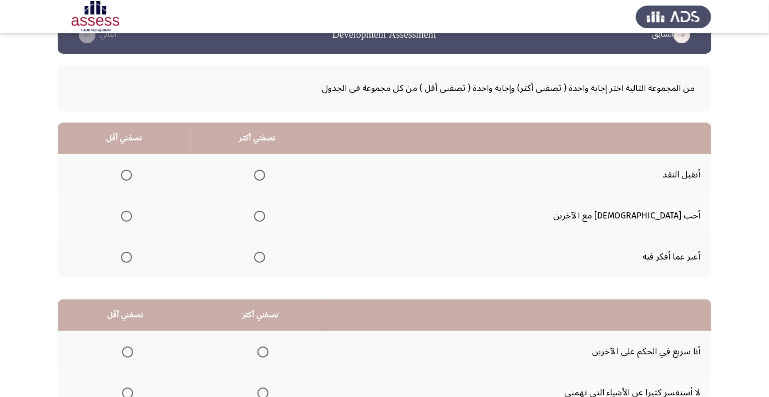
click at [265, 178] on span "Select an option" at bounding box center [259, 175] width 11 height 11
click at [265, 178] on input "Select an option" at bounding box center [259, 175] width 11 height 11
click at [143, 229] on th at bounding box center [124, 215] width 133 height 41
click at [140, 227] on th at bounding box center [124, 215] width 133 height 41
click at [132, 221] on span "Select an option" at bounding box center [126, 216] width 11 height 11
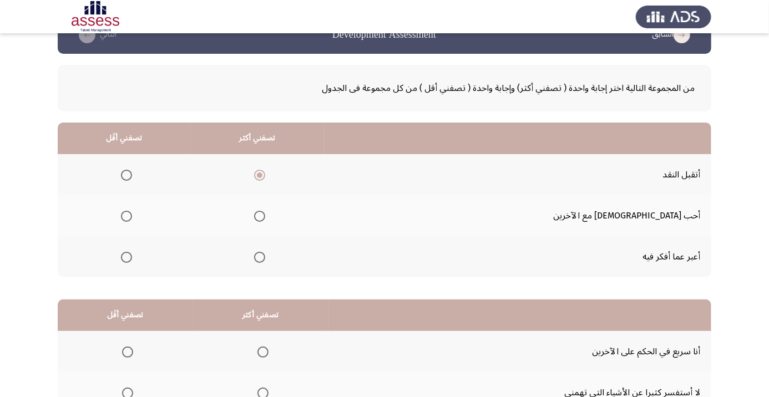
click at [132, 221] on input "Select an option" at bounding box center [126, 216] width 11 height 11
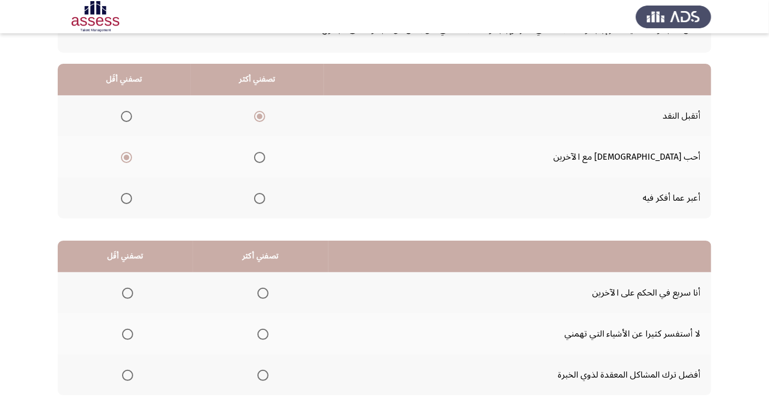
scroll to position [109, 0]
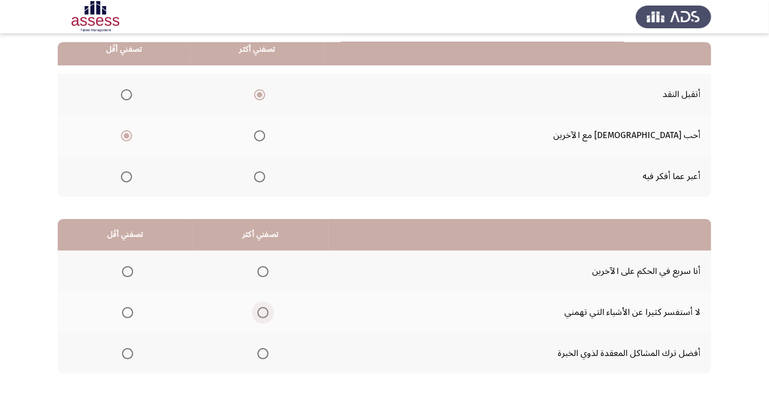
click at [266, 307] on span "Select an option" at bounding box center [262, 312] width 11 height 11
click at [266, 307] on input "Select an option" at bounding box center [262, 312] width 11 height 11
click at [128, 354] on span "Select an option" at bounding box center [128, 354] width 0 height 0
click at [128, 352] on input "Select an option" at bounding box center [127, 353] width 11 height 11
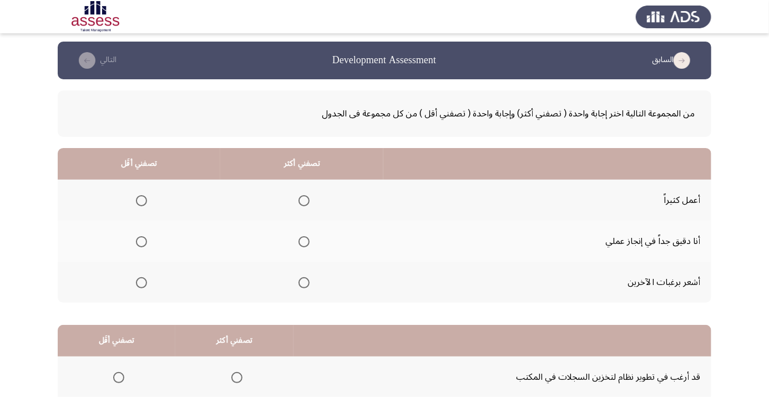
scroll to position [13, 0]
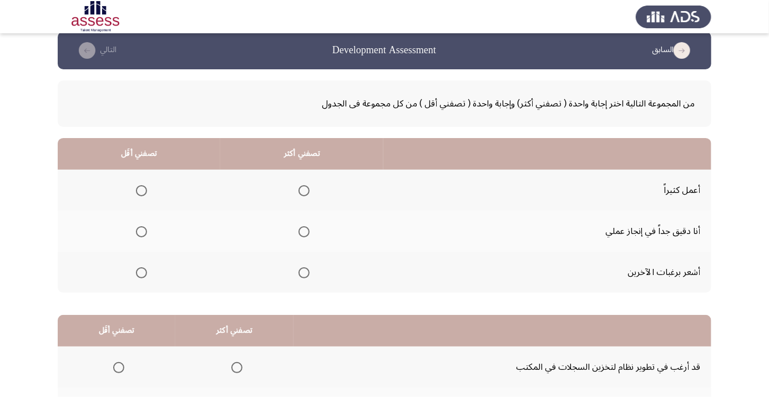
click at [307, 246] on th at bounding box center [301, 231] width 163 height 41
click at [301, 236] on span "Select an option" at bounding box center [304, 231] width 11 height 11
click at [301, 236] on input "Select an option" at bounding box center [304, 231] width 11 height 11
click at [142, 191] on span "Select an option" at bounding box center [142, 191] width 0 height 0
click at [141, 190] on input "Select an option" at bounding box center [141, 190] width 11 height 11
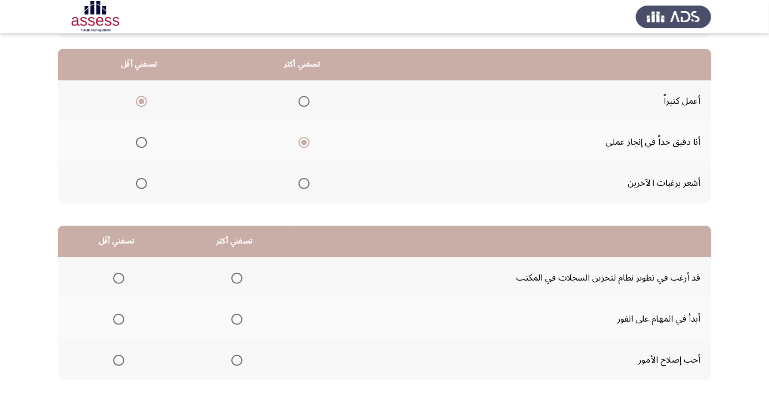
scroll to position [104, 0]
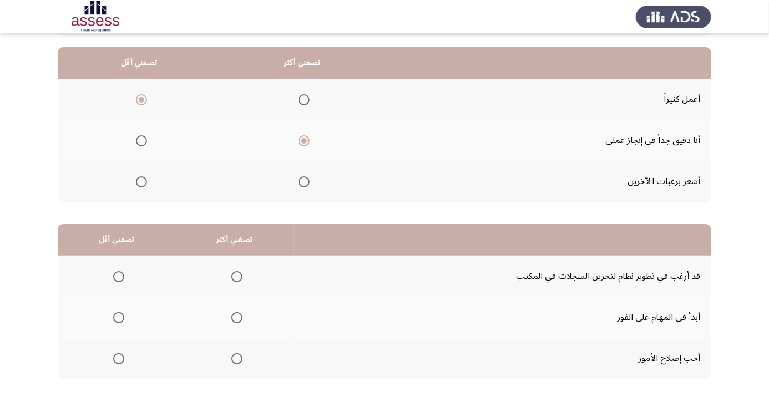
click at [119, 277] on span "Select an option" at bounding box center [119, 277] width 0 height 0
click at [118, 275] on input "Select an option" at bounding box center [118, 276] width 11 height 11
click at [235, 316] on span "Select an option" at bounding box center [236, 317] width 11 height 11
click at [235, 316] on input "Select an option" at bounding box center [236, 317] width 11 height 11
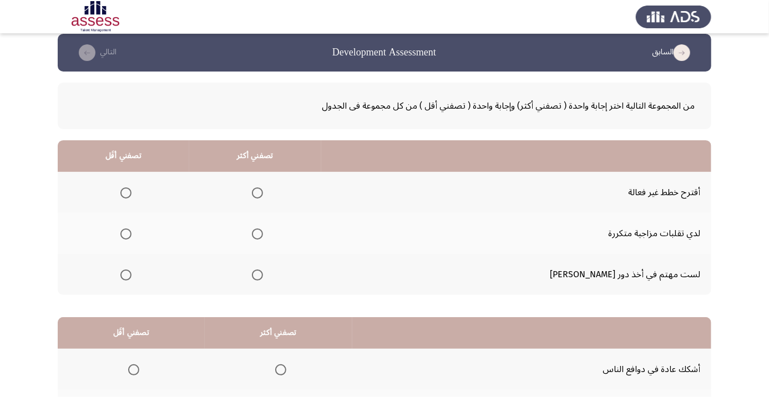
scroll to position [39, 0]
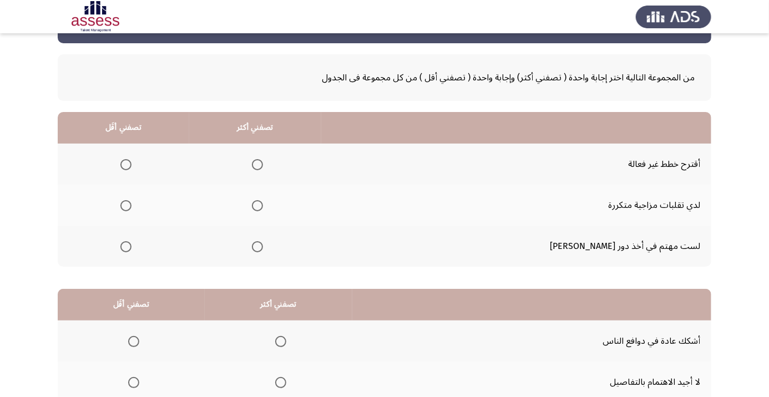
click at [126, 165] on span "Select an option" at bounding box center [126, 165] width 0 height 0
click at [132, 164] on input "Select an option" at bounding box center [125, 164] width 11 height 11
click at [263, 206] on span "Select an option" at bounding box center [257, 205] width 11 height 11
click at [263, 206] on input "Select an option" at bounding box center [257, 205] width 11 height 11
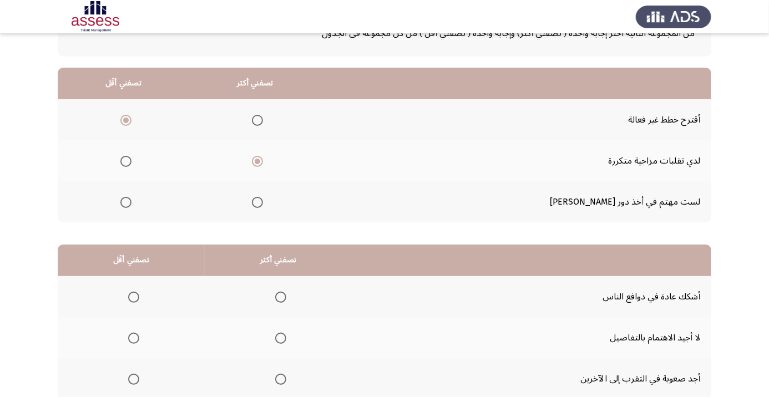
scroll to position [109, 0]
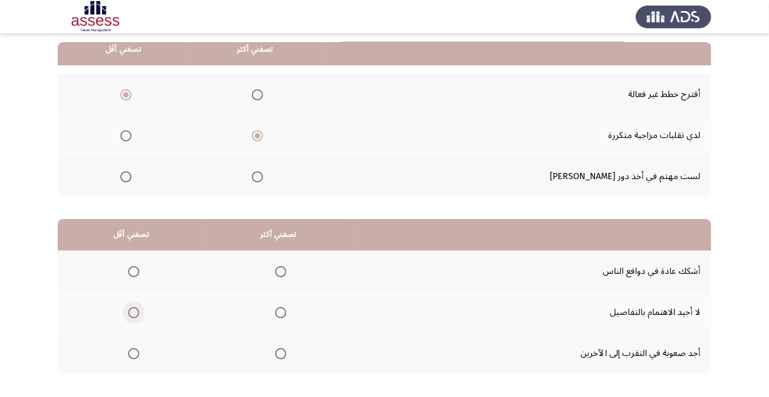
click at [133, 311] on span "Select an option" at bounding box center [133, 312] width 11 height 11
click at [133, 311] on input "Select an option" at bounding box center [133, 312] width 11 height 11
click at [133, 271] on span "Select an option" at bounding box center [133, 271] width 11 height 11
click at [133, 271] on input "Select an option" at bounding box center [133, 271] width 11 height 11
click at [284, 315] on span "Select an option" at bounding box center [280, 312] width 11 height 11
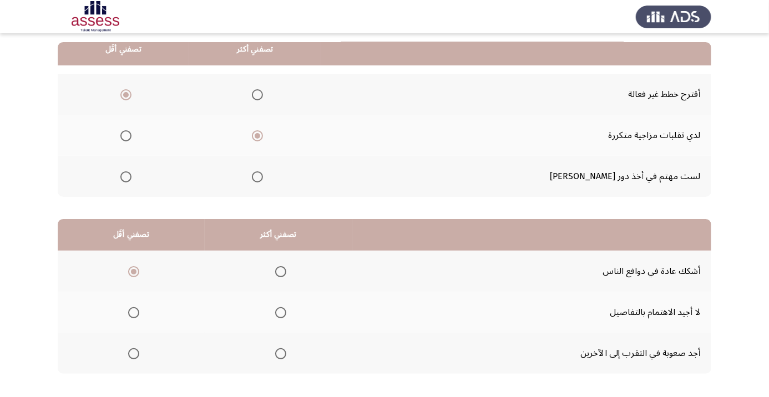
click at [284, 315] on input "Select an option" at bounding box center [280, 312] width 11 height 11
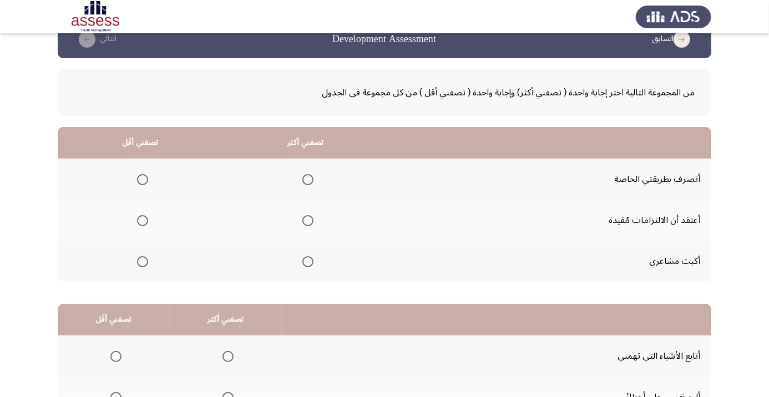
scroll to position [29, 0]
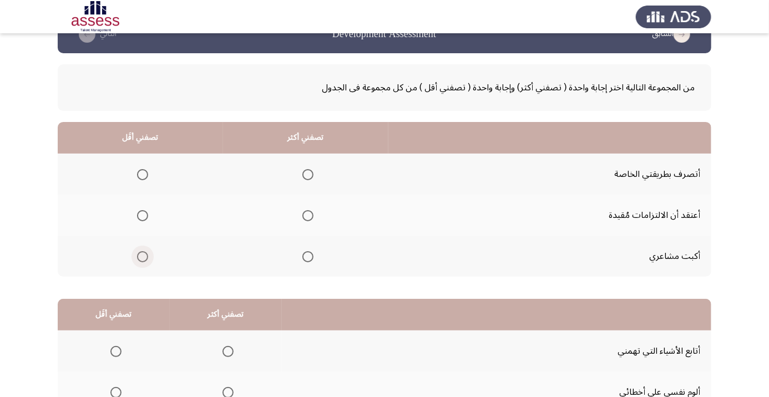
click at [143, 257] on span "Select an option" at bounding box center [143, 257] width 0 height 0
click at [143, 256] on input "Select an option" at bounding box center [142, 256] width 11 height 11
click at [310, 174] on span "Select an option" at bounding box center [307, 174] width 11 height 11
click at [310, 174] on input "Select an option" at bounding box center [307, 174] width 11 height 11
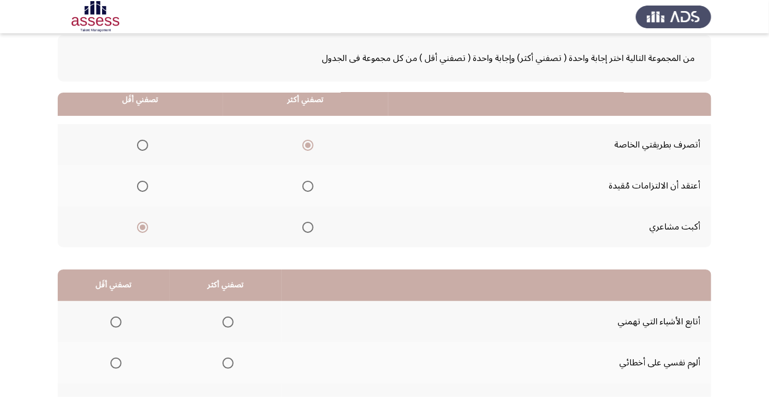
scroll to position [109, 0]
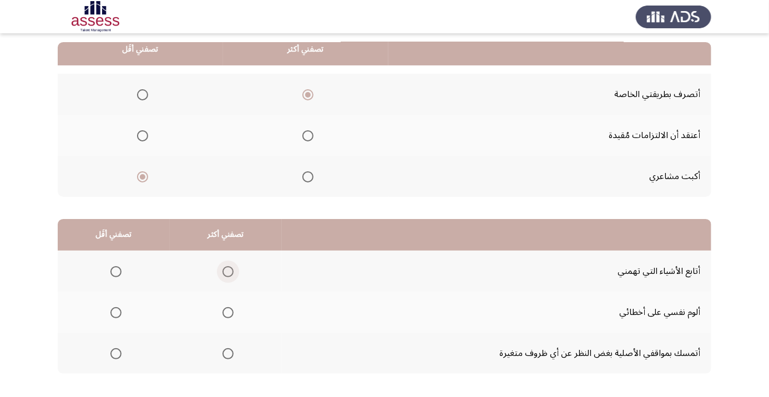
click at [228, 272] on span "Select an option" at bounding box center [228, 272] width 0 height 0
click at [228, 271] on input "Select an option" at bounding box center [228, 271] width 11 height 11
click at [112, 358] on span "Select an option" at bounding box center [115, 353] width 11 height 11
click at [112, 358] on input "Select an option" at bounding box center [115, 353] width 11 height 11
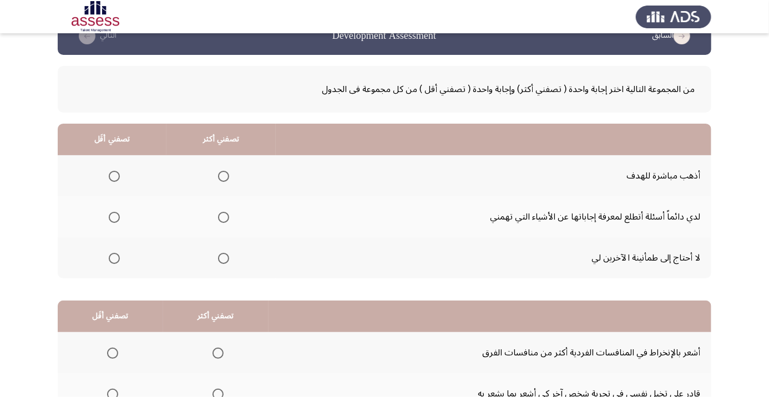
scroll to position [31, 0]
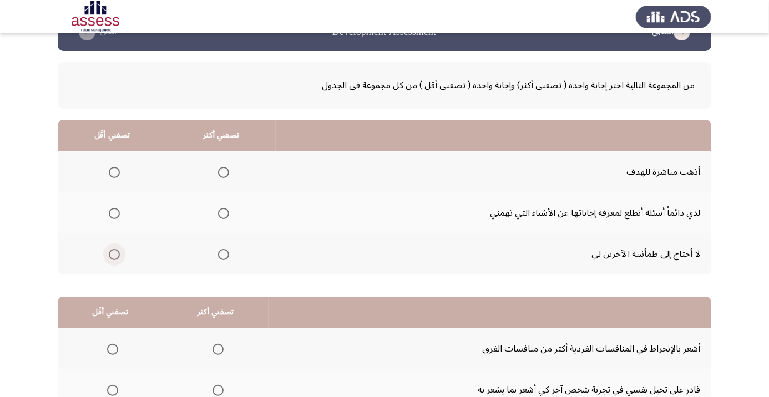
click at [112, 256] on span "Select an option" at bounding box center [114, 254] width 11 height 11
click at [112, 256] on input "Select an option" at bounding box center [114, 254] width 11 height 11
click at [220, 172] on span "Select an option" at bounding box center [223, 172] width 11 height 11
click at [220, 172] on input "Select an option" at bounding box center [223, 172] width 11 height 11
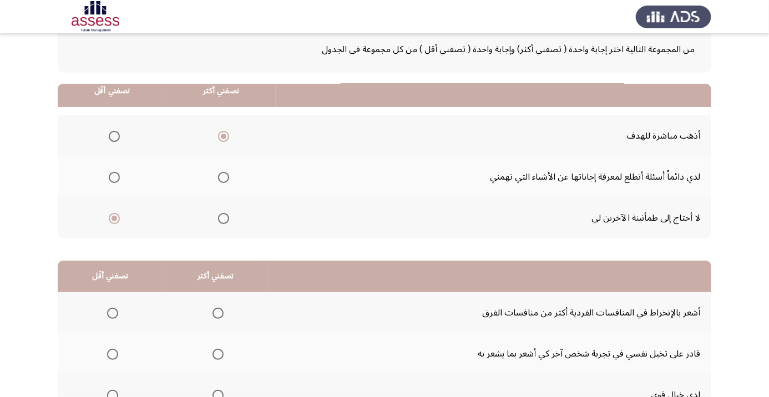
scroll to position [109, 0]
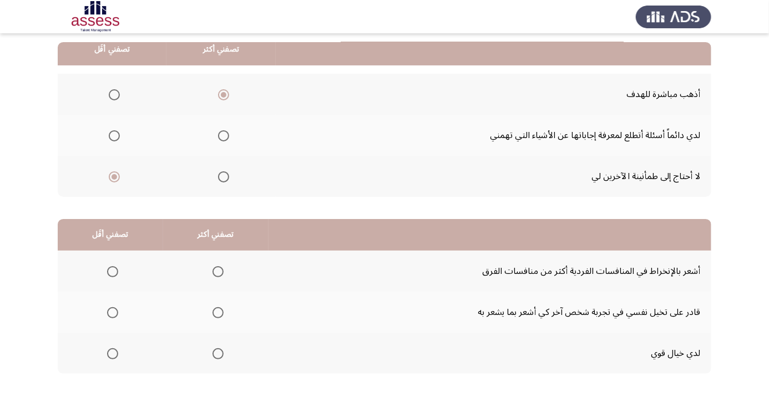
click at [114, 276] on span "Select an option" at bounding box center [112, 271] width 11 height 11
click at [114, 276] on input "Select an option" at bounding box center [112, 271] width 11 height 11
click at [218, 313] on span "Select an option" at bounding box center [218, 313] width 0 height 0
click at [218, 311] on input "Select an option" at bounding box center [218, 312] width 11 height 11
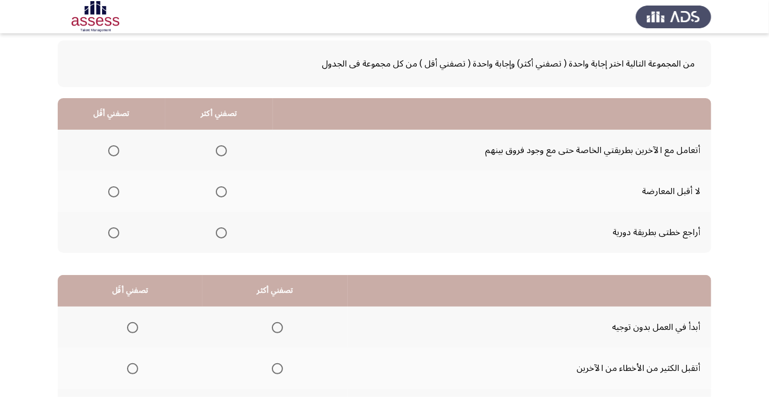
scroll to position [55, 0]
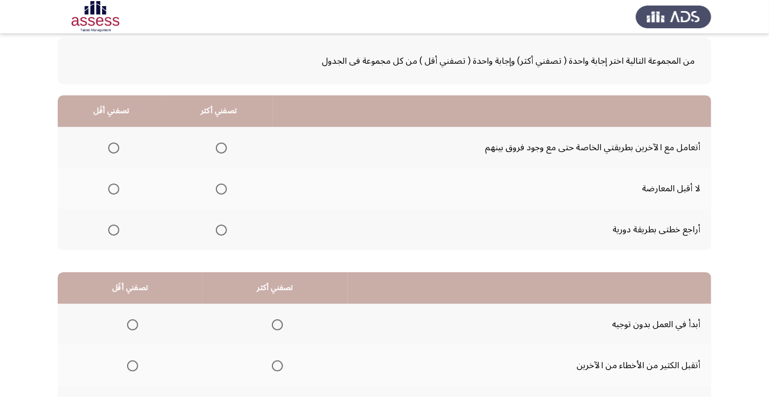
click at [214, 161] on th at bounding box center [219, 147] width 108 height 41
click at [221, 148] on span "Select an option" at bounding box center [221, 148] width 0 height 0
click at [222, 147] on input "Select an option" at bounding box center [221, 148] width 11 height 11
click at [114, 189] on span "Select an option" at bounding box center [114, 189] width 0 height 0
click at [114, 188] on input "Select an option" at bounding box center [113, 189] width 11 height 11
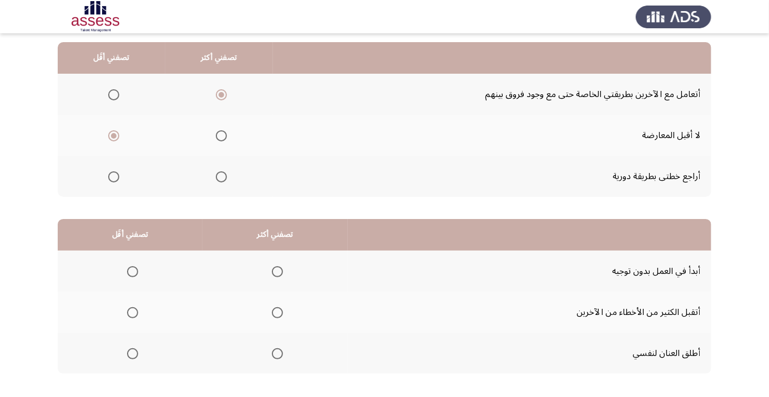
scroll to position [109, 0]
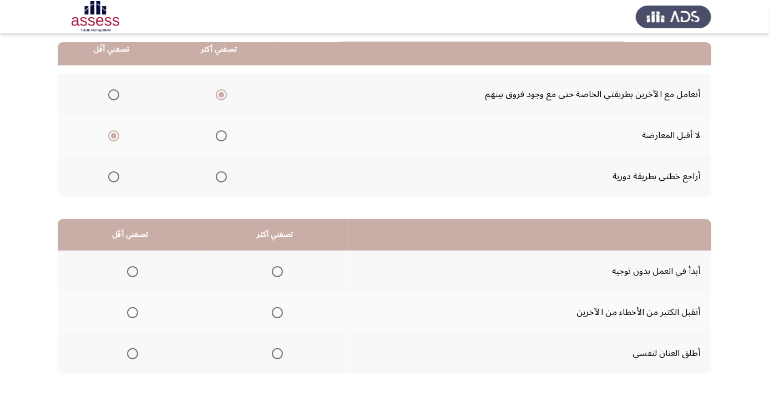
click at [278, 271] on span "Select an option" at bounding box center [277, 271] width 11 height 11
click at [278, 271] on input "Select an option" at bounding box center [277, 271] width 11 height 11
click at [130, 357] on span "Select an option" at bounding box center [132, 353] width 11 height 11
click at [130, 357] on input "Select an option" at bounding box center [132, 353] width 11 height 11
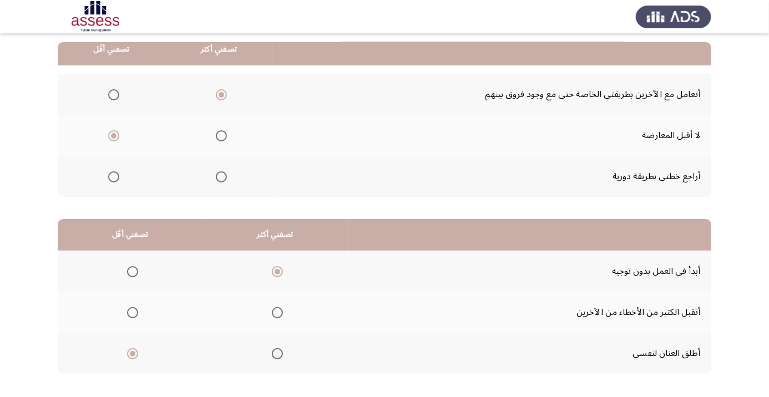
scroll to position [0, 0]
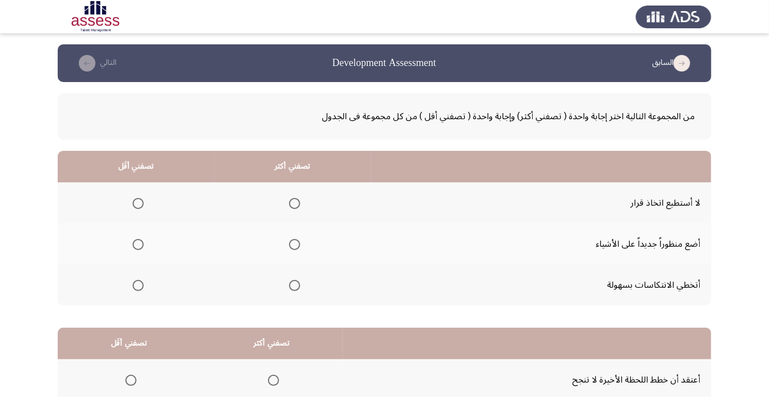
click at [134, 204] on span "Select an option" at bounding box center [138, 203] width 11 height 11
click at [134, 204] on input "Select an option" at bounding box center [138, 203] width 11 height 11
click at [295, 286] on span "Select an option" at bounding box center [295, 286] width 0 height 0
click at [294, 285] on input "Select an option" at bounding box center [294, 285] width 11 height 11
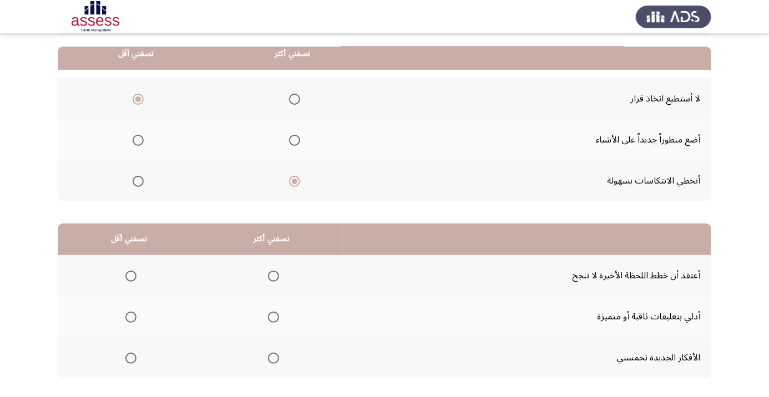
scroll to position [109, 0]
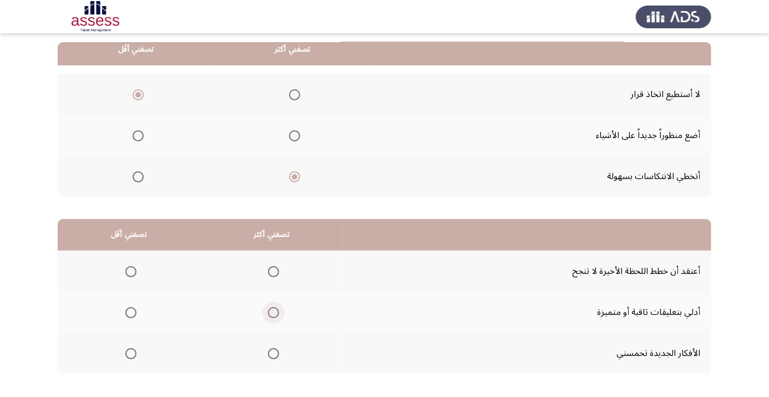
click at [274, 313] on span "Select an option" at bounding box center [274, 313] width 0 height 0
click at [273, 311] on input "Select an option" at bounding box center [273, 312] width 11 height 11
click at [127, 267] on span "Select an option" at bounding box center [130, 271] width 11 height 11
click at [127, 267] on input "Select an option" at bounding box center [130, 271] width 11 height 11
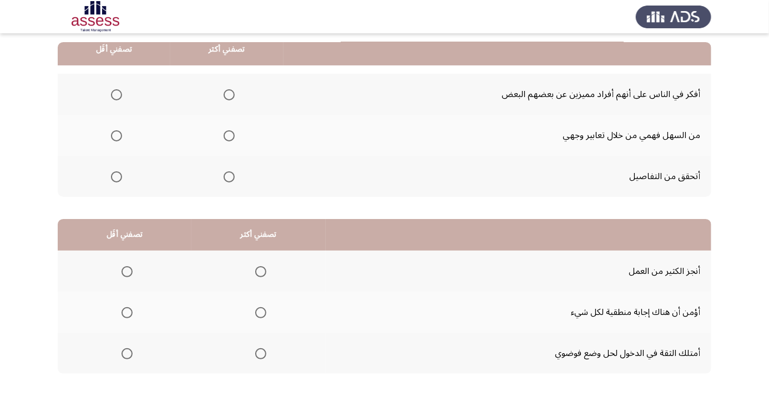
scroll to position [95, 0]
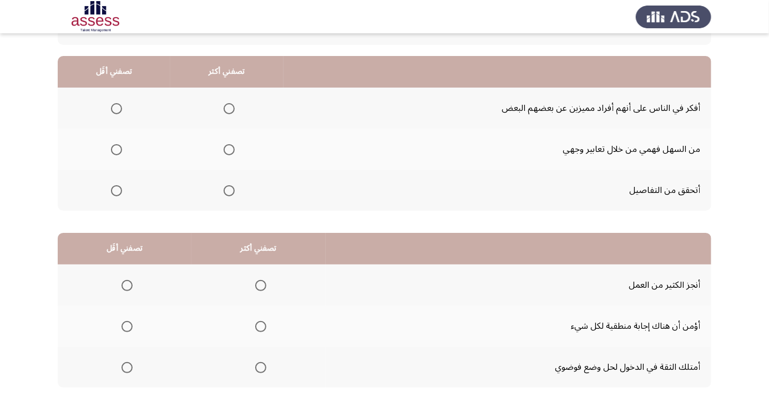
click at [226, 154] on span "Select an option" at bounding box center [229, 149] width 11 height 11
click at [226, 154] on input "Select an option" at bounding box center [229, 149] width 11 height 11
click at [117, 109] on span "Select an option" at bounding box center [117, 109] width 0 height 0
click at [117, 108] on input "Select an option" at bounding box center [116, 108] width 11 height 11
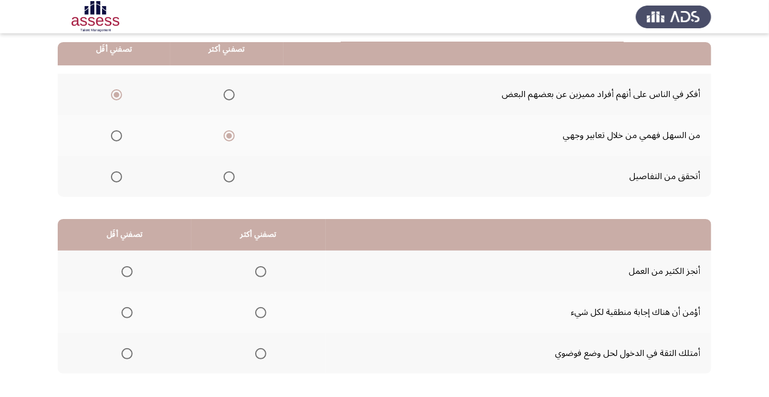
click at [261, 367] on th at bounding box center [258, 353] width 134 height 41
click at [261, 354] on span "Select an option" at bounding box center [261, 354] width 0 height 0
click at [261, 352] on input "Select an option" at bounding box center [260, 353] width 11 height 11
click at [108, 305] on th at bounding box center [125, 312] width 134 height 41
click at [127, 313] on span "Select an option" at bounding box center [127, 313] width 0 height 0
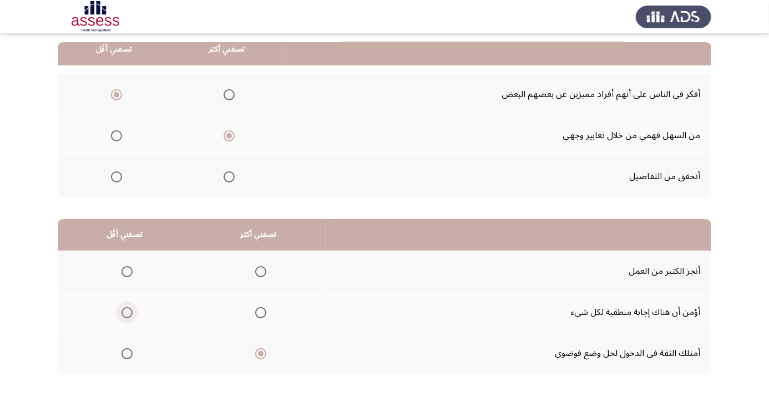
click at [127, 311] on input "Select an option" at bounding box center [127, 312] width 11 height 11
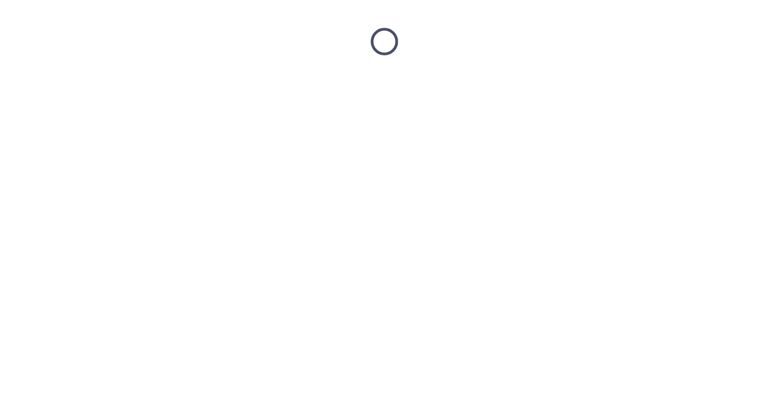
scroll to position [0, 0]
